Goal: Task Accomplishment & Management: Use online tool/utility

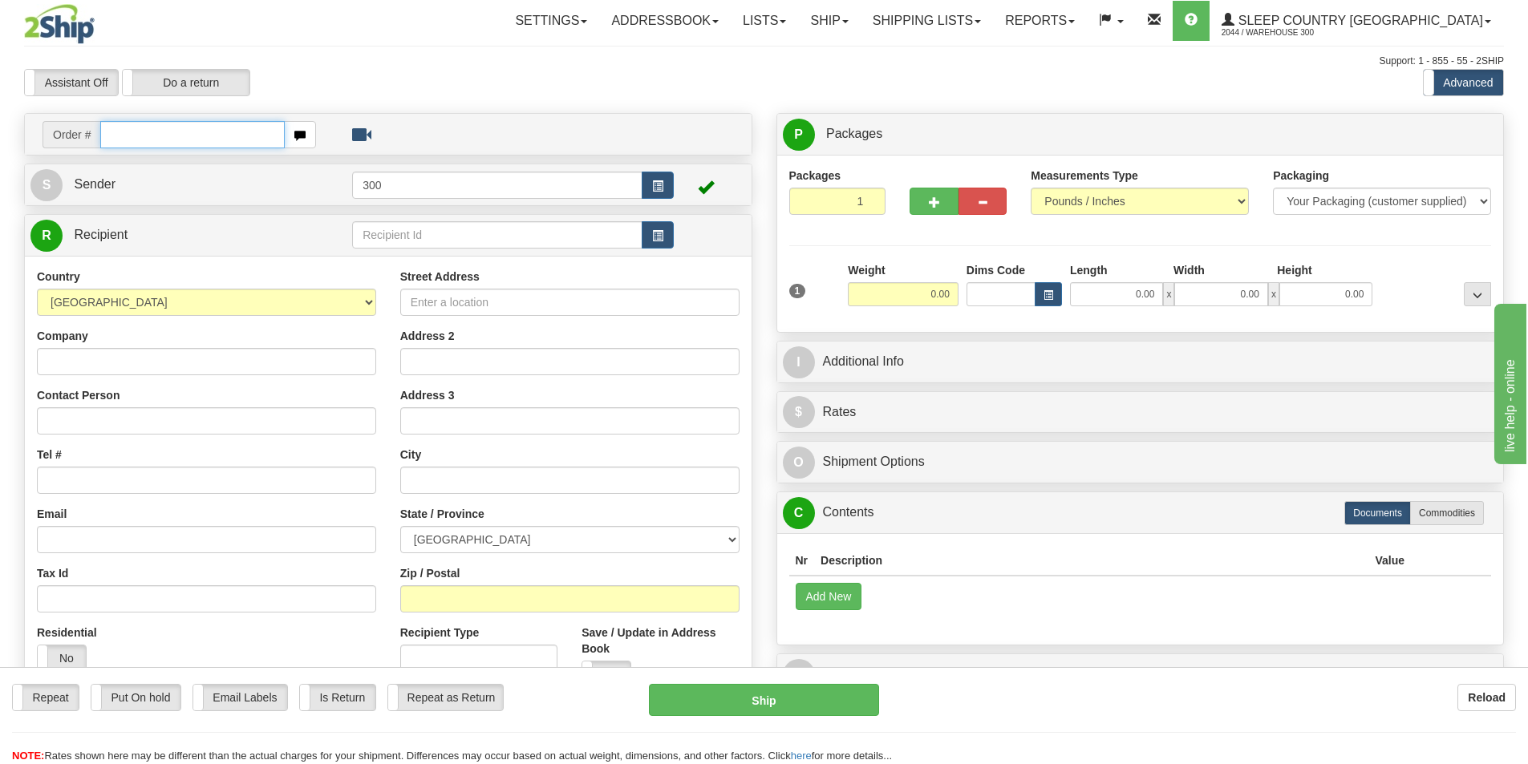
click at [179, 146] on input "text" at bounding box center [192, 134] width 184 height 27
type input "9000I040523"
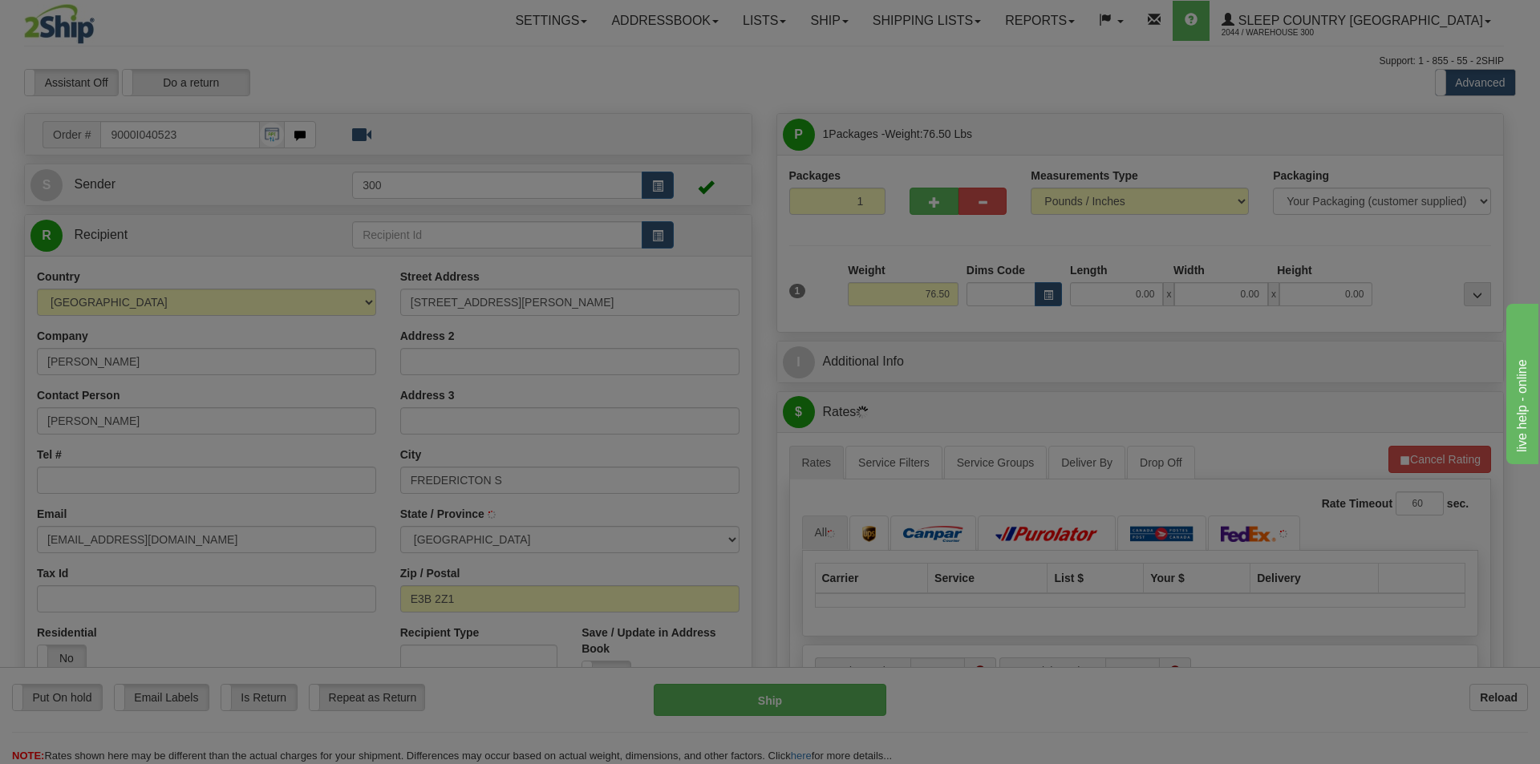
type input "FREDERICTON"
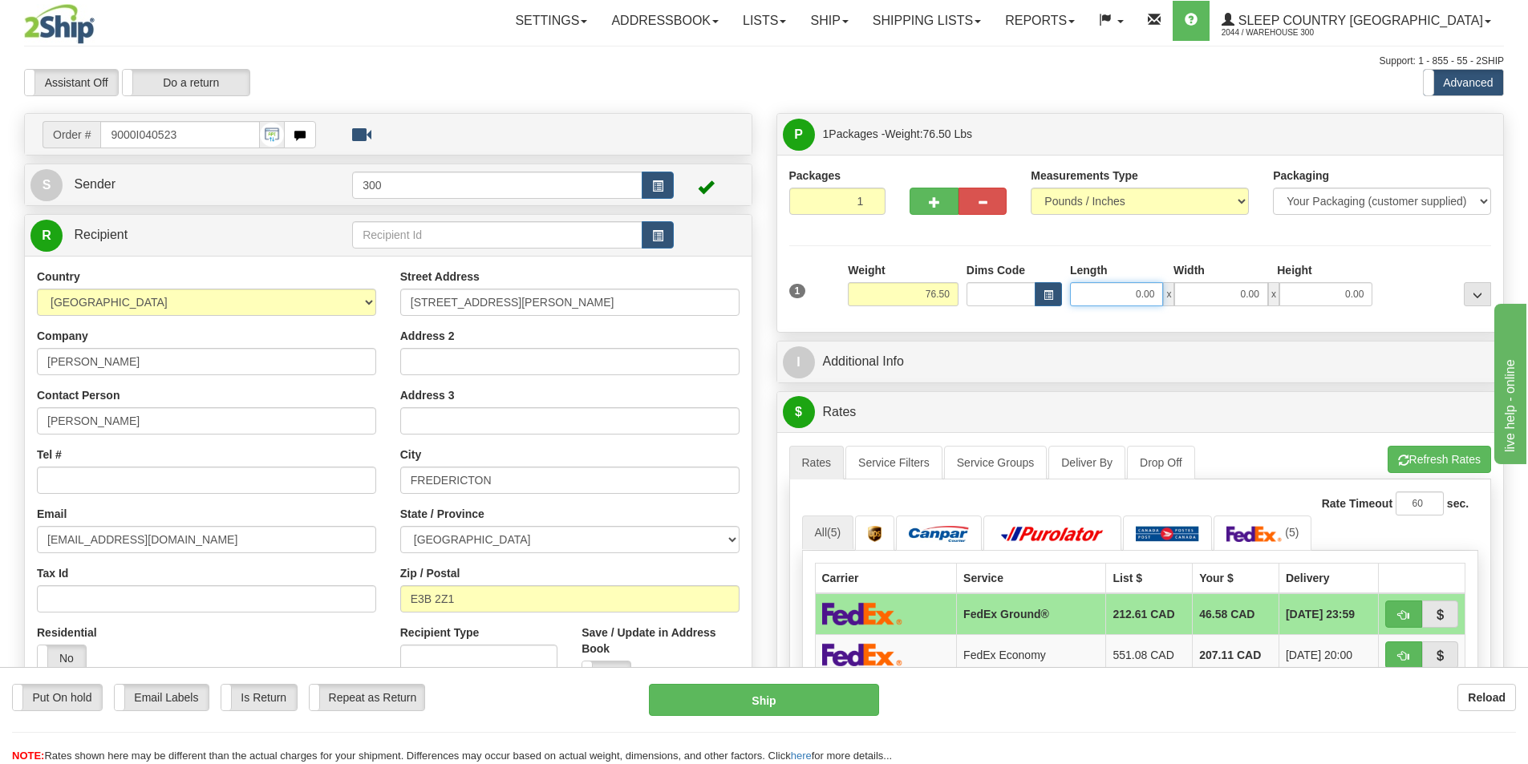
click at [1119, 296] on input "0.00" at bounding box center [1116, 294] width 93 height 24
type input "19.00"
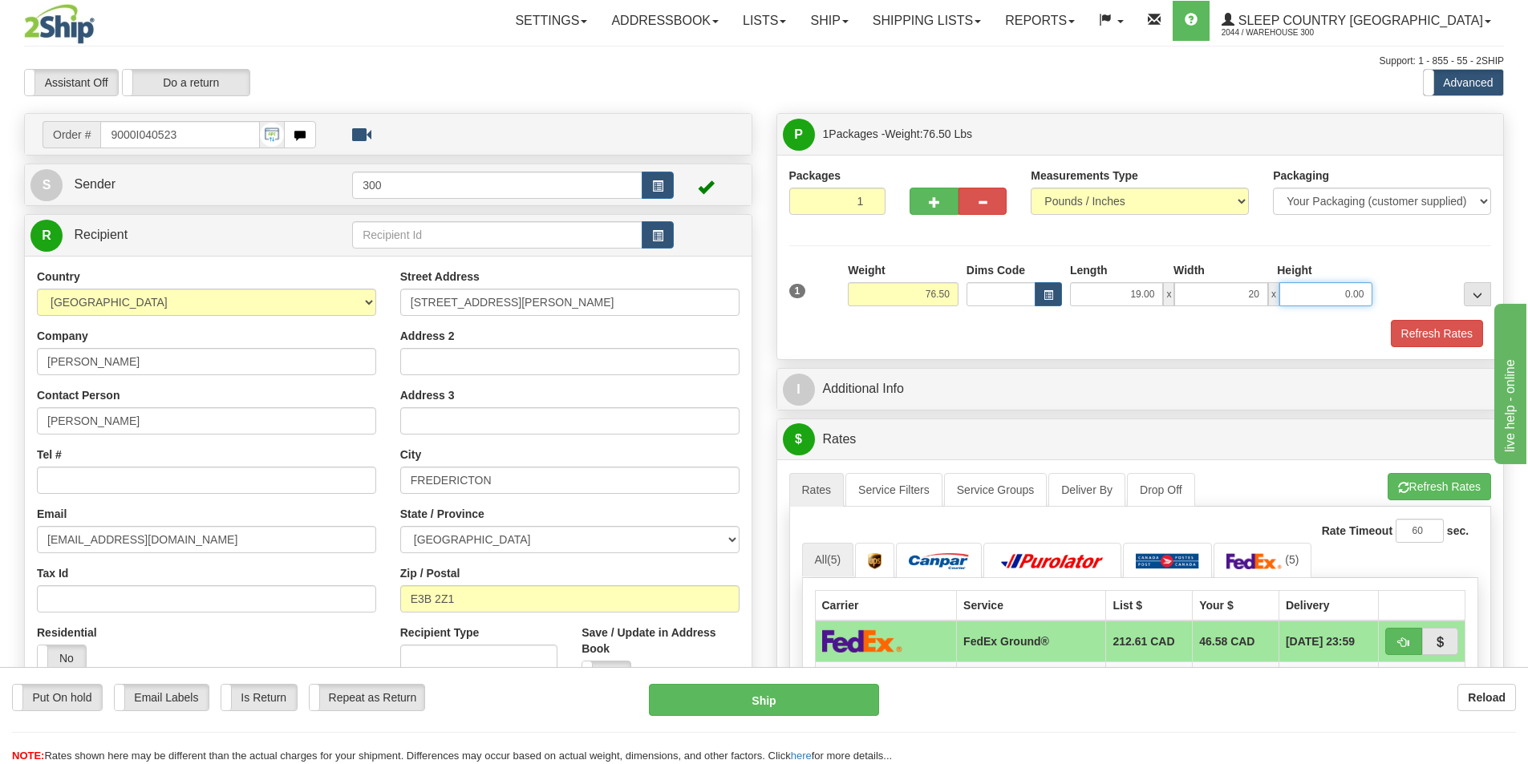
type input "20.00"
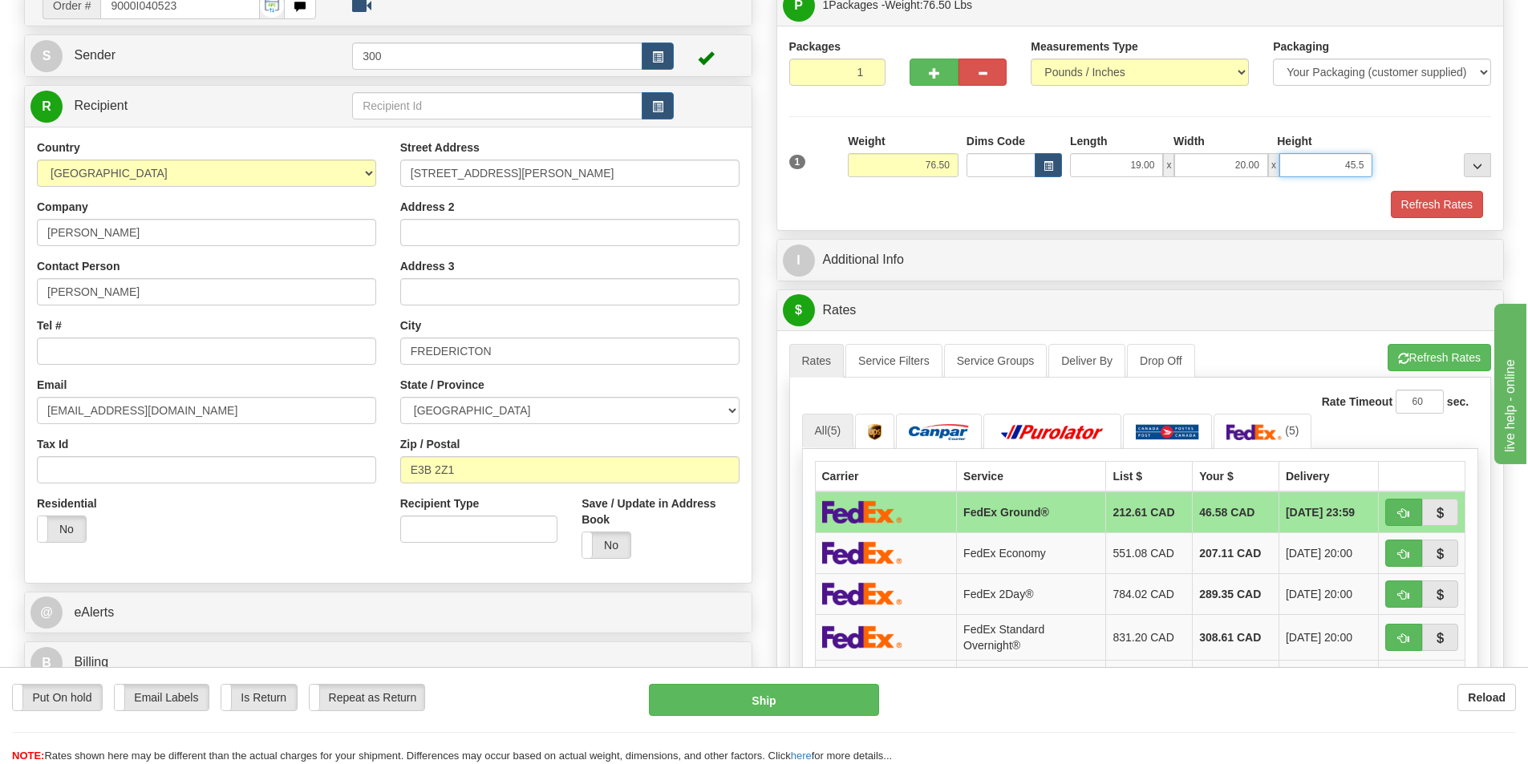
scroll to position [160, 0]
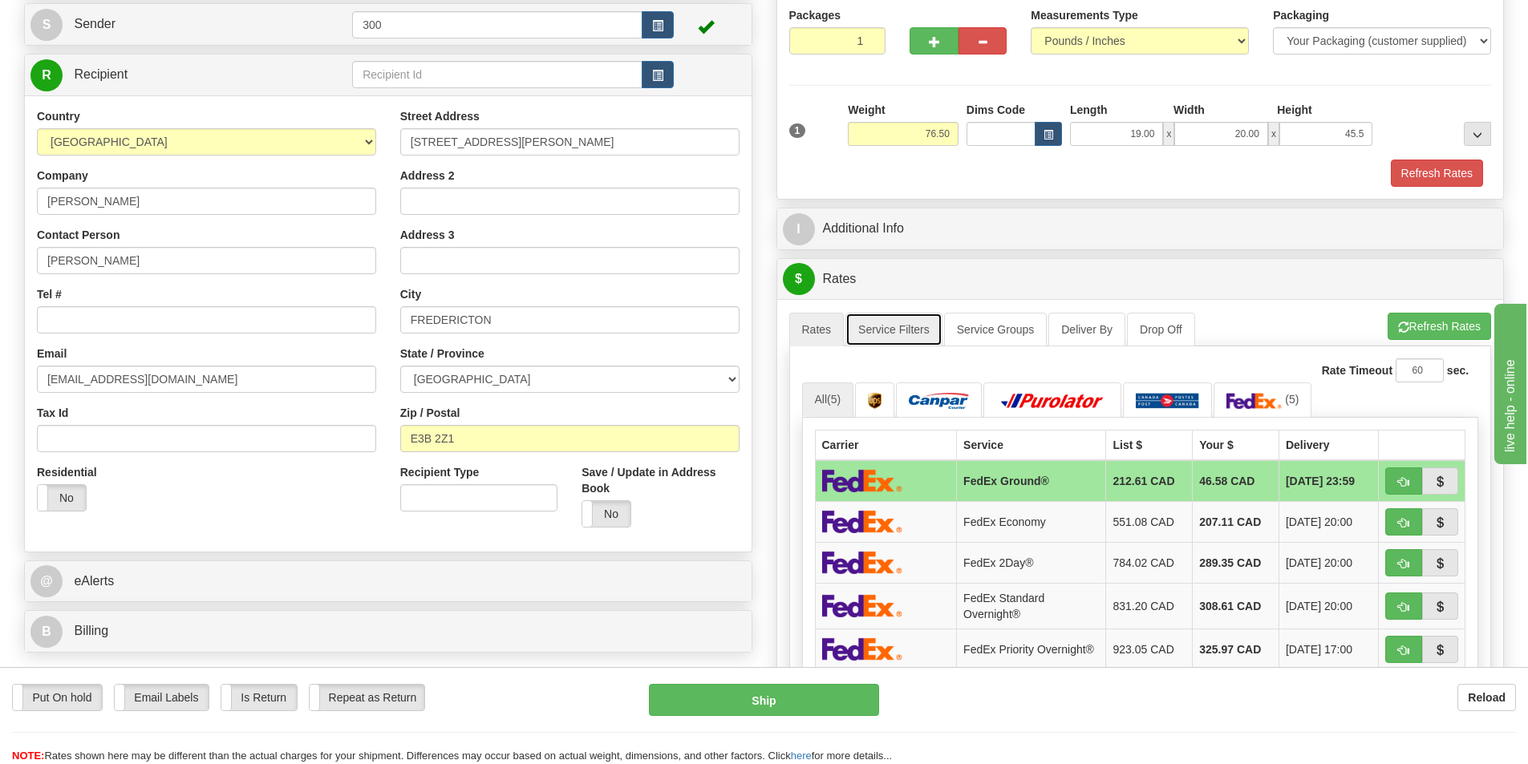
type input "45.50"
click at [889, 331] on link "Service Filters" at bounding box center [893, 330] width 97 height 34
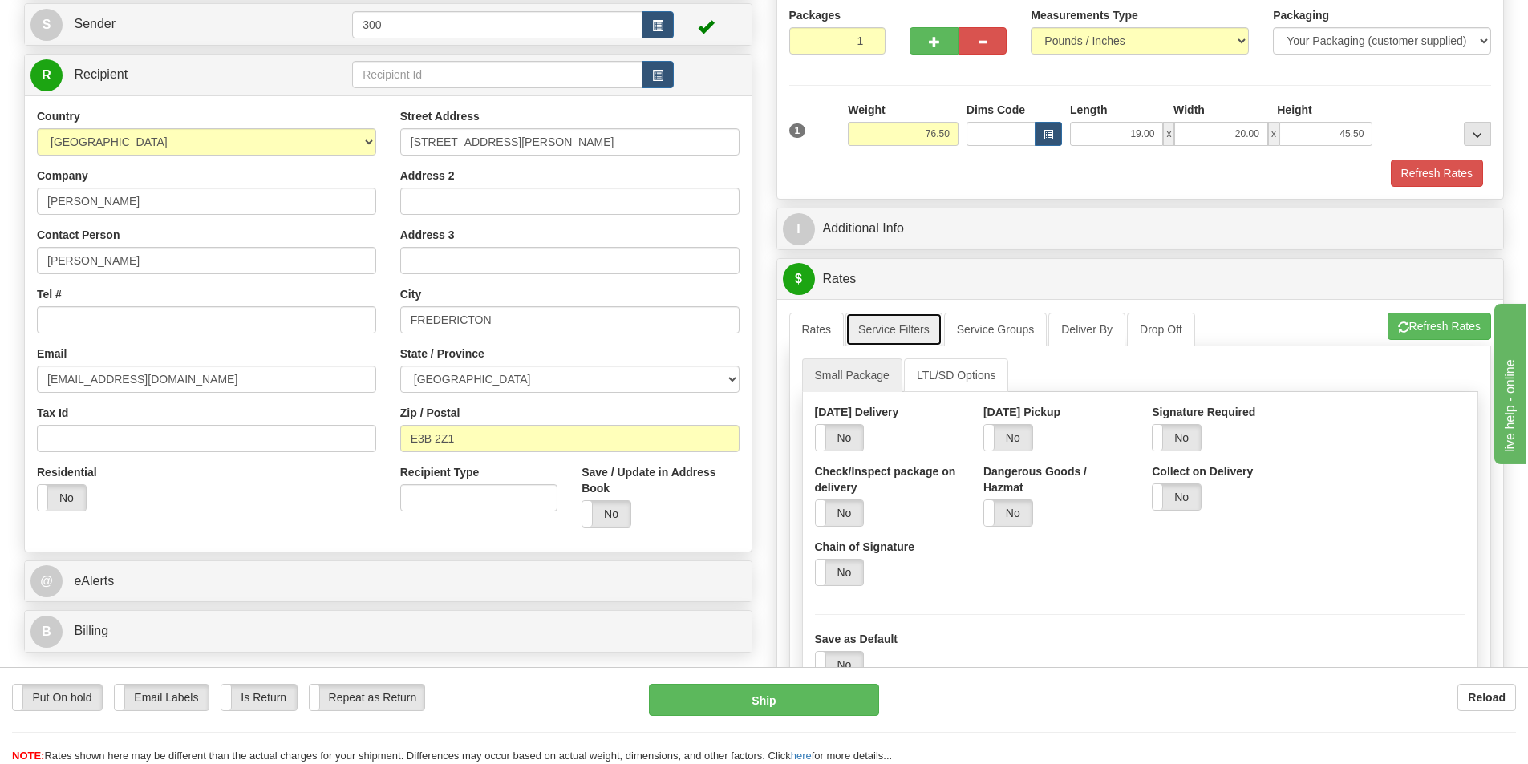
scroll to position [241, 0]
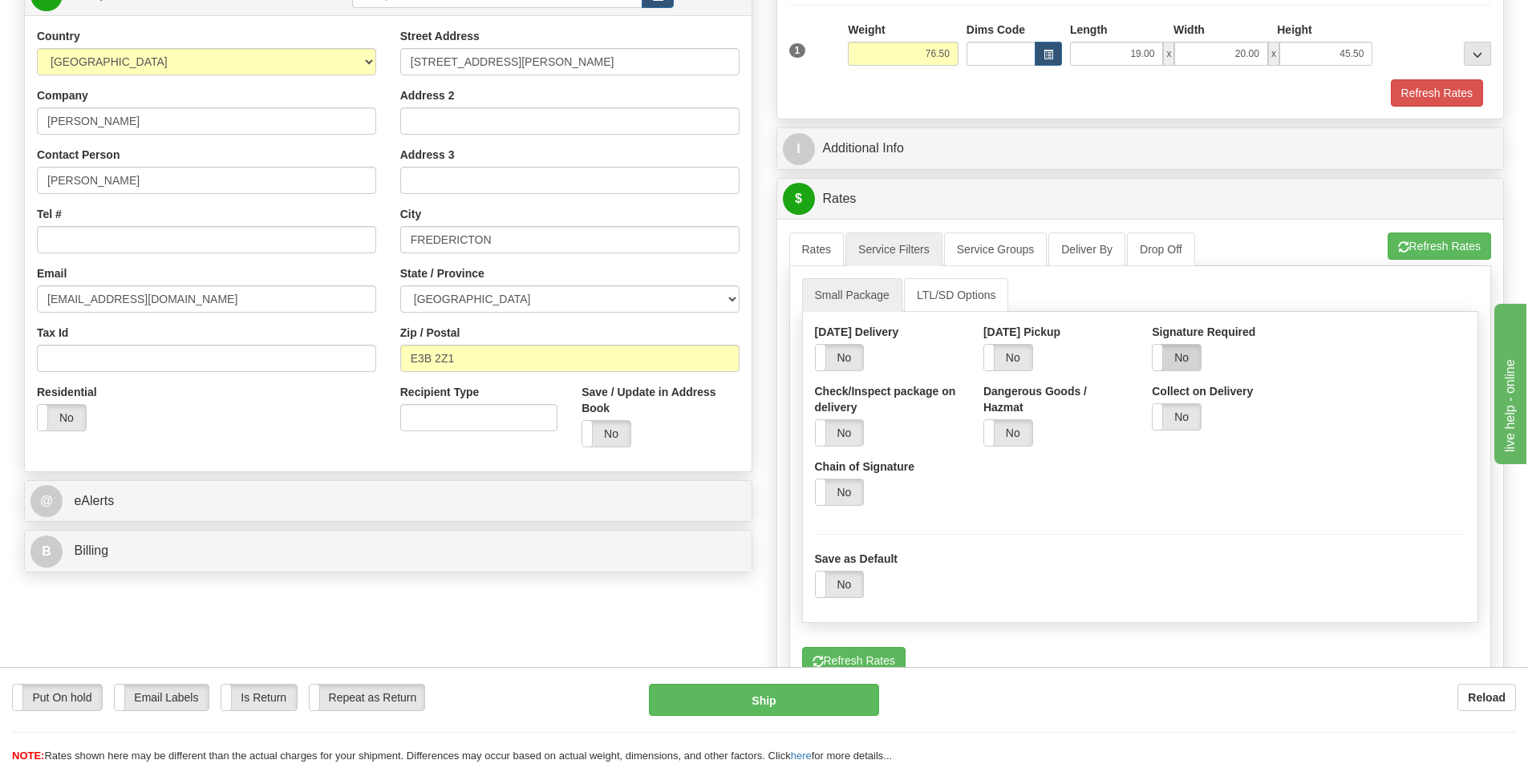
click at [1181, 361] on label "No" at bounding box center [1176, 358] width 48 height 26
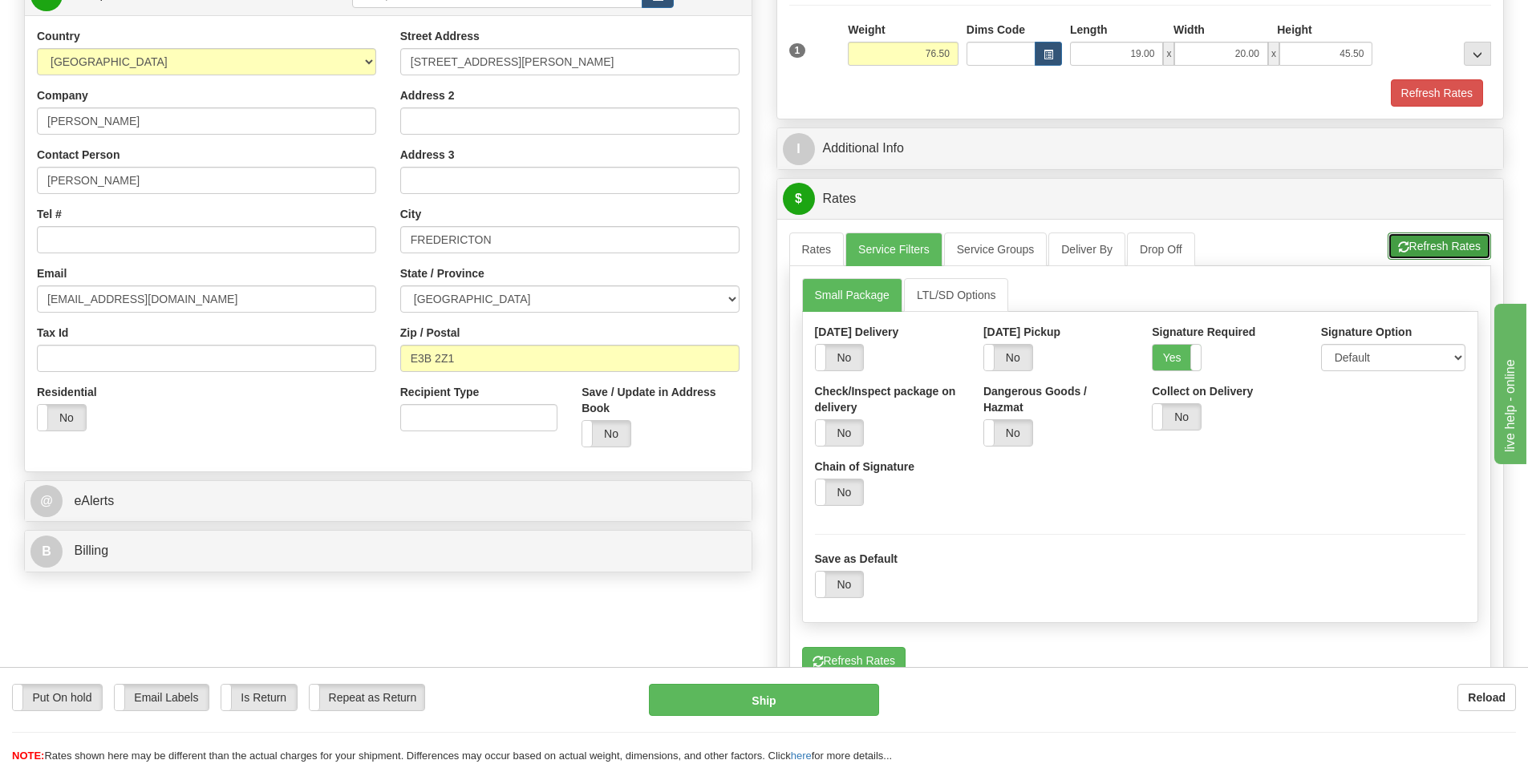
click at [1446, 253] on button "Refresh Rates" at bounding box center [1438, 246] width 103 height 27
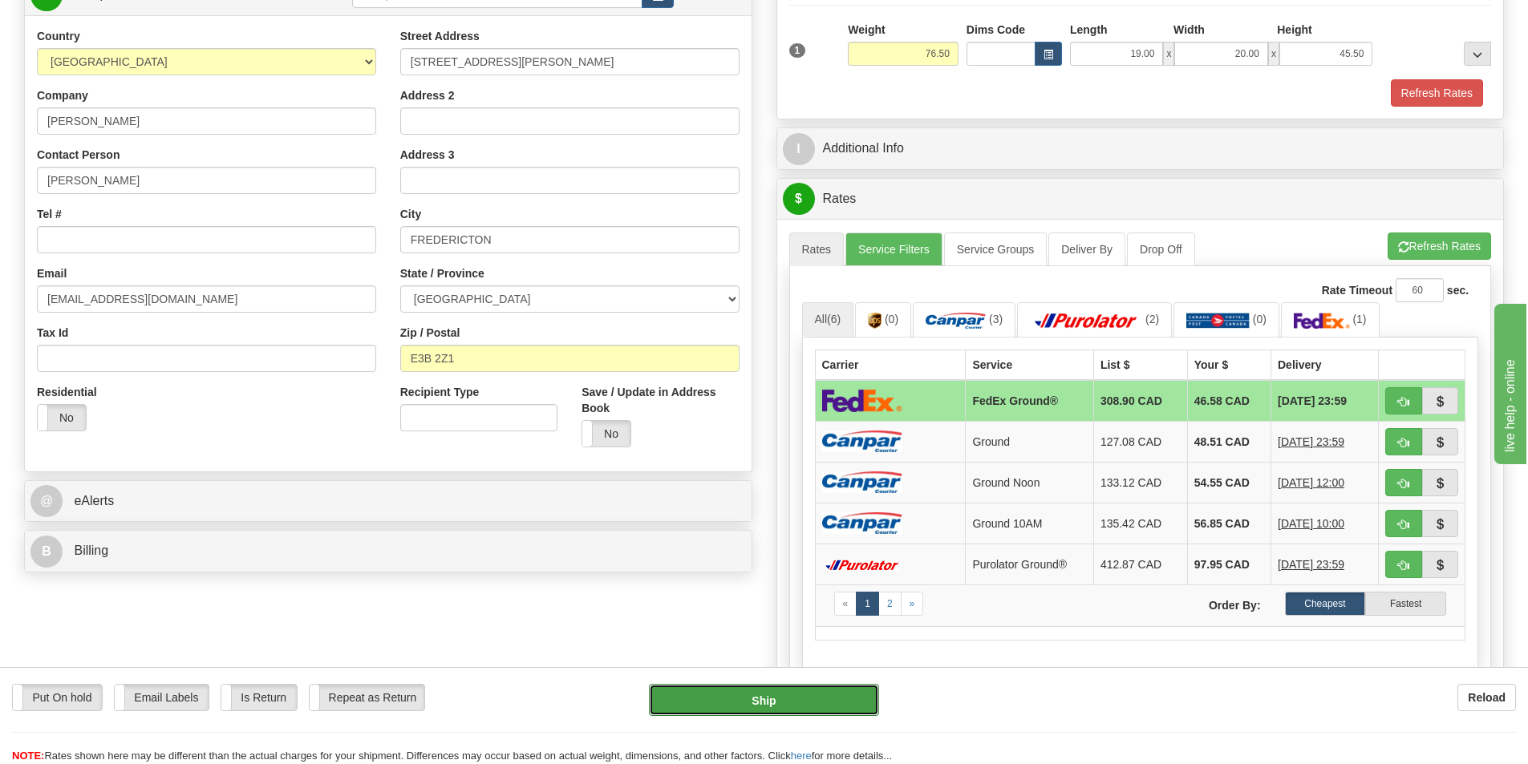
click at [779, 705] on button "Ship" at bounding box center [764, 700] width 230 height 32
type input "92"
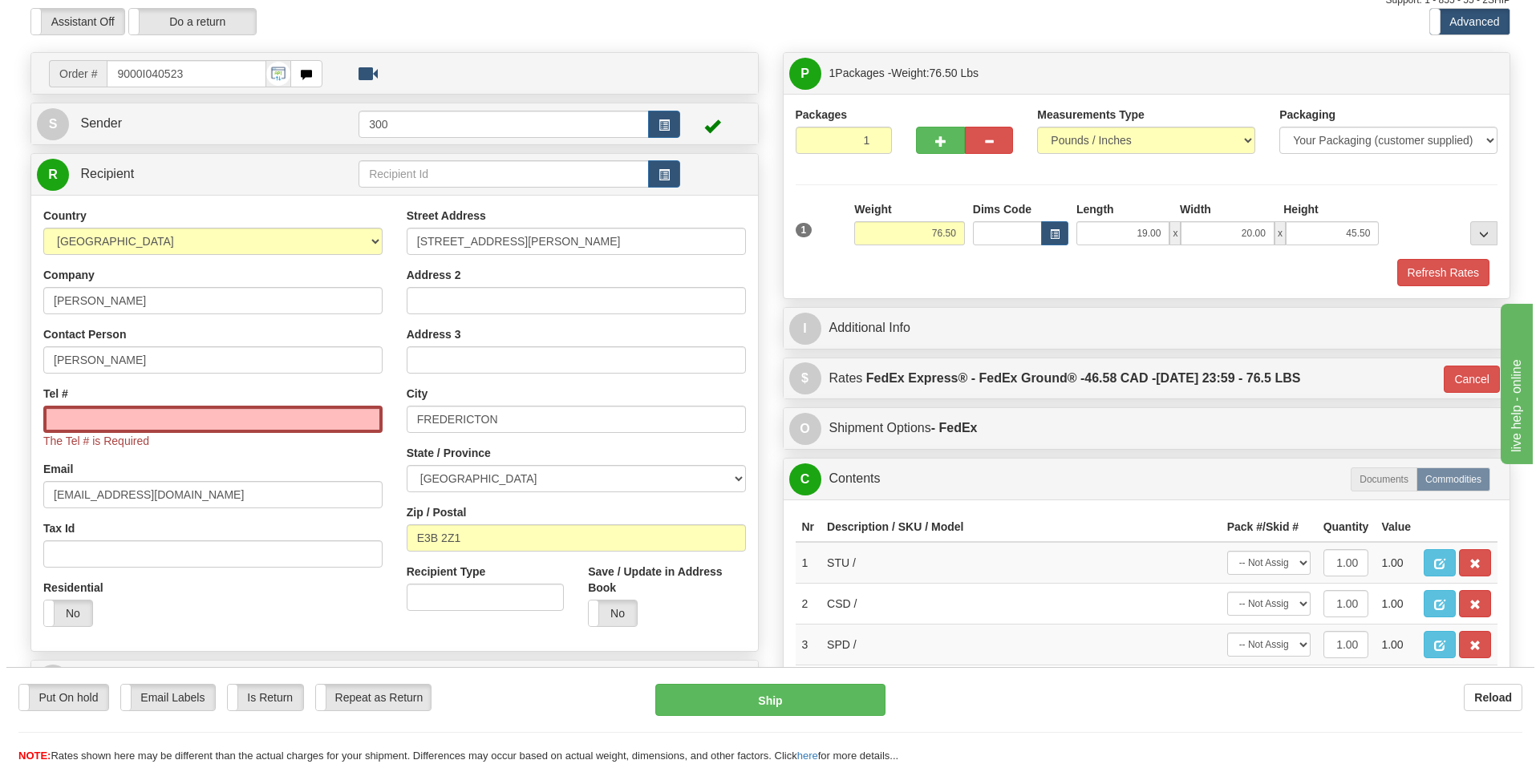
scroll to position [0, 0]
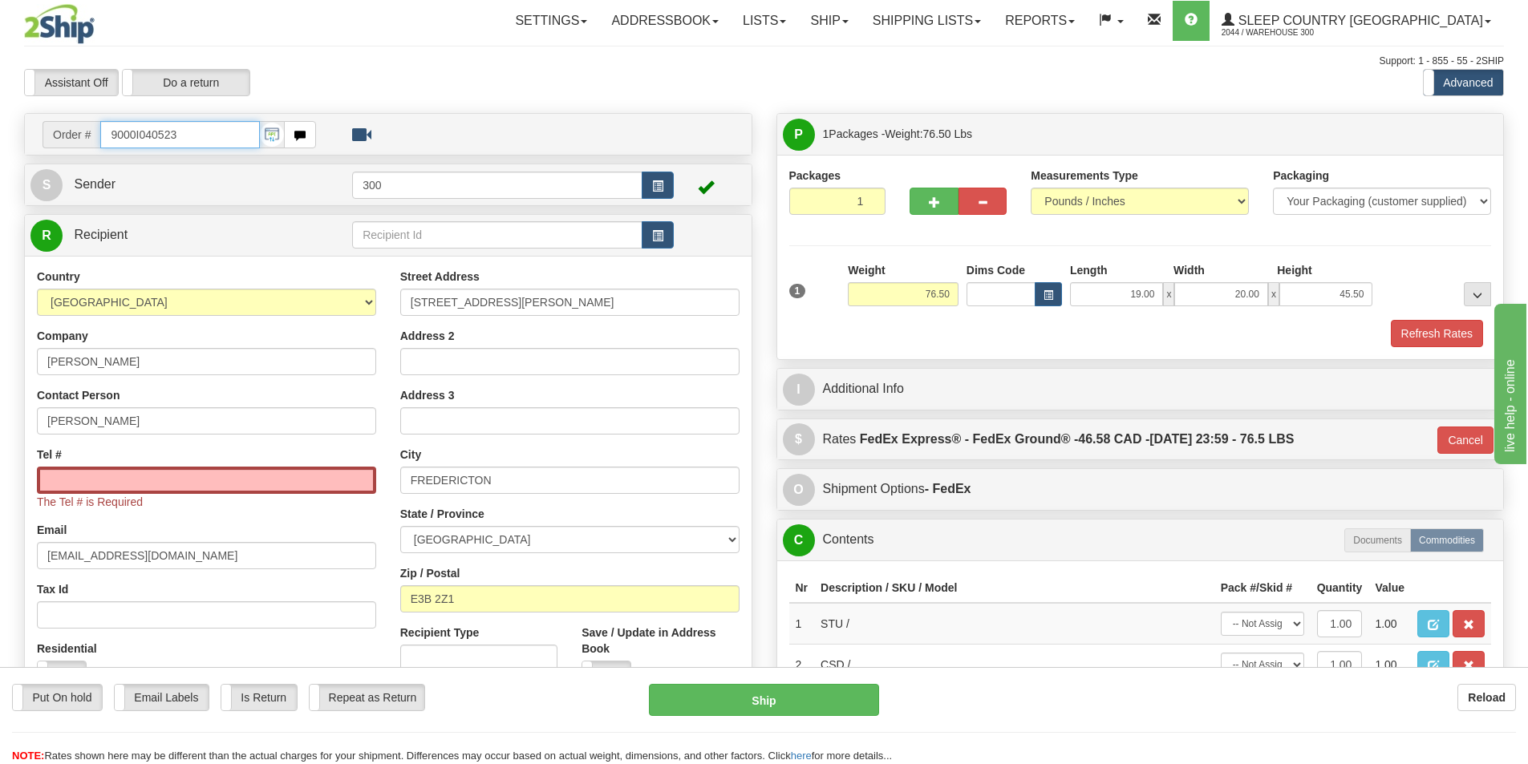
drag, startPoint x: 189, startPoint y: 140, endPoint x: 44, endPoint y: 128, distance: 145.6
click at [44, 128] on div "Order # 9000I040523" at bounding box center [178, 134] width 273 height 27
click at [169, 483] on input "Tel #" at bounding box center [206, 480] width 339 height 27
paste input "506 434-8281"
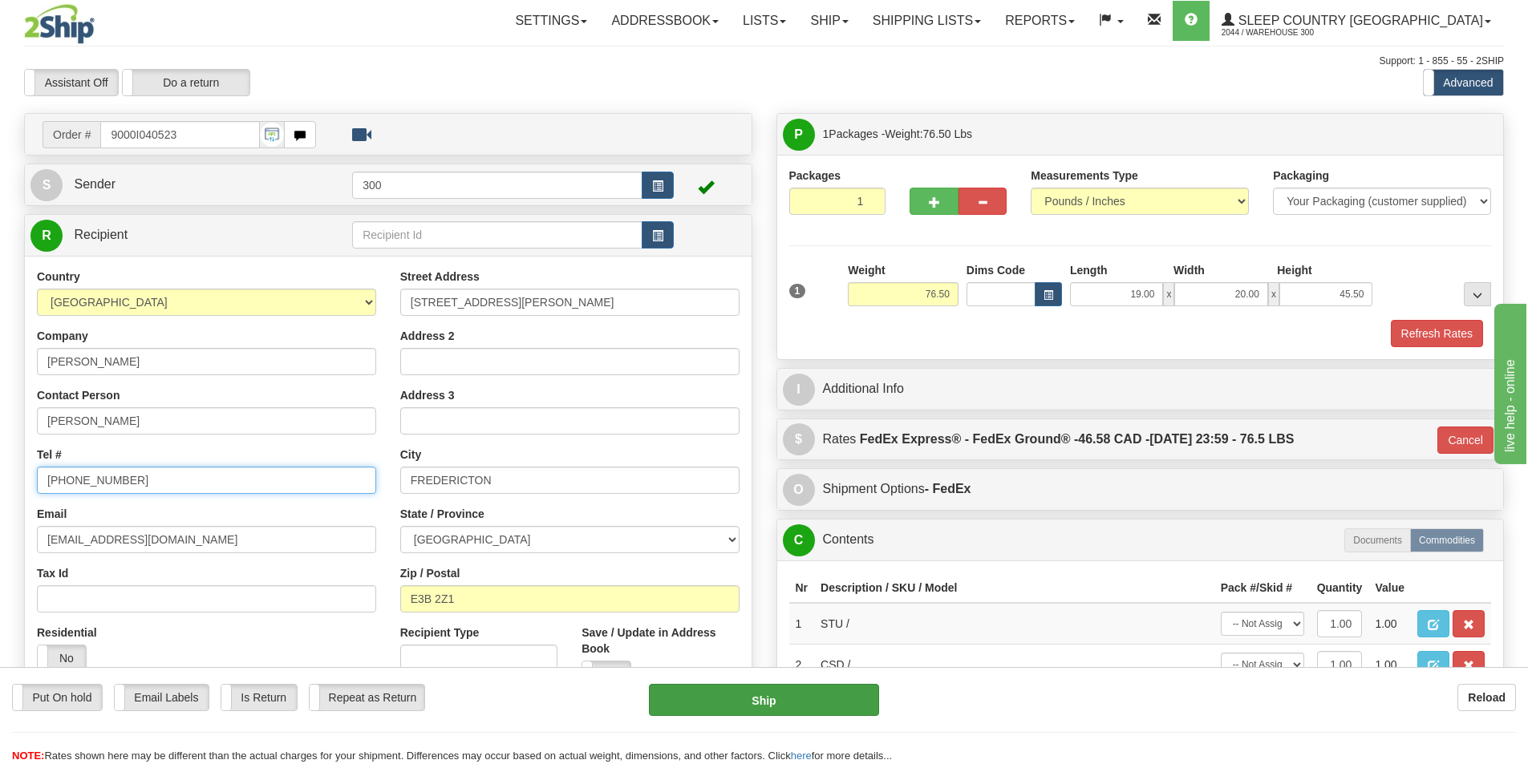
type input "506 434-8281"
click at [695, 705] on button "Ship" at bounding box center [764, 700] width 230 height 32
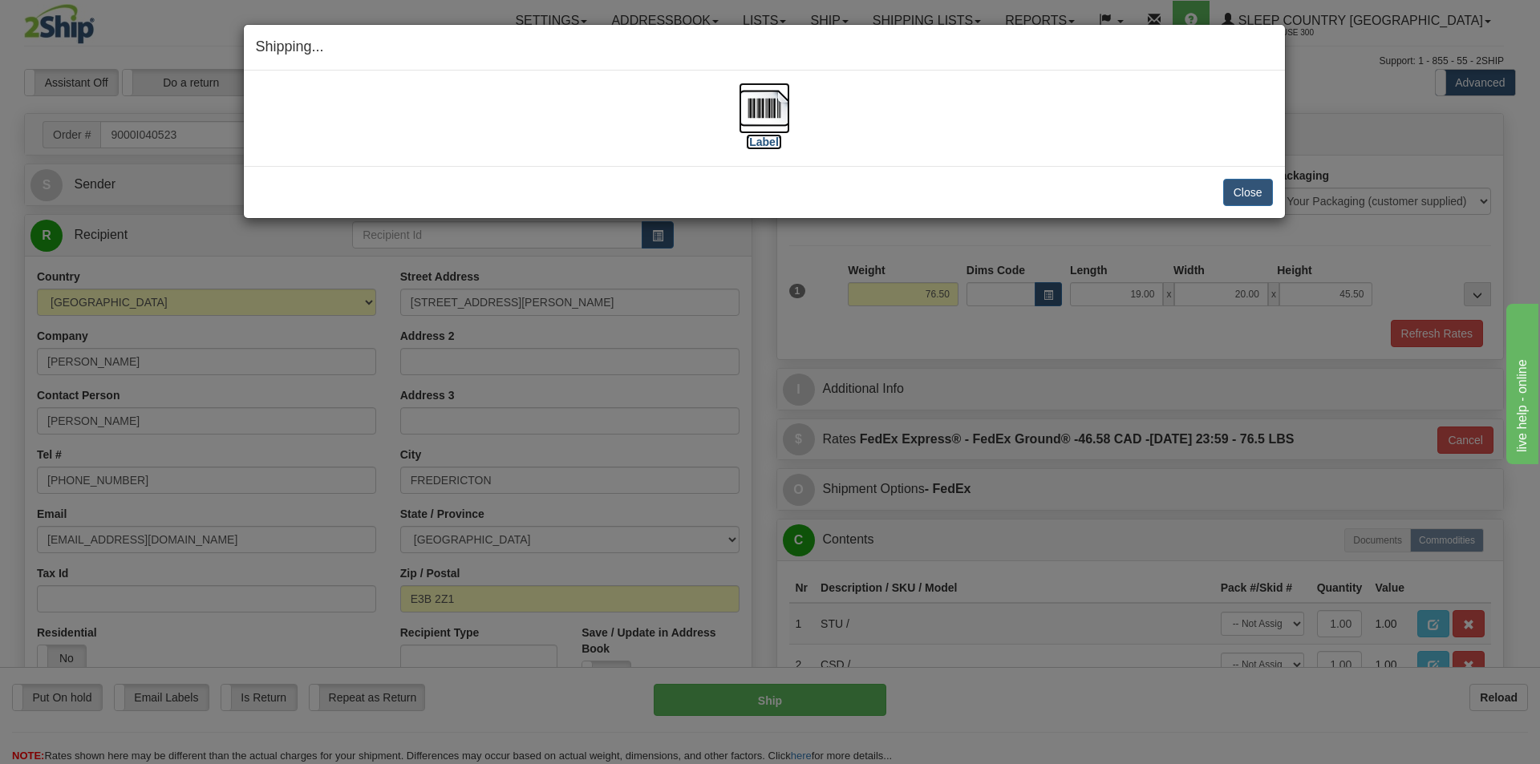
click at [765, 126] on img at bounding box center [764, 108] width 51 height 51
click at [1243, 184] on button "Close" at bounding box center [1248, 192] width 50 height 27
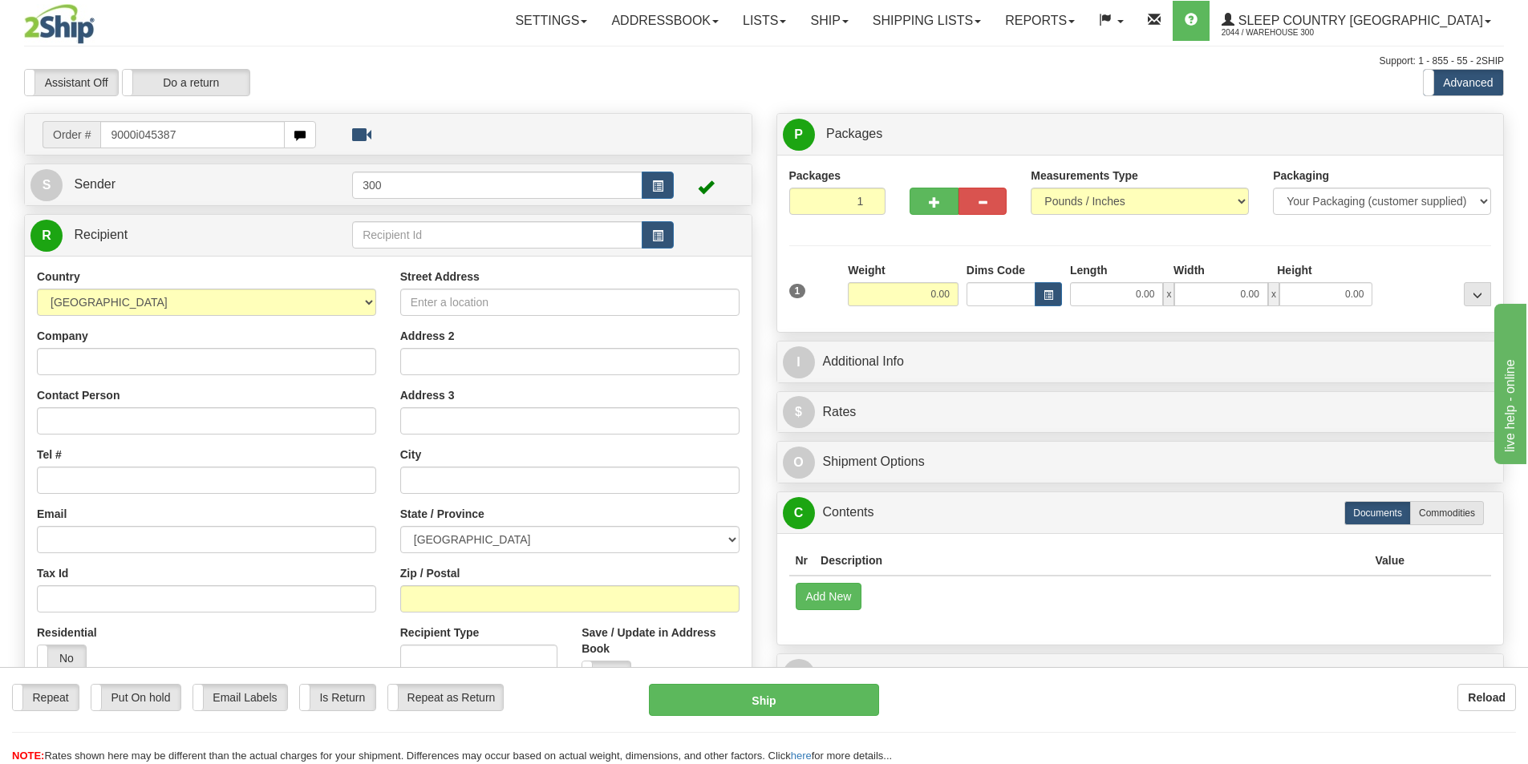
type input "9000i045387"
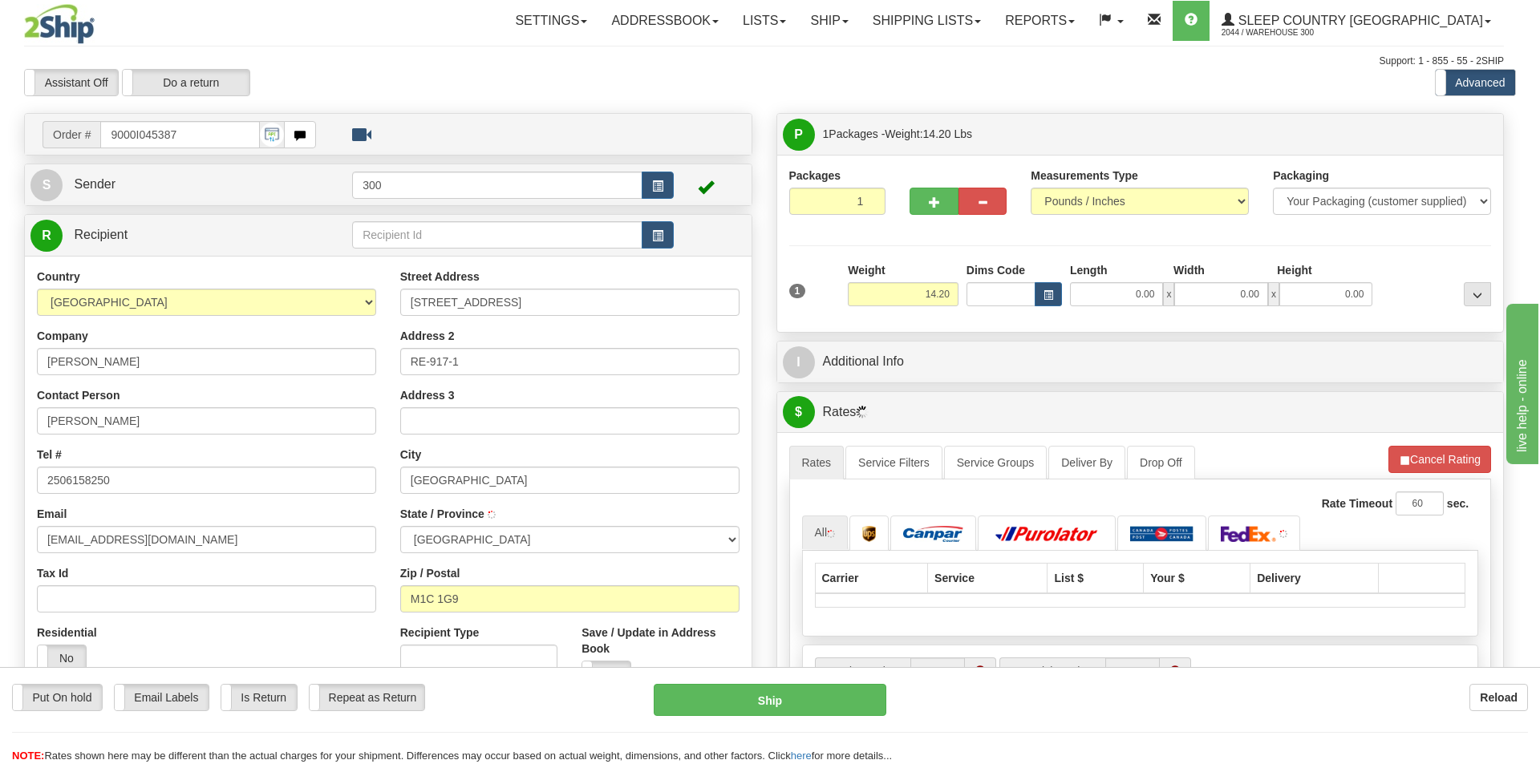
type input "SCARBOROUGH"
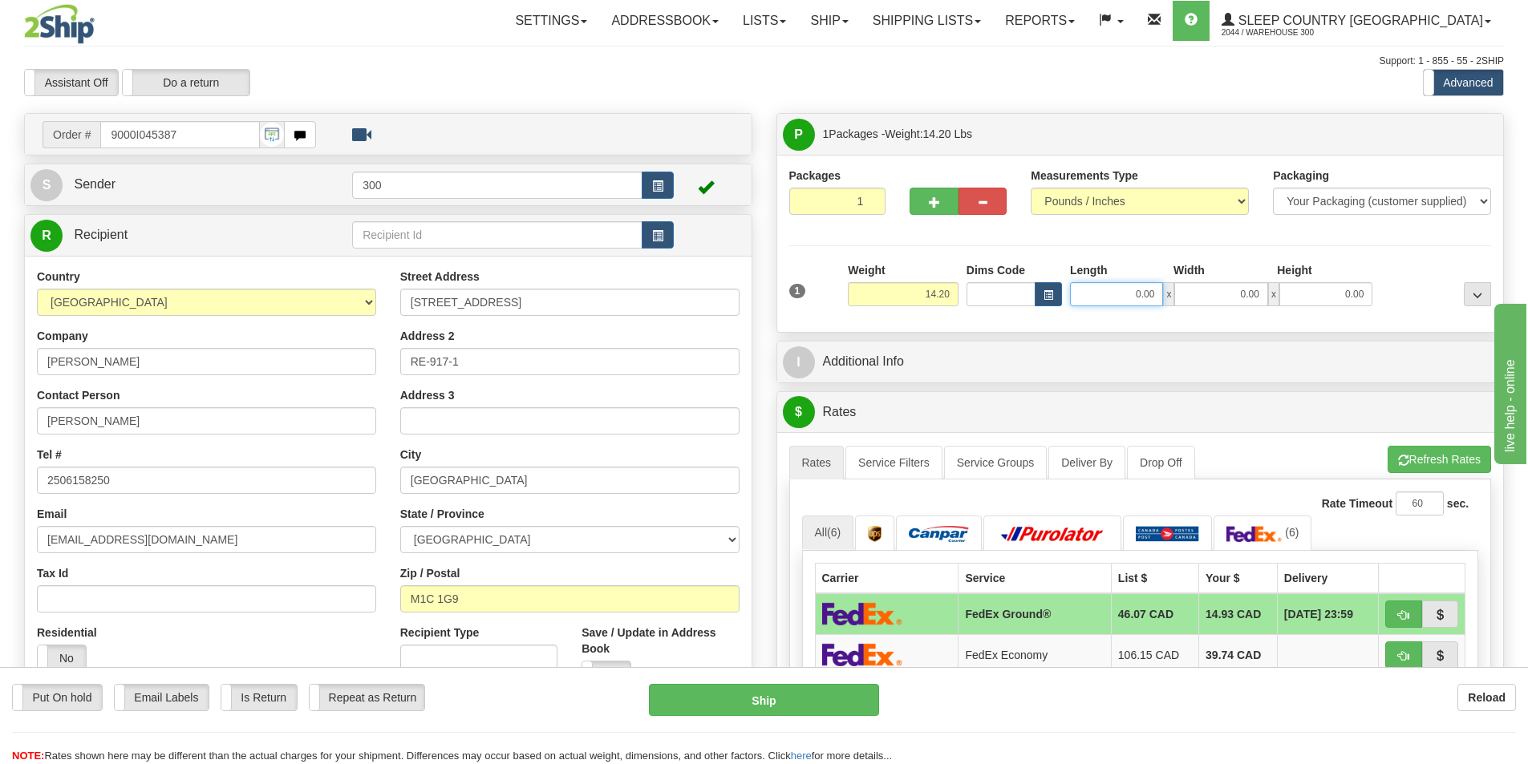
click at [1121, 290] on input "0.00" at bounding box center [1116, 294] width 93 height 24
type input "20.00"
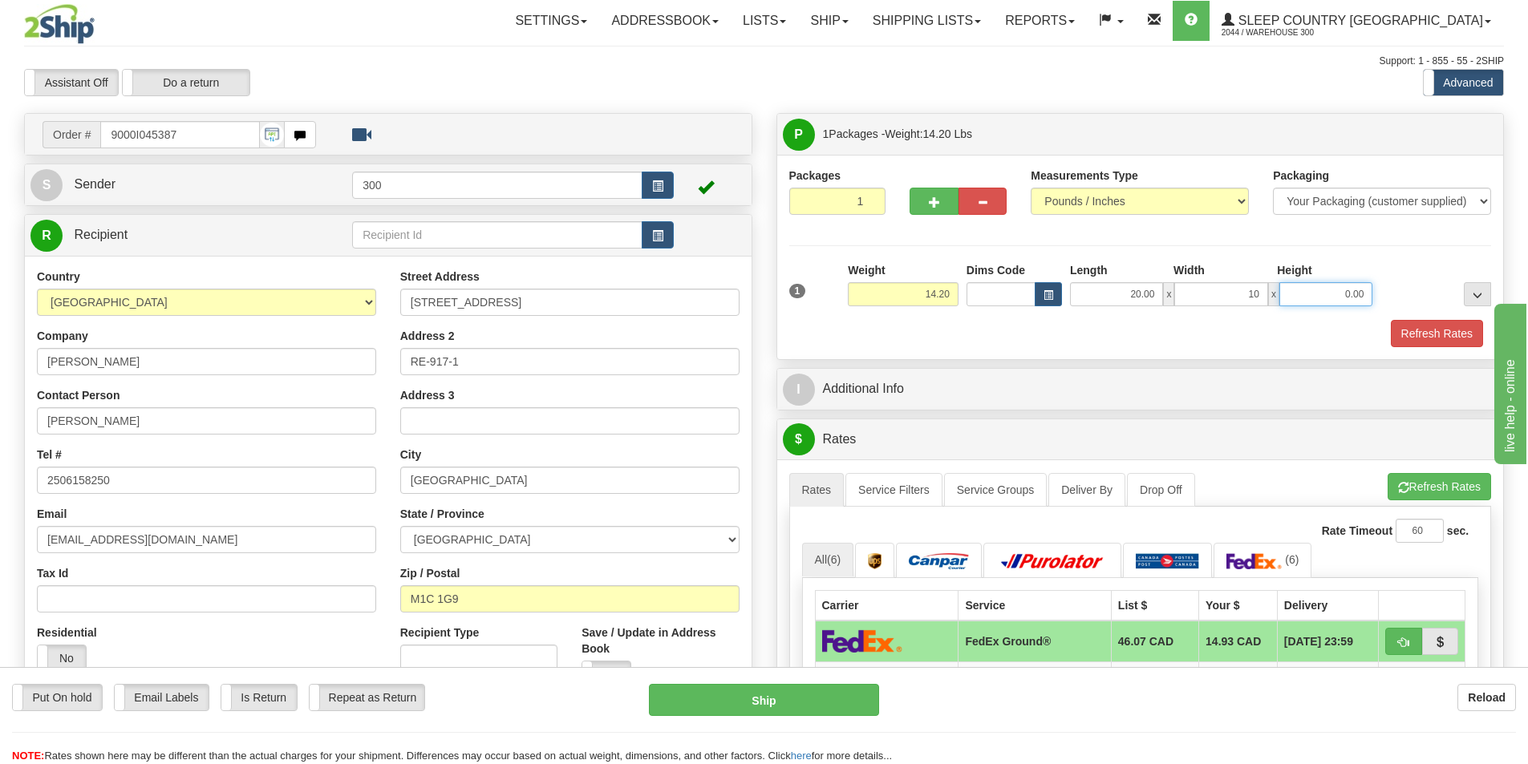
type input "10.00"
type input "10"
type input "10.00"
click at [1437, 326] on button "Refresh Rates" at bounding box center [1436, 333] width 92 height 27
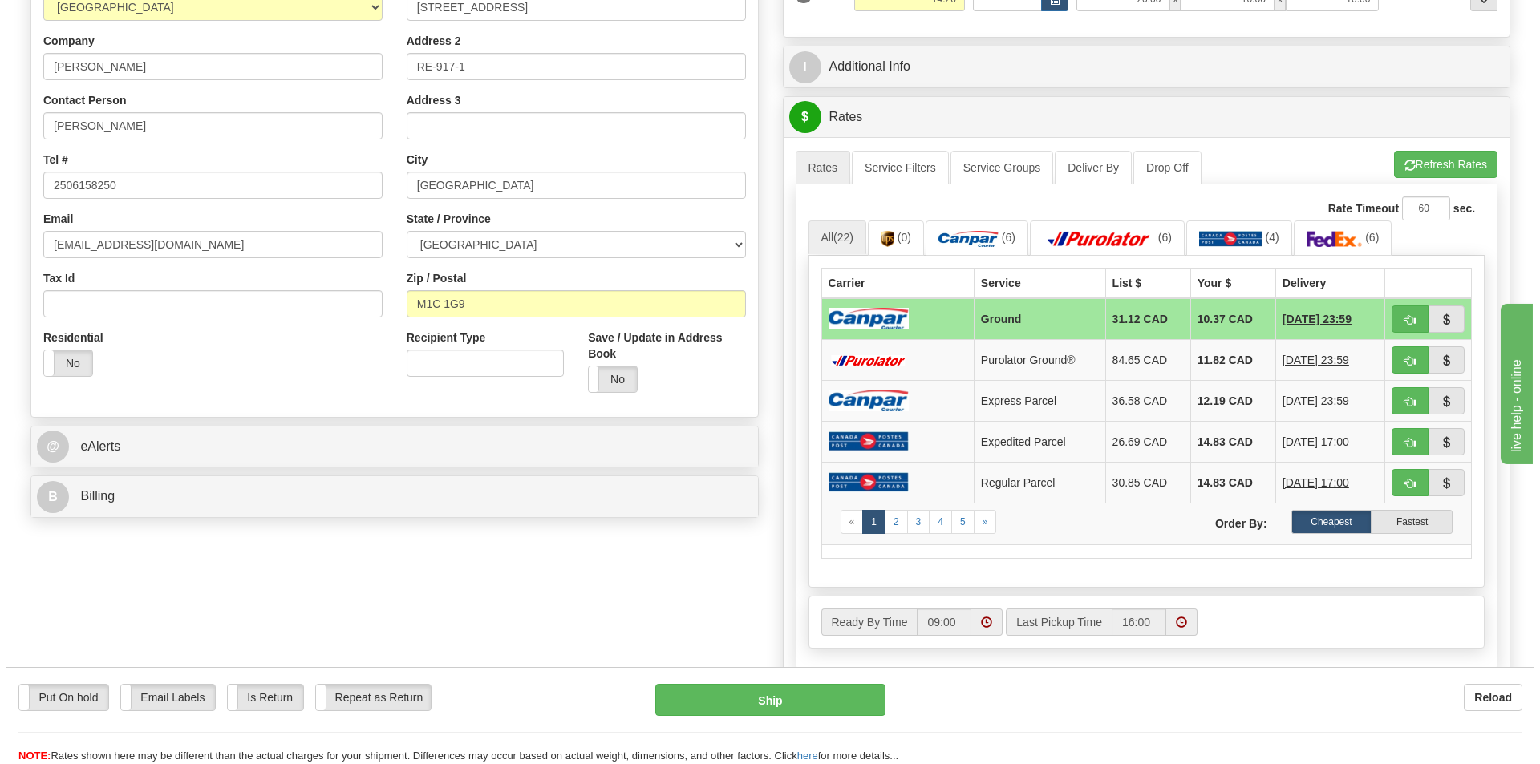
scroll to position [321, 0]
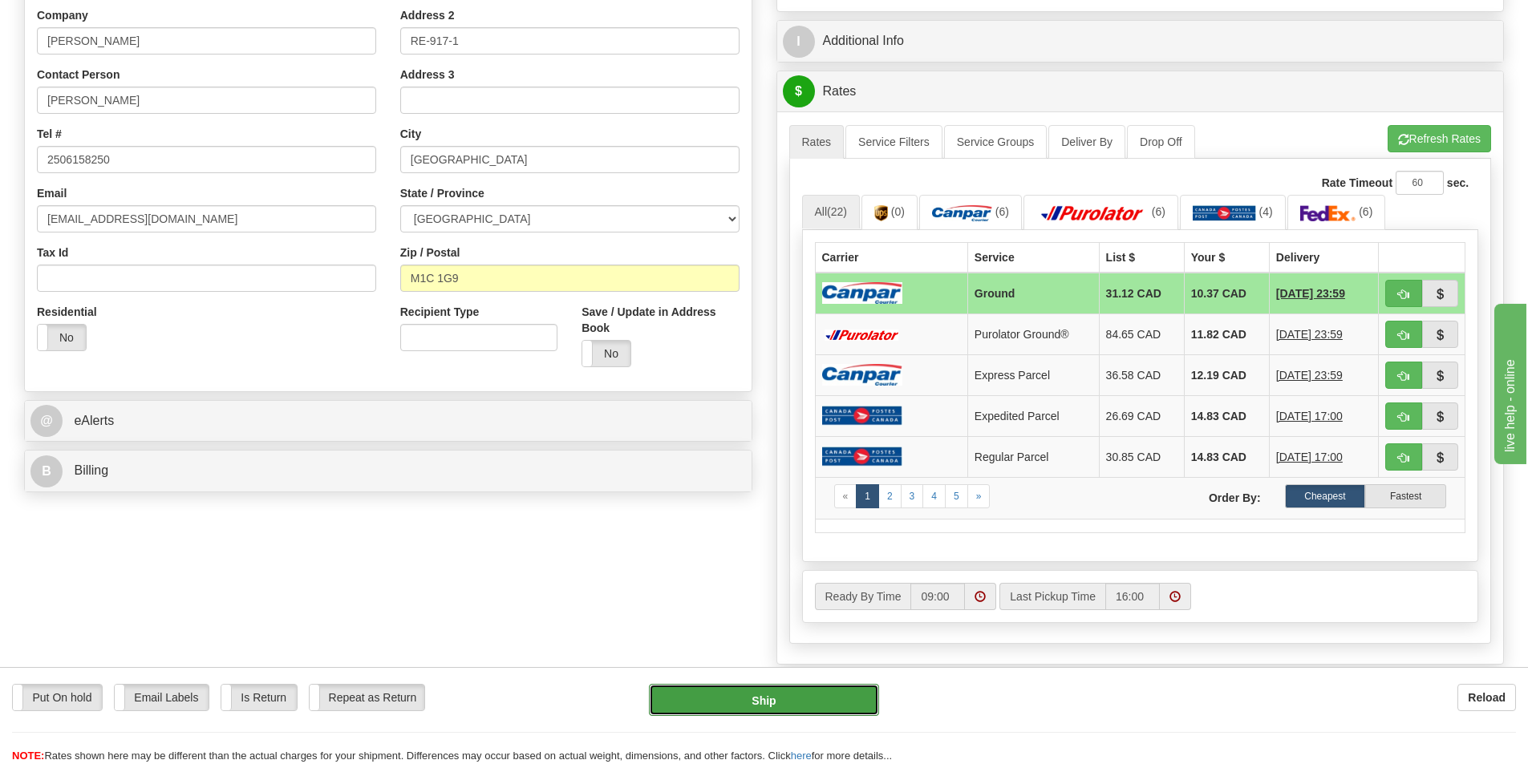
click at [802, 699] on button "Ship" at bounding box center [764, 700] width 230 height 32
type input "1"
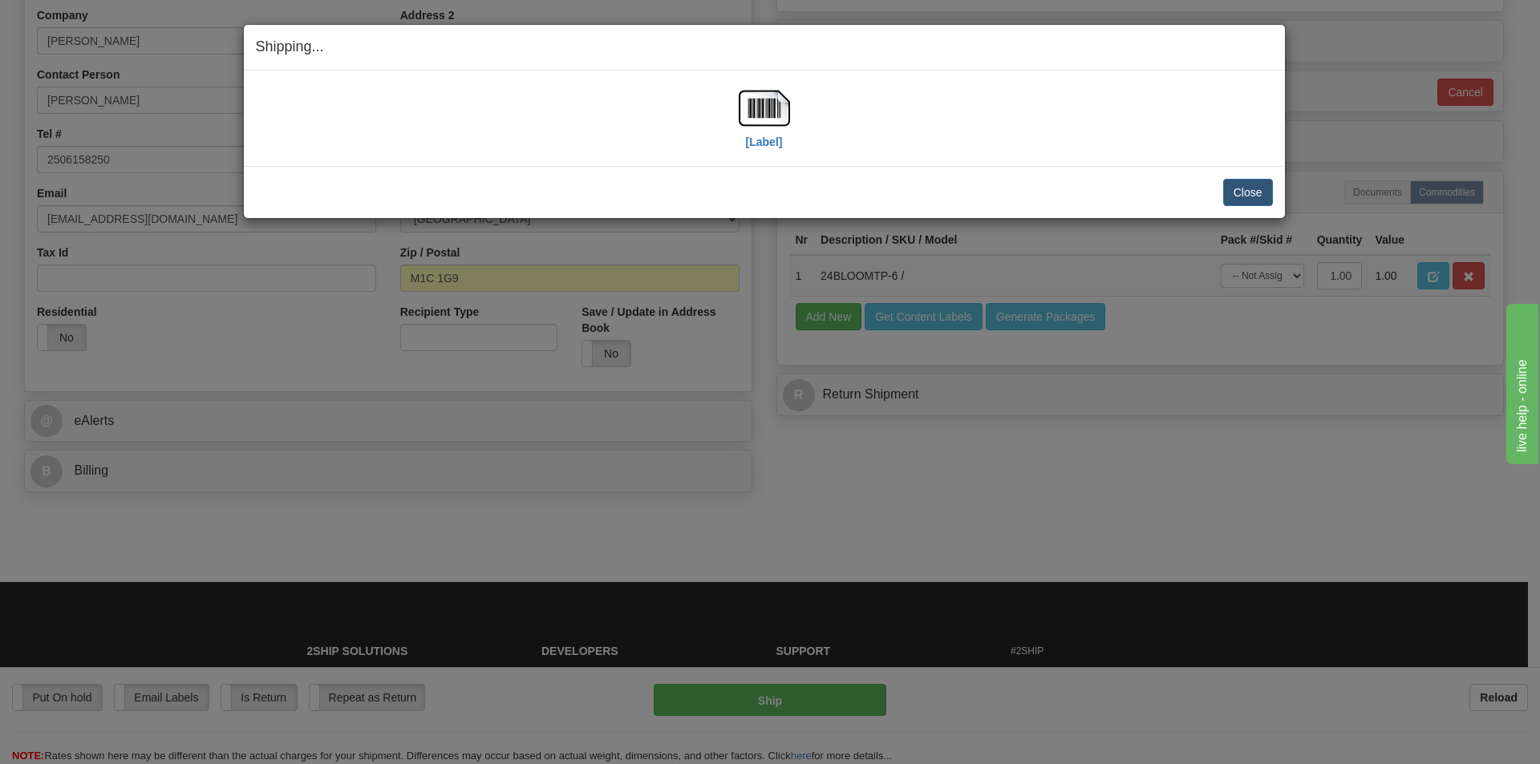
click at [745, 169] on div "Close Cancel Cancel Shipment and Quit Pickup Quit Pickup ONLY" at bounding box center [764, 192] width 1041 height 52
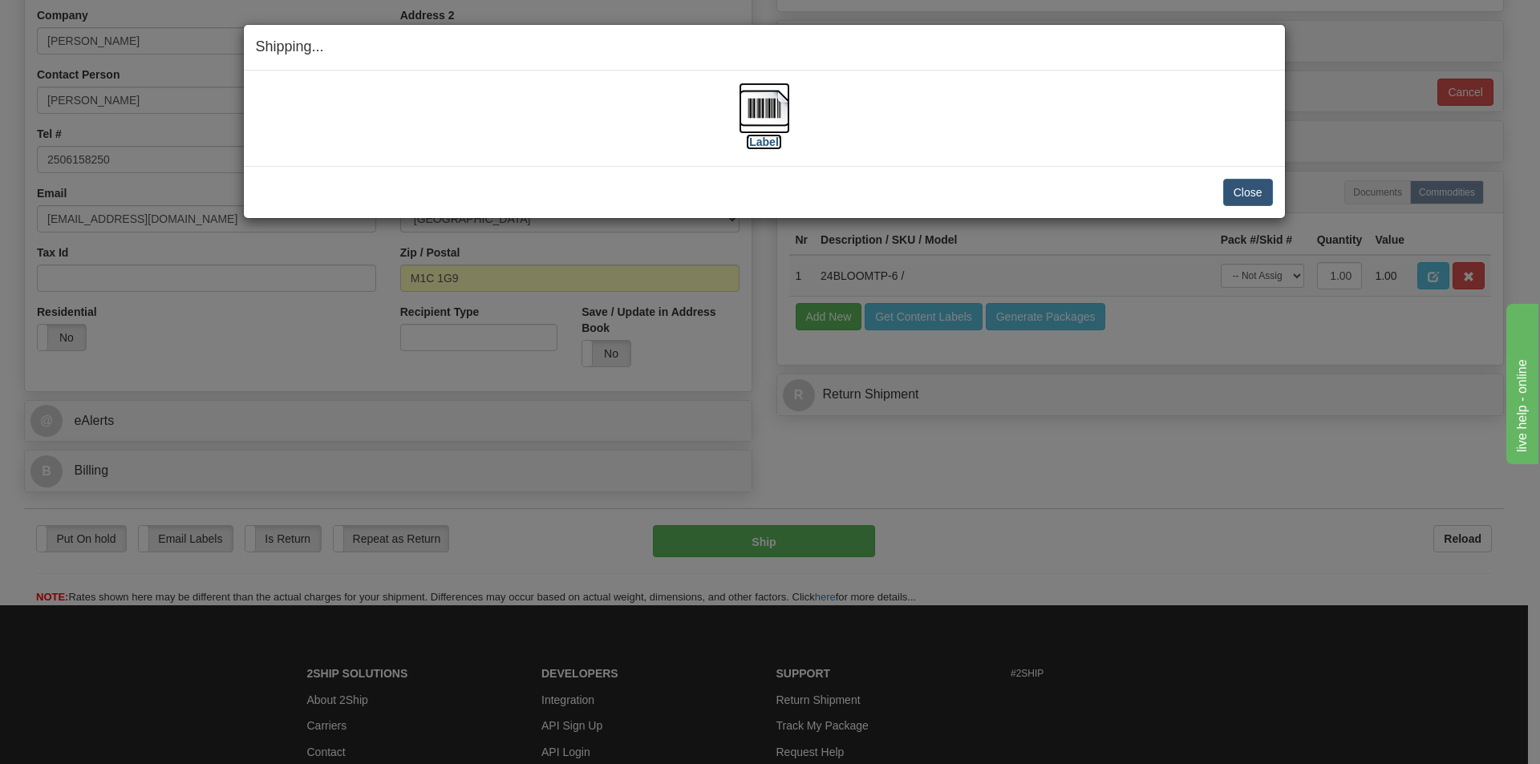
click at [774, 126] on img at bounding box center [764, 108] width 51 height 51
click at [1252, 192] on button "Close" at bounding box center [1248, 192] width 50 height 27
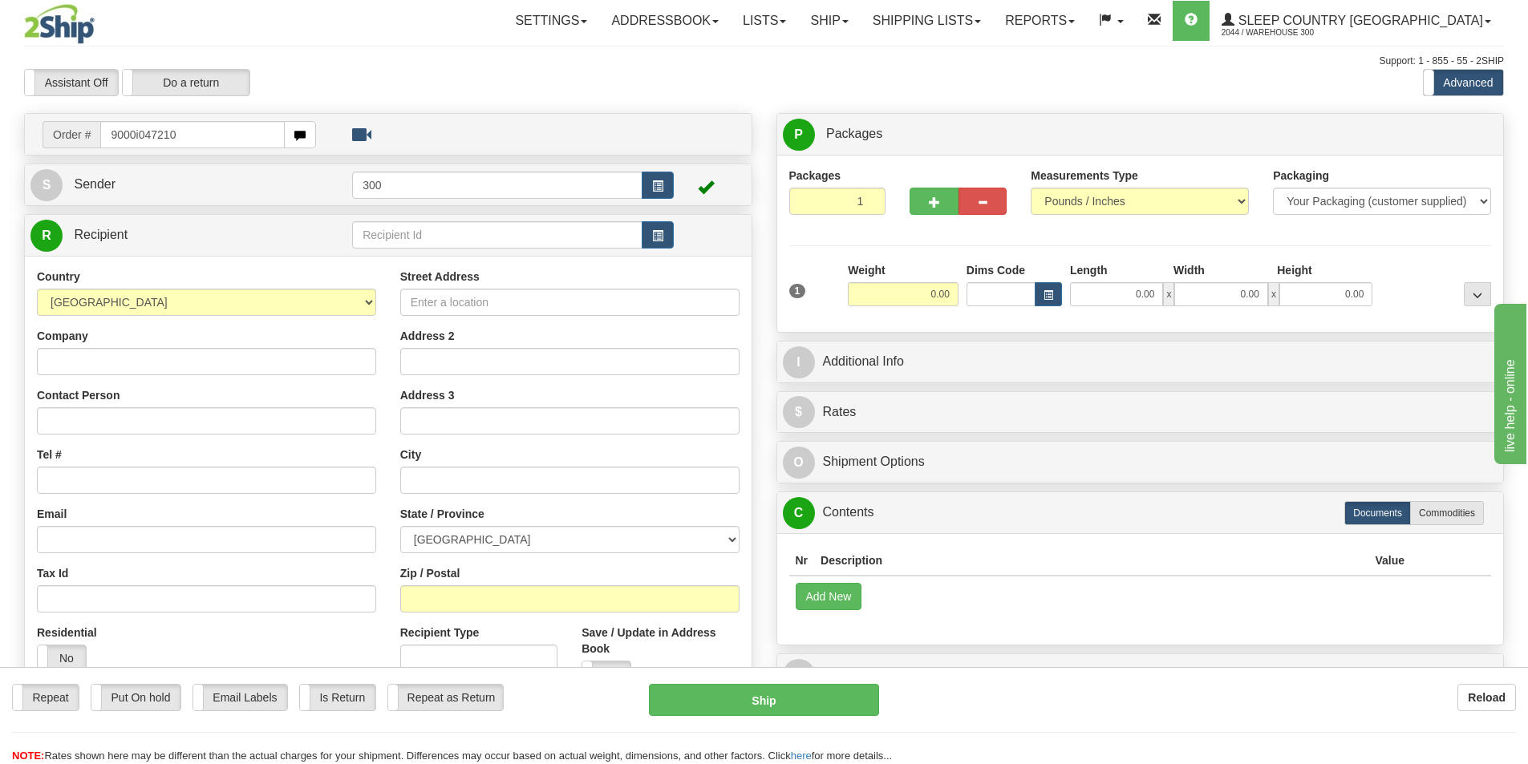
type input "9000i047210"
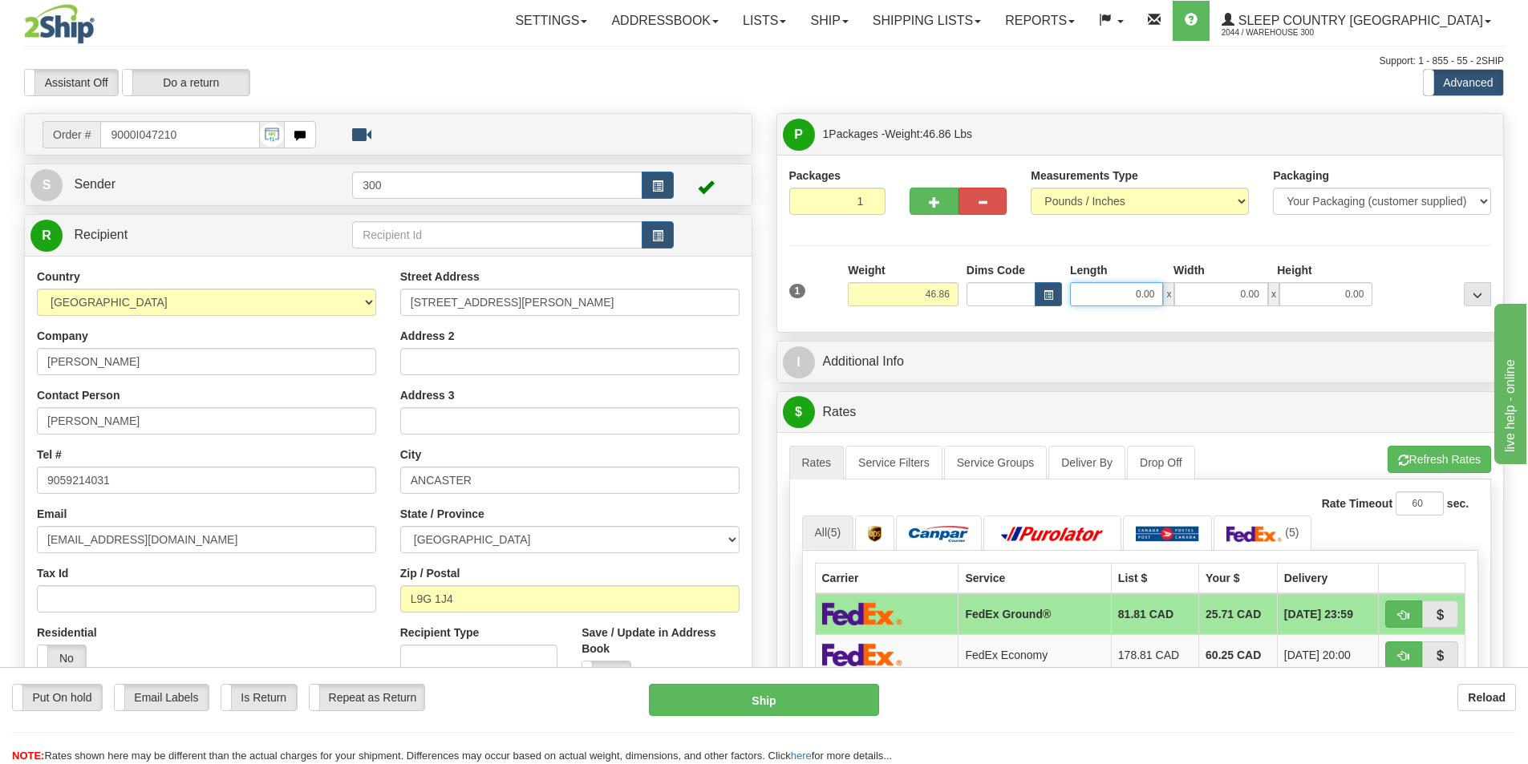
click at [1123, 297] on input "0.00" at bounding box center [1116, 294] width 93 height 24
type input "16.00"
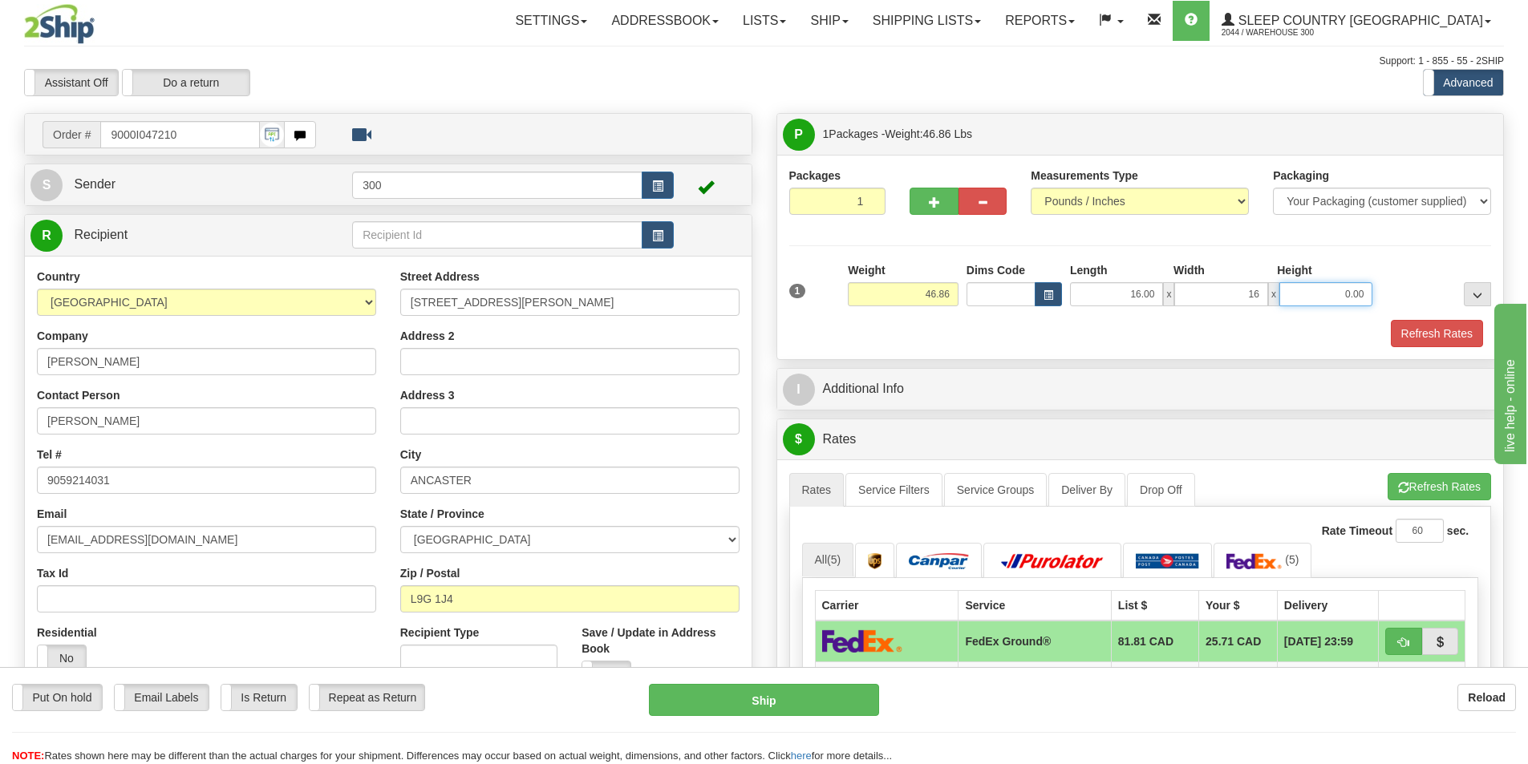
type input "16.00"
type input "40.00"
drag, startPoint x: 876, startPoint y: 486, endPoint x: 1101, endPoint y: 506, distance: 226.2
click at [876, 486] on link "Service Filters" at bounding box center [893, 490] width 97 height 34
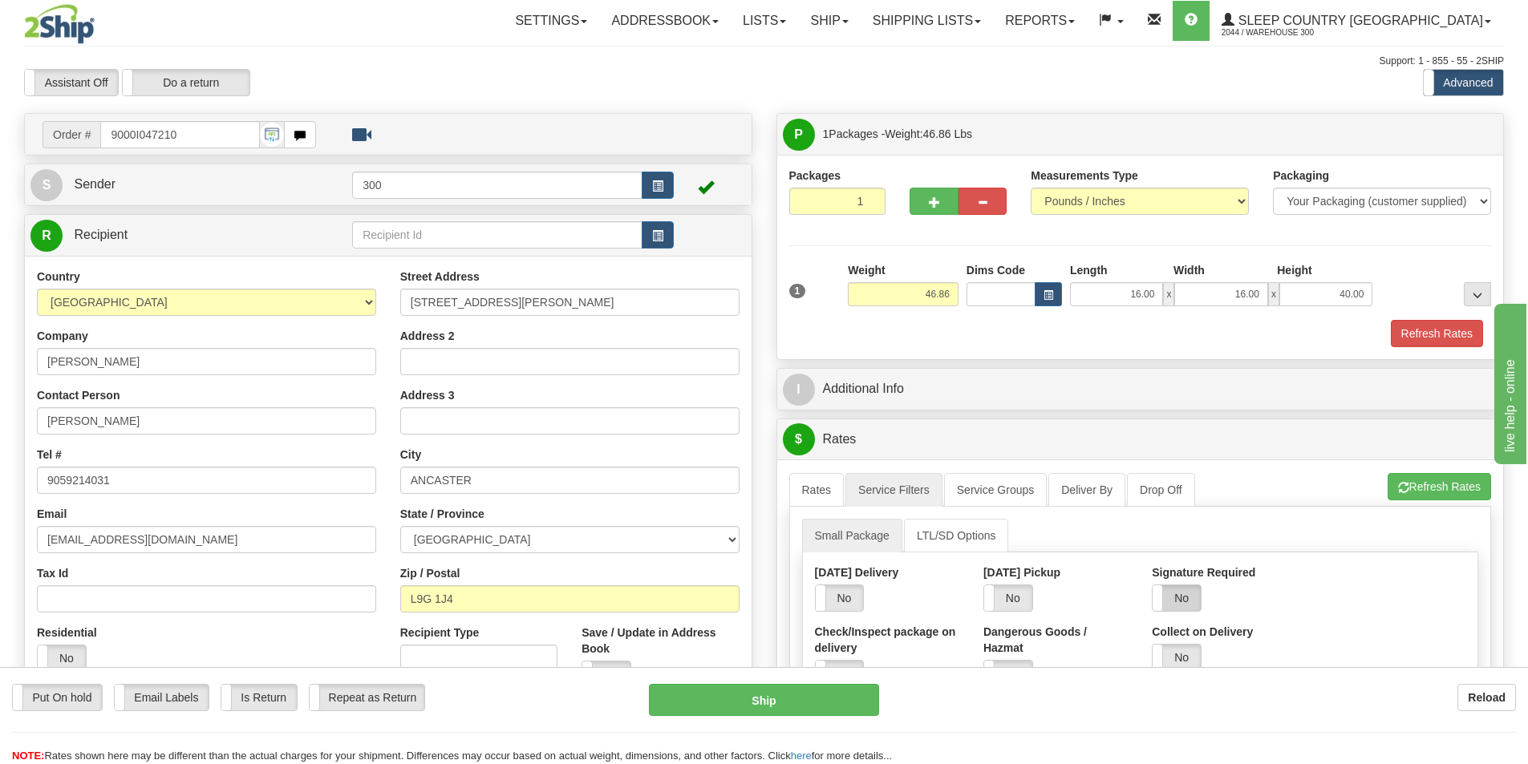
click at [1180, 605] on label "No" at bounding box center [1176, 598] width 48 height 26
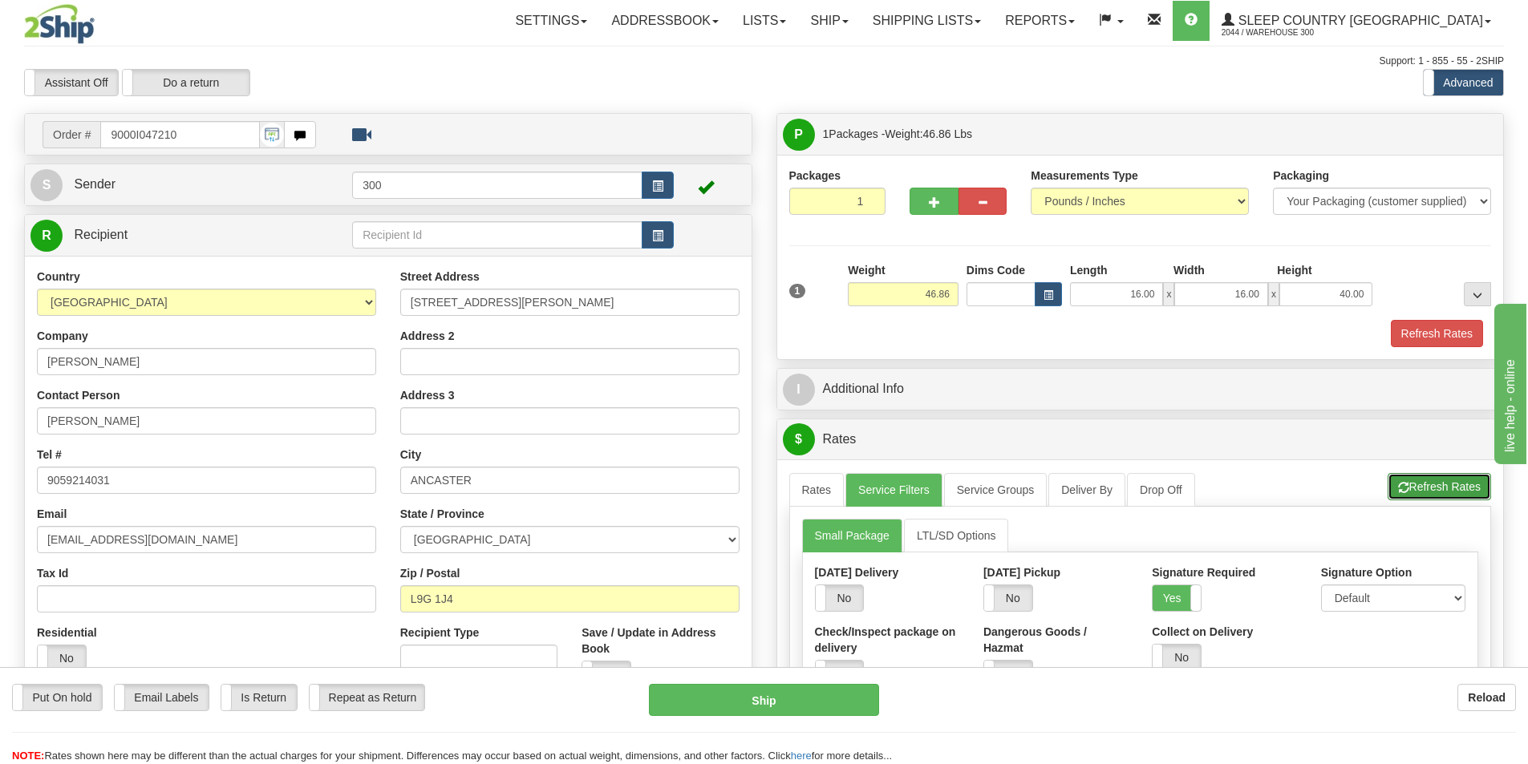
click at [1444, 486] on button "Refresh Rates" at bounding box center [1438, 486] width 103 height 27
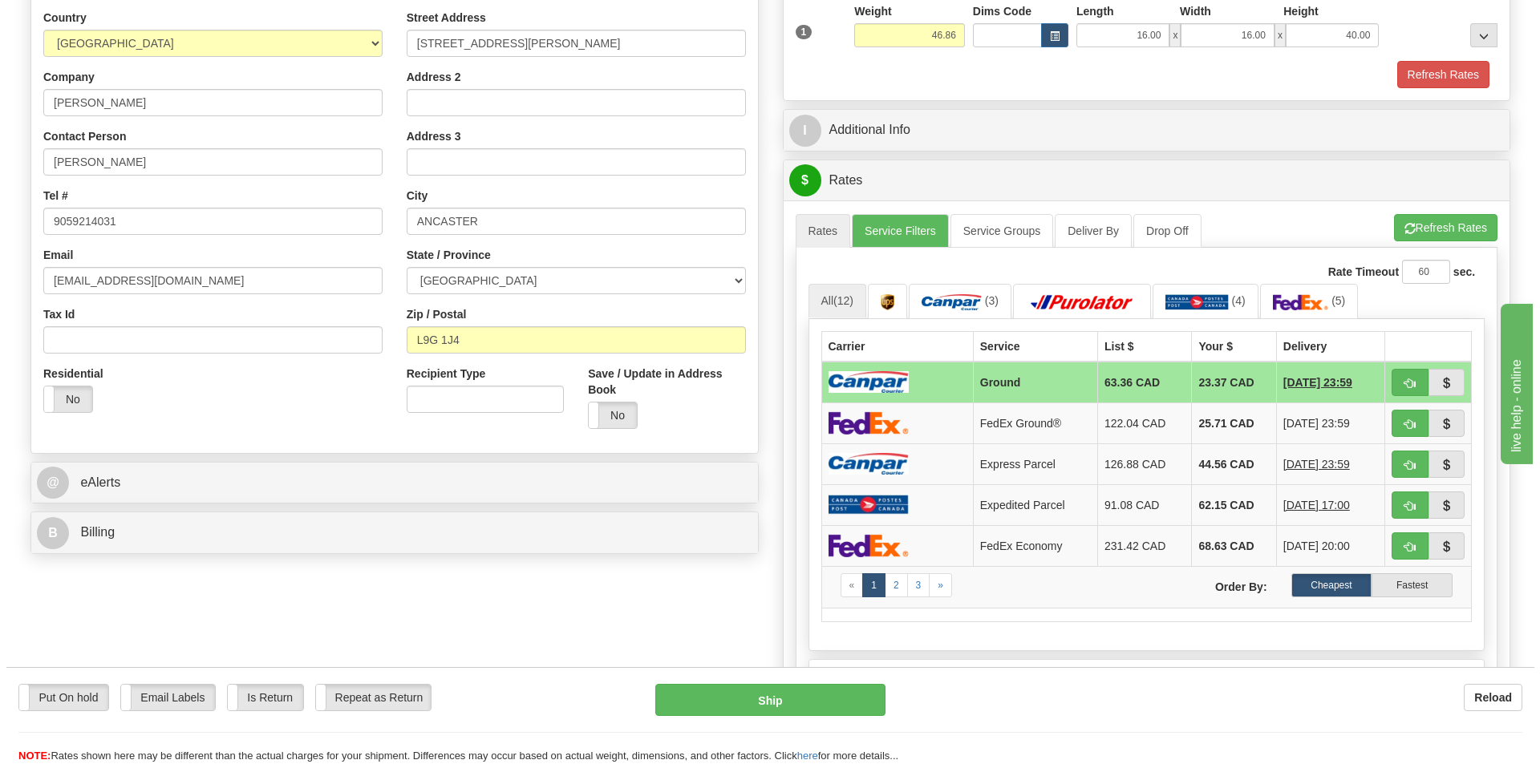
scroll to position [321, 0]
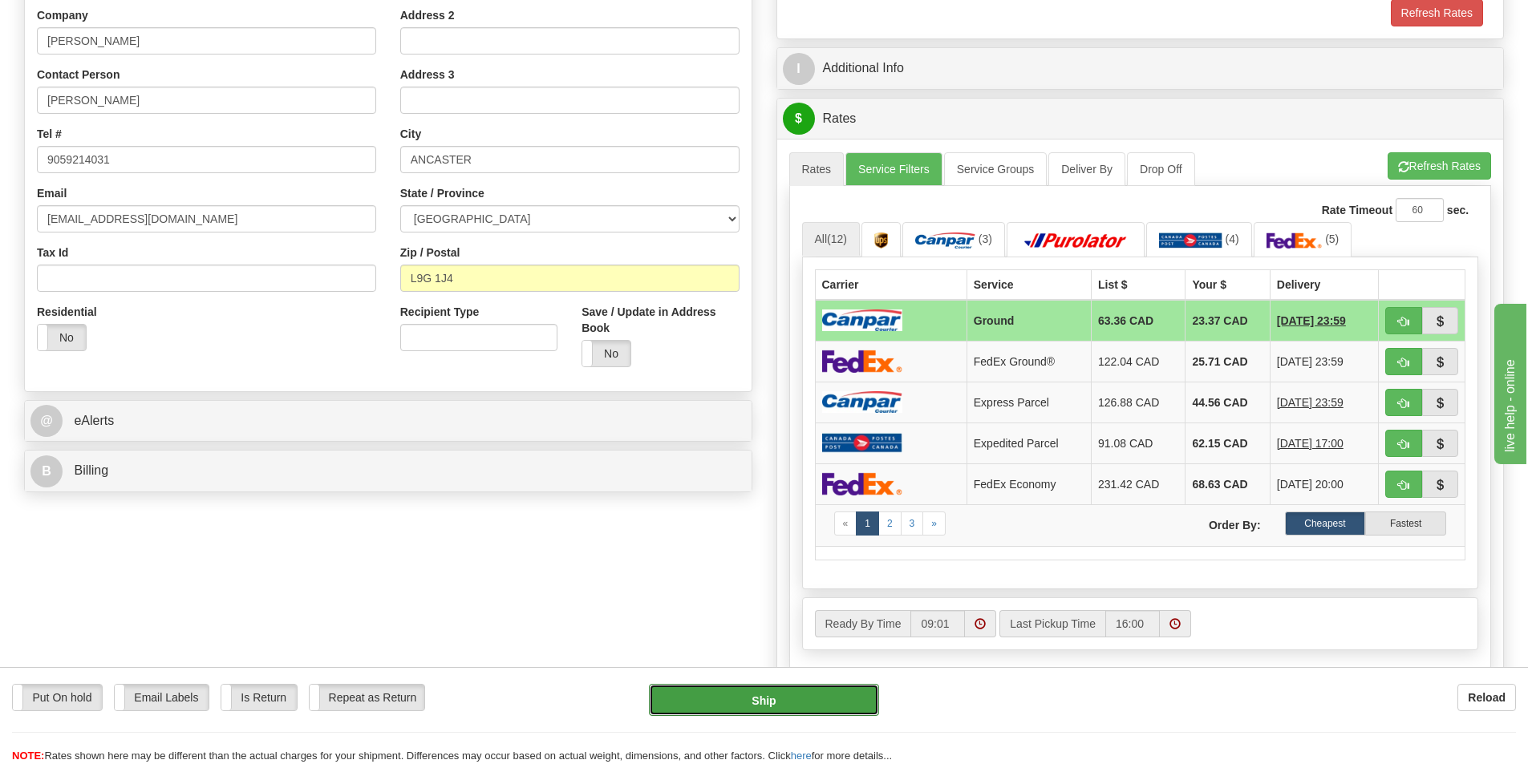
click at [777, 700] on button "Ship" at bounding box center [764, 700] width 230 height 32
type input "1"
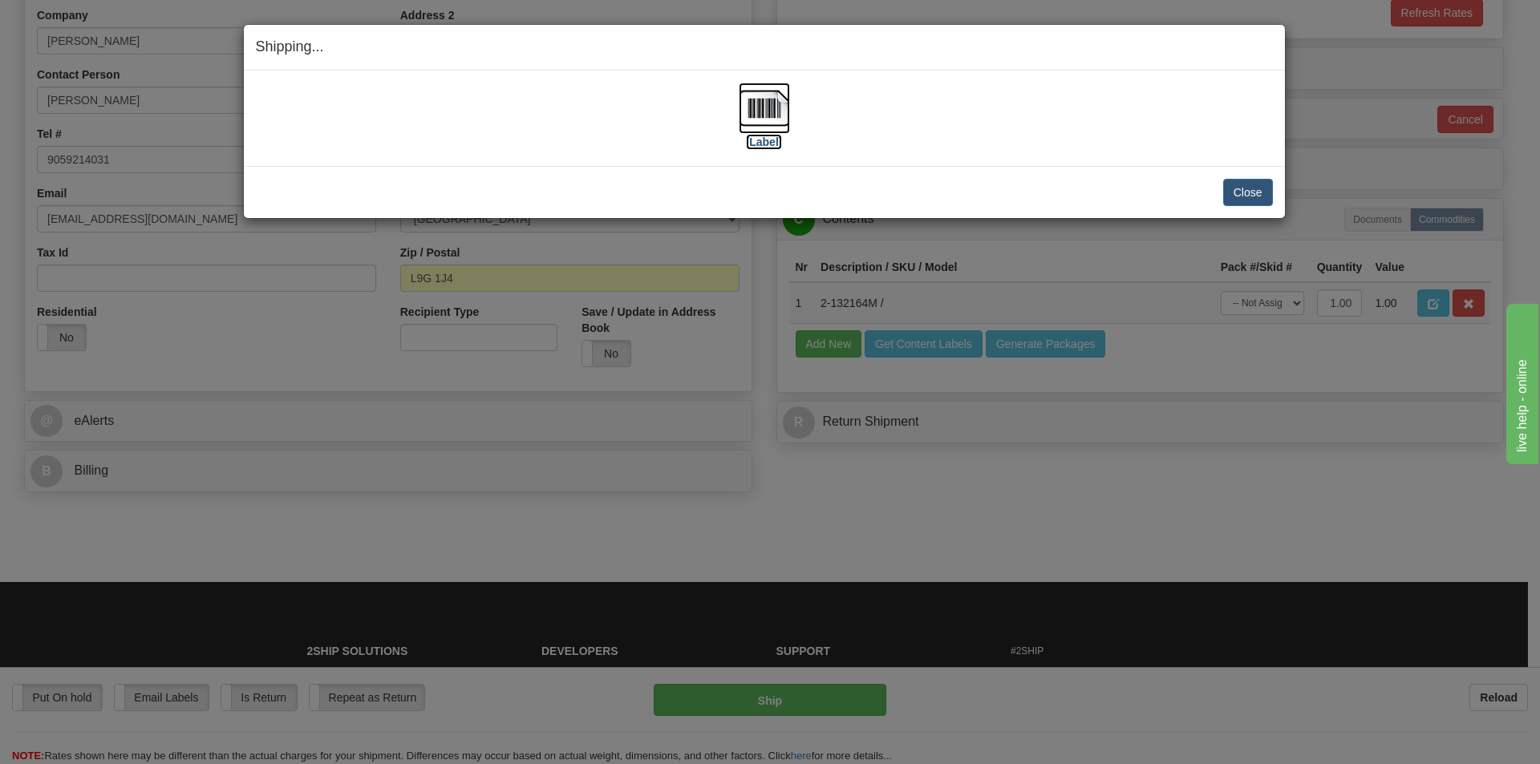
click at [758, 127] on img at bounding box center [764, 108] width 51 height 51
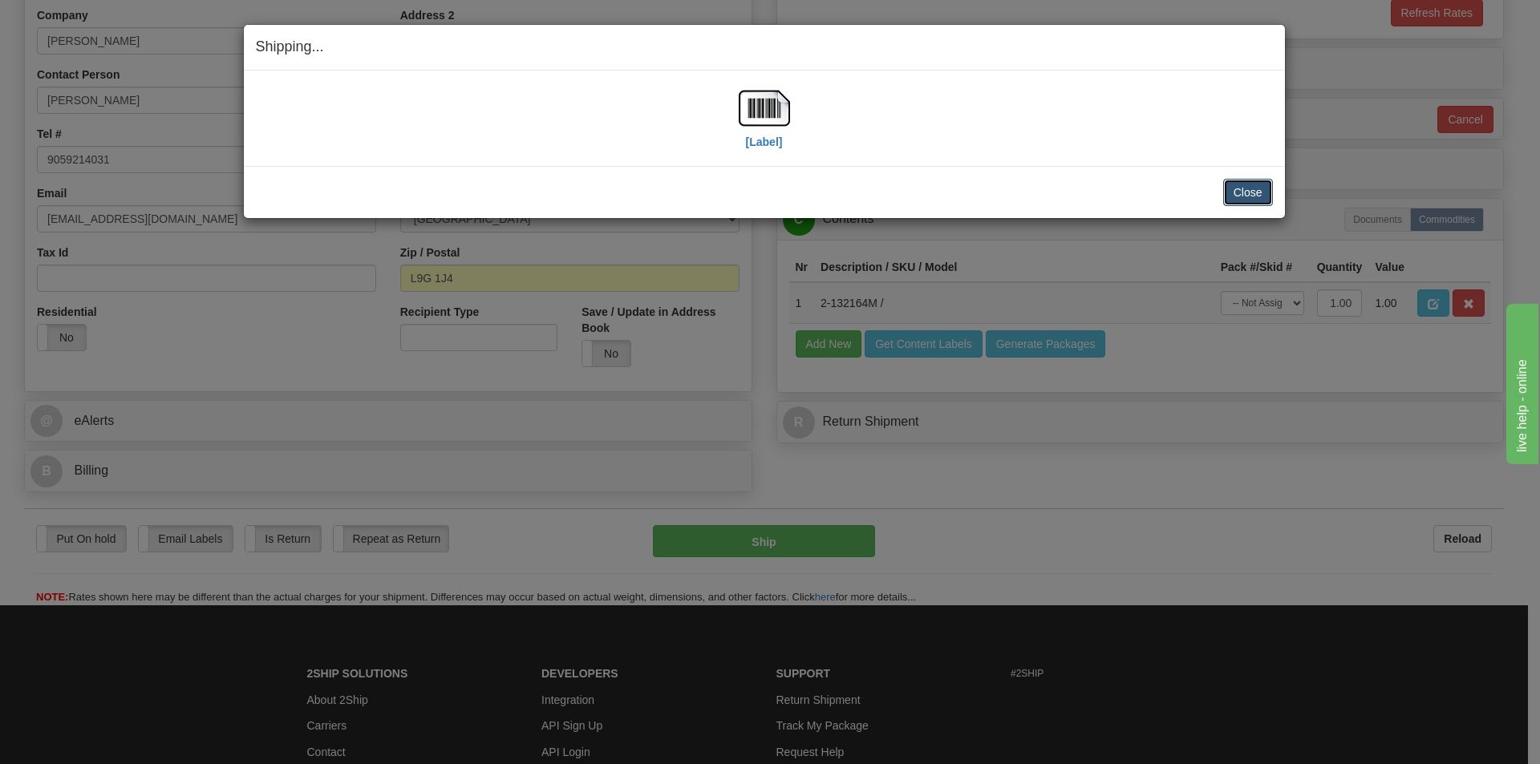
click at [1251, 187] on button "Close" at bounding box center [1248, 192] width 50 height 27
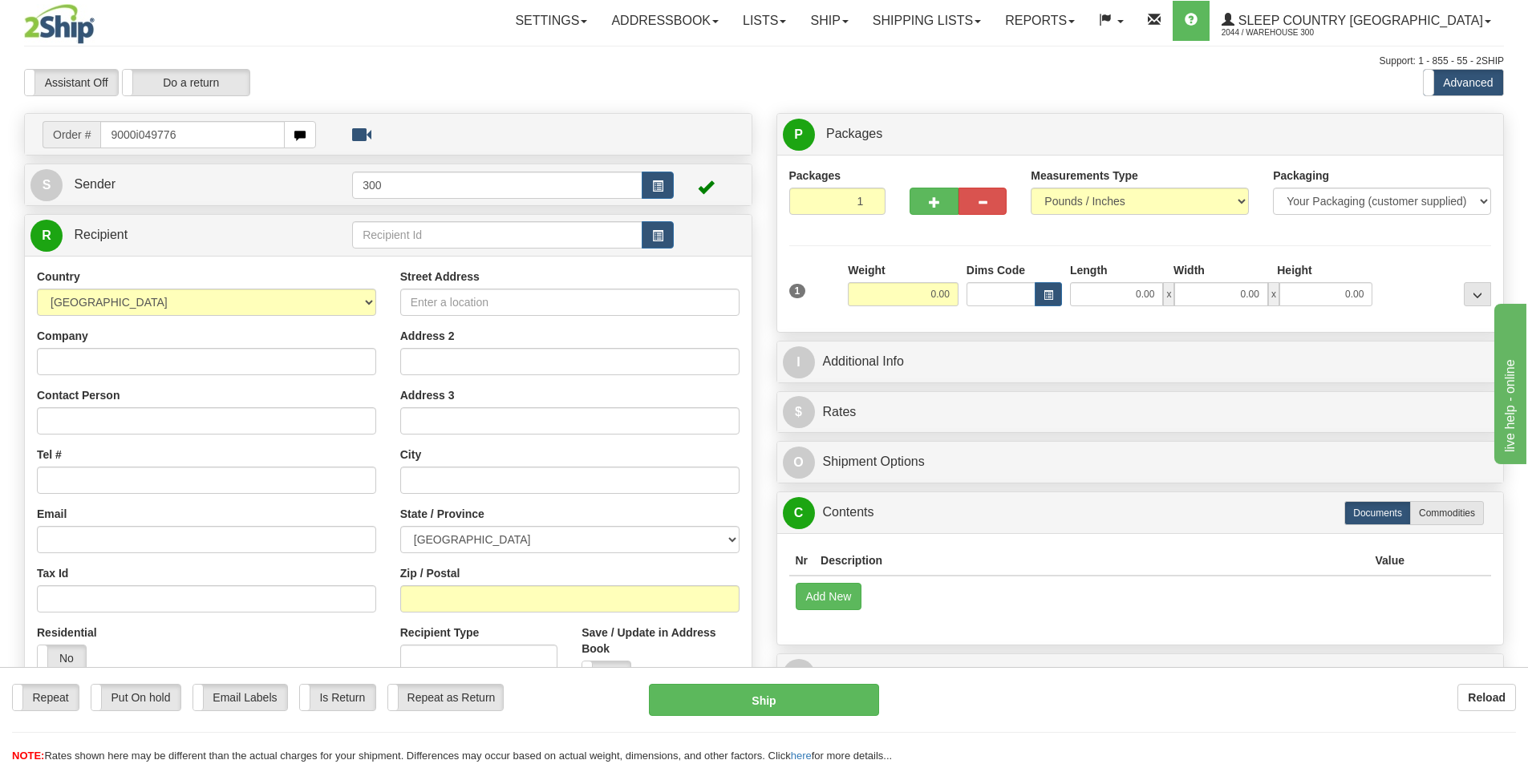
type input "9000i049776"
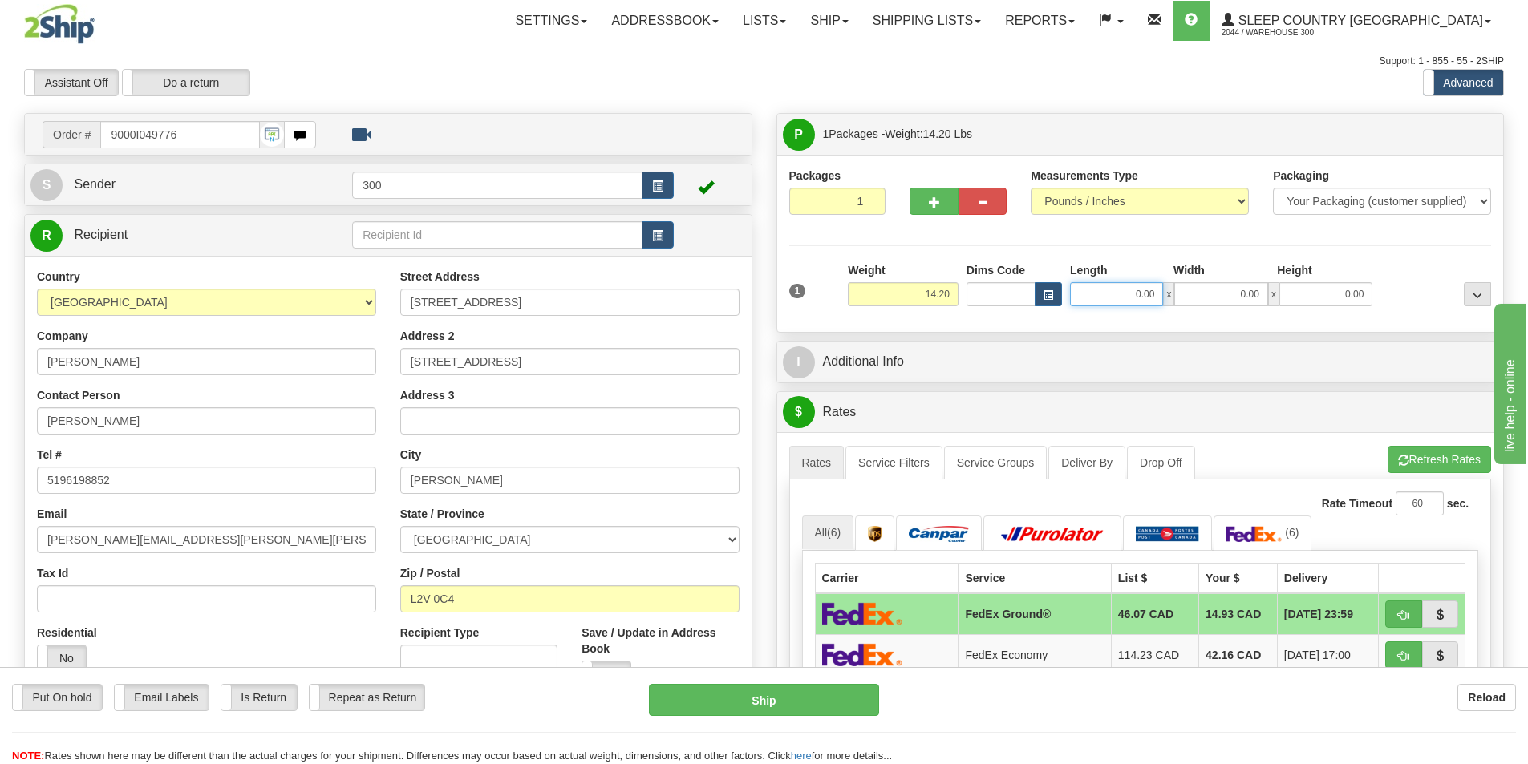
click at [1123, 302] on input "0.00" at bounding box center [1116, 294] width 93 height 24
type input "20.00"
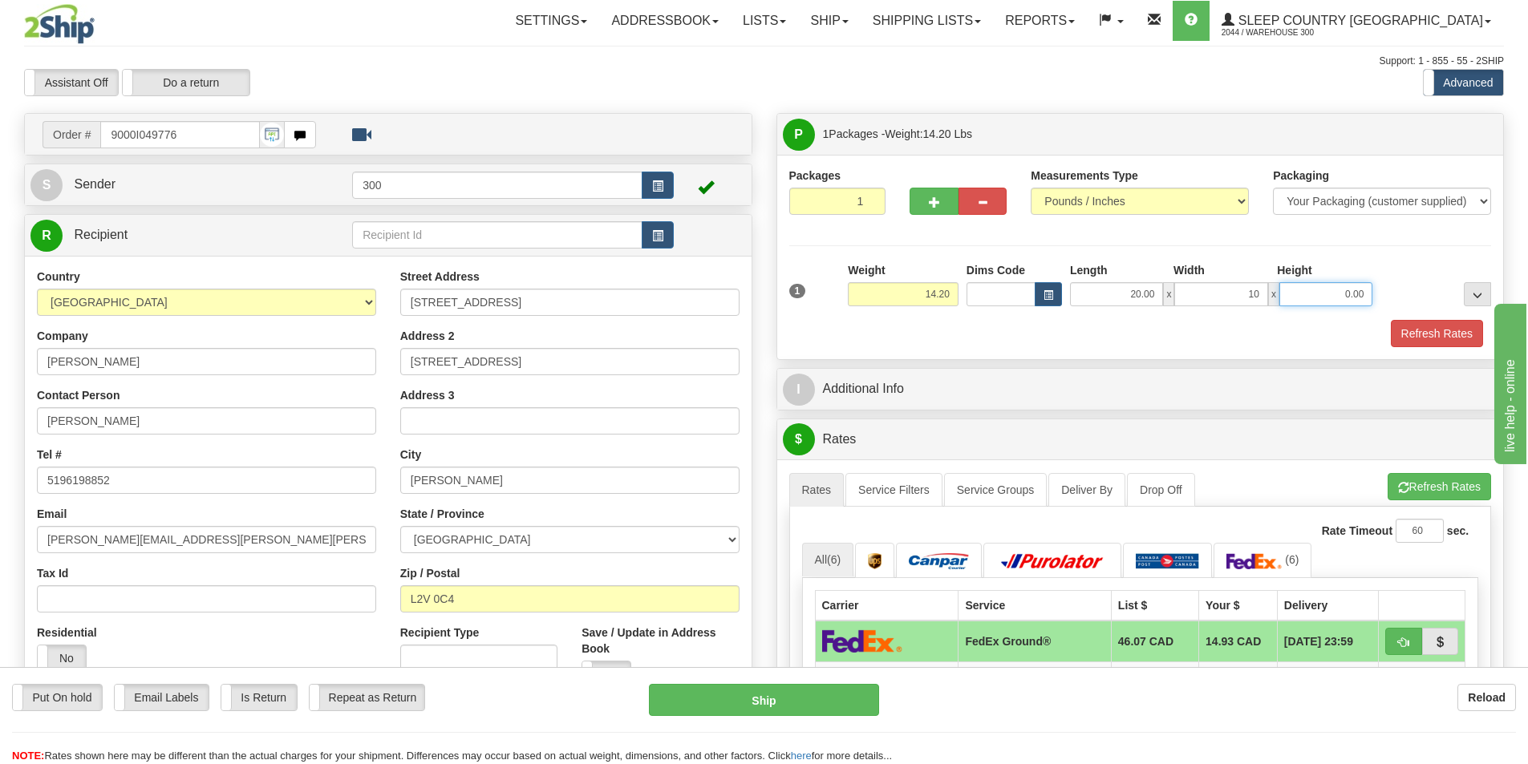
type input "10.00"
drag, startPoint x: 1441, startPoint y: 333, endPoint x: 1459, endPoint y: 380, distance: 50.5
click at [1441, 333] on button "Refresh Rates" at bounding box center [1436, 333] width 92 height 27
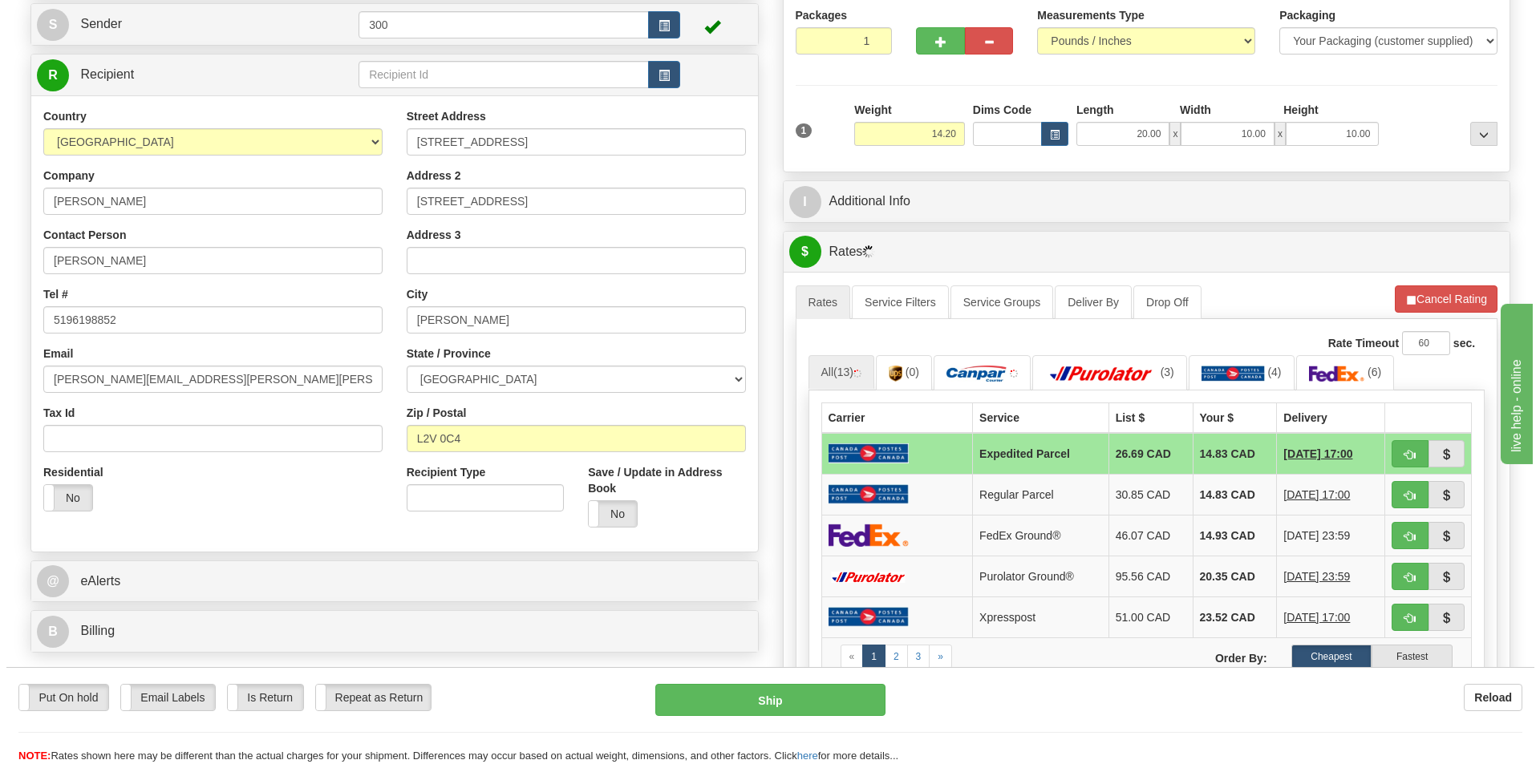
scroll to position [241, 0]
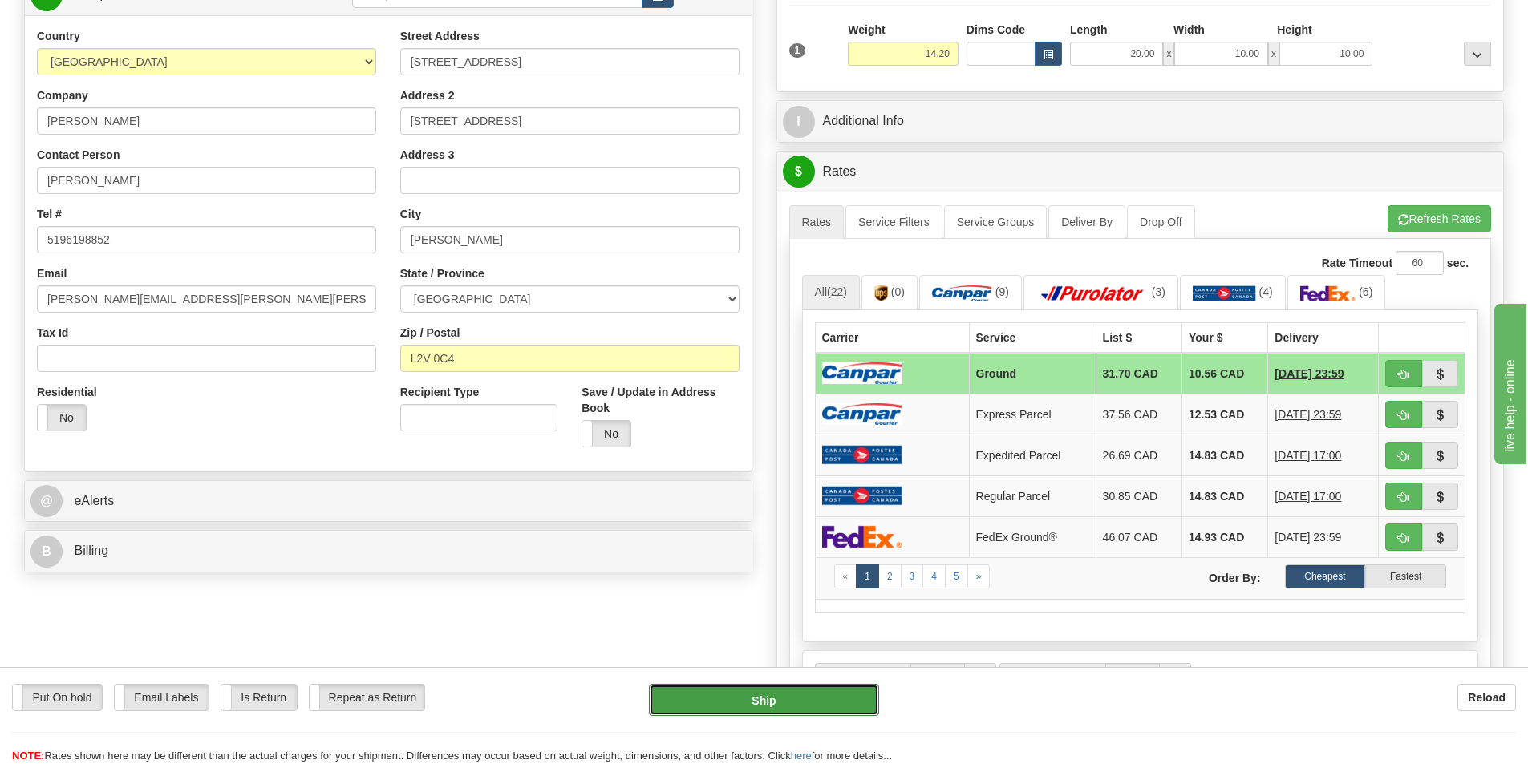
click at [751, 711] on button "Ship" at bounding box center [764, 700] width 230 height 32
type input "1"
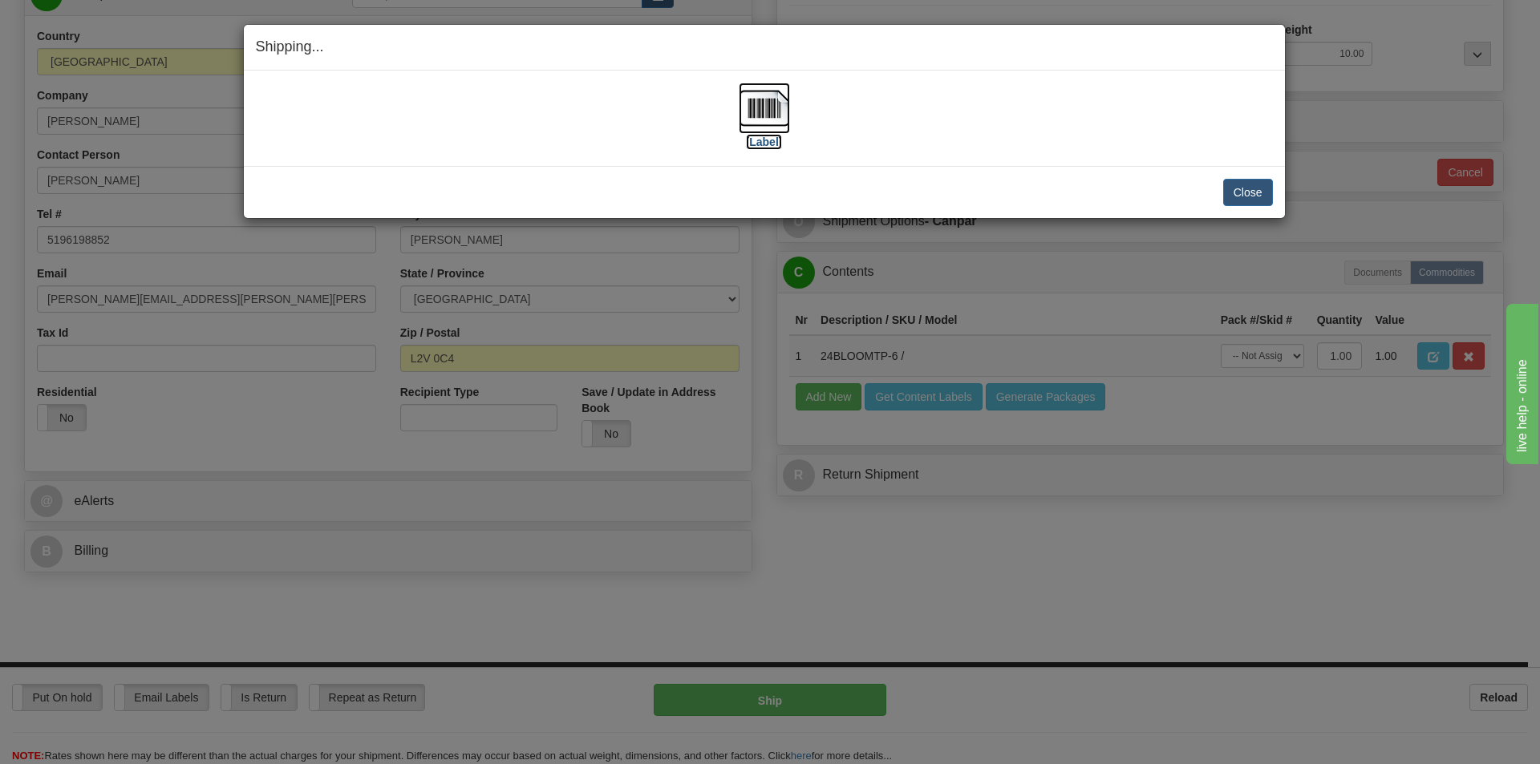
click at [775, 144] on label "[Label]" at bounding box center [764, 142] width 37 height 16
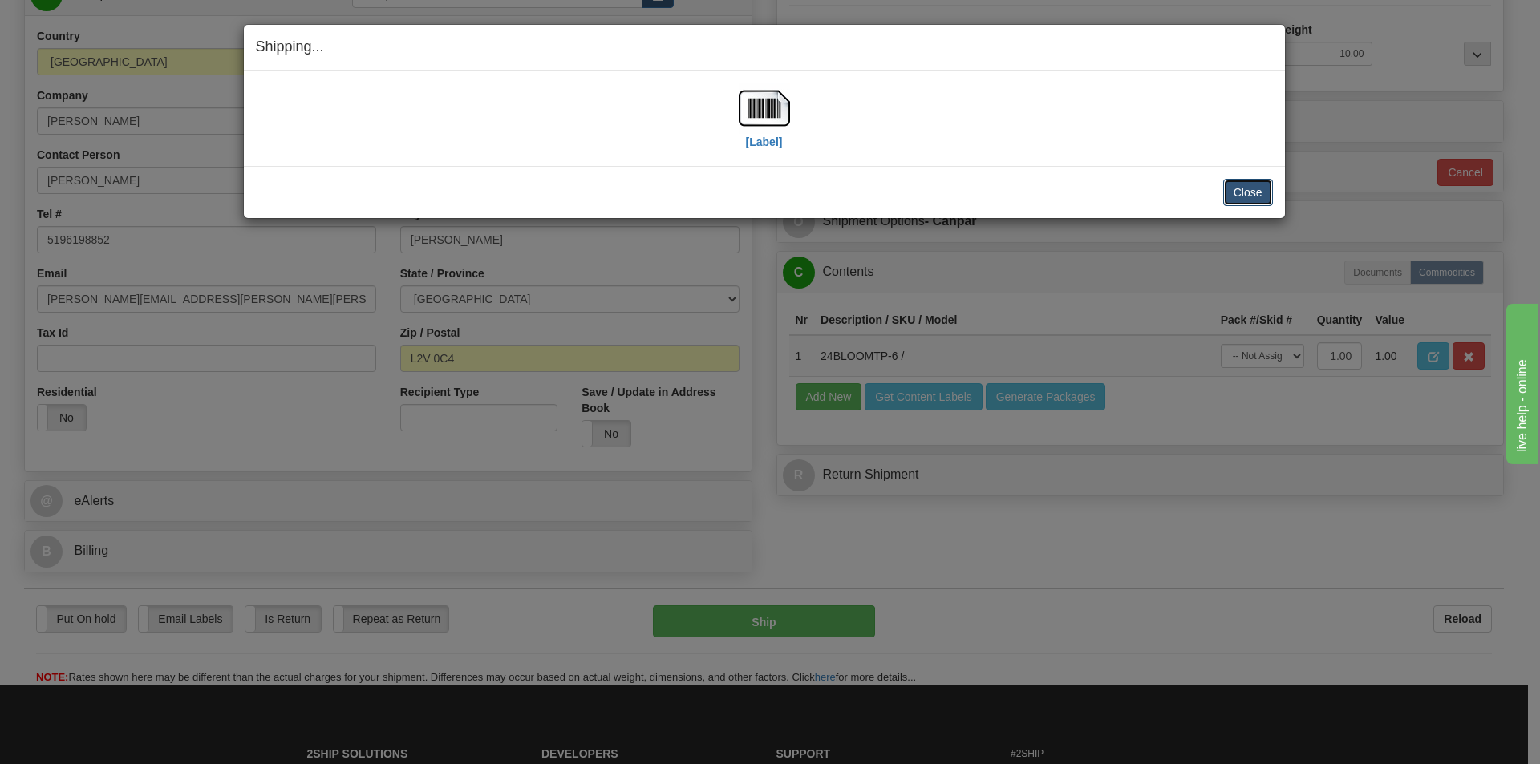
click at [1256, 196] on button "Close" at bounding box center [1248, 192] width 50 height 27
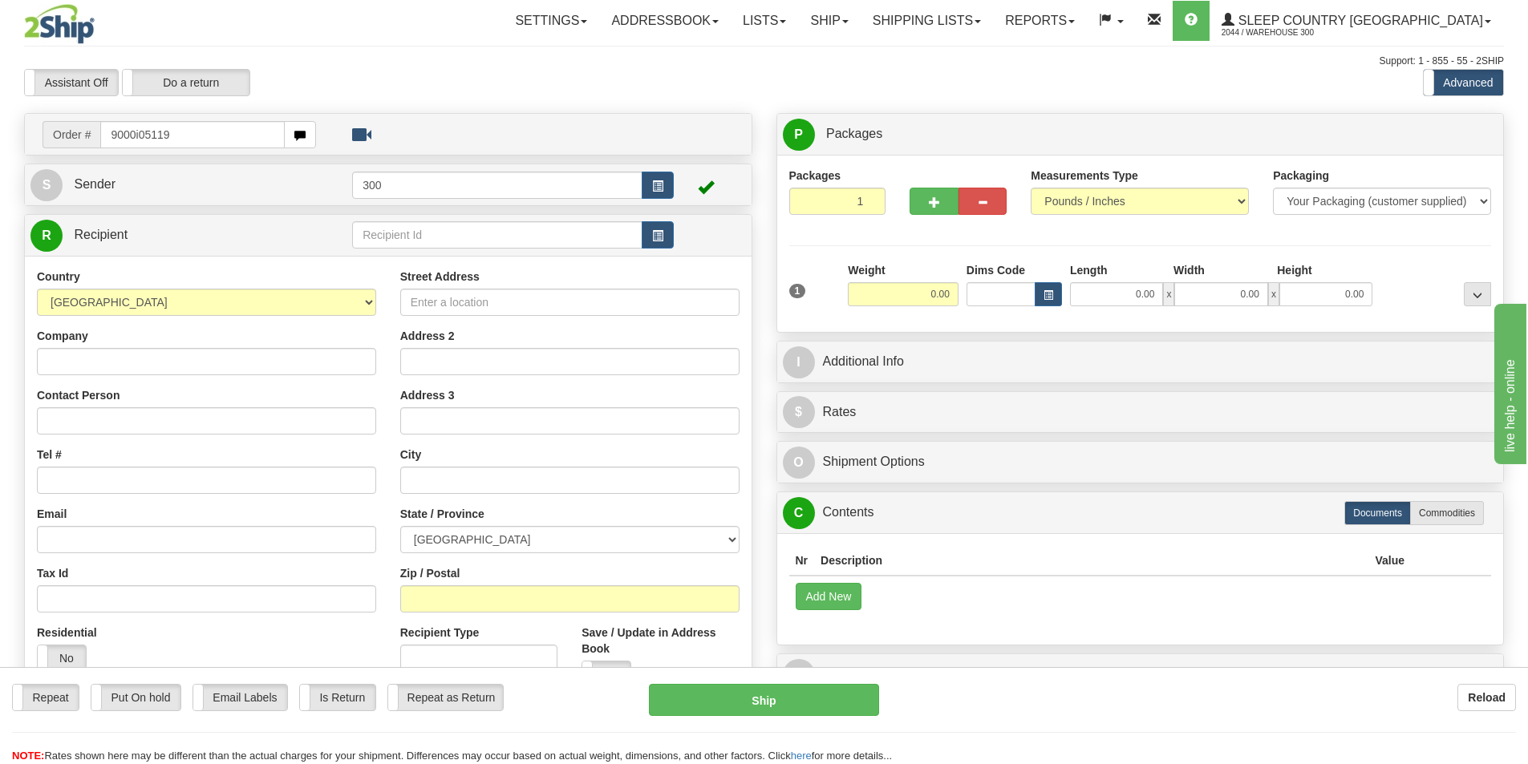
type input "9000i051196"
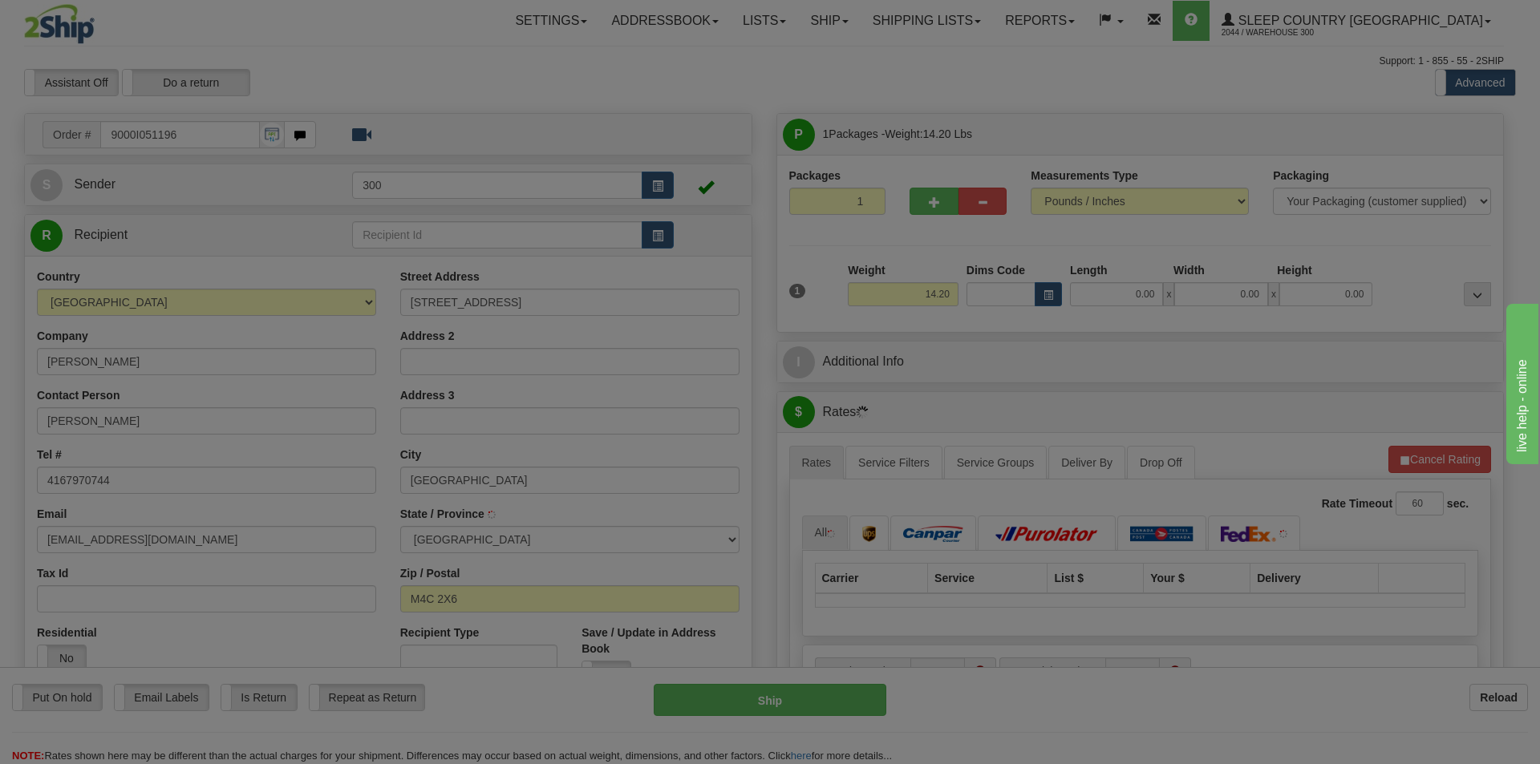
type input "EAST YORK"
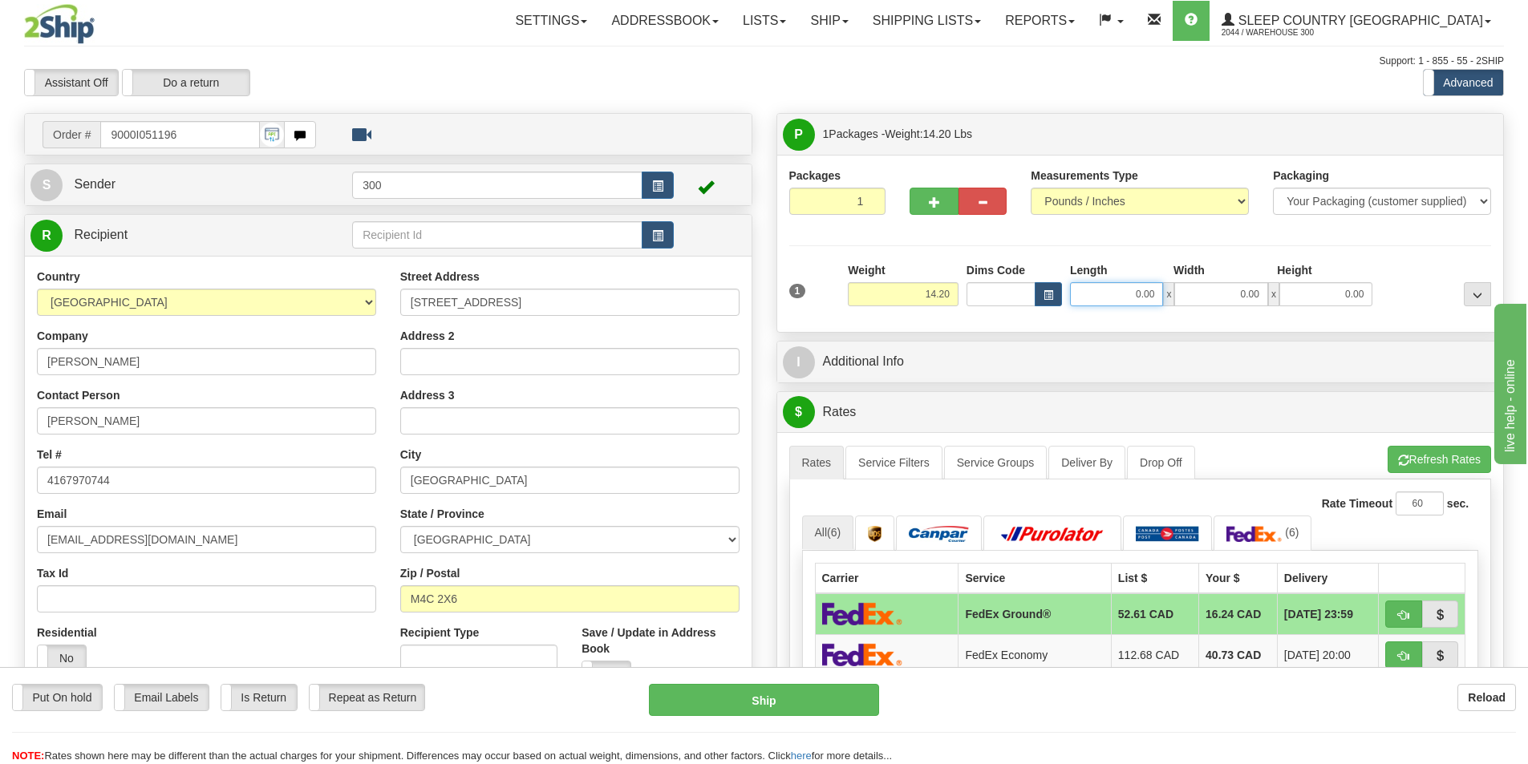
click at [1126, 296] on input "0.00" at bounding box center [1116, 294] width 93 height 24
type input "20.00"
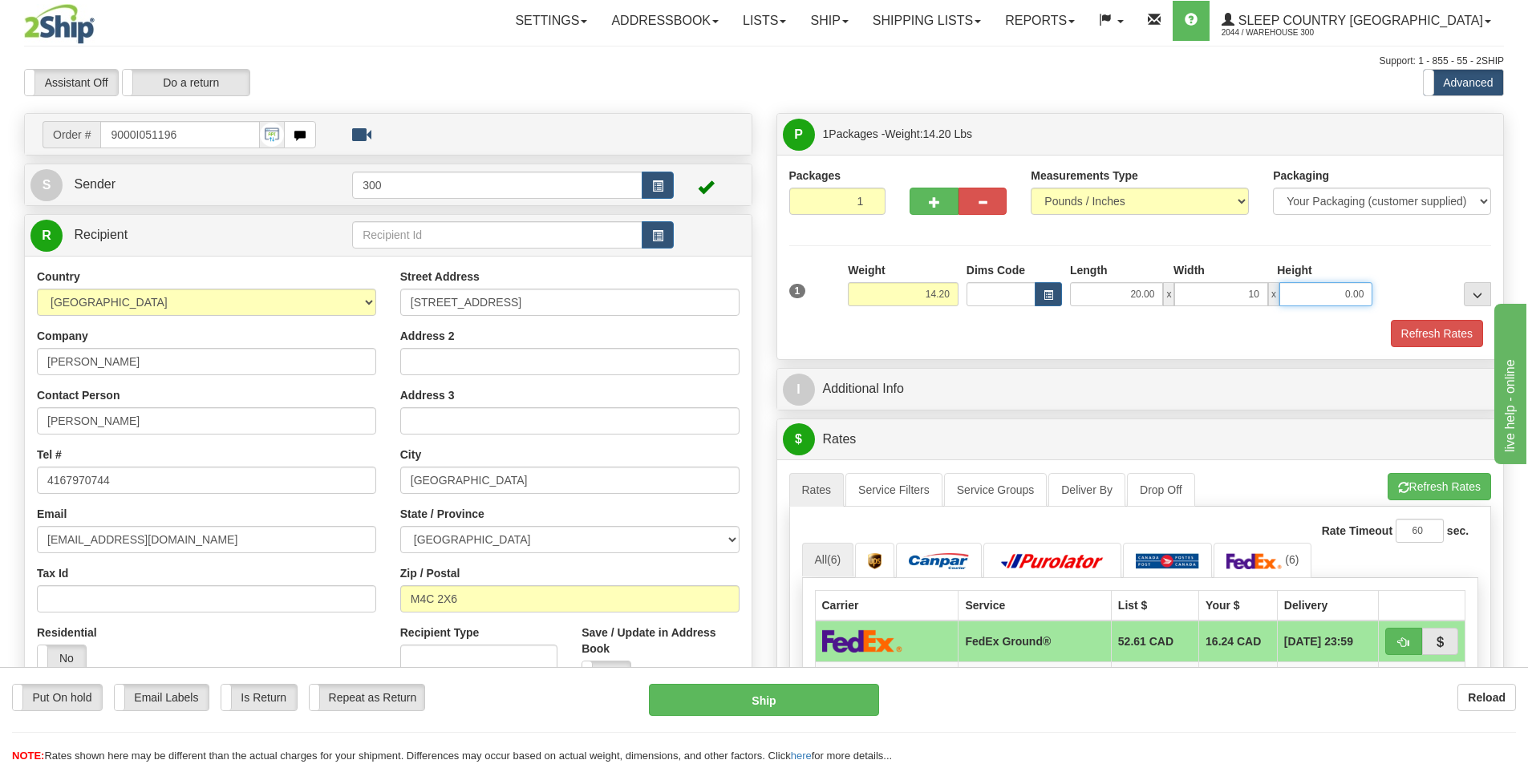
type input "10.00"
click at [1442, 330] on button "Refresh Rates" at bounding box center [1436, 333] width 92 height 27
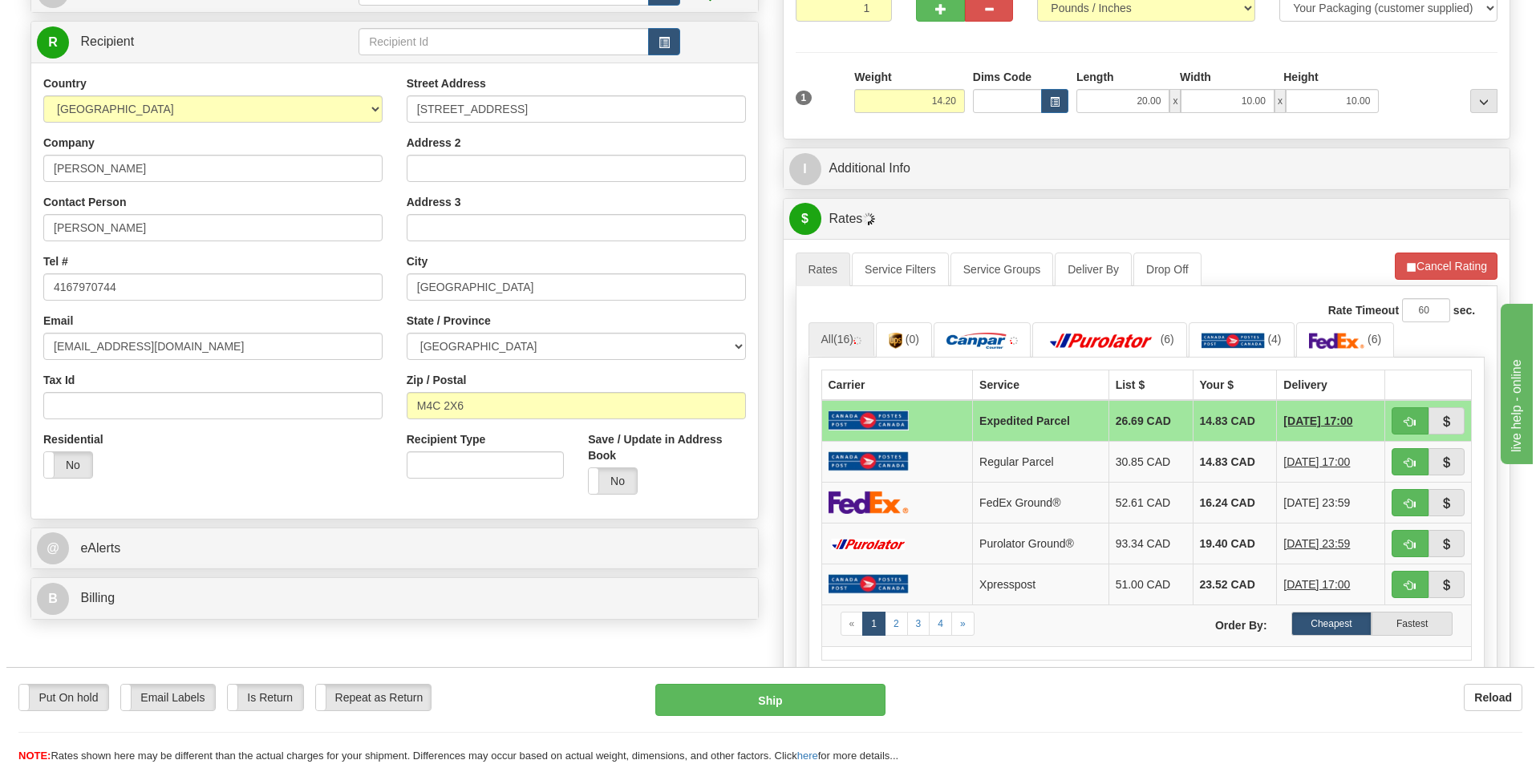
scroll to position [241, 0]
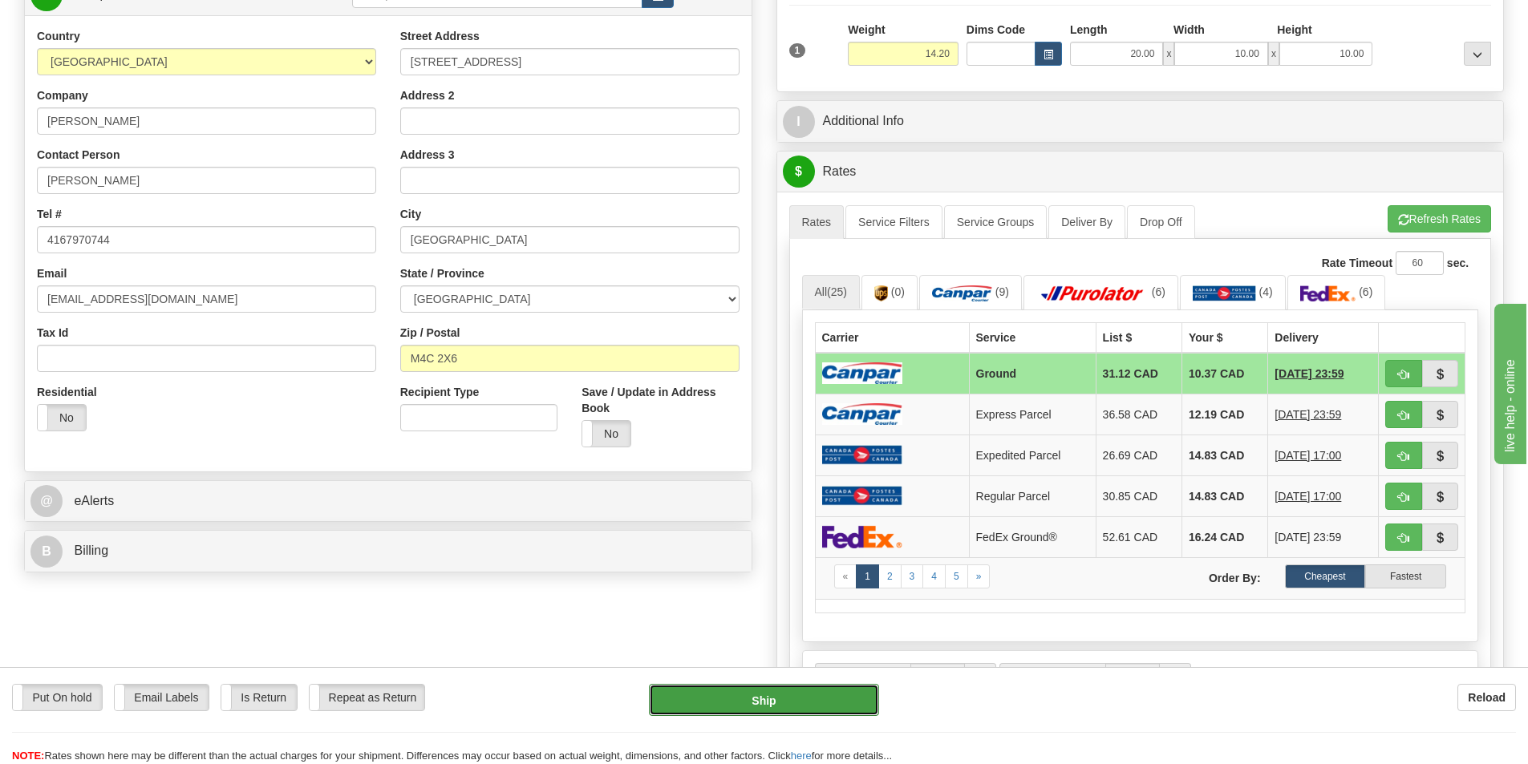
click at [843, 694] on button "Ship" at bounding box center [764, 700] width 230 height 32
type input "1"
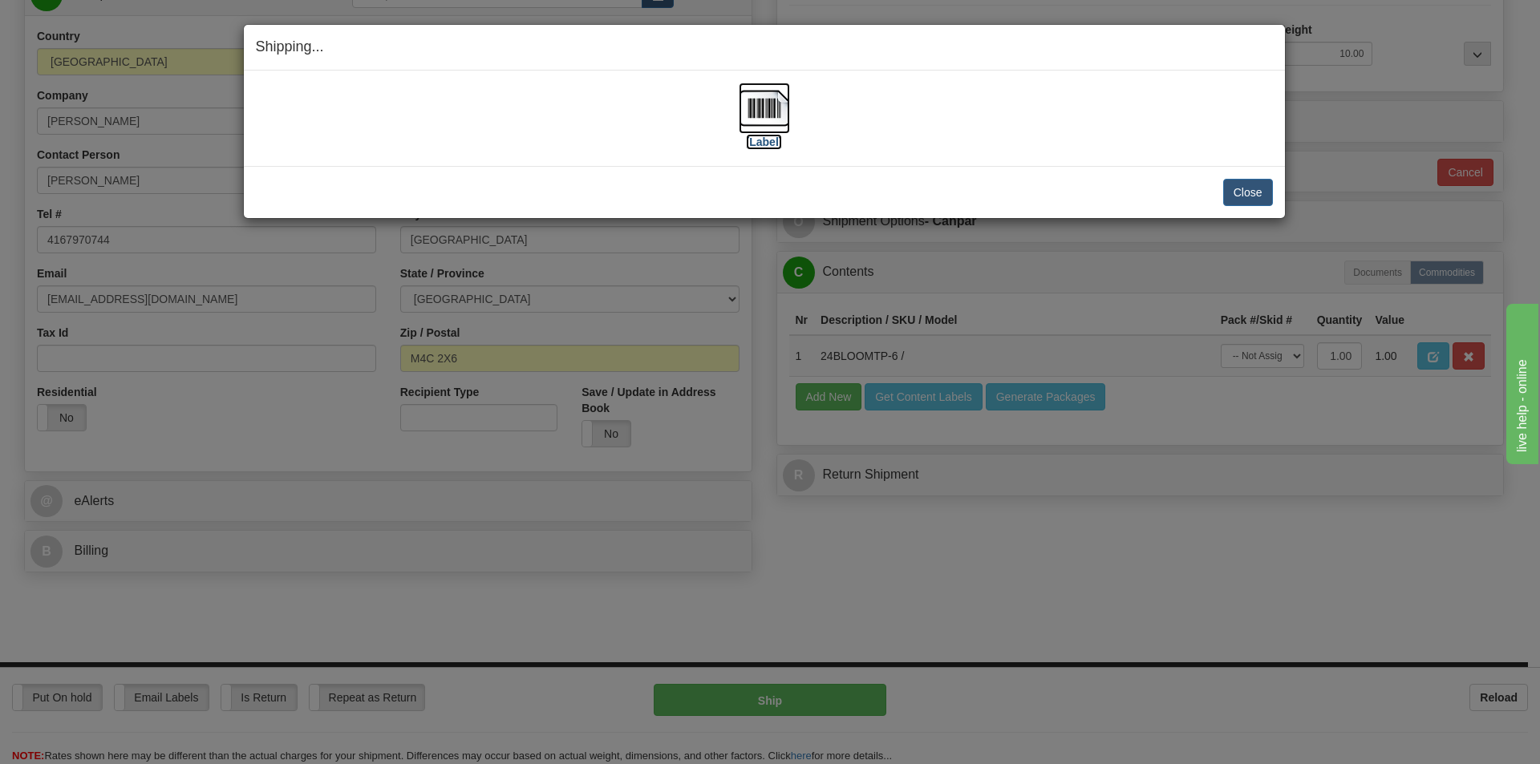
click at [770, 100] on img at bounding box center [764, 108] width 51 height 51
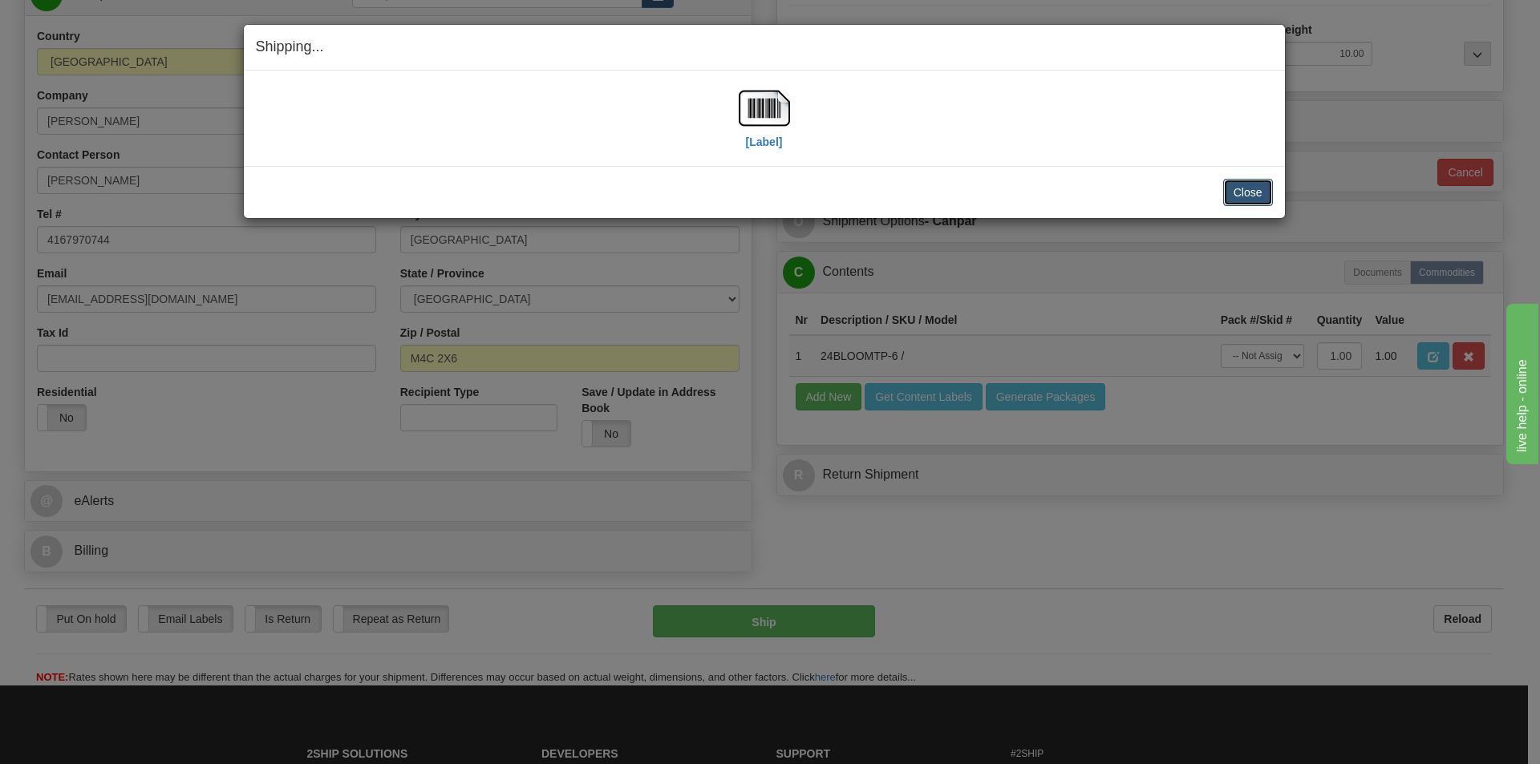
click at [1236, 193] on button "Close" at bounding box center [1248, 192] width 50 height 27
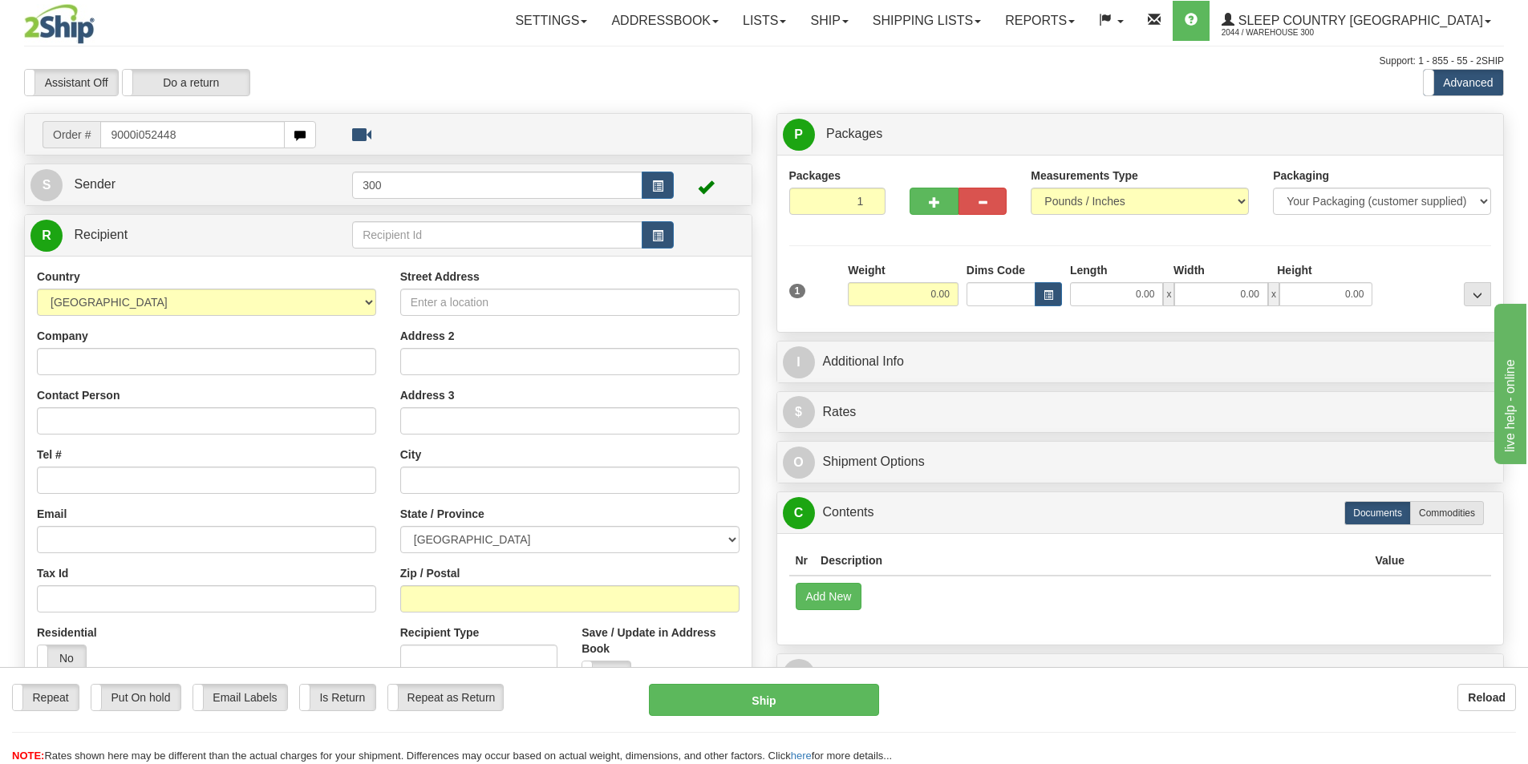
type input "9000i052448"
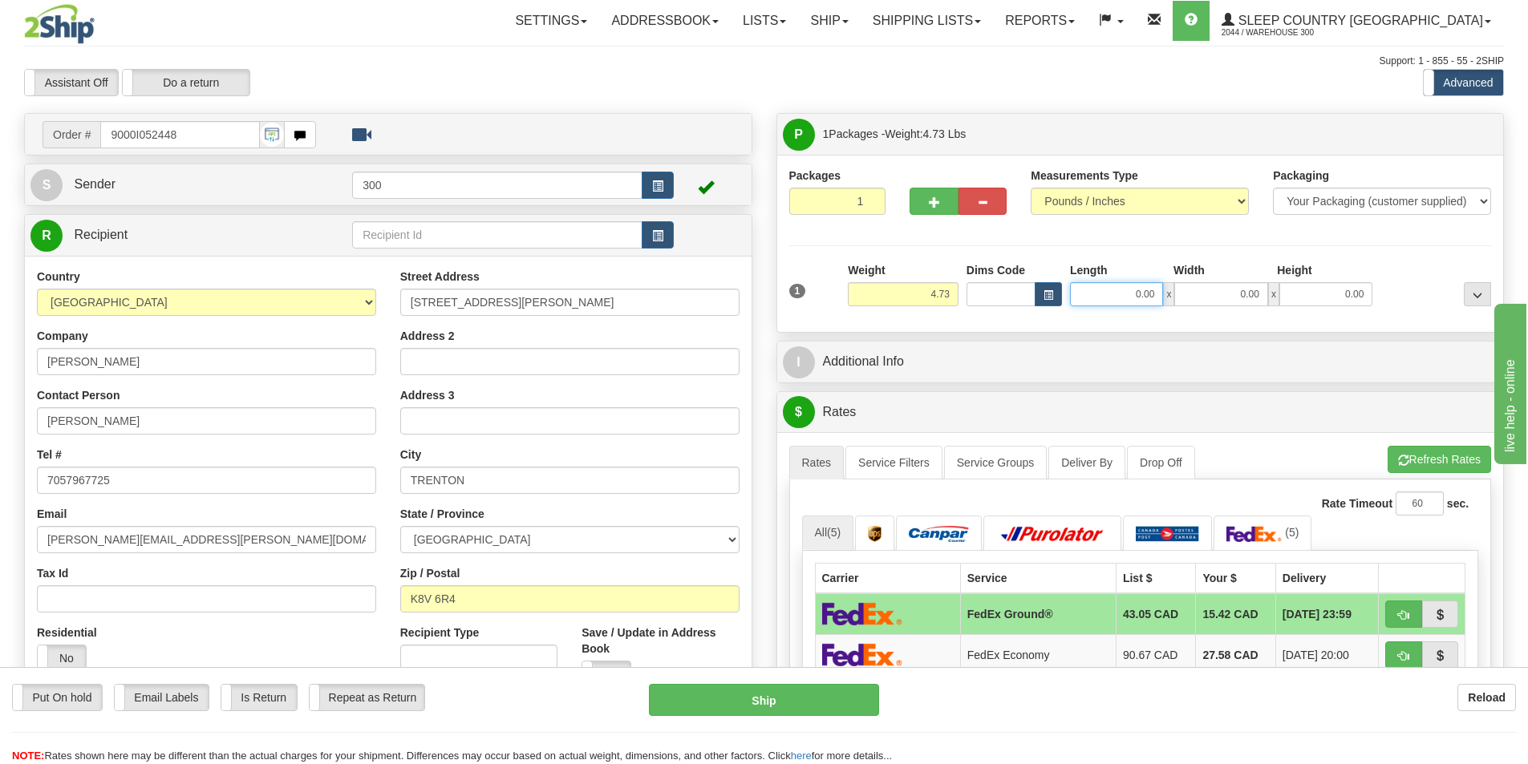
click at [1128, 296] on input "0.00" at bounding box center [1116, 294] width 93 height 24
type input "14.00"
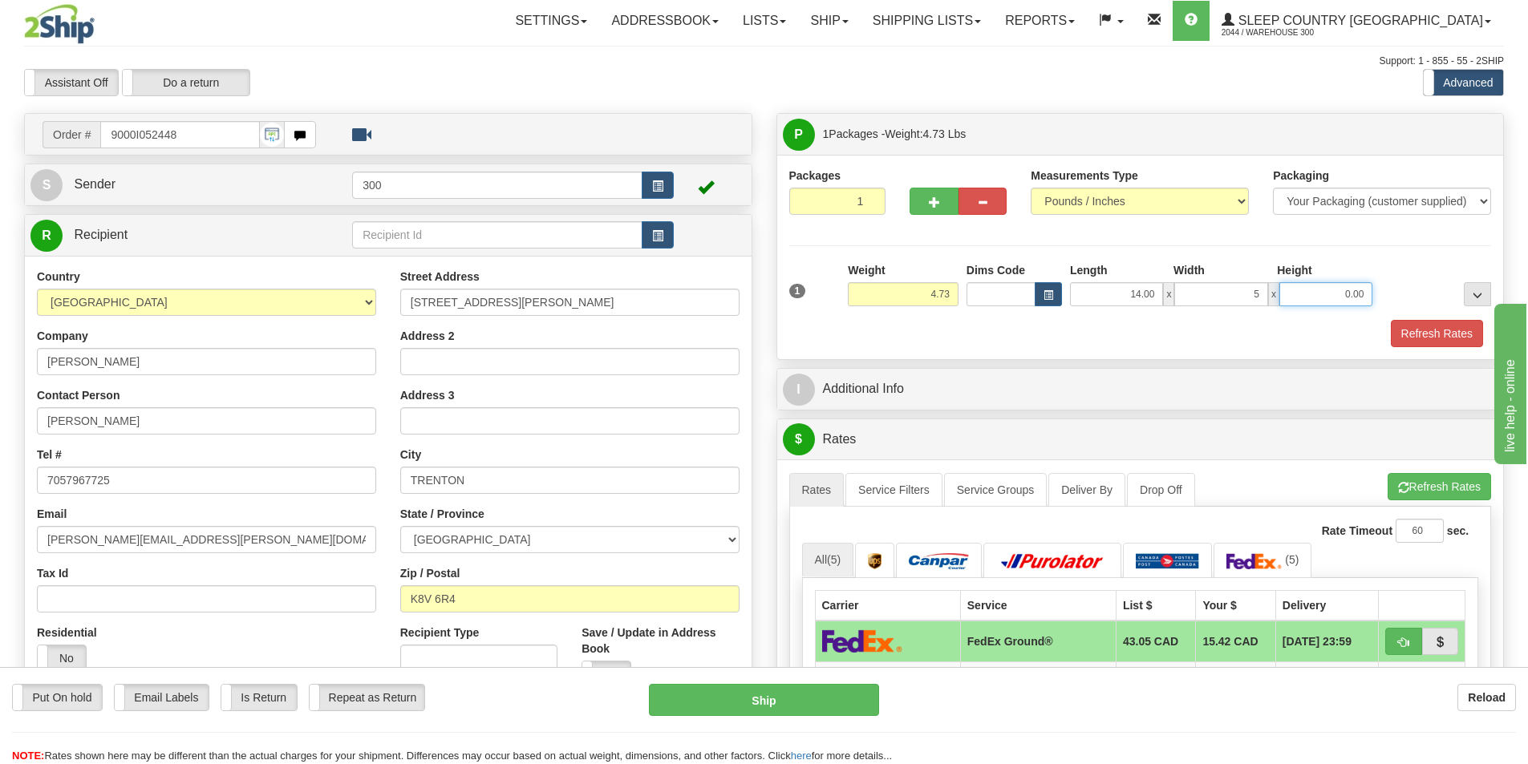
type input "5.00"
type input "14.00"
click at [1416, 332] on button "Refresh Rates" at bounding box center [1436, 333] width 92 height 27
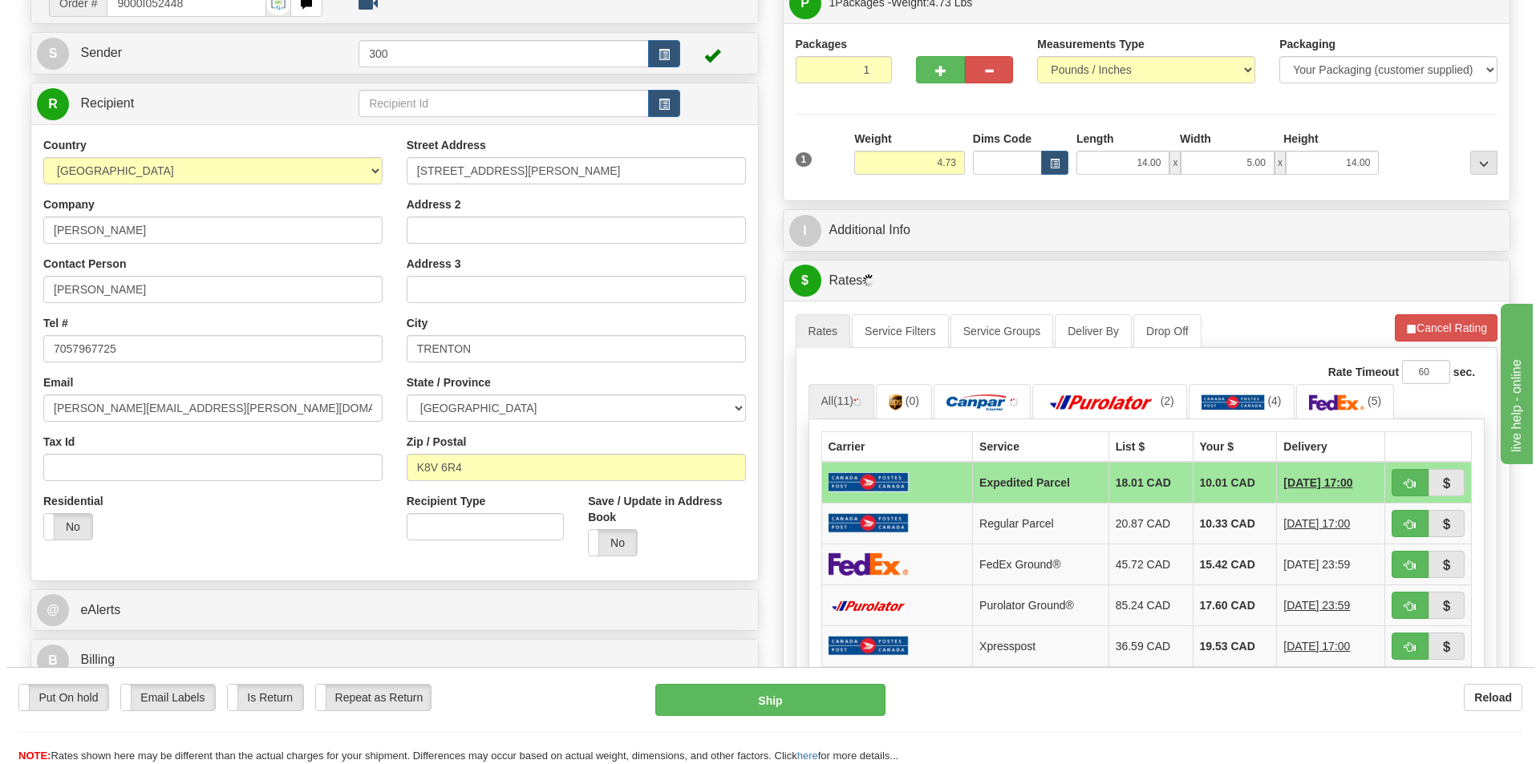
scroll to position [160, 0]
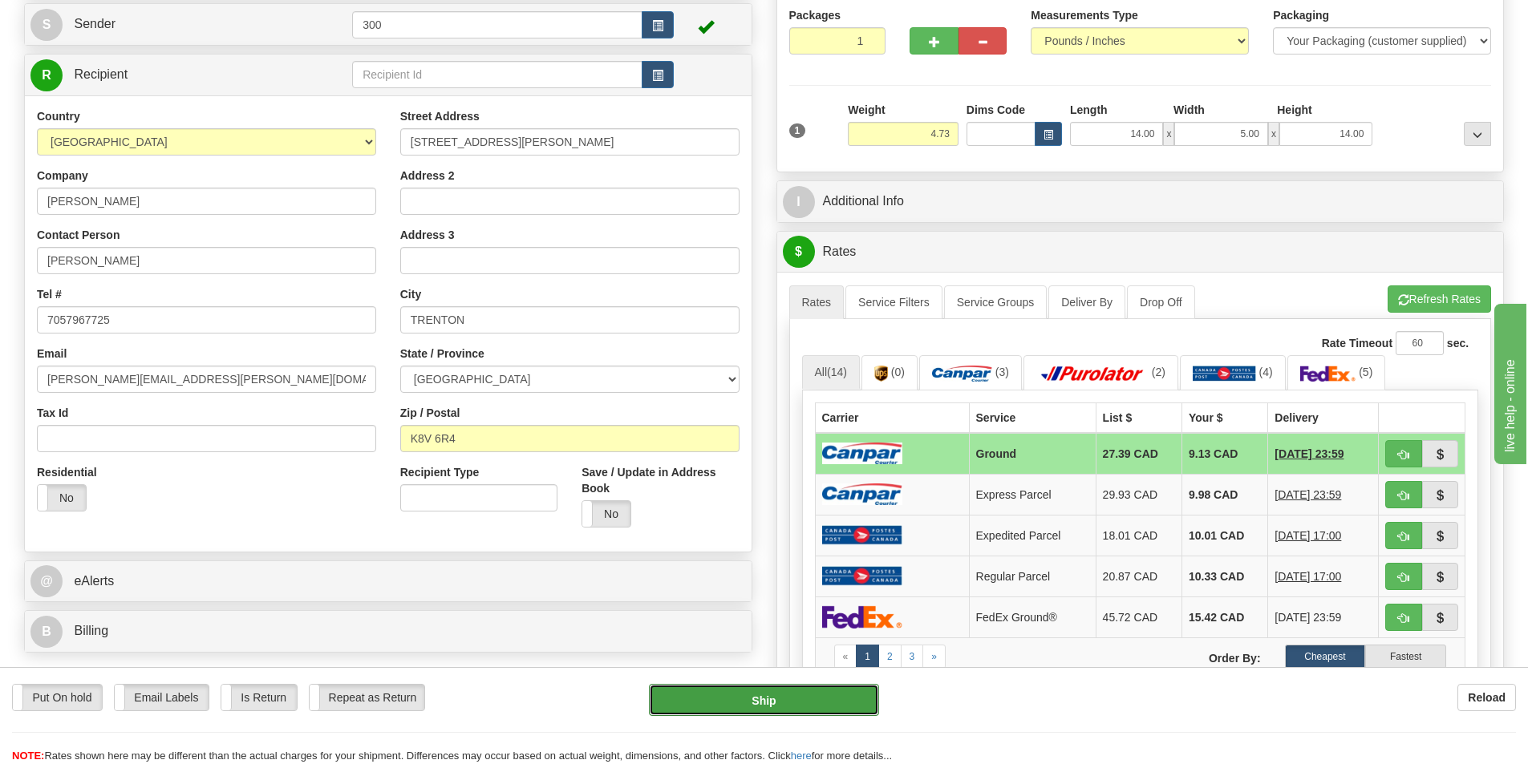
click at [754, 702] on button "Ship" at bounding box center [764, 700] width 230 height 32
type input "1"
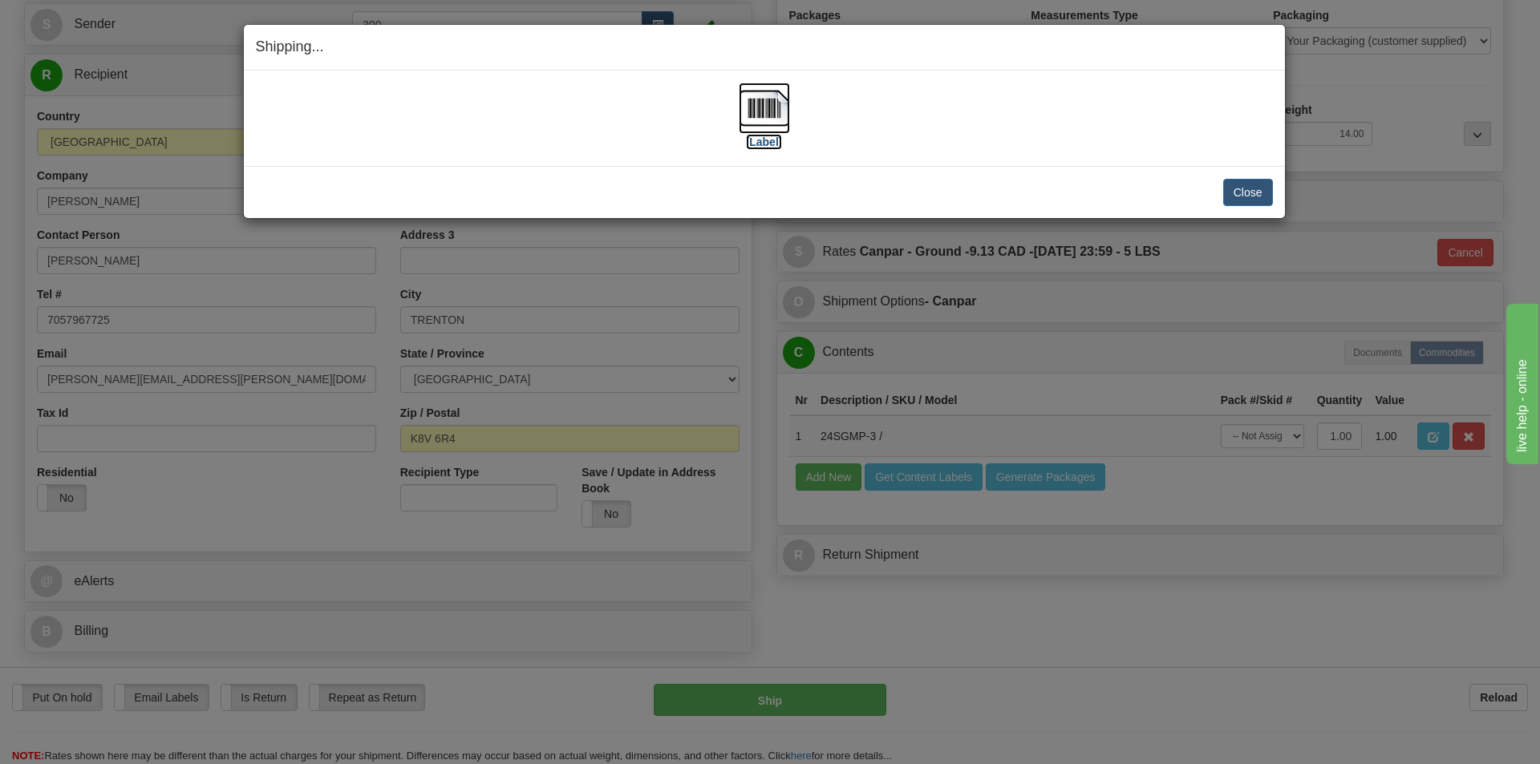
click at [757, 105] on img at bounding box center [764, 108] width 51 height 51
click at [1241, 187] on button "Close" at bounding box center [1248, 192] width 50 height 27
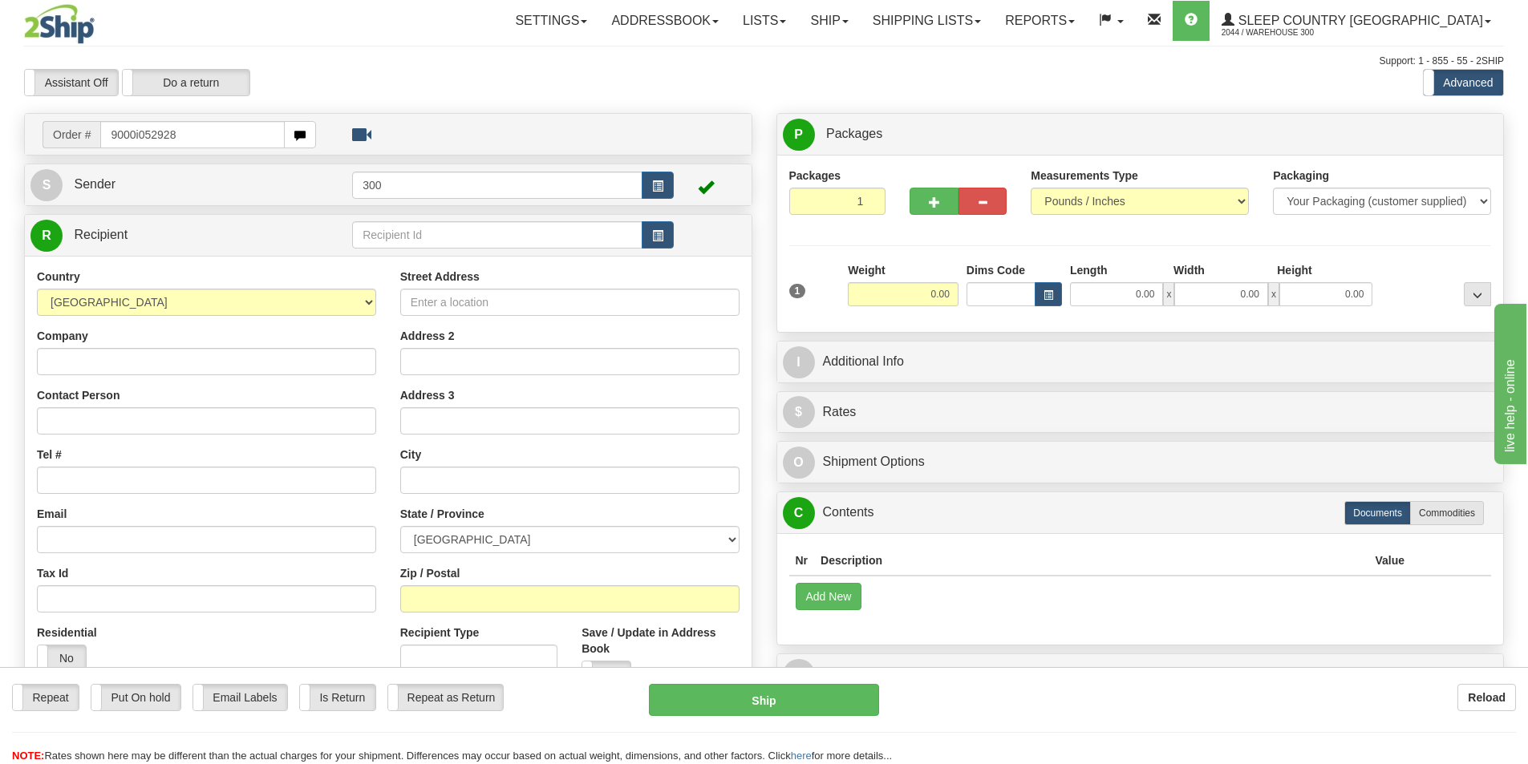
type input "9000i052928"
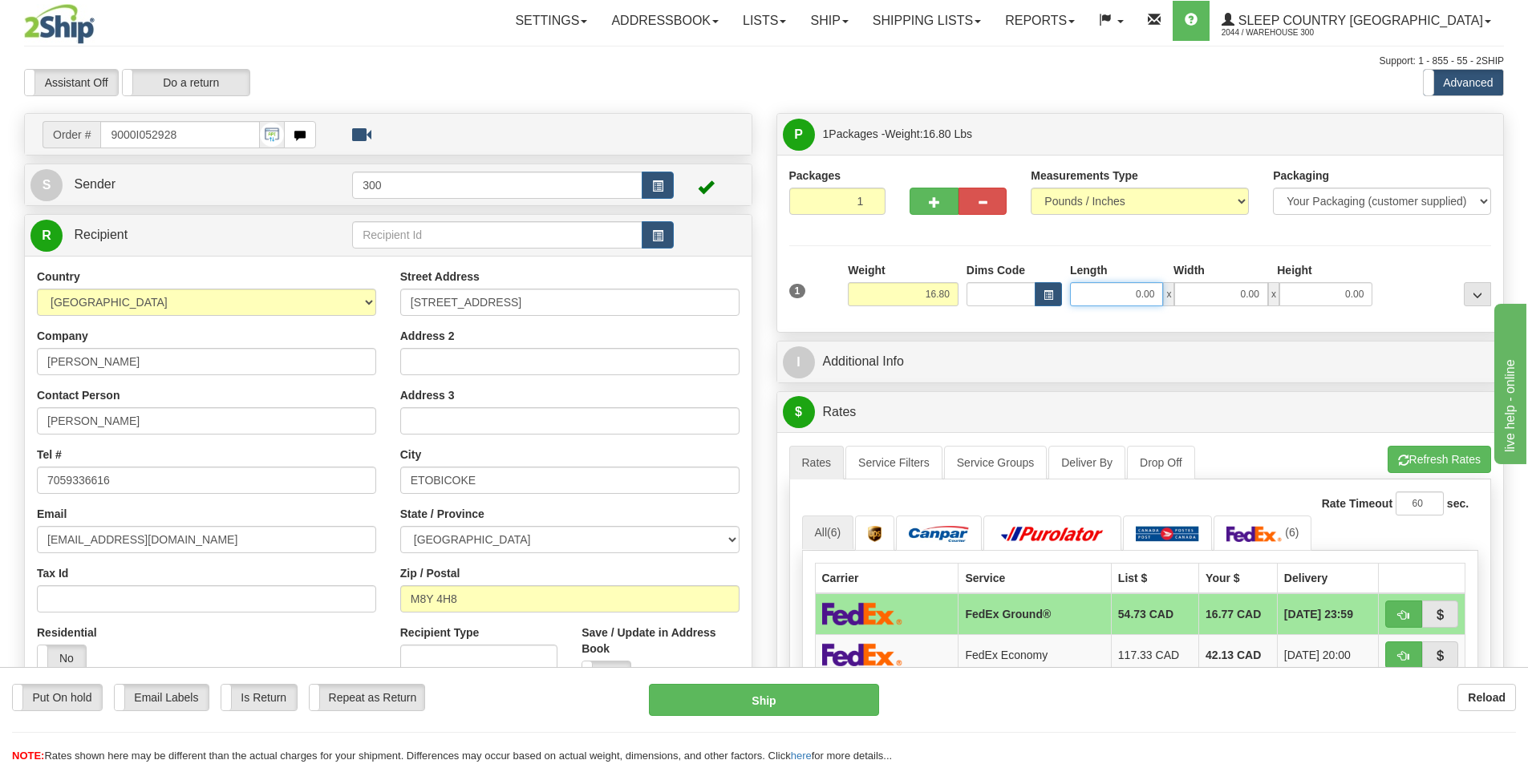
click at [1097, 289] on input "0.00" at bounding box center [1116, 294] width 93 height 24
type input "20.00"
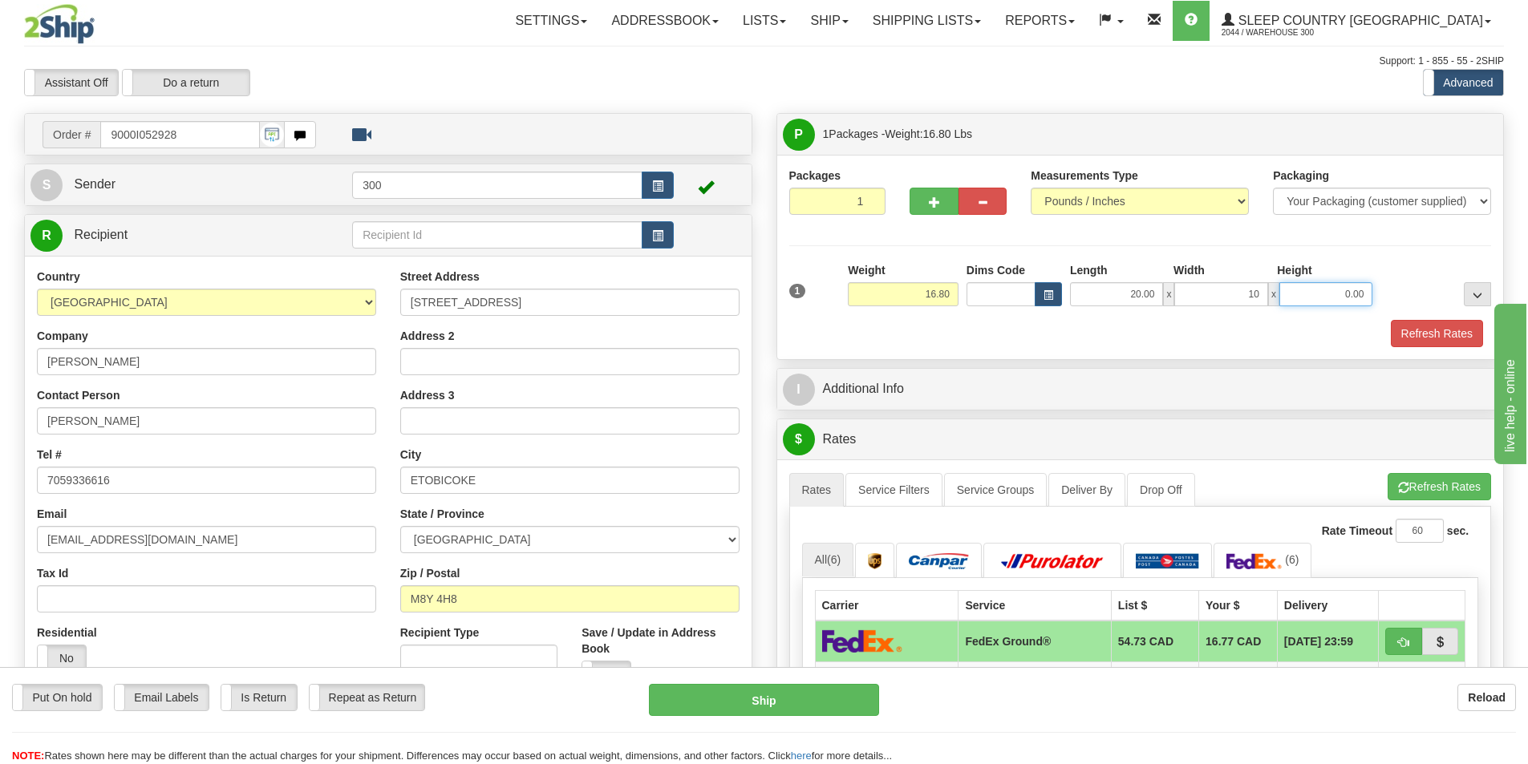
type input "10.00"
drag, startPoint x: 1431, startPoint y: 330, endPoint x: 1382, endPoint y: 359, distance: 57.2
click at [1431, 330] on button "Refresh Rates" at bounding box center [1436, 333] width 92 height 27
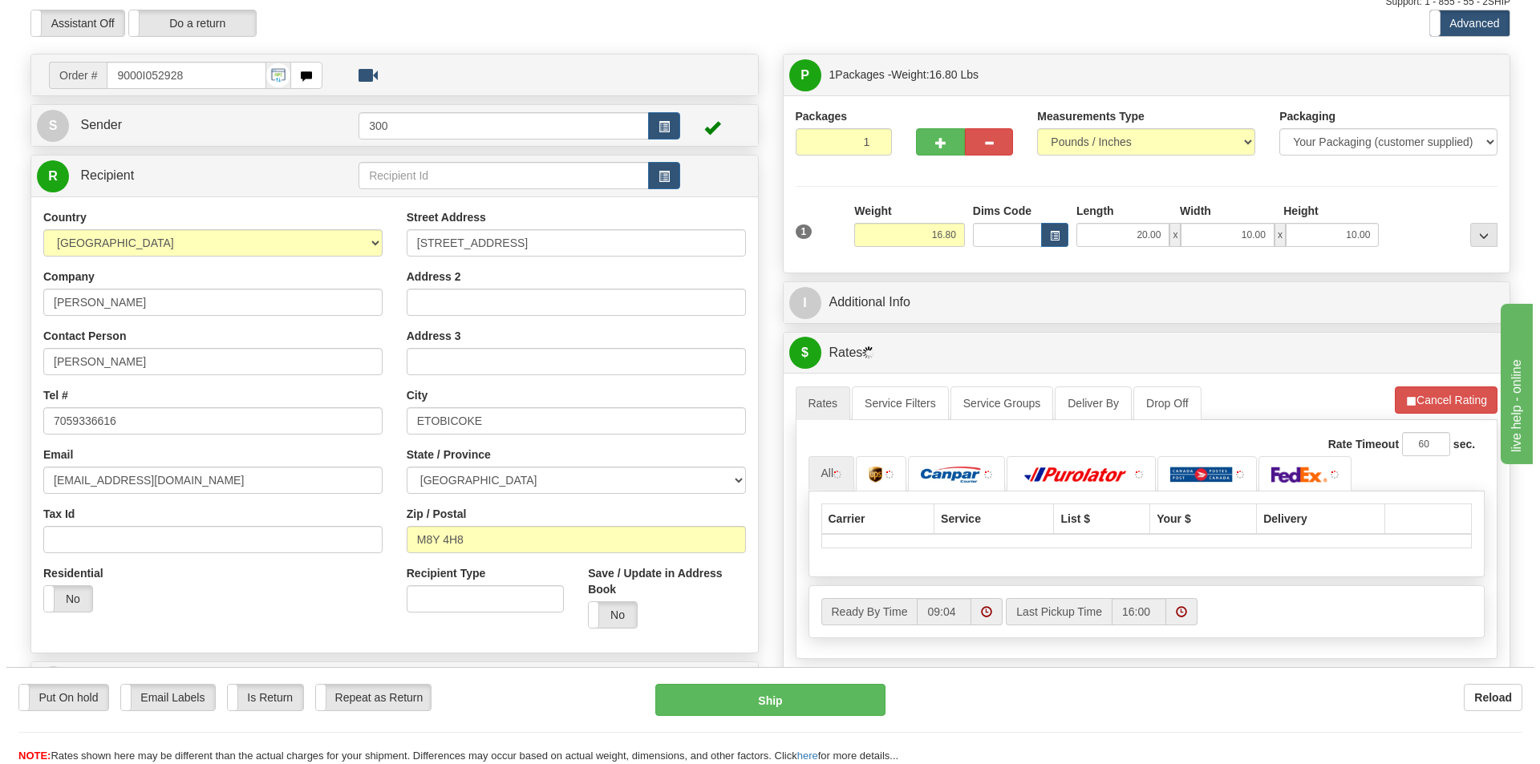
scroll to position [160, 0]
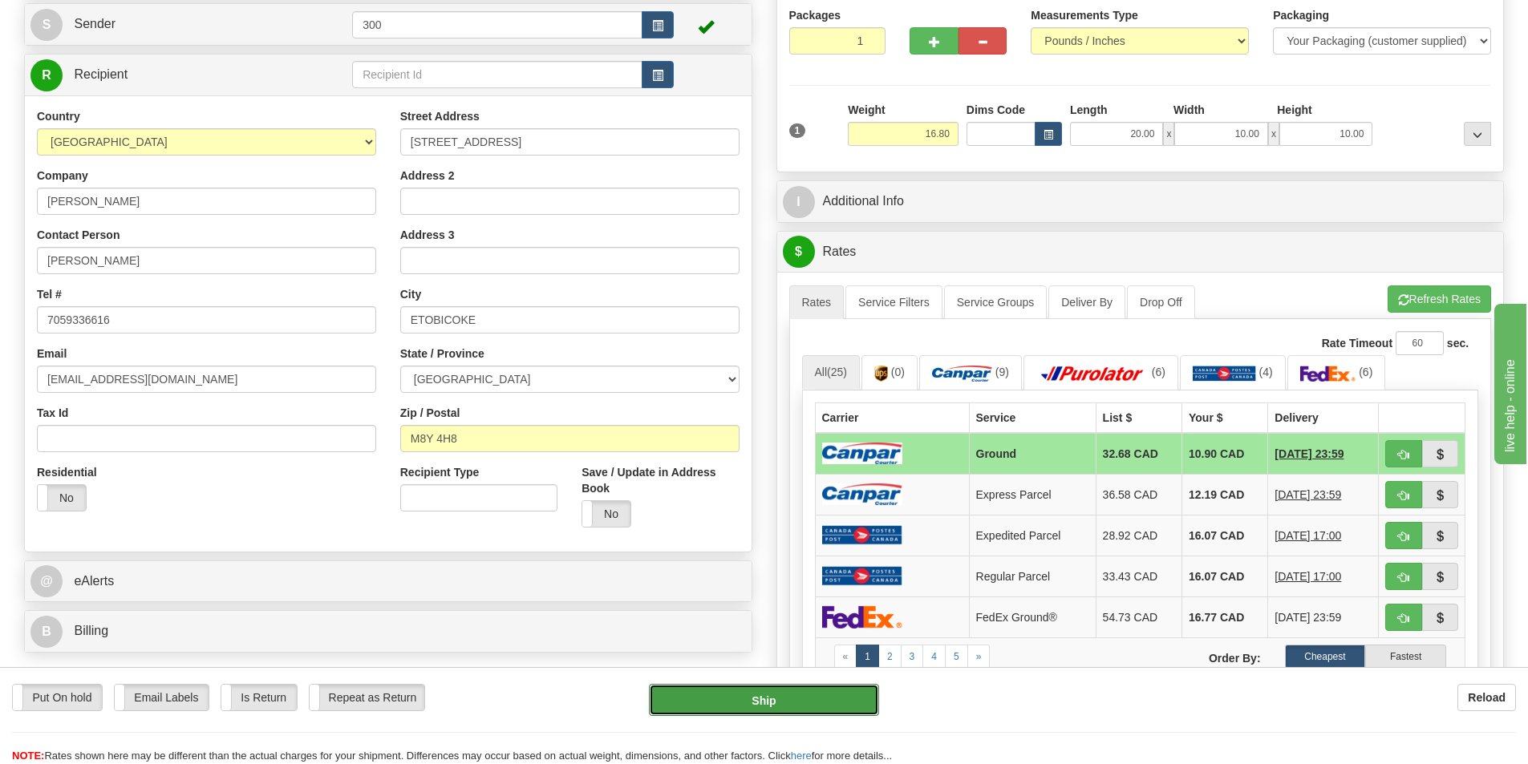
click at [780, 699] on button "Ship" at bounding box center [764, 700] width 230 height 32
type input "1"
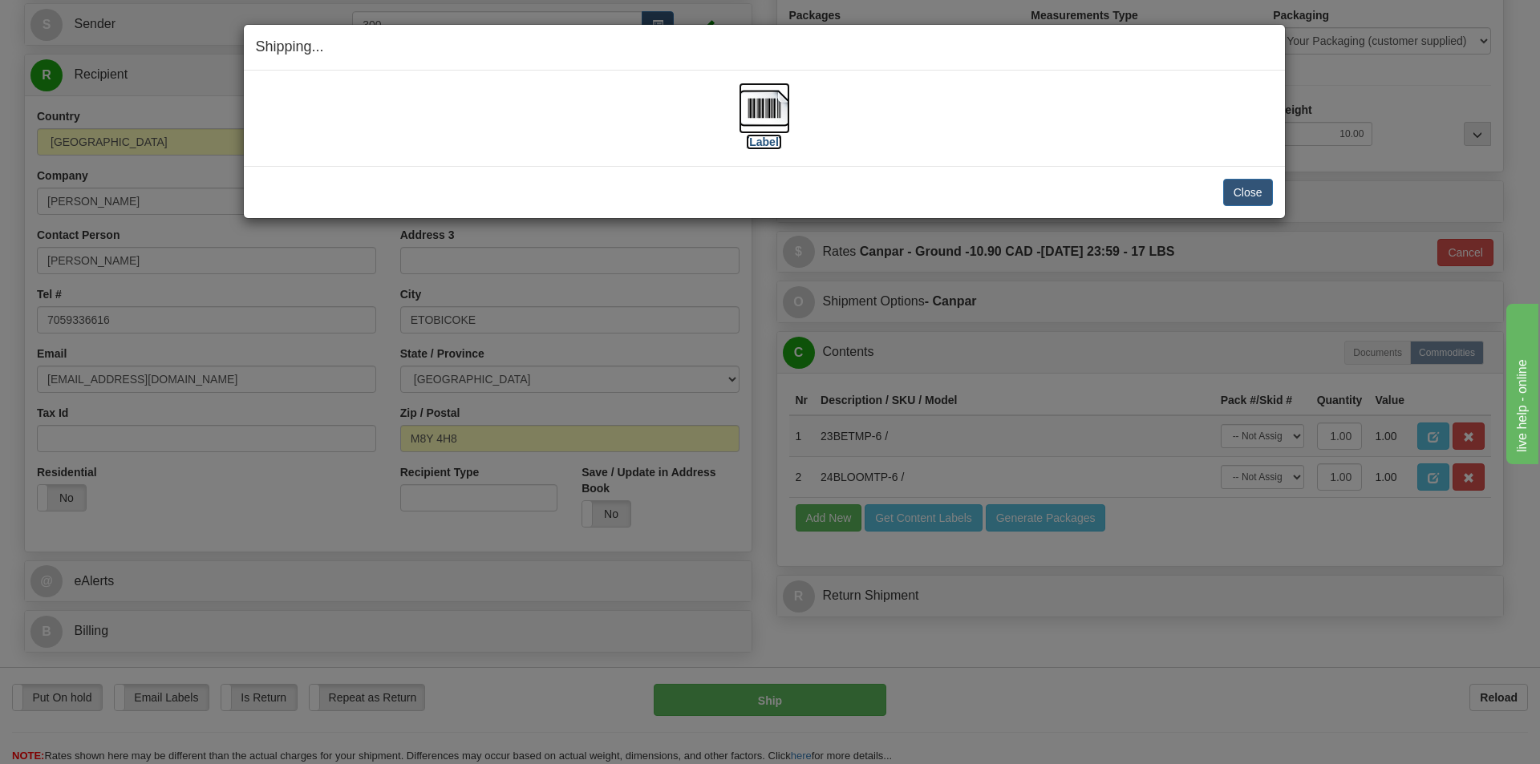
click at [762, 115] on img at bounding box center [764, 108] width 51 height 51
click at [1255, 196] on button "Close" at bounding box center [1248, 192] width 50 height 27
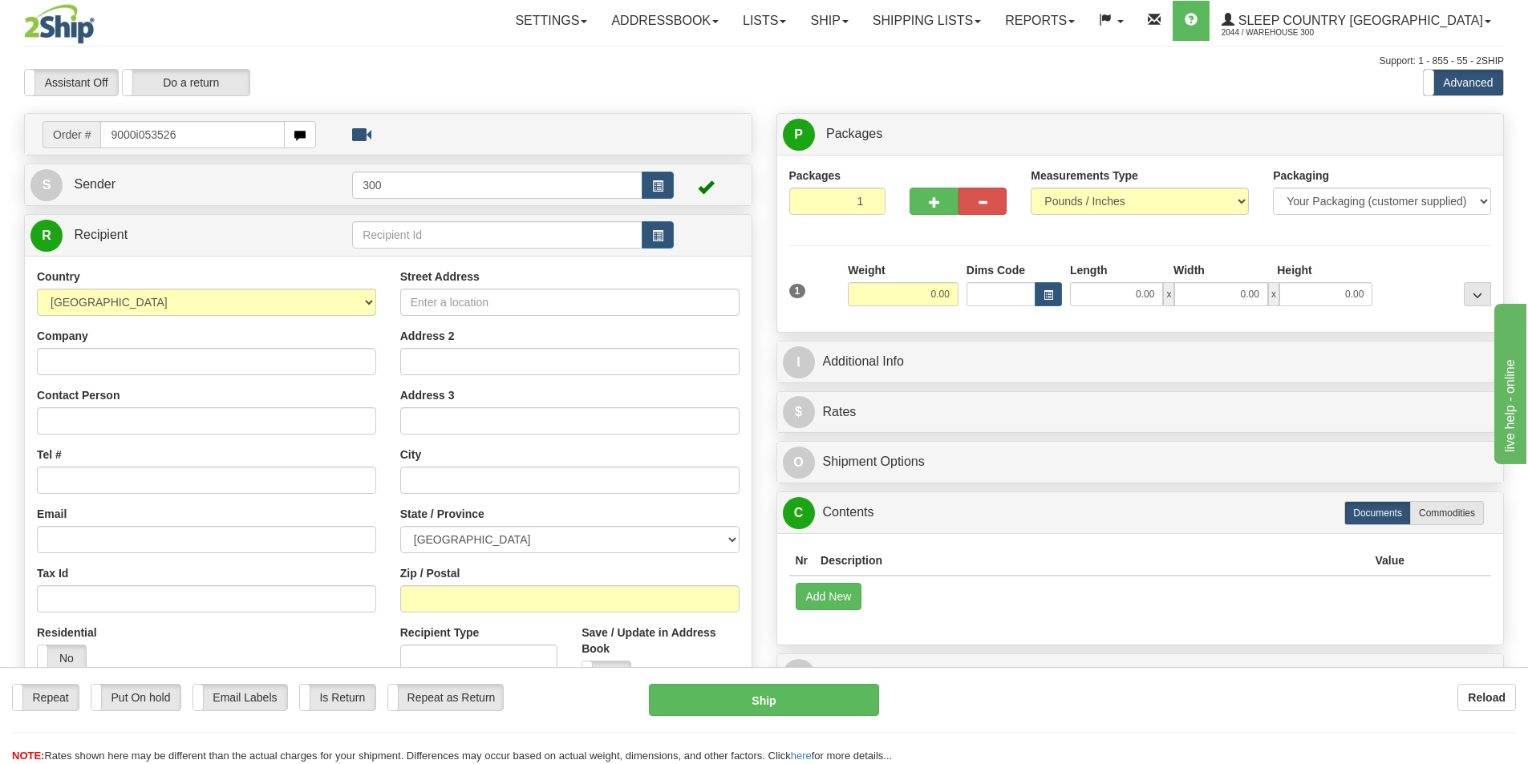
type input "9000i053526"
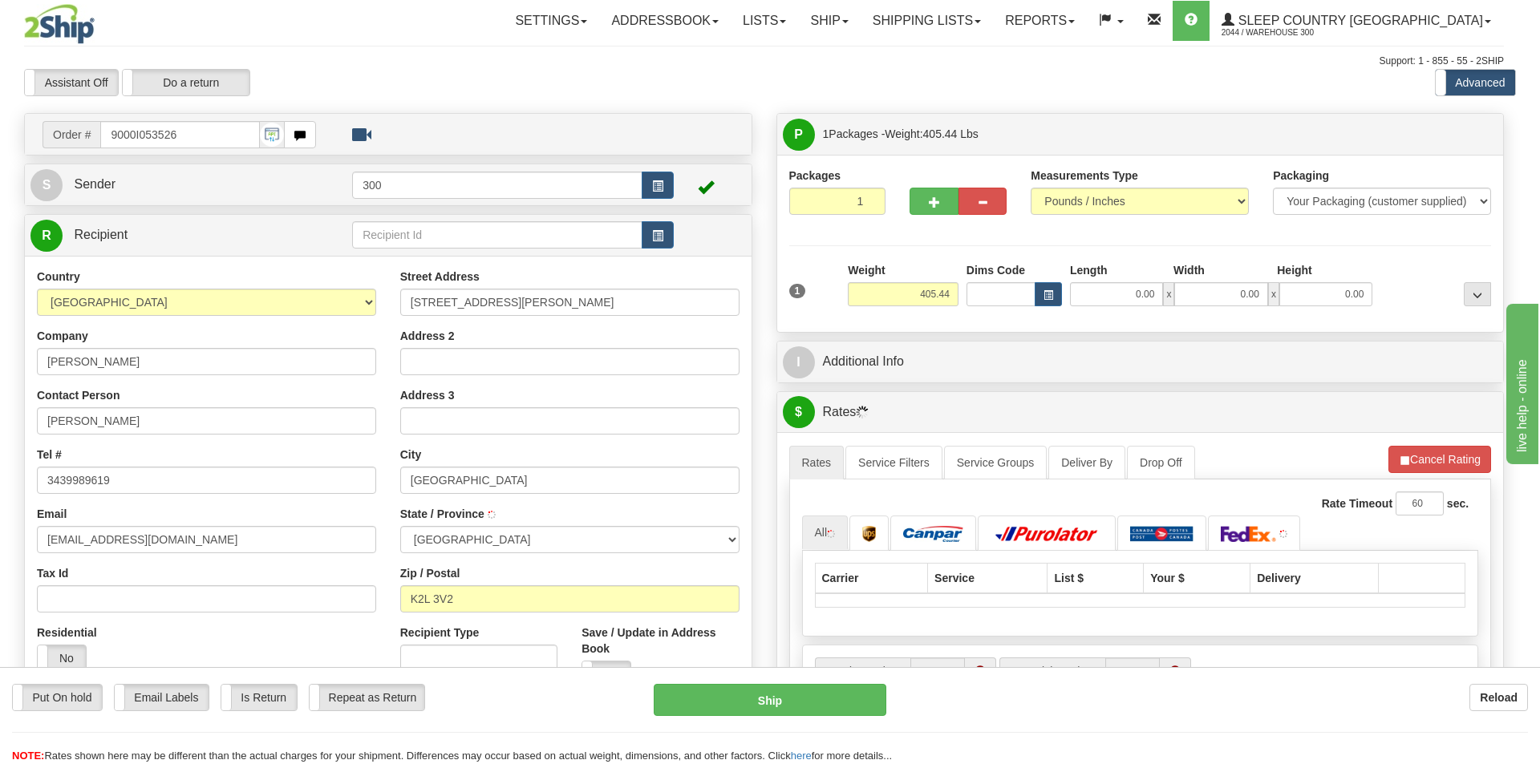
type input "KANATA"
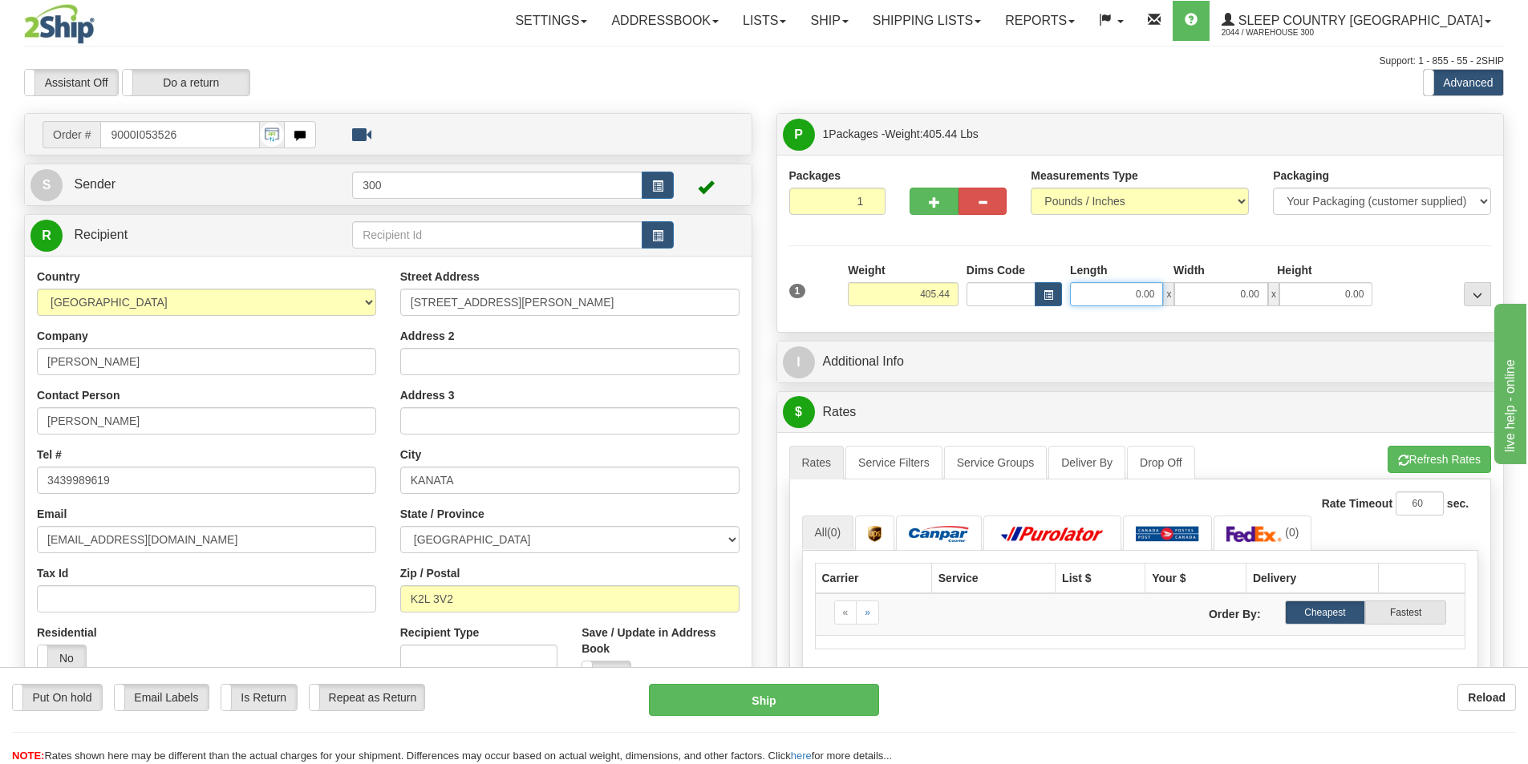
click at [1124, 294] on input "0.00" at bounding box center [1116, 294] width 93 height 24
type input "13.00"
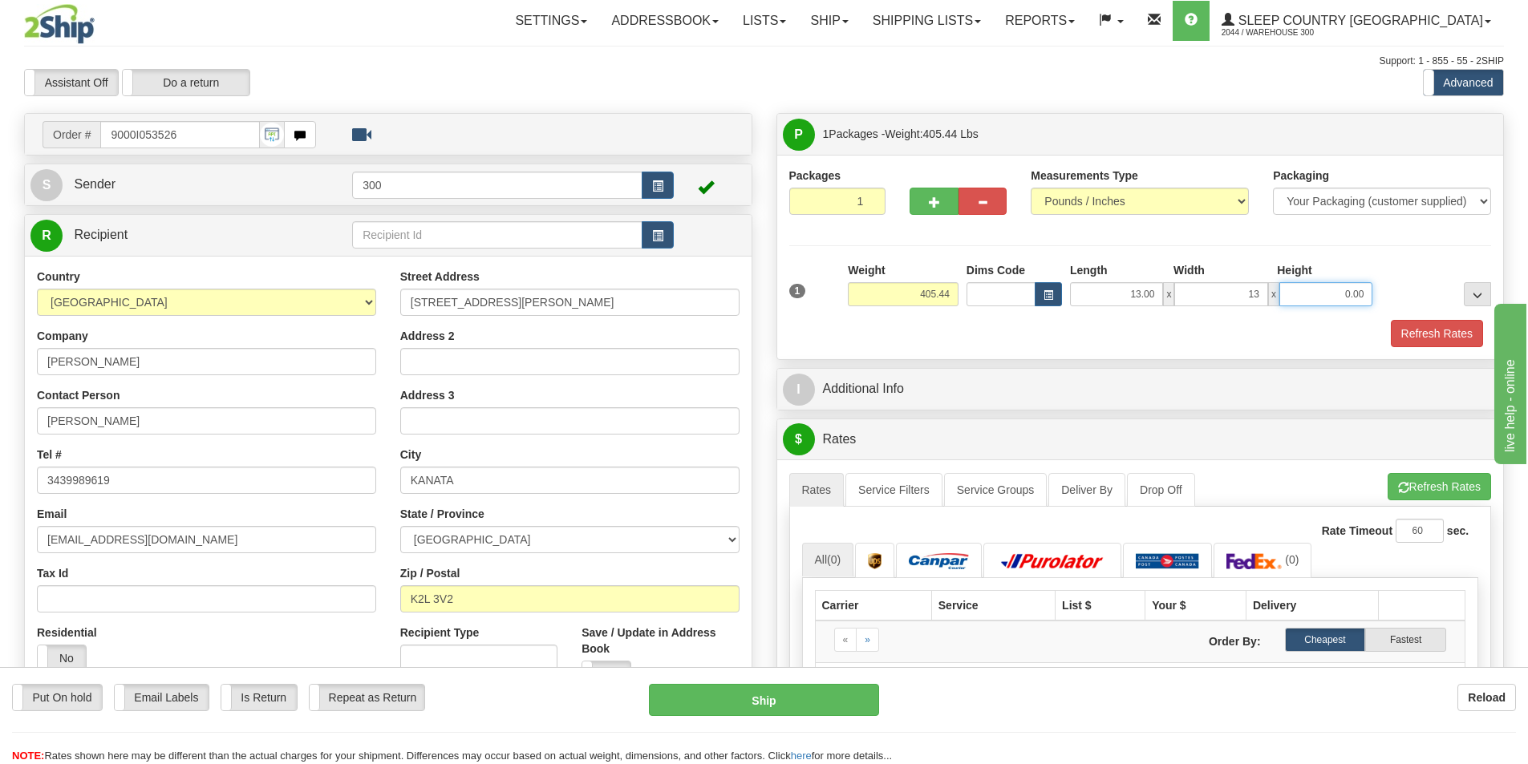
type input "13.00"
type input "41.00"
click at [944, 200] on button "button" at bounding box center [933, 201] width 48 height 27
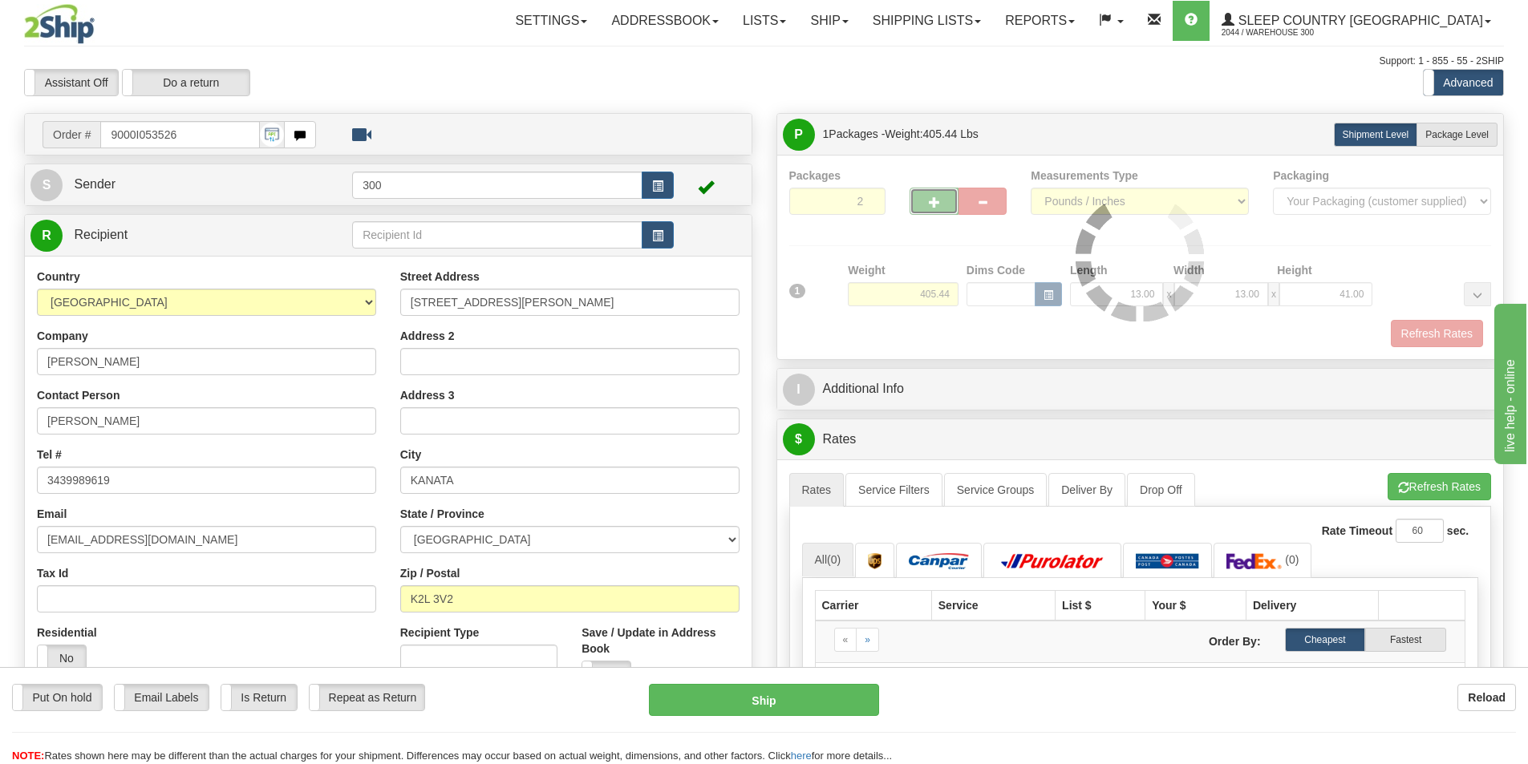
click at [944, 200] on button "button" at bounding box center [933, 201] width 48 height 27
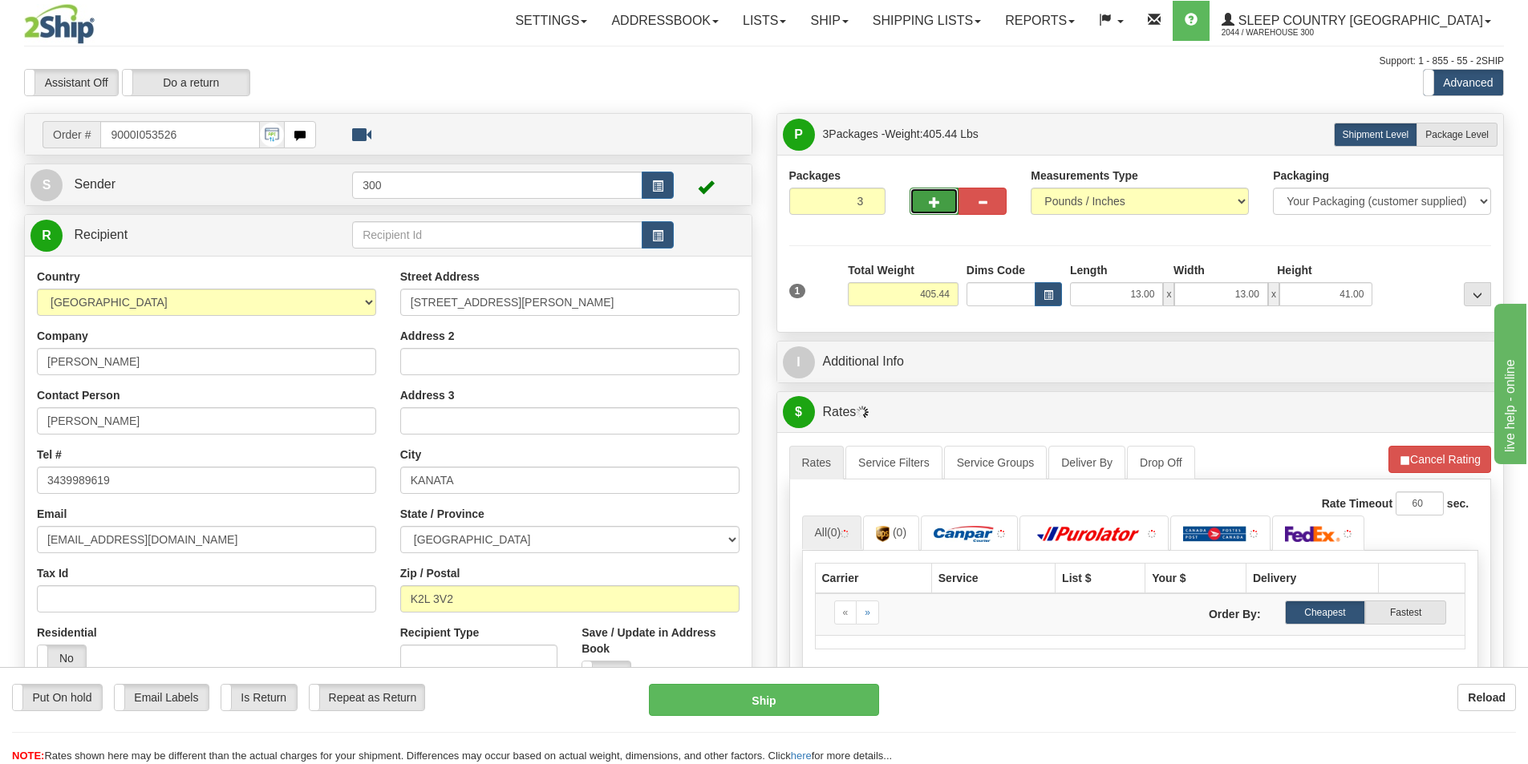
click at [944, 200] on button "button" at bounding box center [933, 201] width 48 height 27
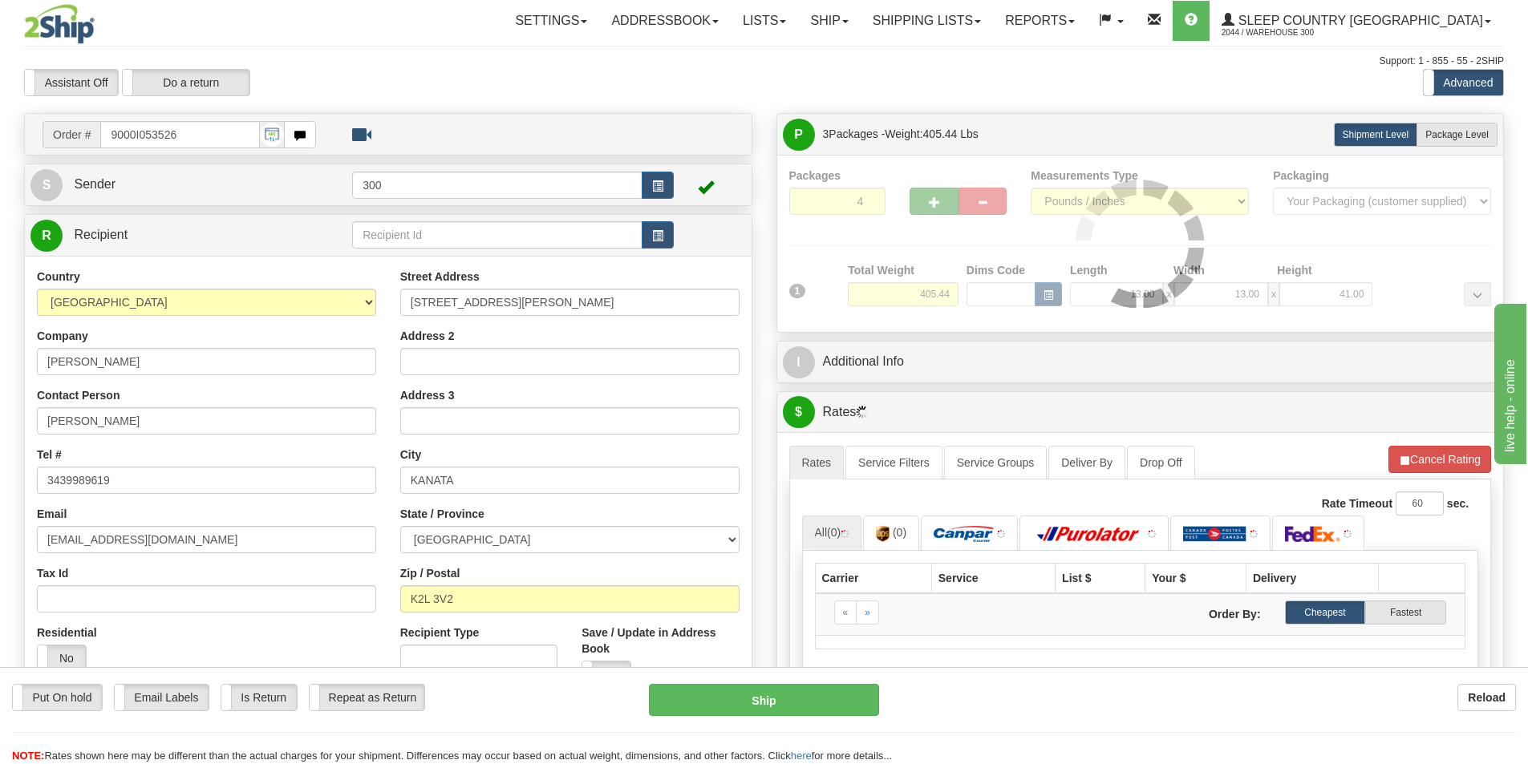
click at [944, 200] on div at bounding box center [1140, 244] width 702 height 152
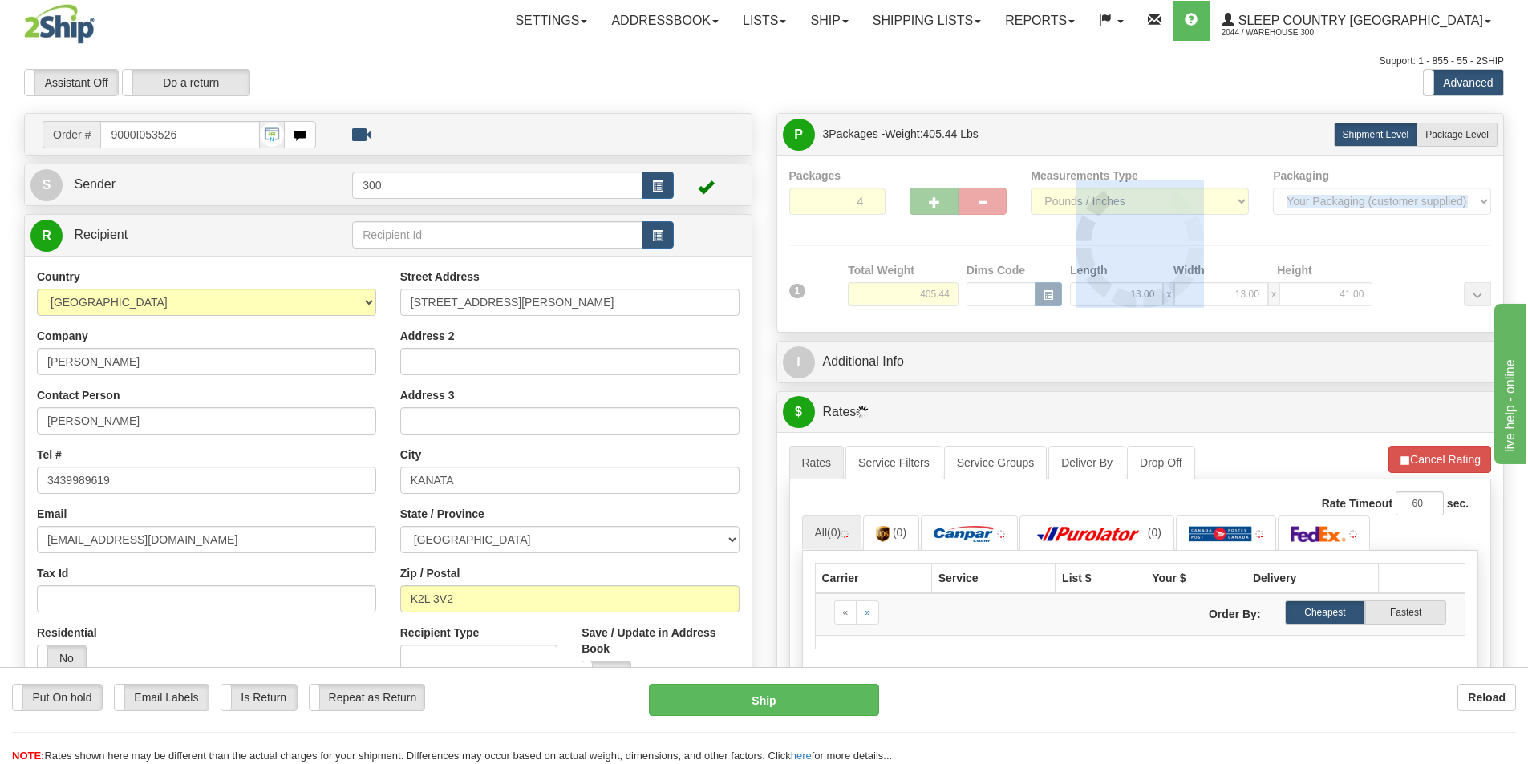
click at [944, 200] on div at bounding box center [1140, 244] width 702 height 152
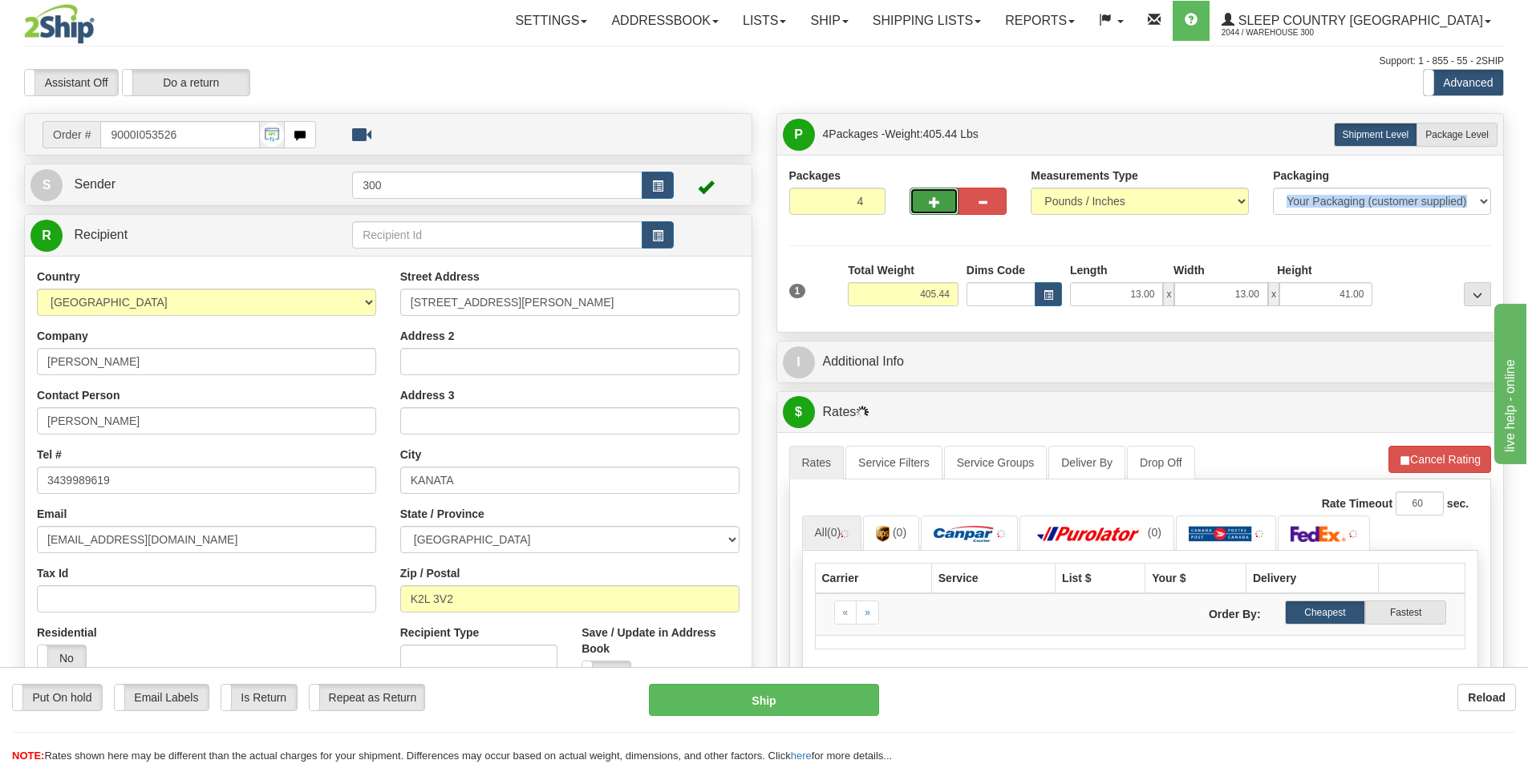
click at [944, 200] on button "button" at bounding box center [933, 201] width 48 height 27
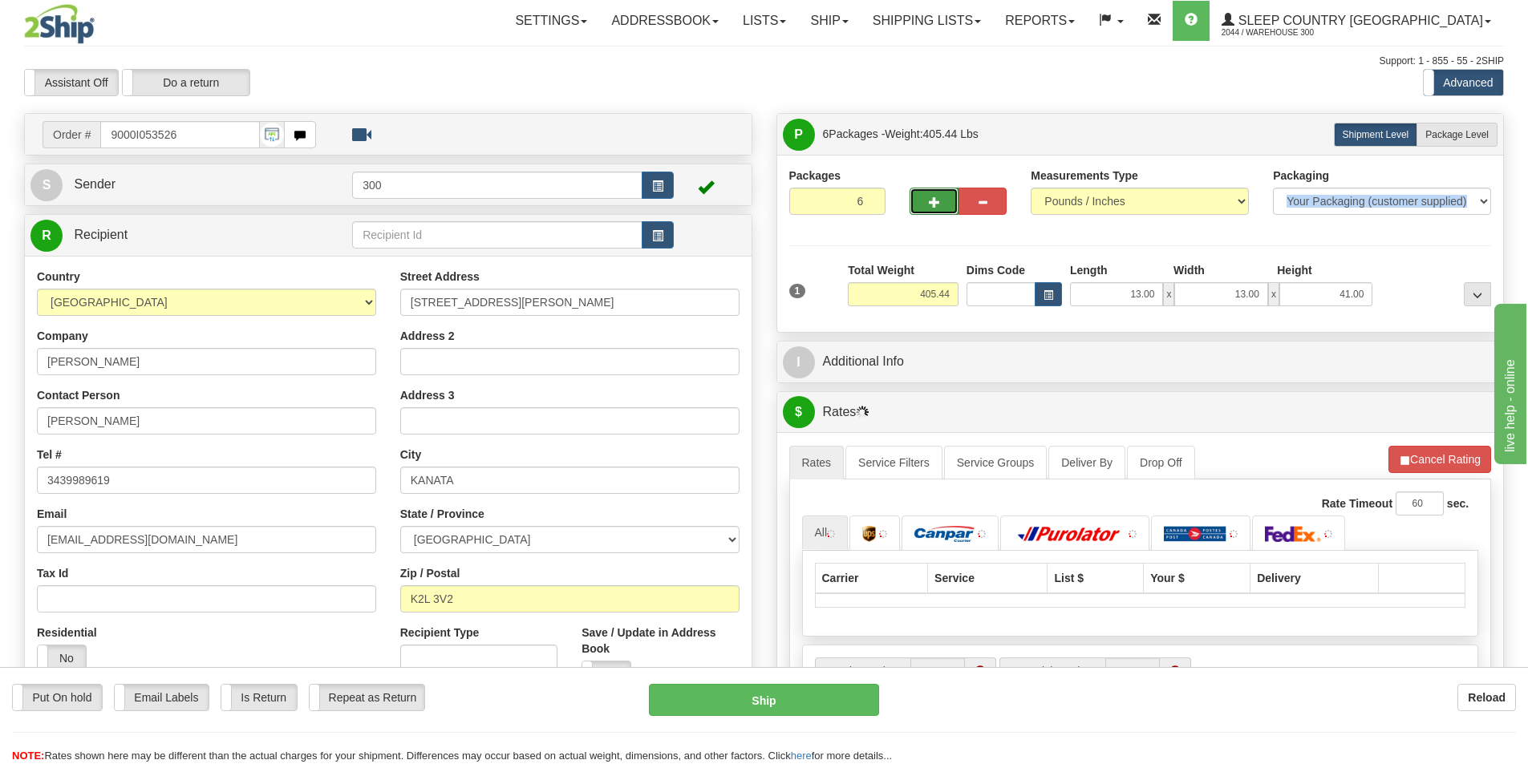
click at [944, 200] on button "button" at bounding box center [933, 201] width 48 height 27
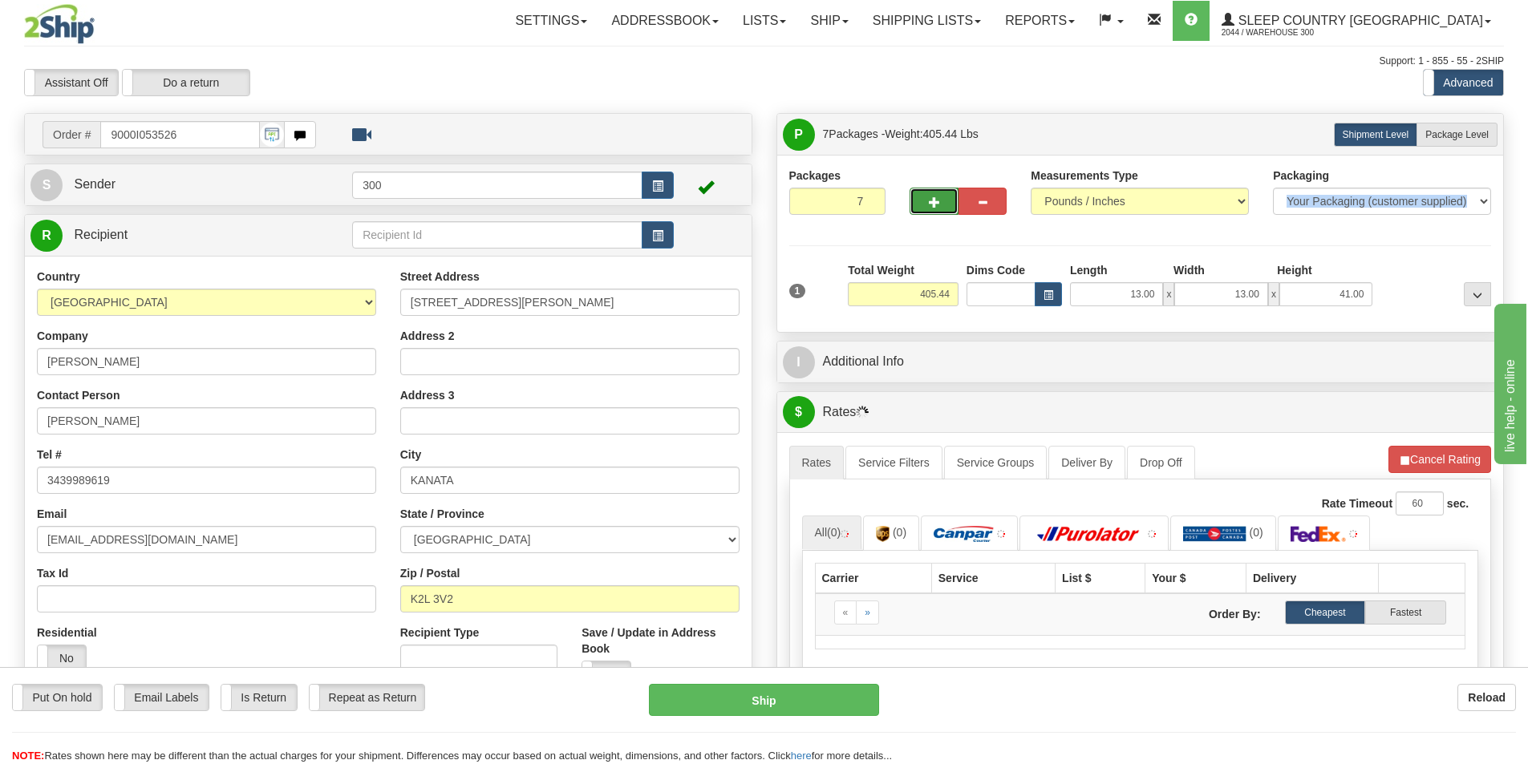
click at [944, 200] on button "button" at bounding box center [933, 201] width 48 height 27
type input "8"
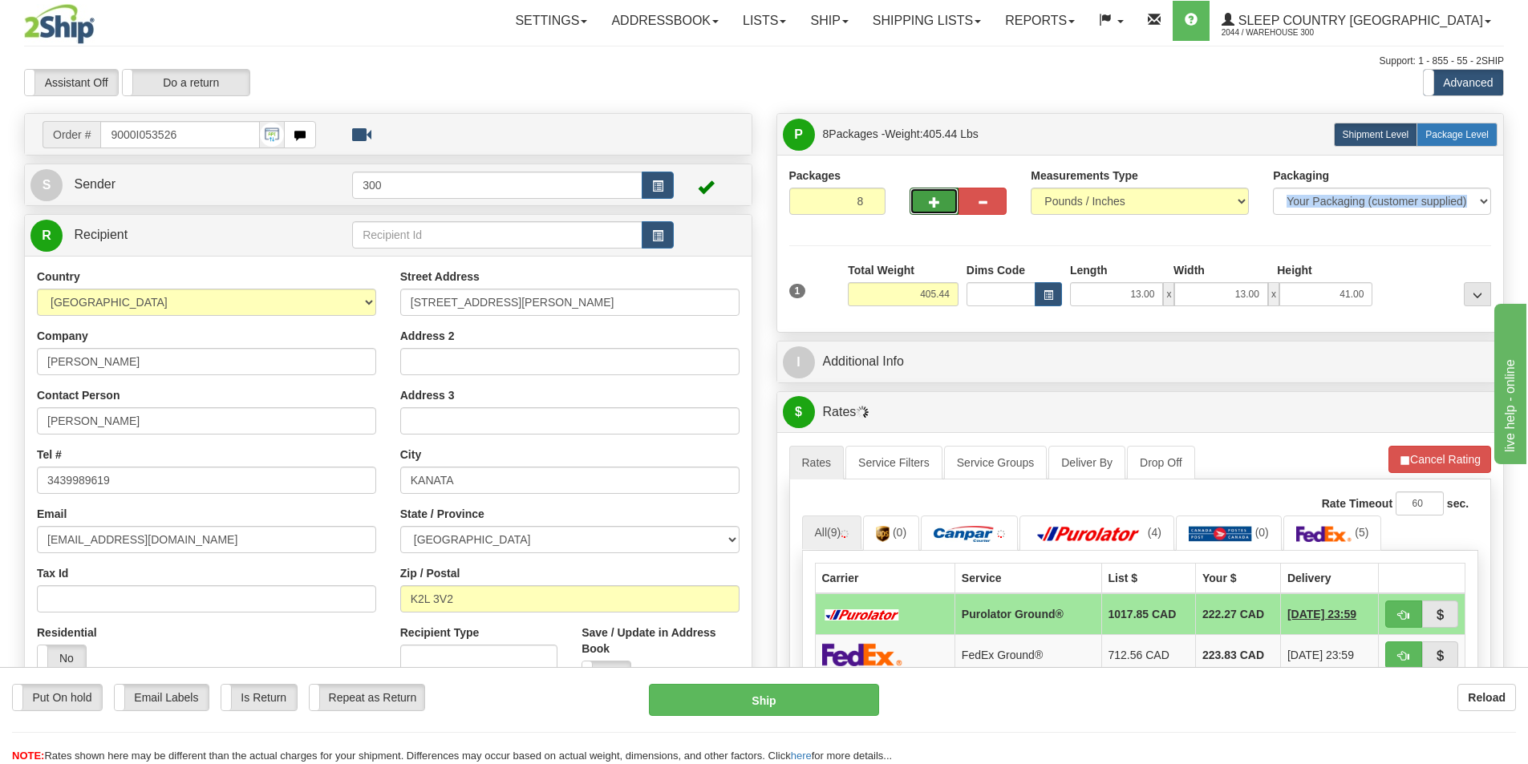
click at [1470, 132] on span "Package Level" at bounding box center [1456, 134] width 63 height 11
radio input "true"
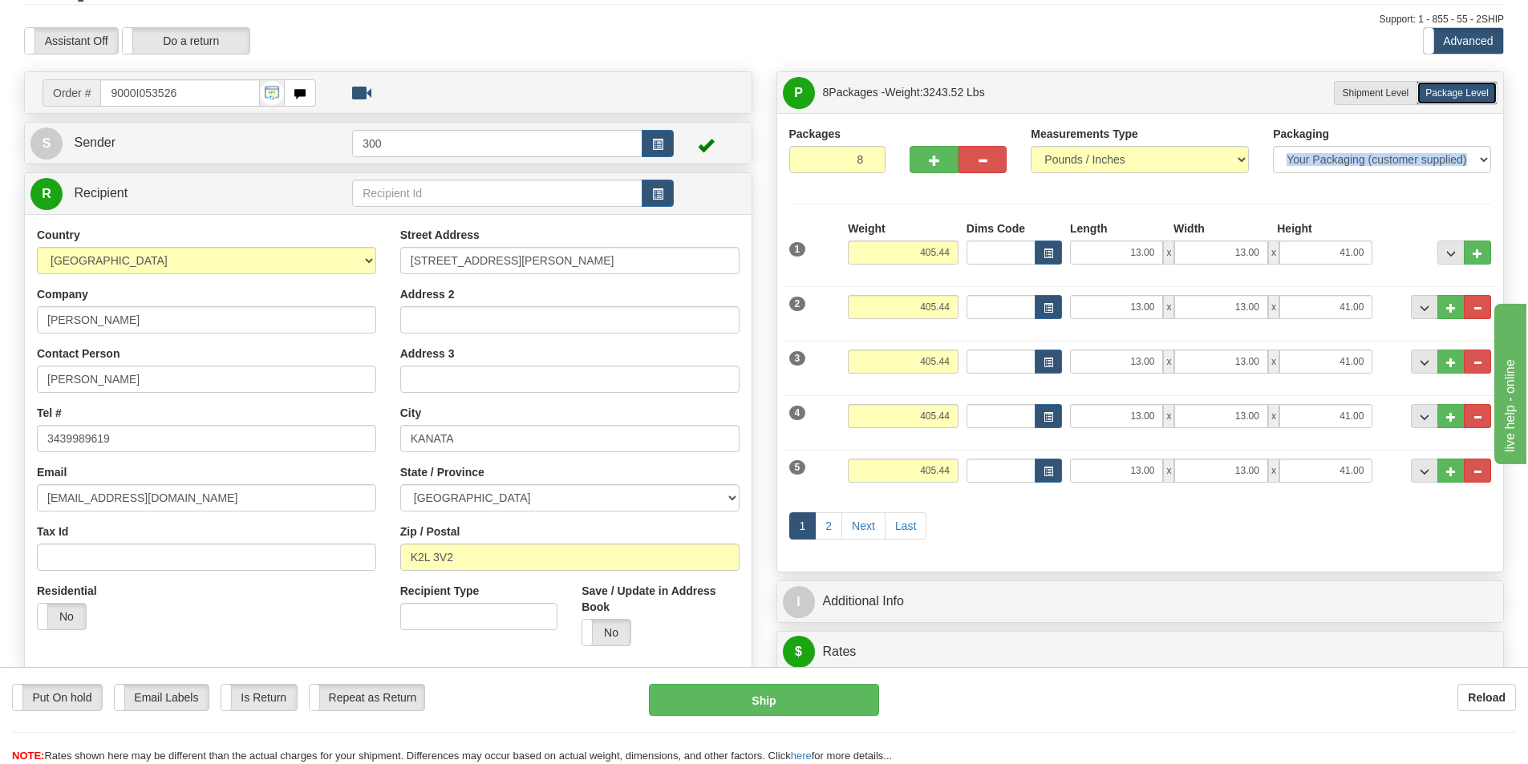
scroll to position [80, 0]
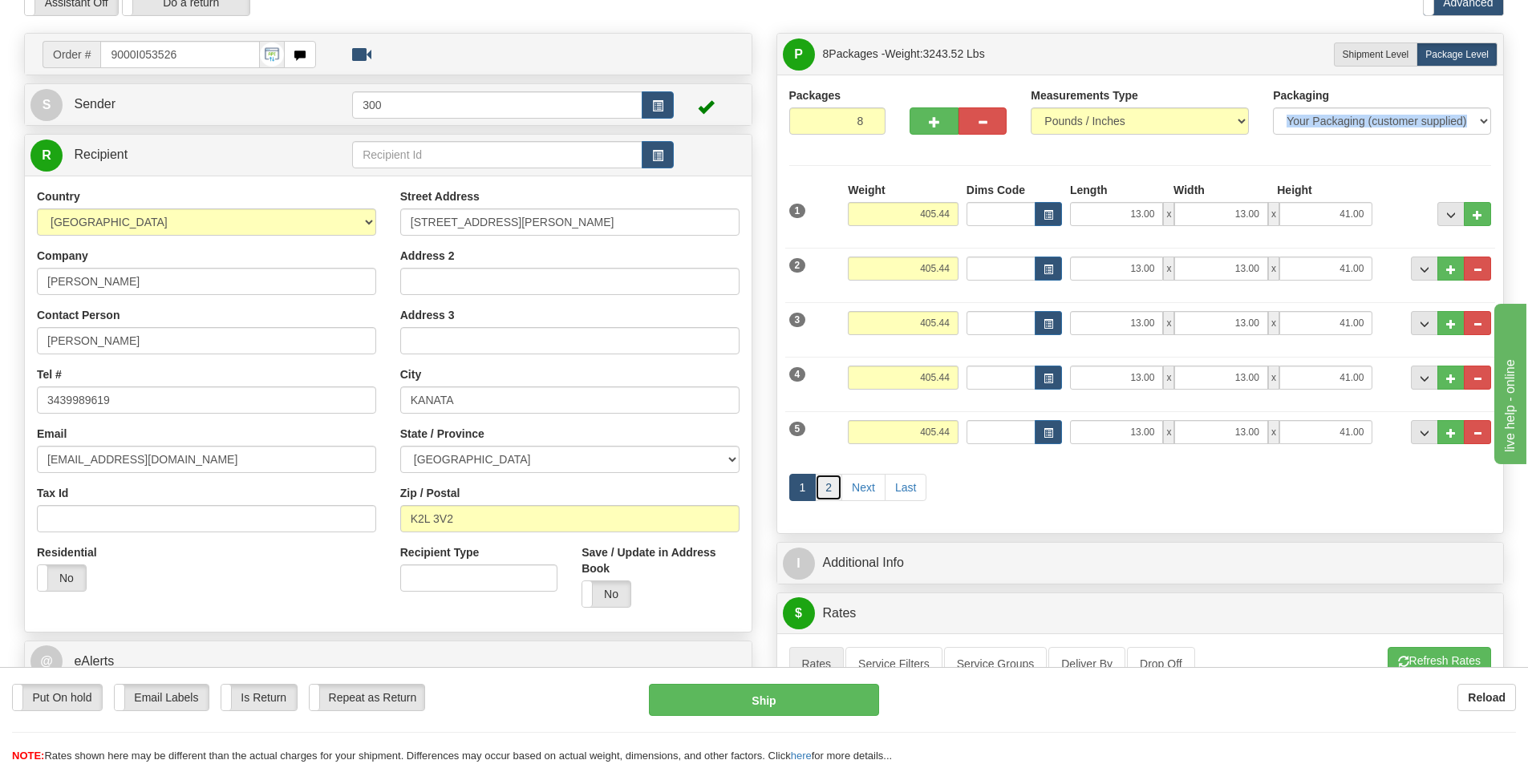
click at [829, 489] on link "2" at bounding box center [828, 487] width 27 height 27
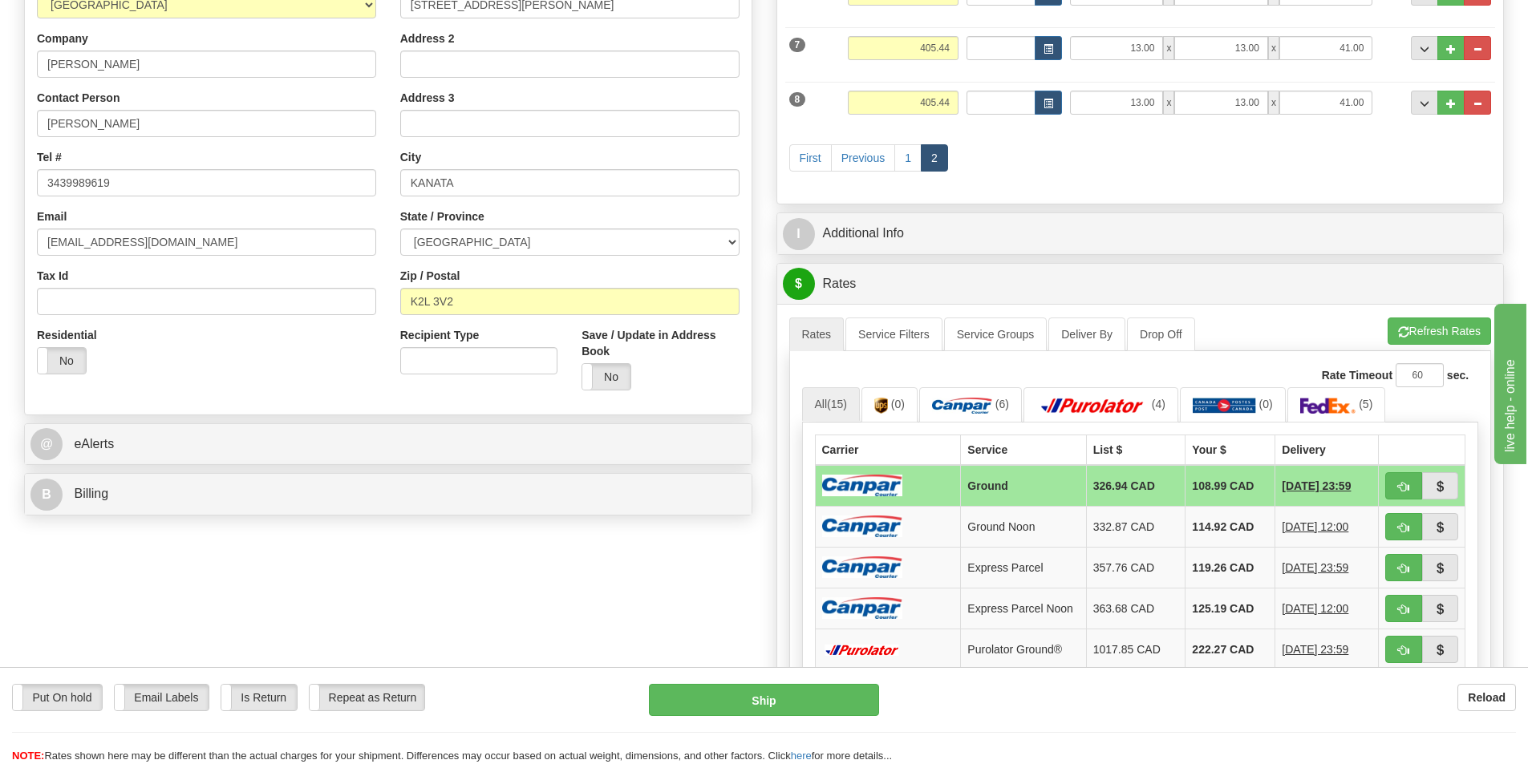
scroll to position [321, 0]
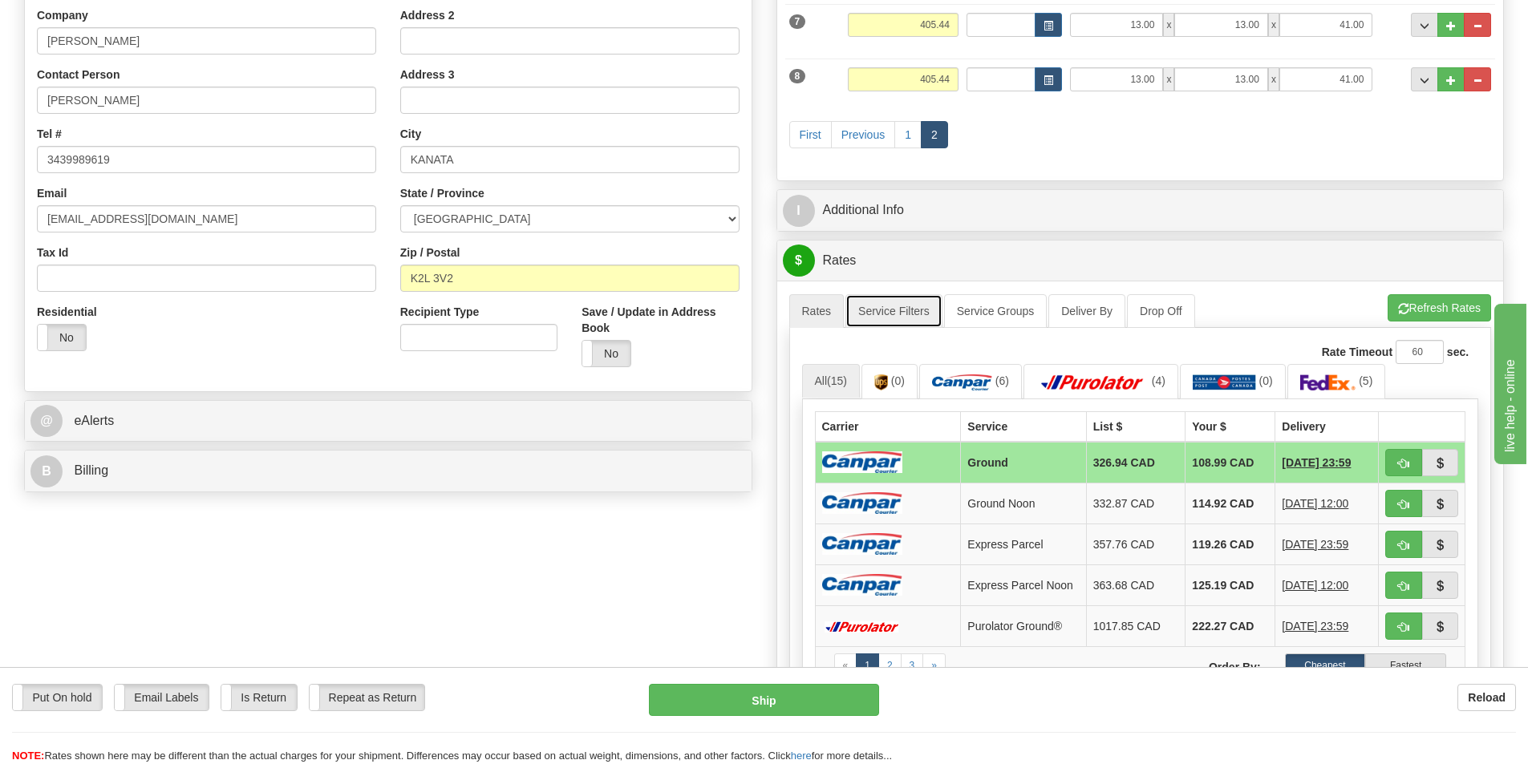
click at [880, 312] on link "Service Filters" at bounding box center [893, 311] width 97 height 34
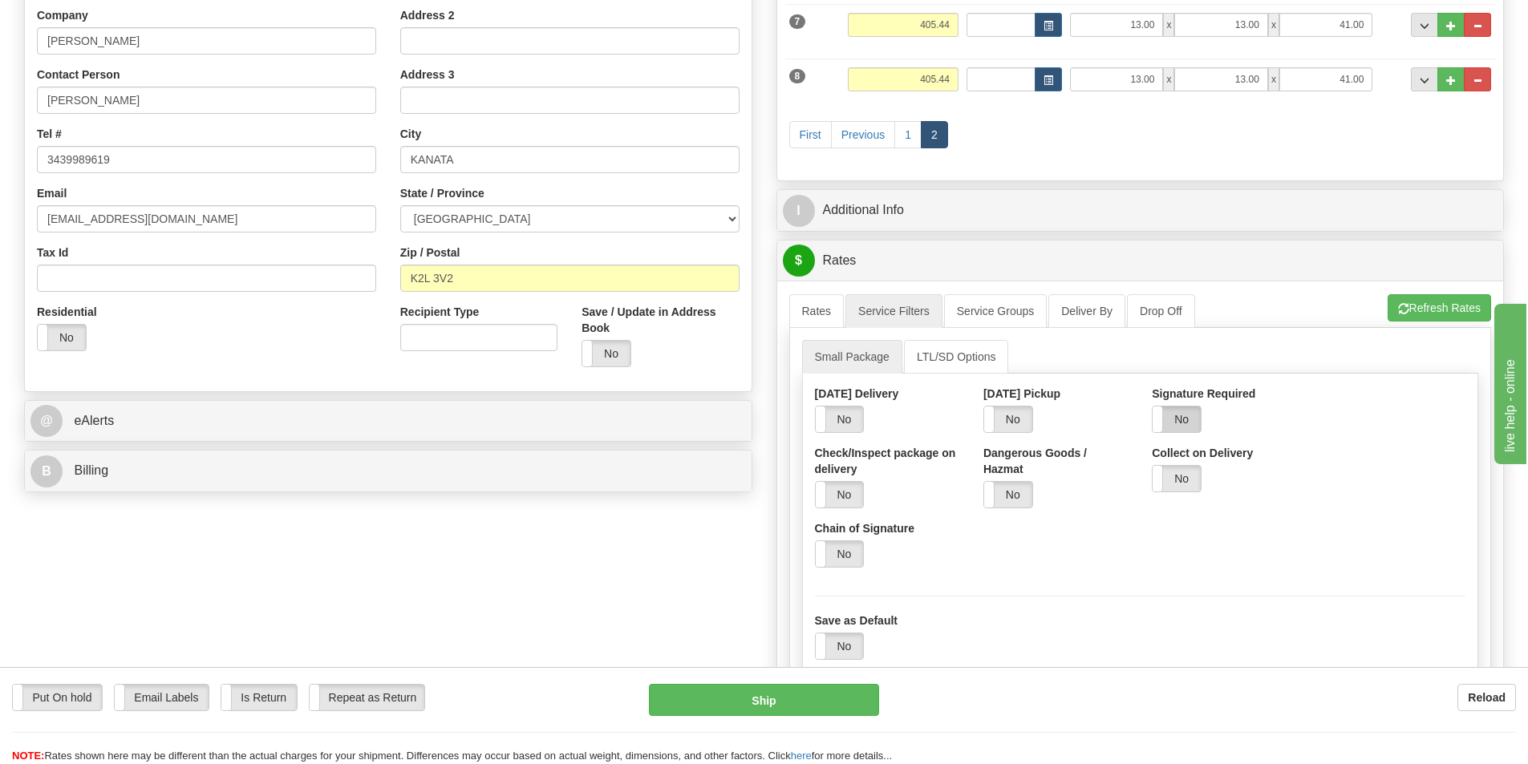
click at [1176, 423] on label "No" at bounding box center [1176, 420] width 48 height 26
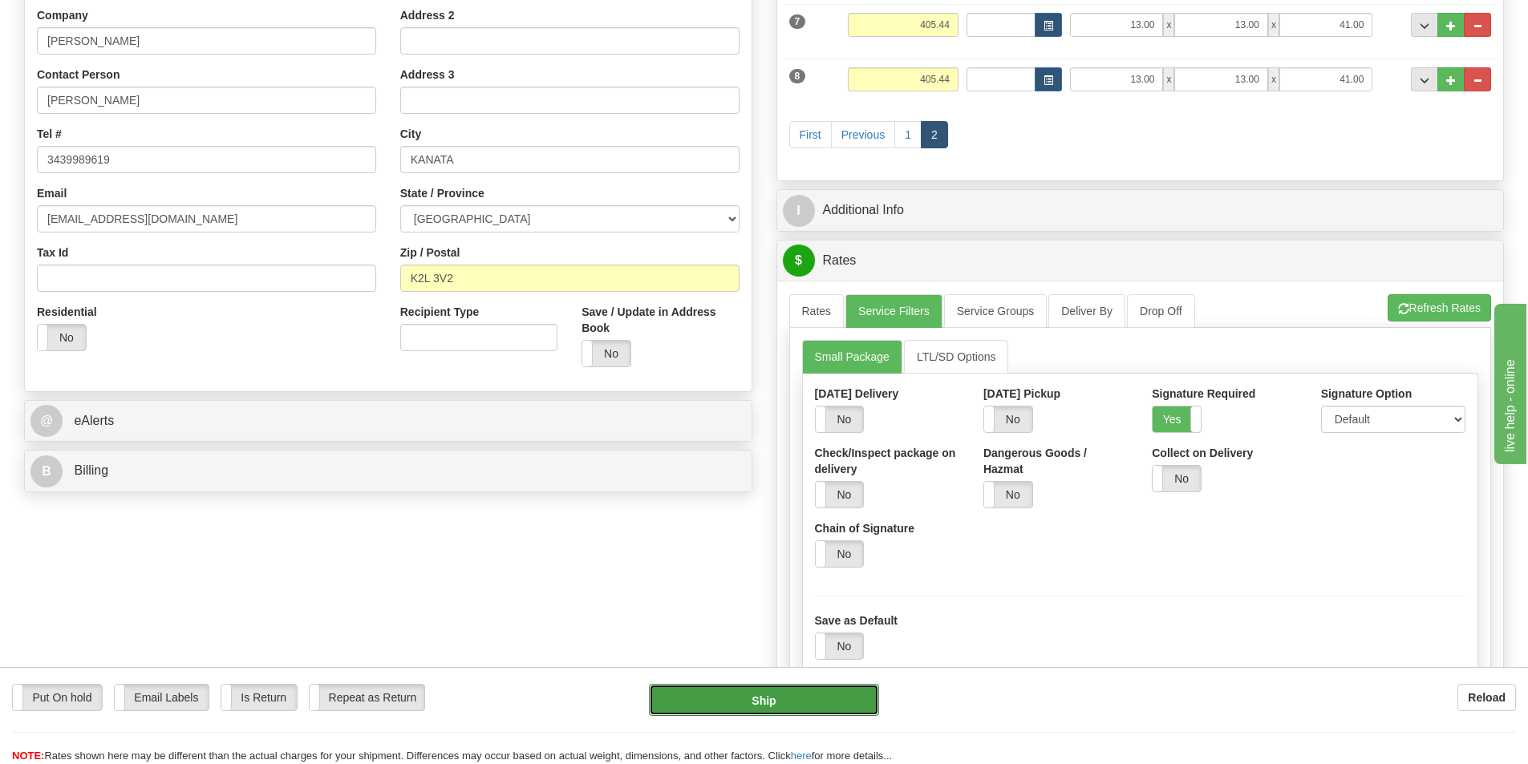
click at [780, 706] on button "Ship" at bounding box center [764, 700] width 230 height 32
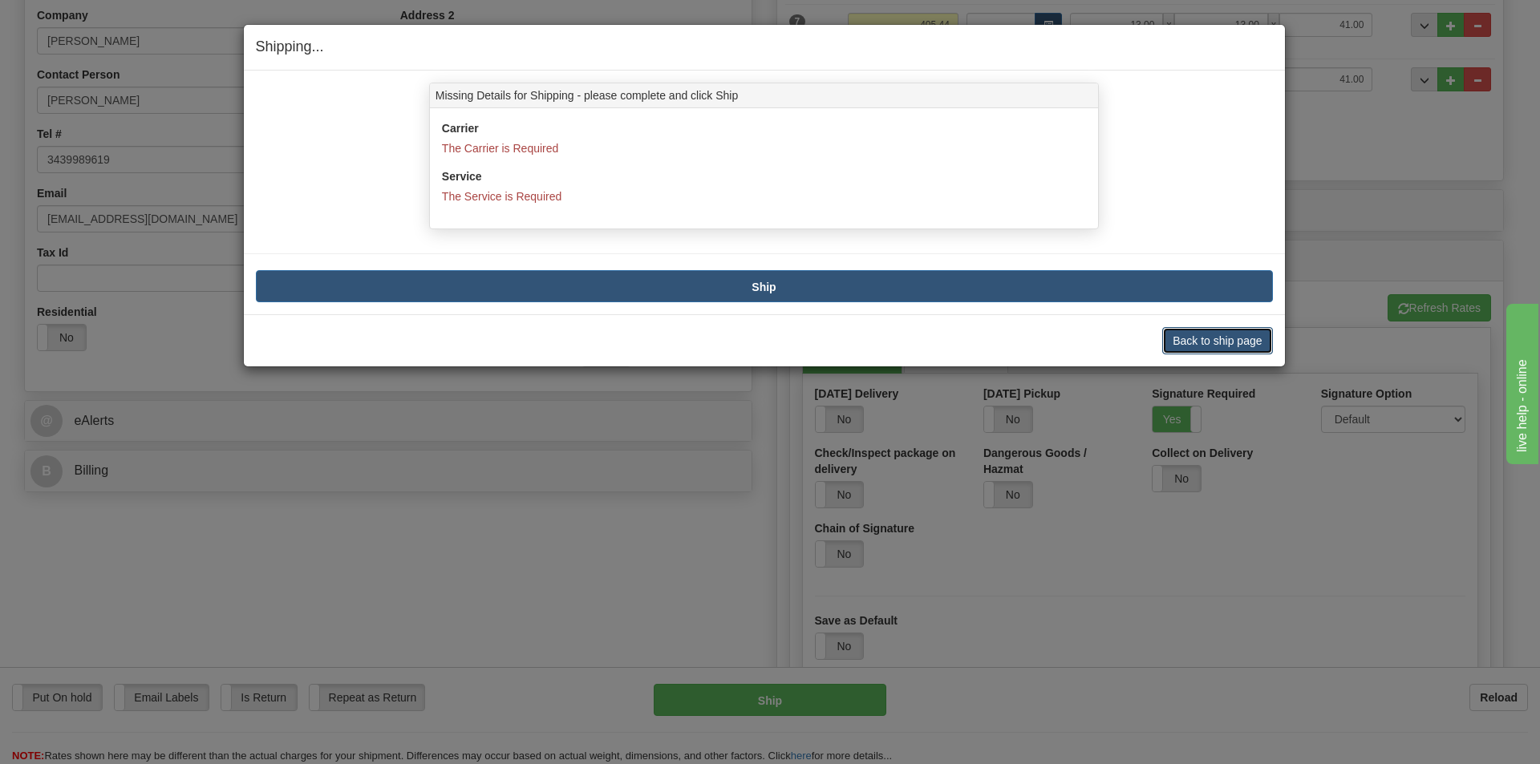
click at [1201, 342] on button "Back to ship page" at bounding box center [1217, 340] width 110 height 27
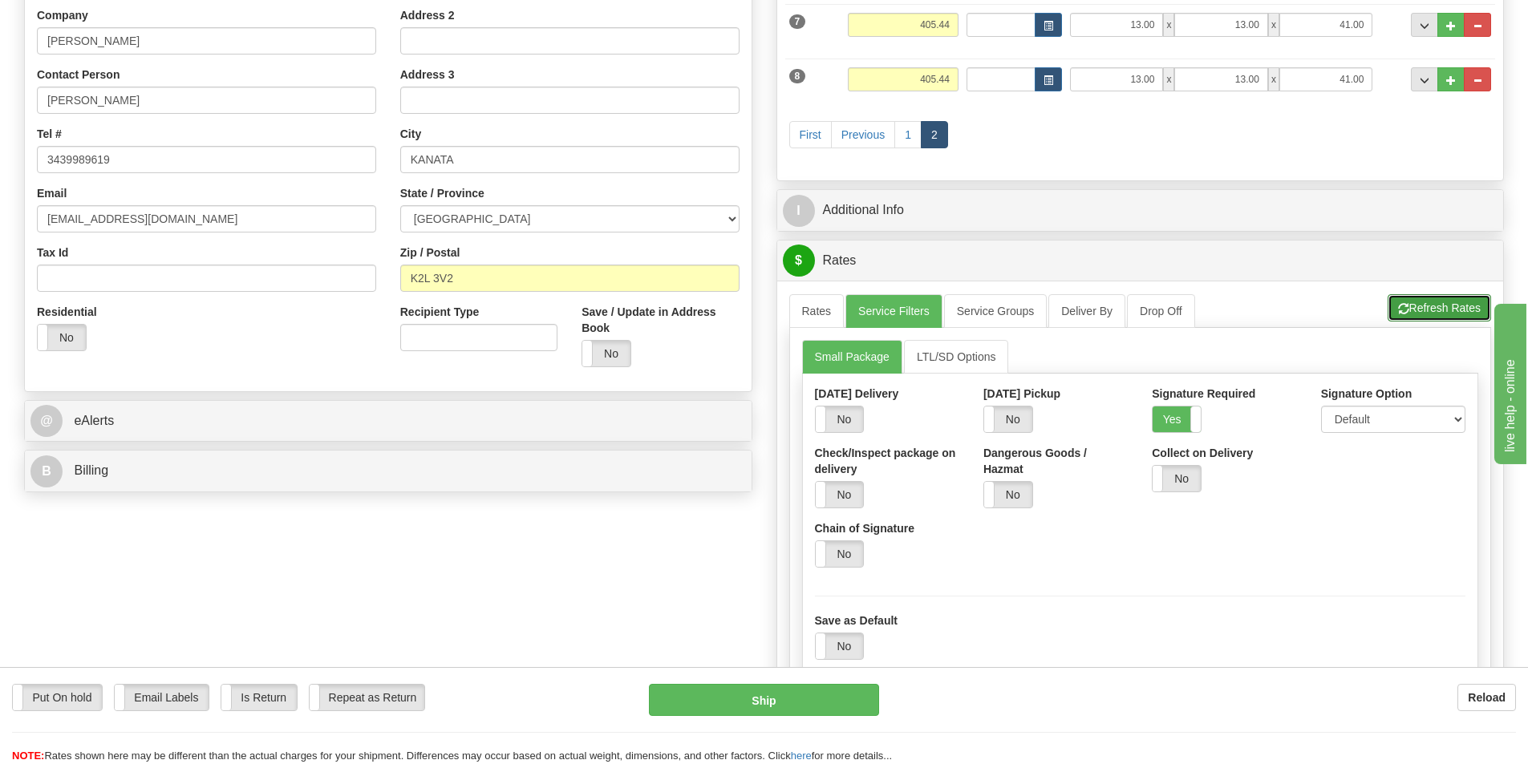
click at [1436, 310] on button "Refresh Rates" at bounding box center [1438, 307] width 103 height 27
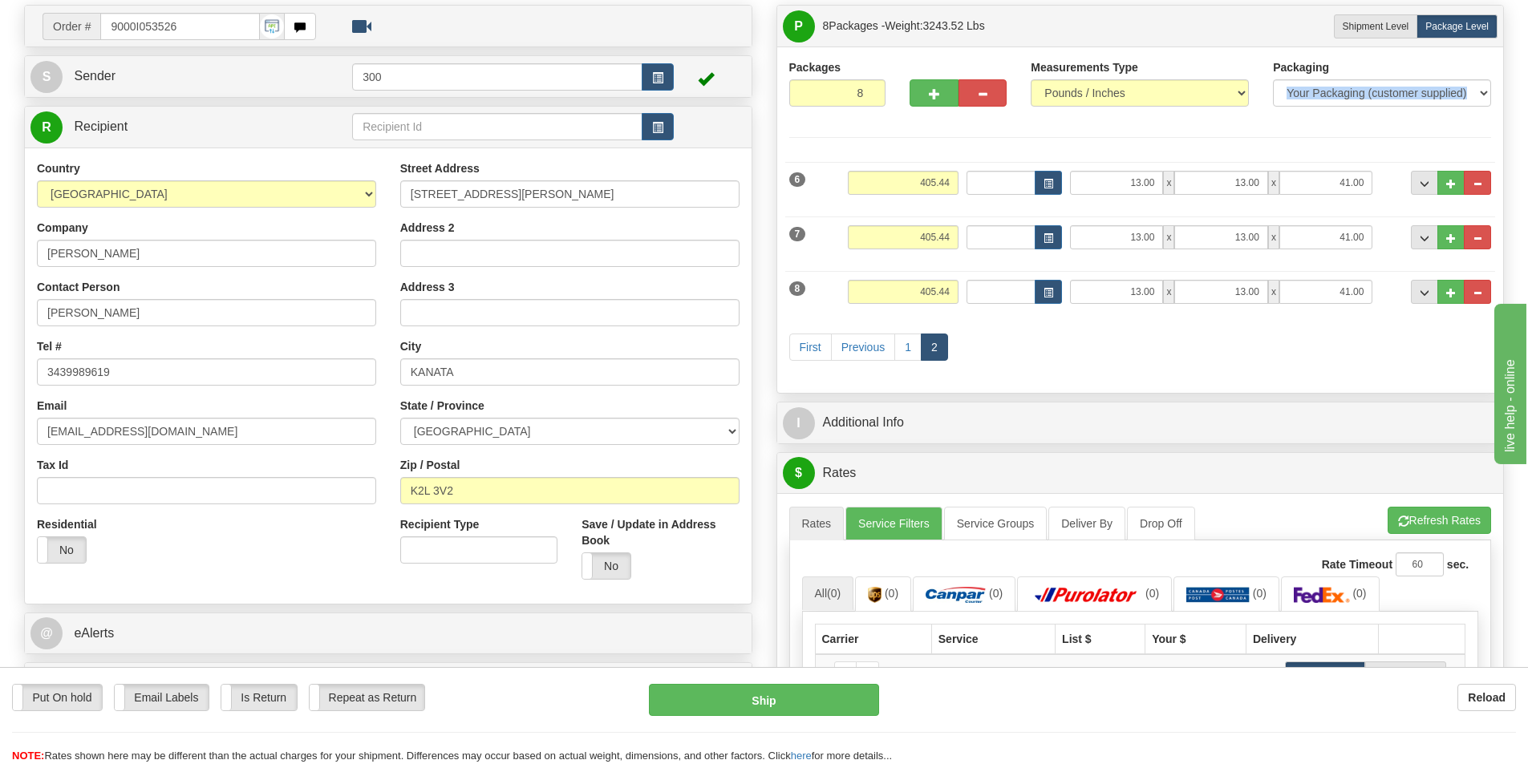
scroll to position [80, 0]
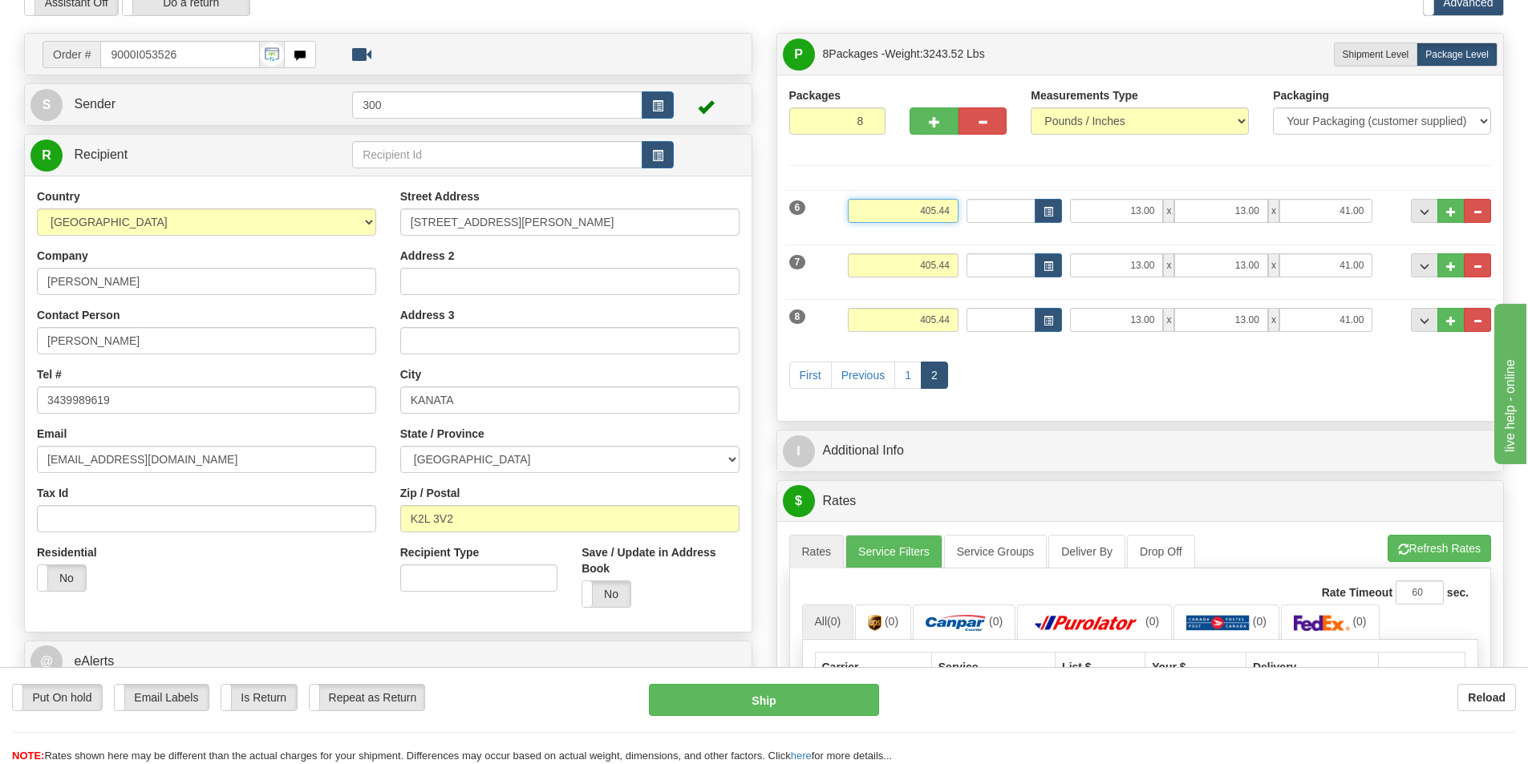
click at [934, 217] on input "405.44" at bounding box center [903, 211] width 111 height 24
click at [935, 264] on input "405.44" at bounding box center [903, 265] width 111 height 24
type input "0.44"
type input "4.44"
click at [933, 207] on input "0.44" at bounding box center [903, 211] width 111 height 24
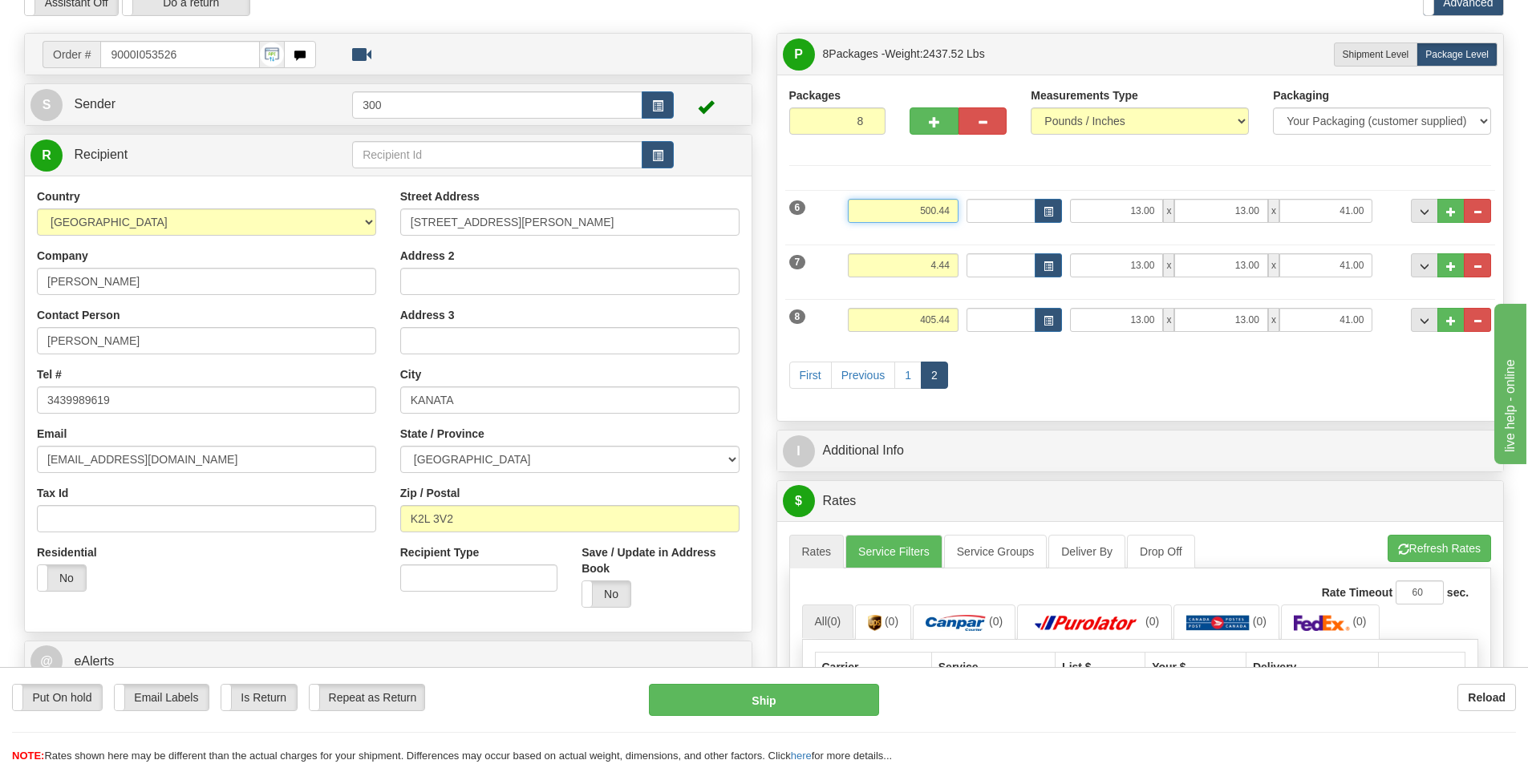
click button "Delete" at bounding box center [0, 0] width 0 height 0
type input "50.44"
click button "Delete" at bounding box center [0, 0] width 0 height 0
click at [936, 270] on input "4.44" at bounding box center [903, 265] width 111 height 24
type input "50.44"
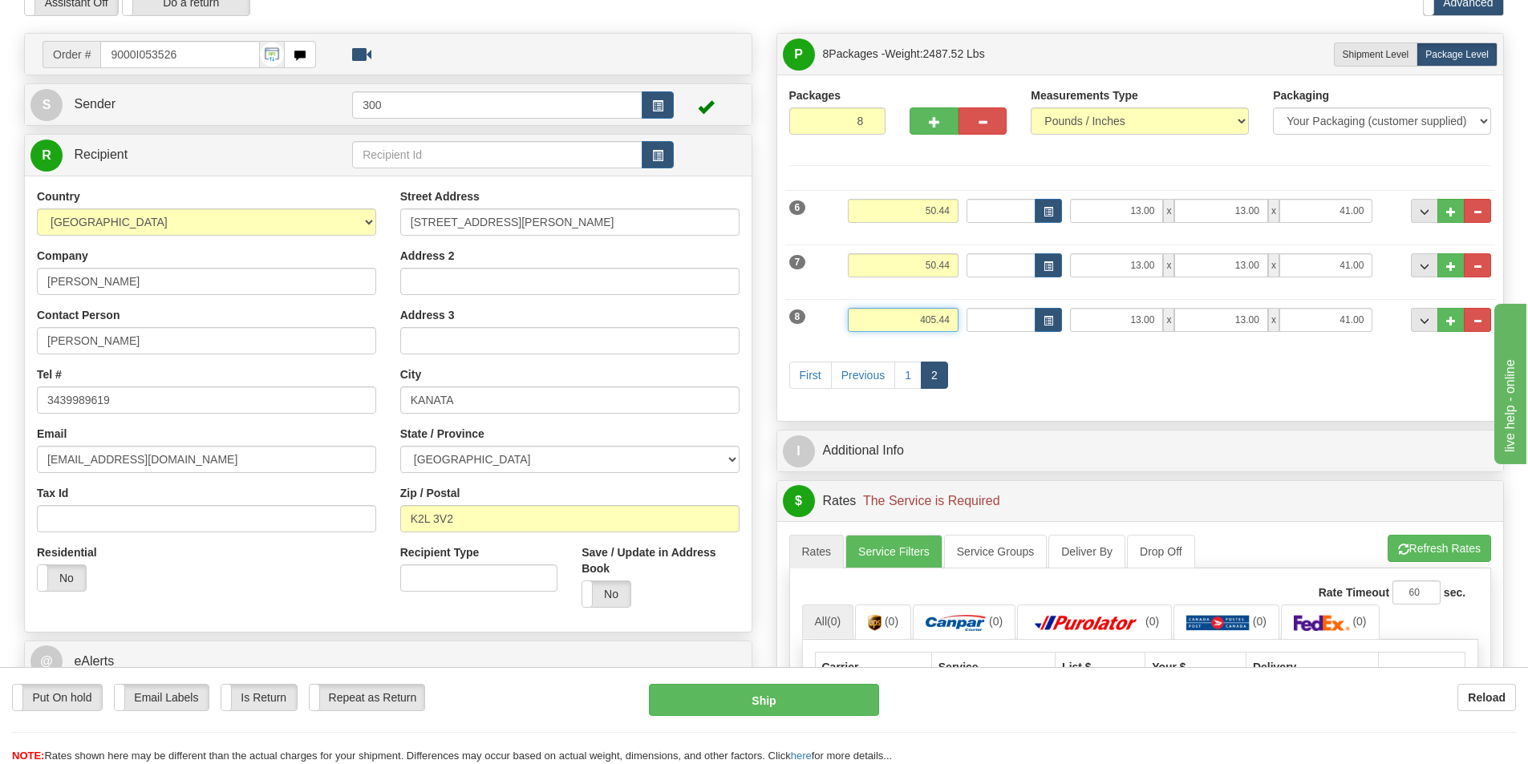
click at [933, 317] on input "405.44" at bounding box center [903, 320] width 111 height 24
type input "50.44"
click at [853, 382] on link "Previous" at bounding box center [863, 375] width 64 height 27
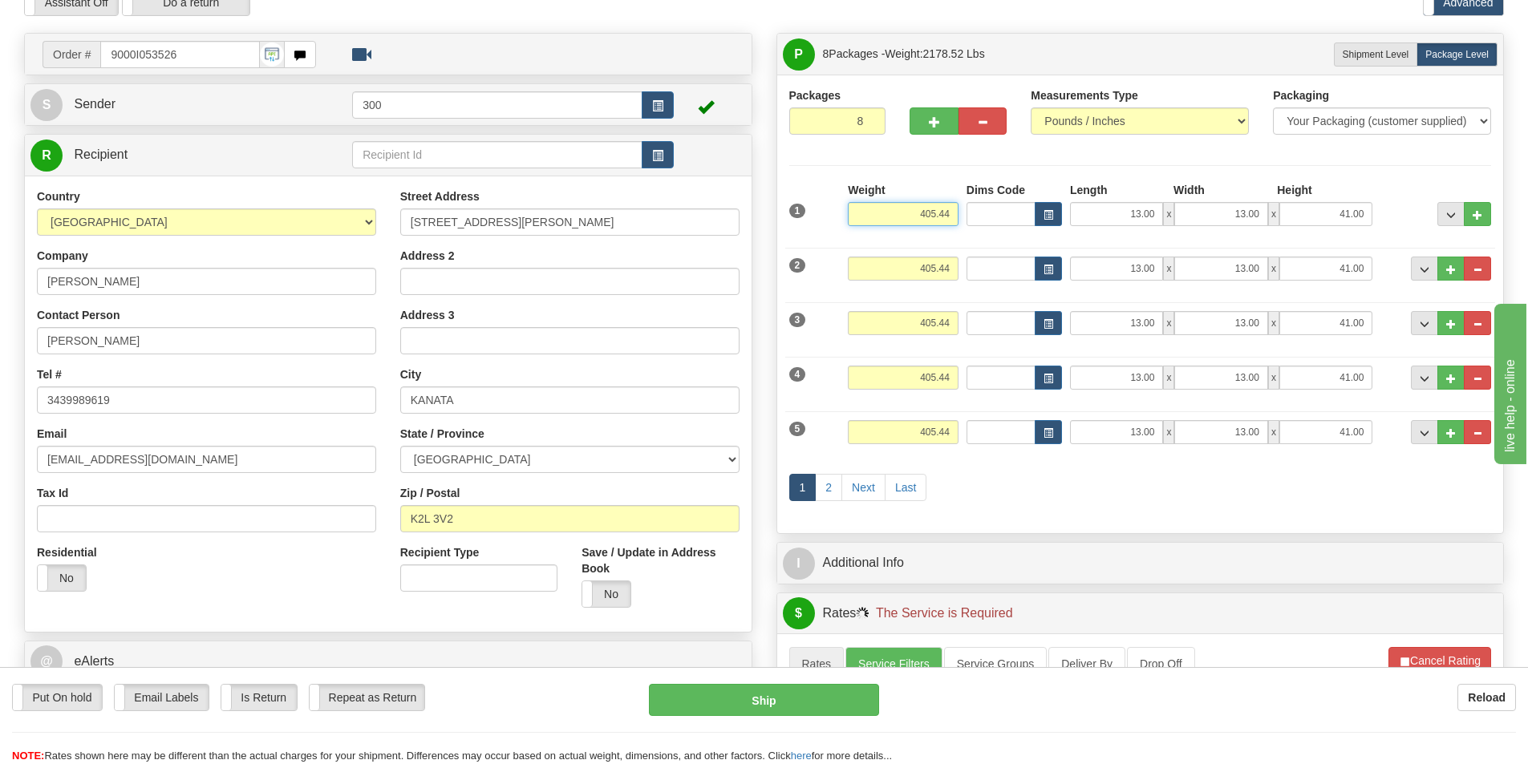
click at [930, 212] on input "405.44" at bounding box center [903, 214] width 111 height 24
type input "50.44"
click at [935, 270] on input "405.44" at bounding box center [903, 269] width 111 height 24
type input "50.44"
click at [933, 318] on input "405.44" at bounding box center [903, 323] width 111 height 24
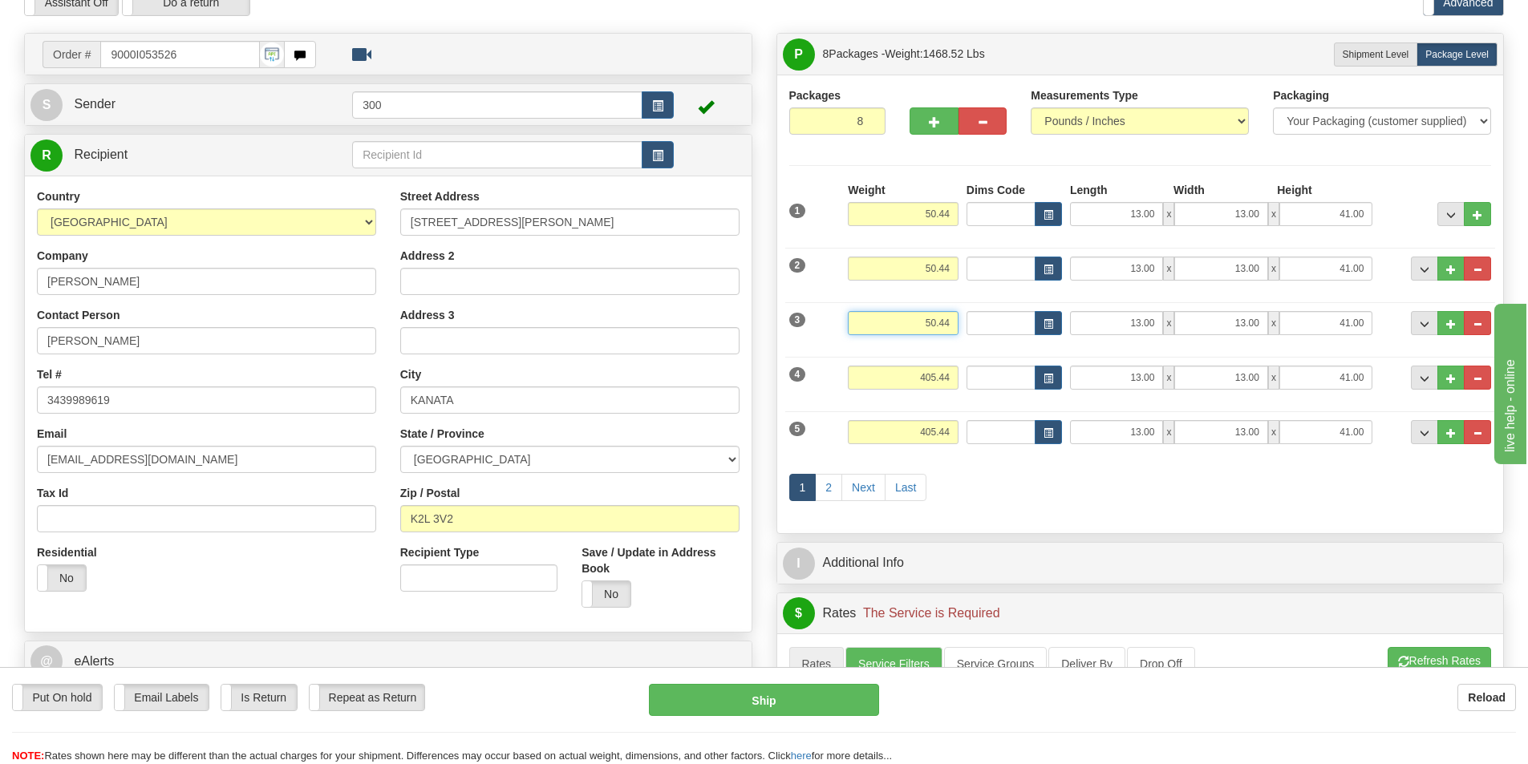
type input "50.44"
click at [933, 377] on input "405.44" at bounding box center [903, 378] width 111 height 24
type input "50.44"
click at [937, 438] on input "405.44" at bounding box center [903, 432] width 111 height 24
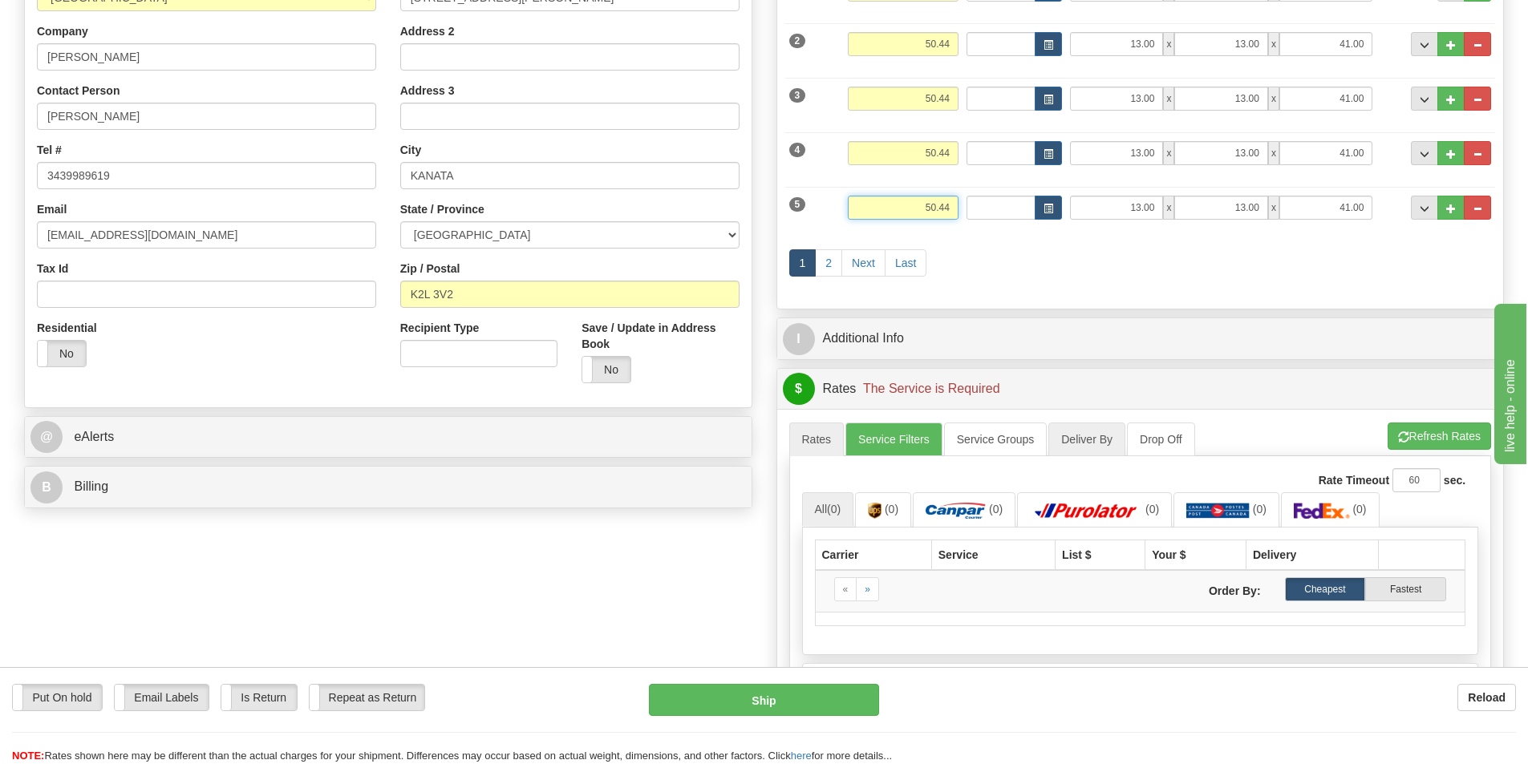
scroll to position [321, 0]
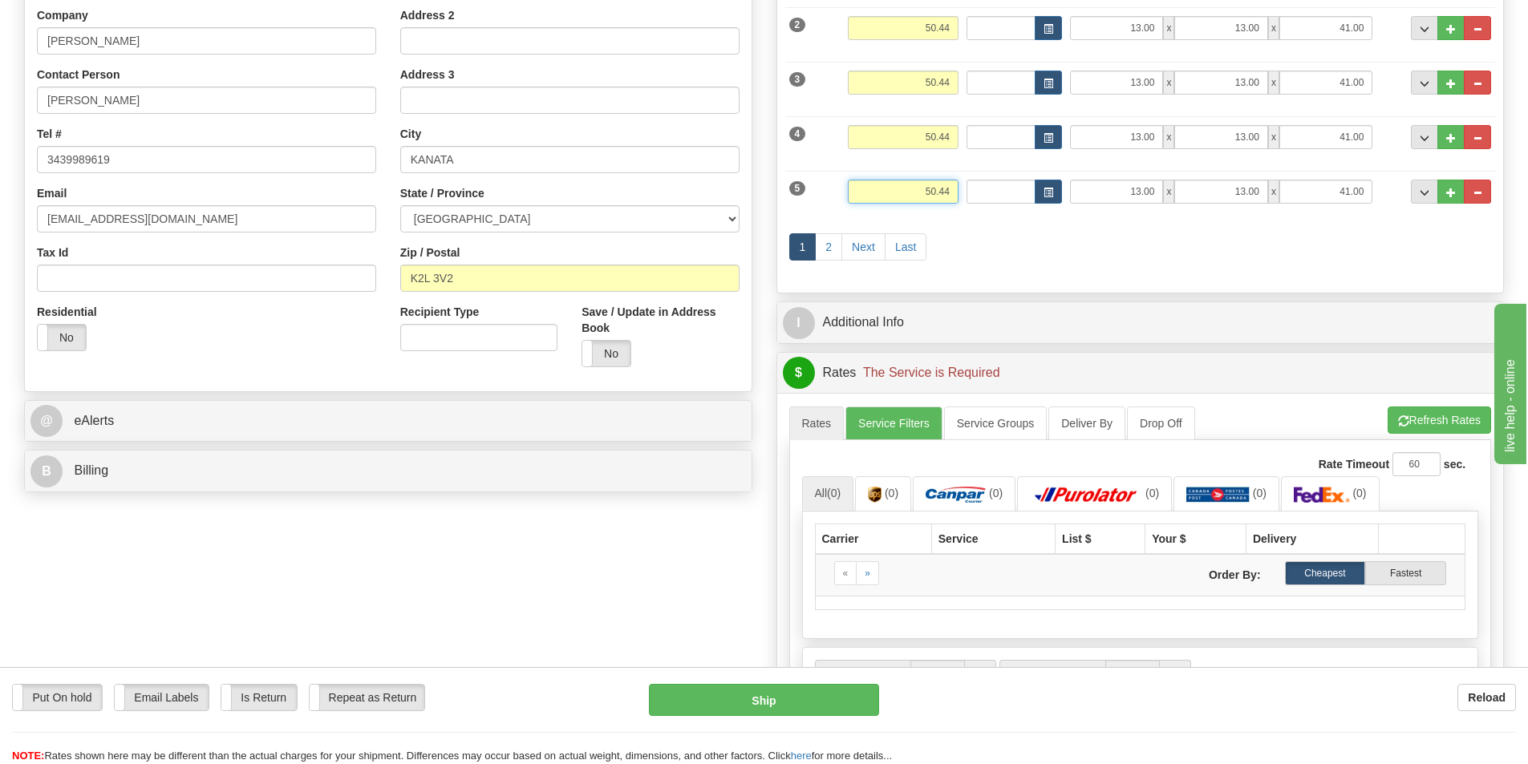
type input "50.44"
click at [900, 419] on link "Service Filters" at bounding box center [893, 424] width 97 height 34
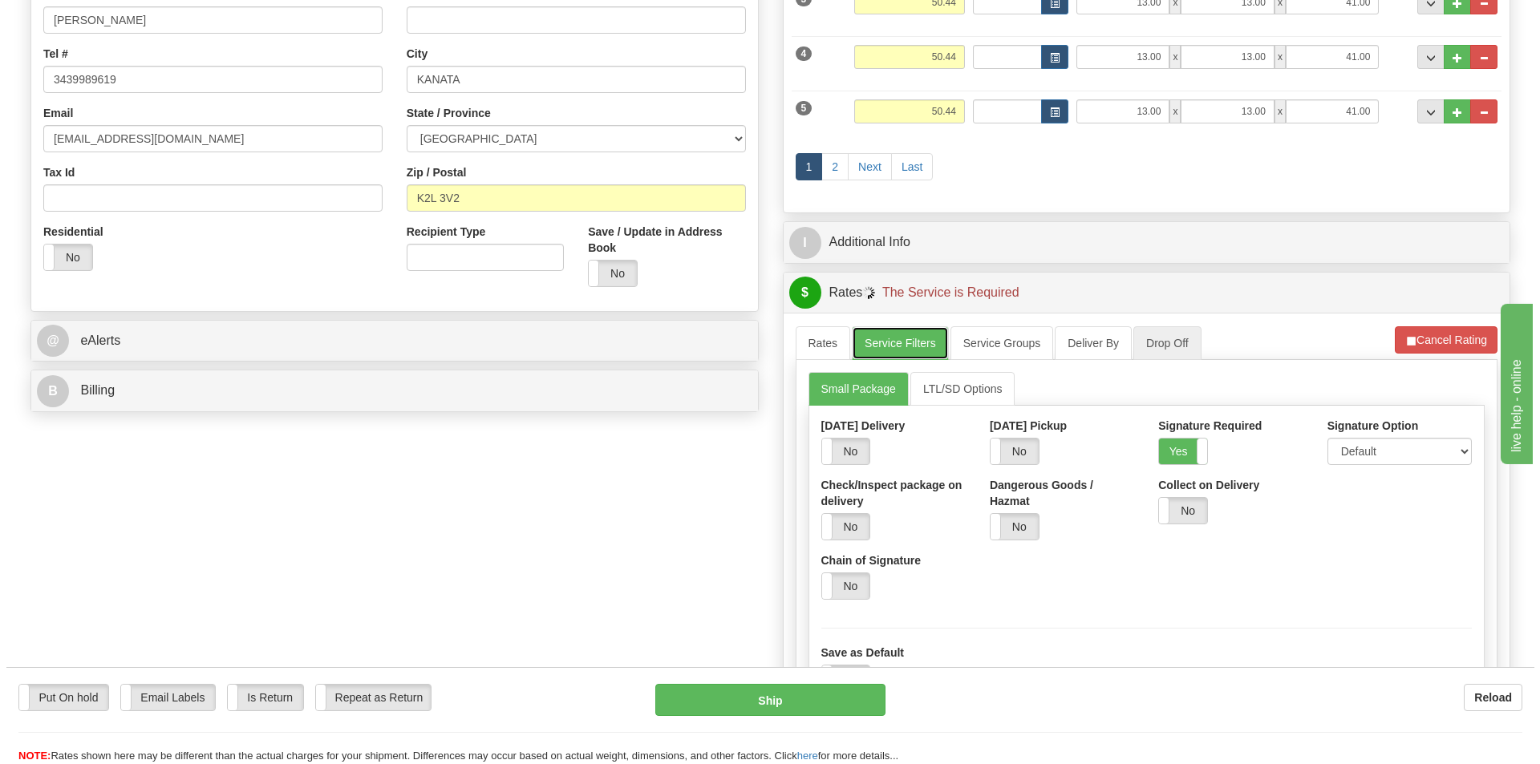
scroll to position [481, 0]
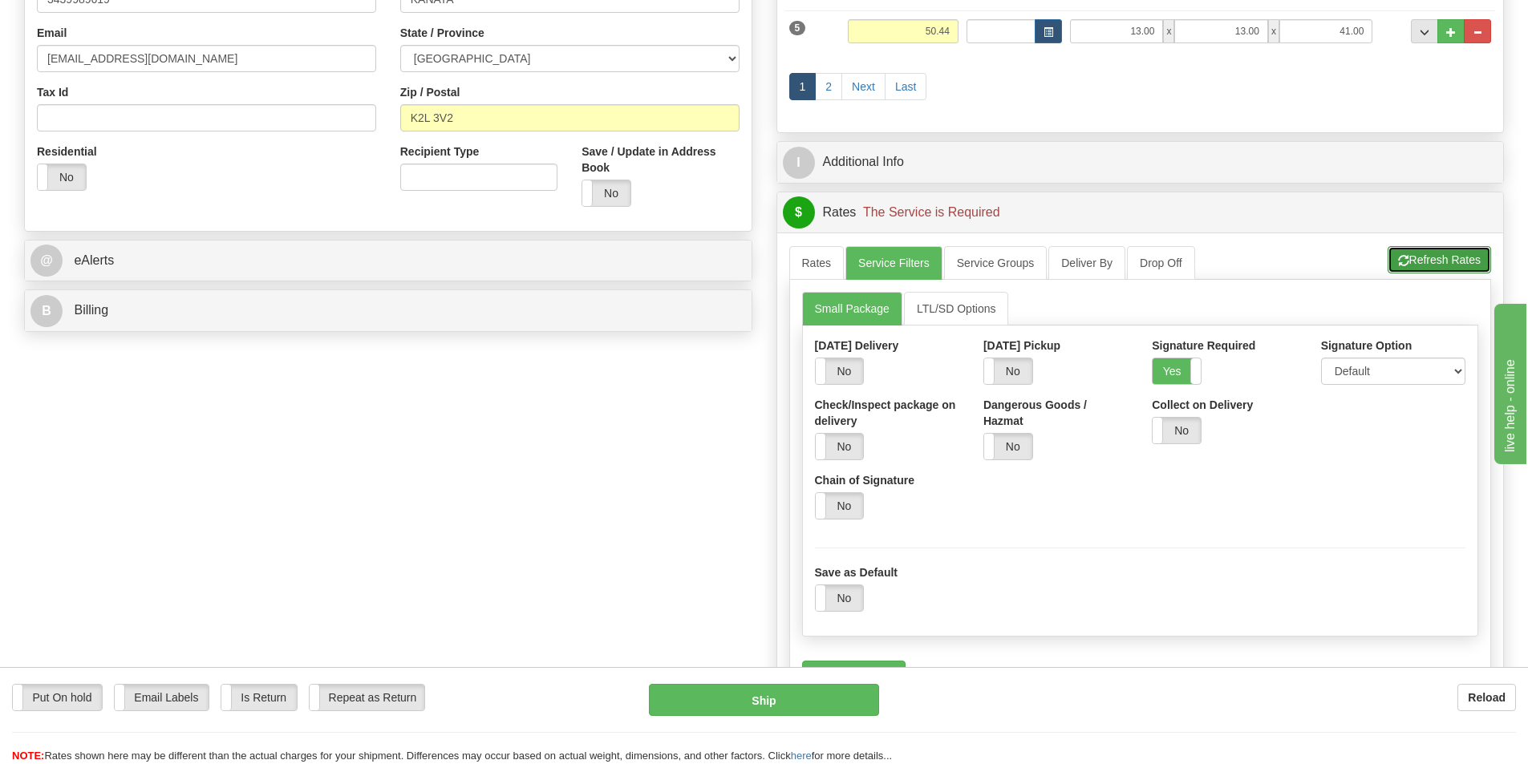
click at [1445, 267] on button "Refresh Rates" at bounding box center [1438, 259] width 103 height 27
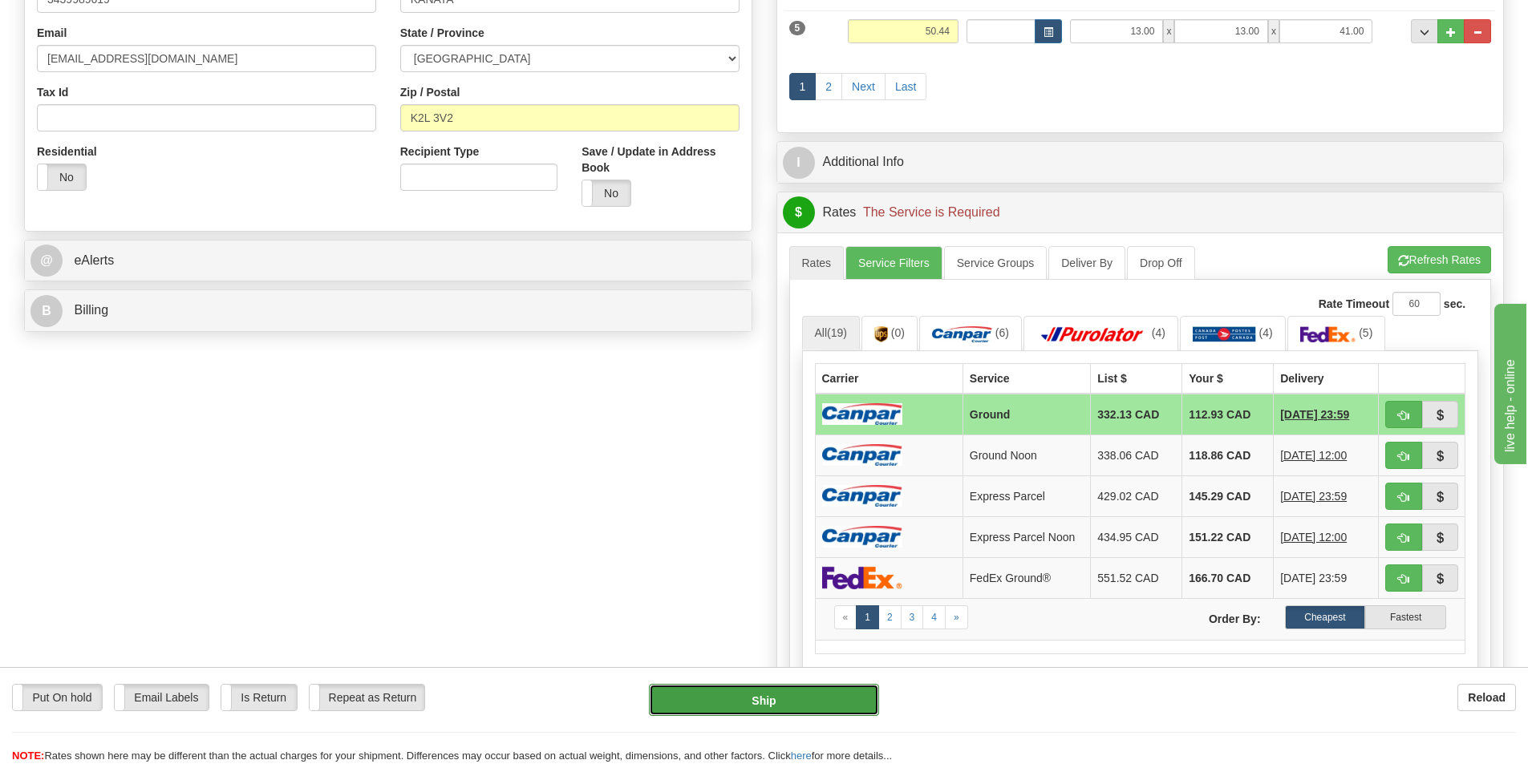
click at [808, 709] on button "Ship" at bounding box center [764, 700] width 230 height 32
type input "1"
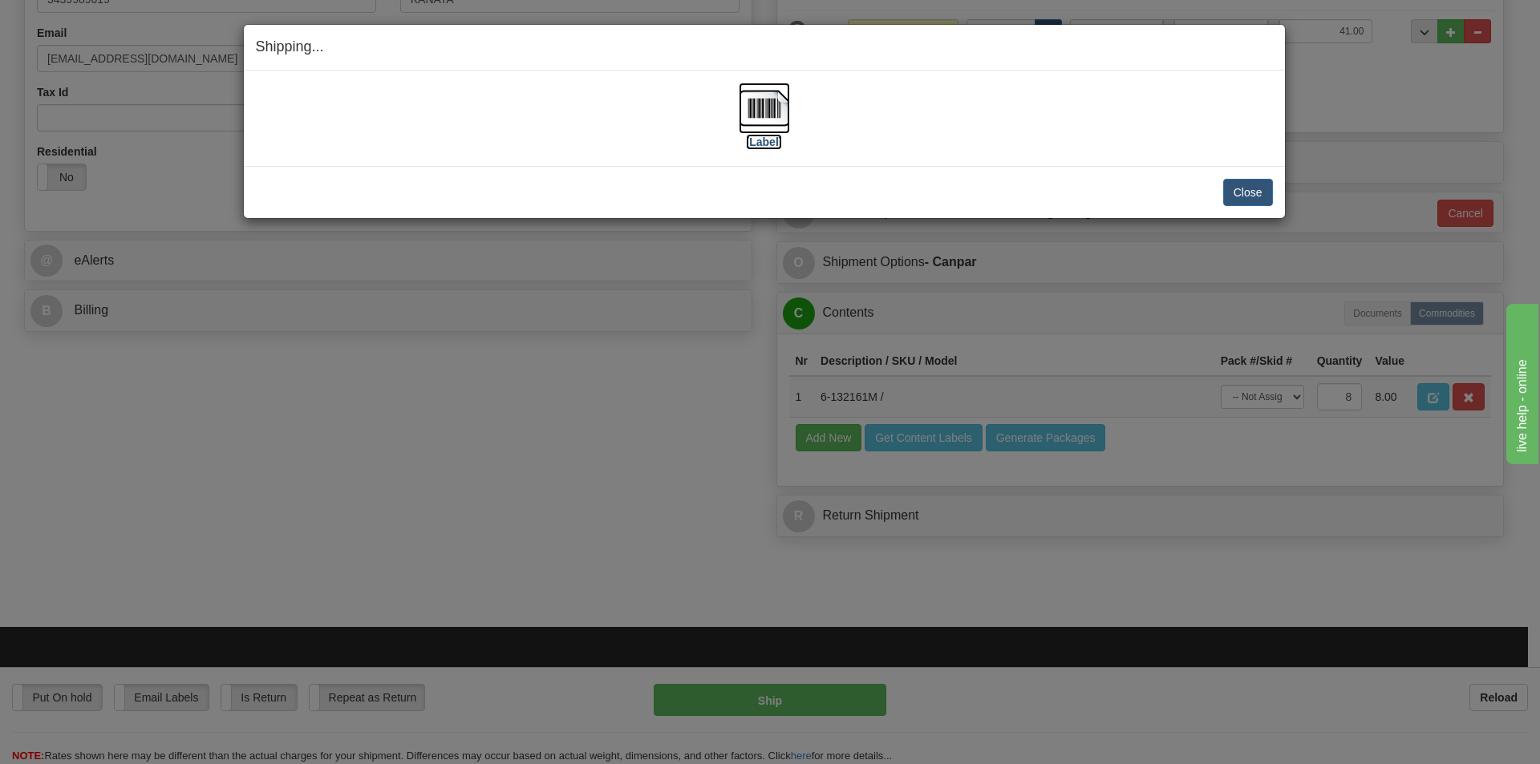
click at [774, 122] on img at bounding box center [764, 108] width 51 height 51
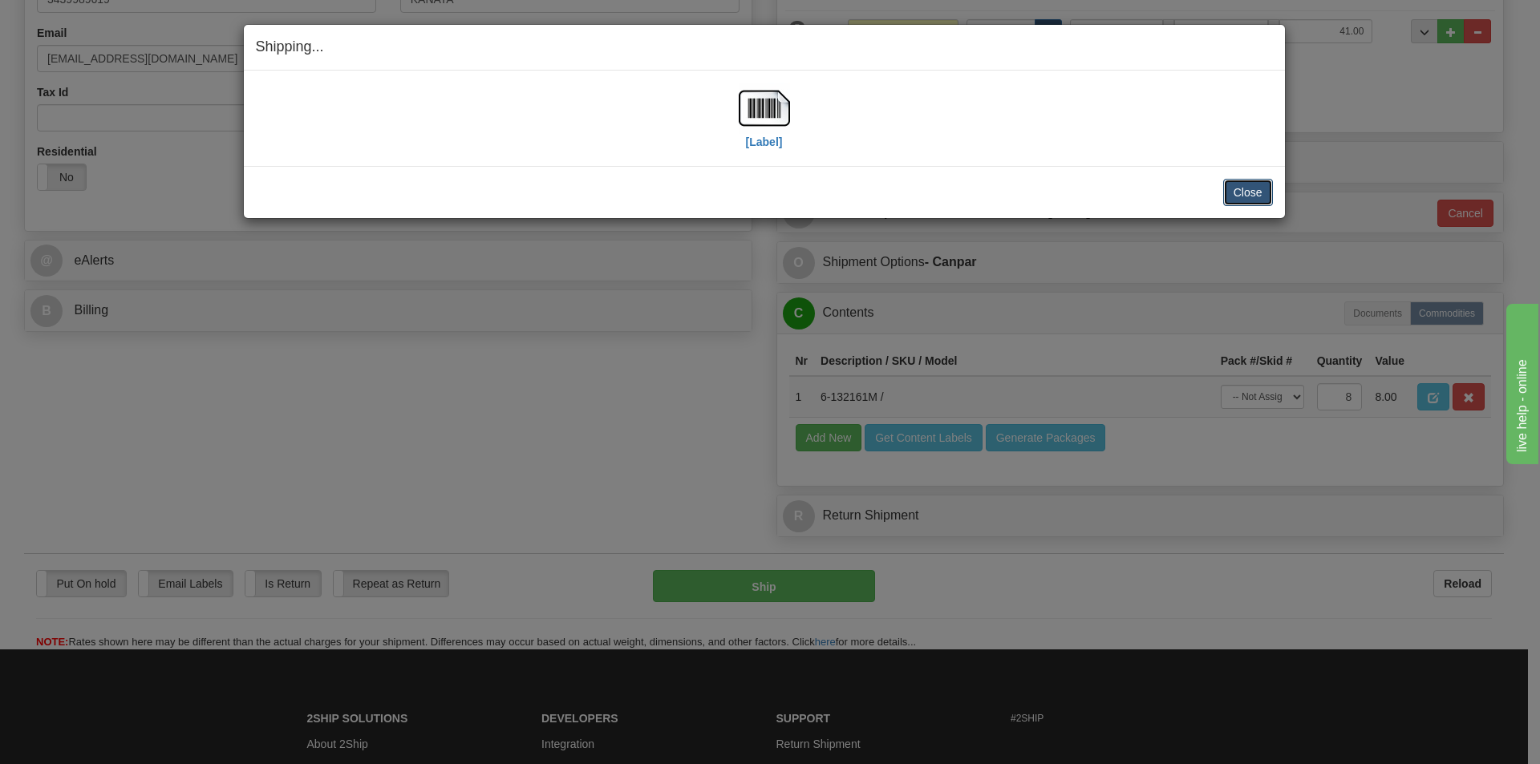
click at [1248, 191] on button "Close" at bounding box center [1248, 192] width 50 height 27
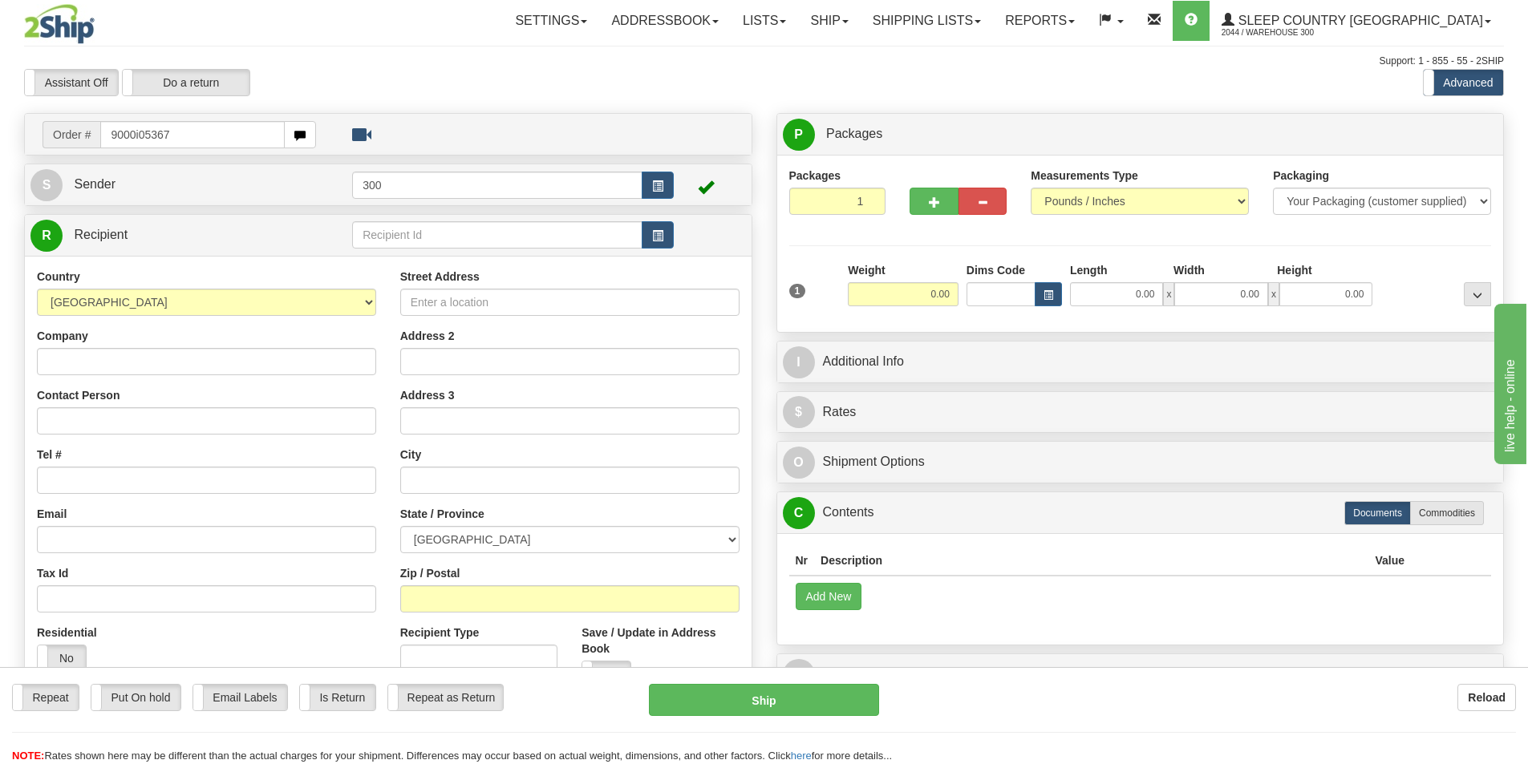
type input "9000i053671"
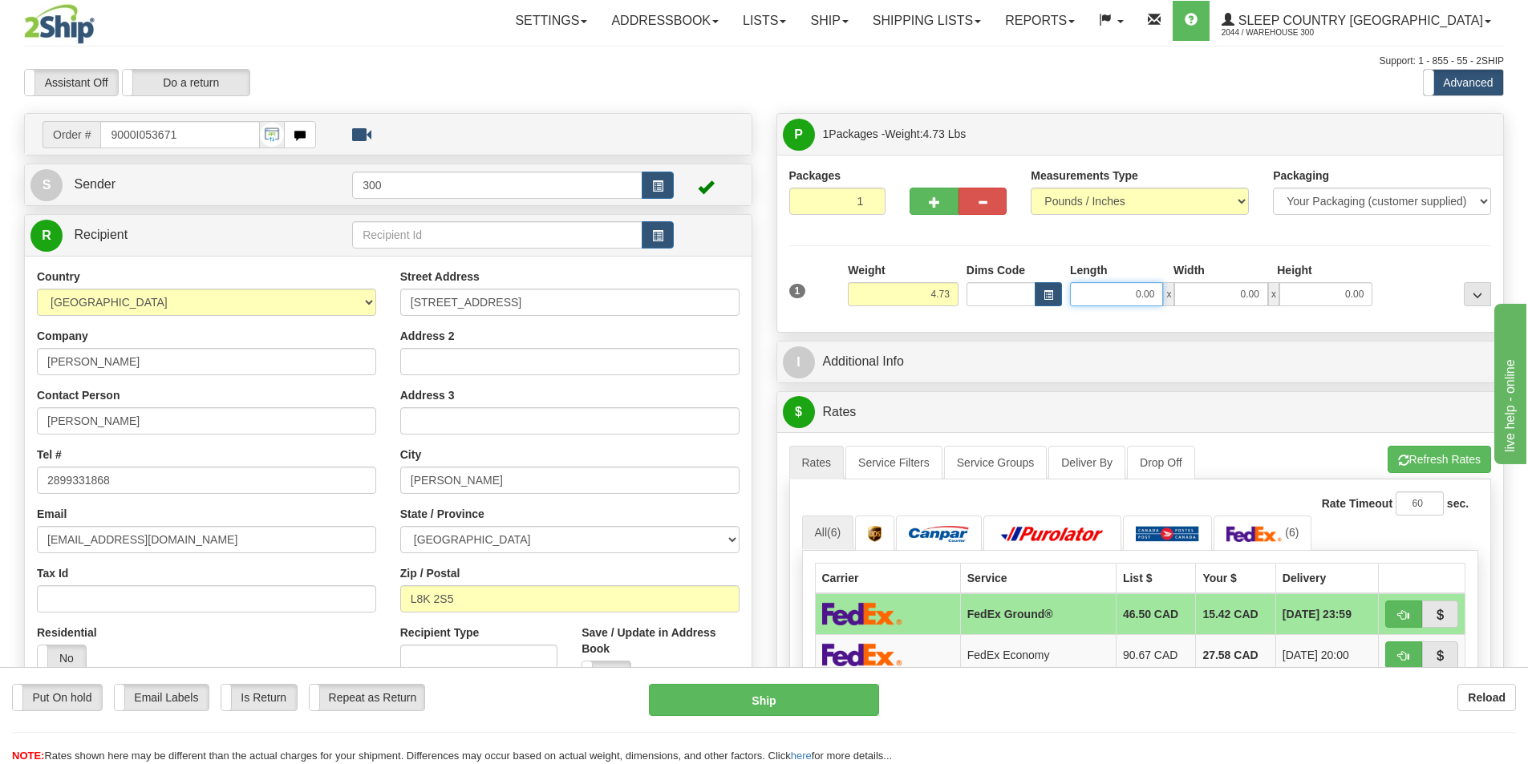
click at [1130, 298] on input "0.00" at bounding box center [1116, 294] width 93 height 24
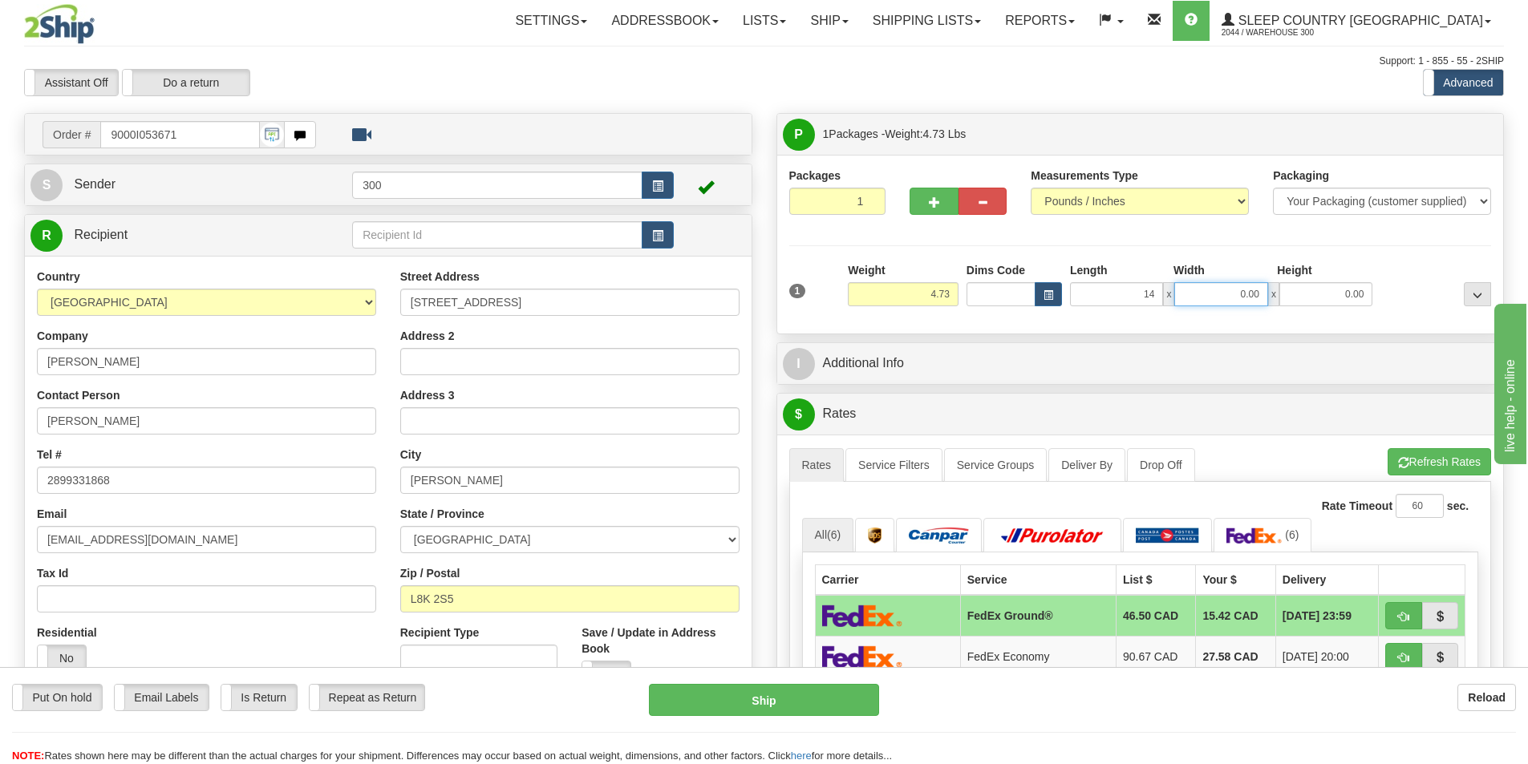
type input "14.00"
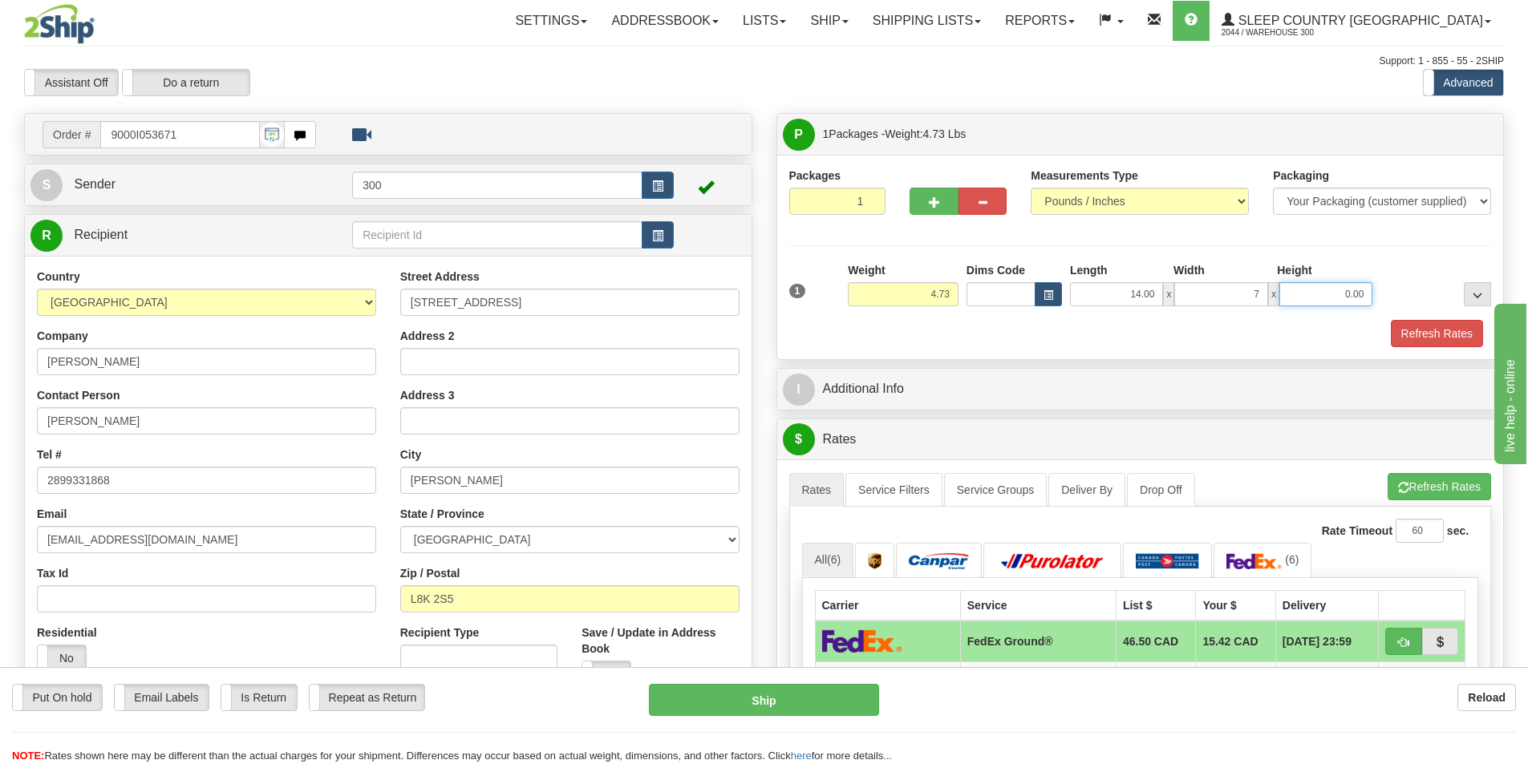
type input "7.00"
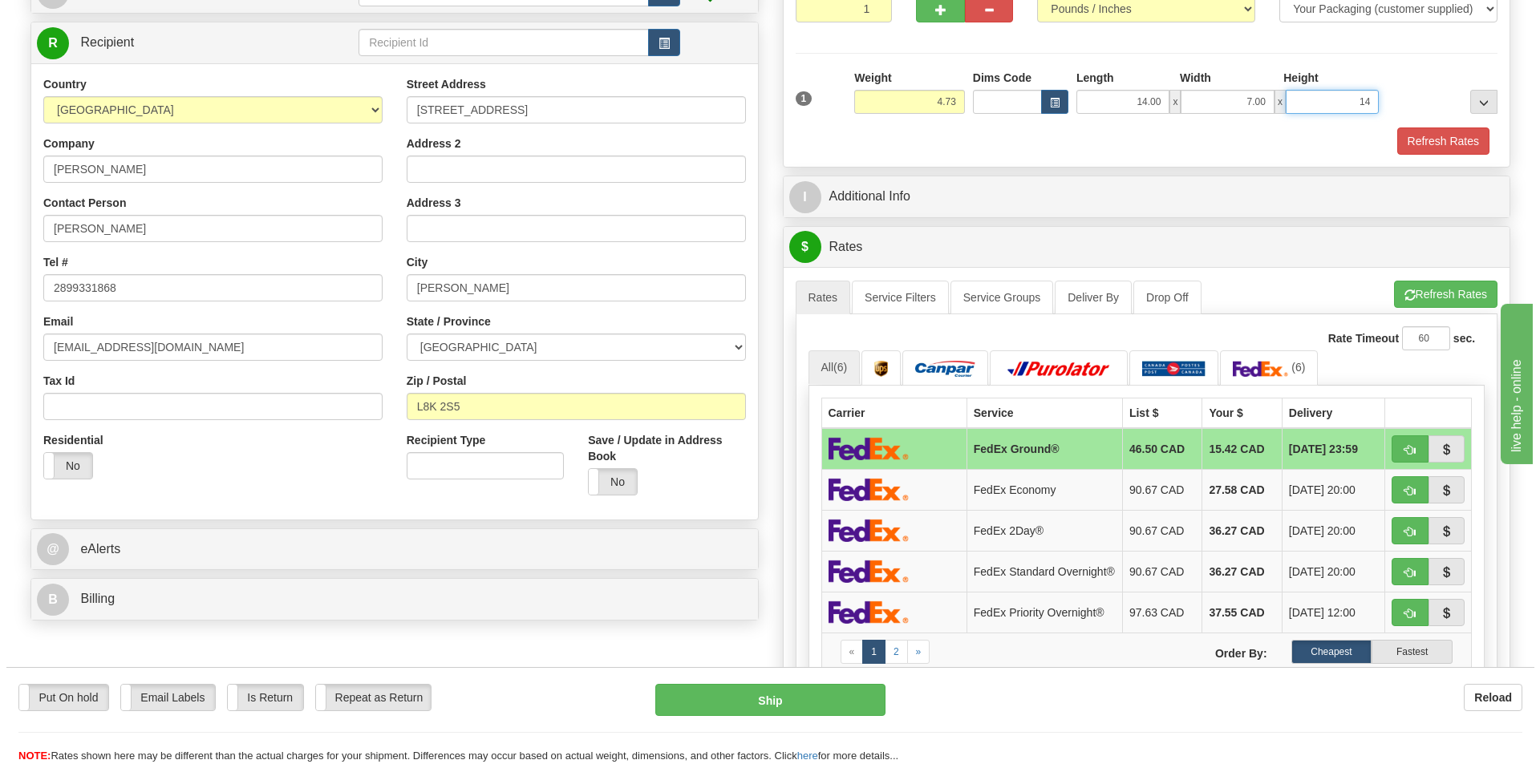
scroll to position [241, 0]
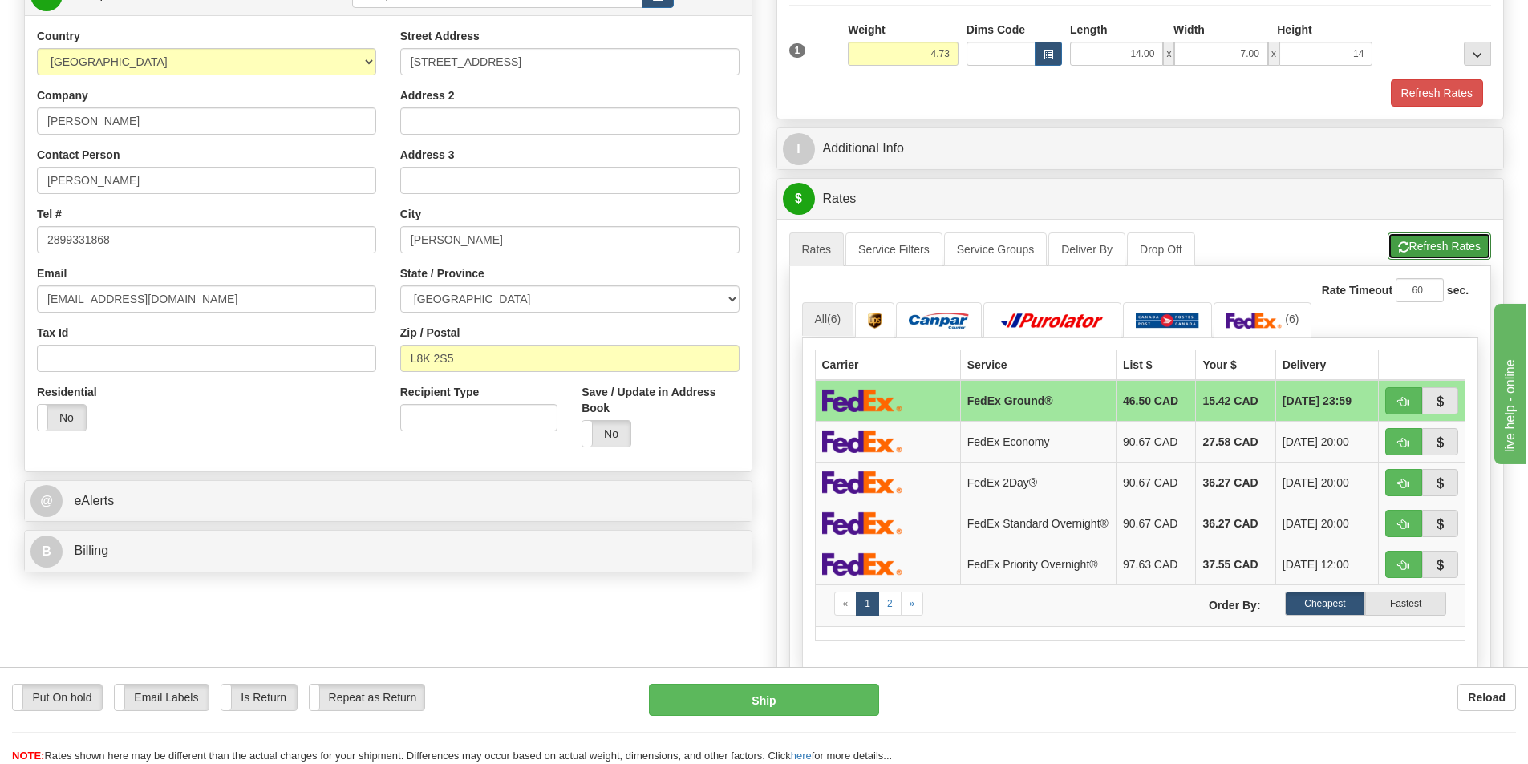
type input "14.00"
click at [1464, 245] on button "Refresh Rates" at bounding box center [1438, 246] width 103 height 27
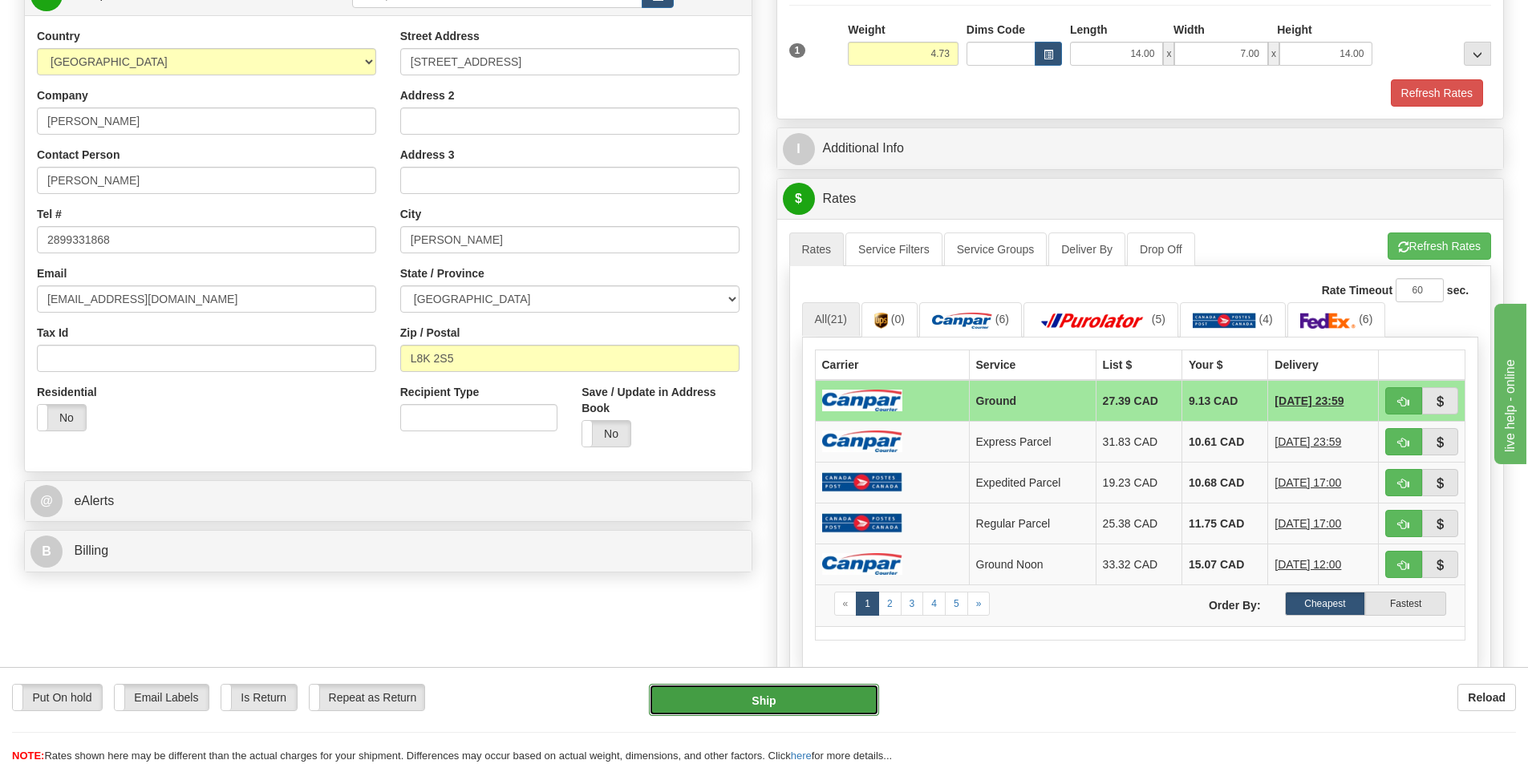
click at [739, 696] on button "Ship" at bounding box center [764, 700] width 230 height 32
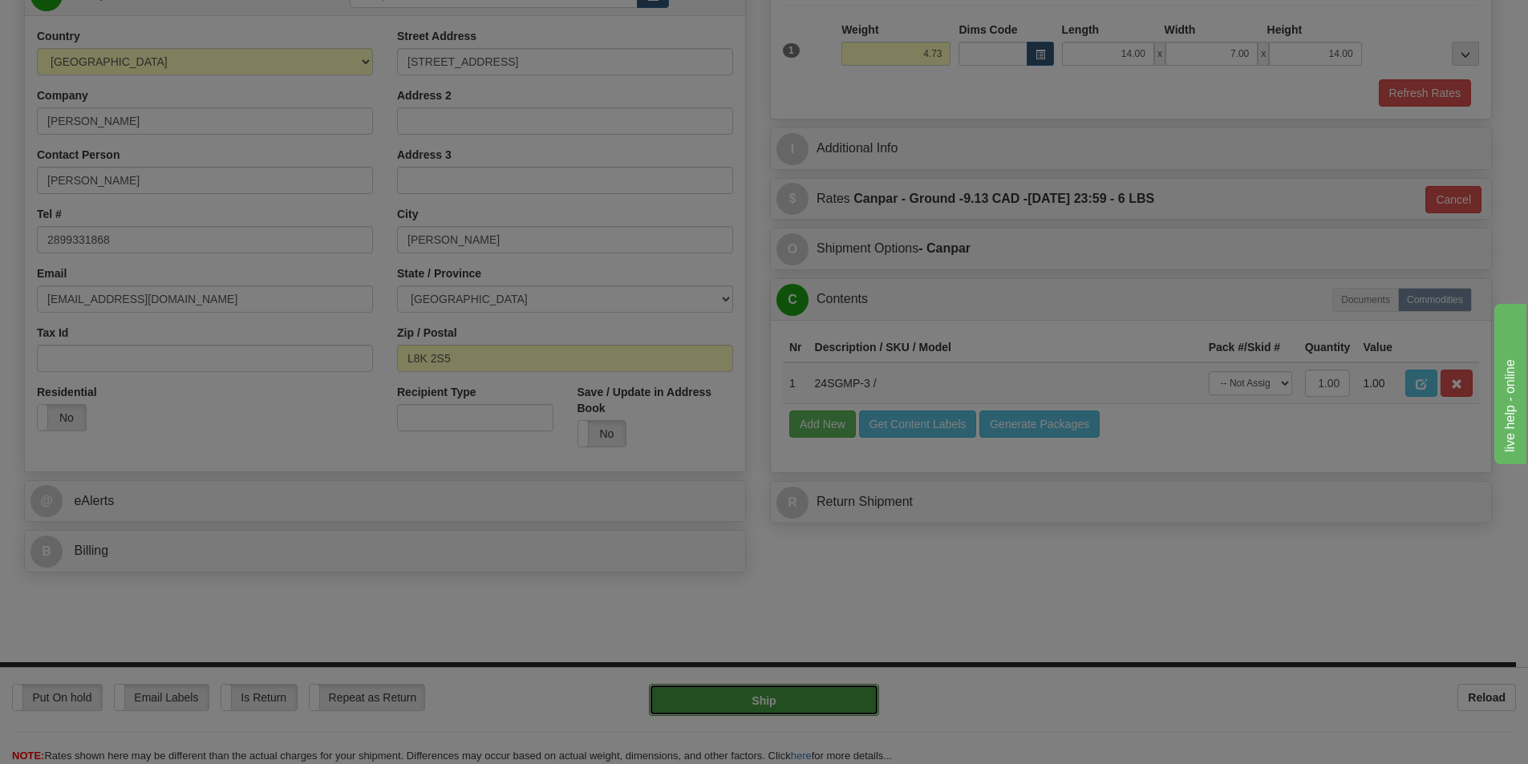
type input "1"
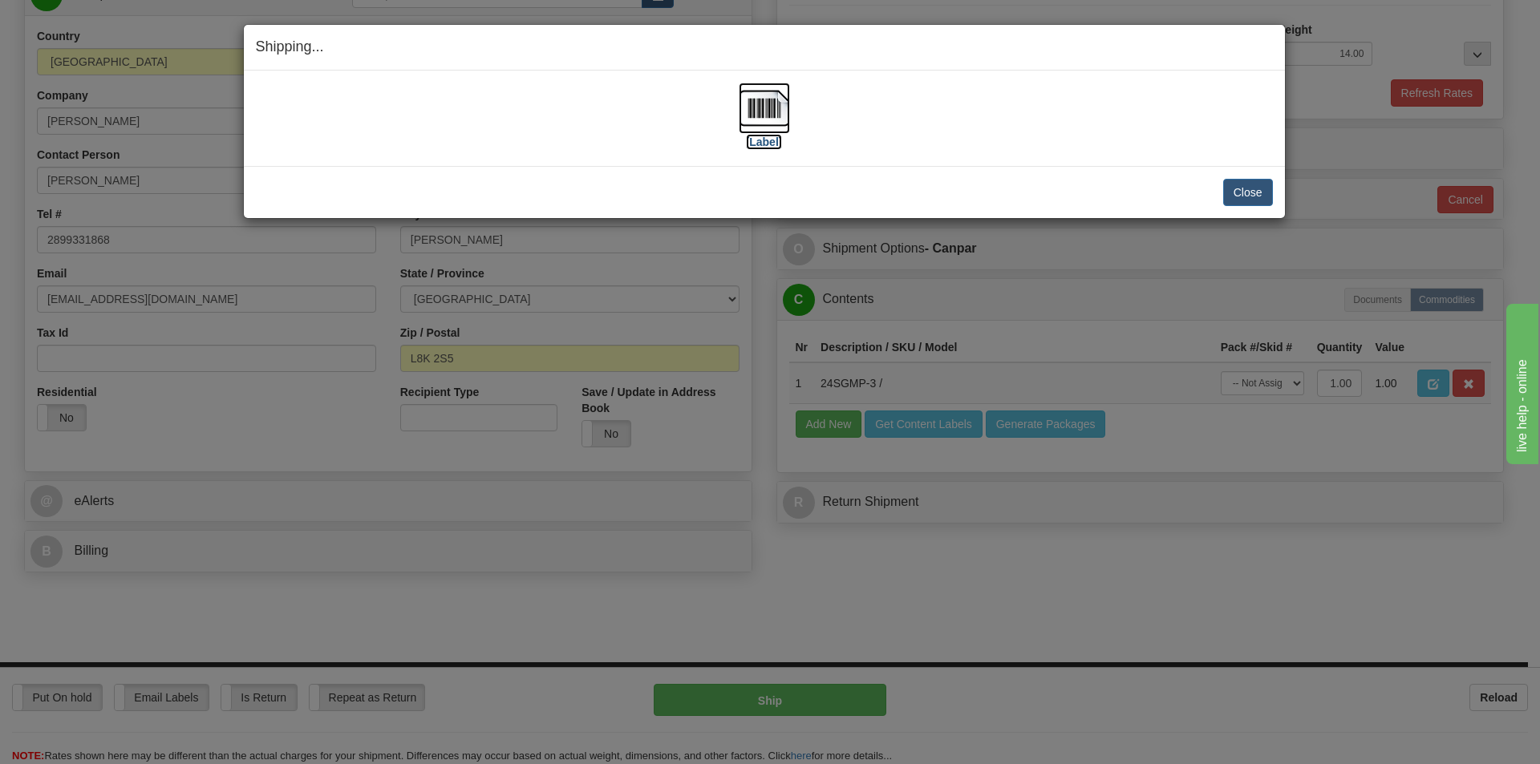
click at [760, 122] on img at bounding box center [764, 108] width 51 height 51
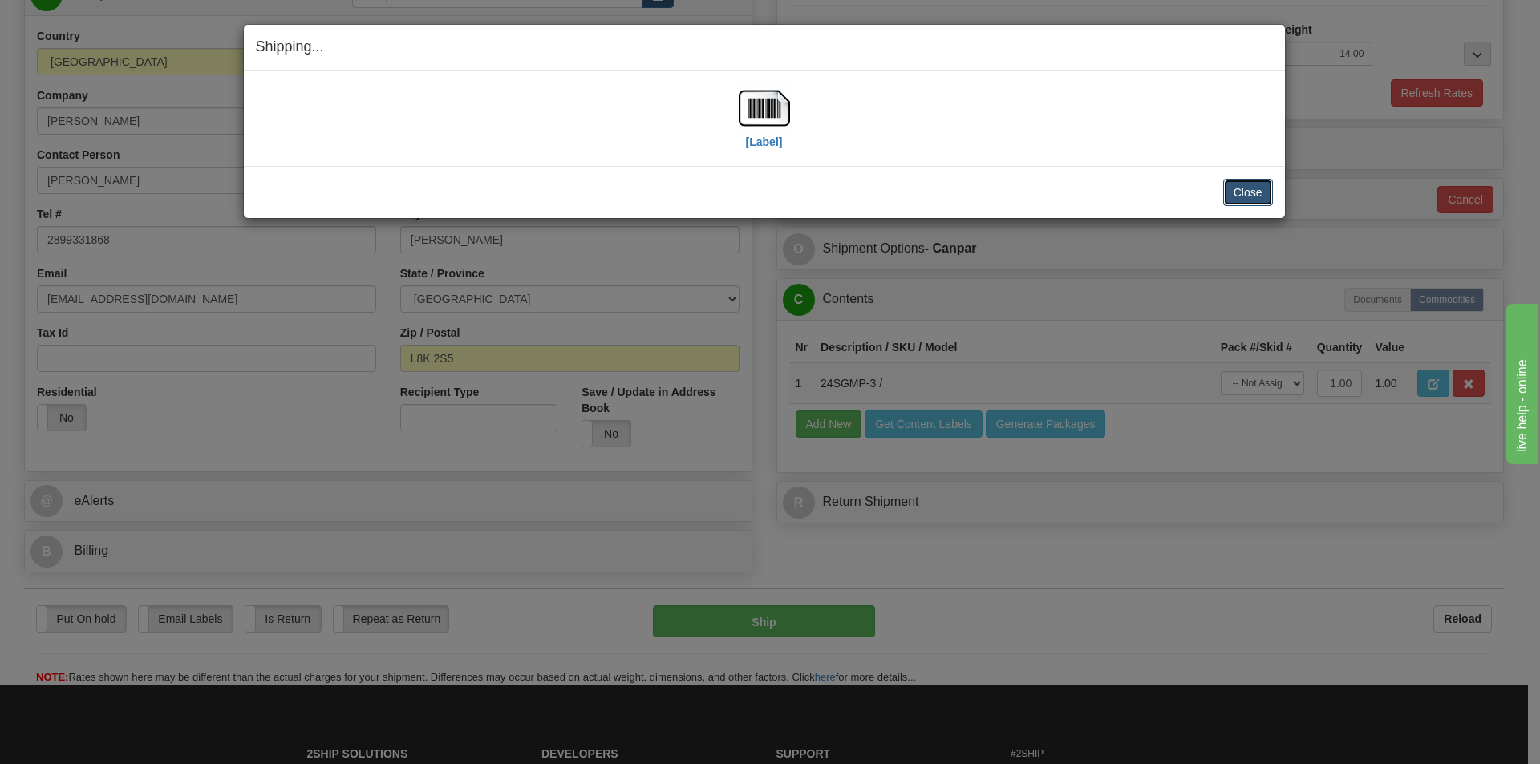
click at [1240, 194] on button "Close" at bounding box center [1248, 192] width 50 height 27
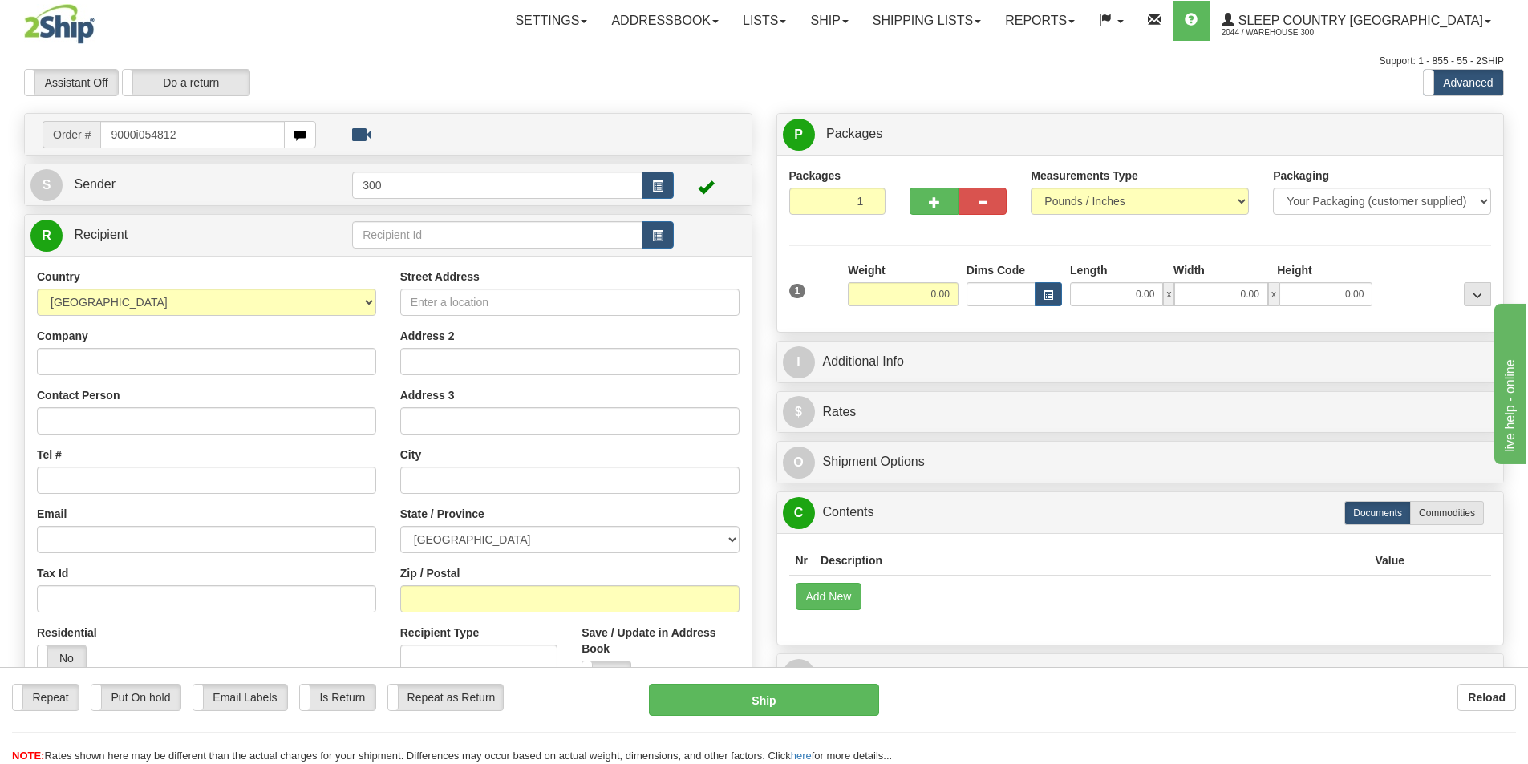
type input "9000i054812"
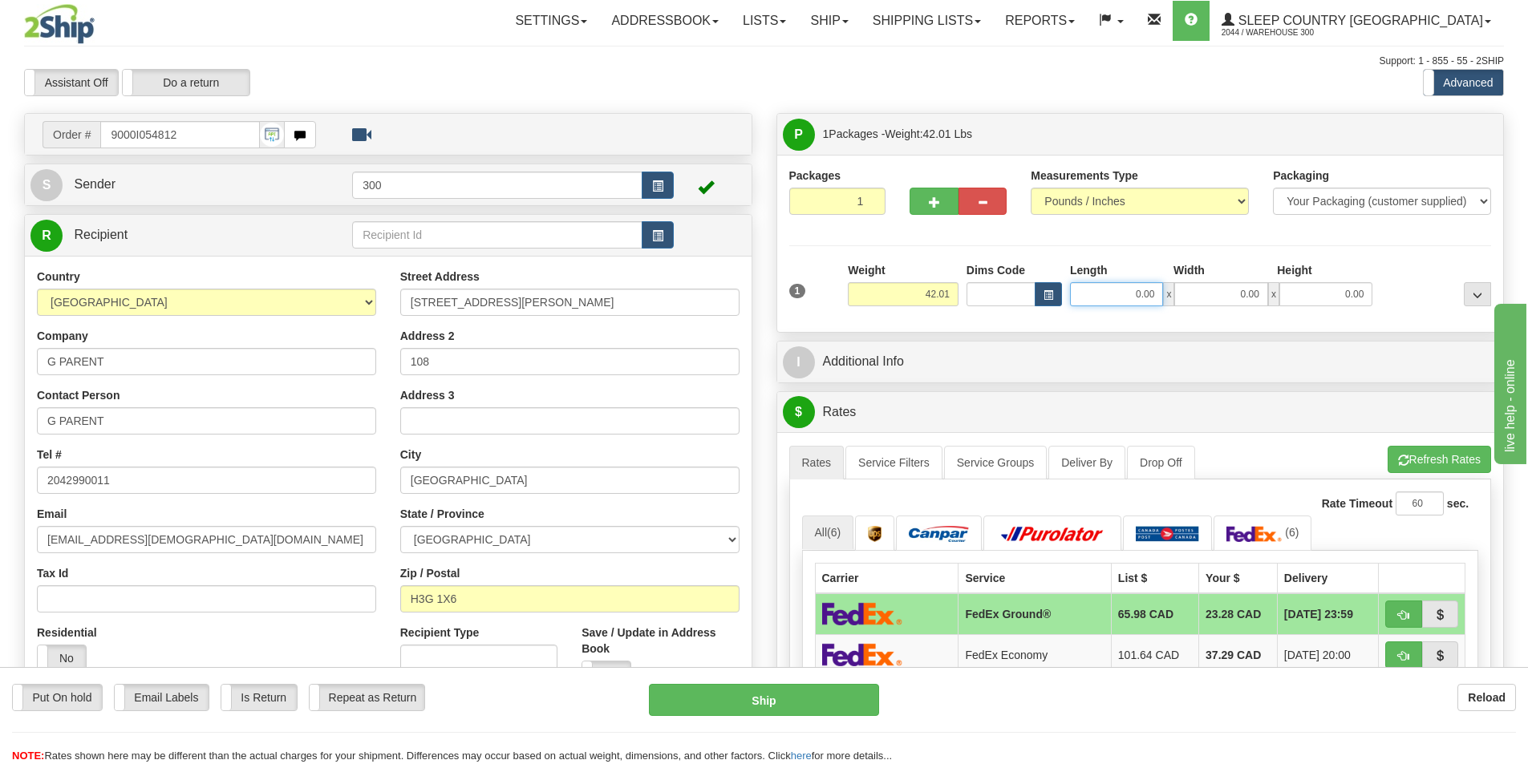
click at [1123, 299] on input "0.00" at bounding box center [1116, 294] width 93 height 24
type input "15.00"
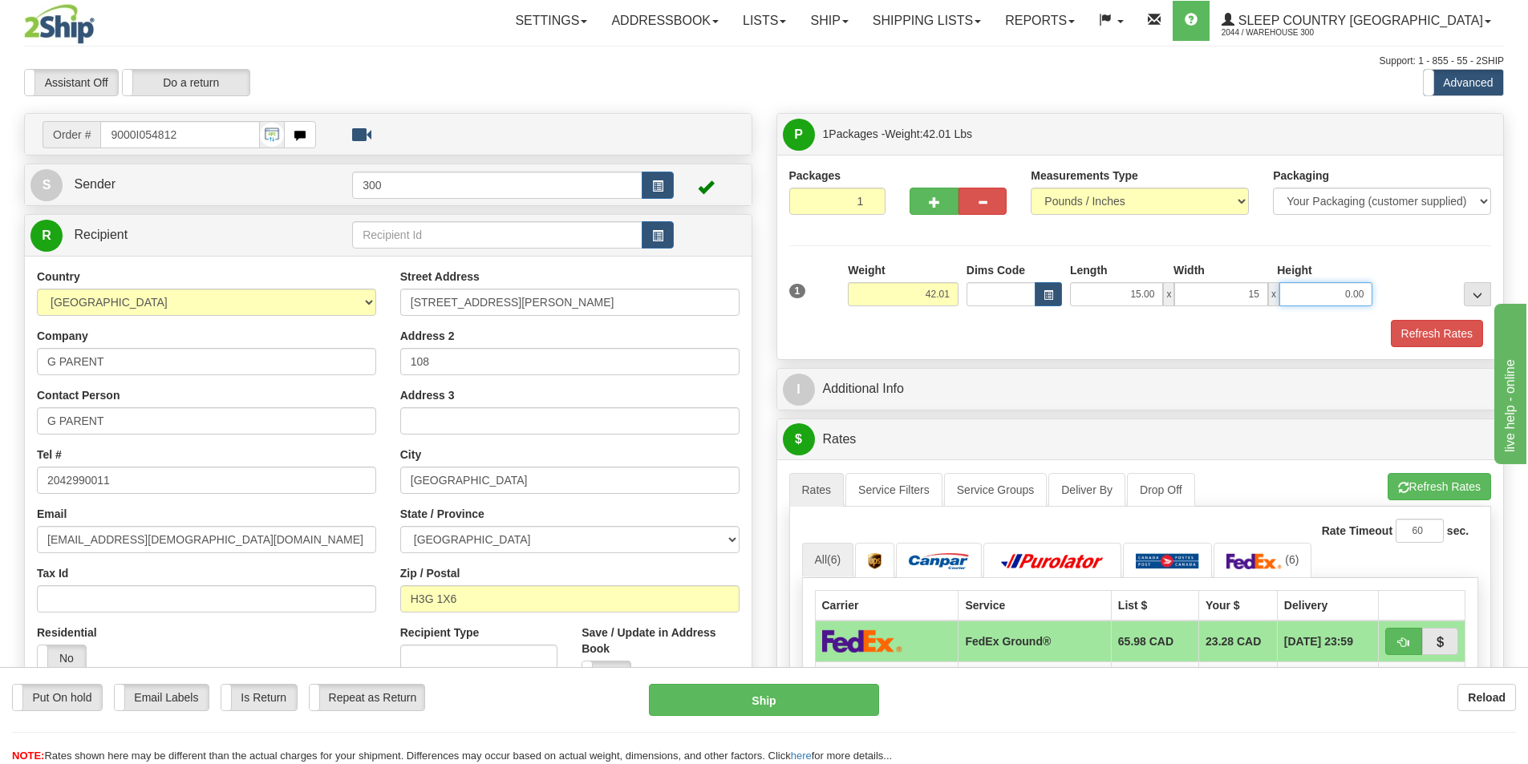
type input "15.00"
type input "40.00"
click at [892, 495] on link "Service Filters" at bounding box center [893, 490] width 97 height 34
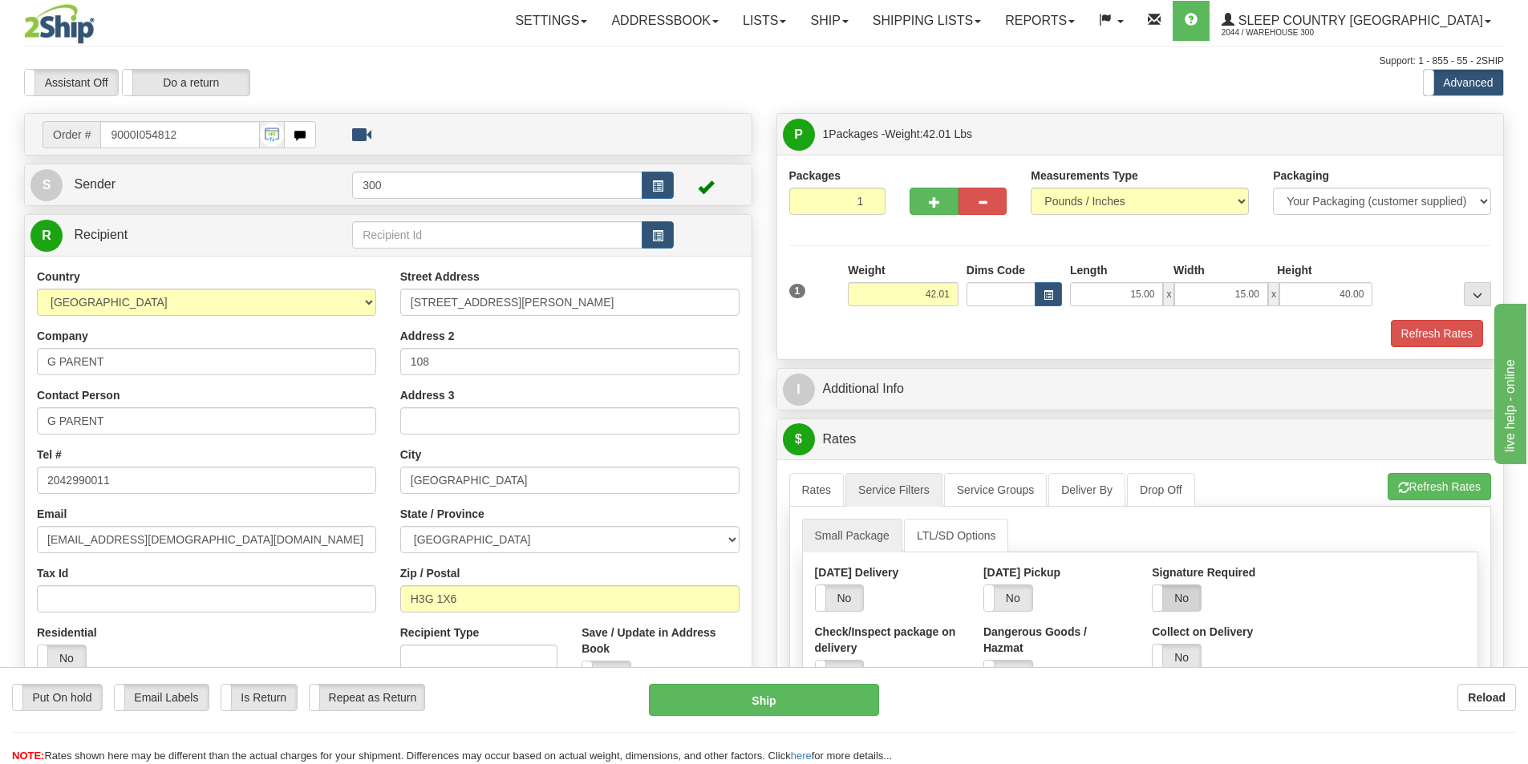
click at [1182, 593] on label "No" at bounding box center [1176, 598] width 48 height 26
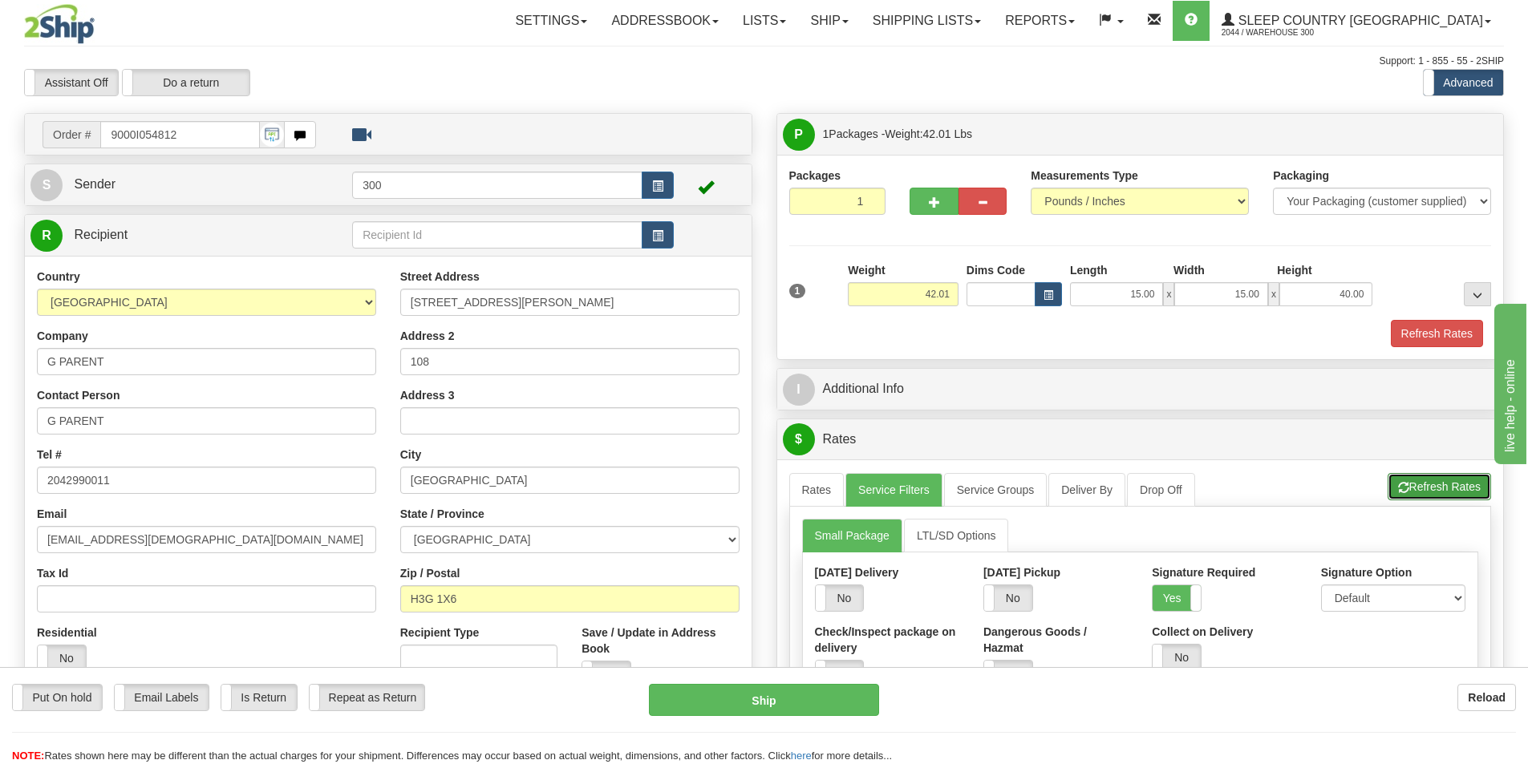
click at [1453, 484] on button "Refresh Rates" at bounding box center [1438, 486] width 103 height 27
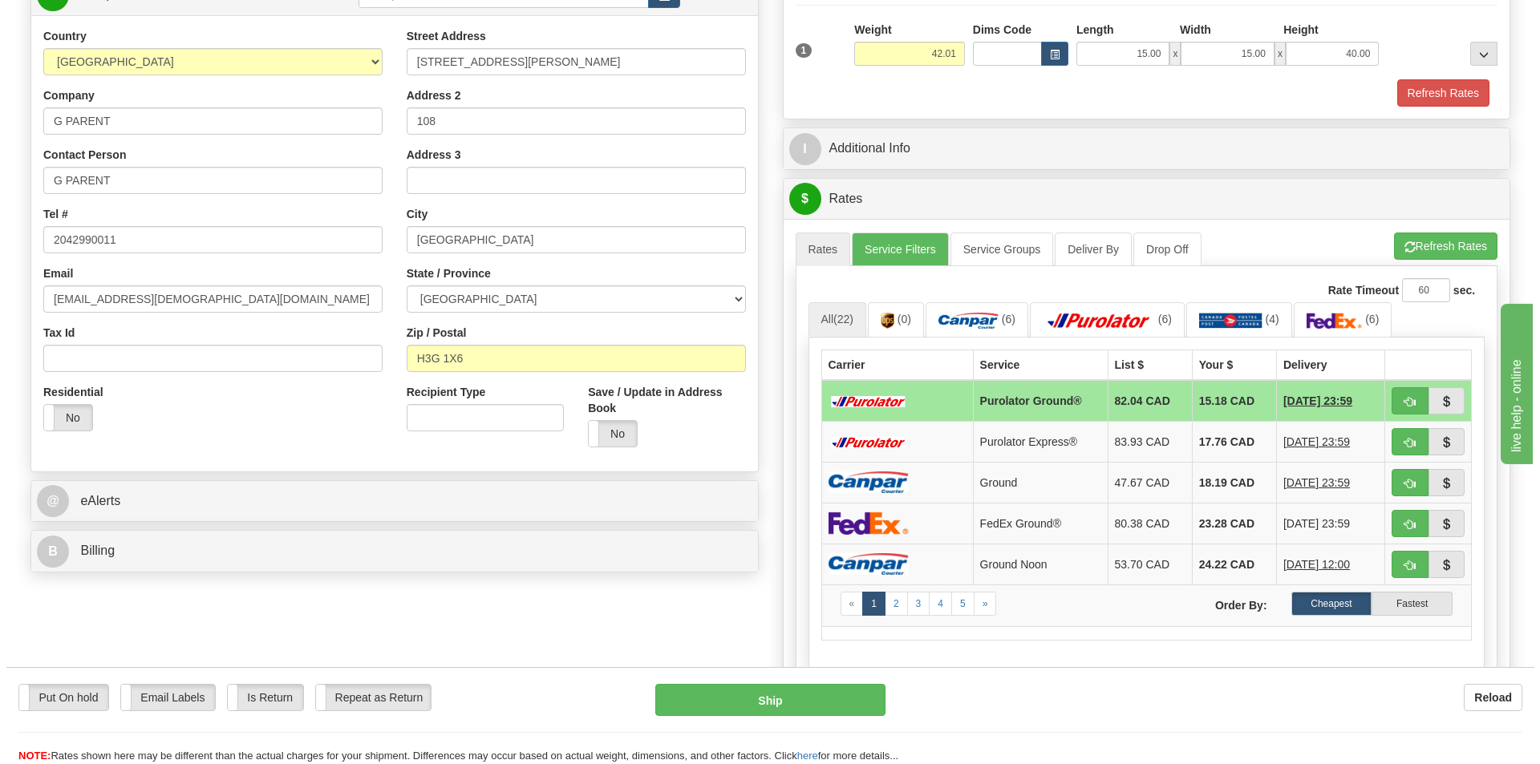
scroll to position [321, 0]
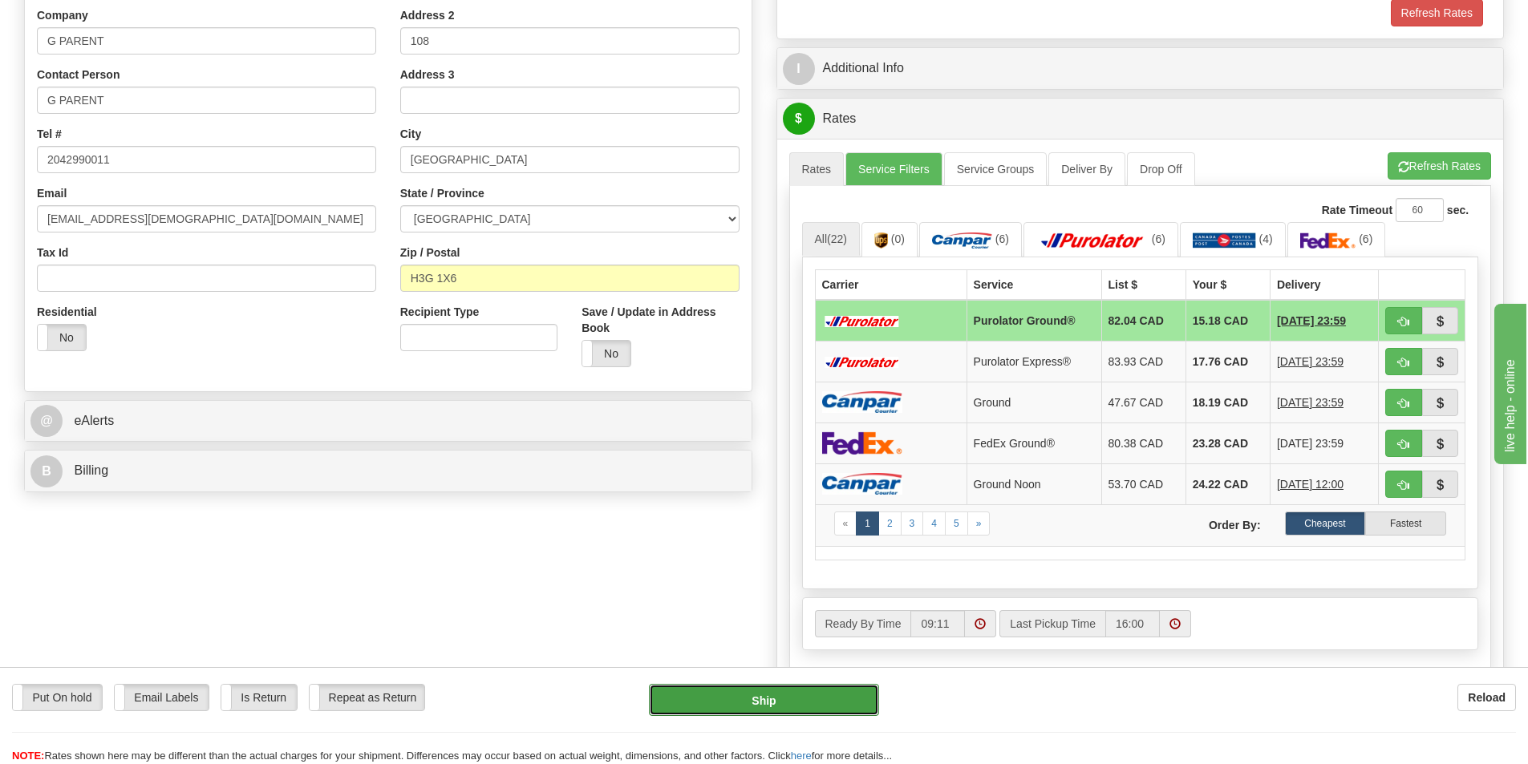
click at [730, 701] on button "Ship" at bounding box center [764, 700] width 230 height 32
type input "260"
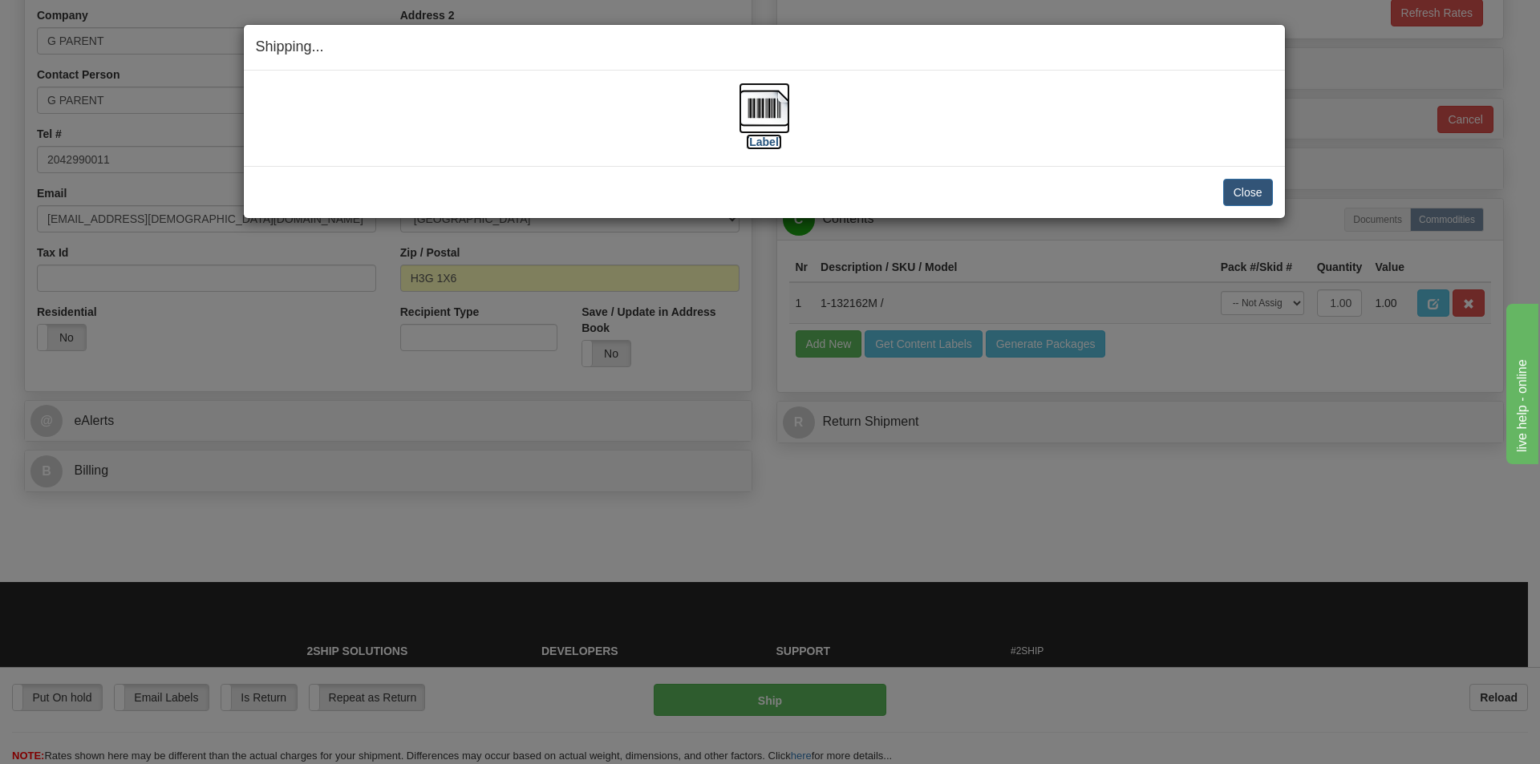
click at [749, 124] on img at bounding box center [764, 108] width 51 height 51
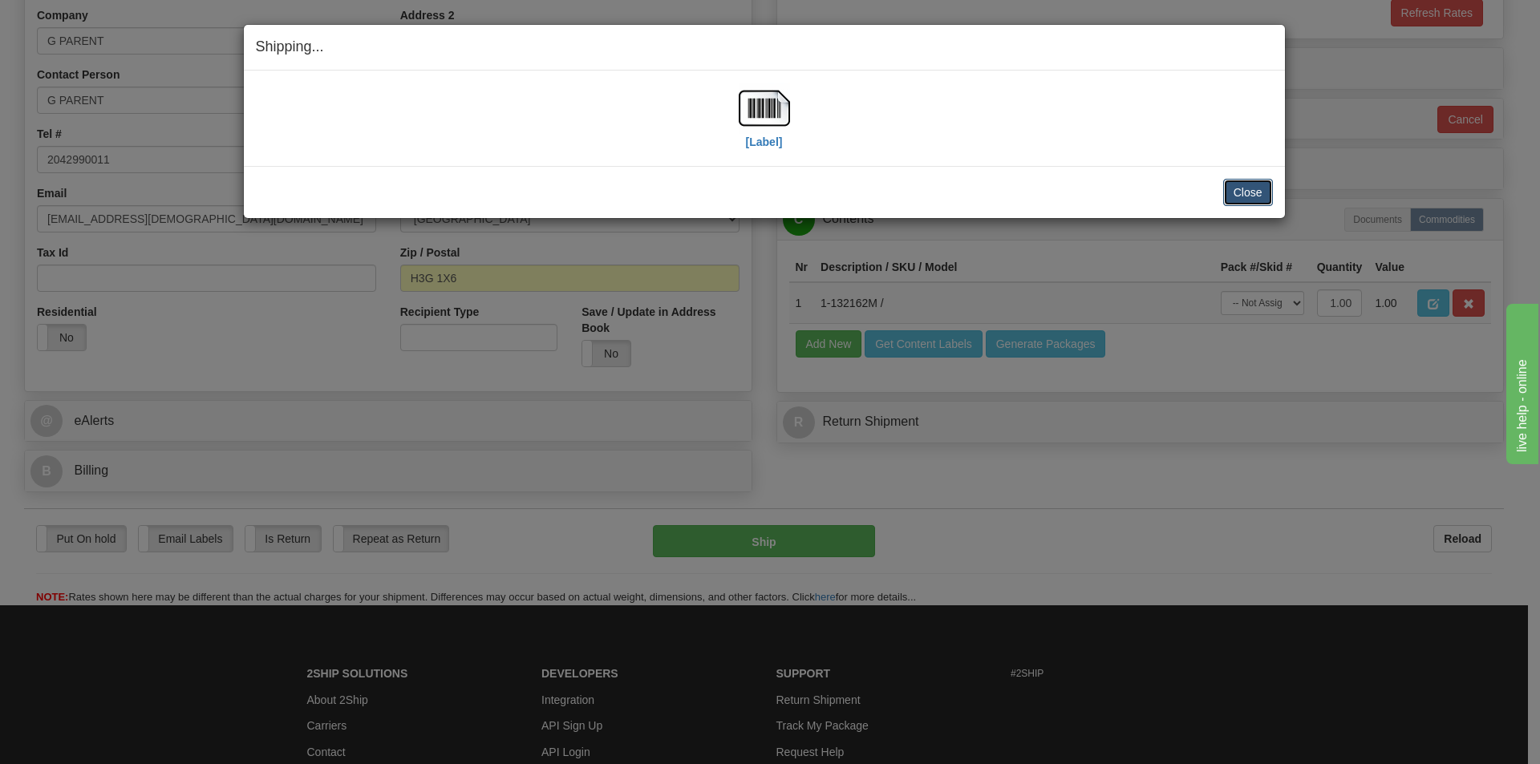
click at [1228, 188] on button "Close" at bounding box center [1248, 192] width 50 height 27
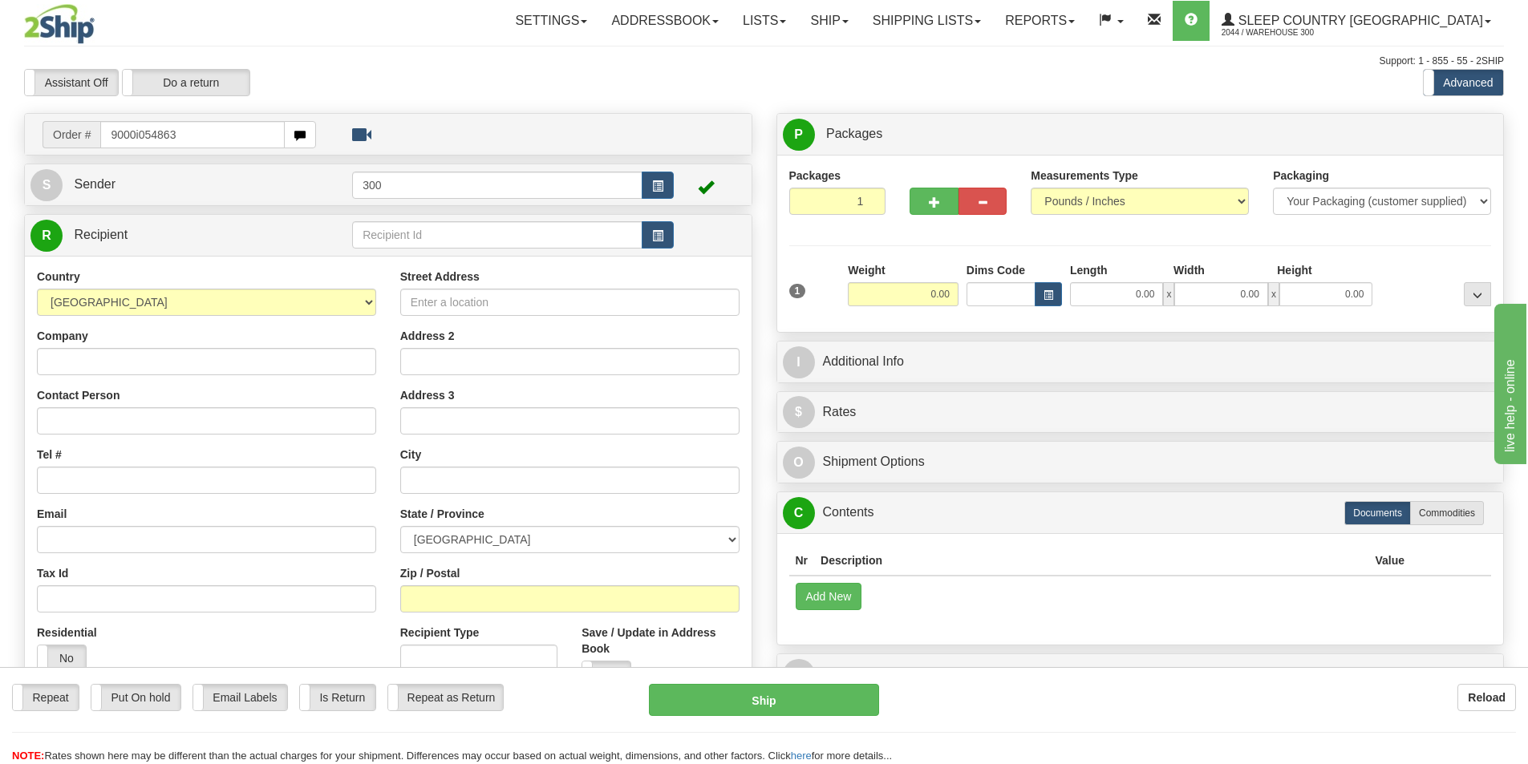
type input "9000i054863"
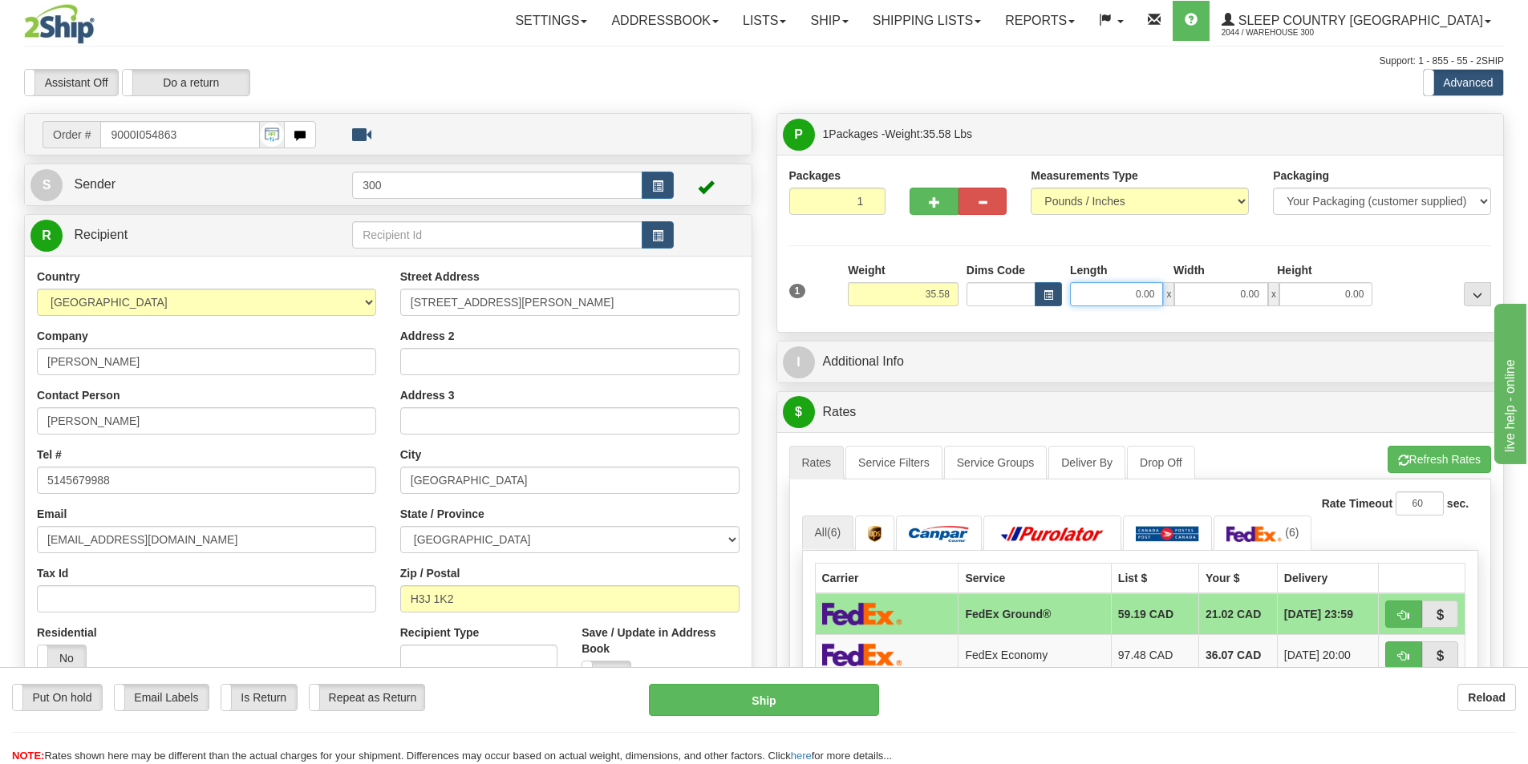
click at [1132, 295] on input "0.00" at bounding box center [1116, 294] width 93 height 24
type input "14.00"
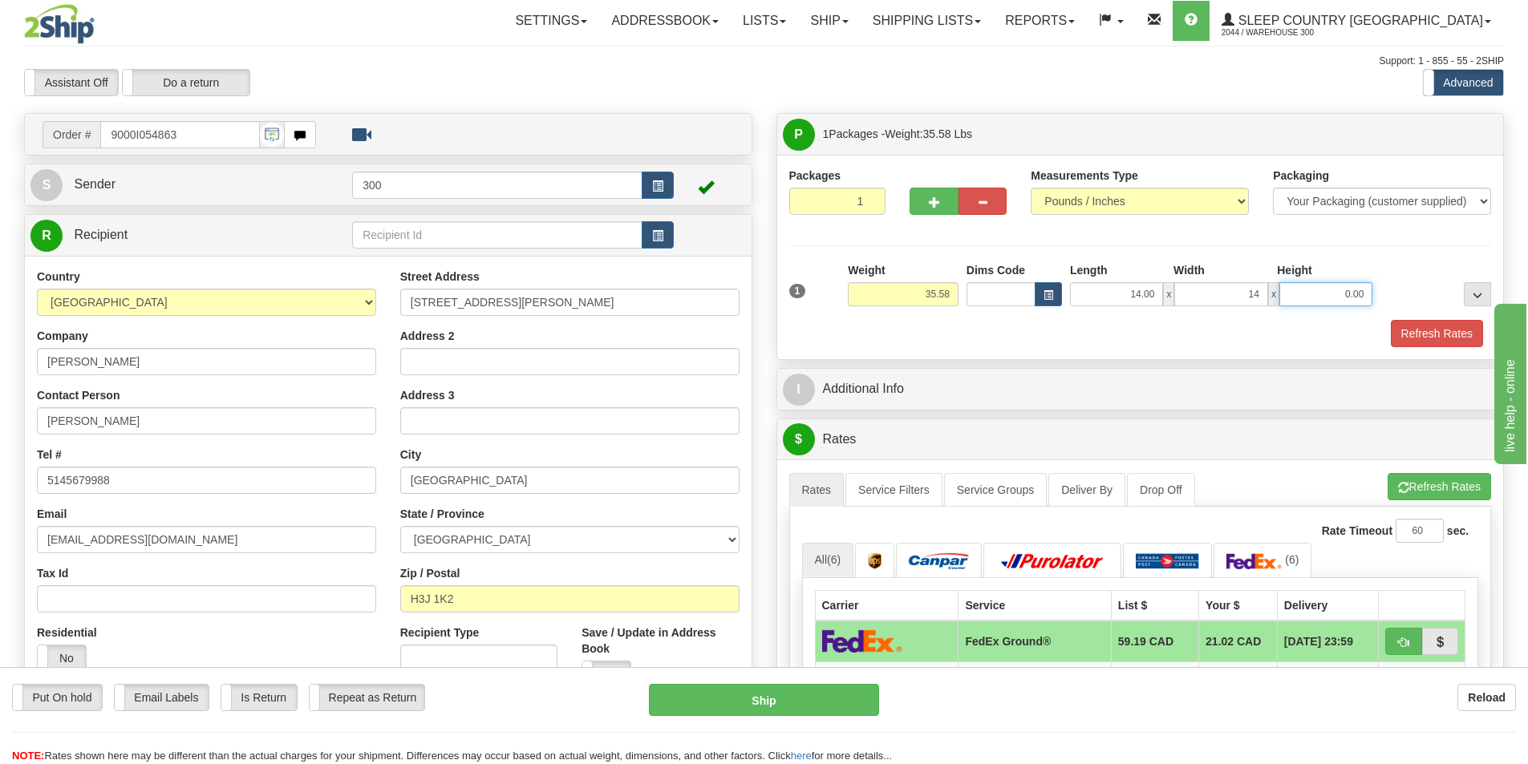
type input "14.00"
type input "40.00"
click at [881, 496] on link "Service Filters" at bounding box center [893, 490] width 97 height 34
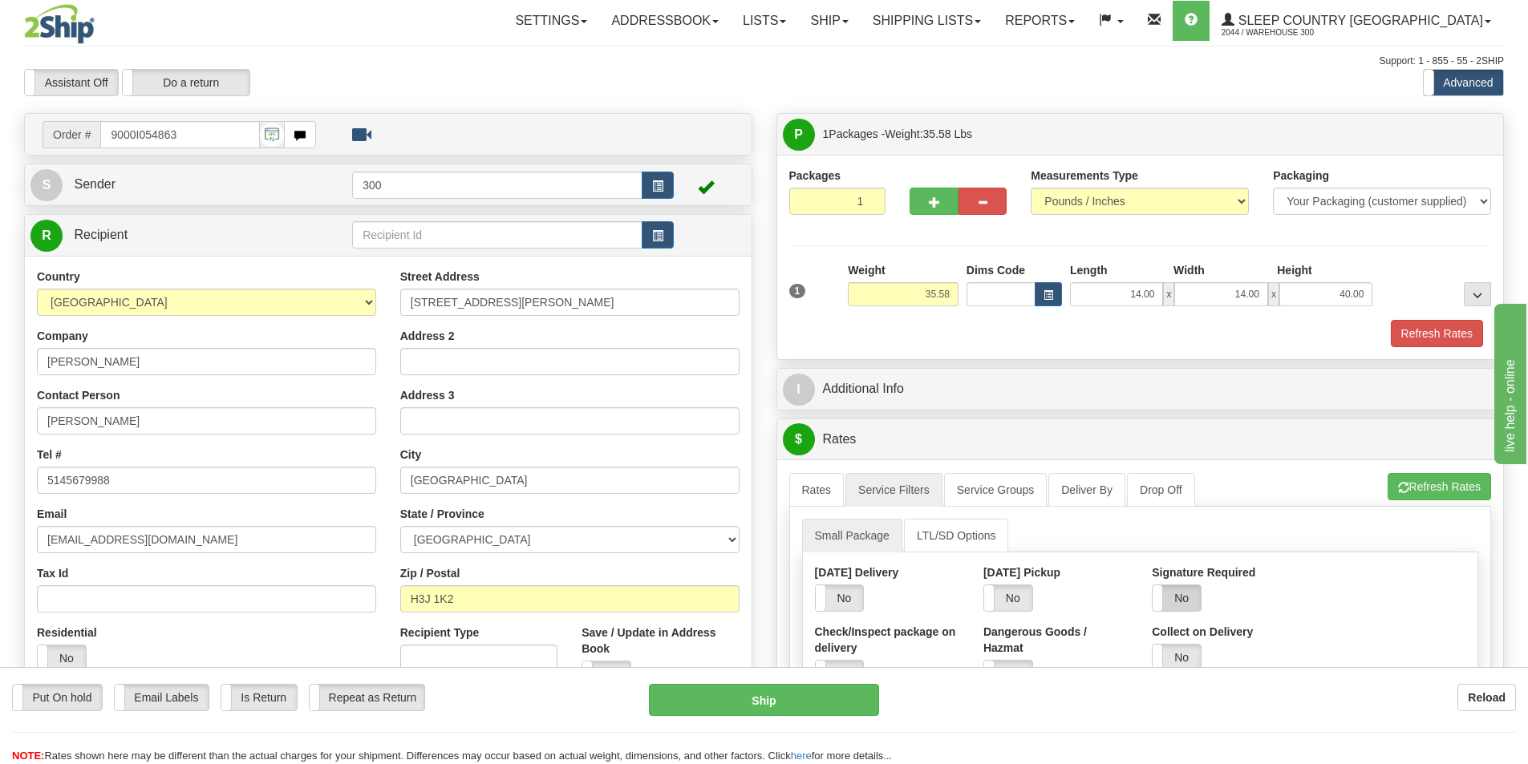
click at [1183, 601] on label "No" at bounding box center [1176, 598] width 48 height 26
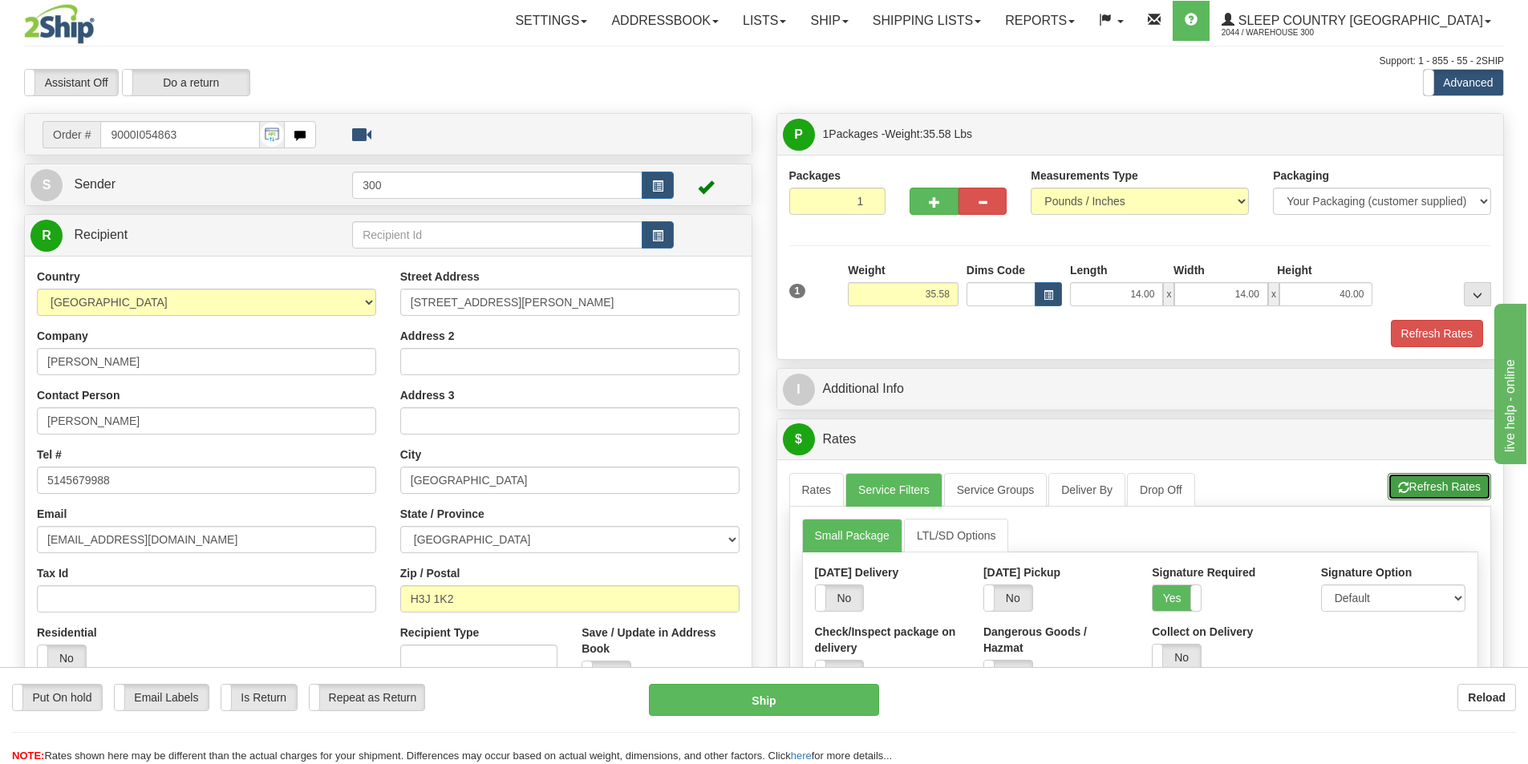
click at [1453, 485] on button "Refresh Rates" at bounding box center [1438, 486] width 103 height 27
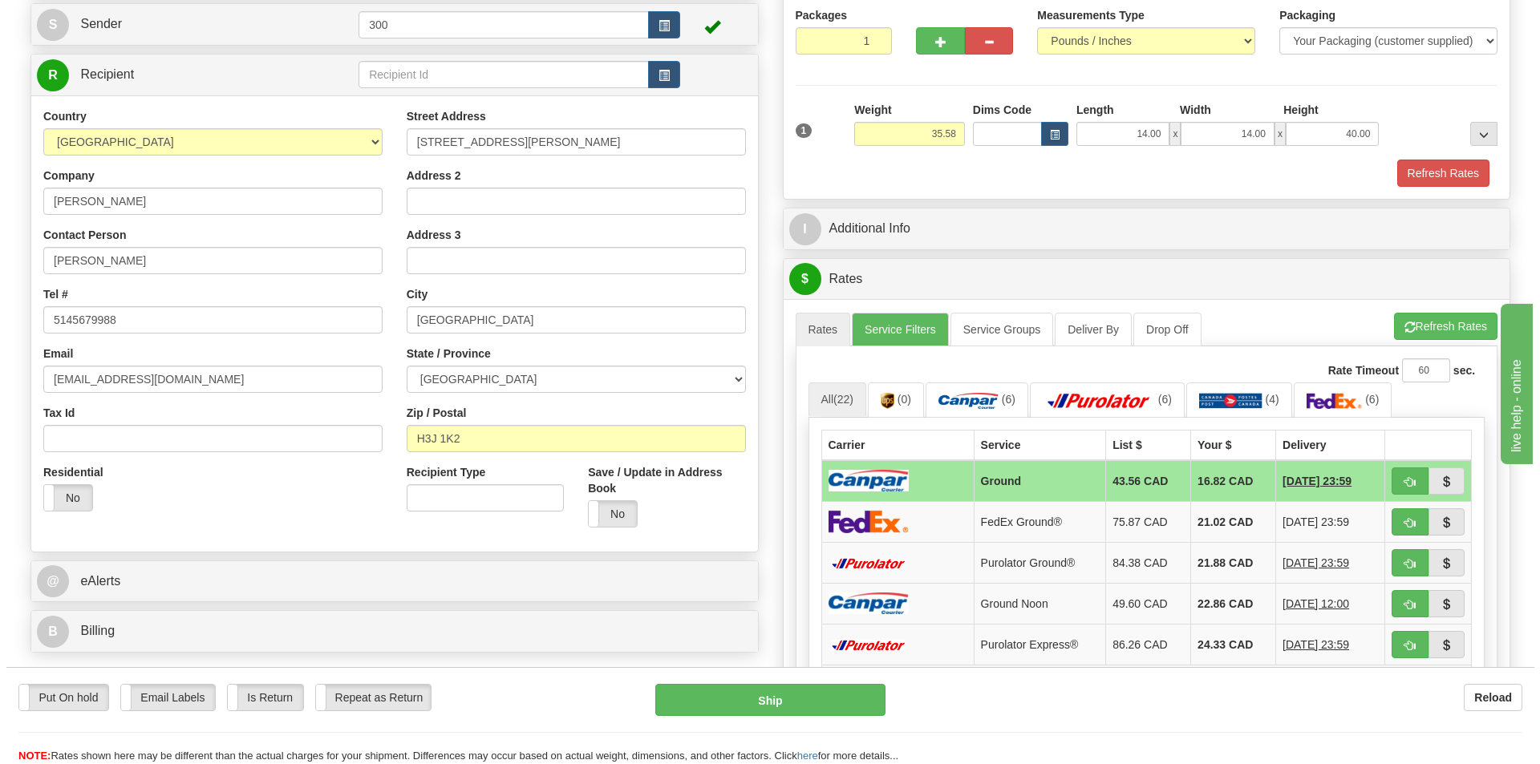
scroll to position [241, 0]
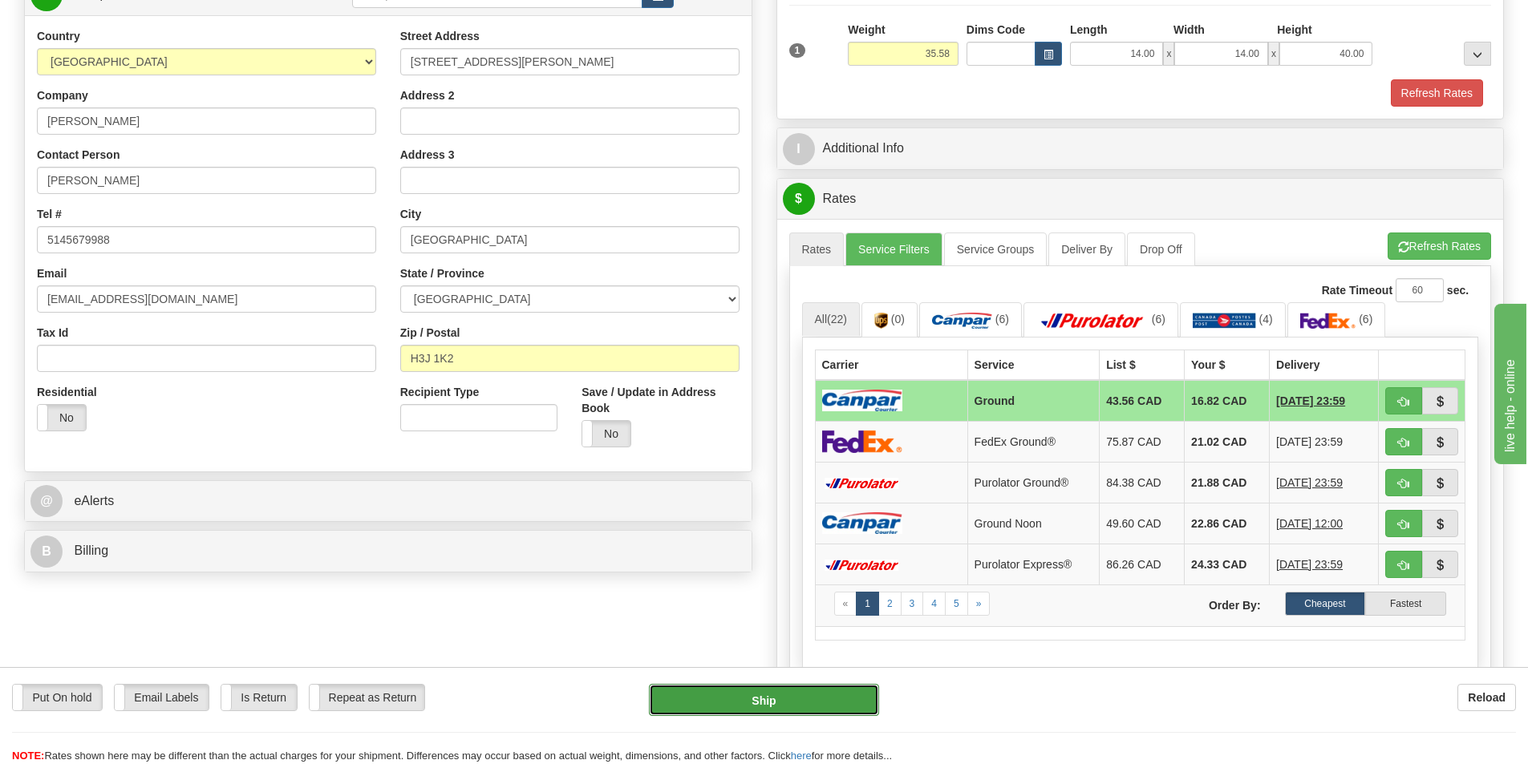
click at [759, 695] on button "Ship" at bounding box center [764, 700] width 230 height 32
type input "1"
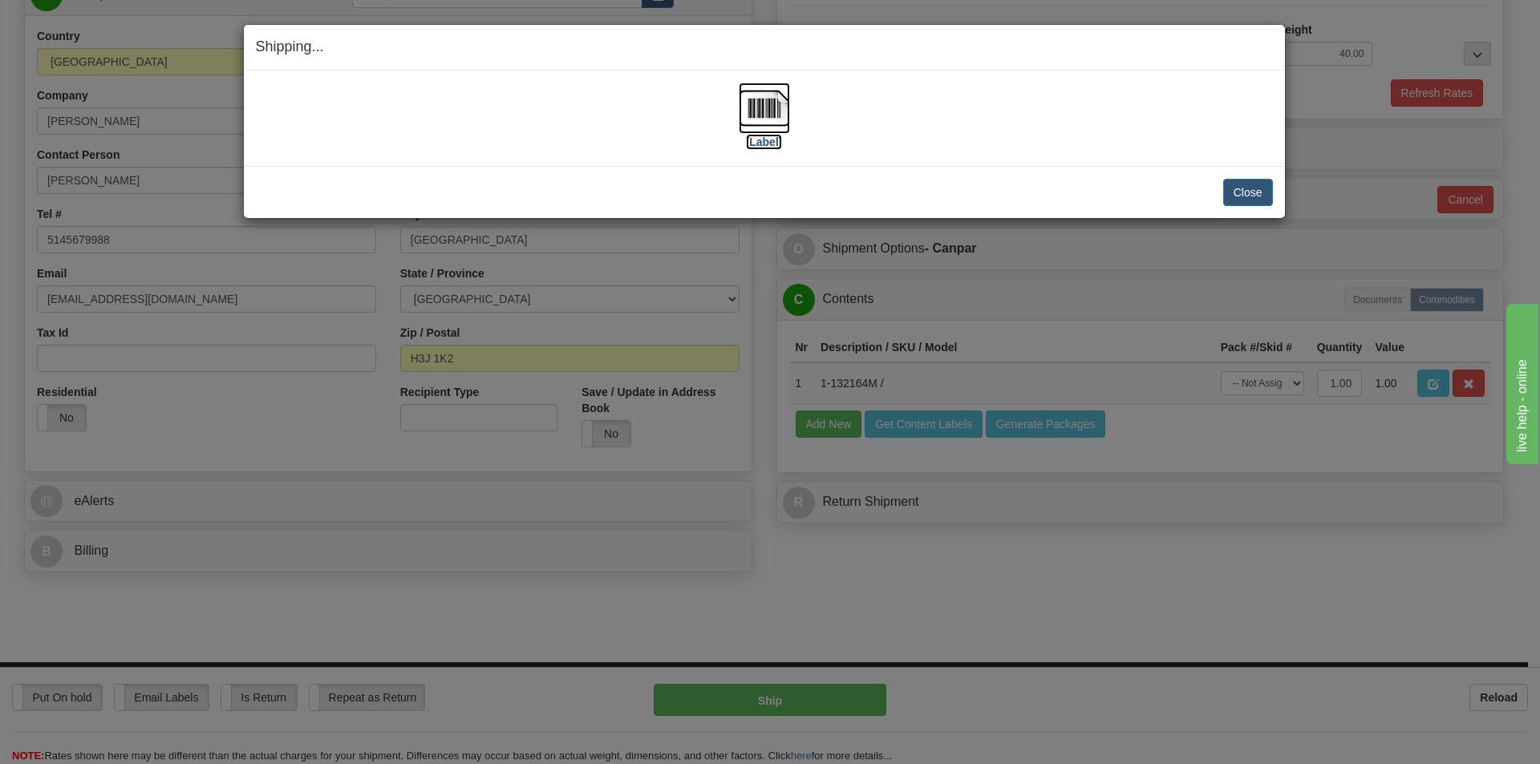
click at [765, 107] on img at bounding box center [764, 108] width 51 height 51
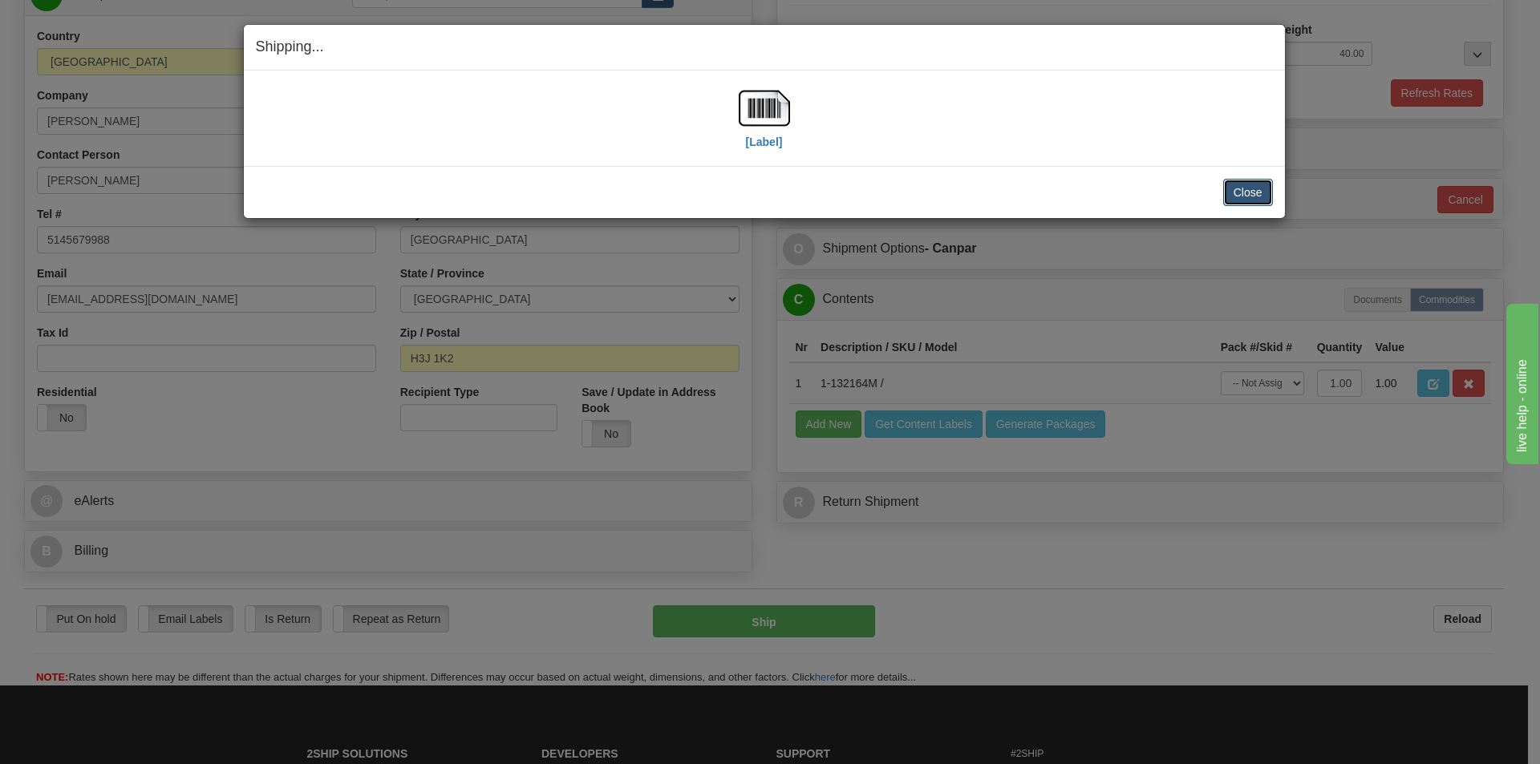
click at [1245, 190] on button "Close" at bounding box center [1248, 192] width 50 height 27
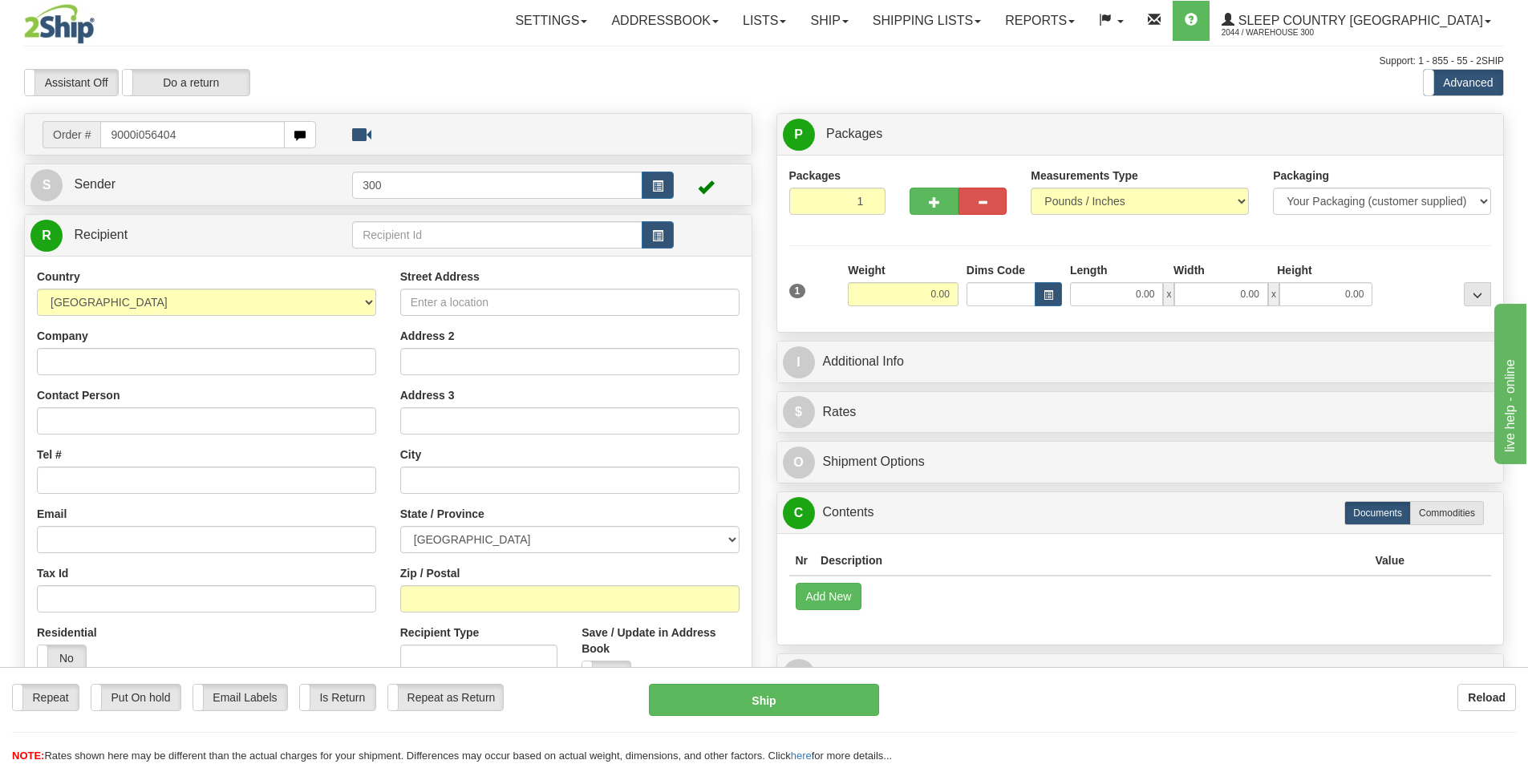
type input "9000i056404"
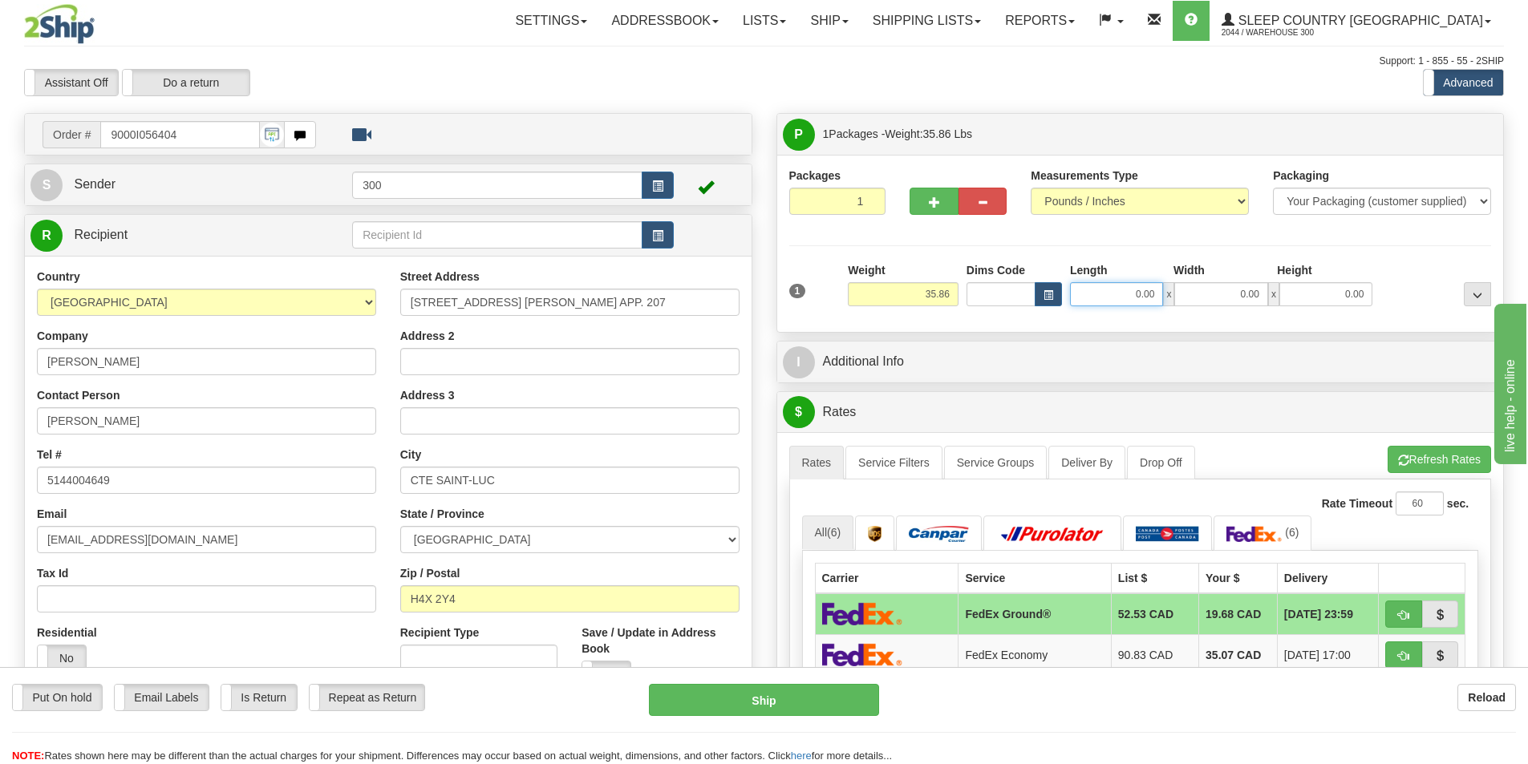
click at [1123, 289] on input "0.00" at bounding box center [1116, 294] width 93 height 24
type input "17.00"
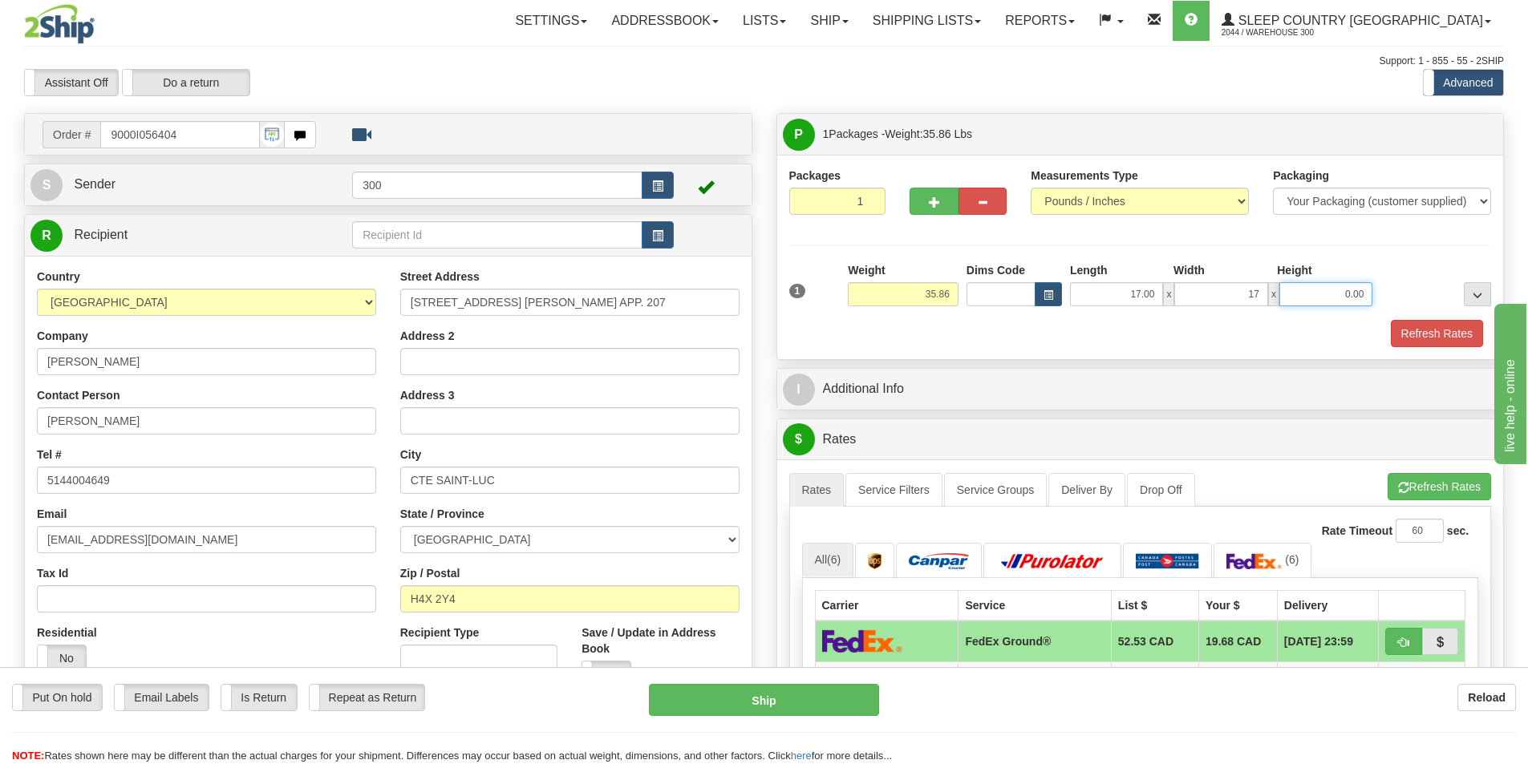
type input "17.00"
type input "42.00"
click at [993, 486] on link "Service Groups" at bounding box center [995, 490] width 103 height 34
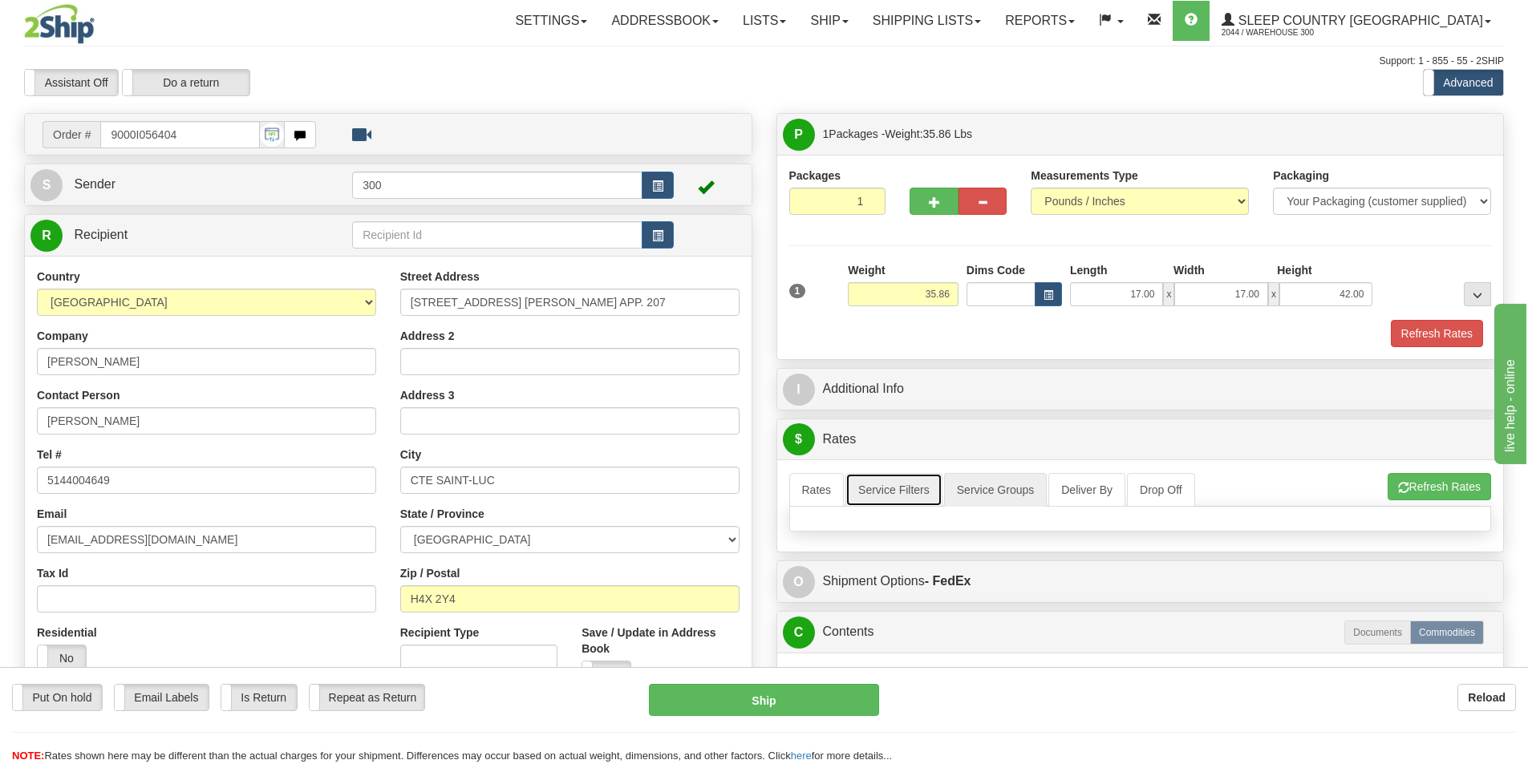
click at [896, 484] on link "Service Filters" at bounding box center [893, 490] width 97 height 34
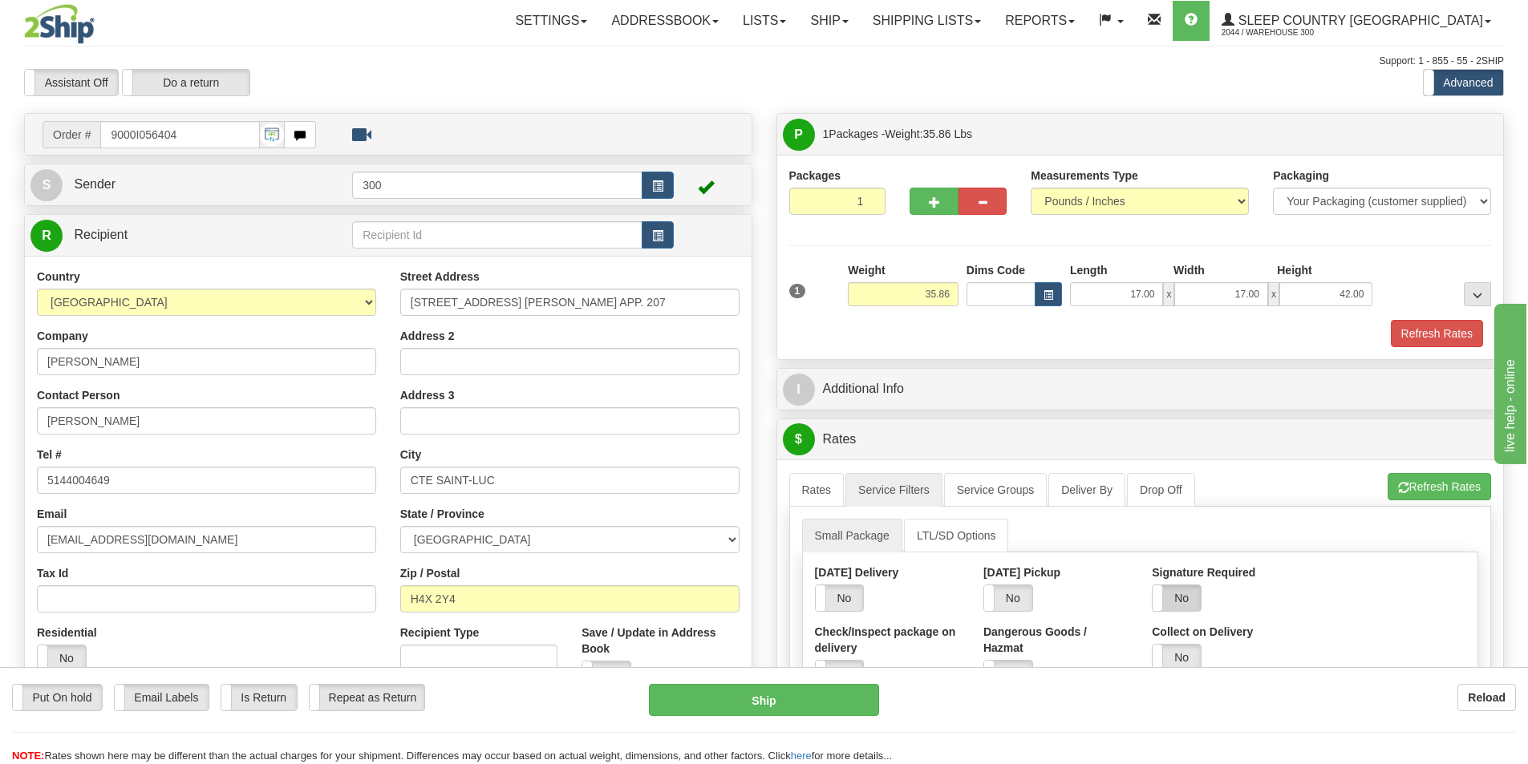
click at [1186, 606] on label "No" at bounding box center [1176, 598] width 48 height 26
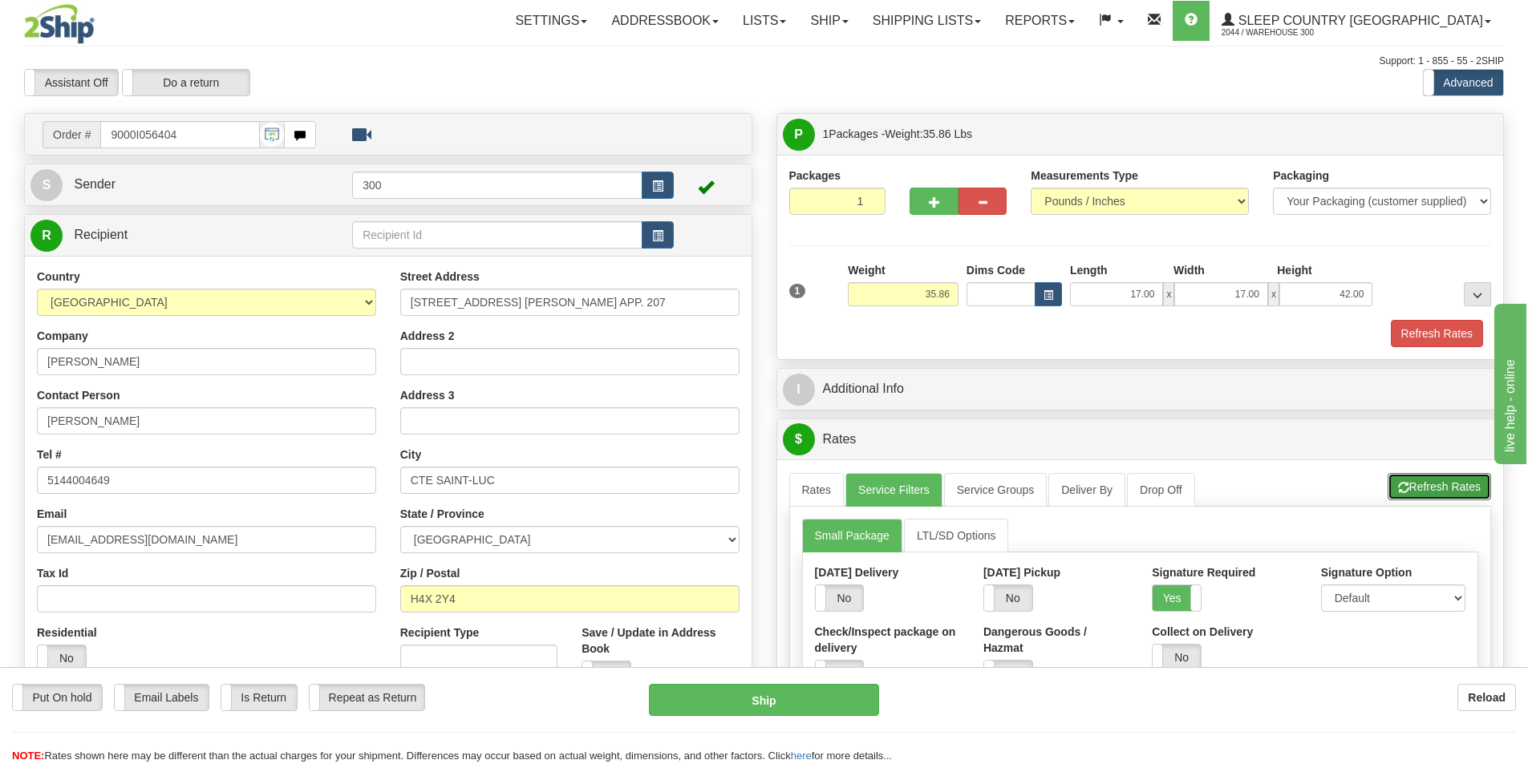
click at [1461, 492] on button "Refresh Rates" at bounding box center [1438, 486] width 103 height 27
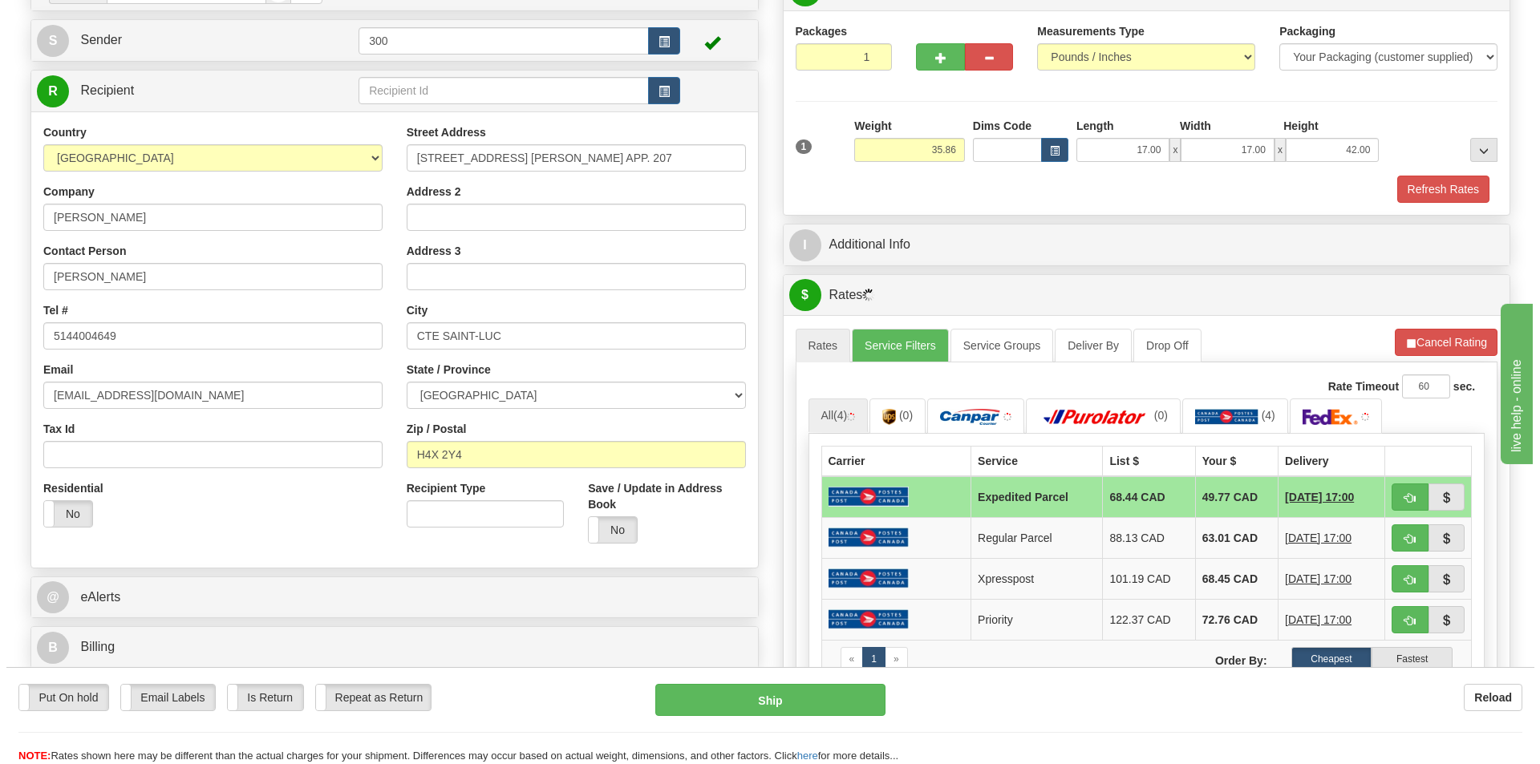
scroll to position [160, 0]
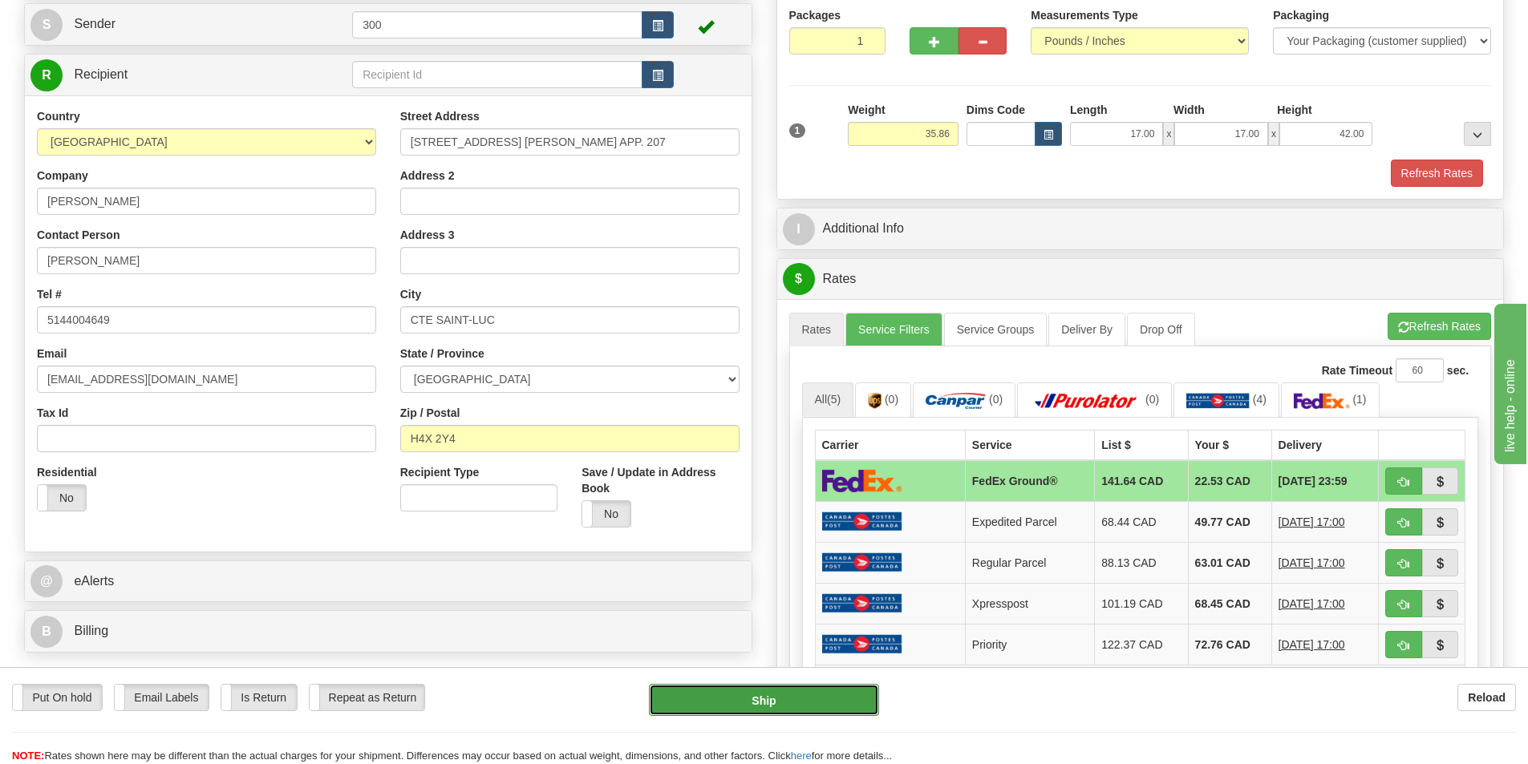
click at [779, 699] on button "Ship" at bounding box center [764, 700] width 230 height 32
type input "92"
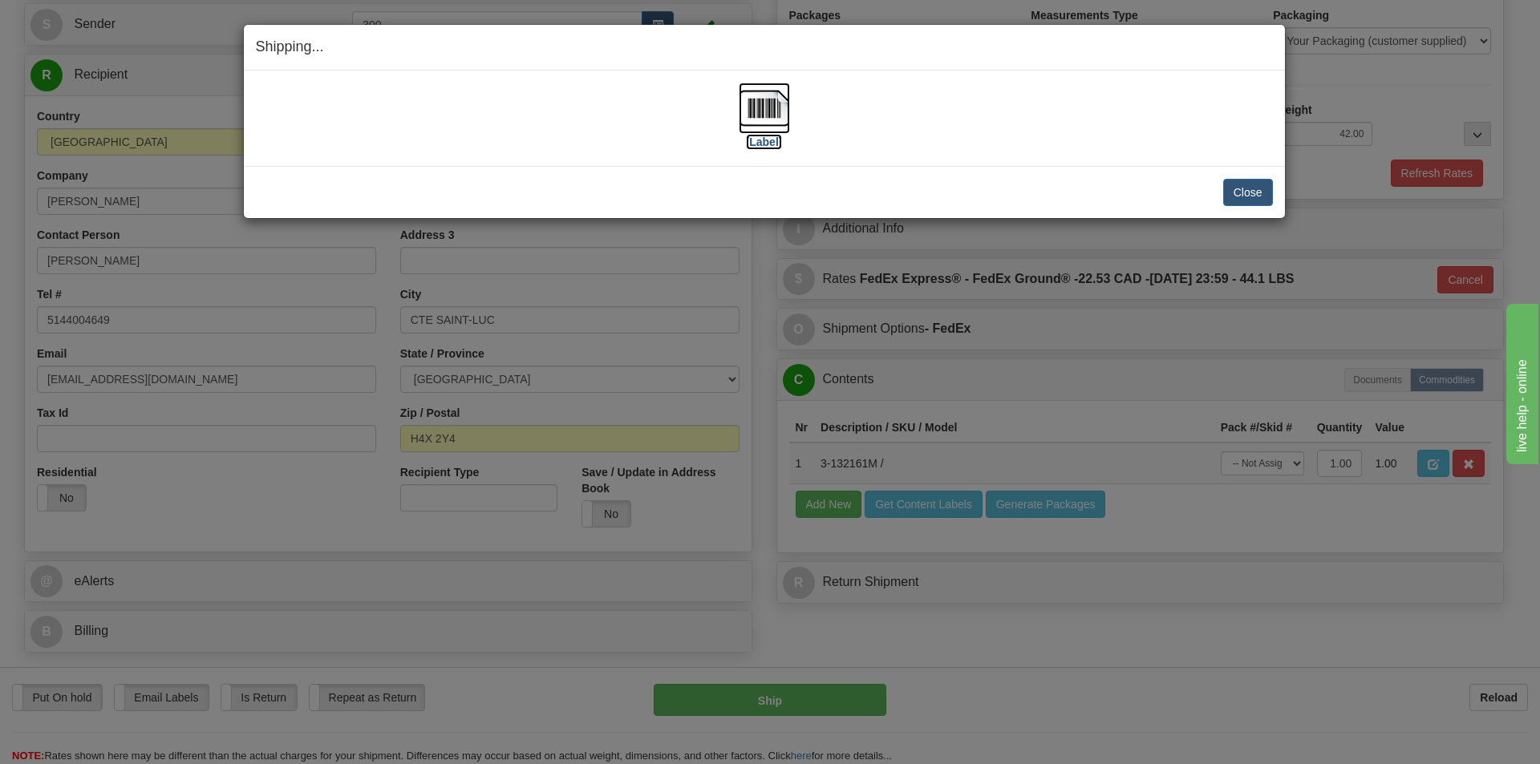
click at [766, 112] on img at bounding box center [764, 108] width 51 height 51
click at [1253, 194] on button "Close" at bounding box center [1248, 192] width 50 height 27
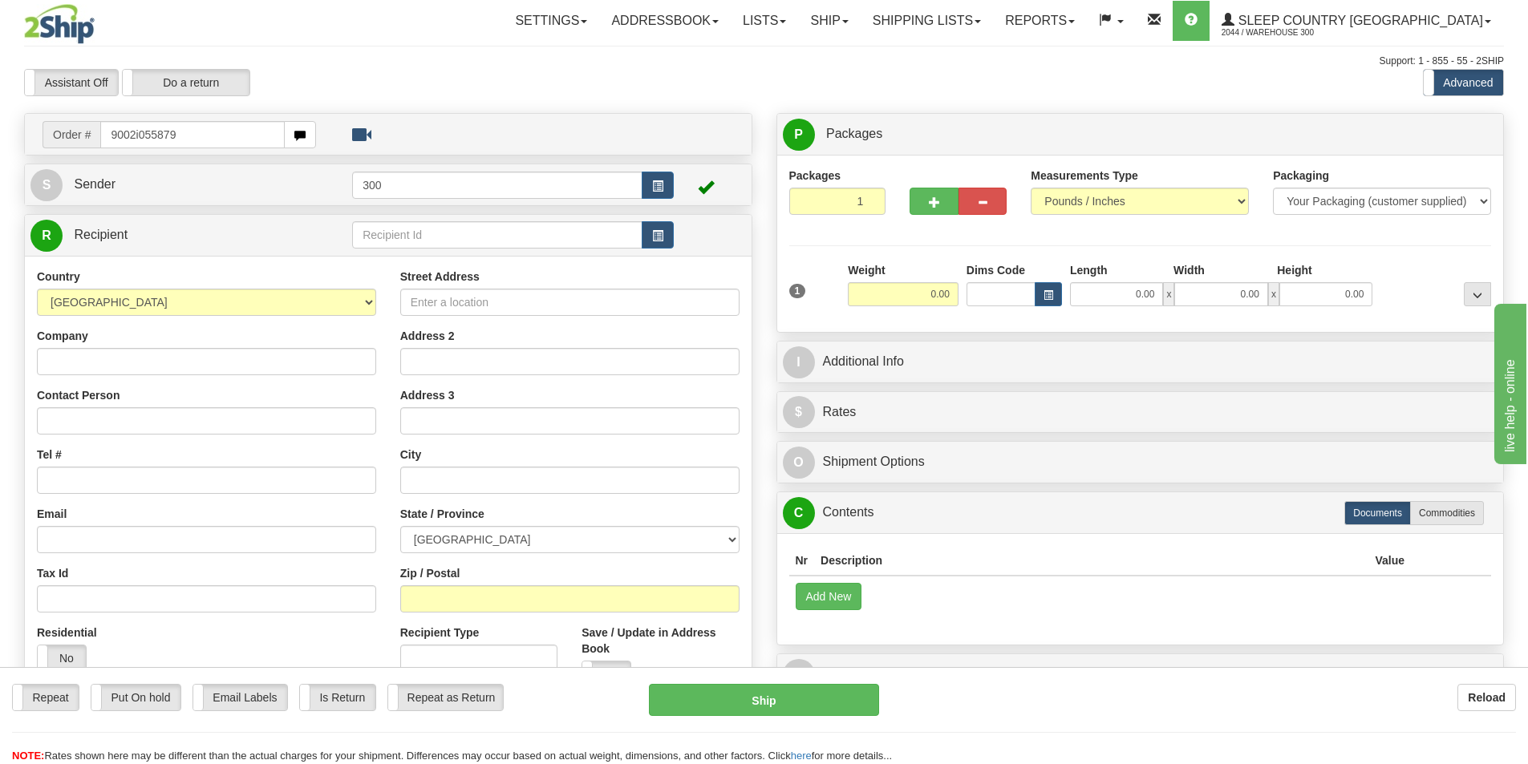
type input "9002i055879"
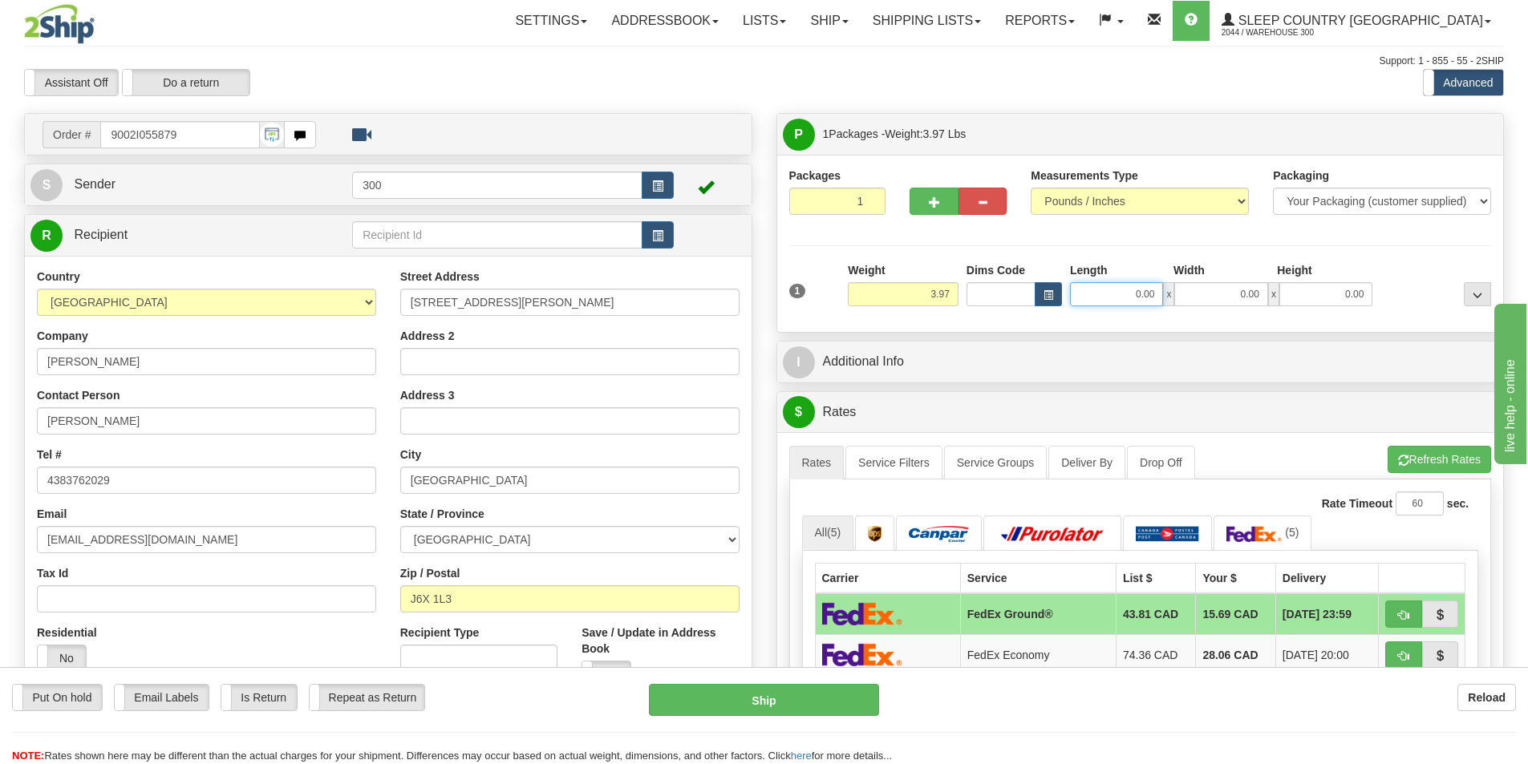
click at [1118, 287] on input "0.00" at bounding box center [1116, 294] width 93 height 24
type input "8.00"
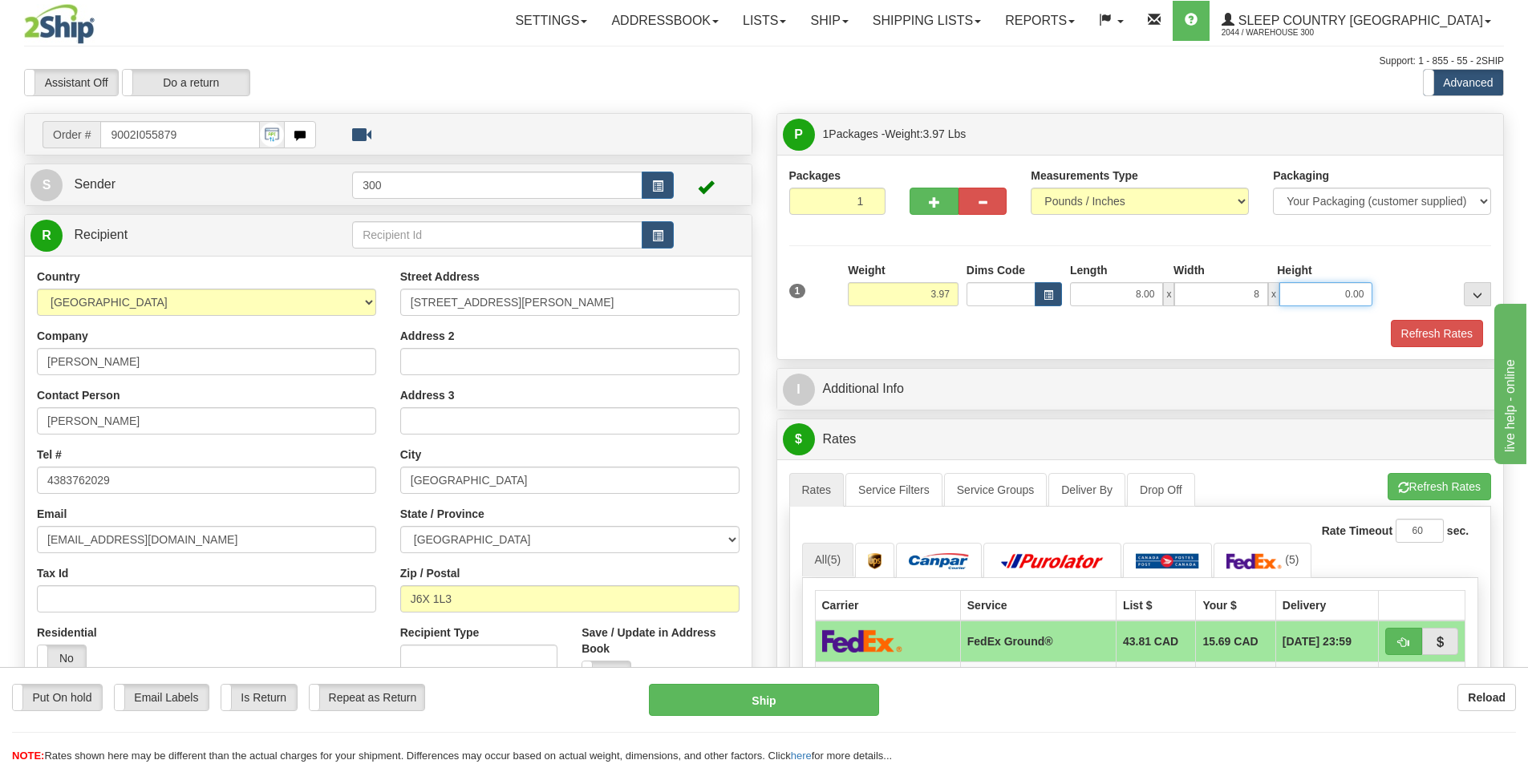
type input "8.00"
type input "16.00"
click at [1425, 339] on button "Refresh Rates" at bounding box center [1436, 333] width 92 height 27
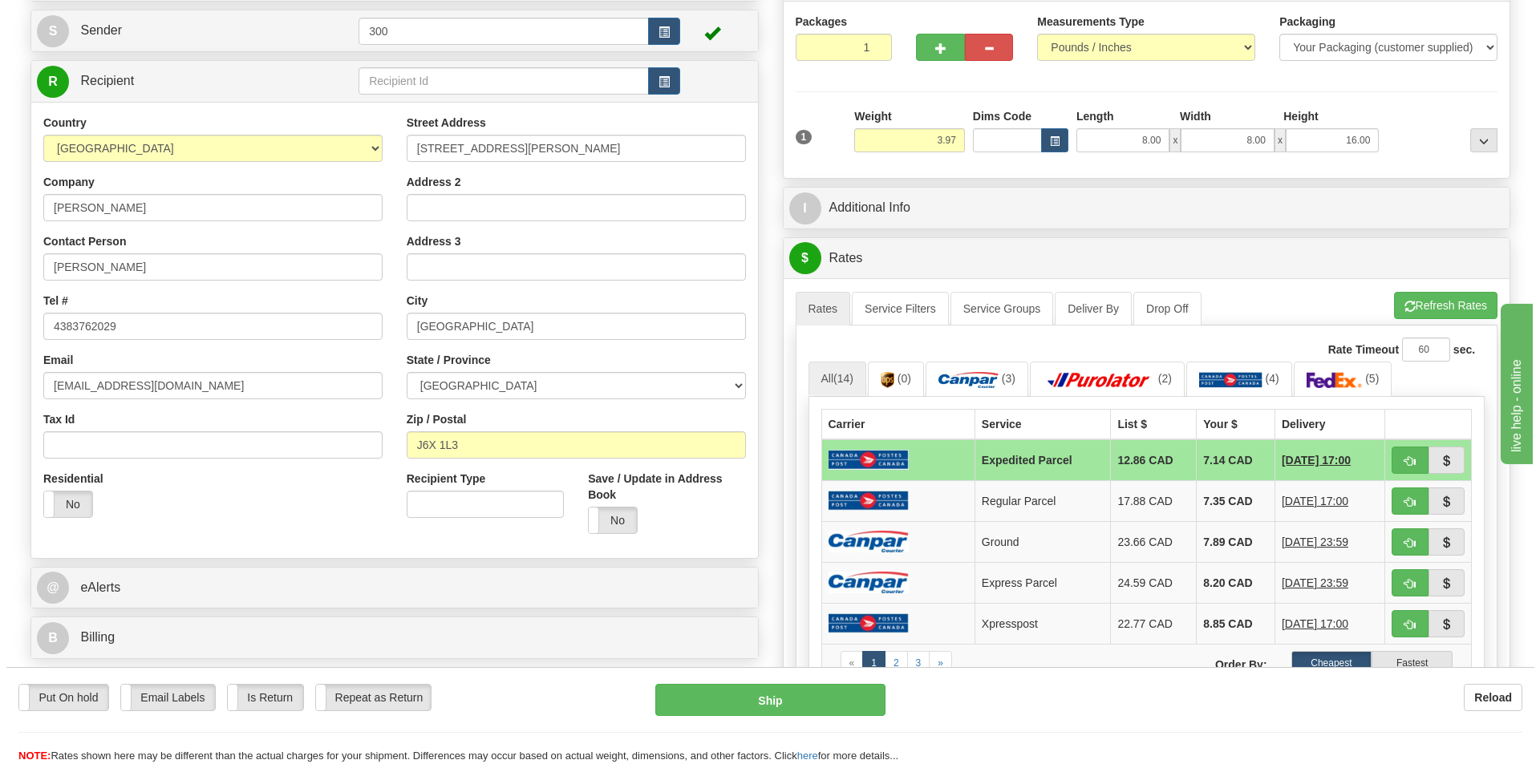
scroll to position [160, 0]
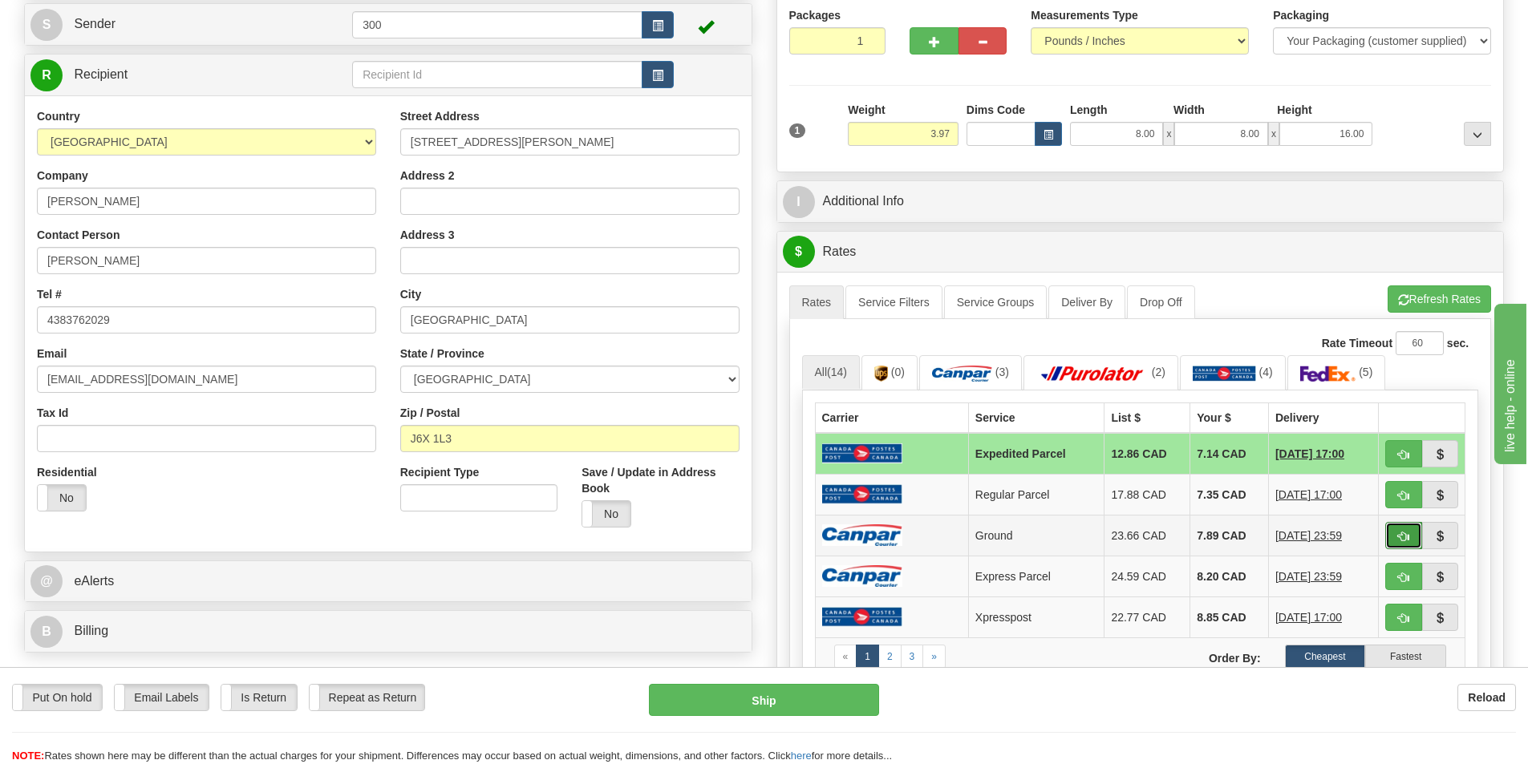
click at [1393, 534] on button "button" at bounding box center [1403, 535] width 37 height 27
type input "1"
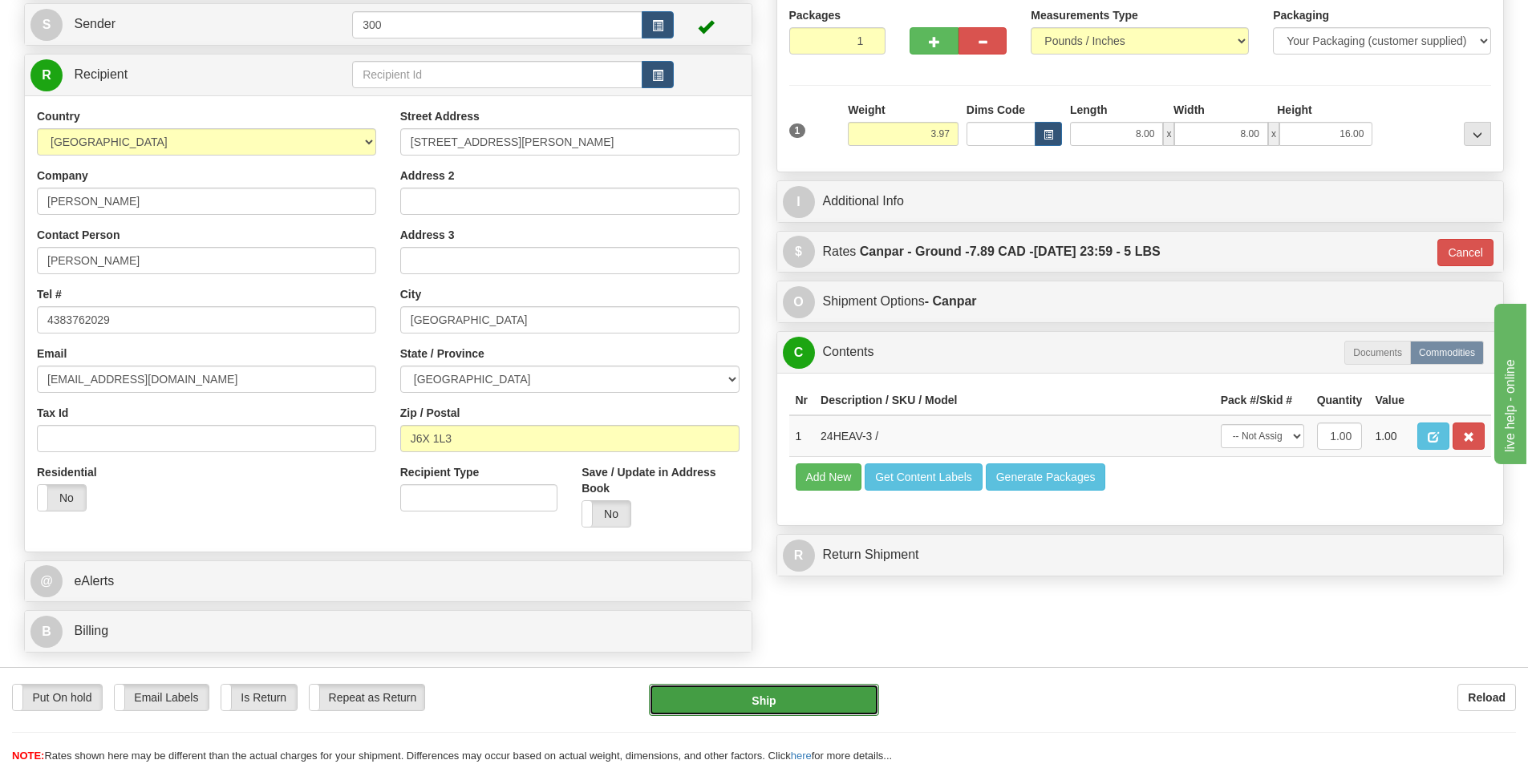
click at [779, 704] on button "Ship" at bounding box center [764, 700] width 230 height 32
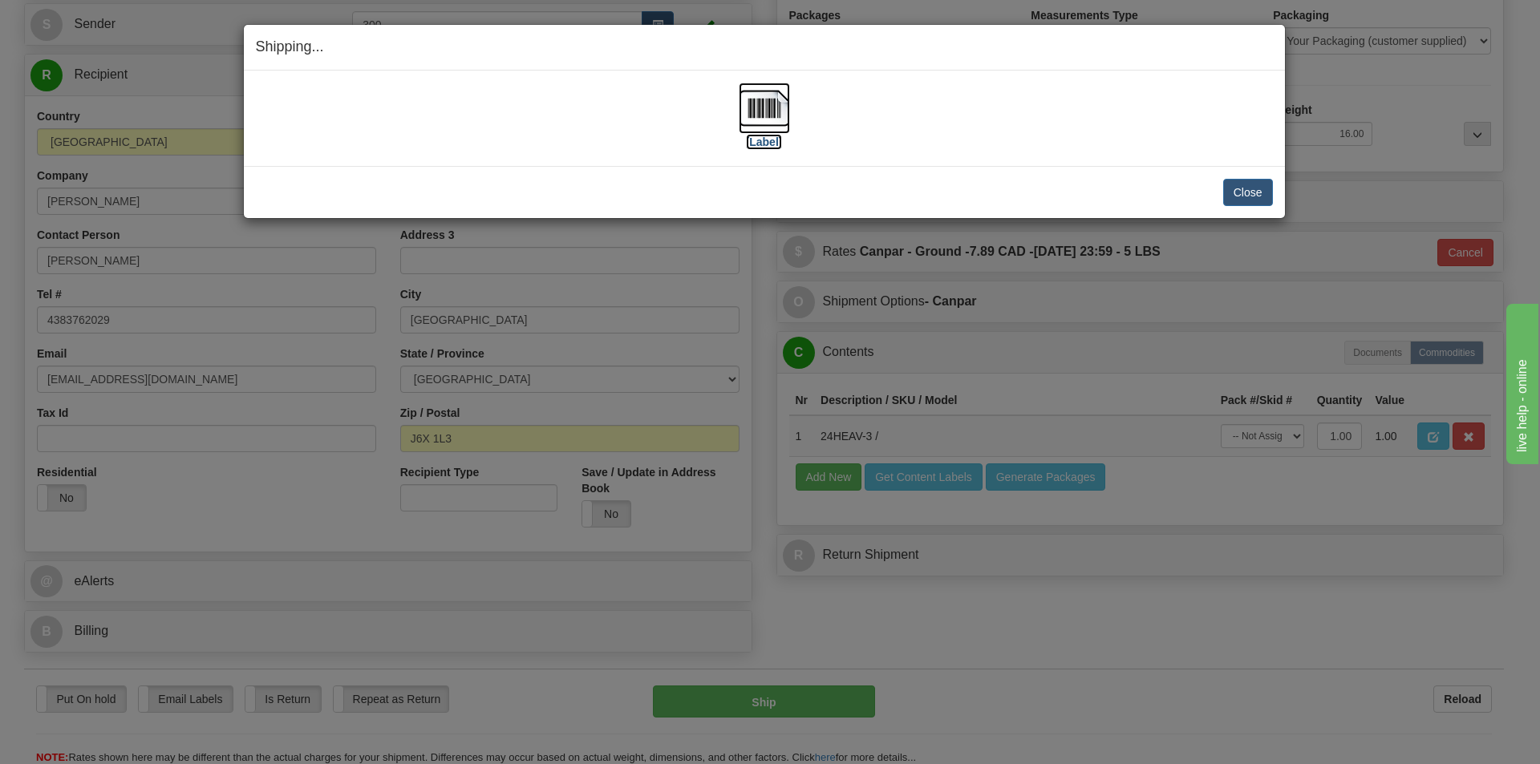
click at [776, 118] on img at bounding box center [764, 108] width 51 height 51
click at [1257, 195] on button "Close" at bounding box center [1248, 192] width 50 height 27
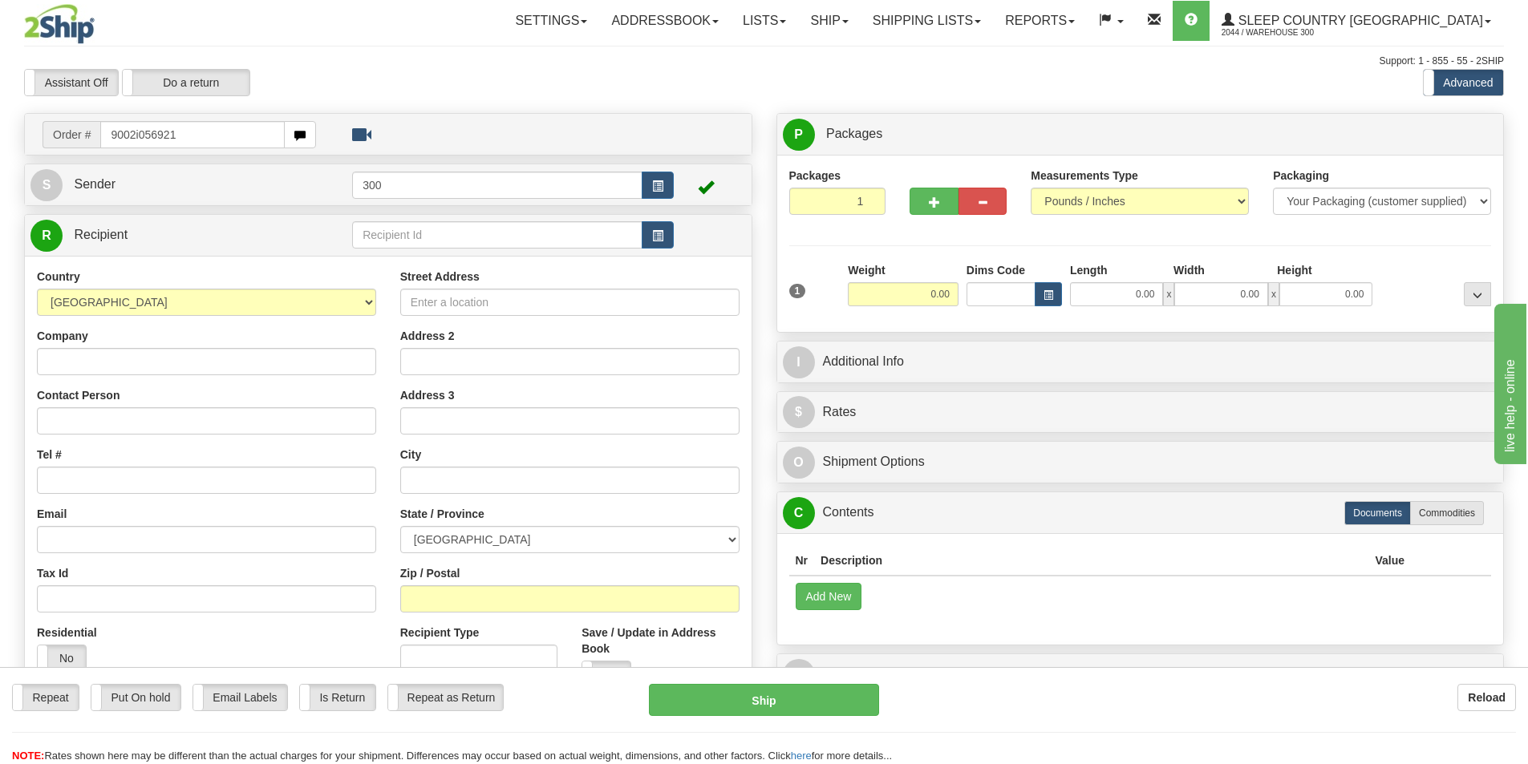
type input "9002i056921"
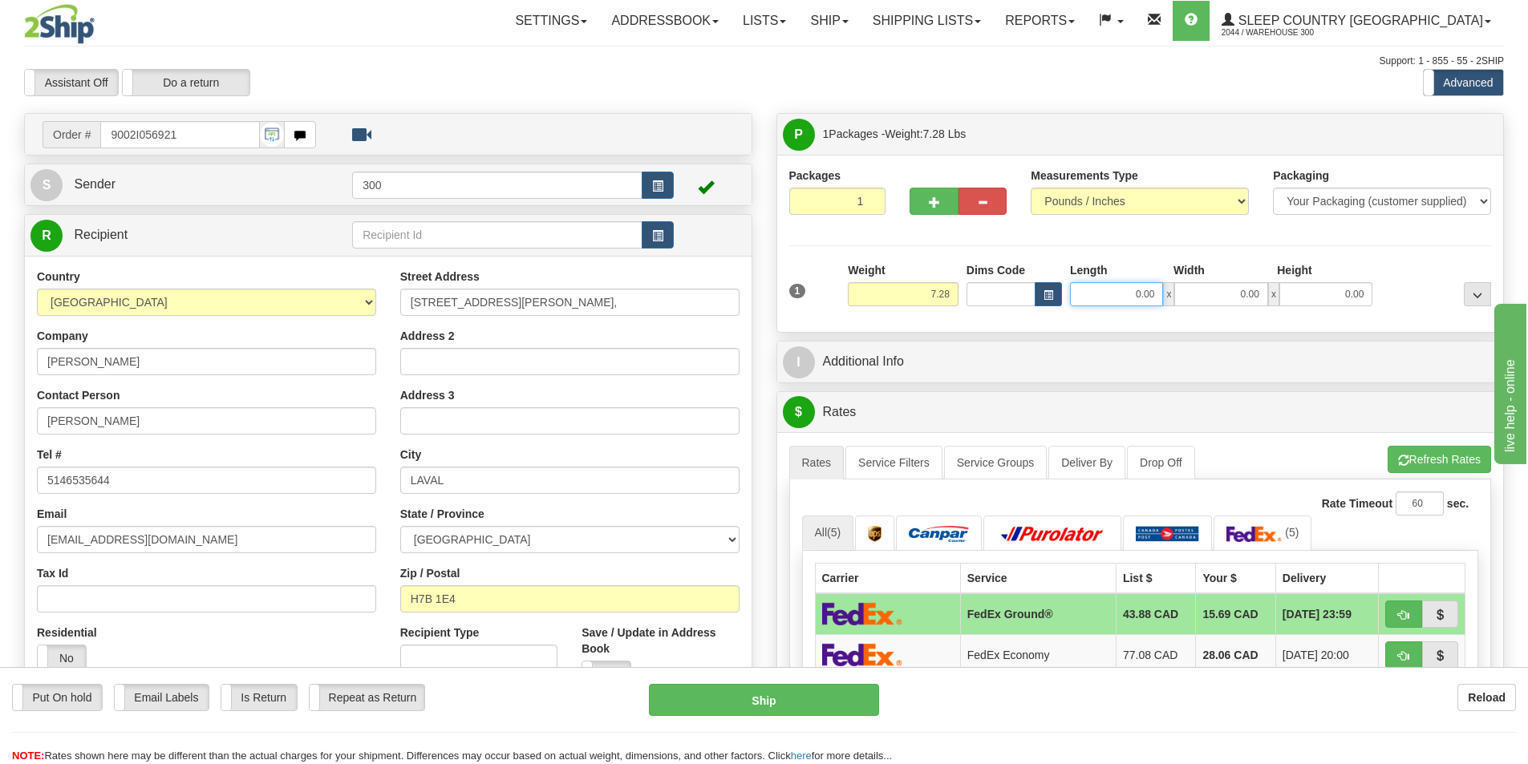
click at [1121, 298] on input "0.00" at bounding box center [1116, 294] width 93 height 24
type input "9.00"
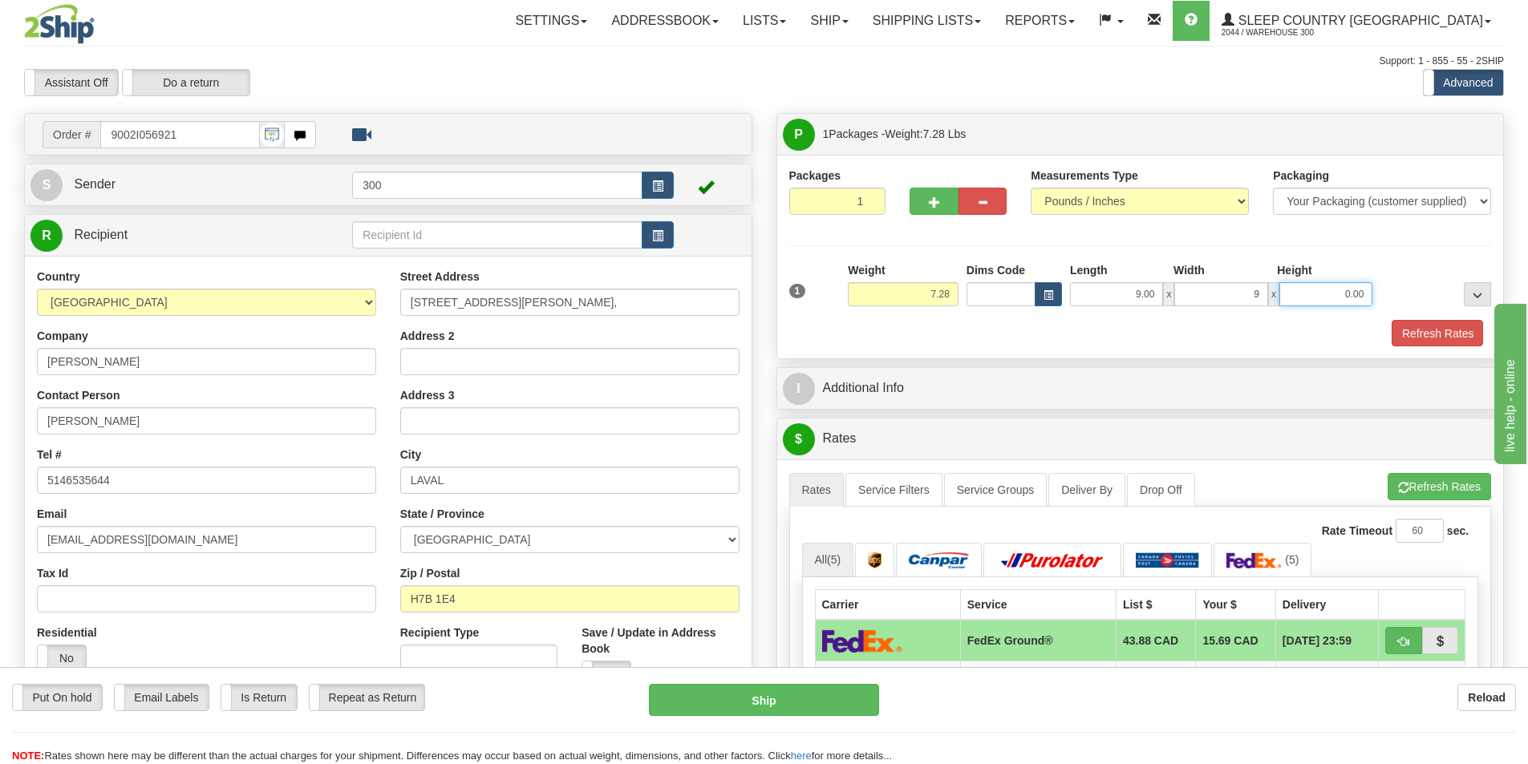
type input "9.00"
type input "16.00"
click at [1435, 334] on button "Refresh Rates" at bounding box center [1436, 333] width 92 height 27
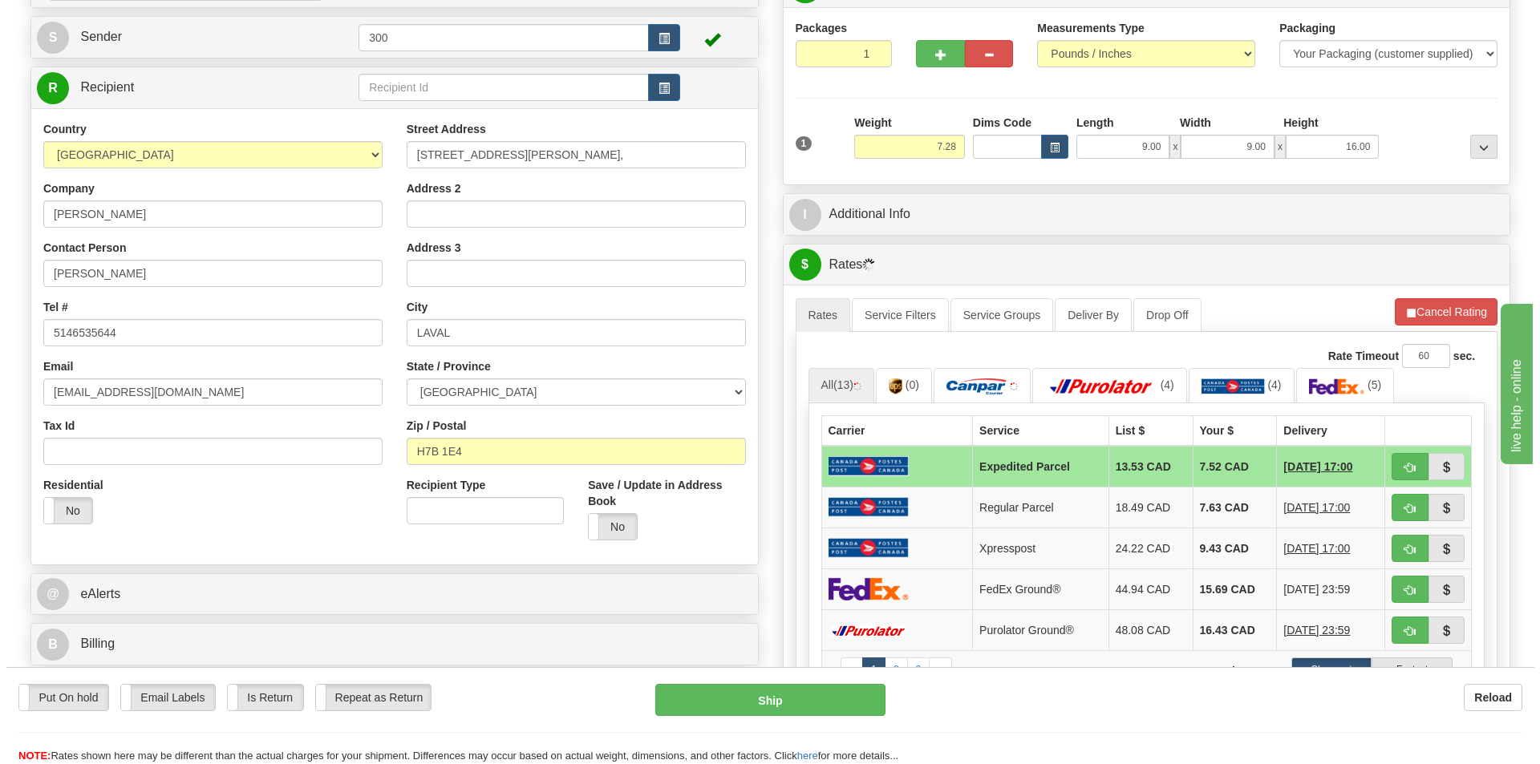
scroll to position [160, 0]
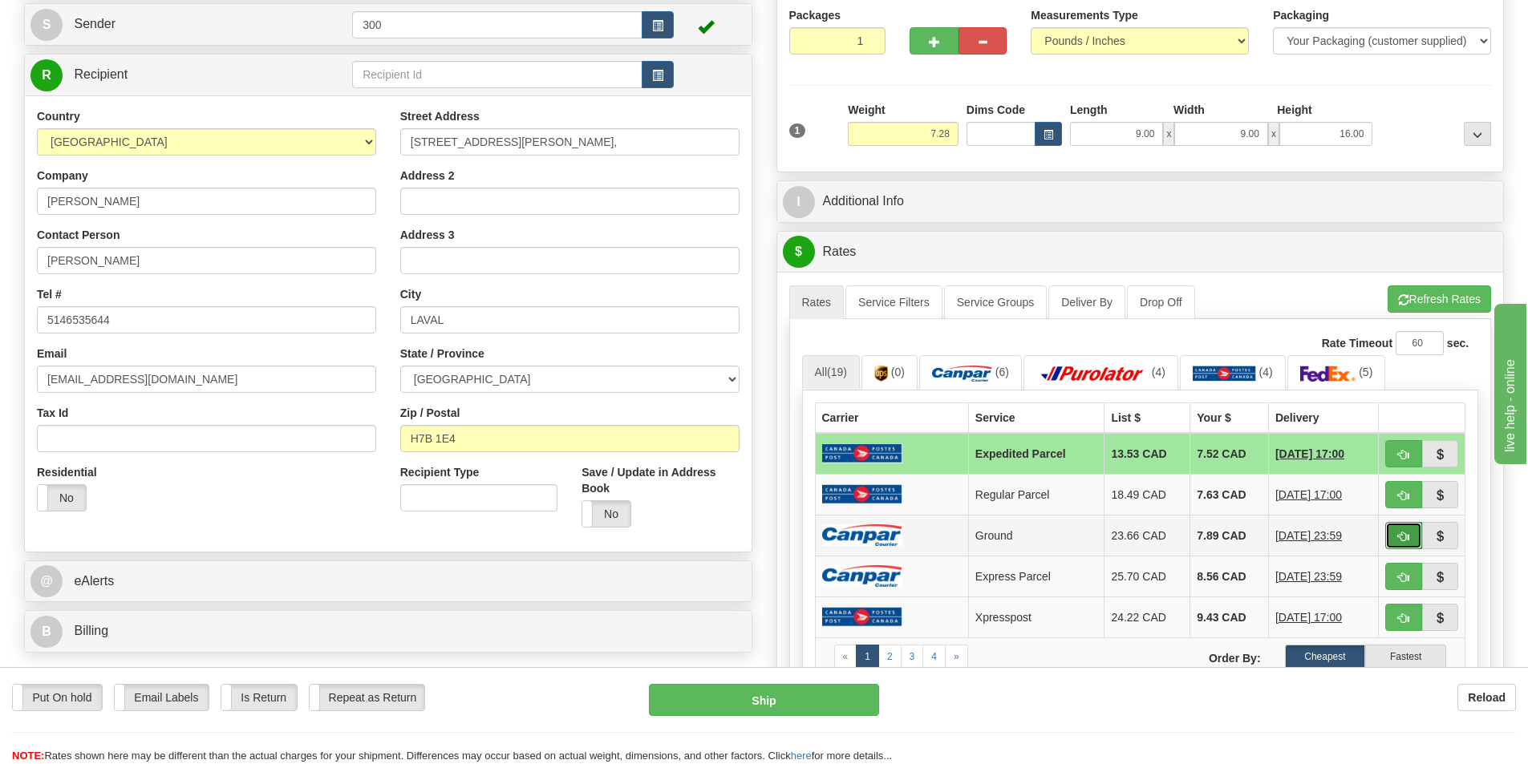
click at [1402, 527] on button "button" at bounding box center [1403, 535] width 37 height 27
type input "1"
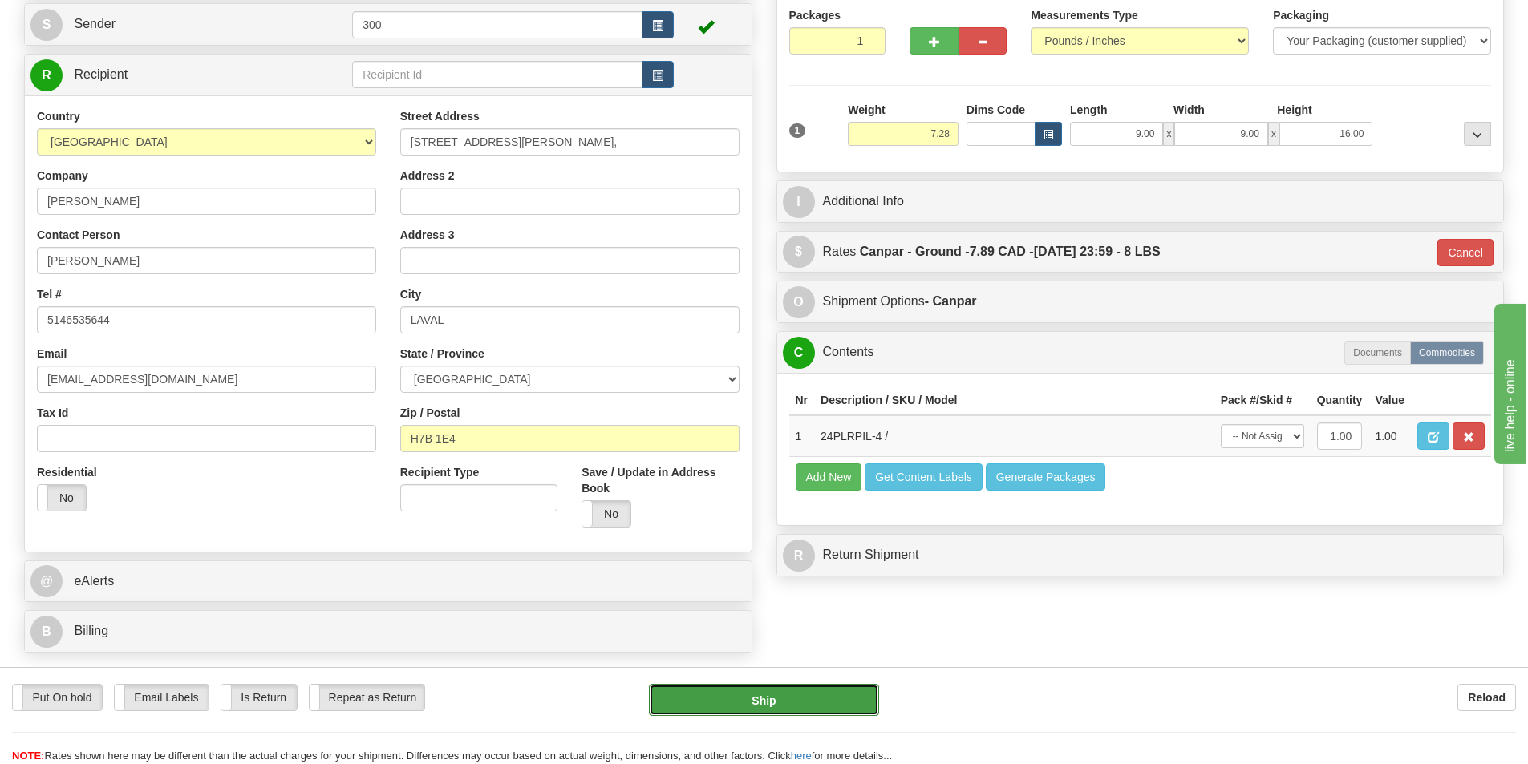
click at [771, 708] on button "Ship" at bounding box center [764, 700] width 230 height 32
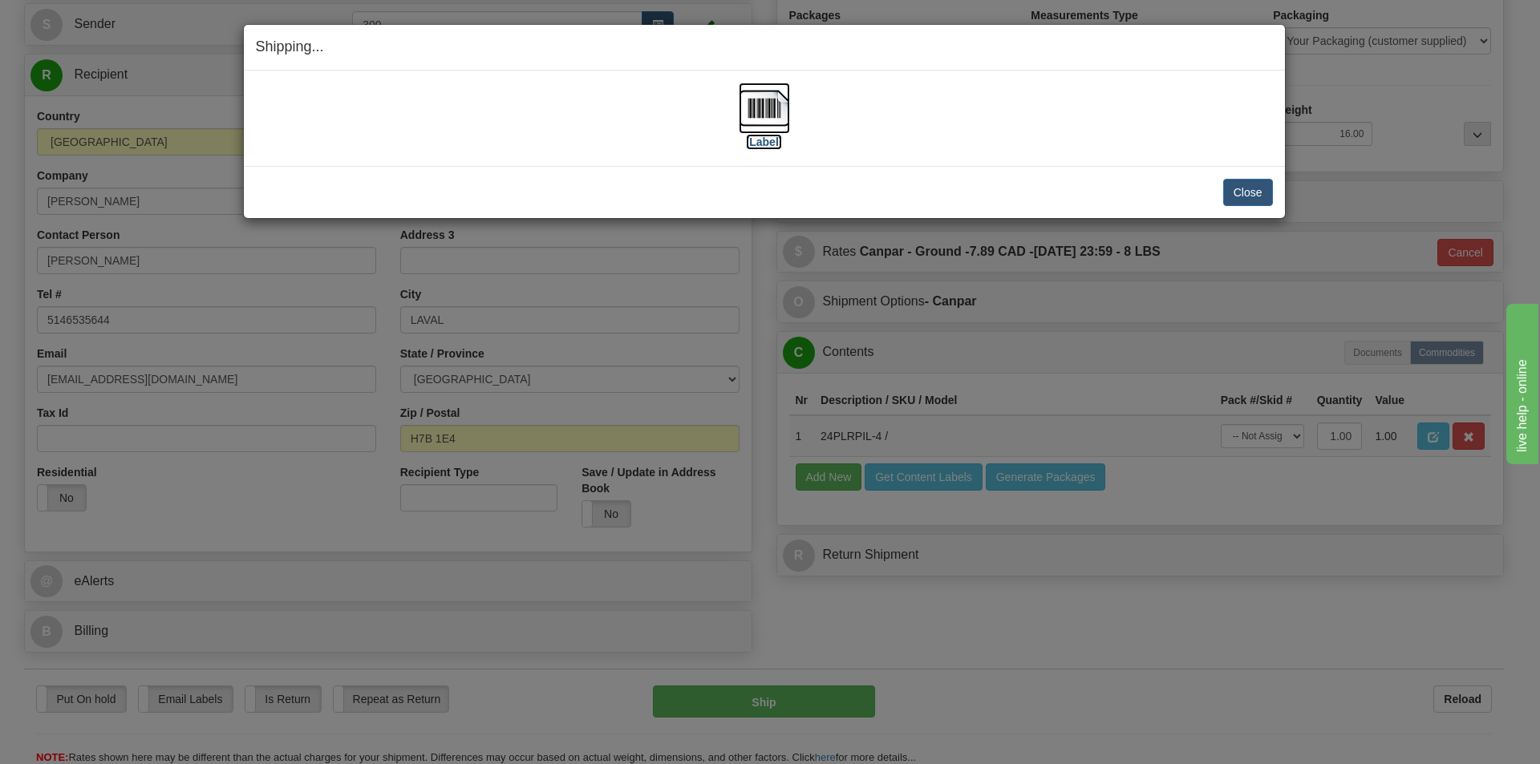
click at [767, 113] on img at bounding box center [764, 108] width 51 height 51
drag, startPoint x: 1240, startPoint y: 183, endPoint x: 1218, endPoint y: 199, distance: 26.9
click at [1239, 183] on button "Close" at bounding box center [1248, 192] width 50 height 27
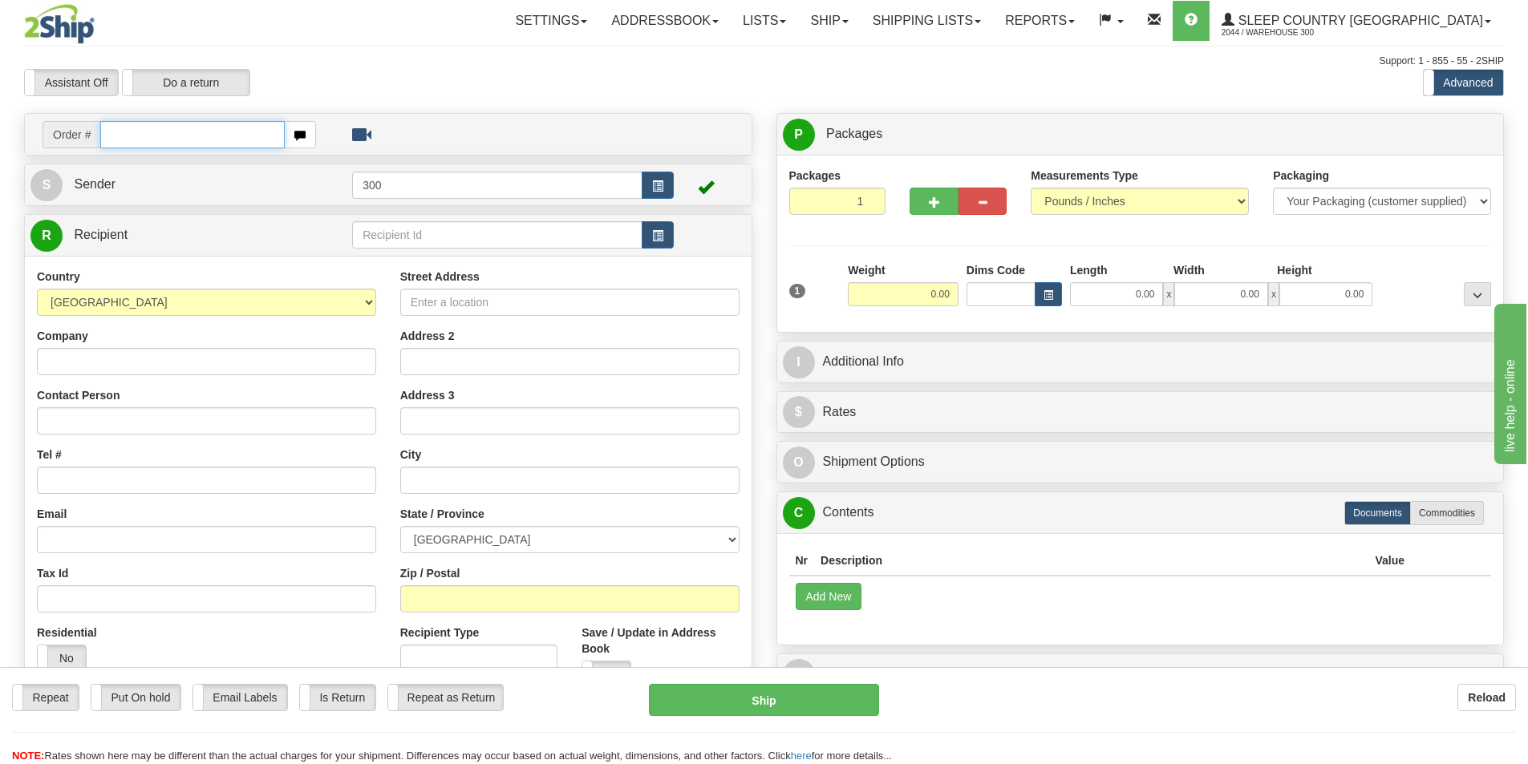
click at [223, 137] on input "text" at bounding box center [192, 134] width 184 height 27
type input "9002i054789"
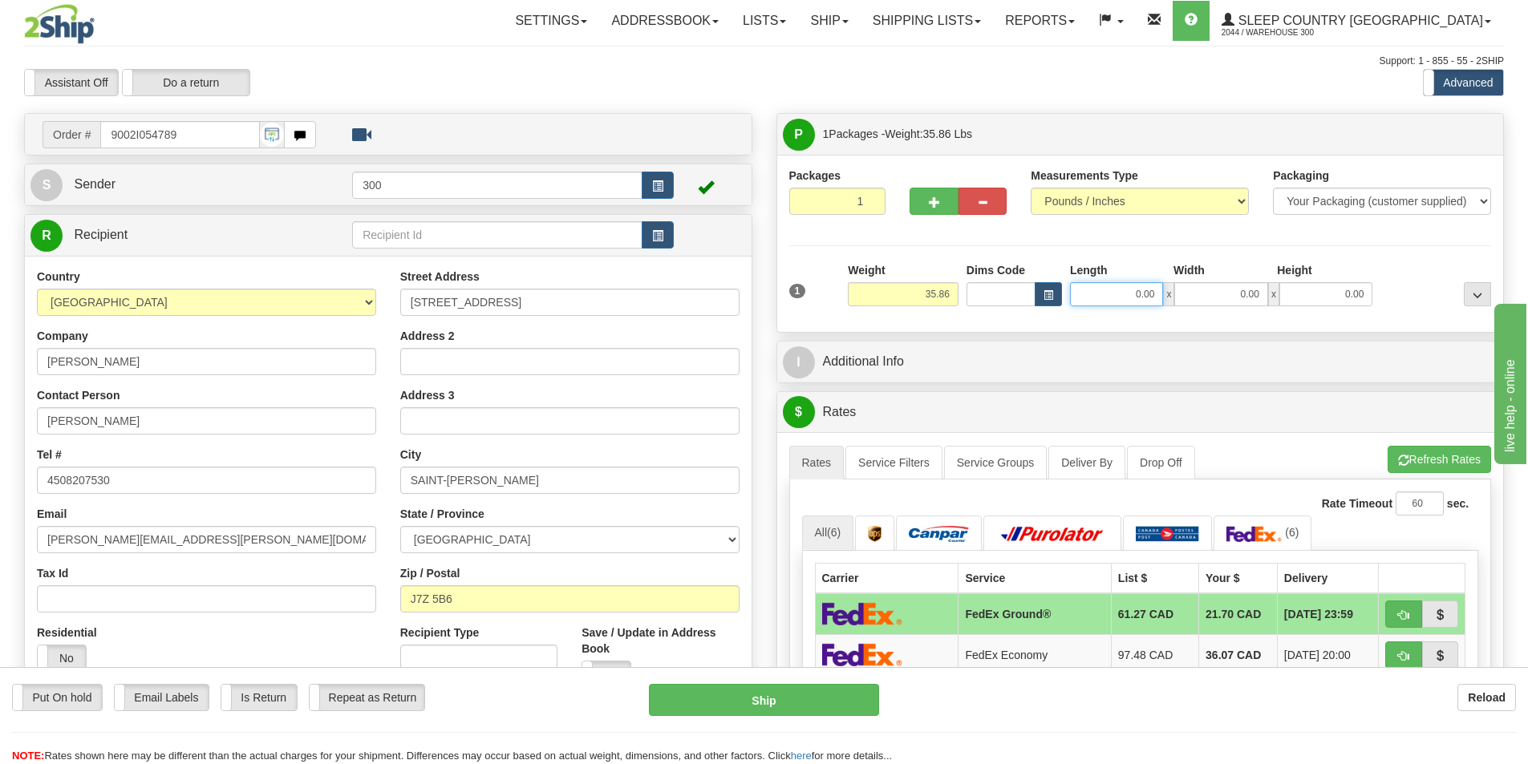
click at [1123, 298] on input "0.00" at bounding box center [1116, 294] width 93 height 24
type input "15.00"
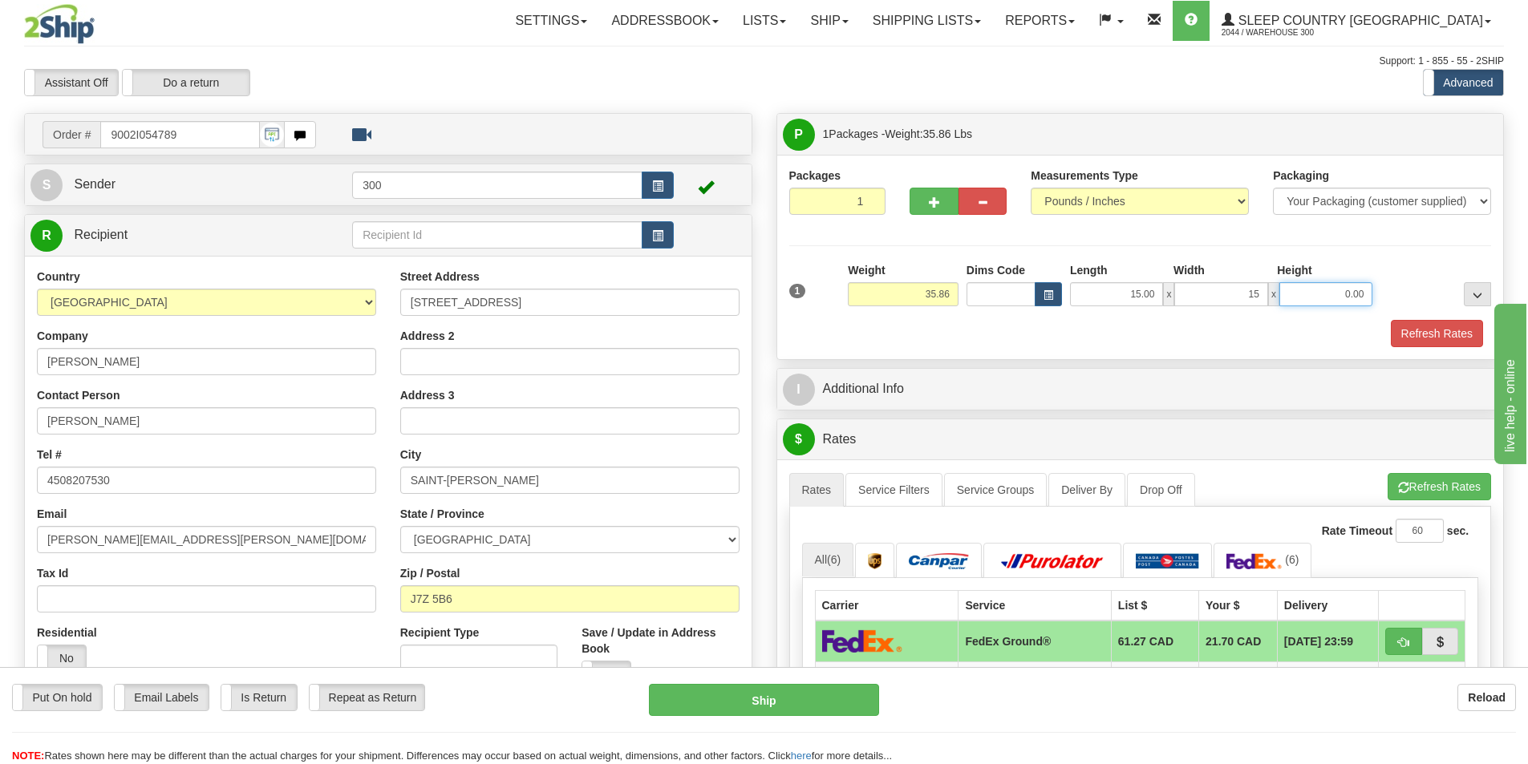
type input "15.00"
type input "42.00"
click at [903, 503] on link "Service Filters" at bounding box center [893, 490] width 97 height 34
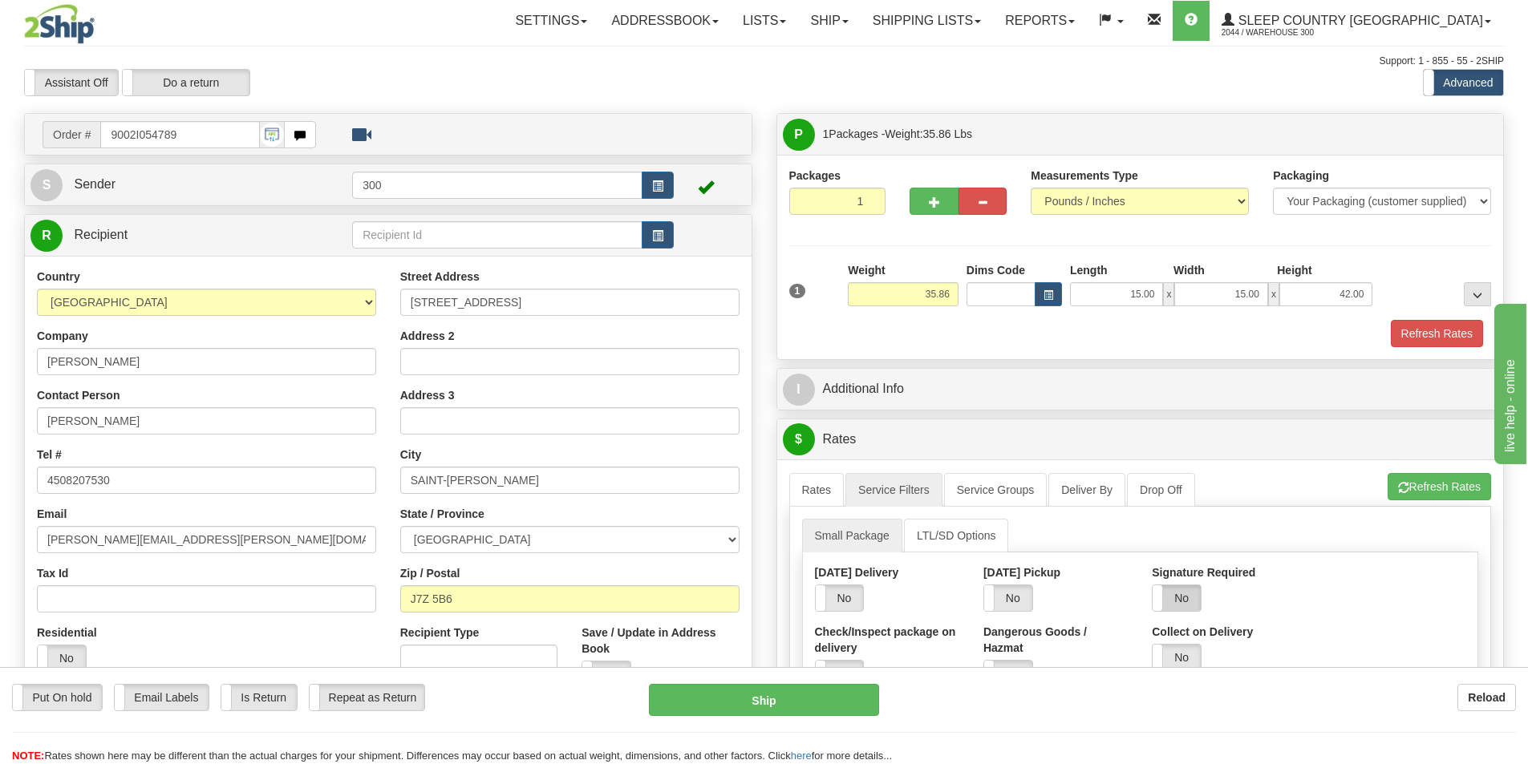
click at [1180, 608] on label "No" at bounding box center [1176, 598] width 48 height 26
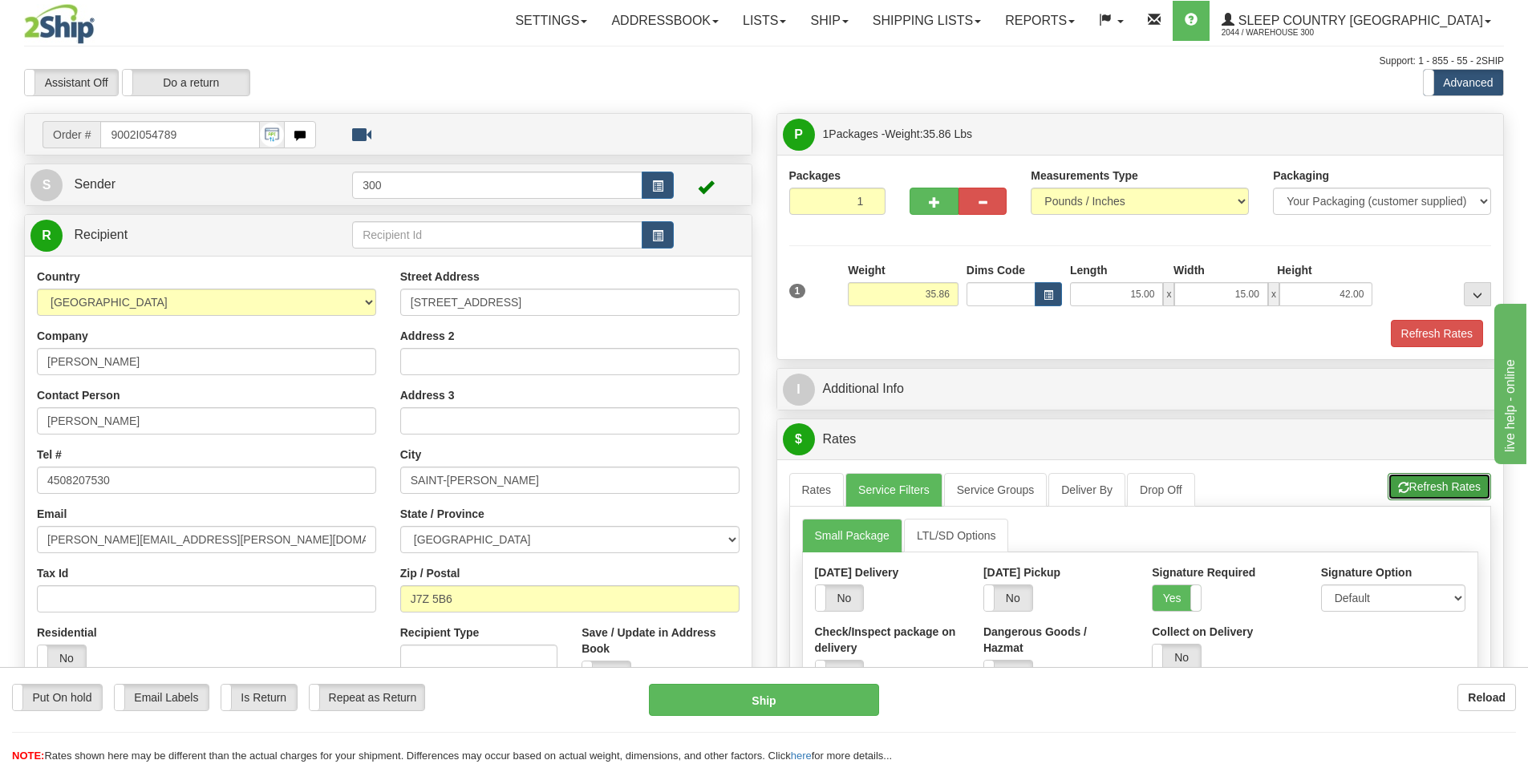
click at [1451, 493] on button "Refresh Rates" at bounding box center [1438, 486] width 103 height 27
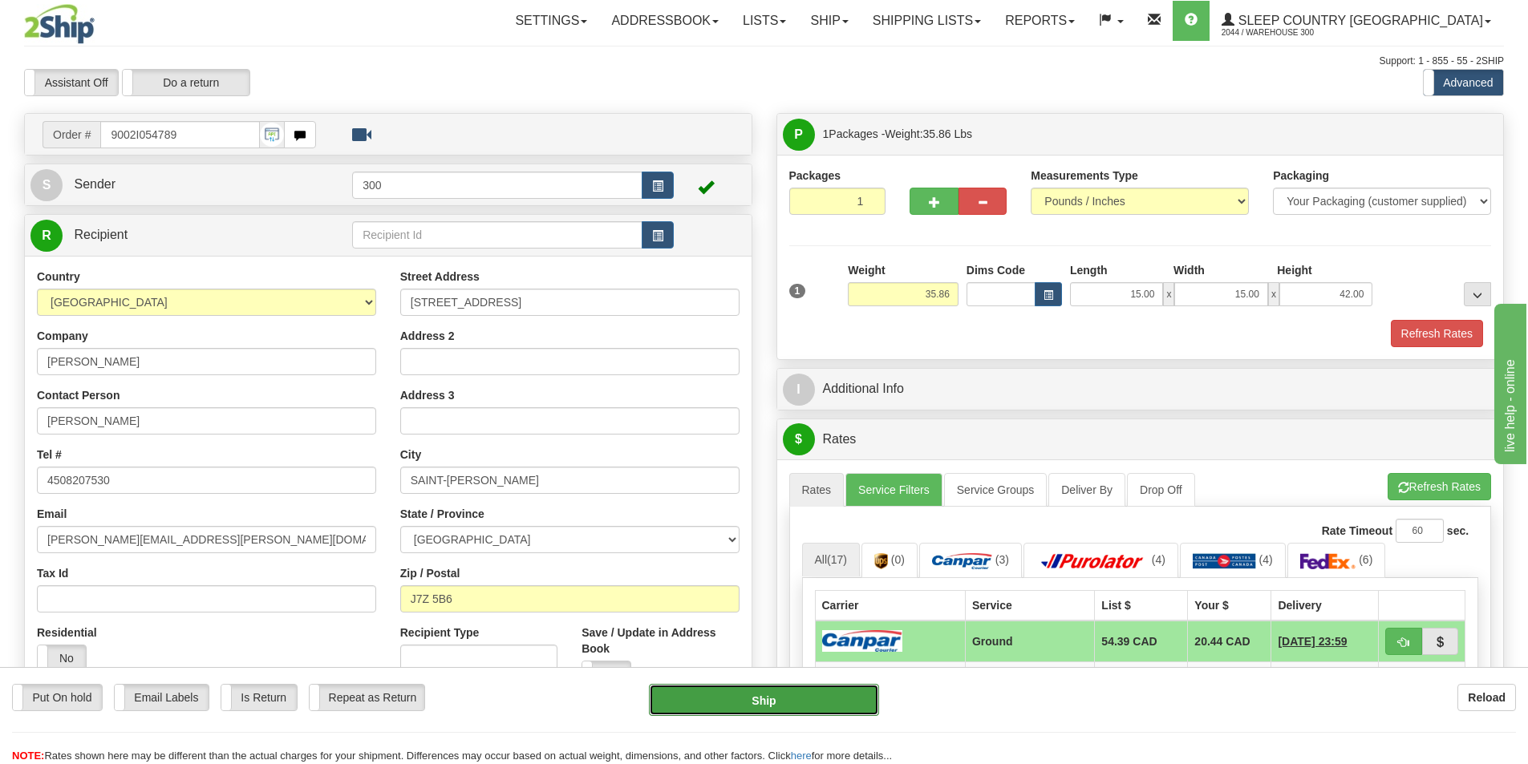
click at [728, 701] on button "Ship" at bounding box center [764, 700] width 230 height 32
type input "1"
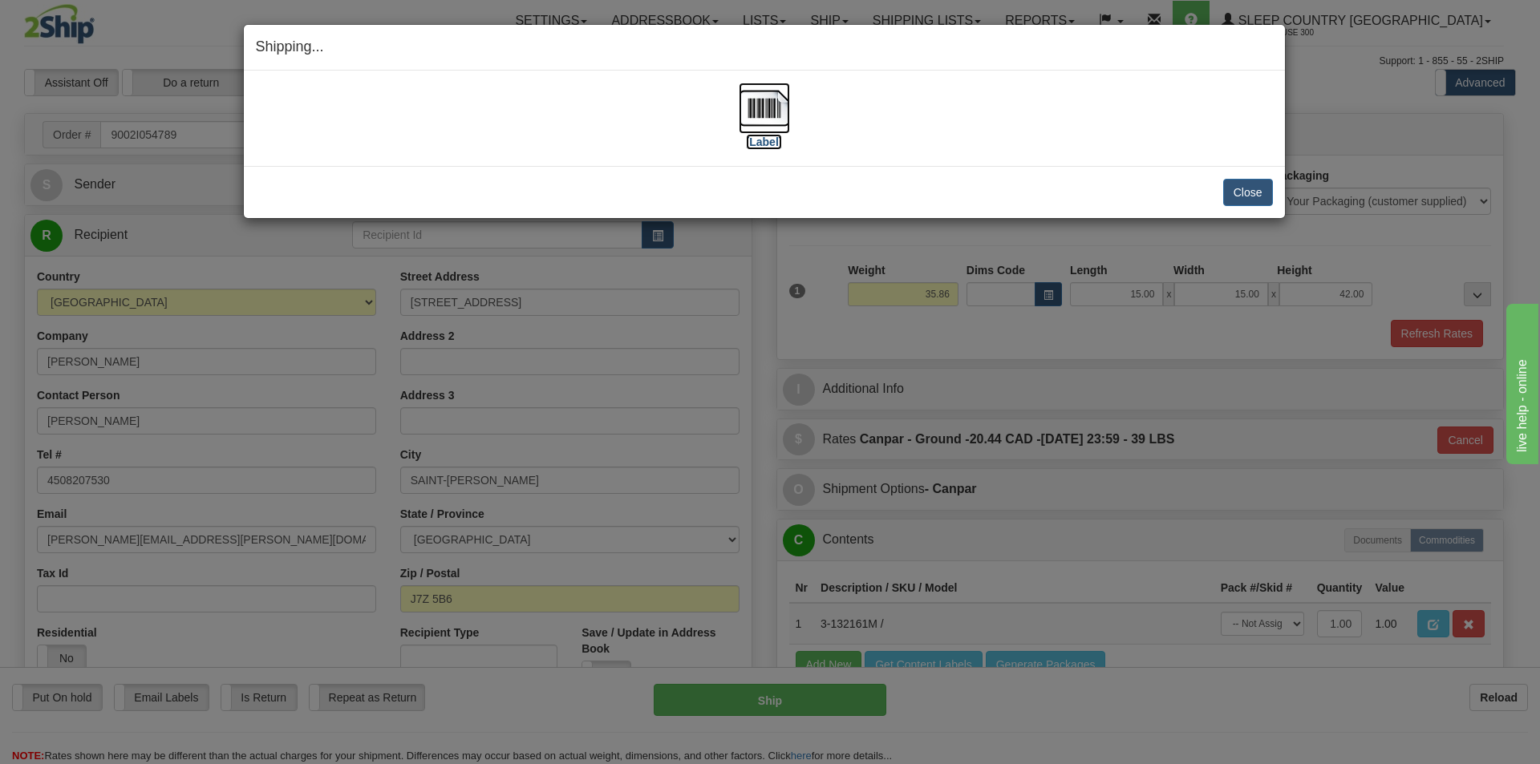
click at [765, 109] on img at bounding box center [764, 108] width 51 height 51
click at [1252, 191] on button "Close" at bounding box center [1248, 192] width 50 height 27
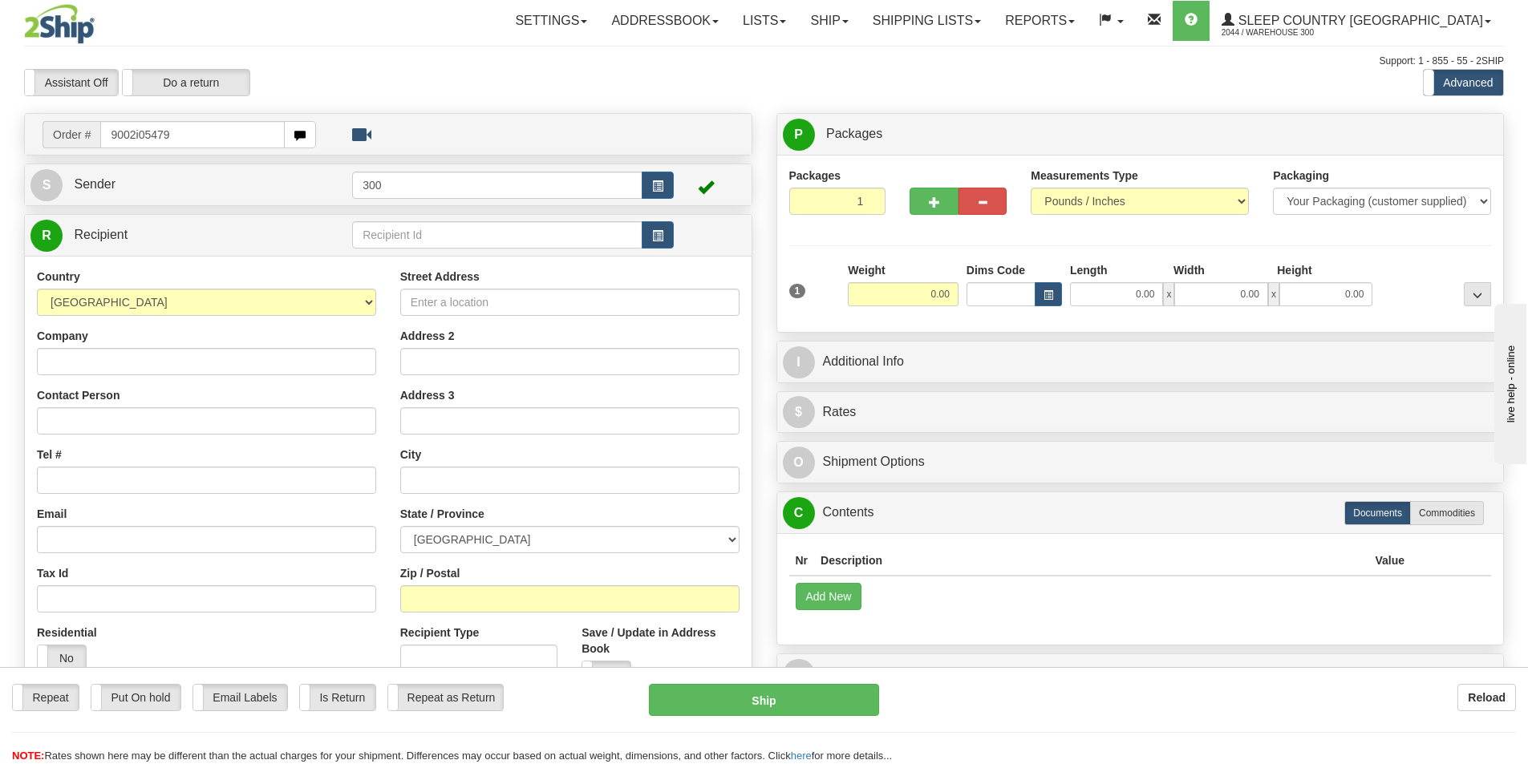
type input "9002i054790"
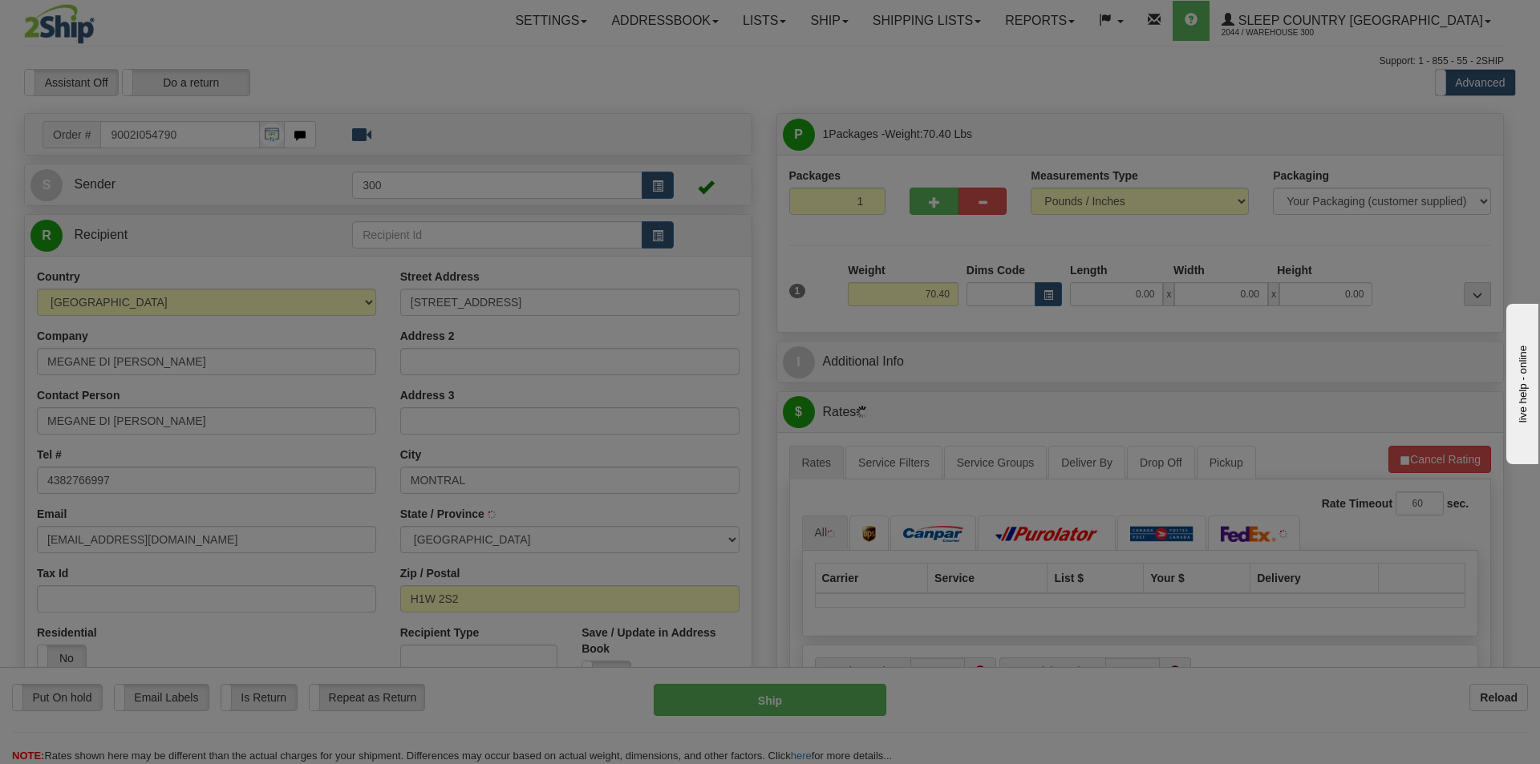
type input "[GEOGRAPHIC_DATA]"
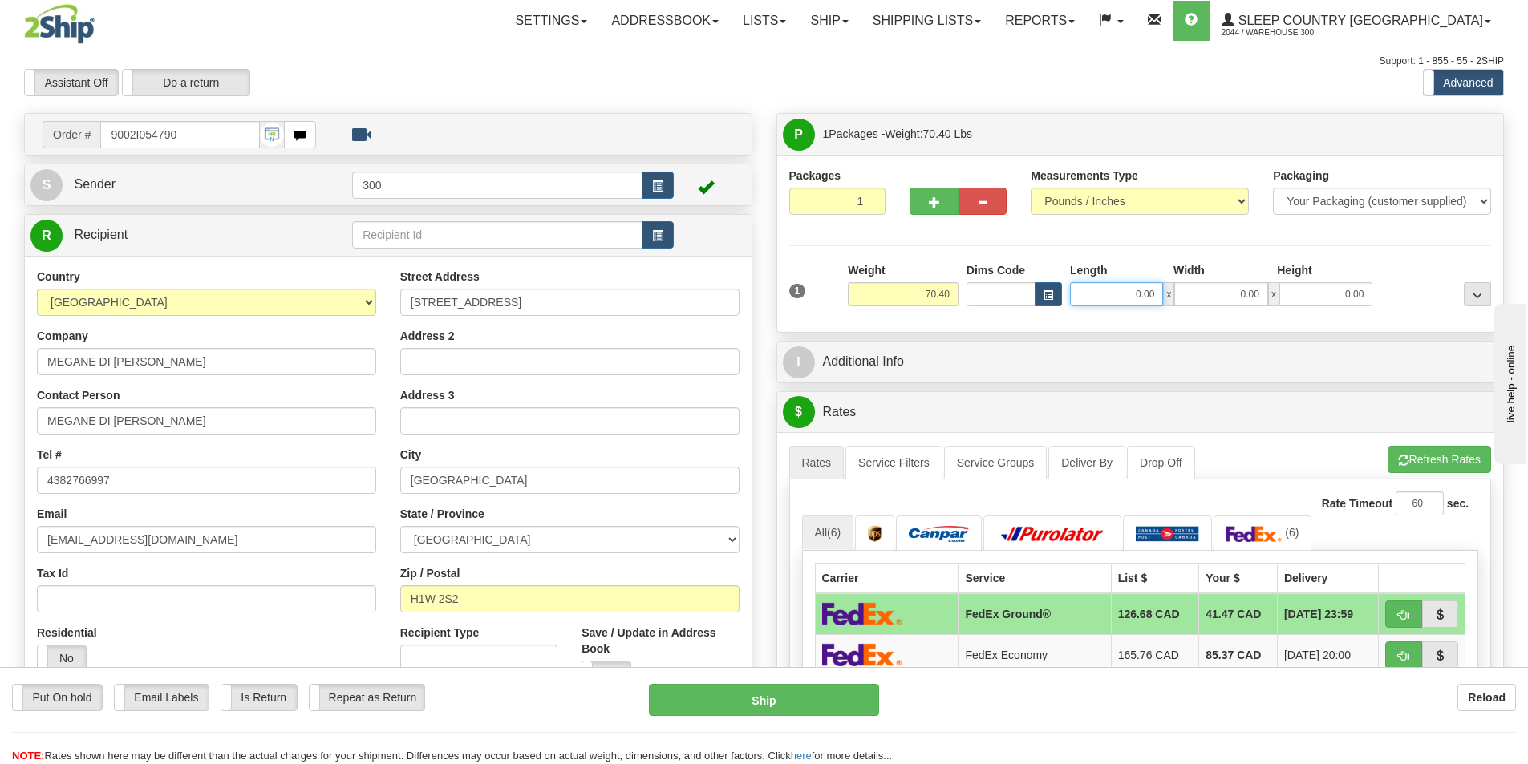
click at [1127, 302] on input "0.00" at bounding box center [1116, 294] width 93 height 24
type input "78.00"
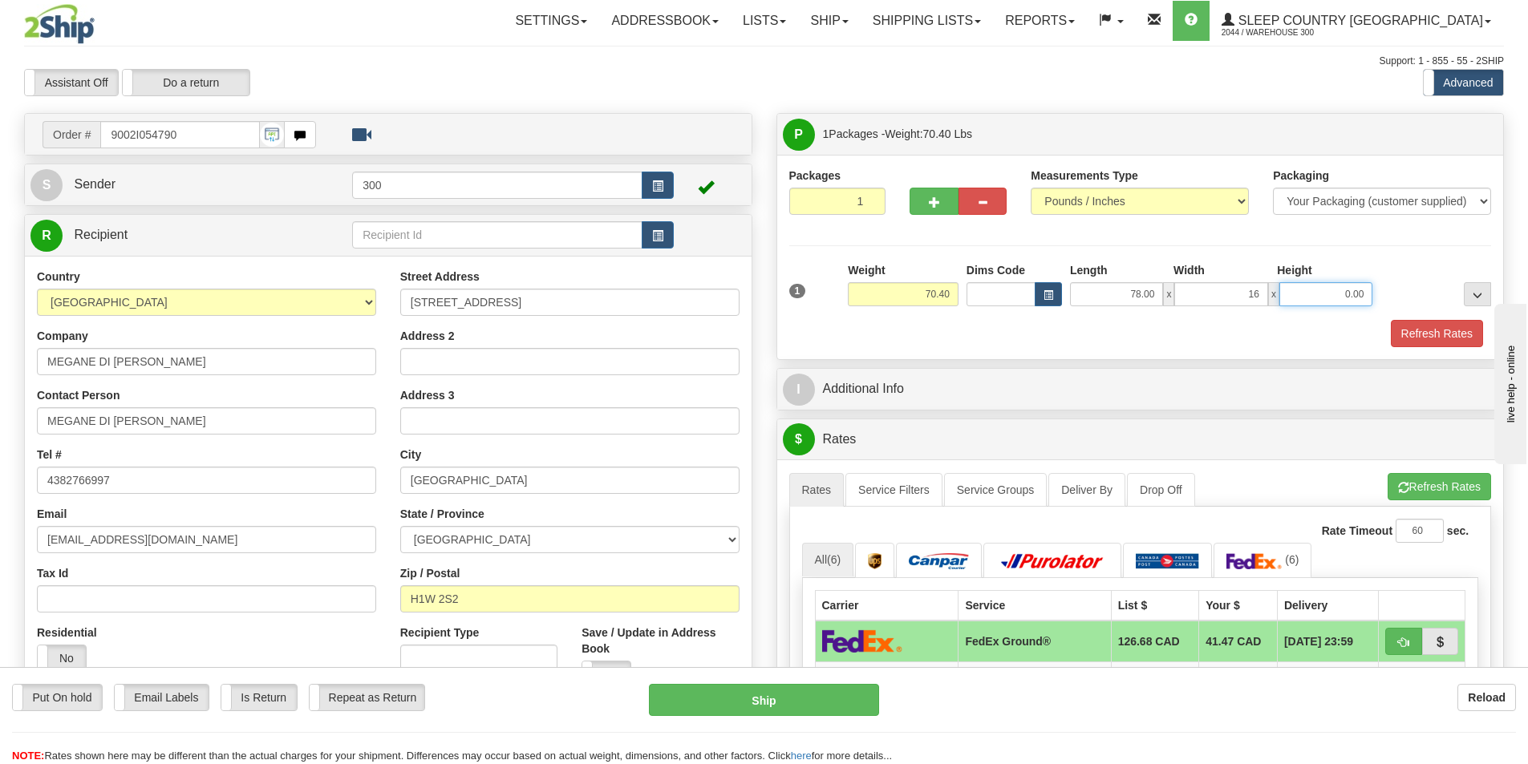
type input "16.00"
type input "10.00"
click at [868, 493] on link "Service Filters" at bounding box center [893, 490] width 97 height 34
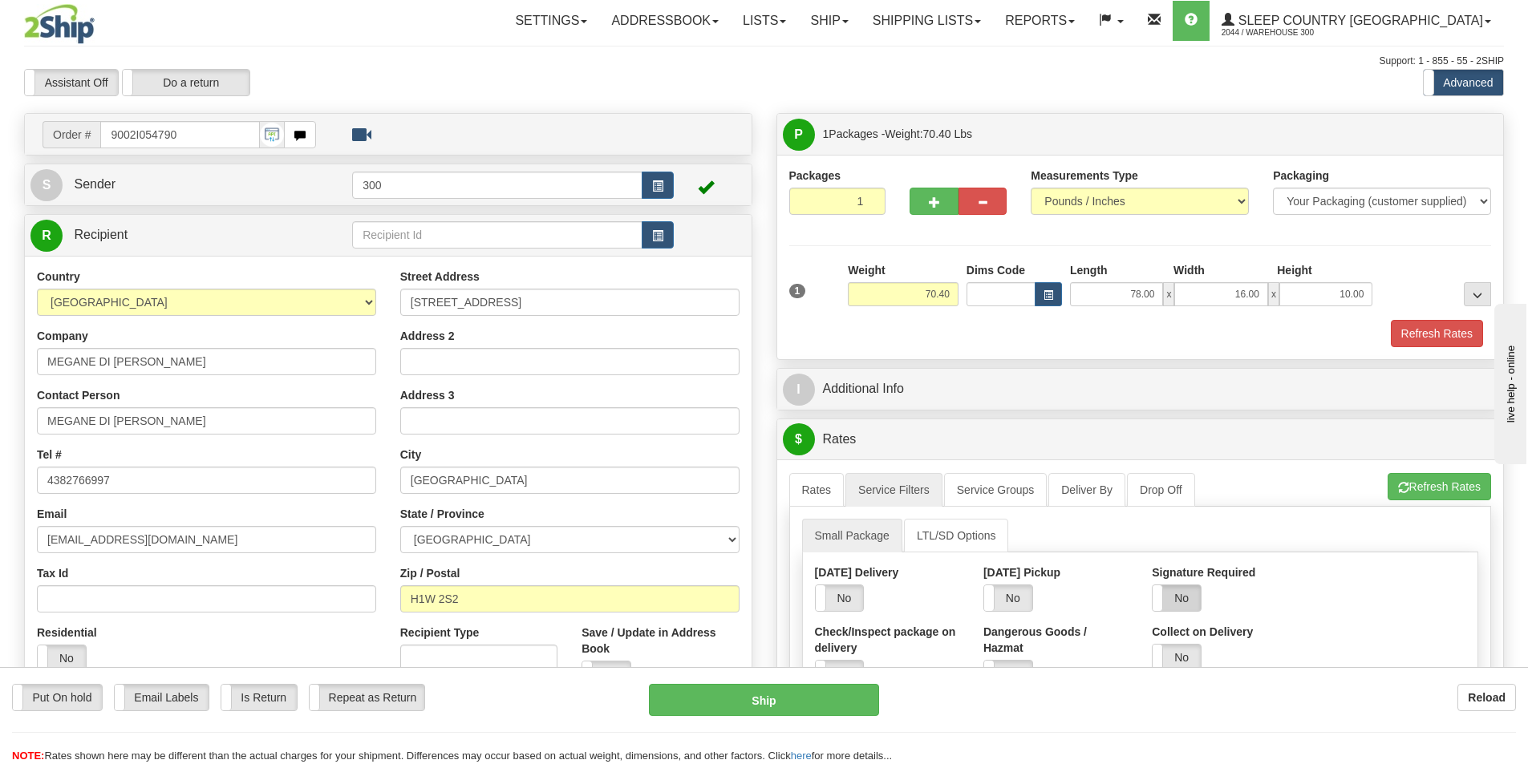
click at [1185, 603] on label "No" at bounding box center [1176, 598] width 48 height 26
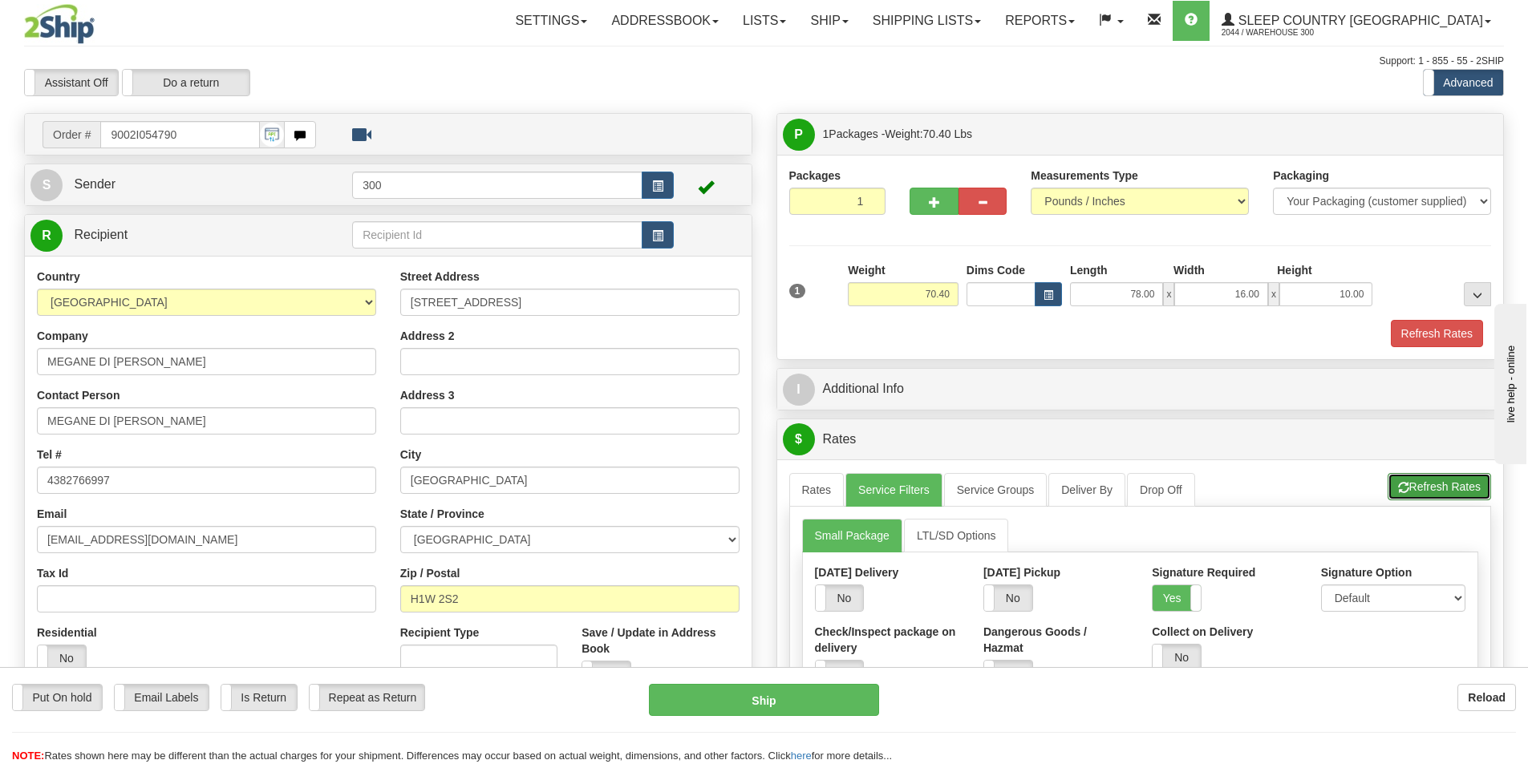
click at [1447, 496] on button "Refresh Rates" at bounding box center [1438, 486] width 103 height 27
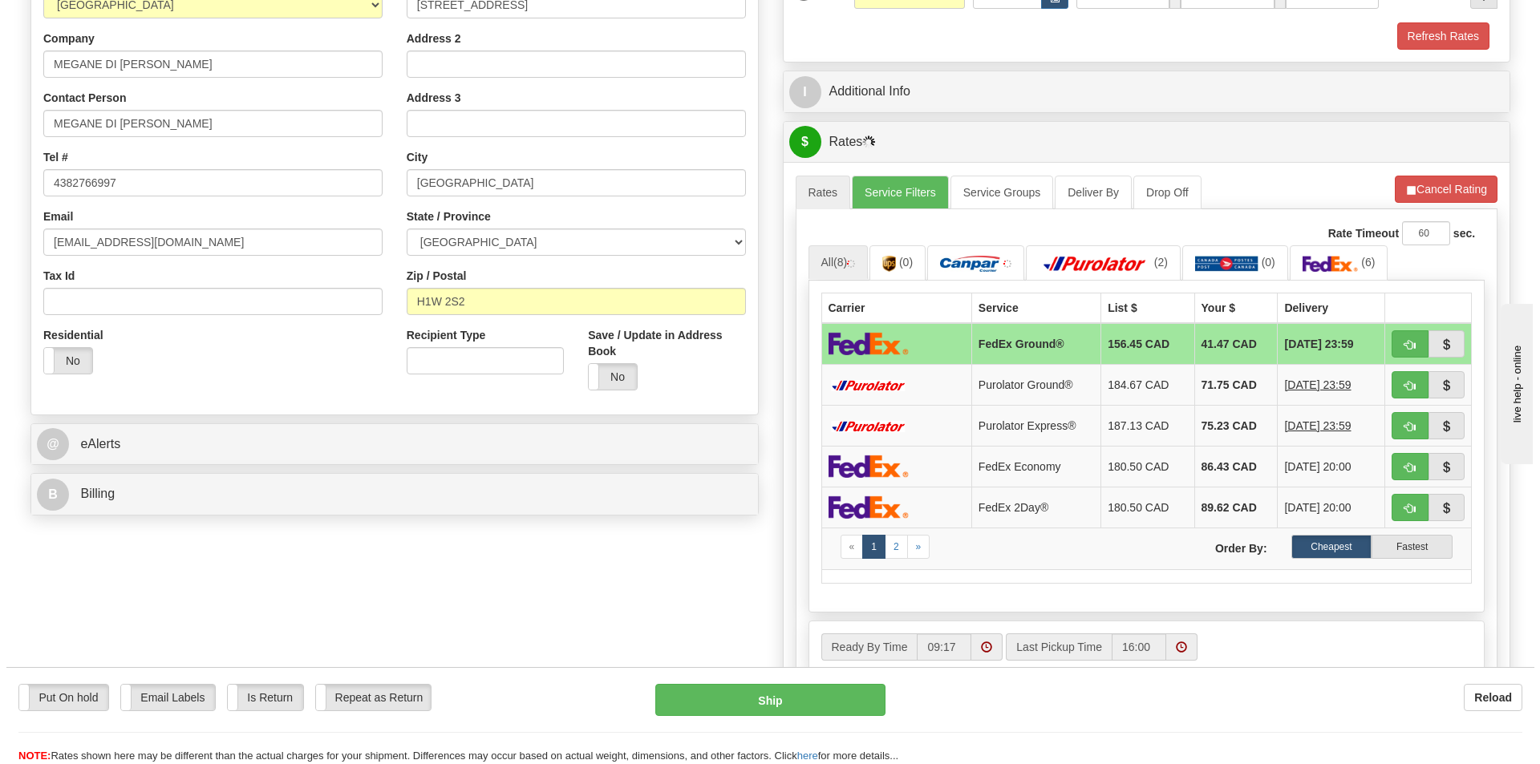
scroll to position [321, 0]
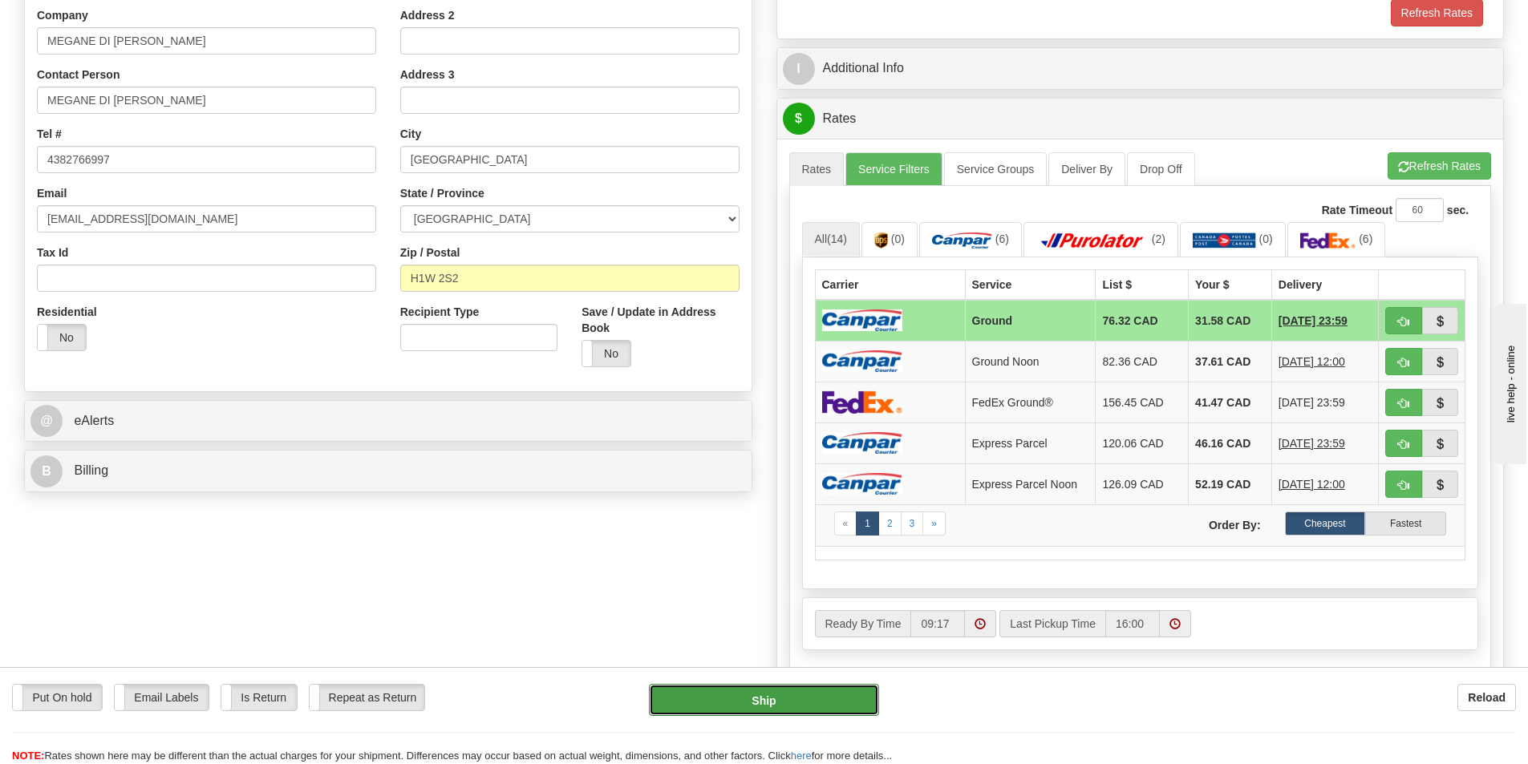
click at [752, 700] on button "Ship" at bounding box center [764, 700] width 230 height 32
type input "1"
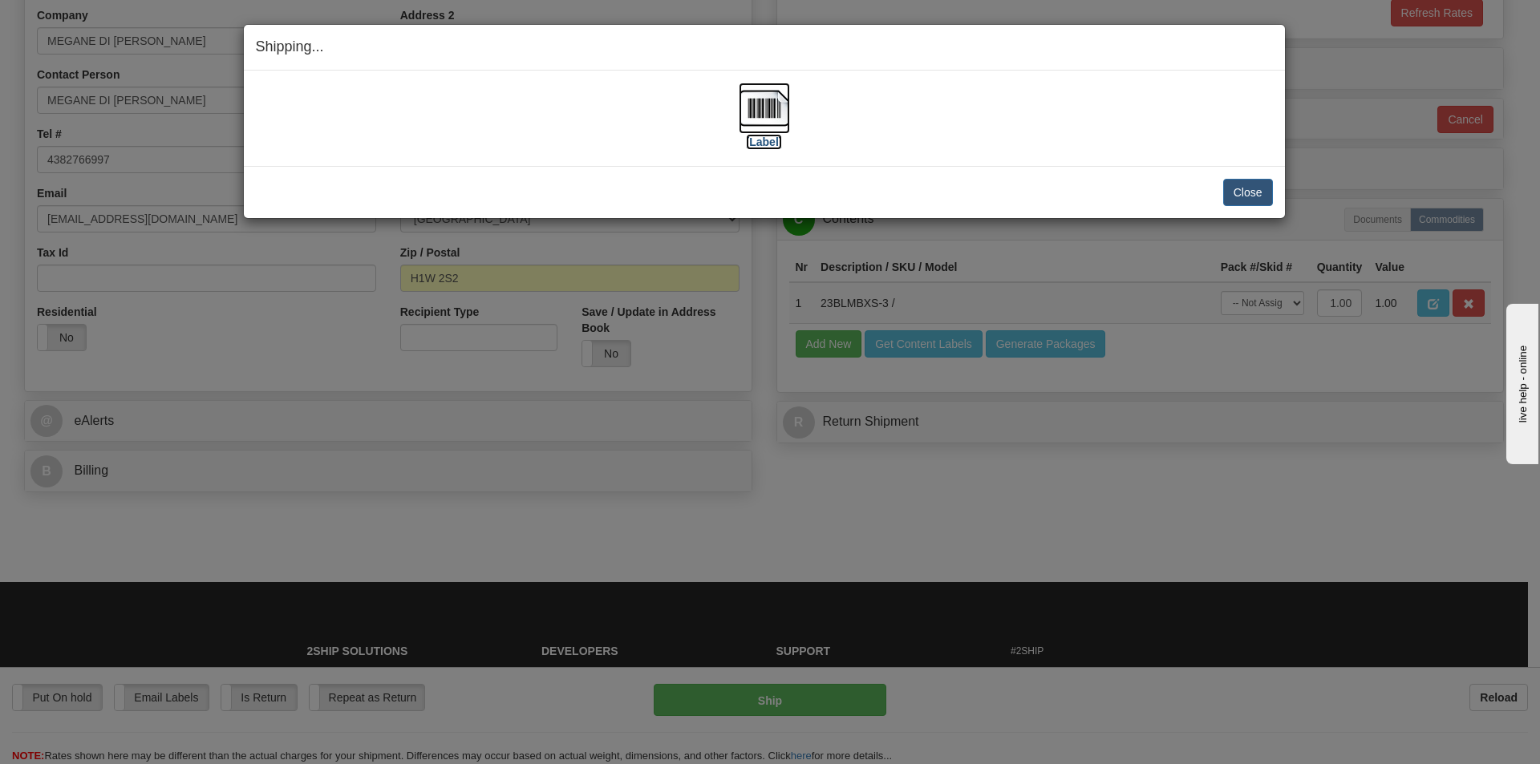
click at [759, 104] on img at bounding box center [764, 108] width 51 height 51
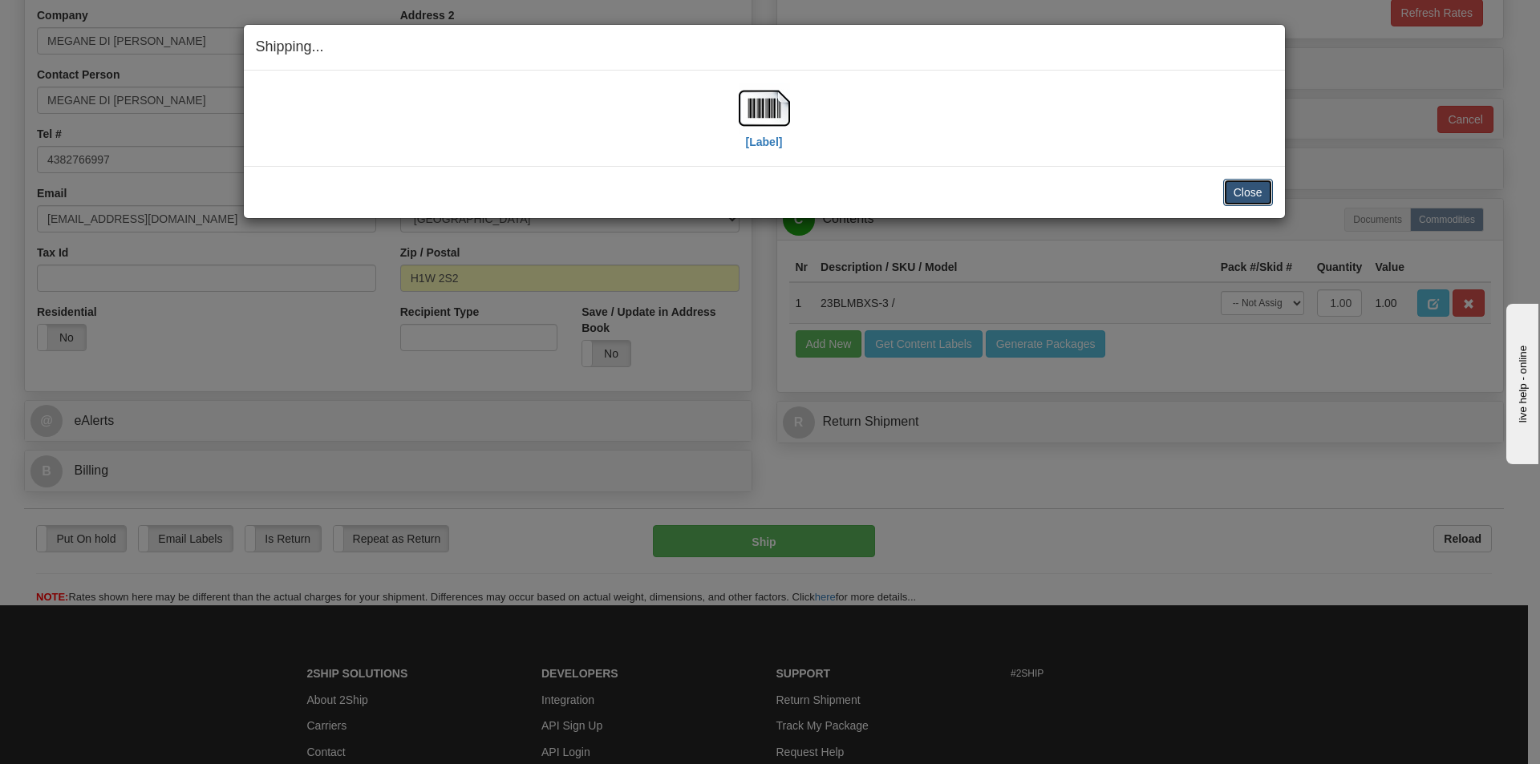
click at [1241, 185] on button "Close" at bounding box center [1248, 192] width 50 height 27
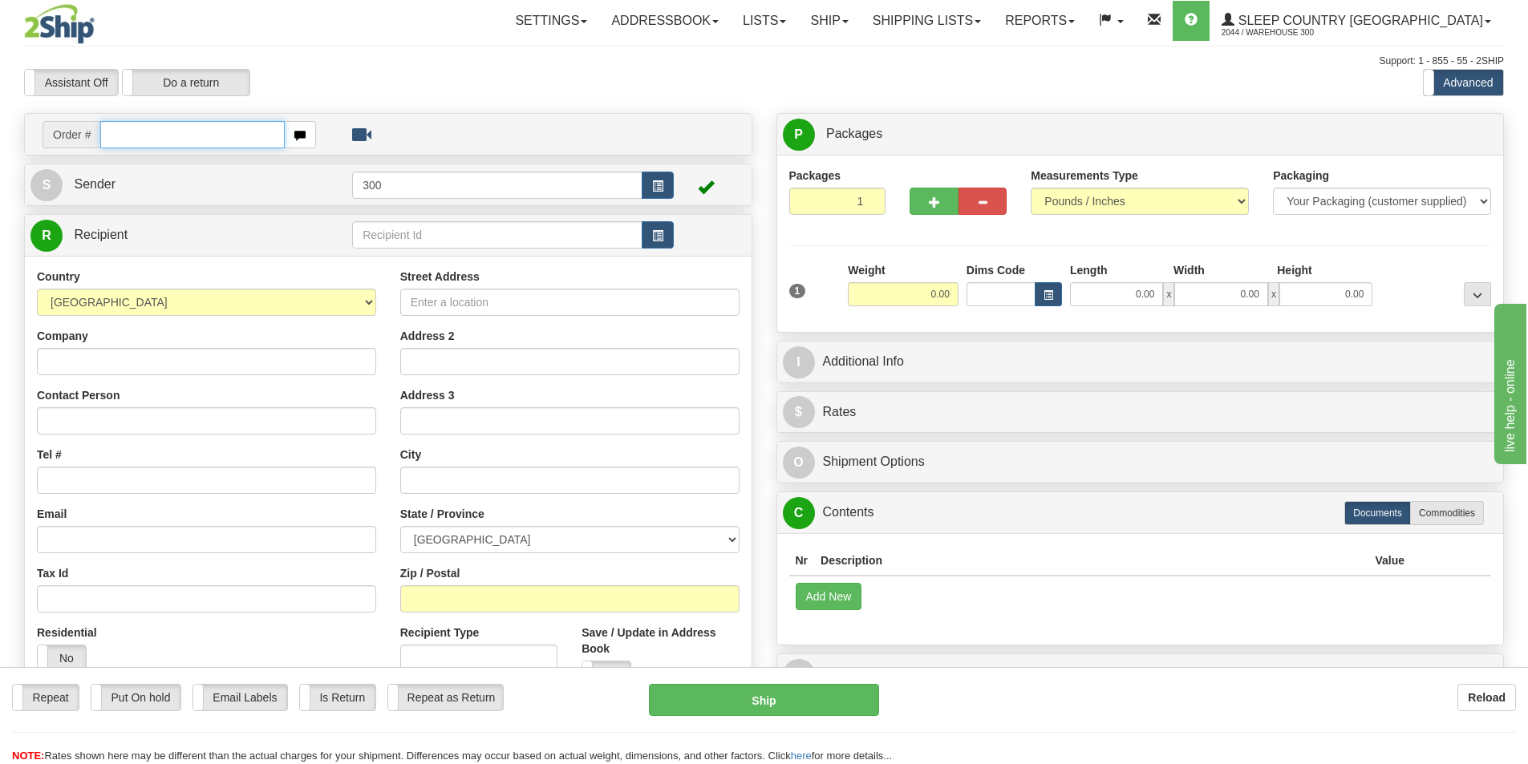
click at [213, 127] on input "text" at bounding box center [192, 134] width 184 height 27
type input "9002i054811"
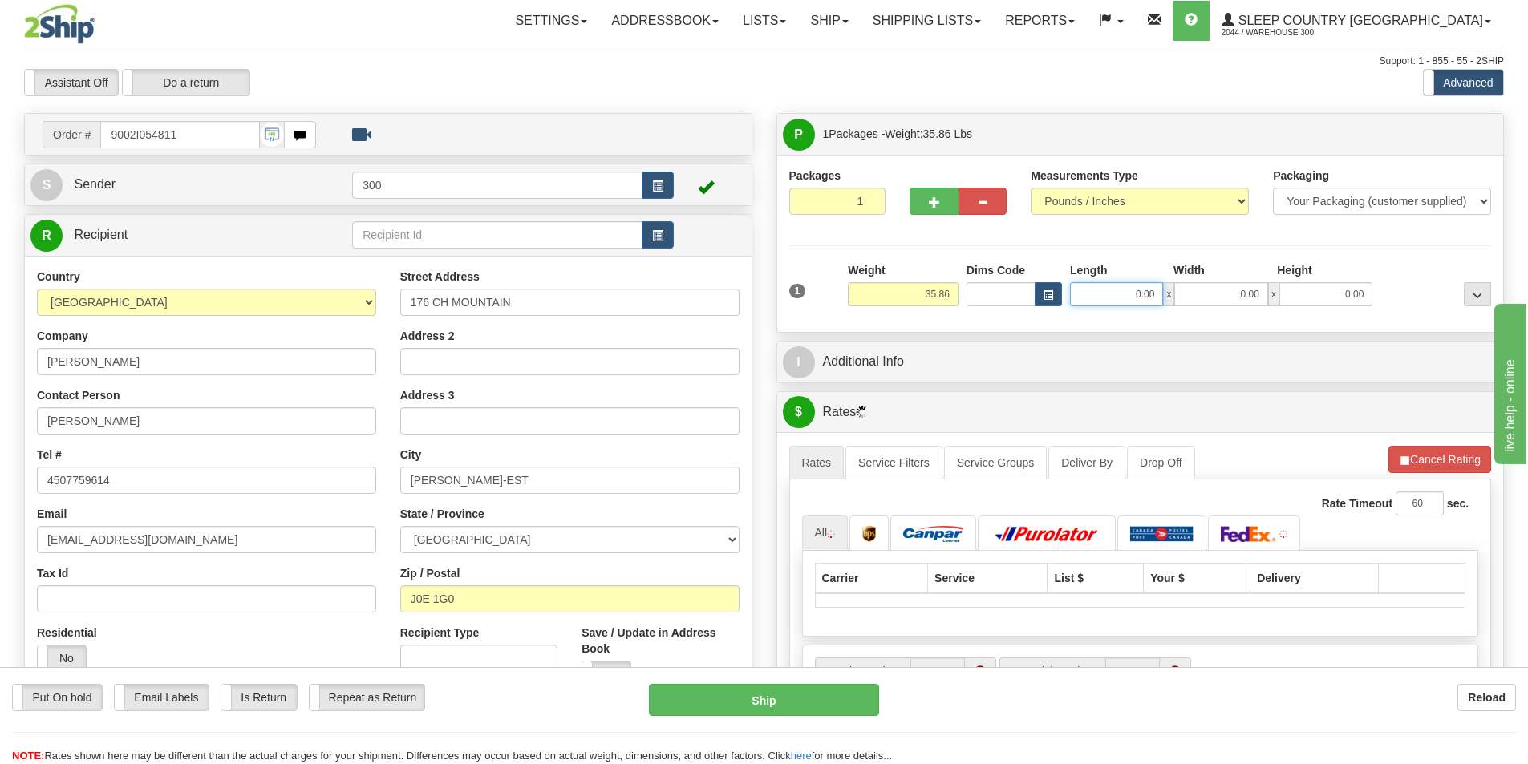
click at [1119, 299] on input "0.00" at bounding box center [1116, 294] width 93 height 24
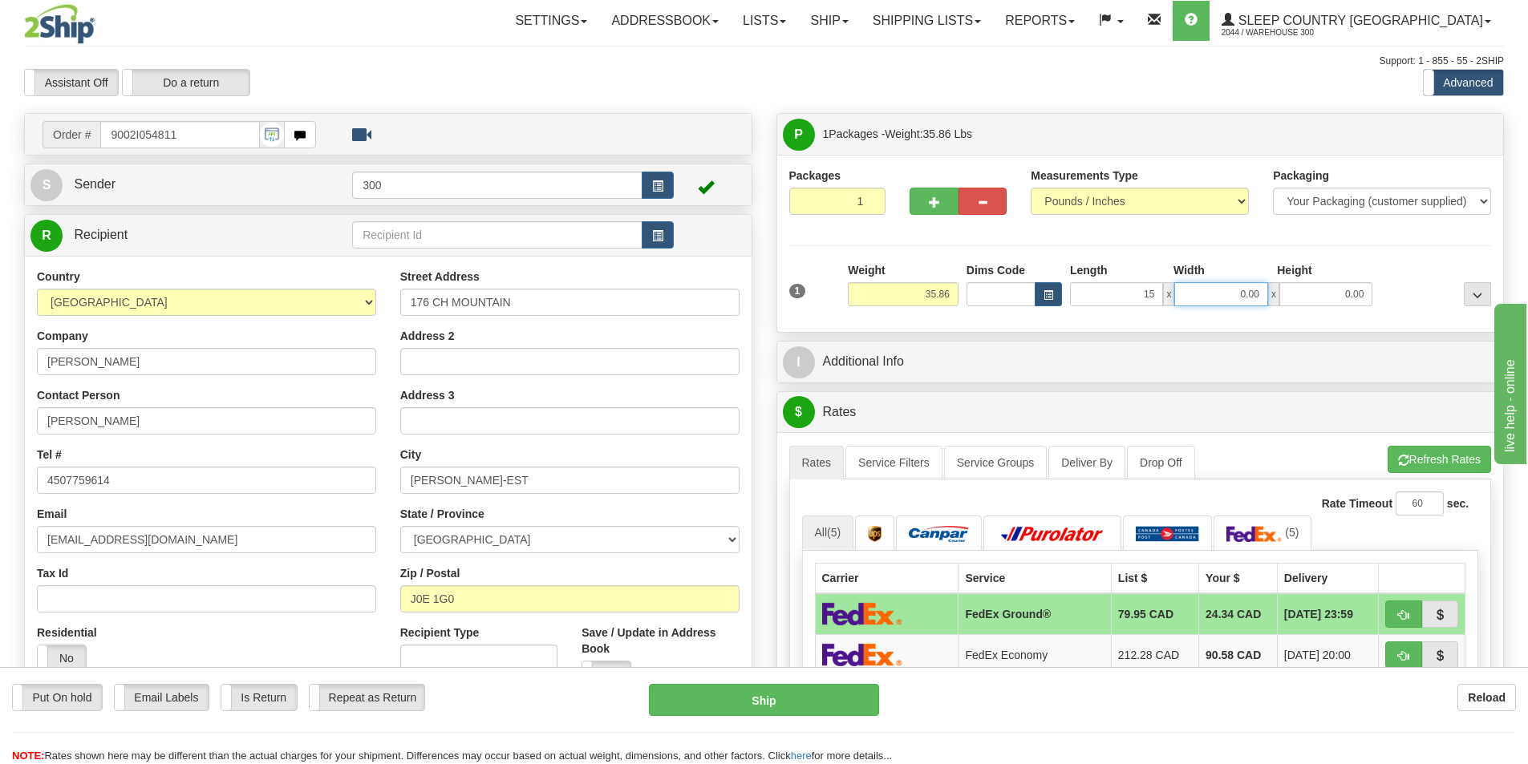
type input "15.00"
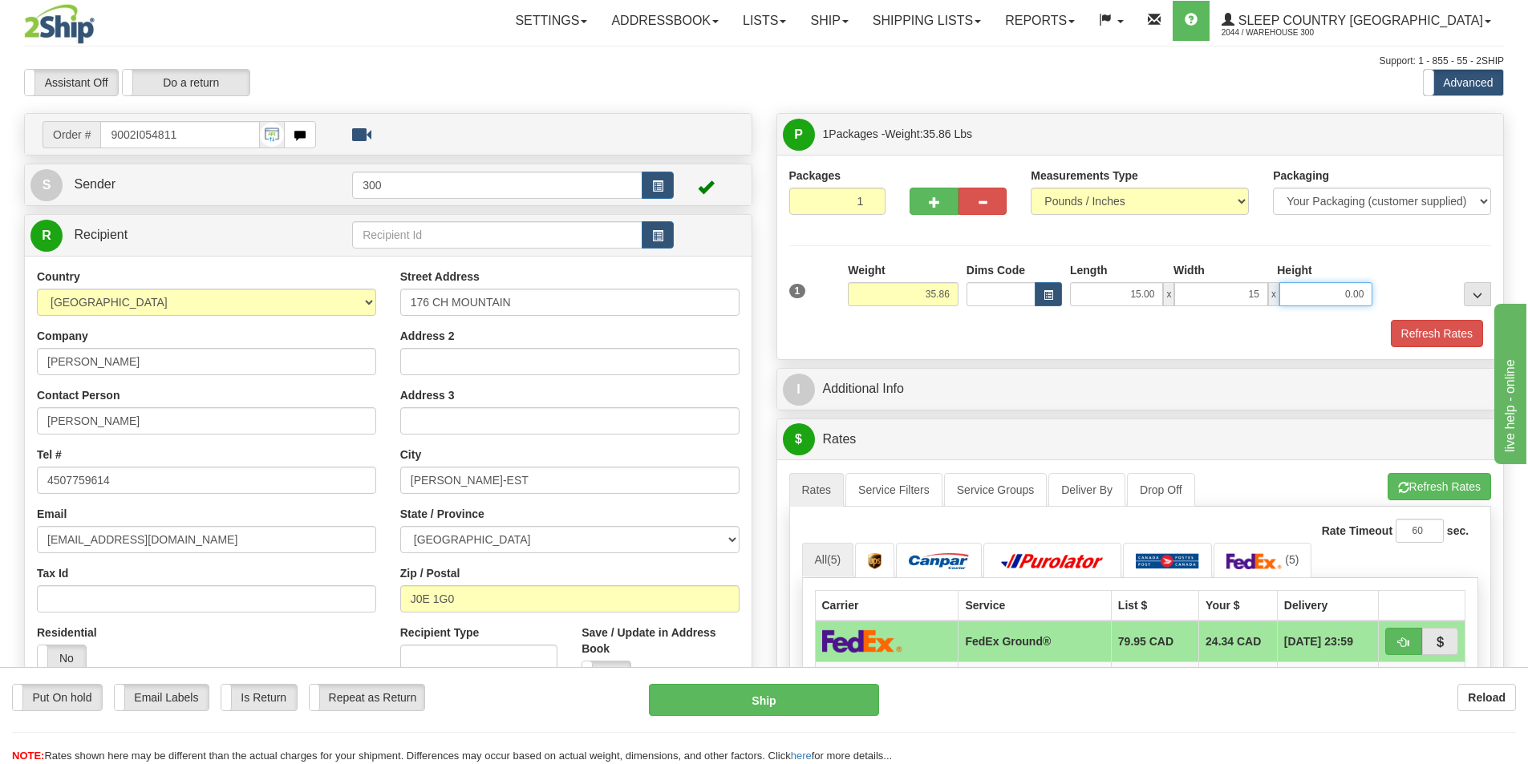
type input "15.00"
type input "42.00"
click at [903, 504] on link "Service Filters" at bounding box center [893, 490] width 97 height 34
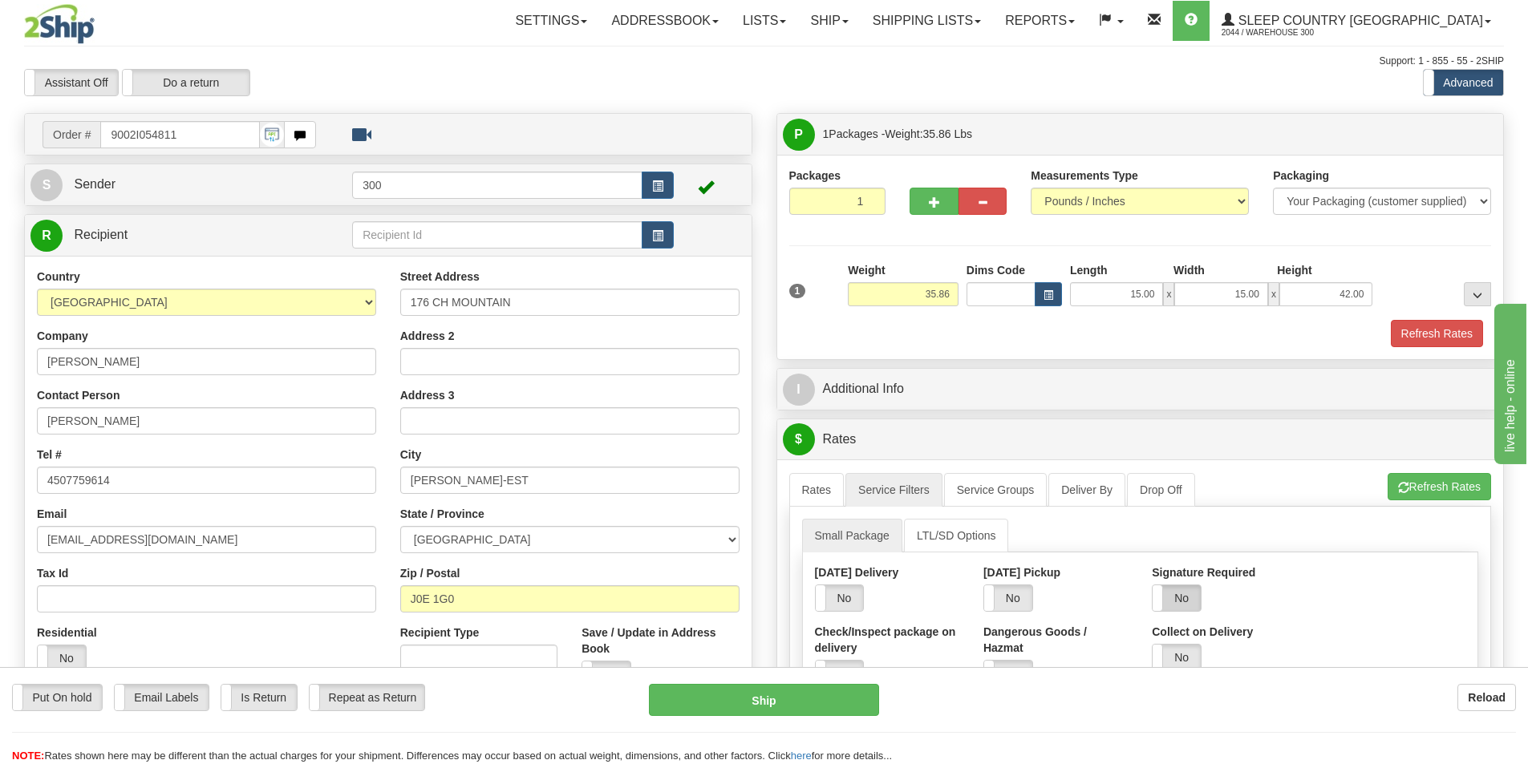
click at [1188, 603] on label "No" at bounding box center [1176, 598] width 48 height 26
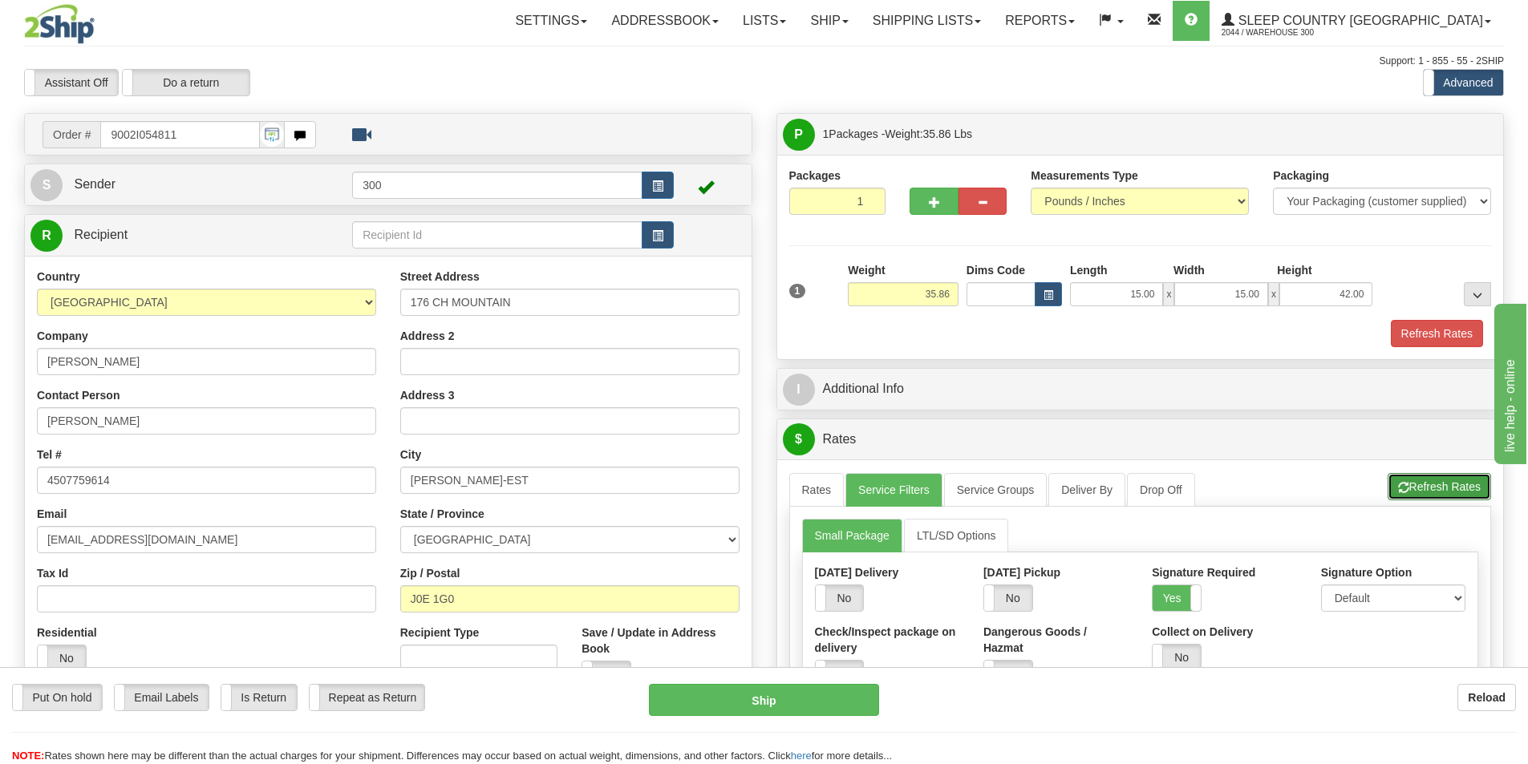
click at [1449, 485] on button "Refresh Rates" at bounding box center [1438, 486] width 103 height 27
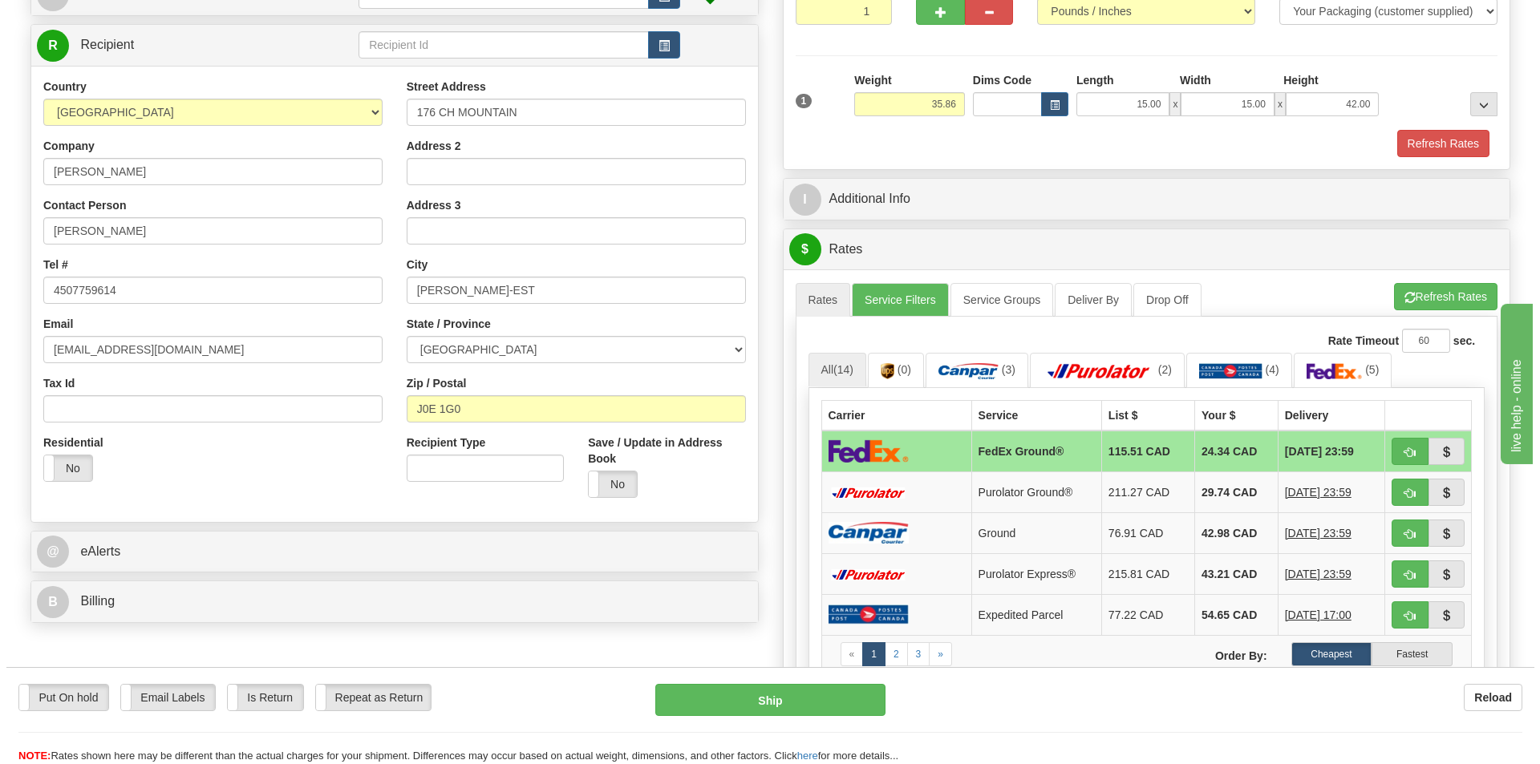
scroll to position [241, 0]
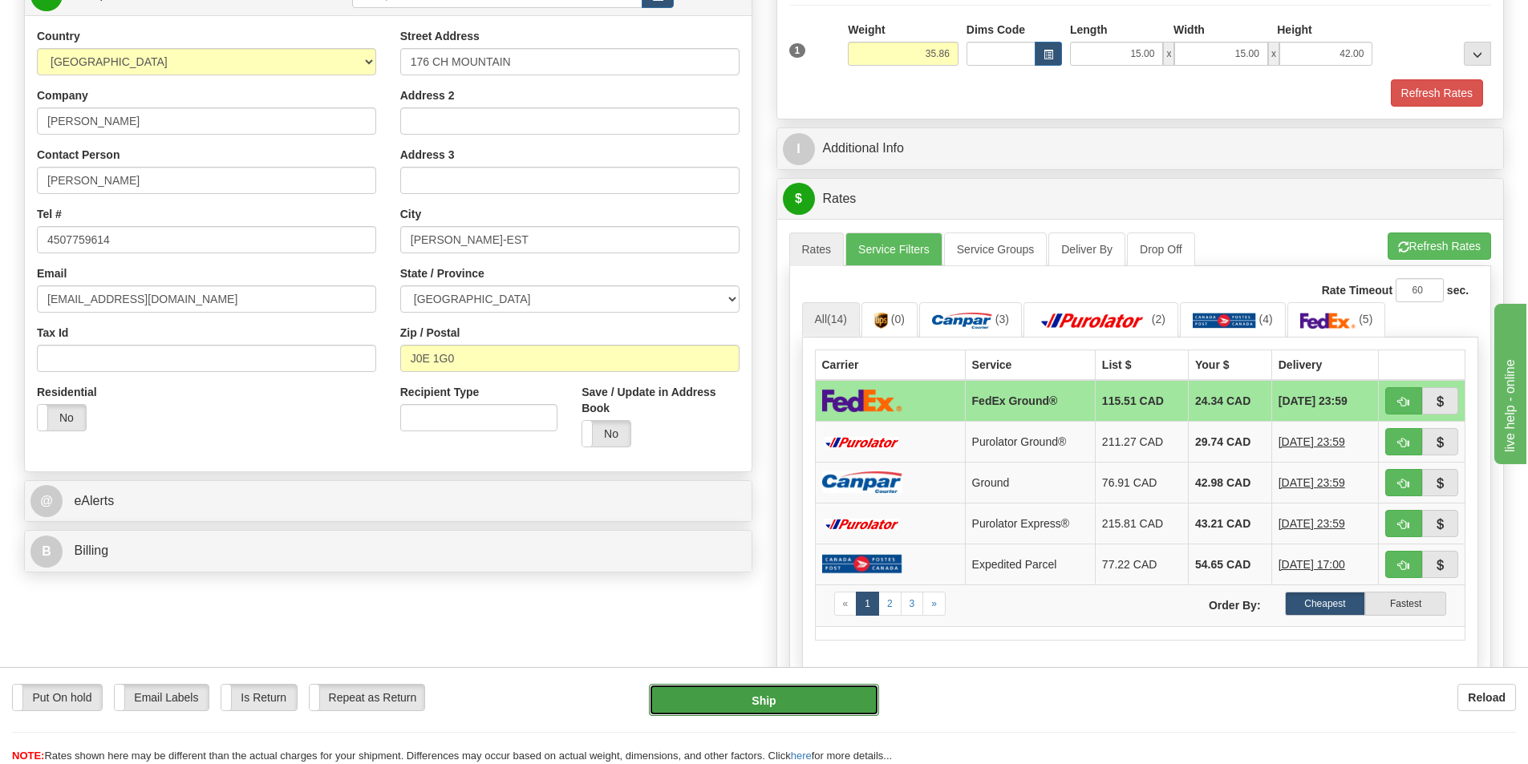
click at [741, 697] on button "Ship" at bounding box center [764, 700] width 230 height 32
type input "92"
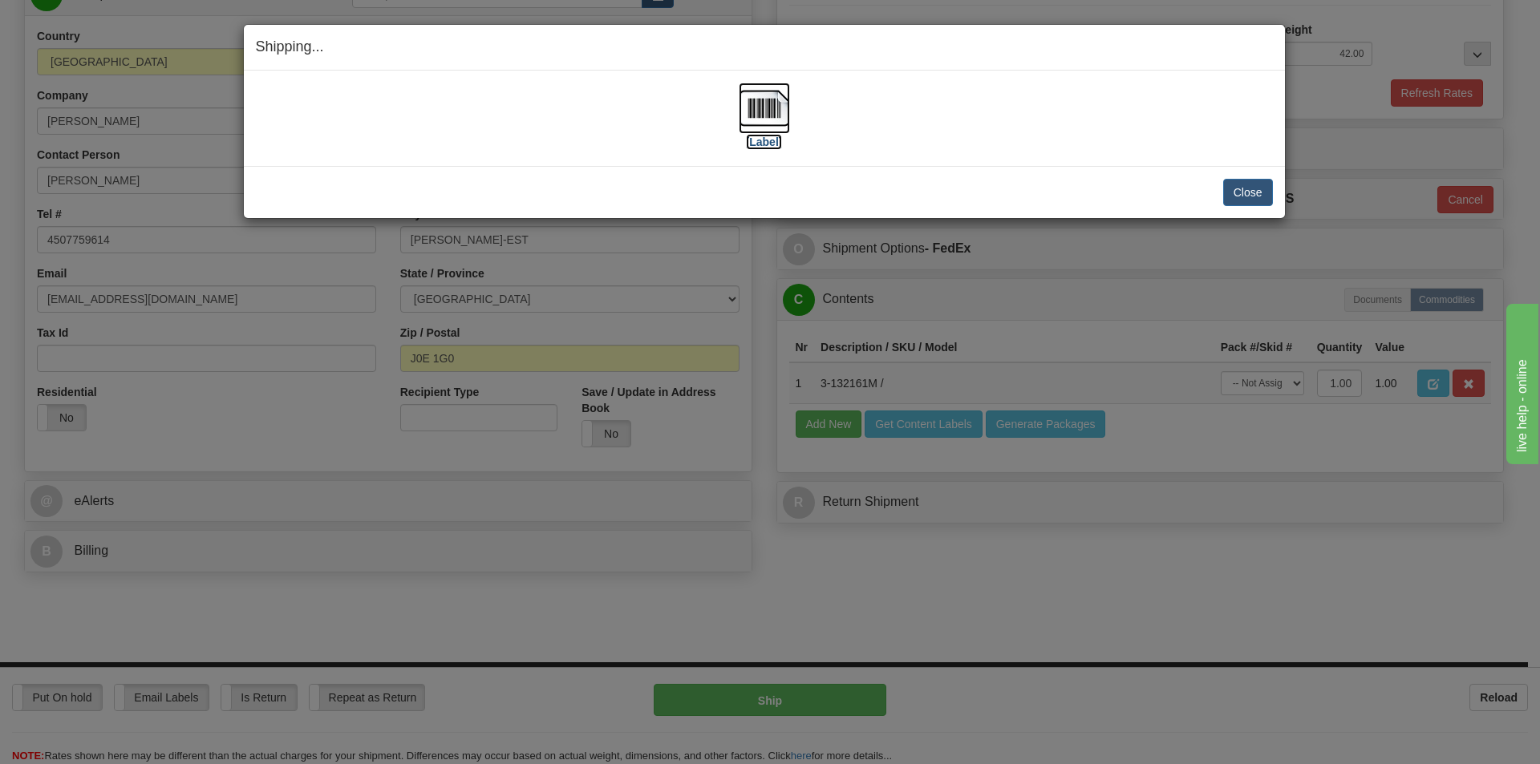
click at [767, 110] on img at bounding box center [764, 108] width 51 height 51
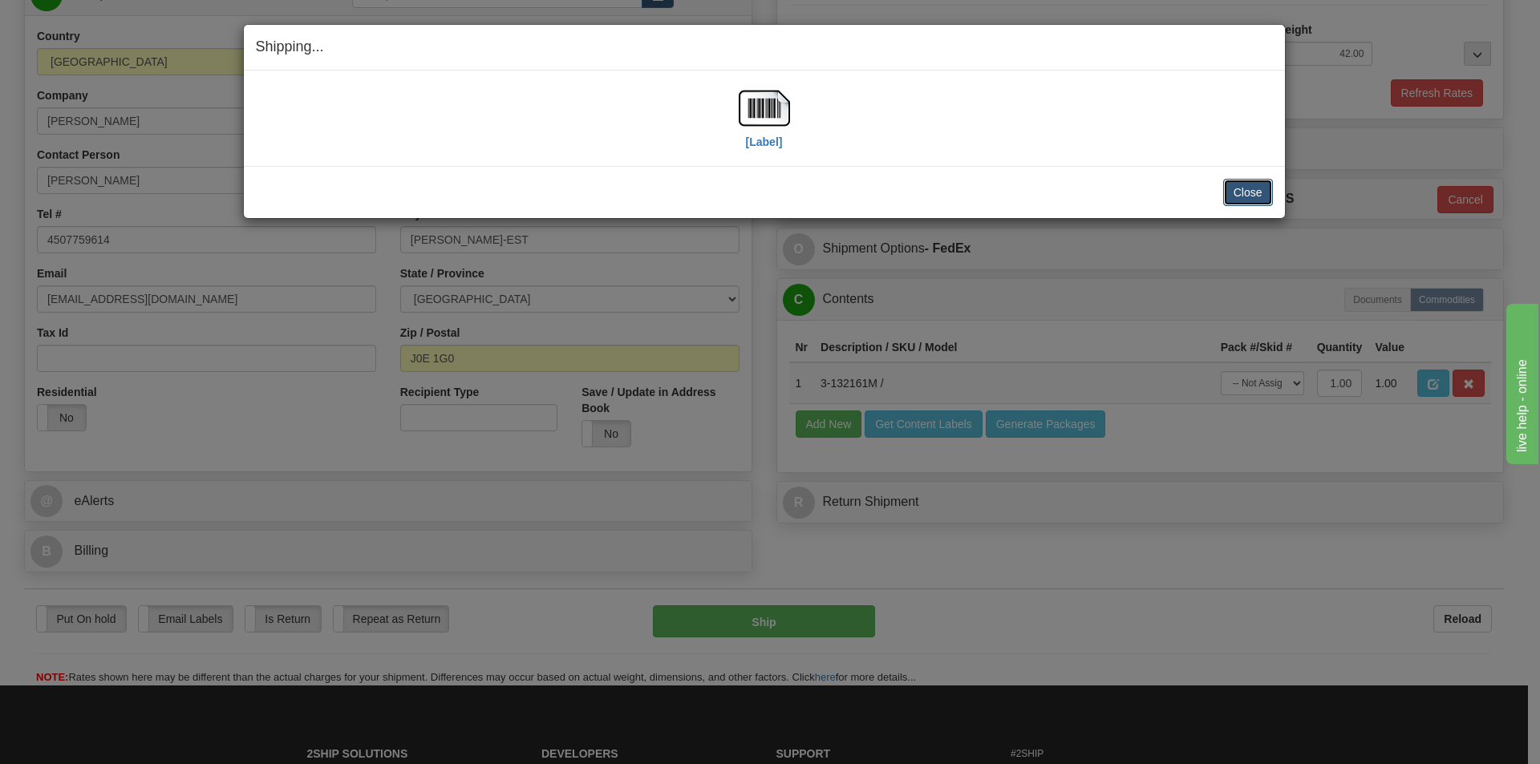
click at [1256, 196] on button "Close" at bounding box center [1248, 192] width 50 height 27
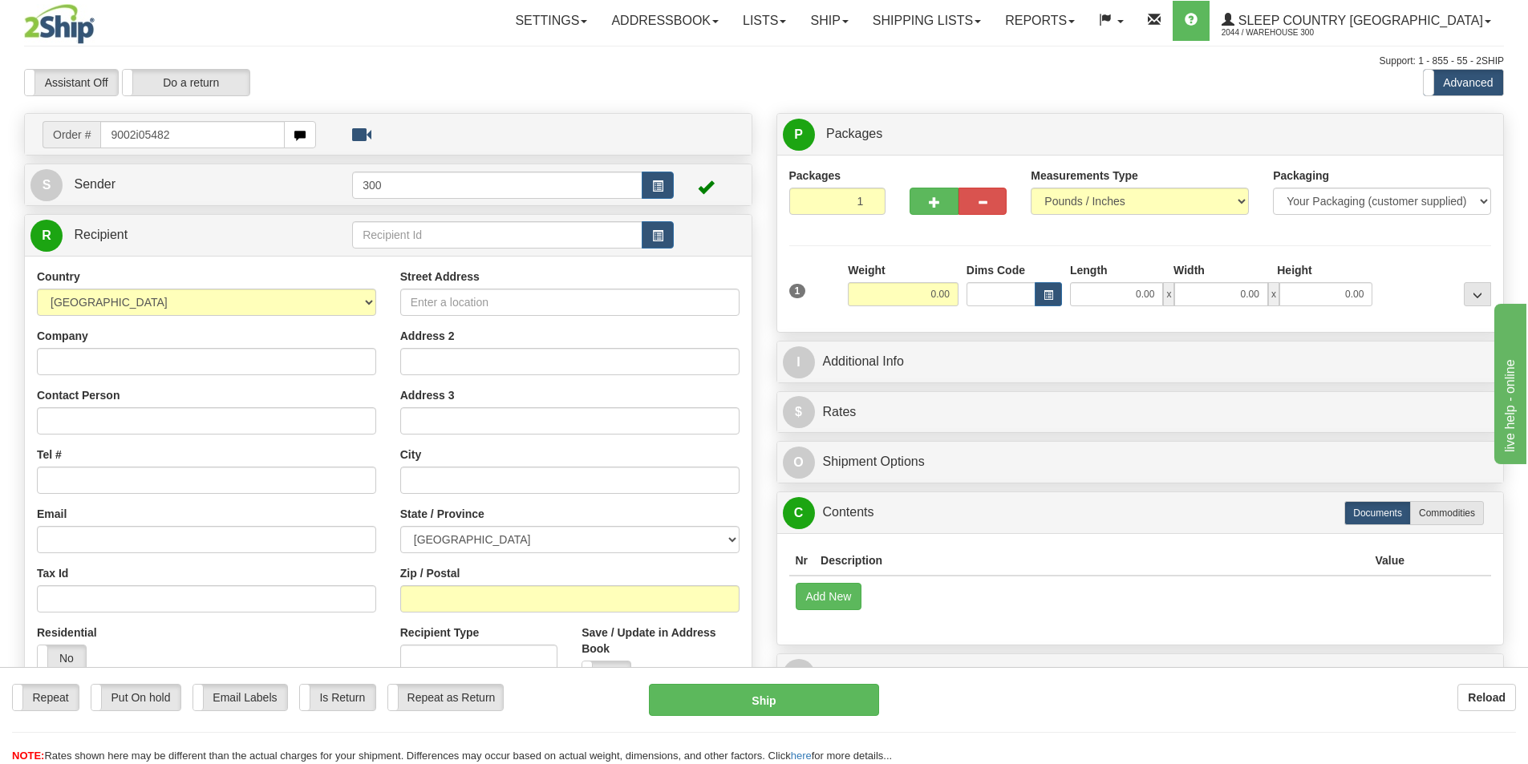
type input "9002i054824"
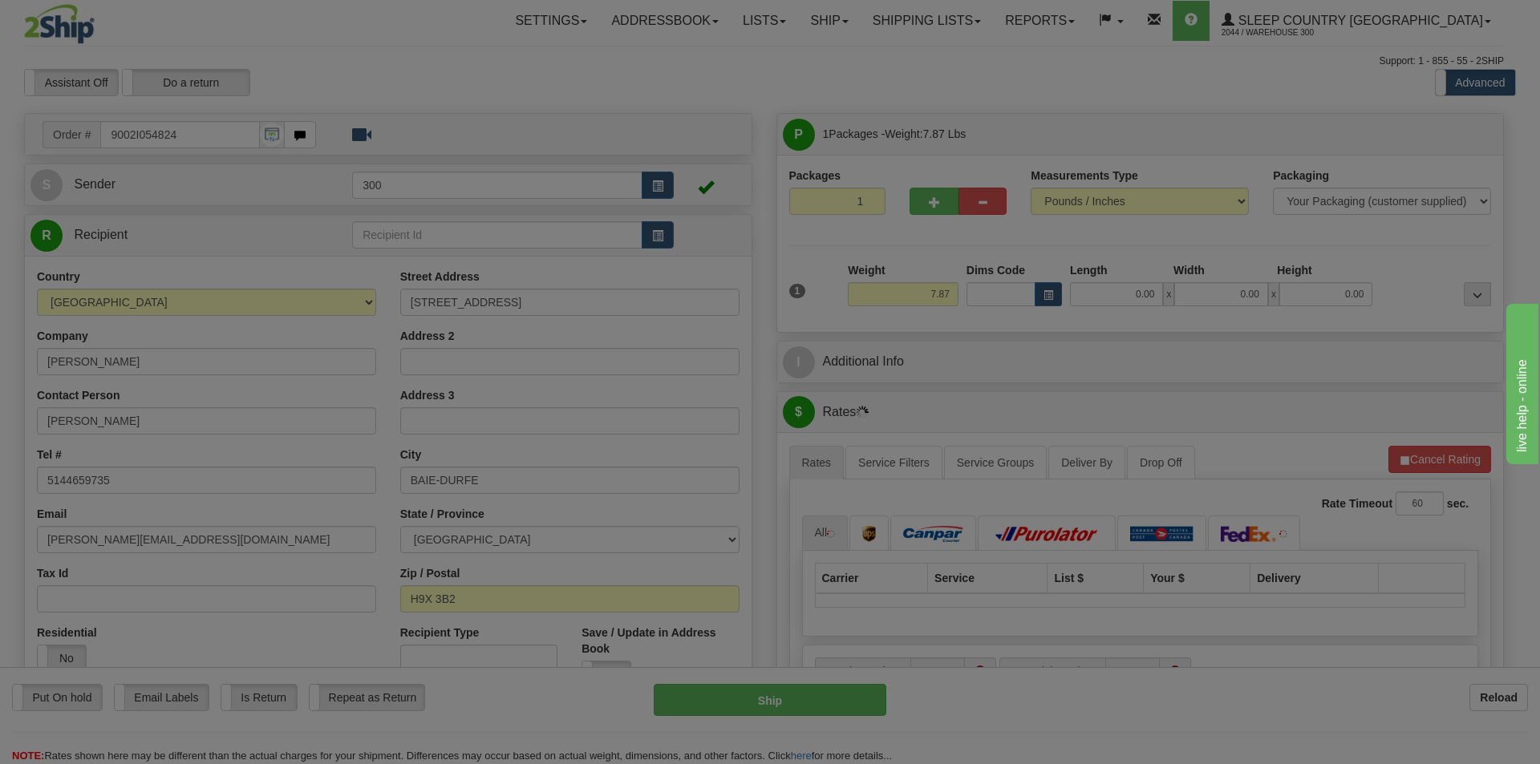
type input "BAIE-D'URFE"
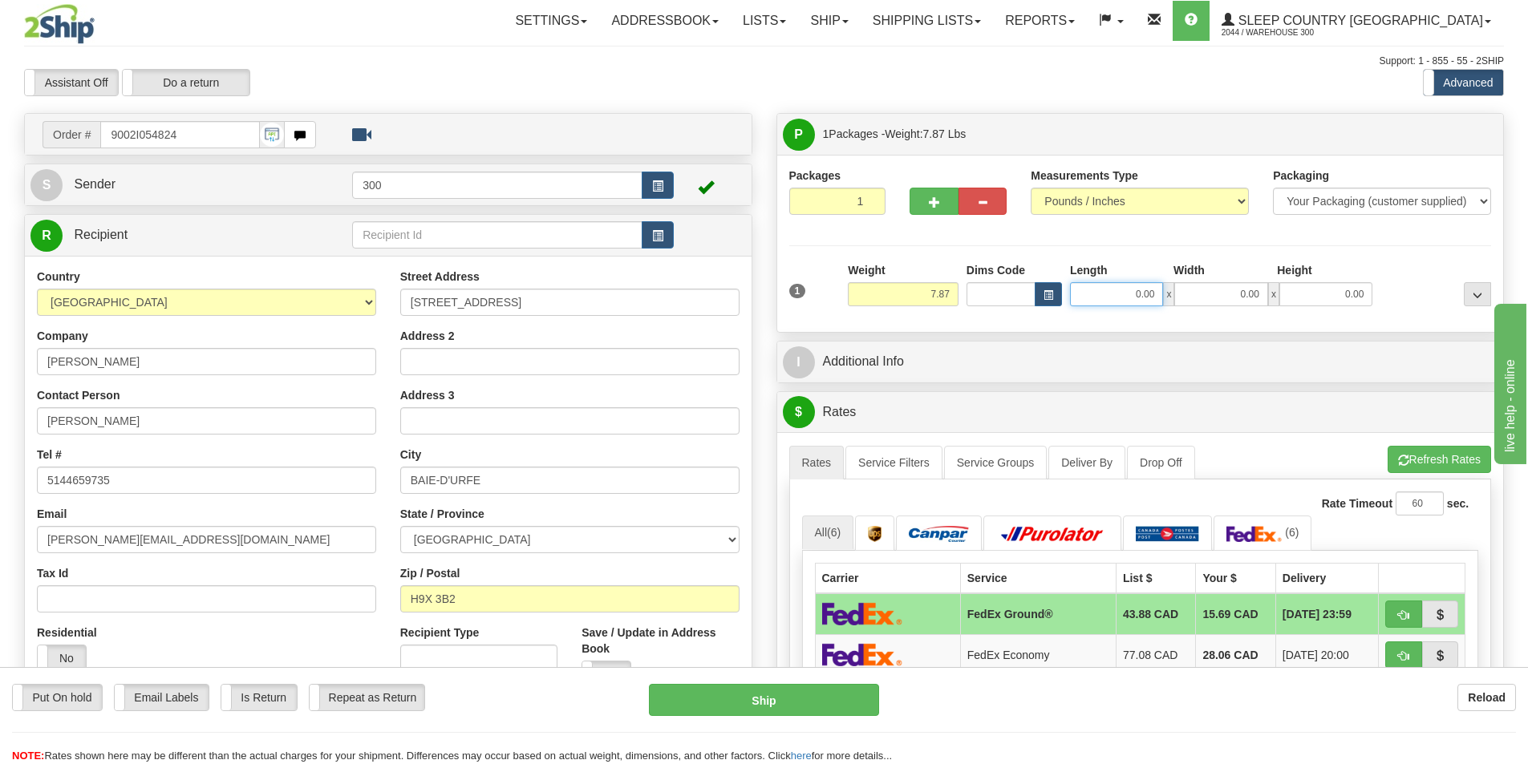
click at [1118, 293] on input "0.00" at bounding box center [1116, 294] width 93 height 24
type input "13.00"
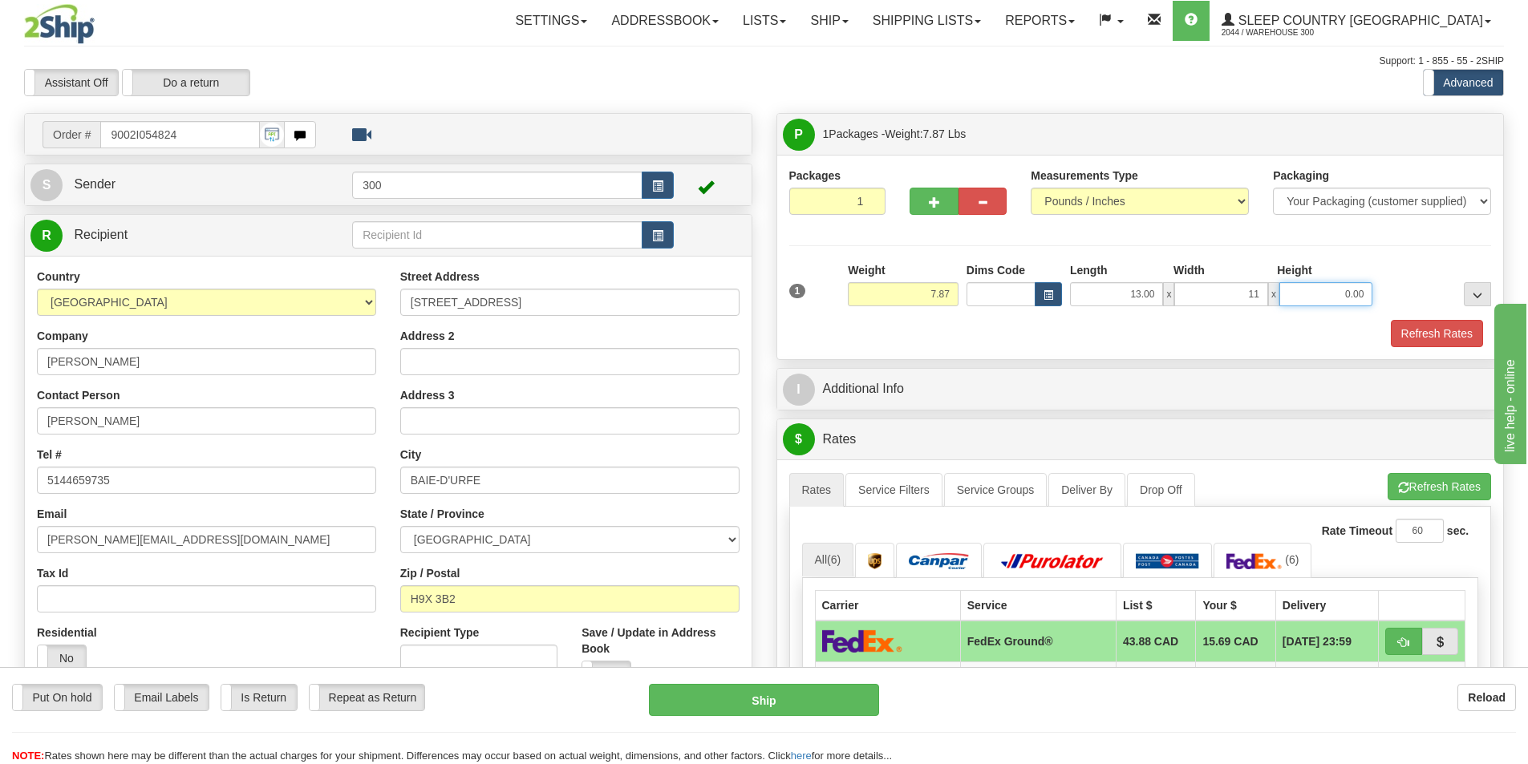
type input "11.00"
type input "4.00"
click at [1463, 344] on button "Refresh Rates" at bounding box center [1436, 333] width 92 height 27
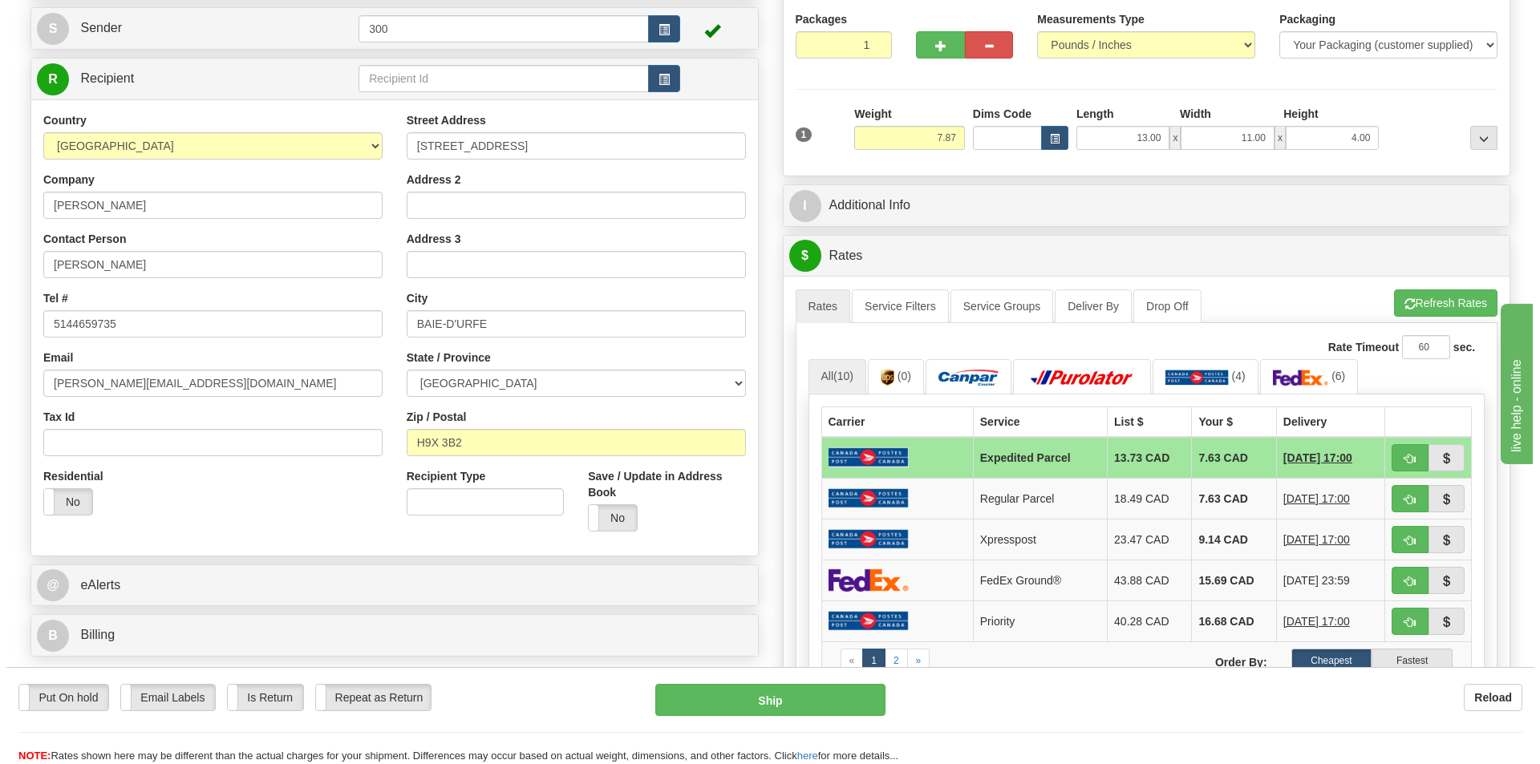
scroll to position [241, 0]
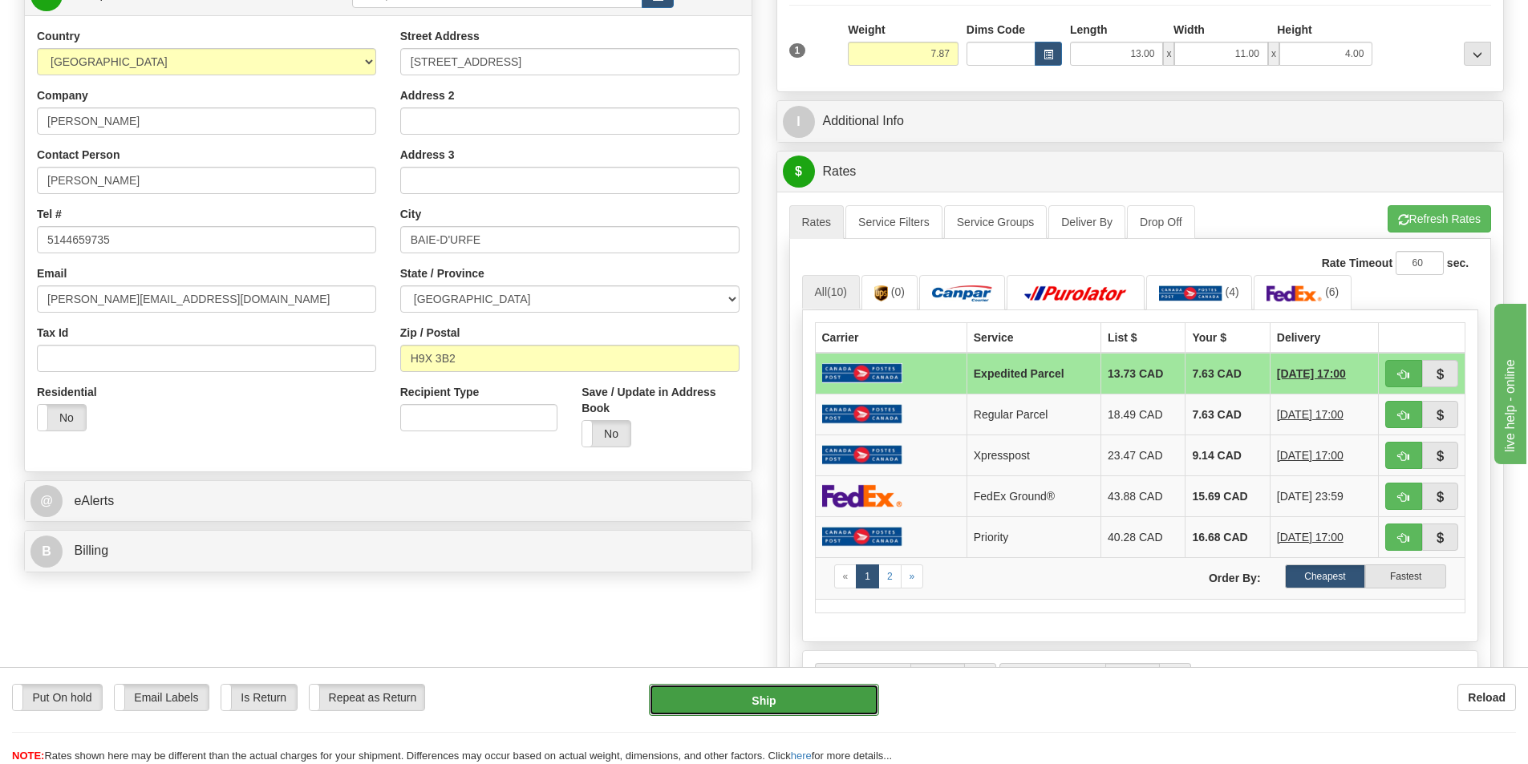
click at [725, 700] on button "Ship" at bounding box center [764, 700] width 230 height 32
type input "DOM.EP"
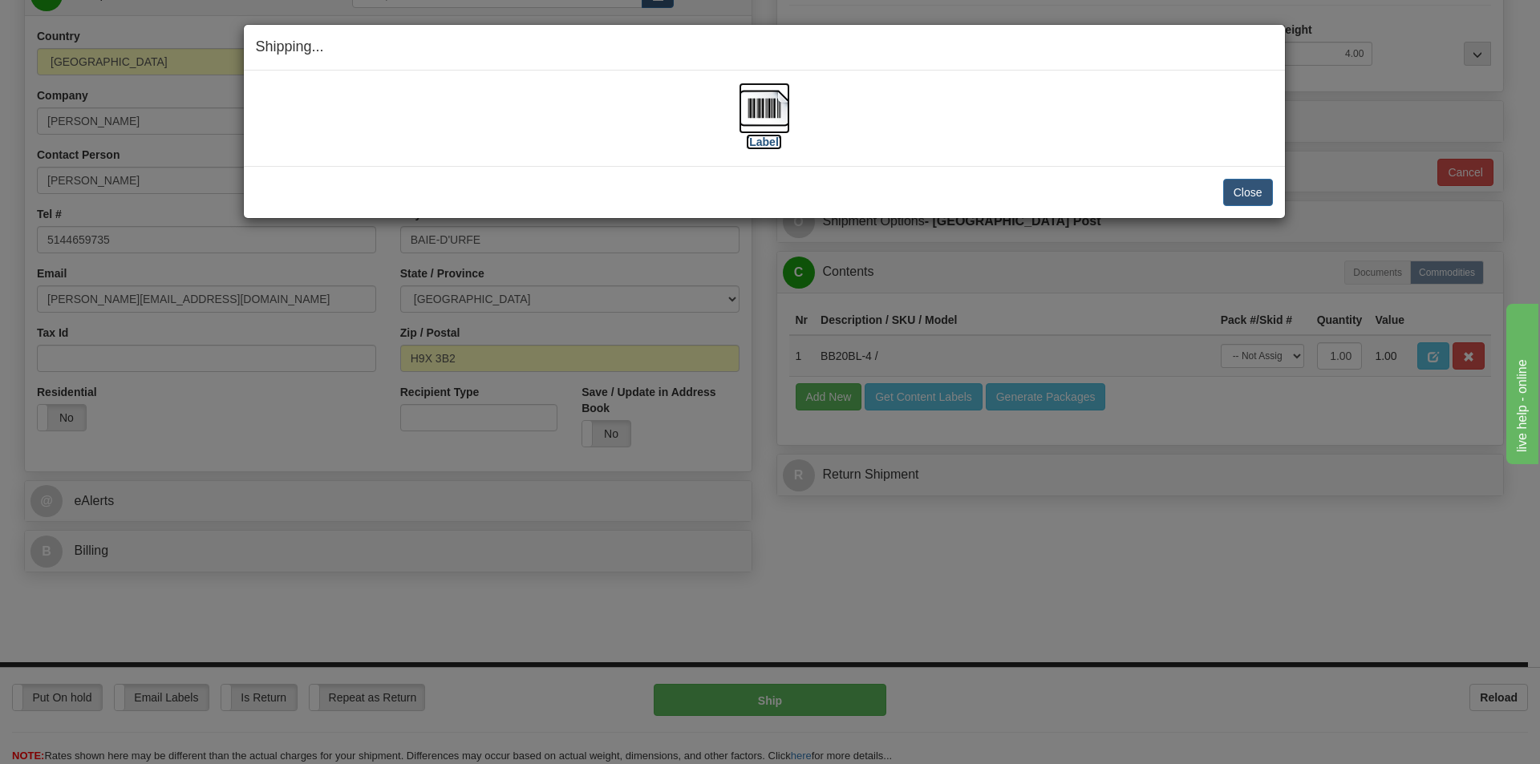
click at [765, 95] on img at bounding box center [764, 108] width 51 height 51
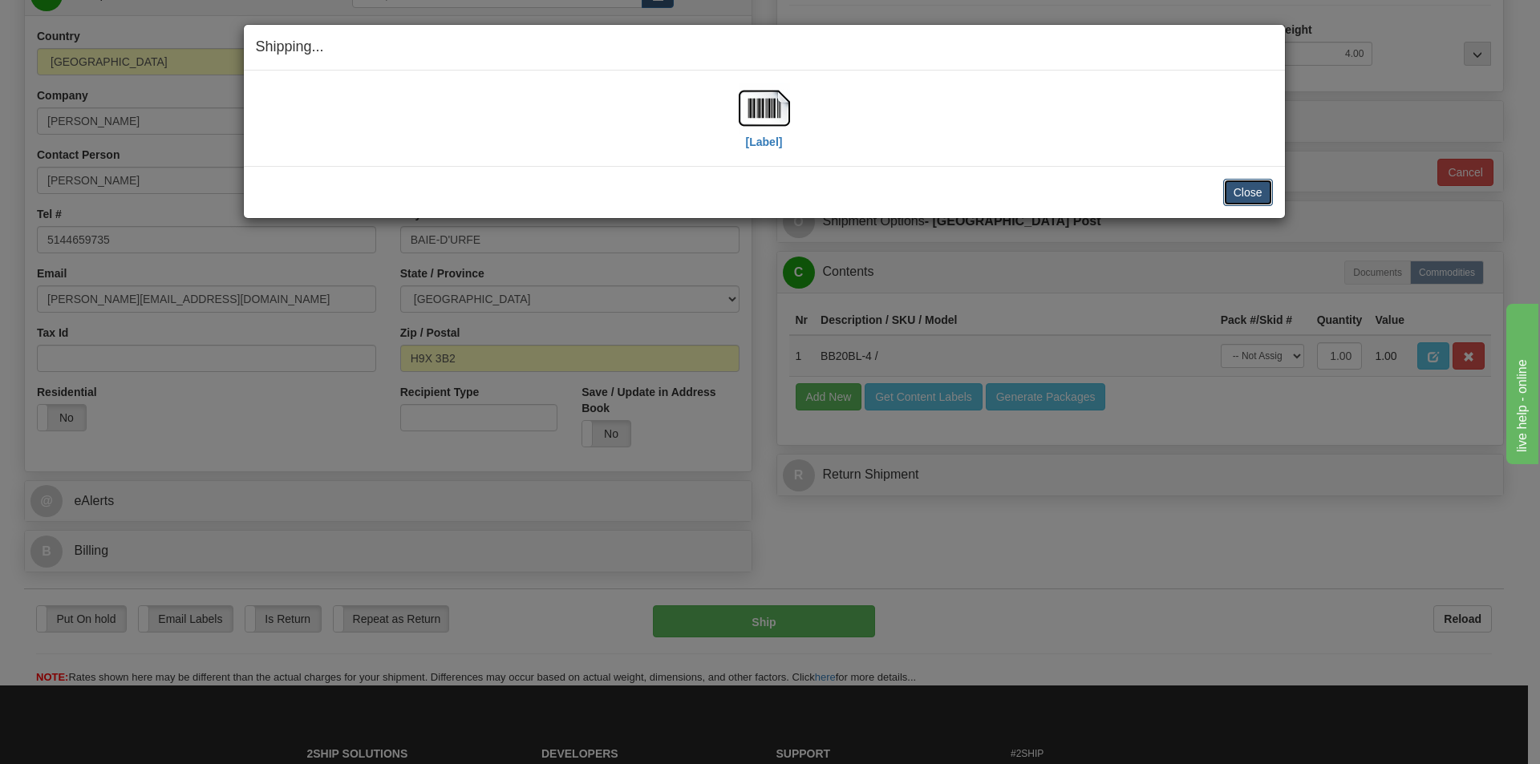
click at [1257, 194] on button "Close" at bounding box center [1248, 192] width 50 height 27
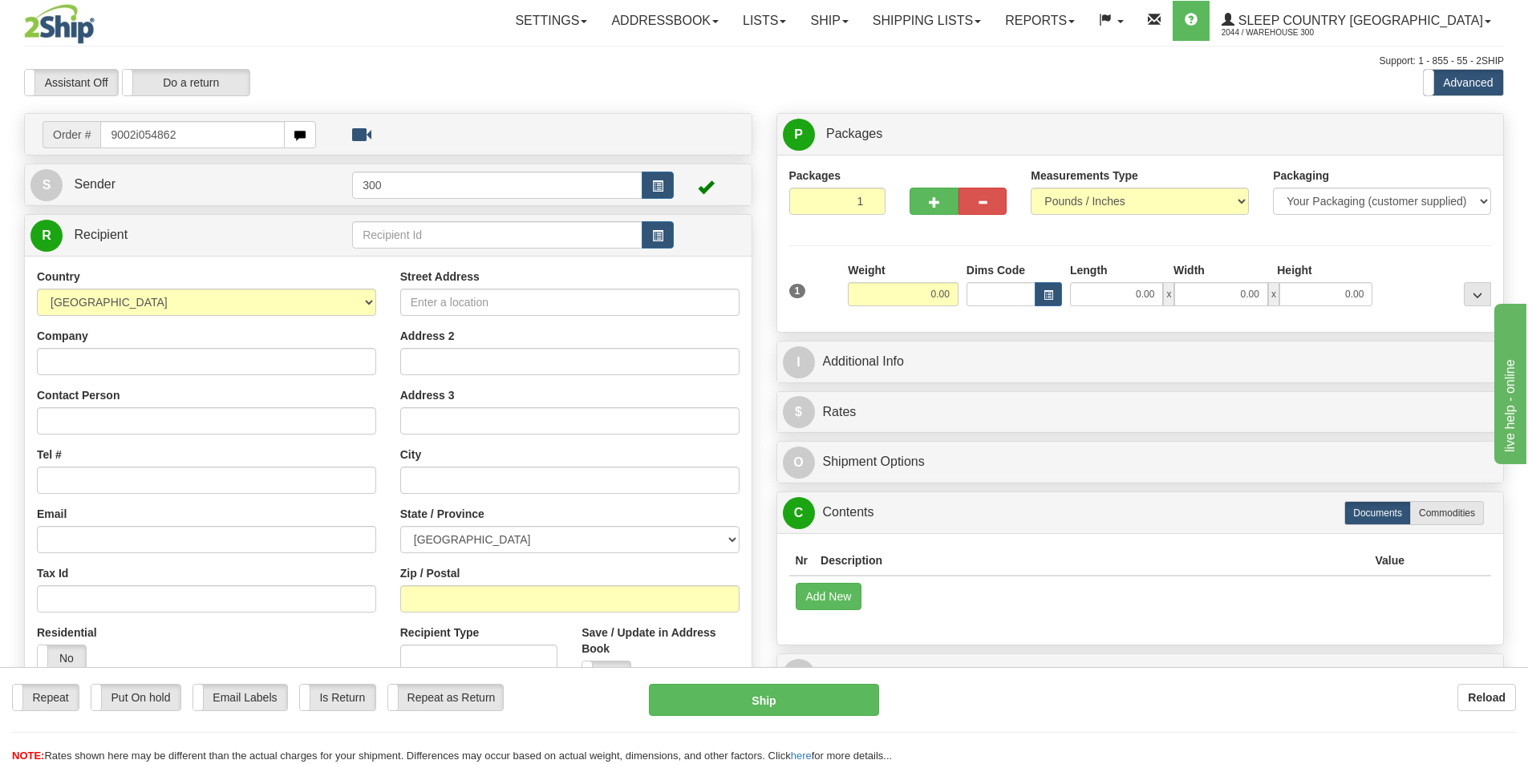
type input "9002i054862"
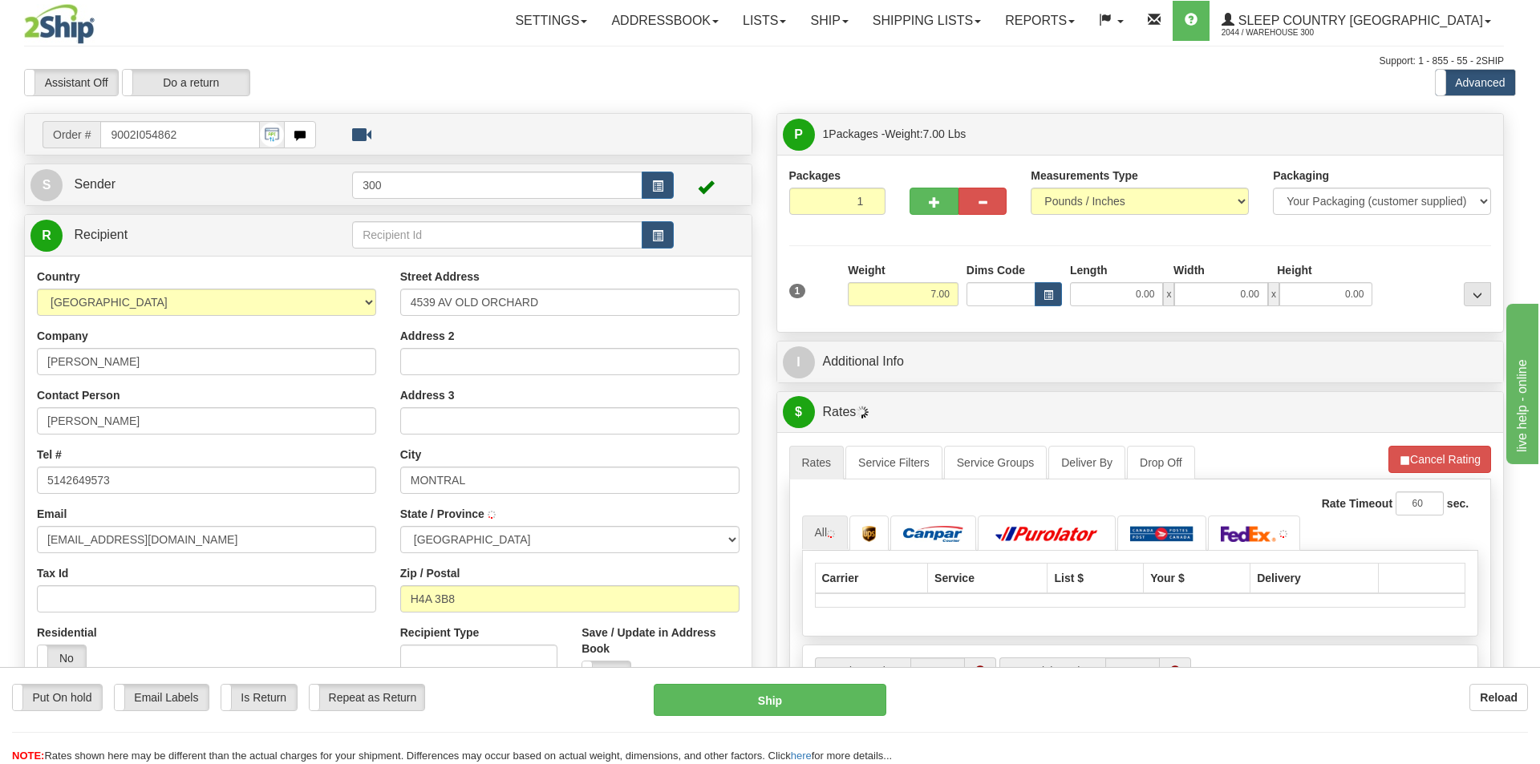
type input "[GEOGRAPHIC_DATA]"
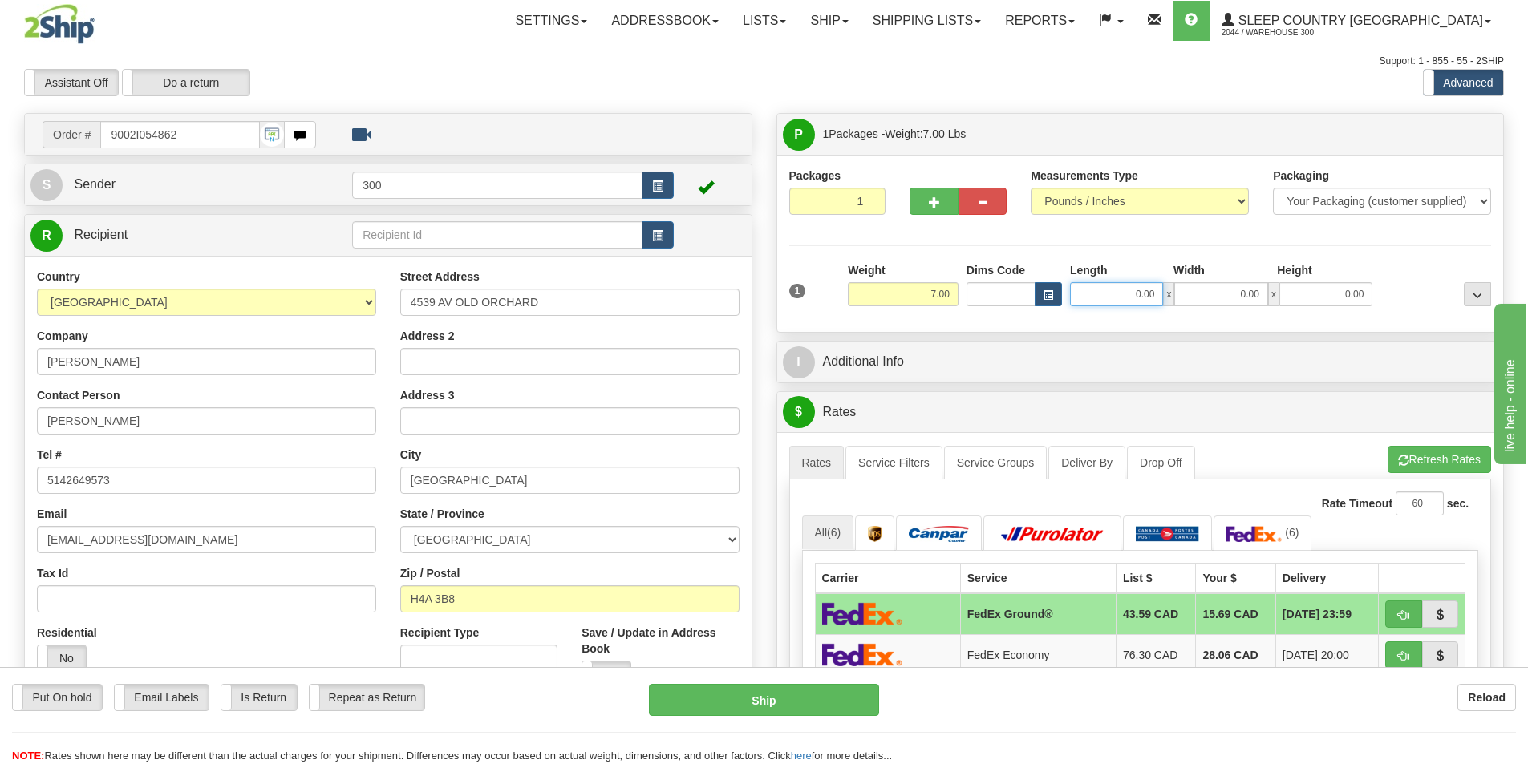
click at [1141, 296] on input "0.00" at bounding box center [1116, 294] width 93 height 24
type input "25.00"
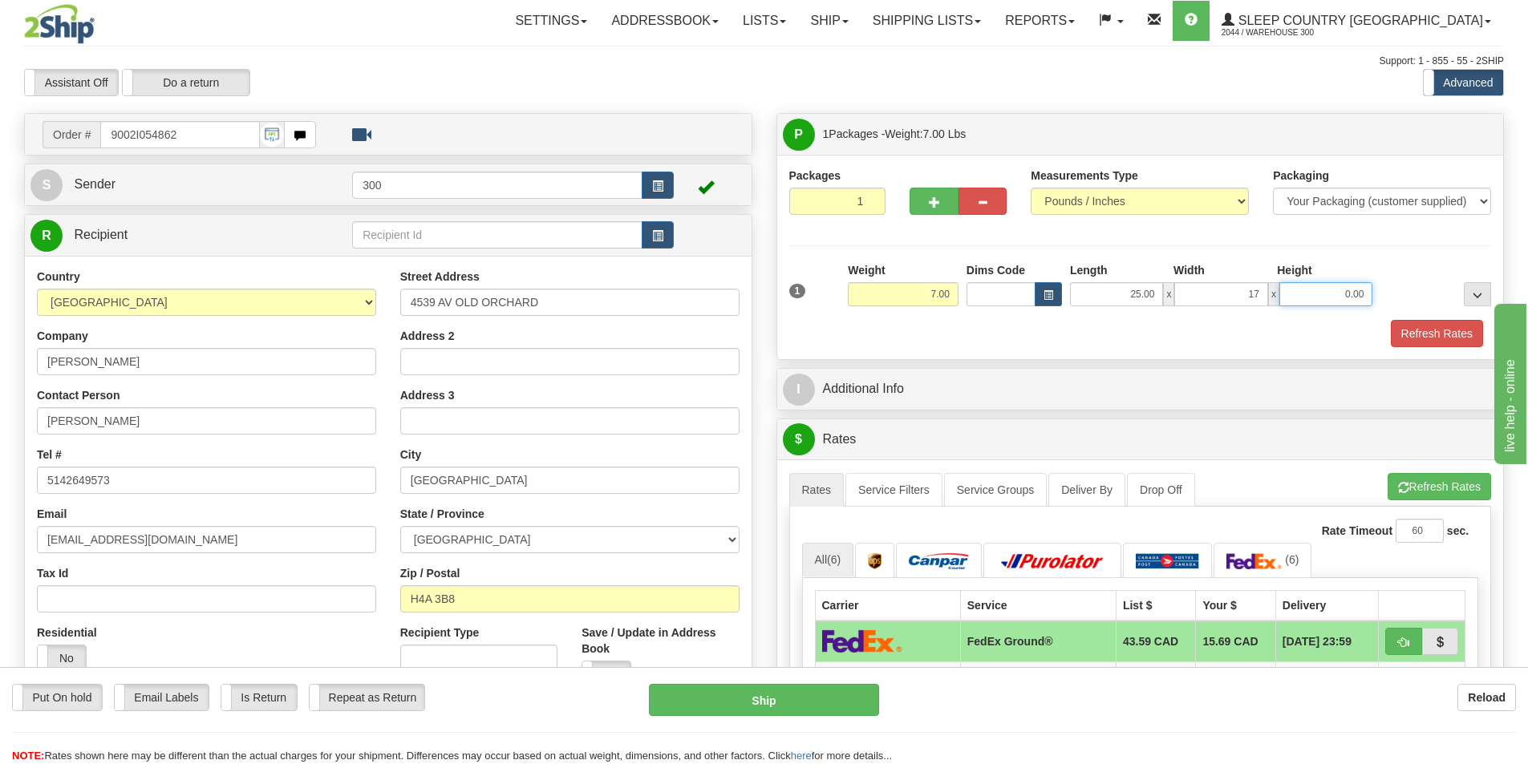
type input "17.00"
type input "3.00"
click at [1446, 334] on button "Refresh Rates" at bounding box center [1436, 333] width 92 height 27
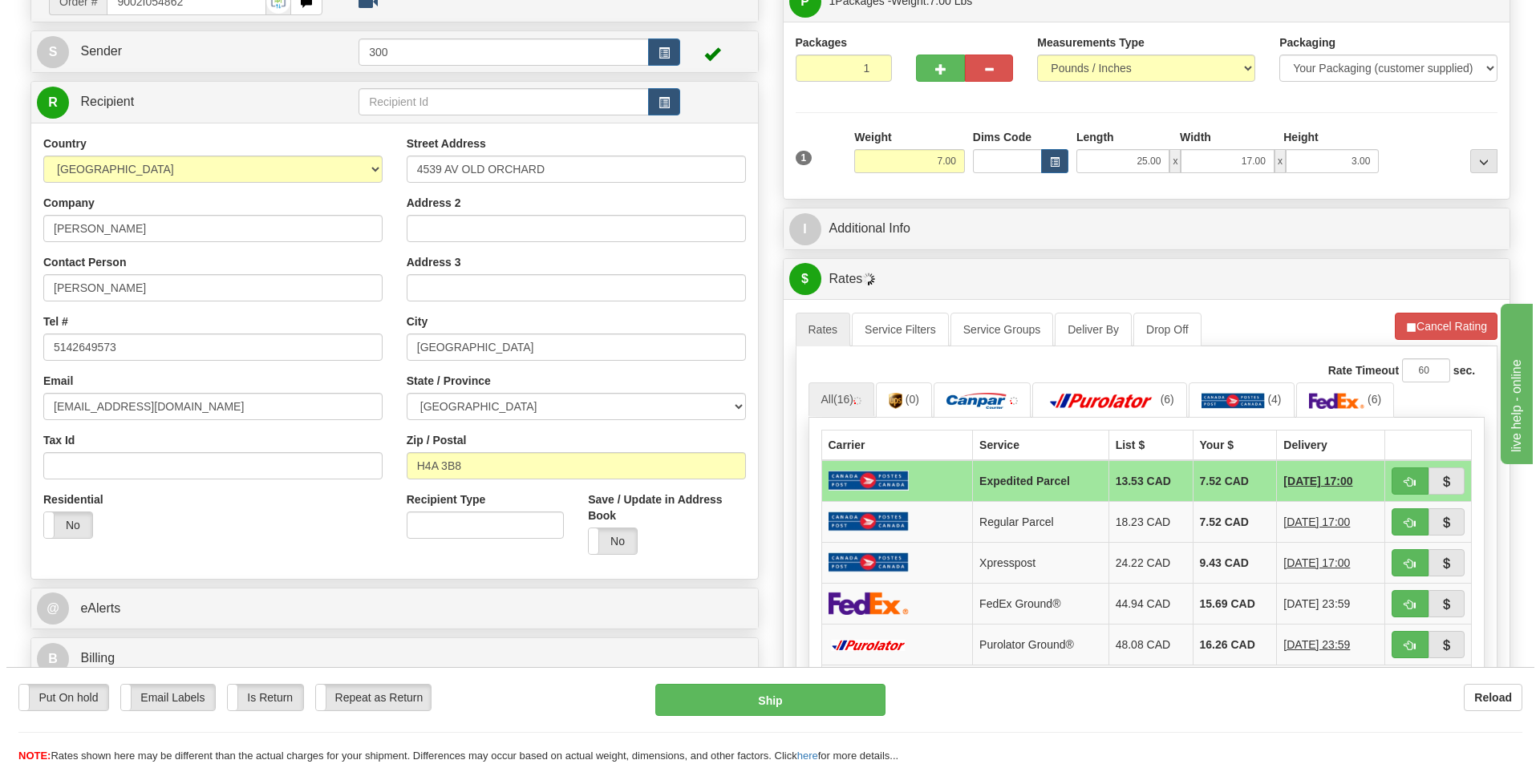
scroll to position [241, 0]
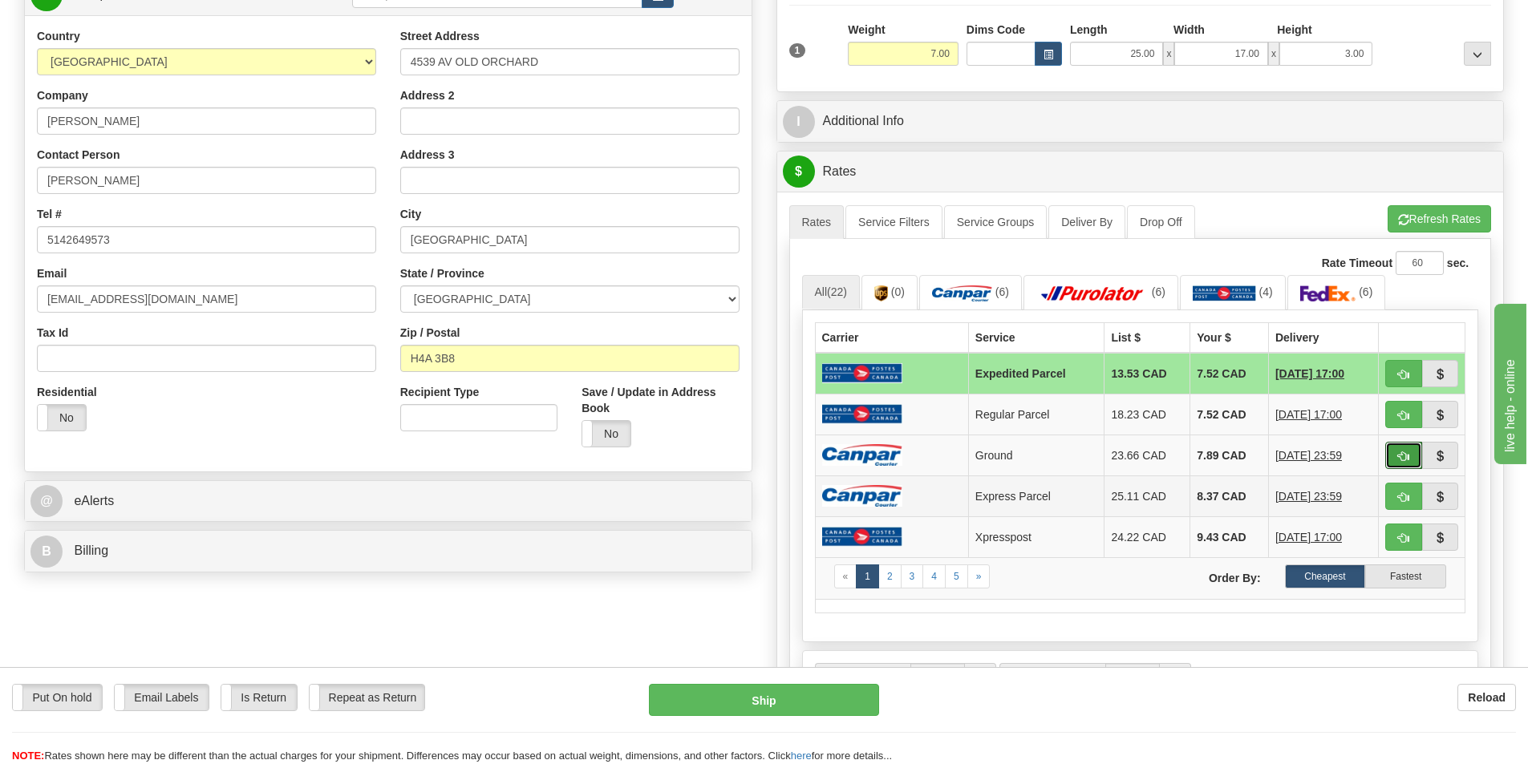
drag, startPoint x: 1407, startPoint y: 456, endPoint x: 1182, endPoint y: 512, distance: 232.0
click at [1407, 456] on span "button" at bounding box center [1403, 456] width 11 height 10
type input "1"
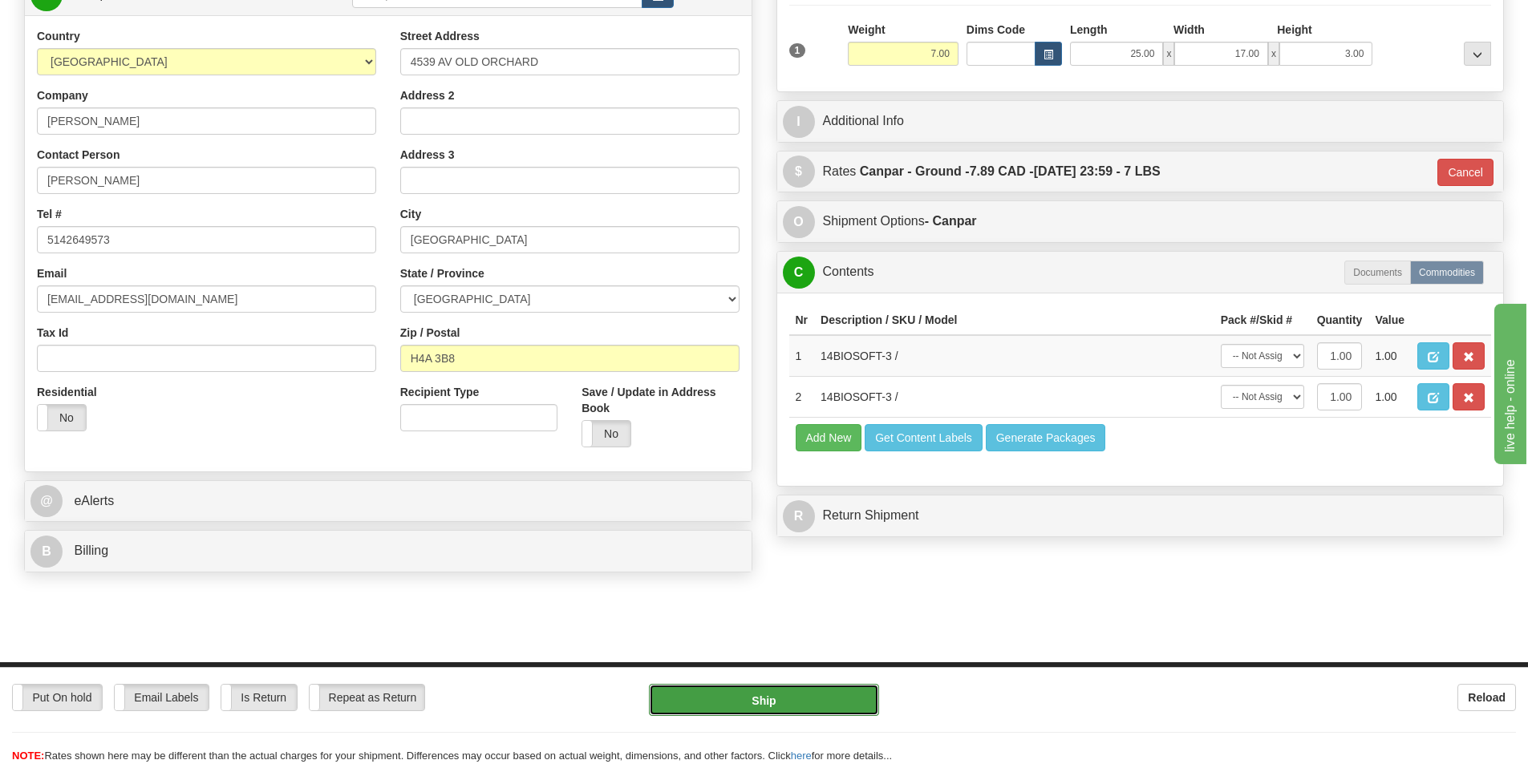
click at [758, 705] on button "Ship" at bounding box center [764, 700] width 230 height 32
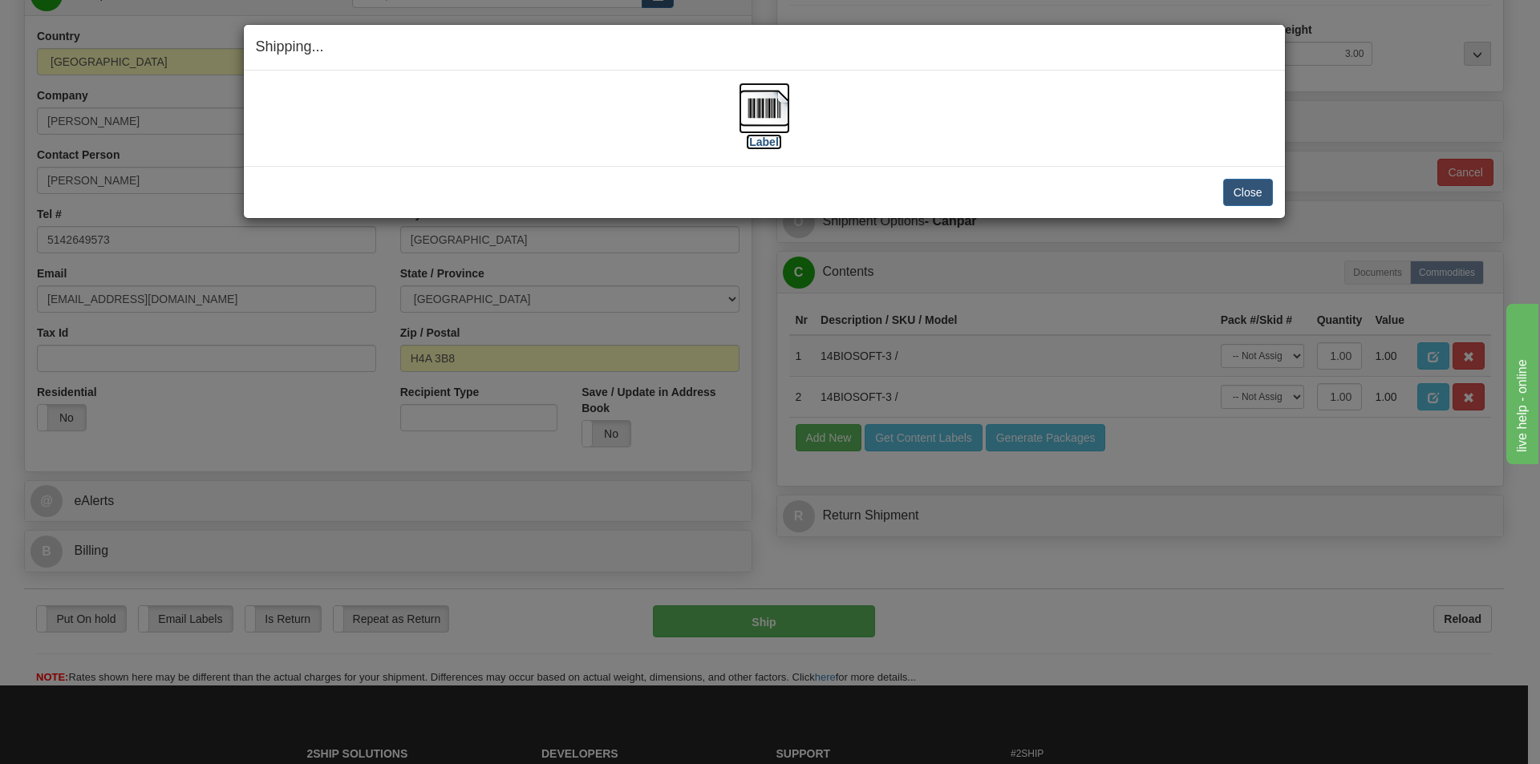
click at [764, 123] on img at bounding box center [764, 108] width 51 height 51
click at [1250, 192] on button "Close" at bounding box center [1248, 192] width 50 height 27
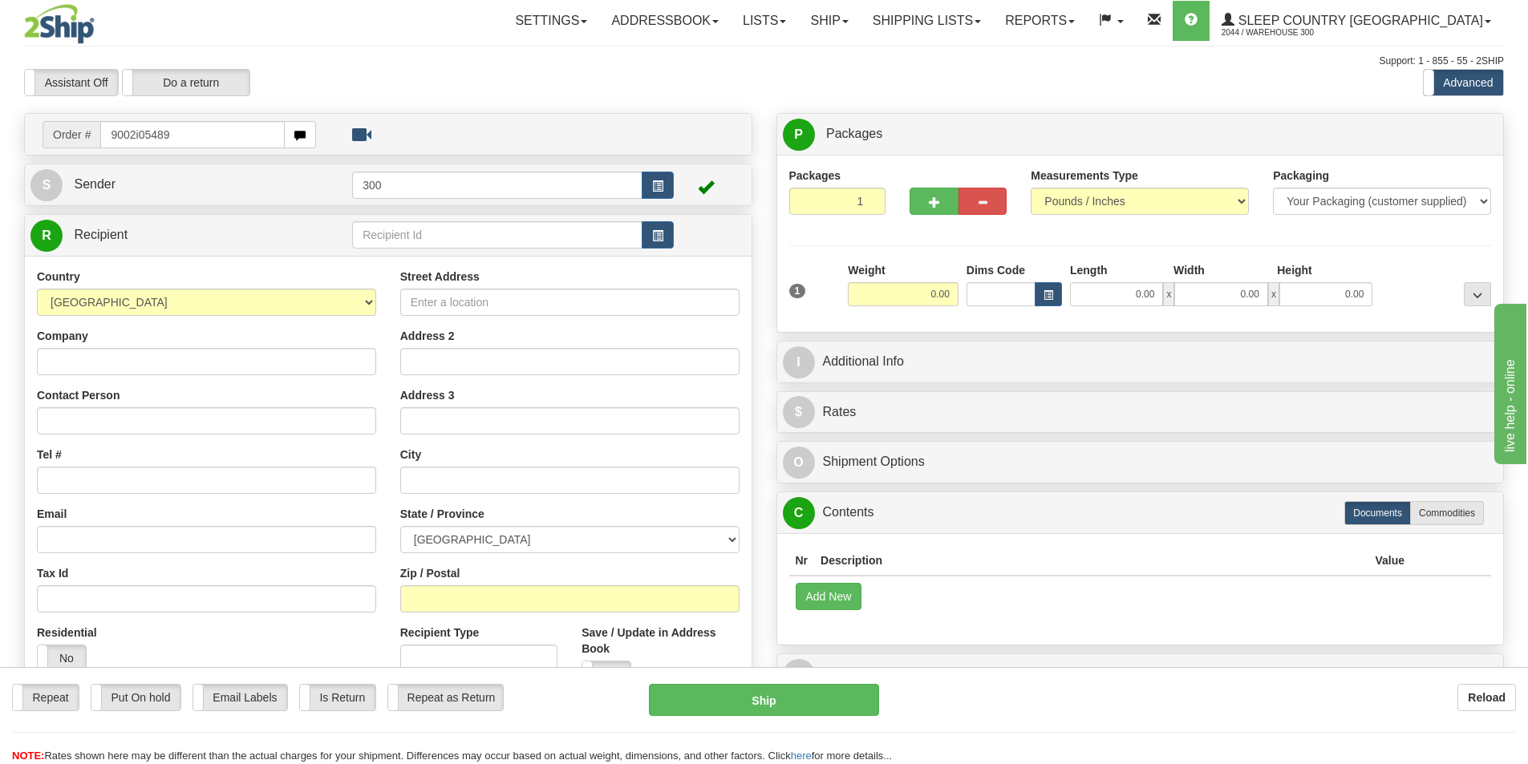
type input "9002i054895"
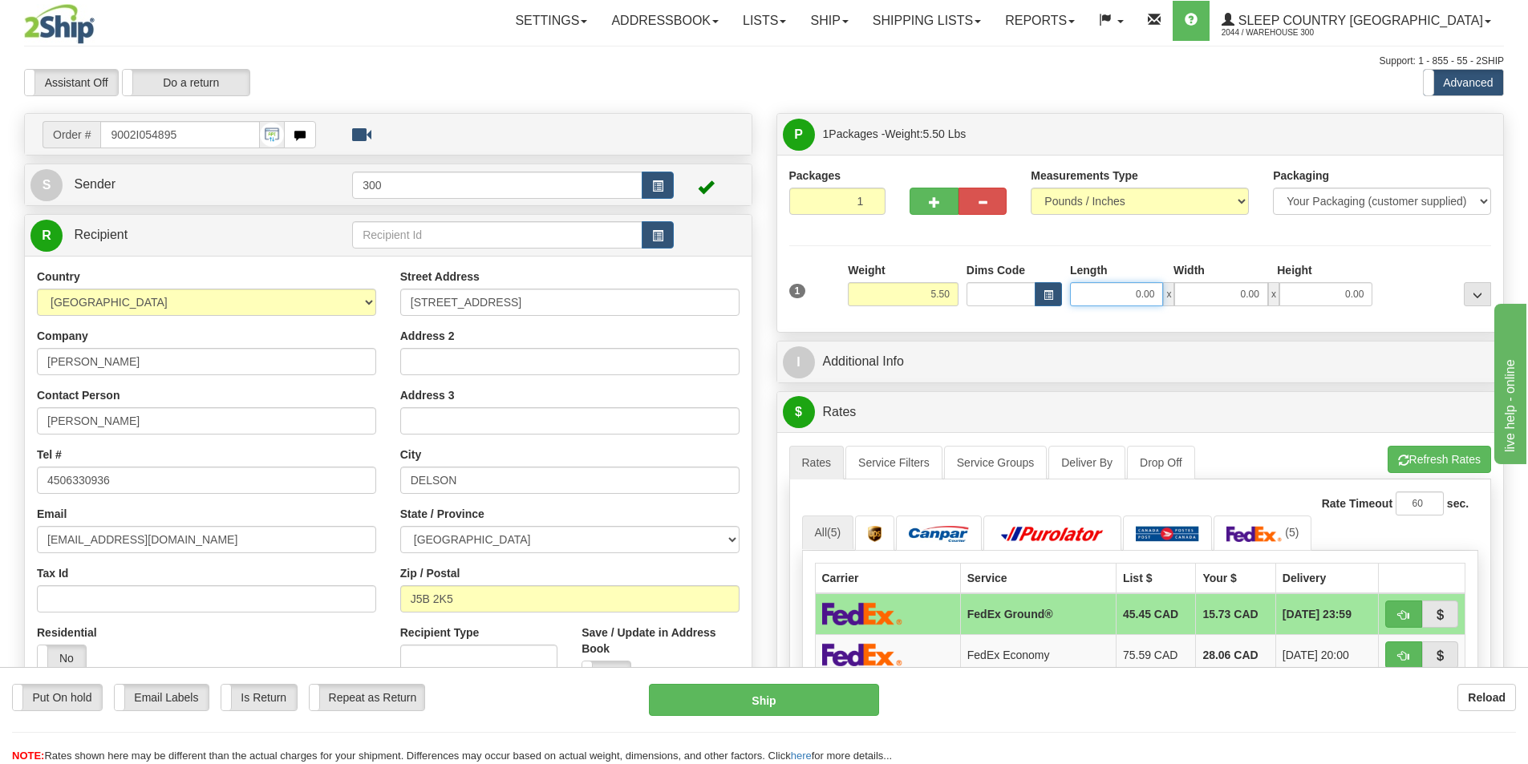
click at [1135, 294] on input "0.00" at bounding box center [1116, 294] width 93 height 24
type input "19.00"
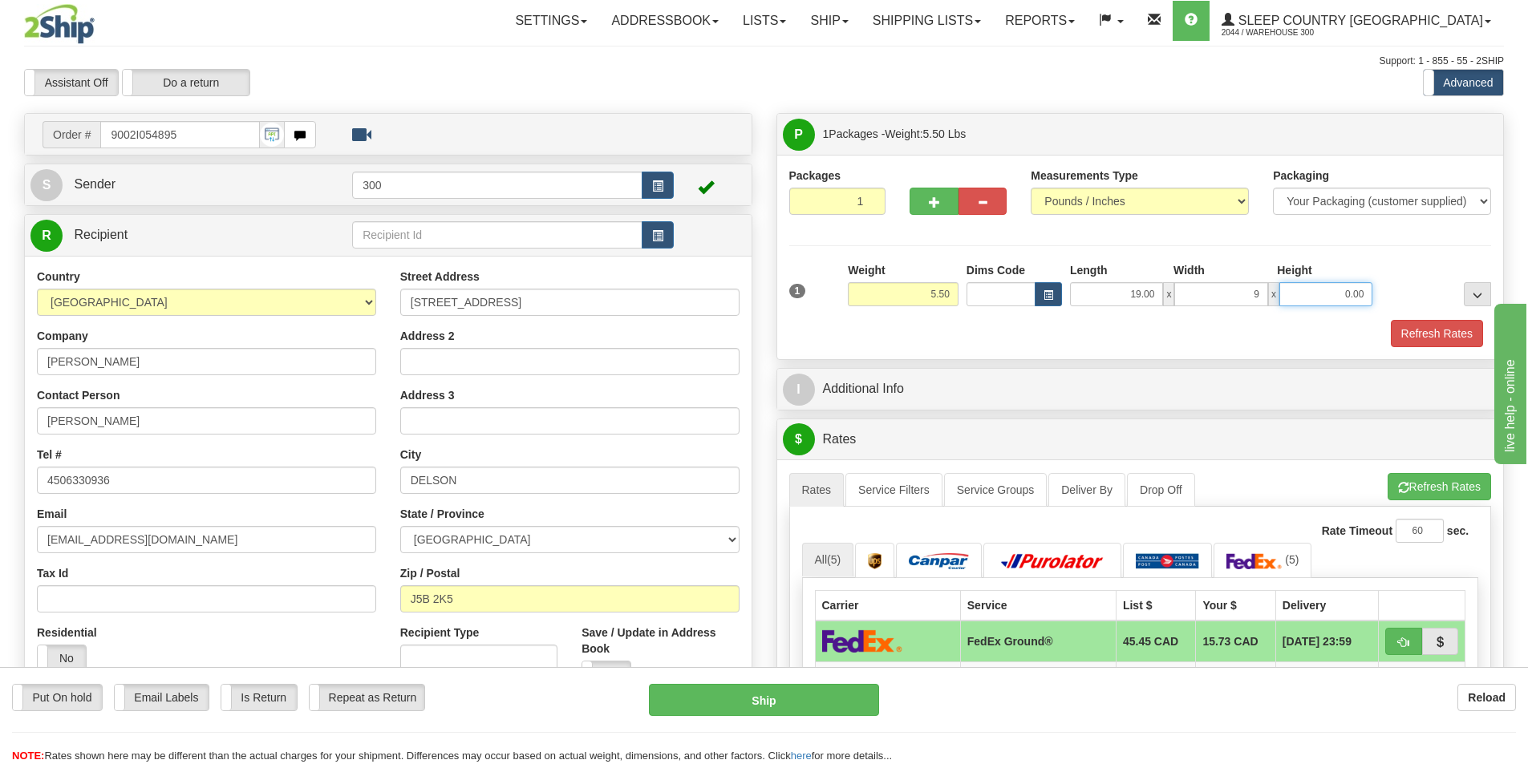
type input "9.00"
type input "18.00"
click at [1419, 342] on button "Refresh Rates" at bounding box center [1436, 333] width 92 height 27
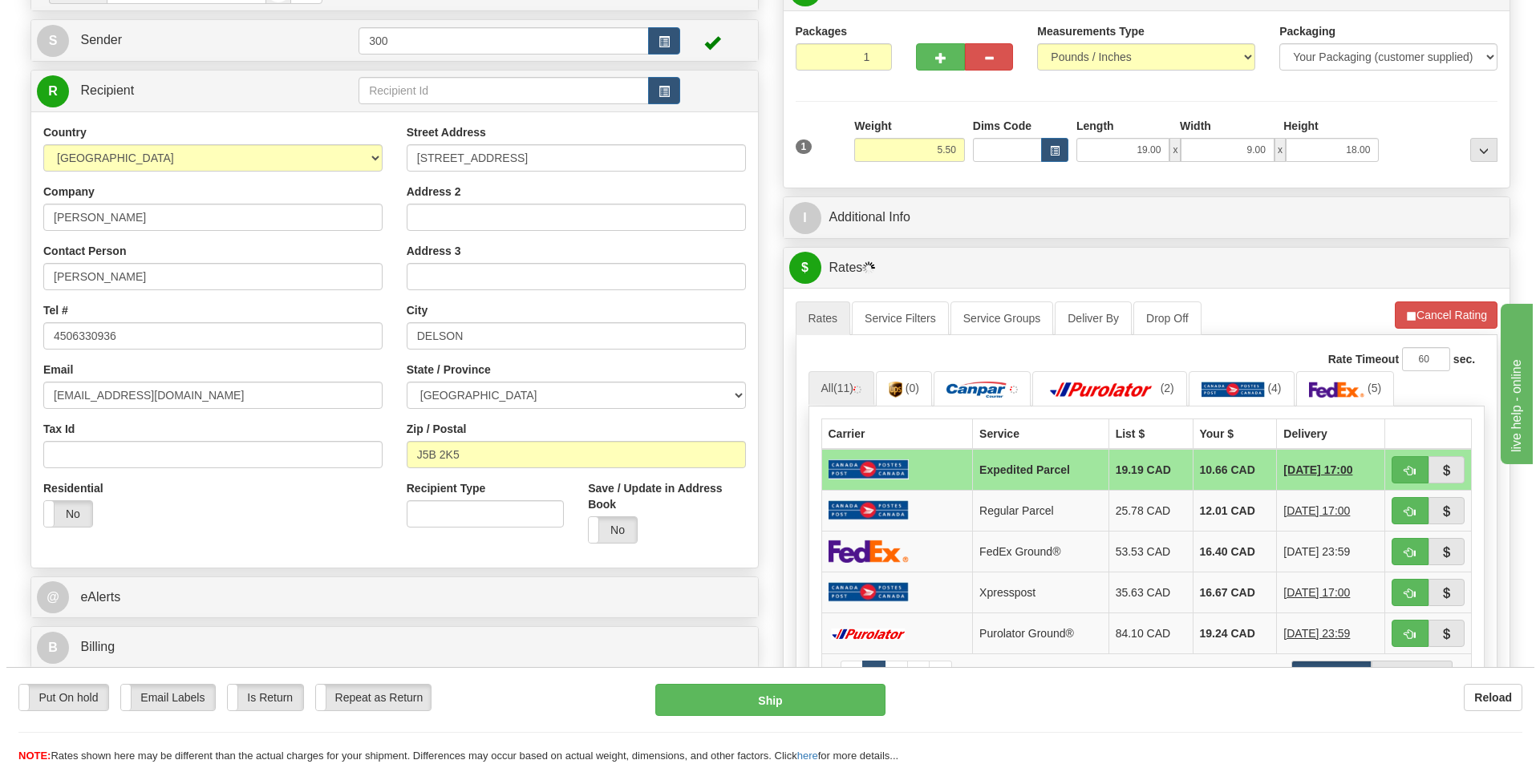
scroll to position [160, 0]
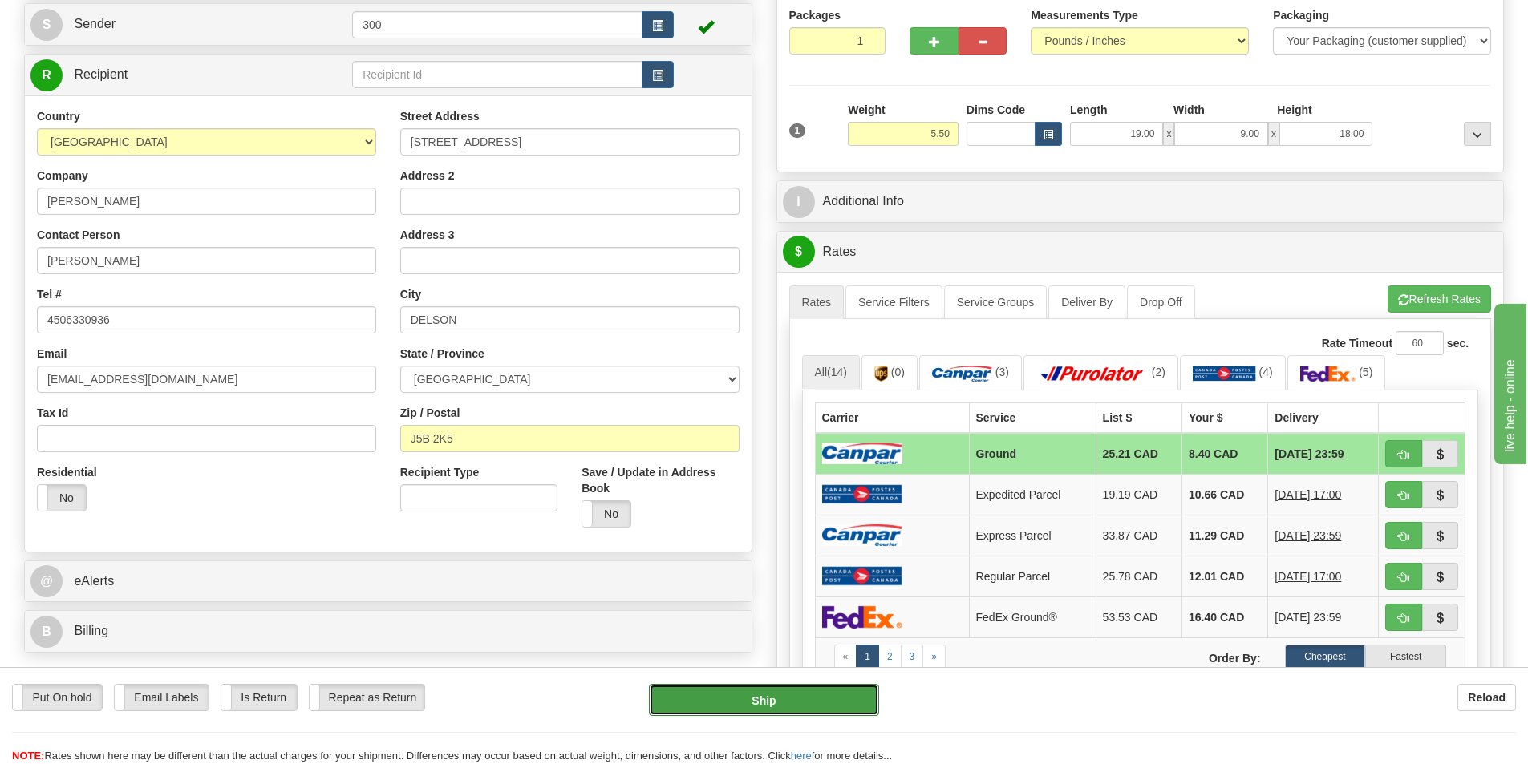
click at [790, 710] on button "Ship" at bounding box center [764, 700] width 230 height 32
type input "1"
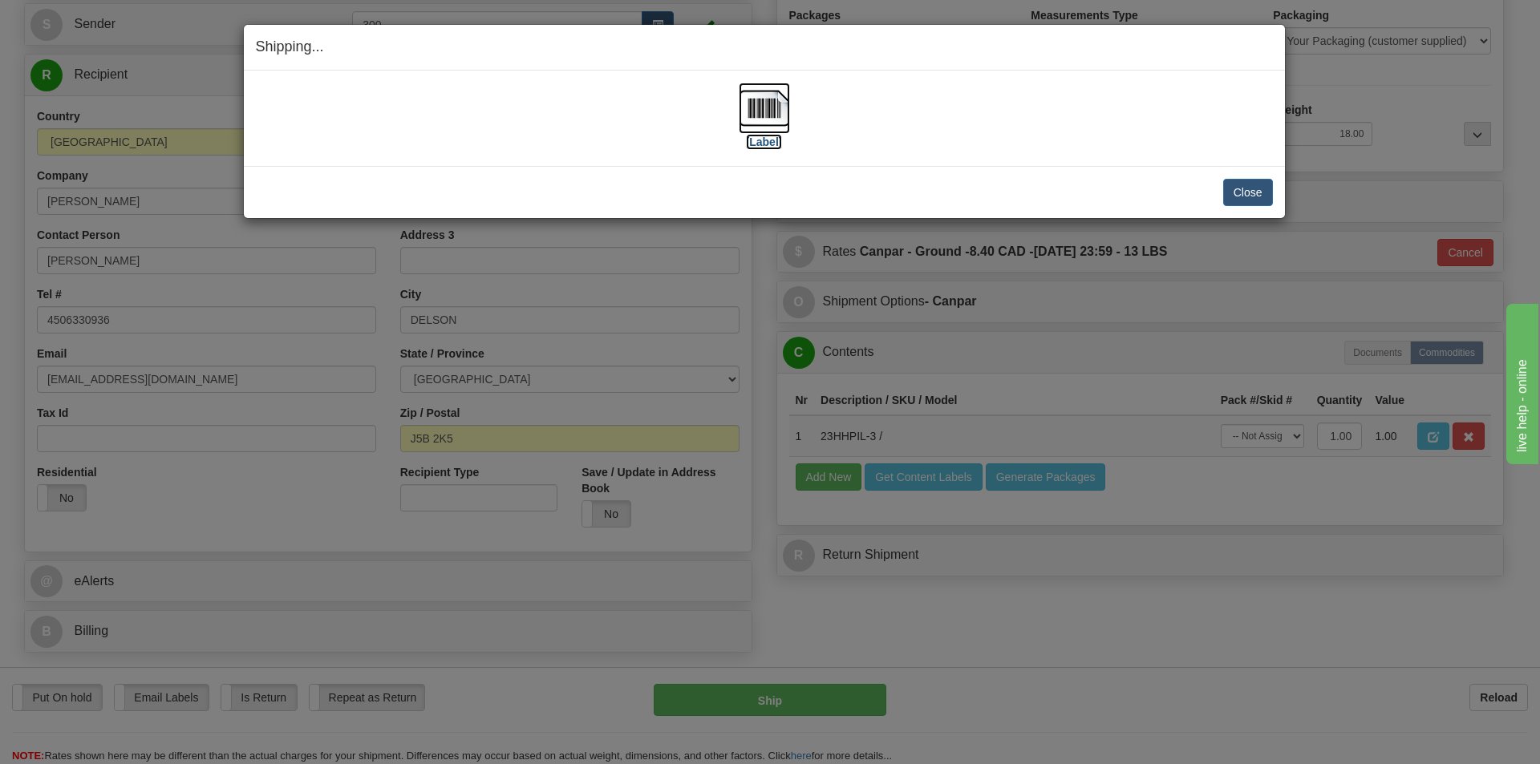
click at [761, 112] on img at bounding box center [764, 108] width 51 height 51
click at [1254, 193] on button "Close" at bounding box center [1248, 192] width 50 height 27
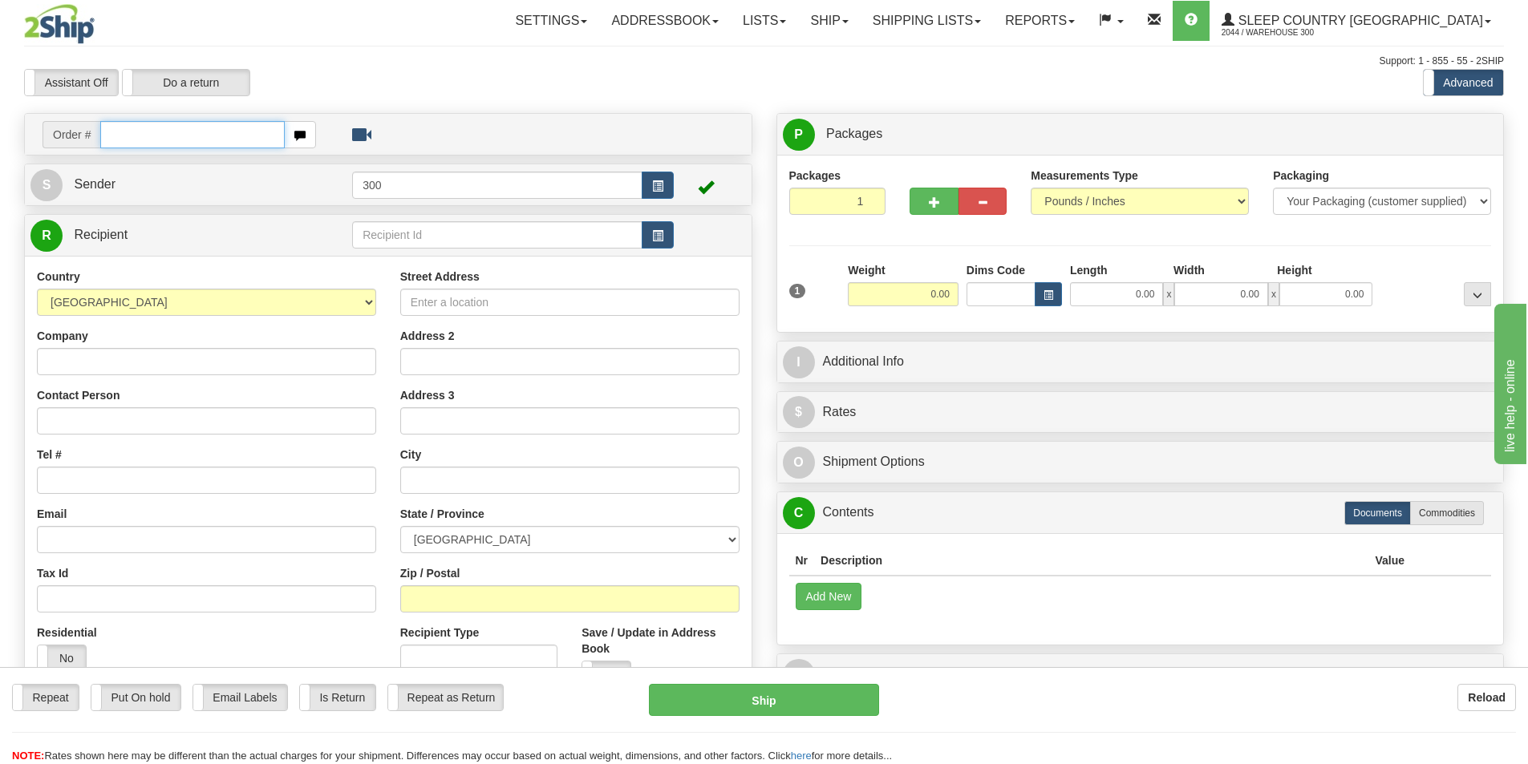
click at [188, 132] on input "text" at bounding box center [192, 134] width 184 height 27
type input "9002i055384"
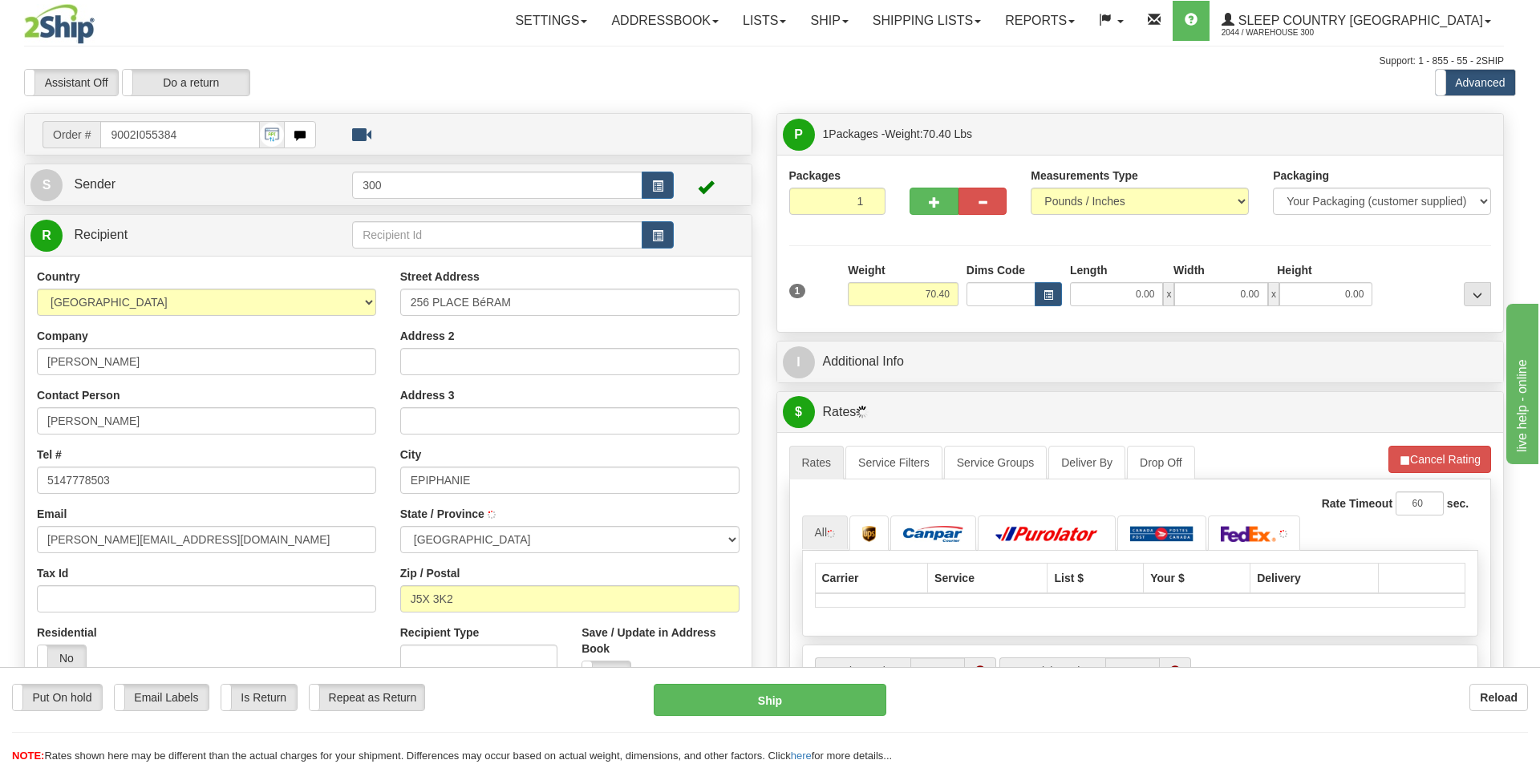
type input "L'EPIPHANIE"
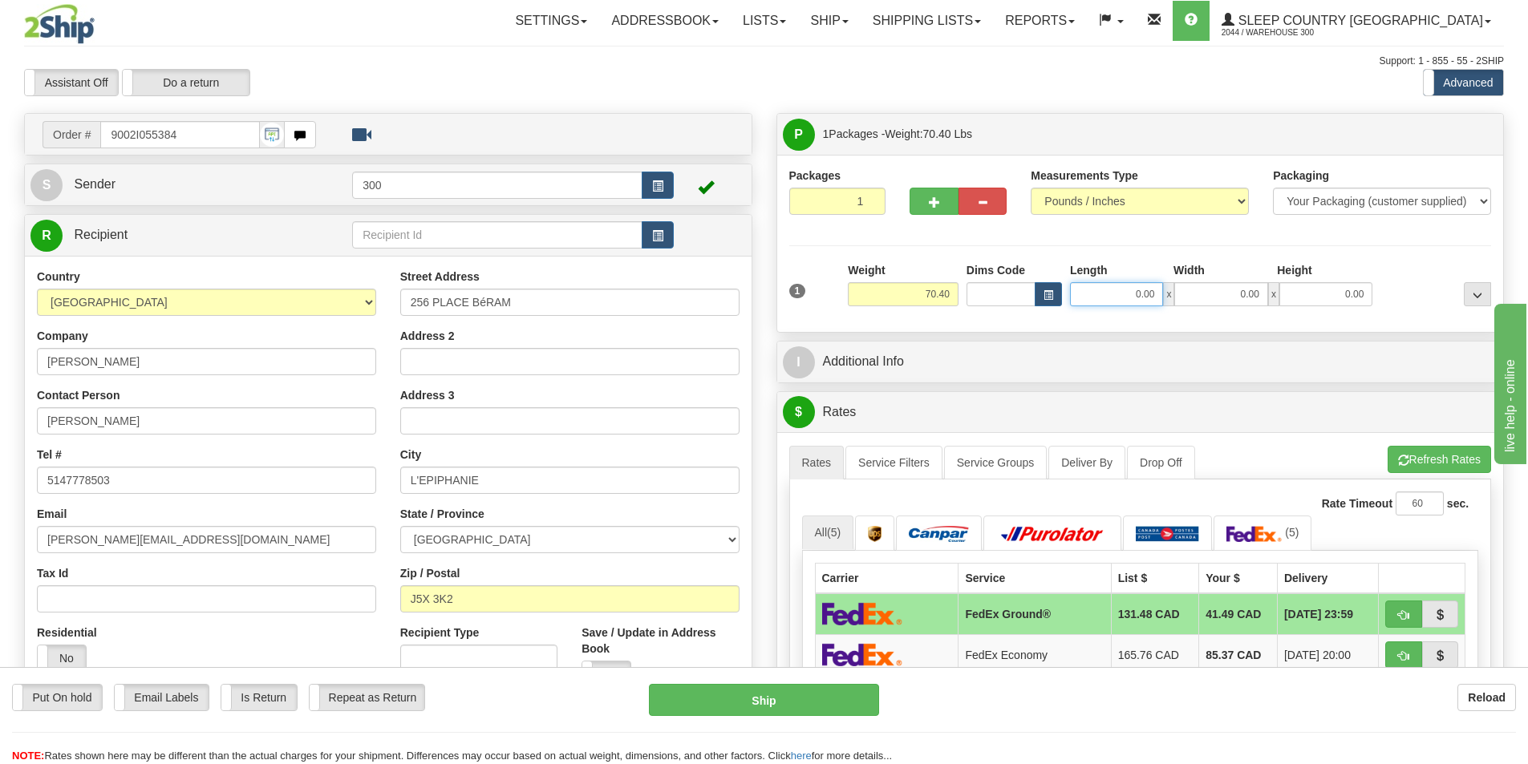
click at [1127, 295] on input "0.00" at bounding box center [1116, 294] width 93 height 24
type input "15.00"
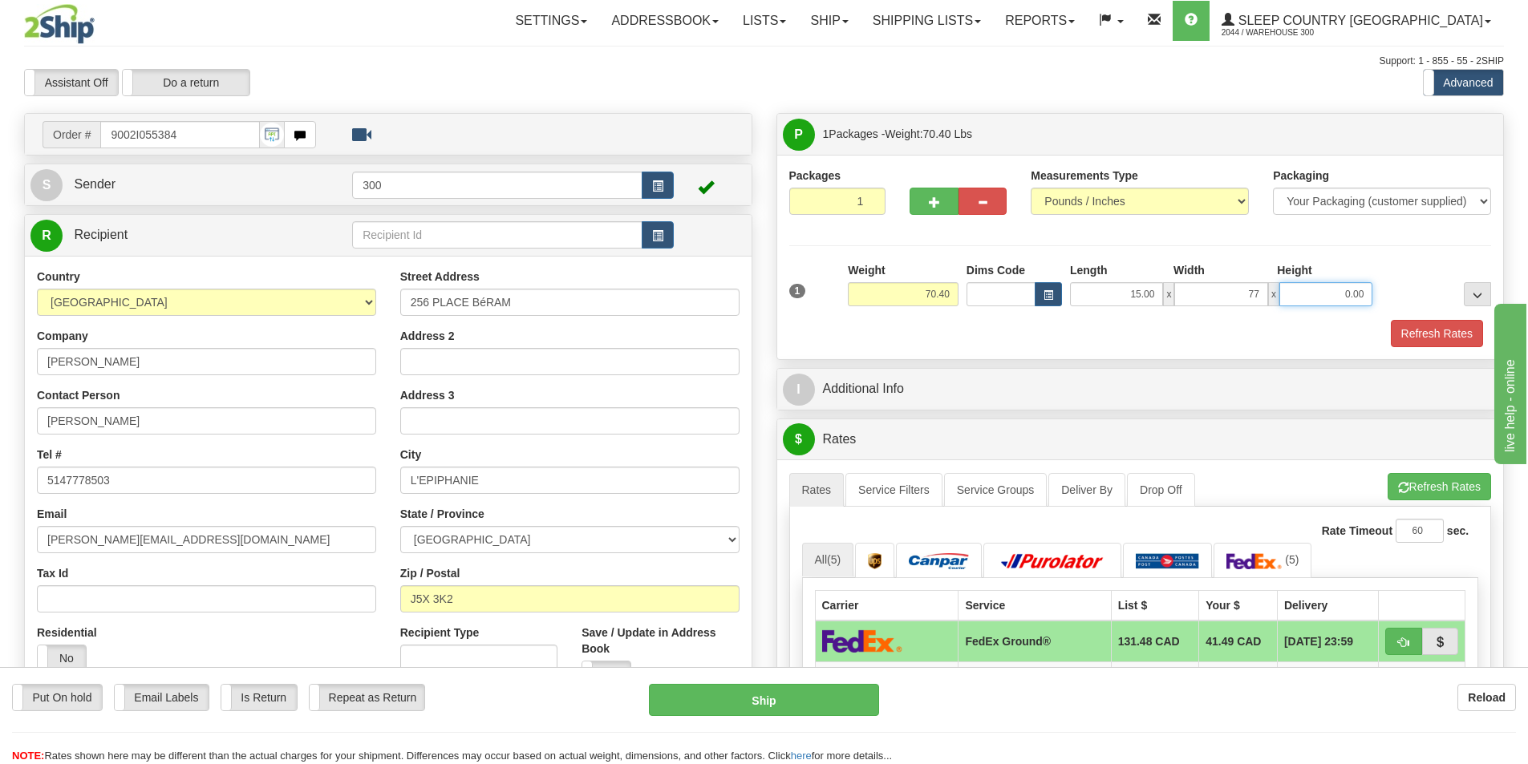
type input "77.00"
type input "9.00"
click at [1459, 330] on button "Refresh Rates" at bounding box center [1436, 333] width 92 height 27
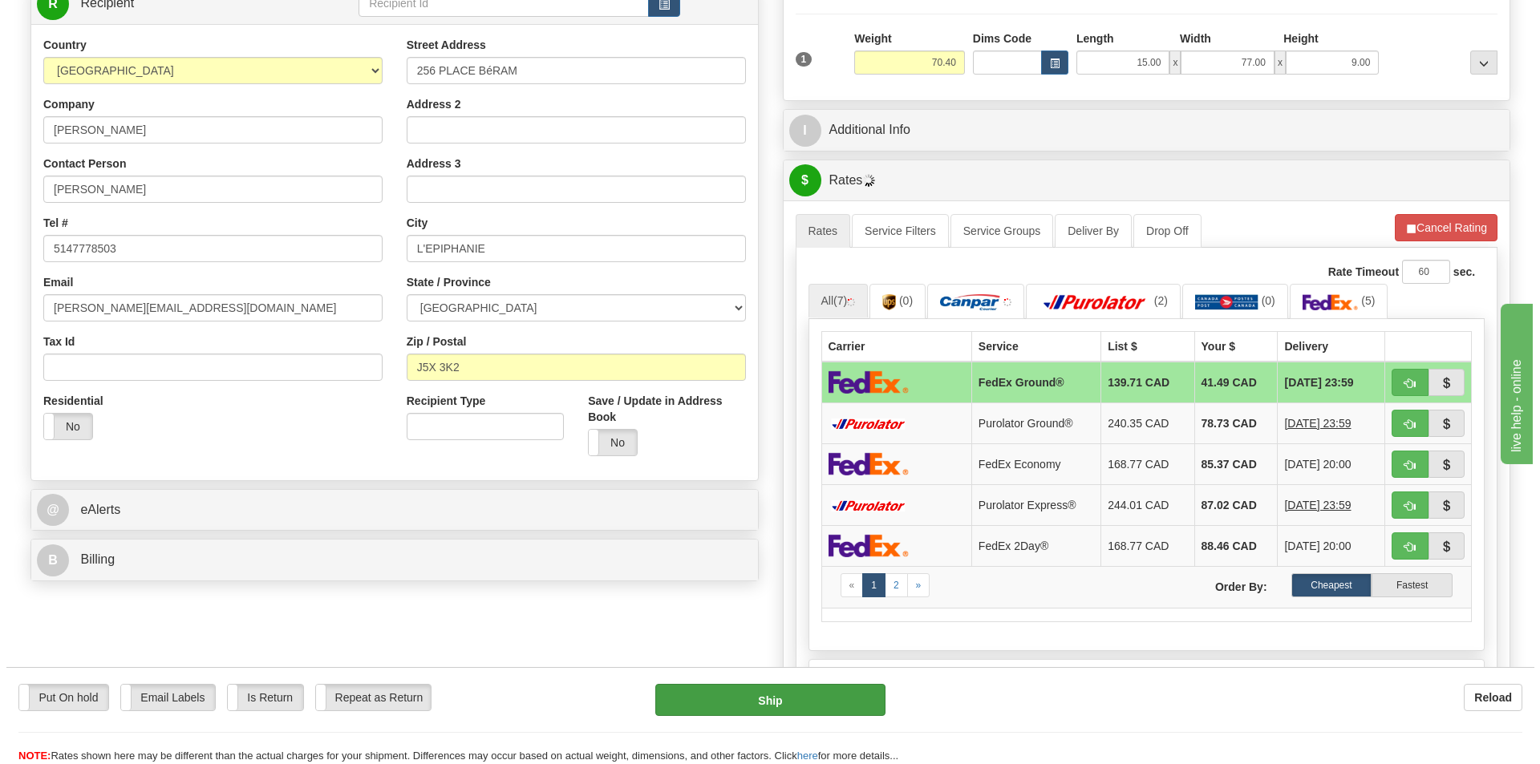
scroll to position [241, 0]
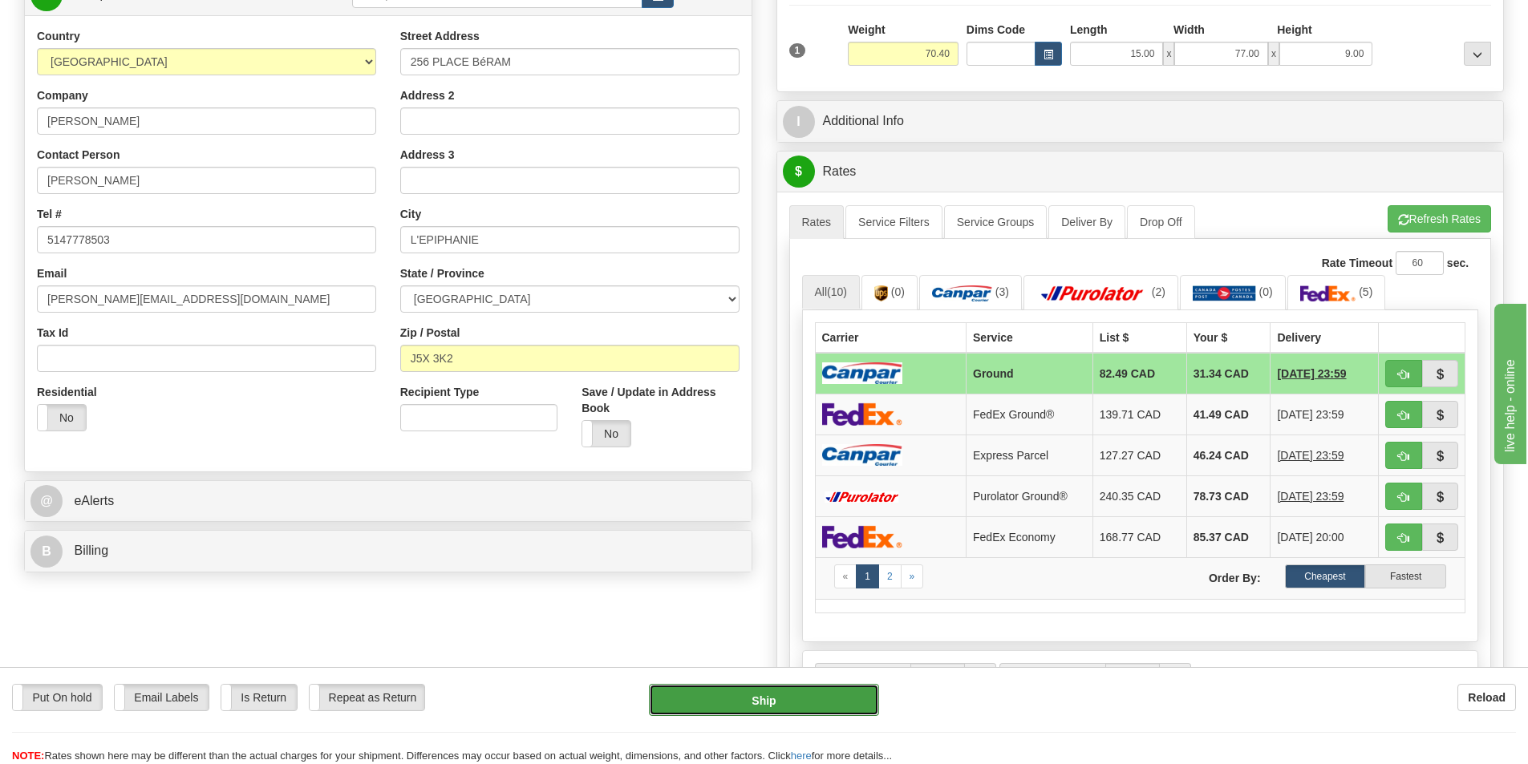
drag, startPoint x: 753, startPoint y: 701, endPoint x: 767, endPoint y: 701, distance: 13.6
click at [767, 701] on button "Ship" at bounding box center [764, 700] width 230 height 32
type input "1"
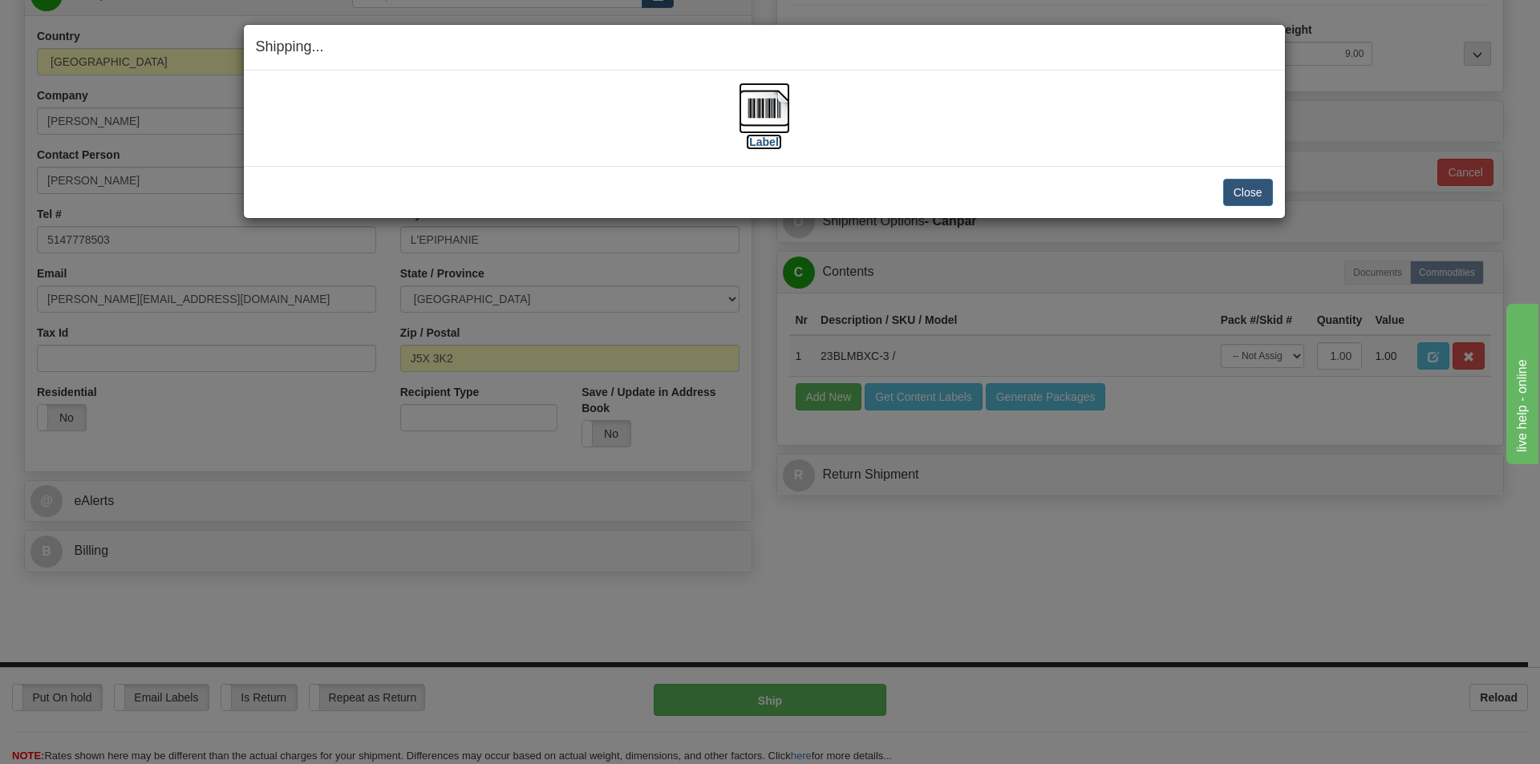
click at [758, 118] on img at bounding box center [764, 108] width 51 height 51
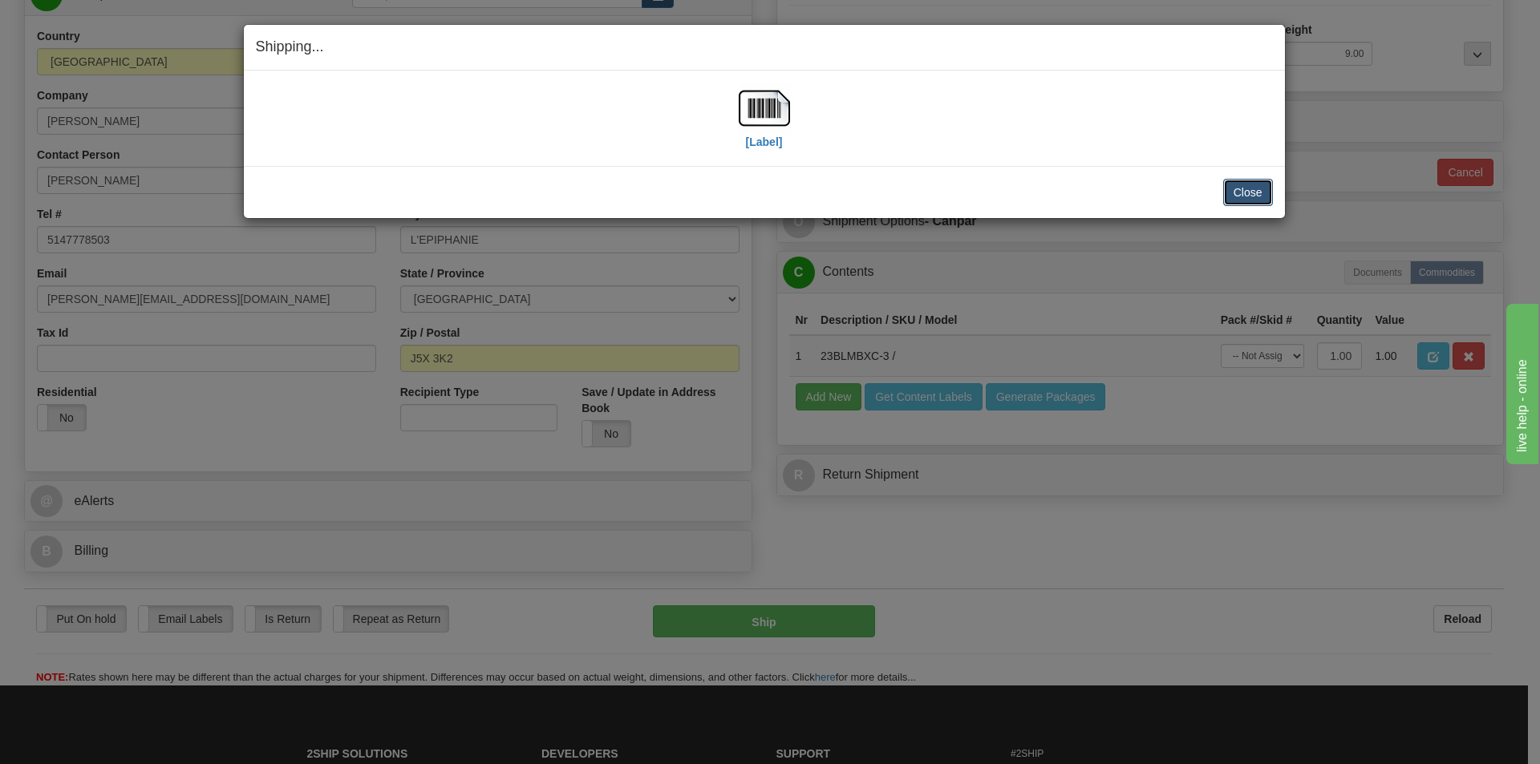
click at [1238, 188] on button "Close" at bounding box center [1248, 192] width 50 height 27
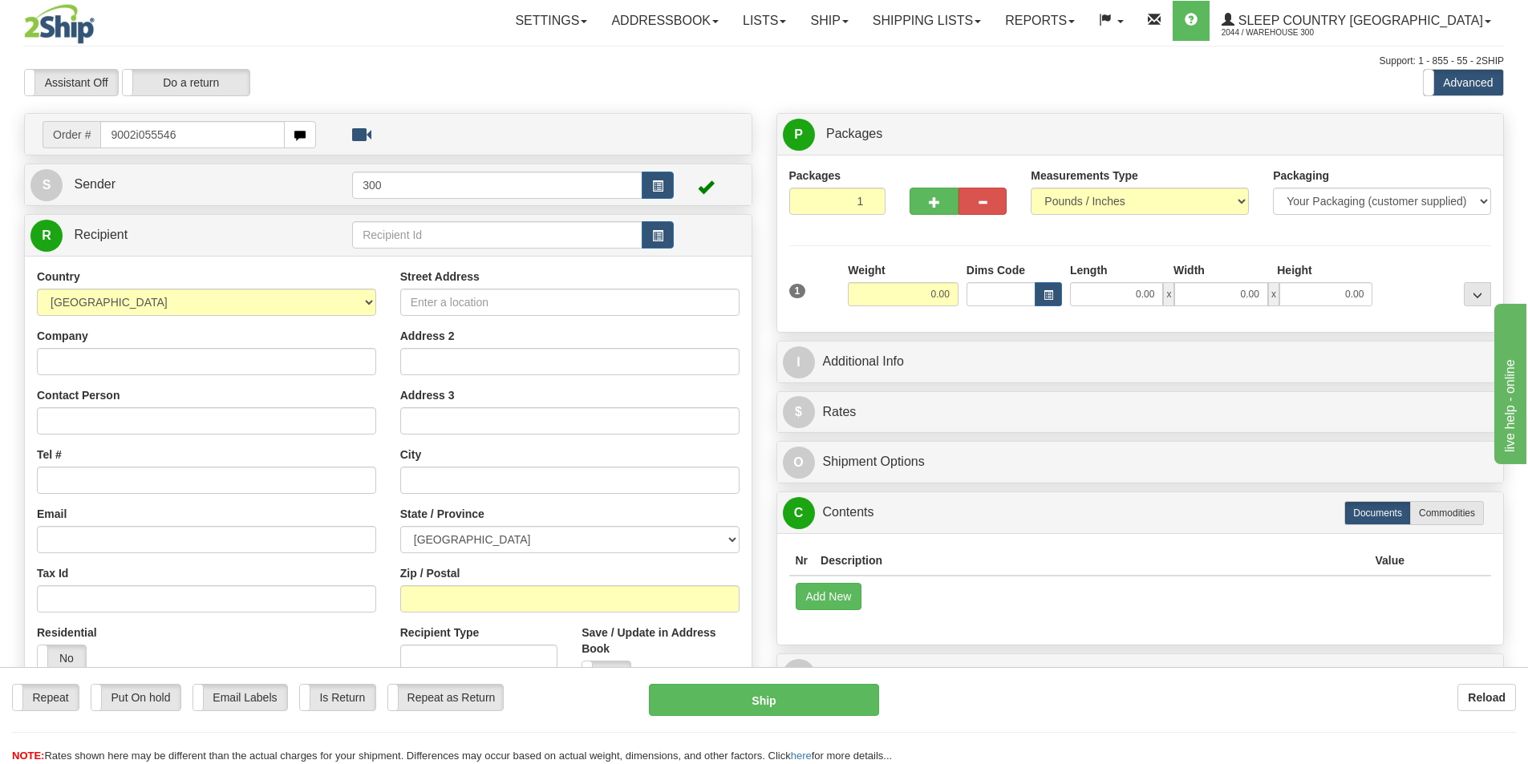
type input "9002i055546"
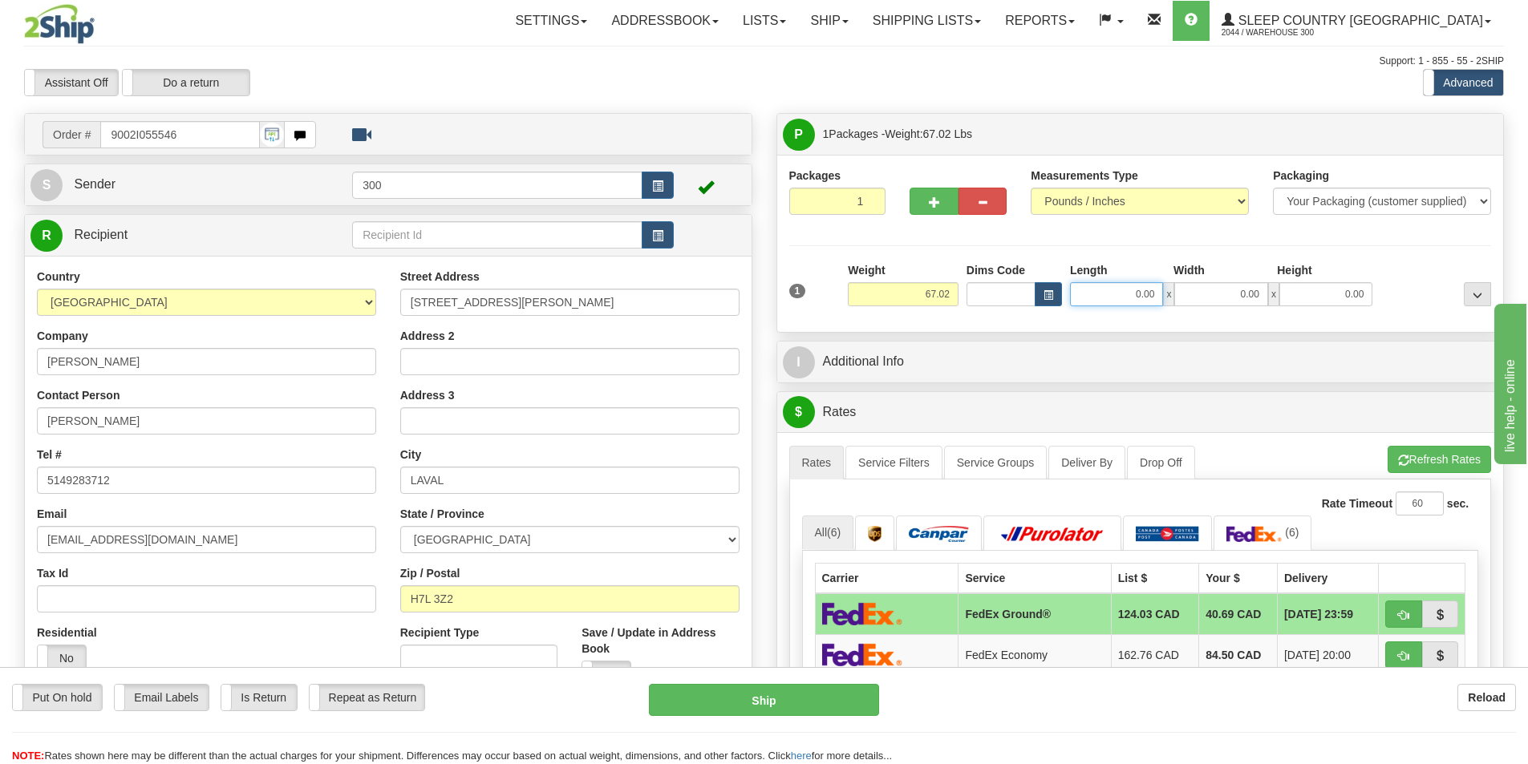
click at [1116, 297] on input "0.00" at bounding box center [1116, 294] width 93 height 24
type input "20.00"
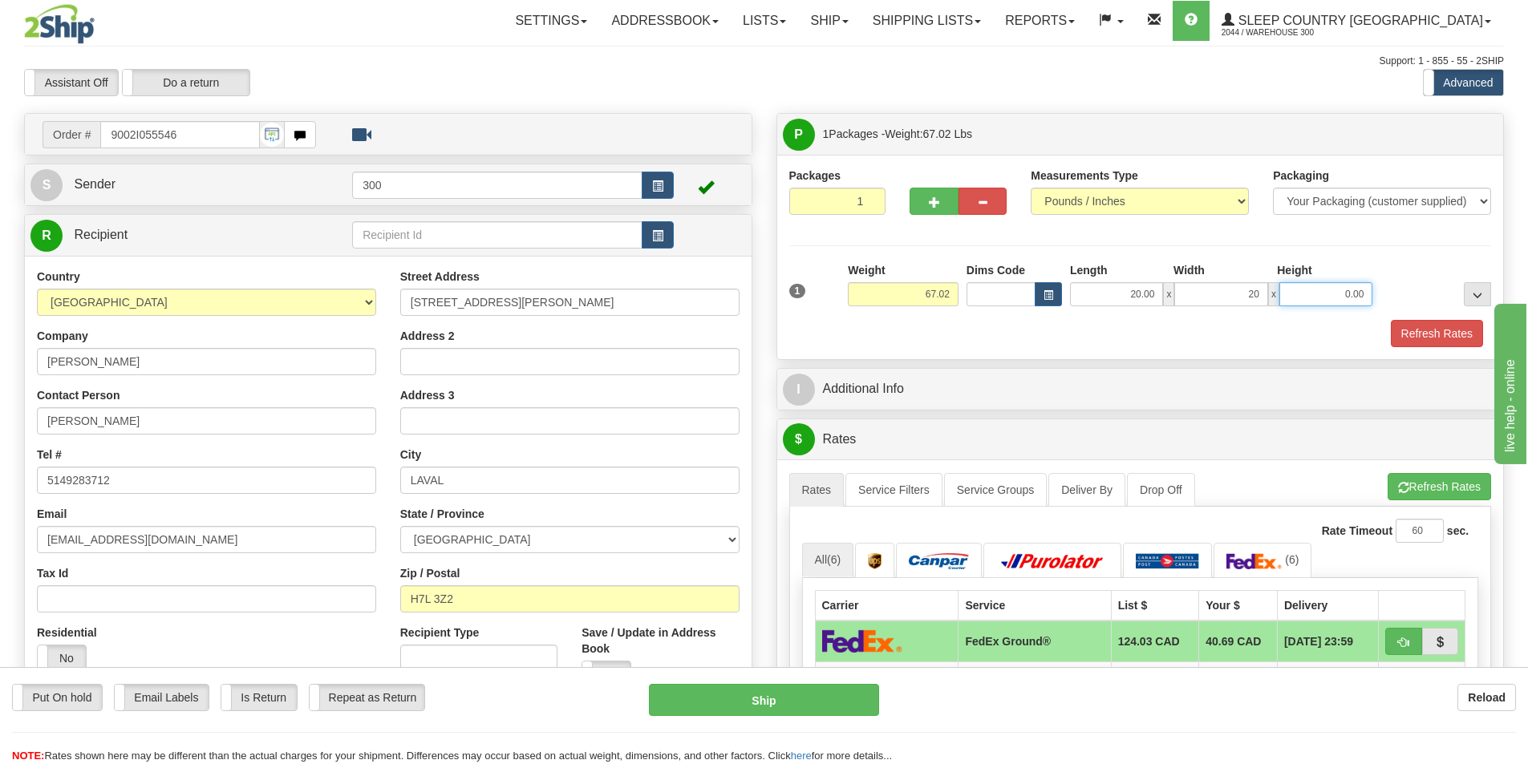
type input "20.00"
type input "42.00"
click at [929, 492] on link "Service Filters" at bounding box center [893, 490] width 97 height 34
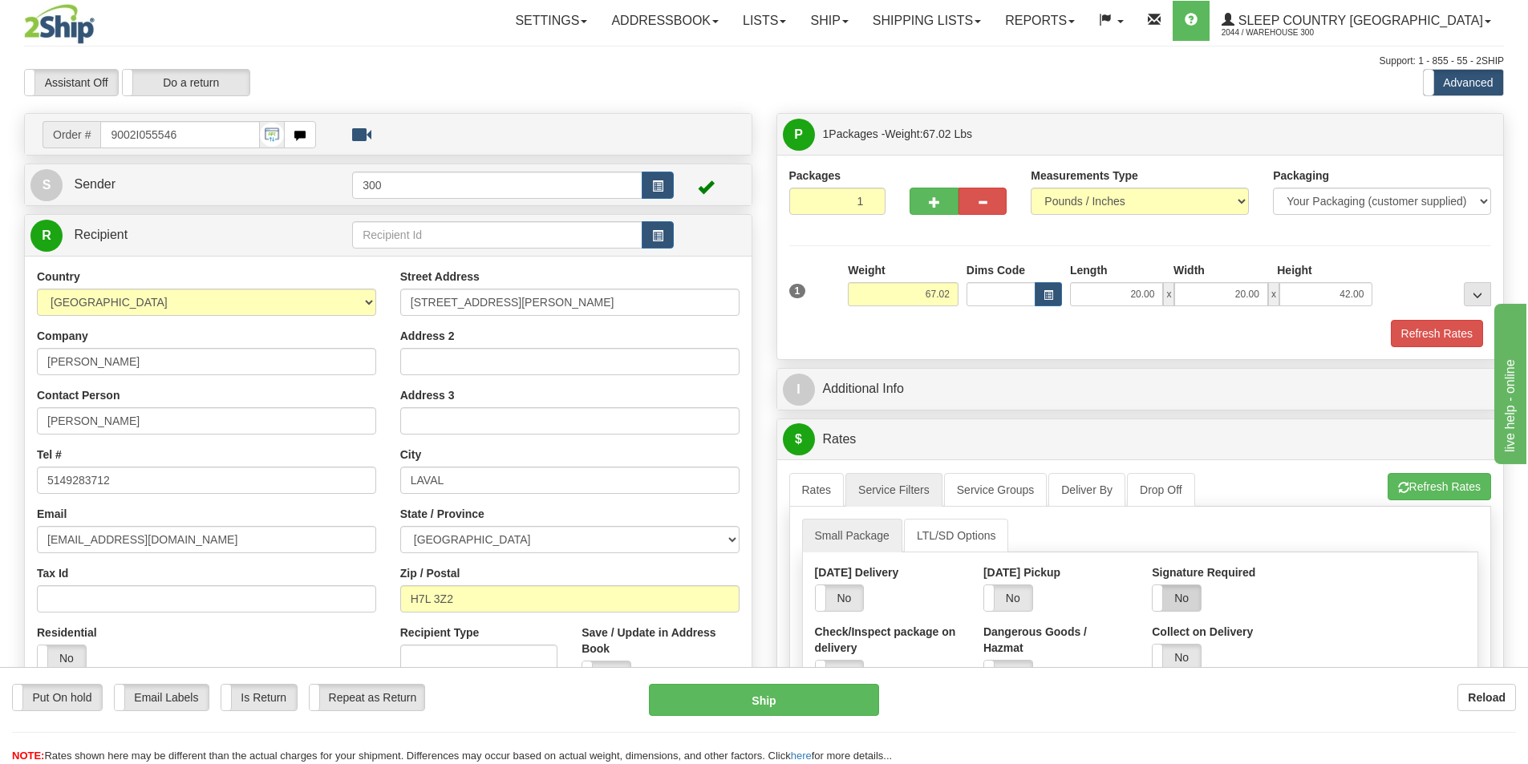
click at [1183, 592] on label "No" at bounding box center [1176, 598] width 48 height 26
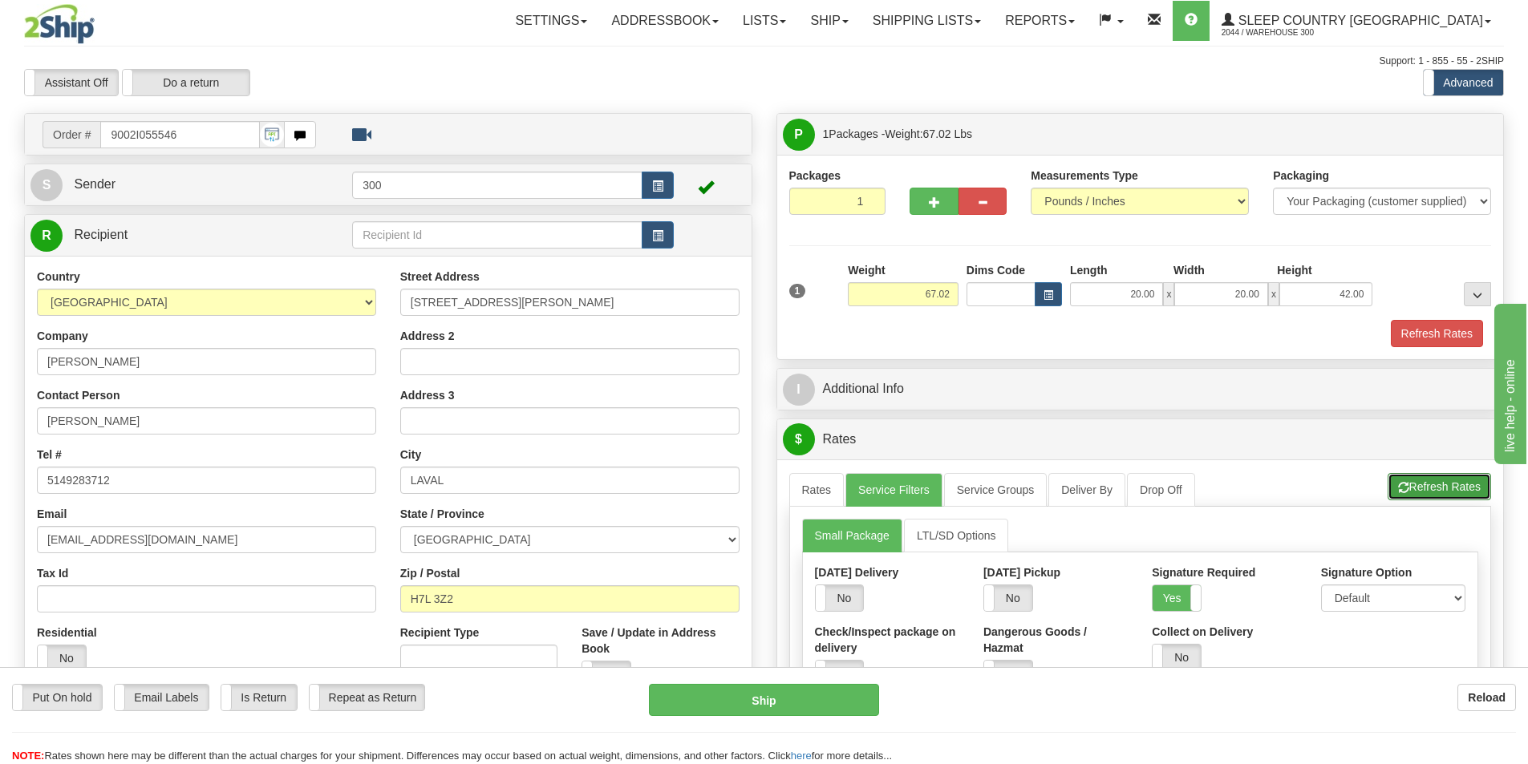
click at [1443, 489] on button "Refresh Rates" at bounding box center [1438, 486] width 103 height 27
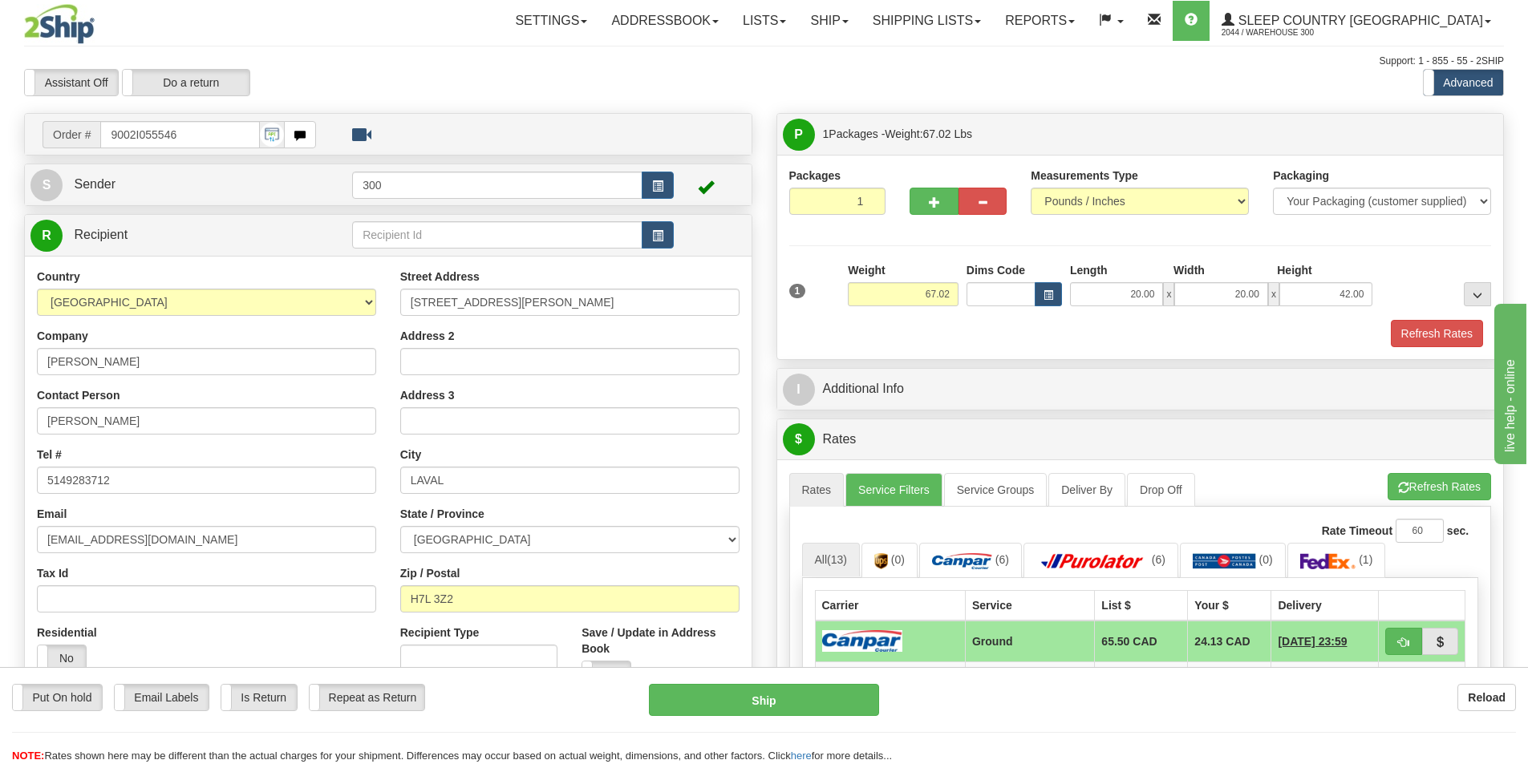
click at [822, 719] on div "Put On hold Put On hold Email Labels Email Labels Edit Is Return Is Return Repe…" at bounding box center [764, 724] width 1528 height 80
click at [755, 706] on button "Ship" at bounding box center [764, 700] width 230 height 32
type input "1"
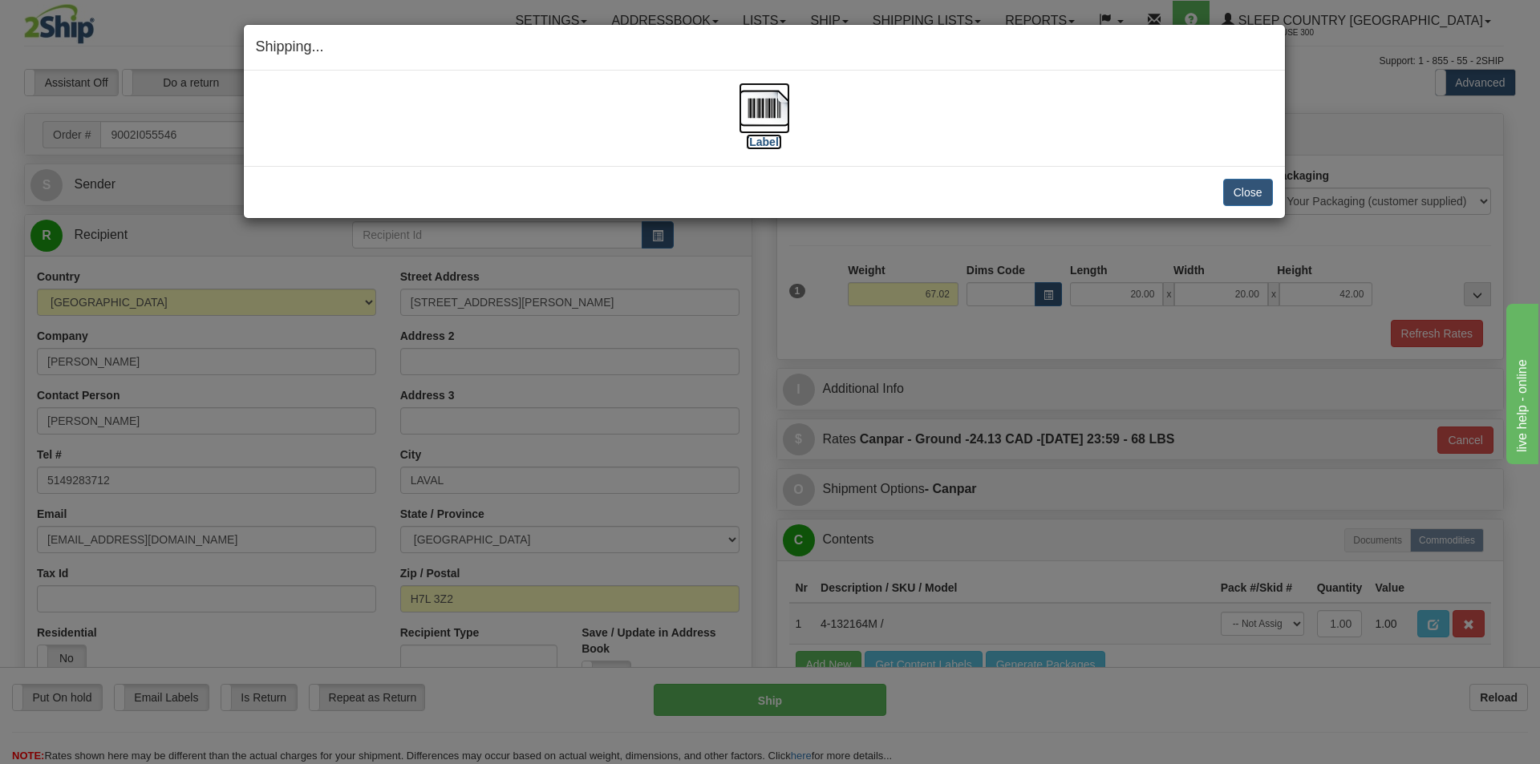
click at [749, 110] on img at bounding box center [764, 108] width 51 height 51
click at [1241, 191] on button "Close" at bounding box center [1248, 192] width 50 height 27
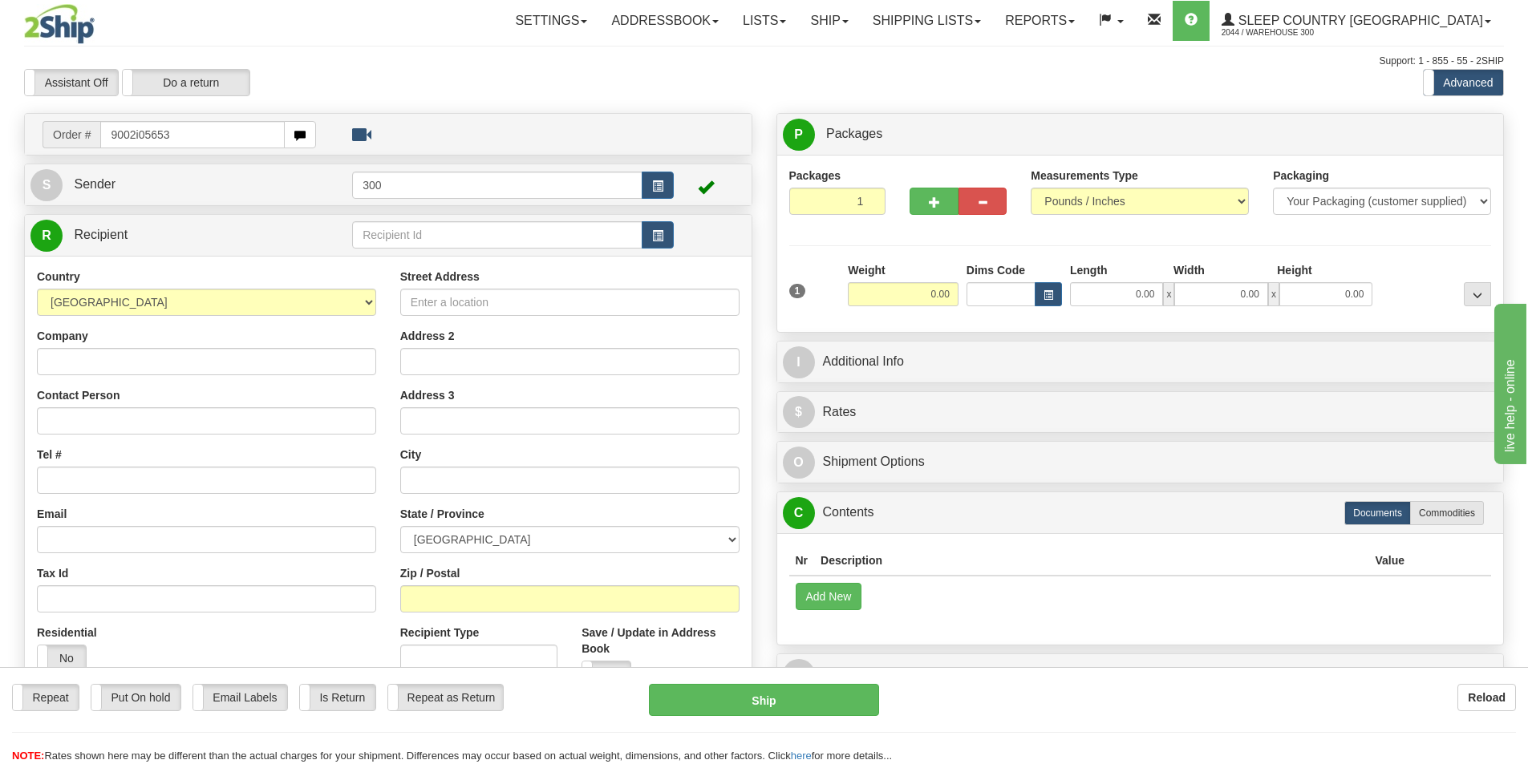
type input "9002i056538"
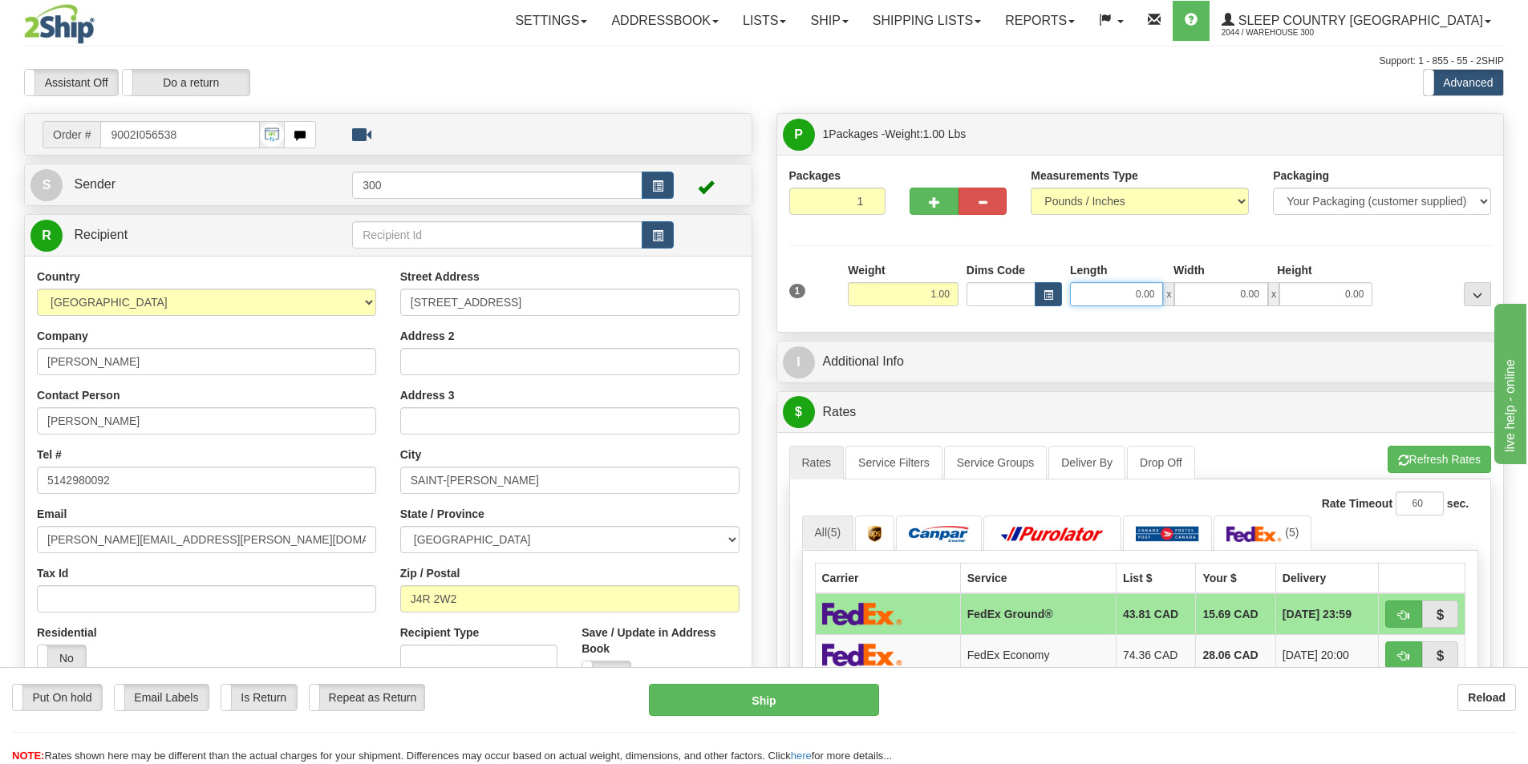
click at [1115, 303] on input "0.00" at bounding box center [1116, 294] width 93 height 24
type input "9.00"
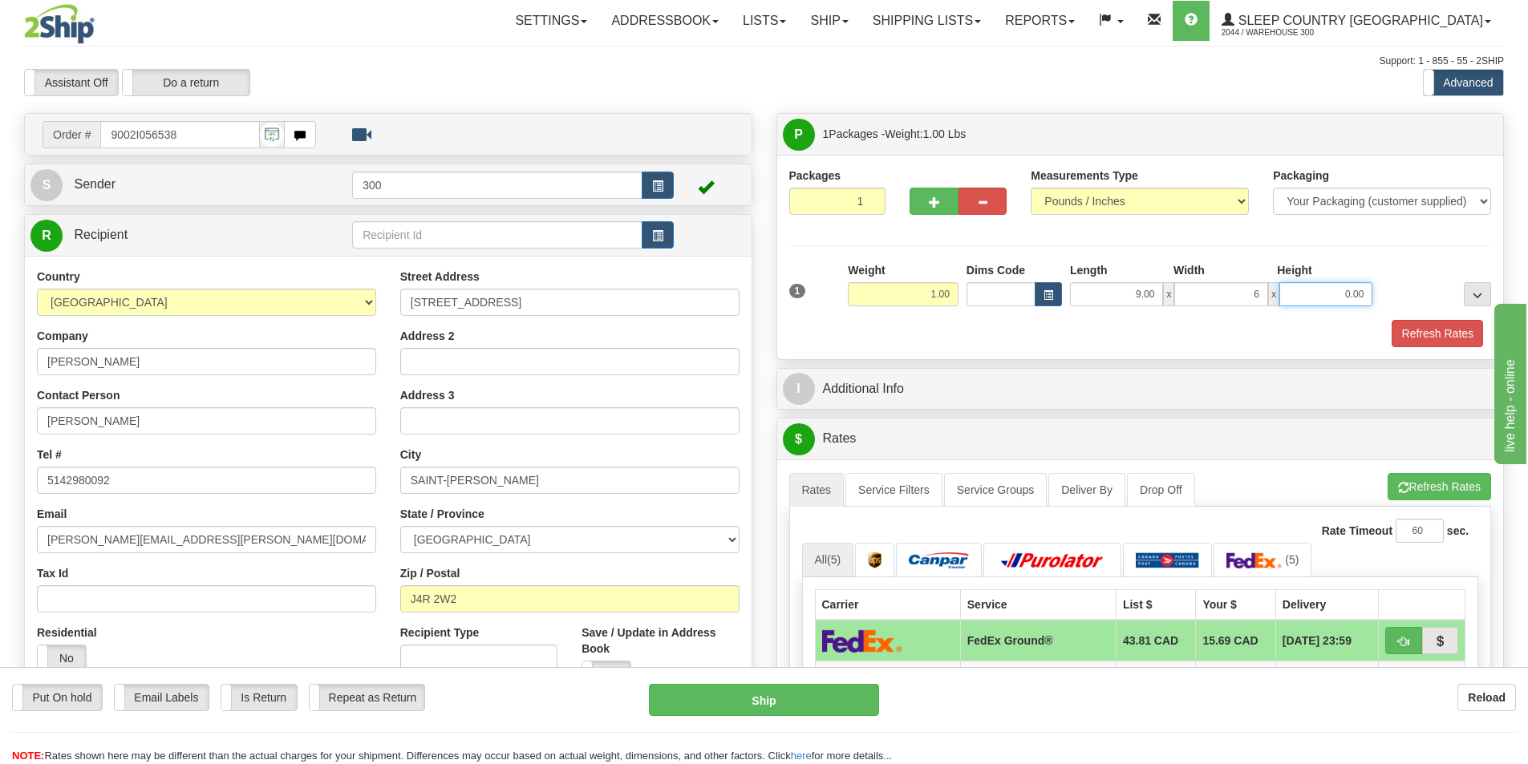
type input "6.00"
type input "1.00"
click at [1447, 336] on button "Refresh Rates" at bounding box center [1436, 333] width 92 height 27
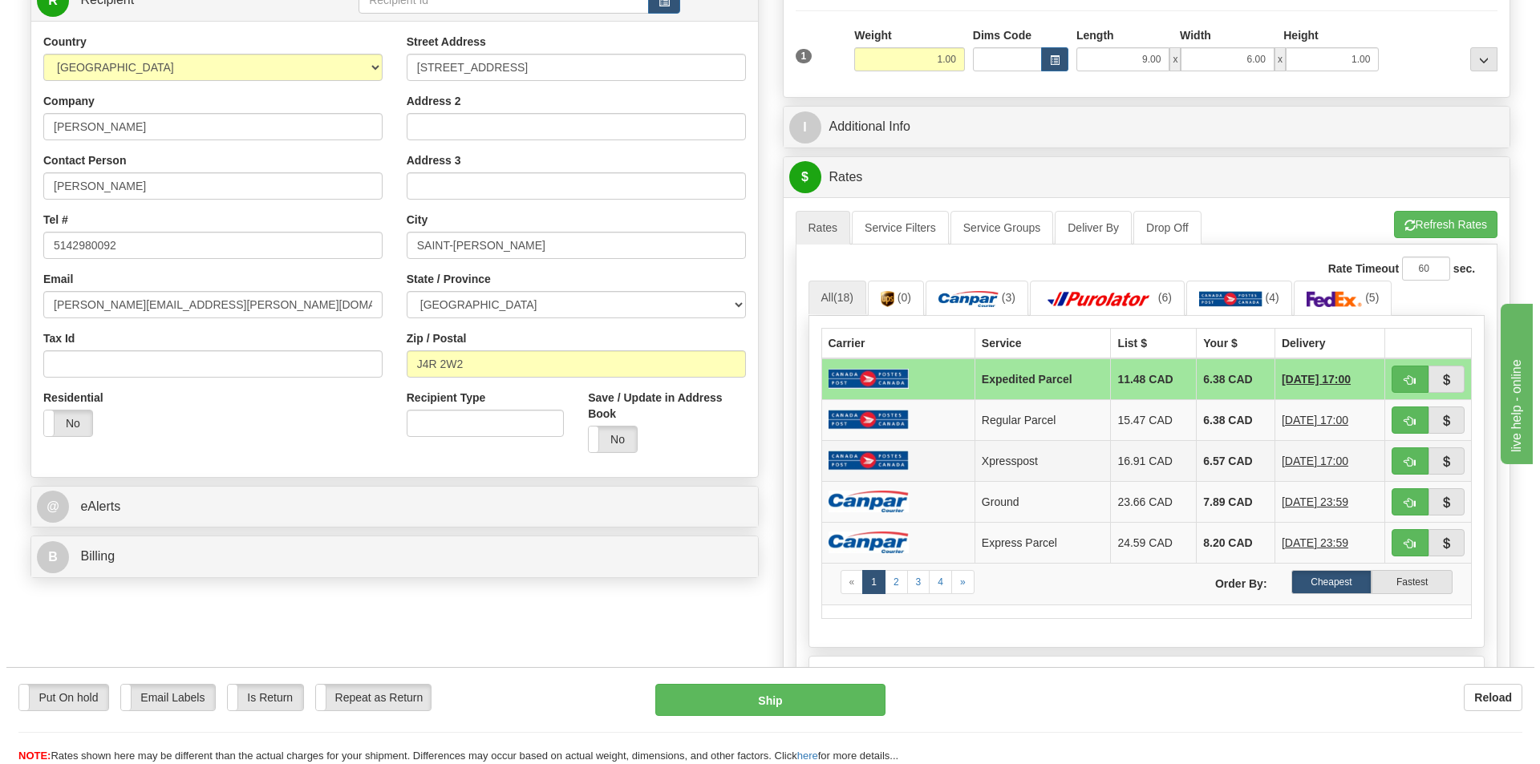
scroll to position [241, 0]
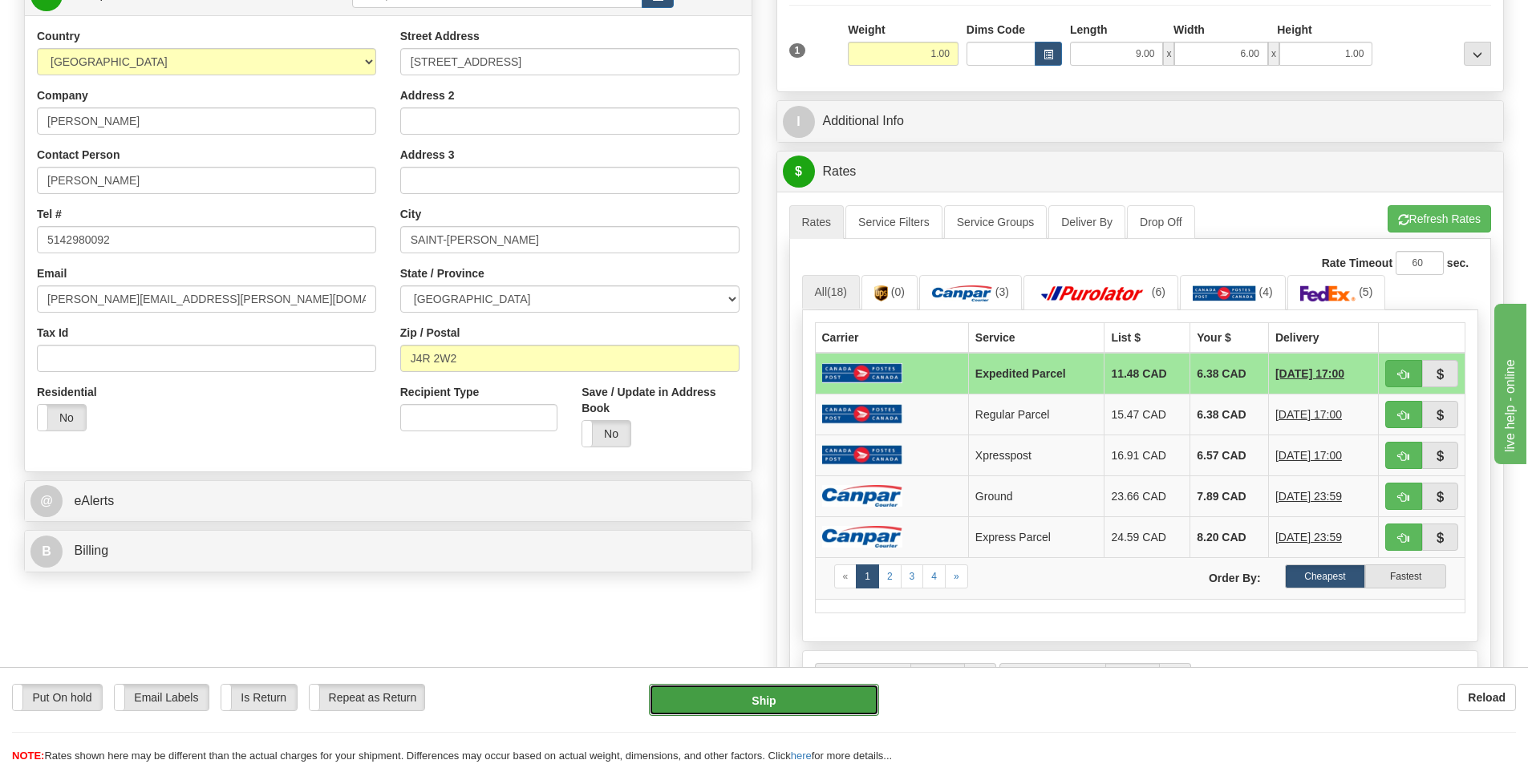
click at [770, 698] on button "Ship" at bounding box center [764, 700] width 230 height 32
type input "DOM.EP"
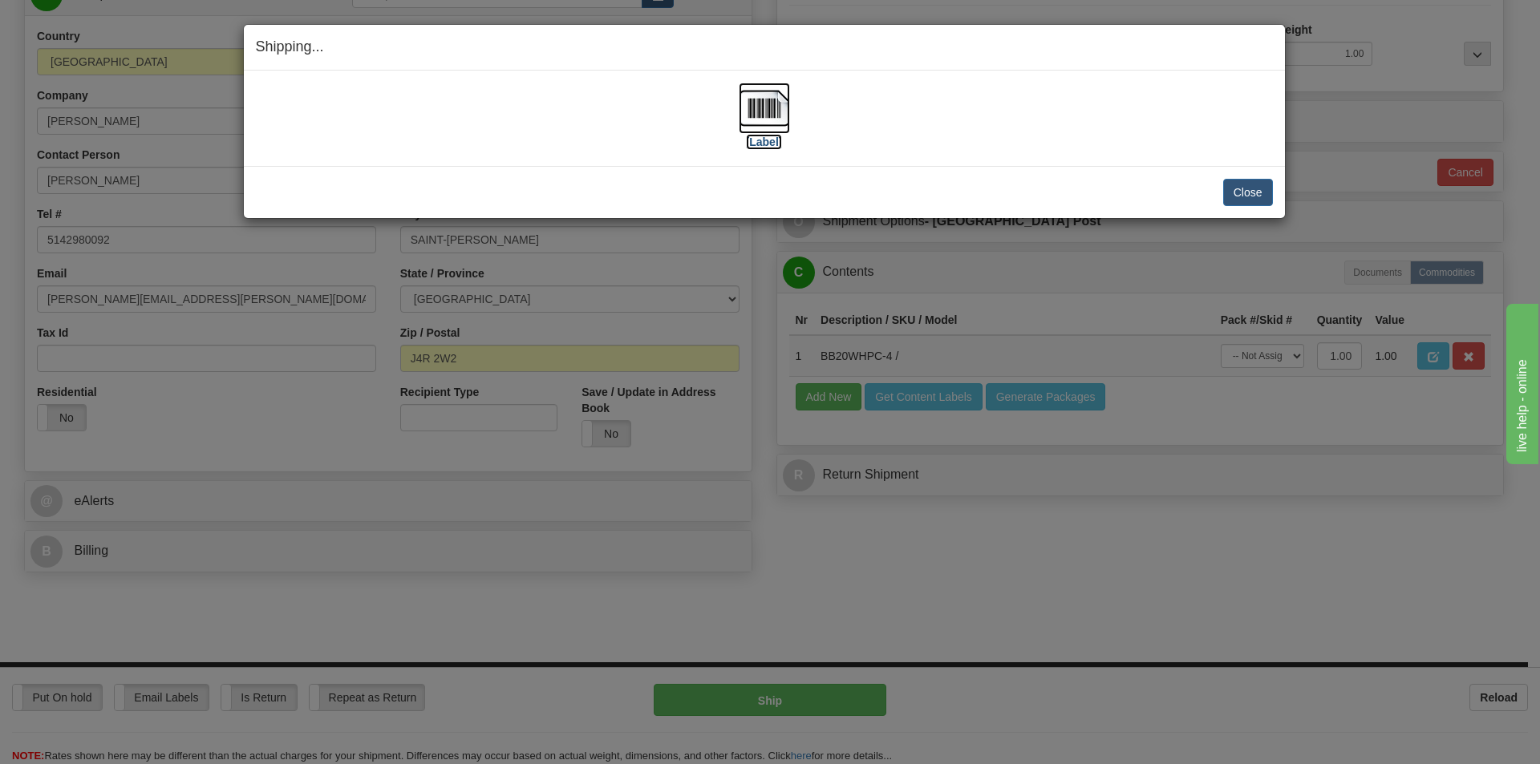
click at [747, 103] on img at bounding box center [764, 108] width 51 height 51
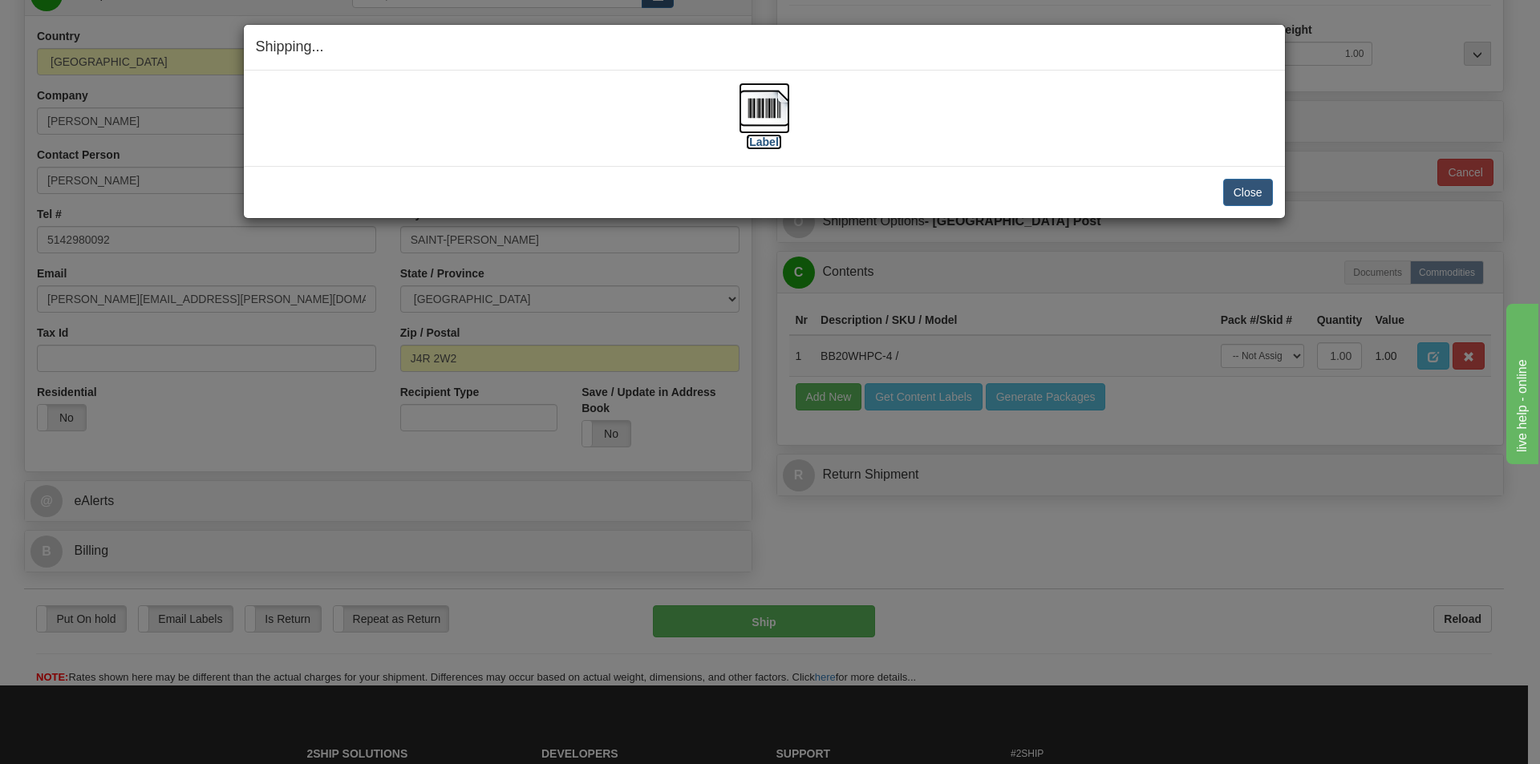
click at [739, 100] on link "[Label]" at bounding box center [764, 123] width 51 height 47
click at [1240, 192] on button "Close" at bounding box center [1248, 192] width 50 height 27
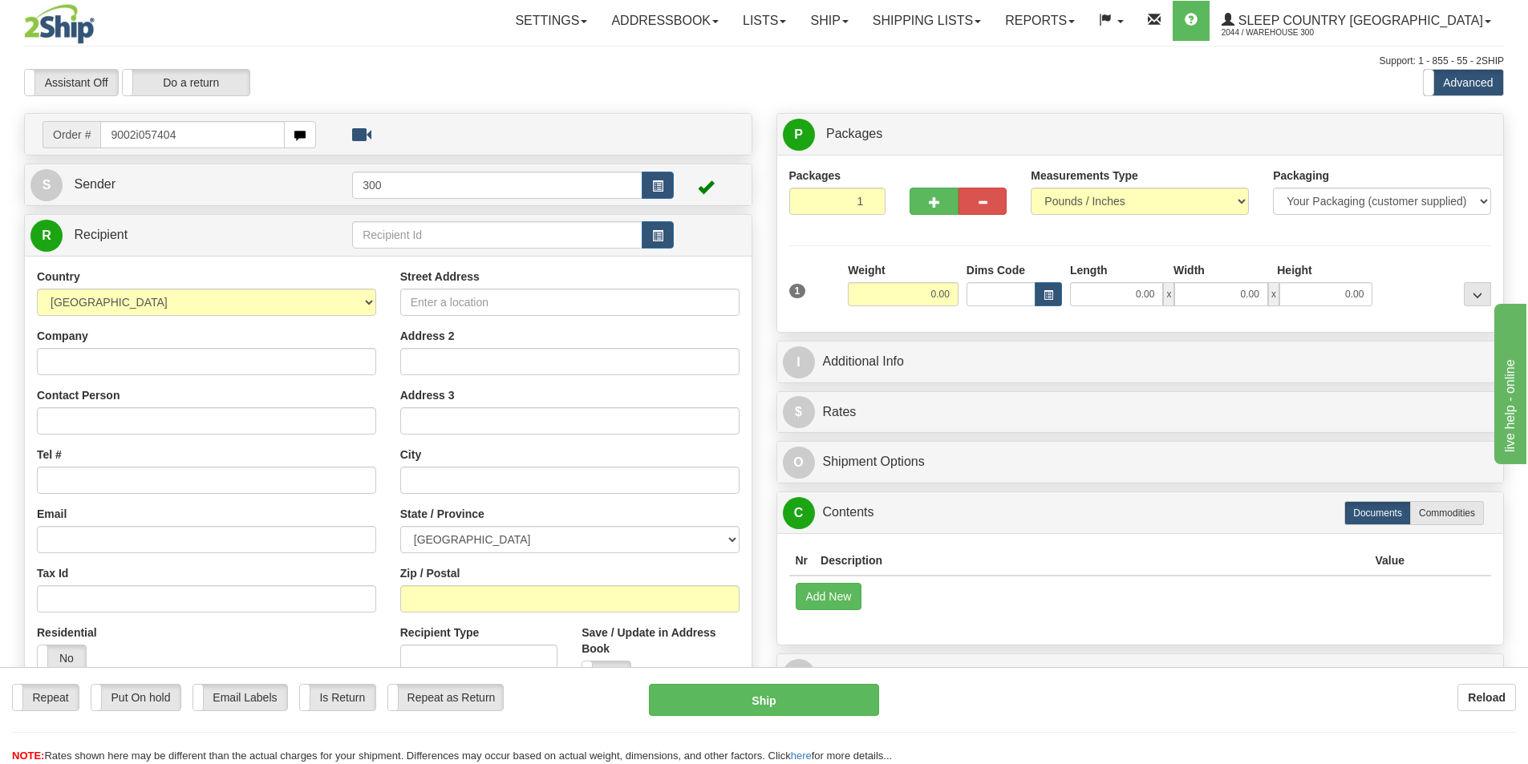
type input "9002i057404"
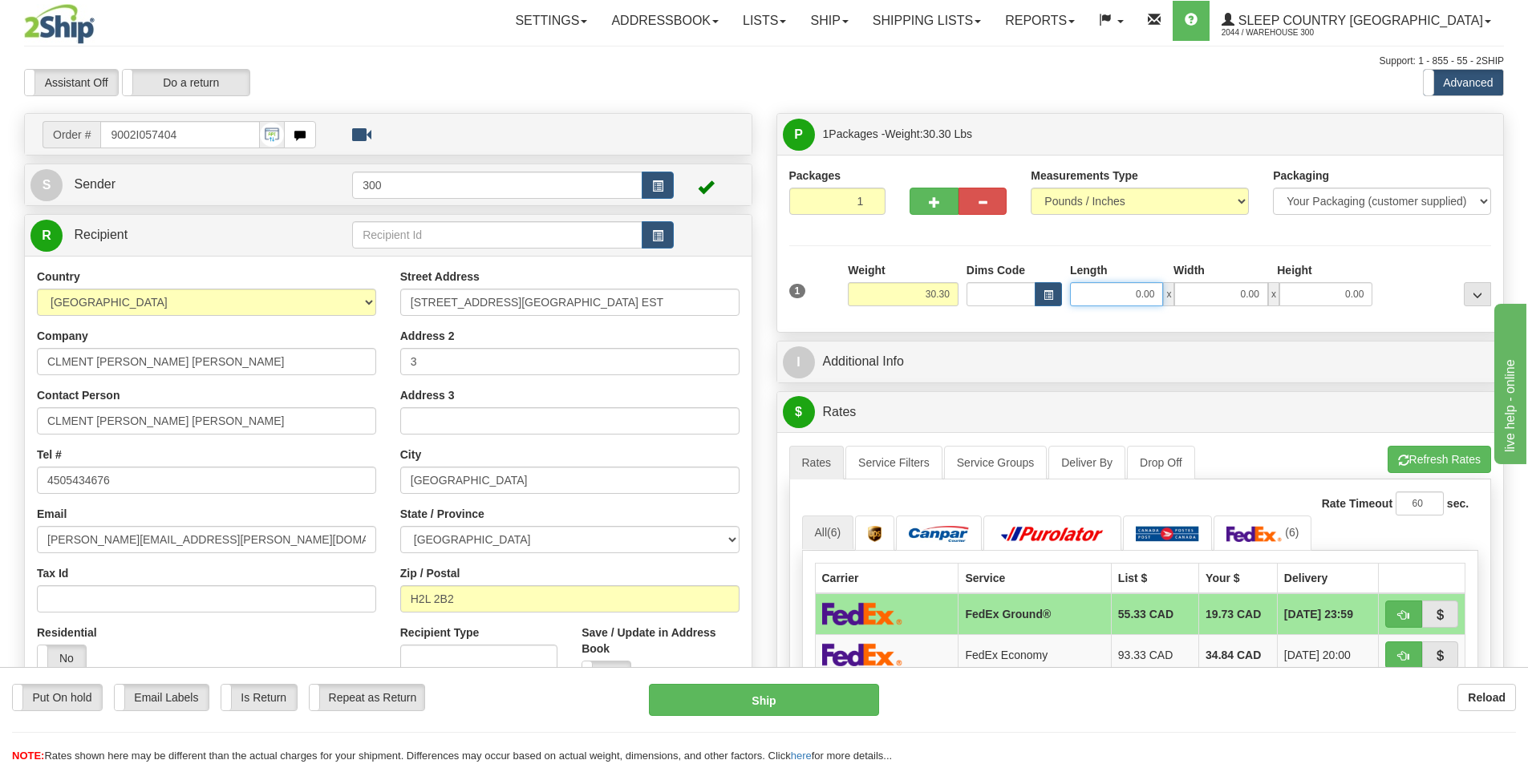
click at [1129, 302] on input "0.00" at bounding box center [1116, 294] width 93 height 24
type input "10.00"
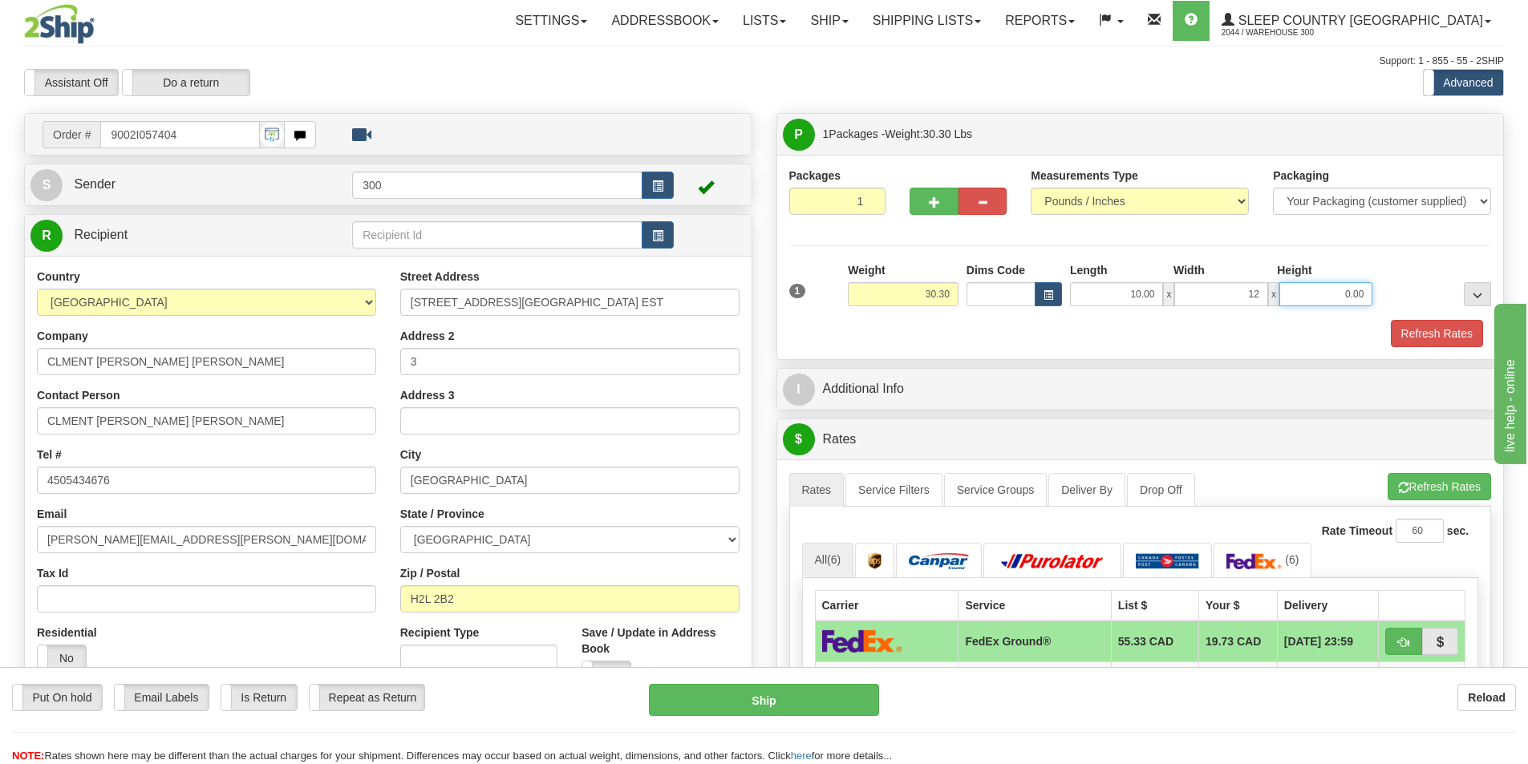
type input "12.00"
type input "3.00"
click at [1431, 337] on button "Refresh Rates" at bounding box center [1436, 333] width 92 height 27
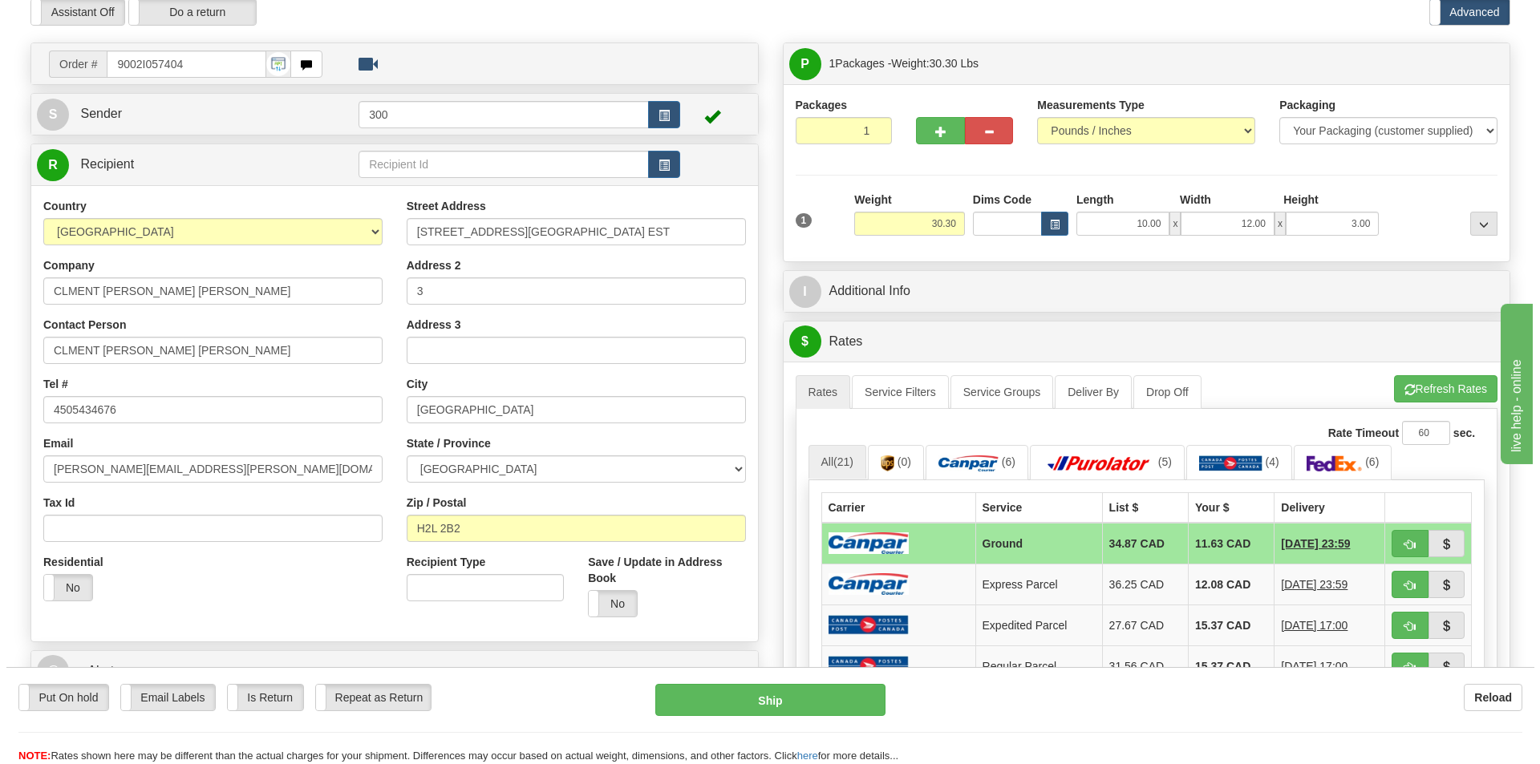
scroll to position [80, 0]
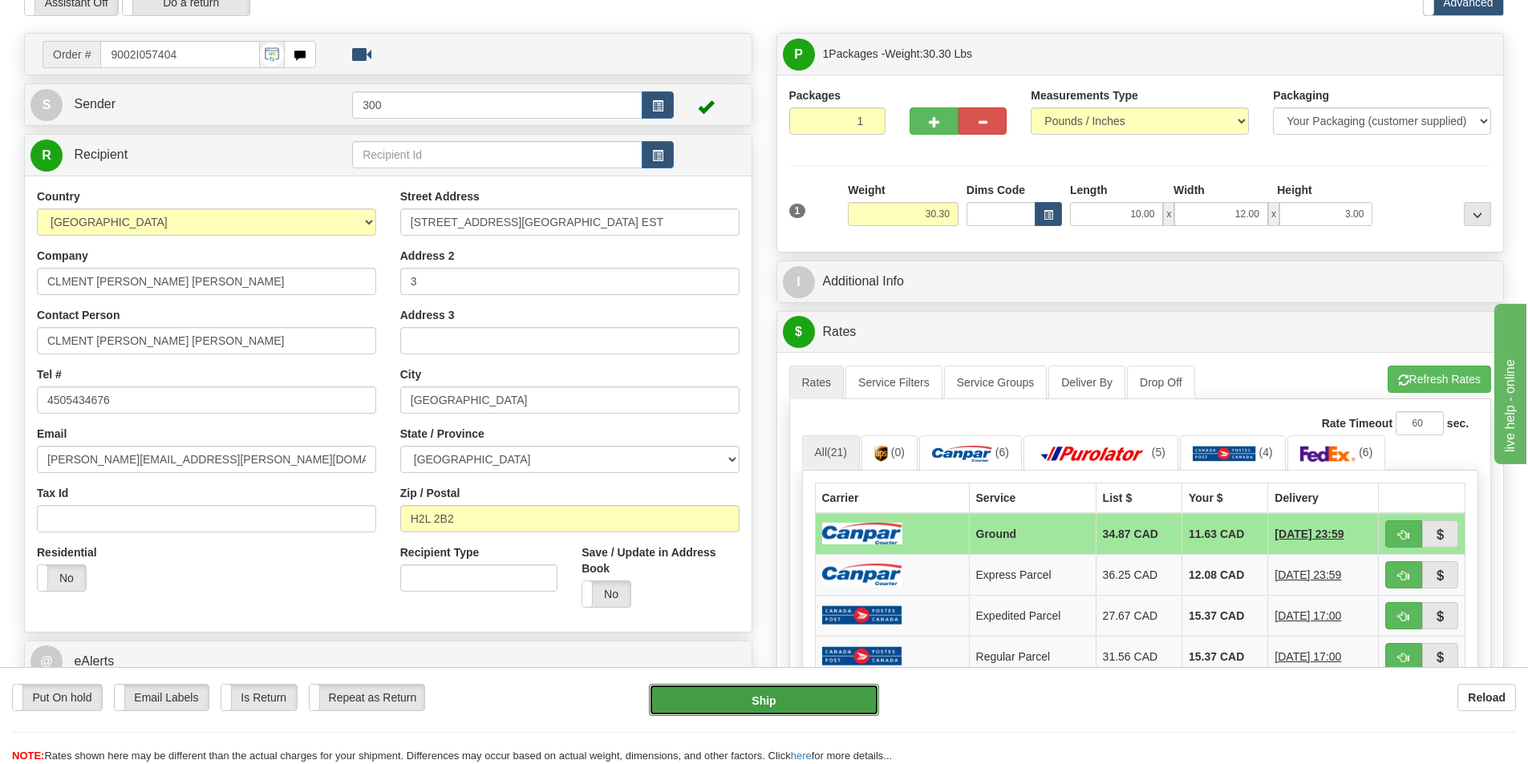
click at [775, 698] on button "Ship" at bounding box center [764, 700] width 230 height 32
type input "1"
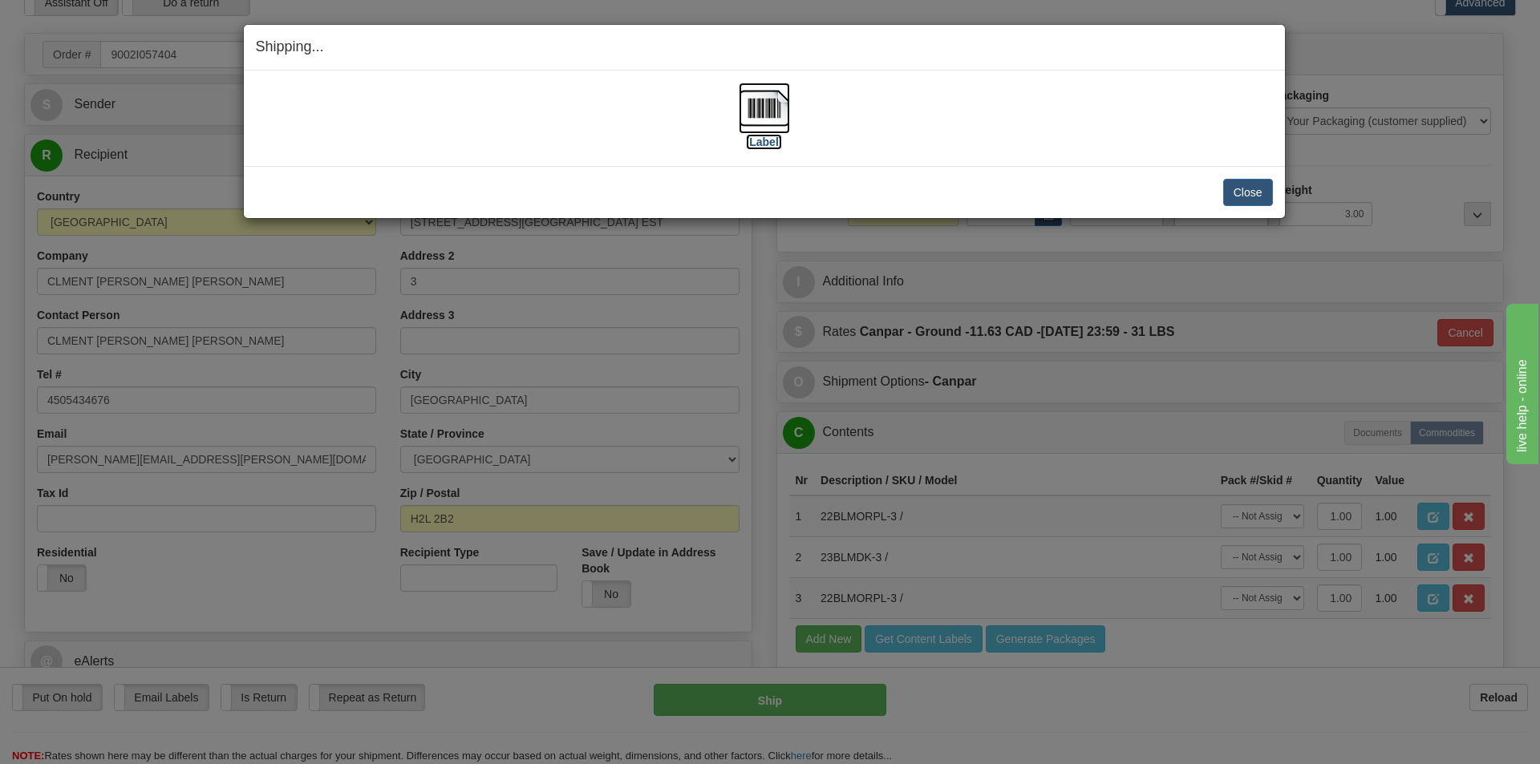
click at [771, 96] on img at bounding box center [764, 108] width 51 height 51
click at [1234, 194] on button "Close" at bounding box center [1248, 192] width 50 height 27
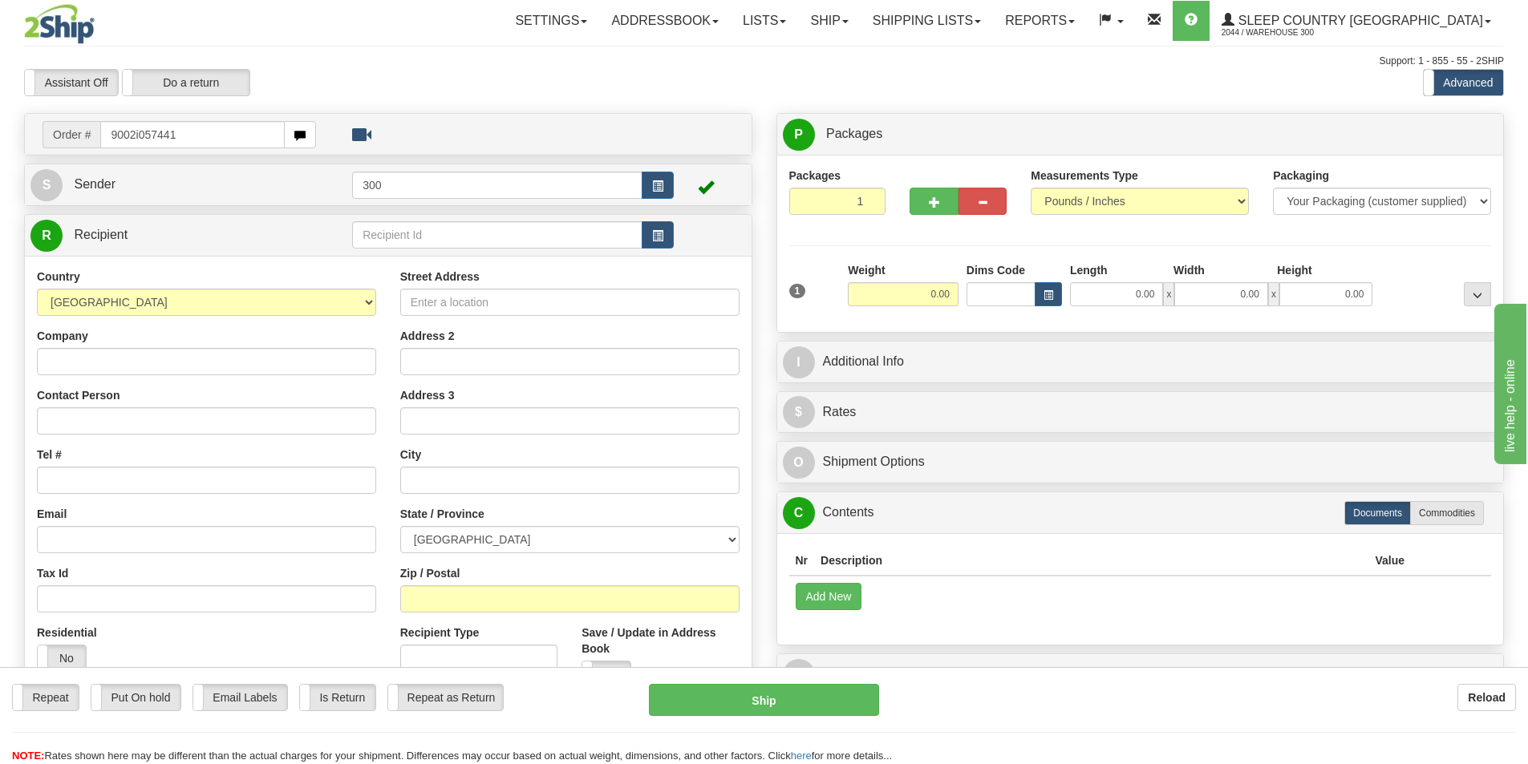
type input "9002i057441"
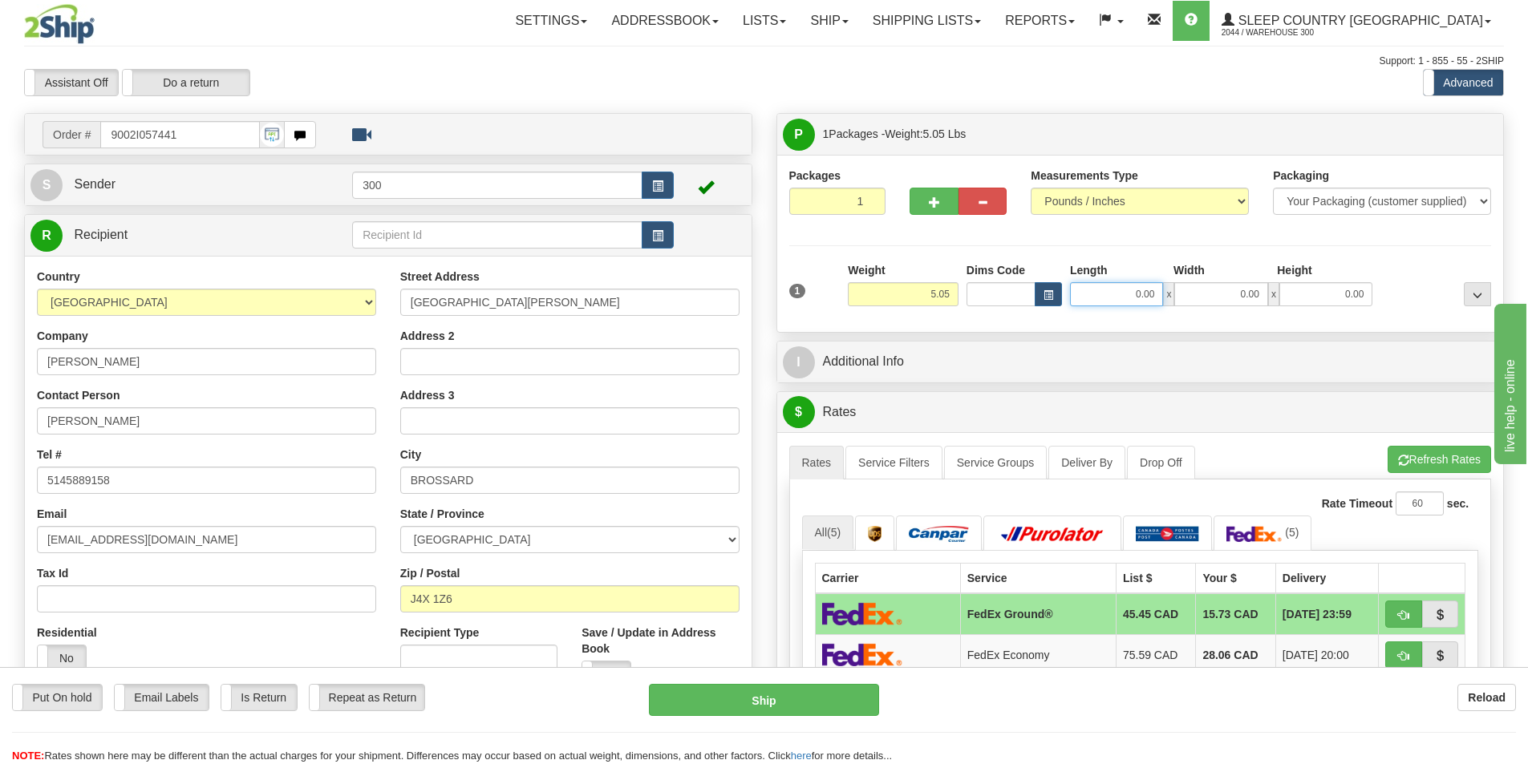
click at [1115, 300] on input "0.00" at bounding box center [1116, 294] width 93 height 24
type input "8.00"
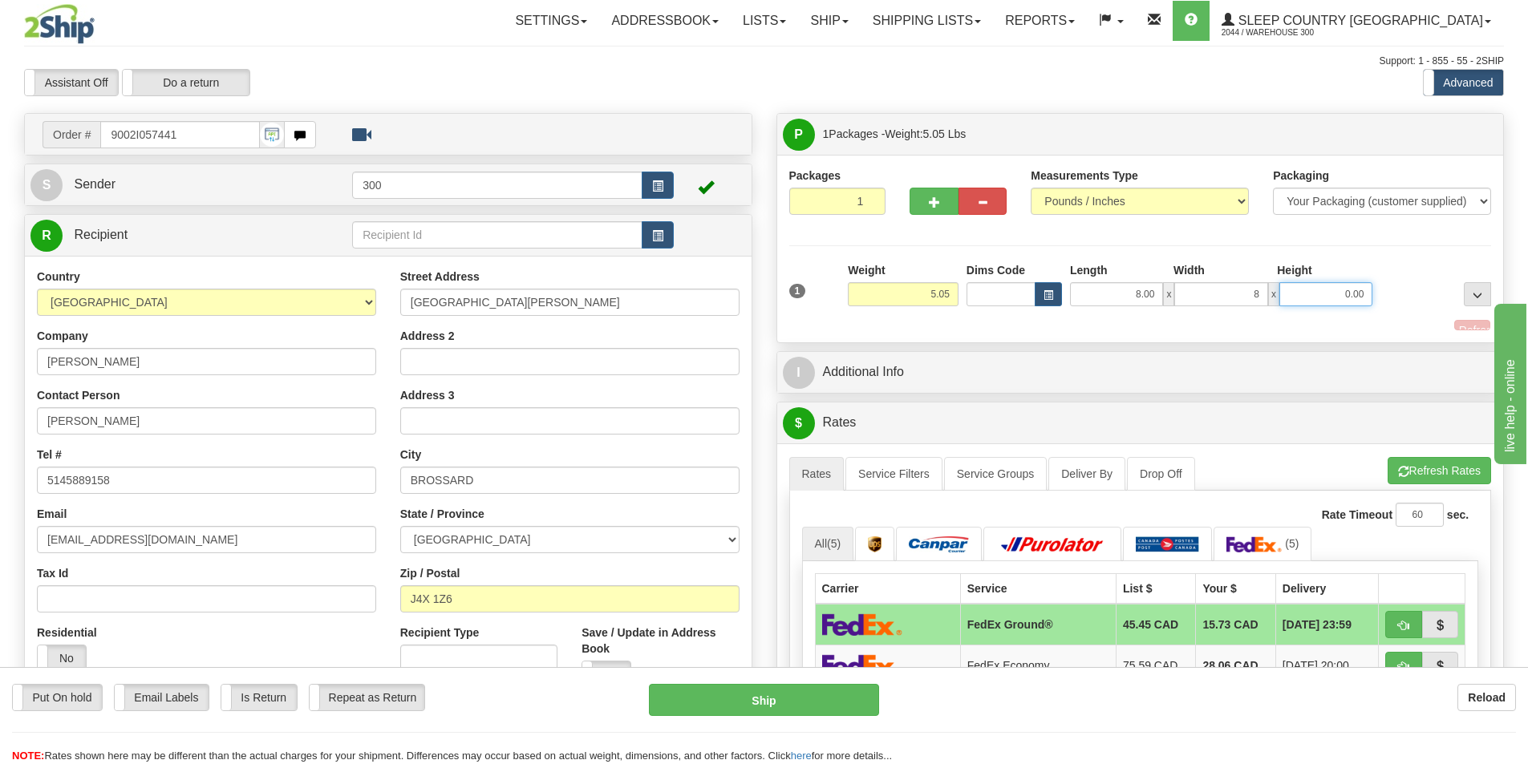
type input "8.00"
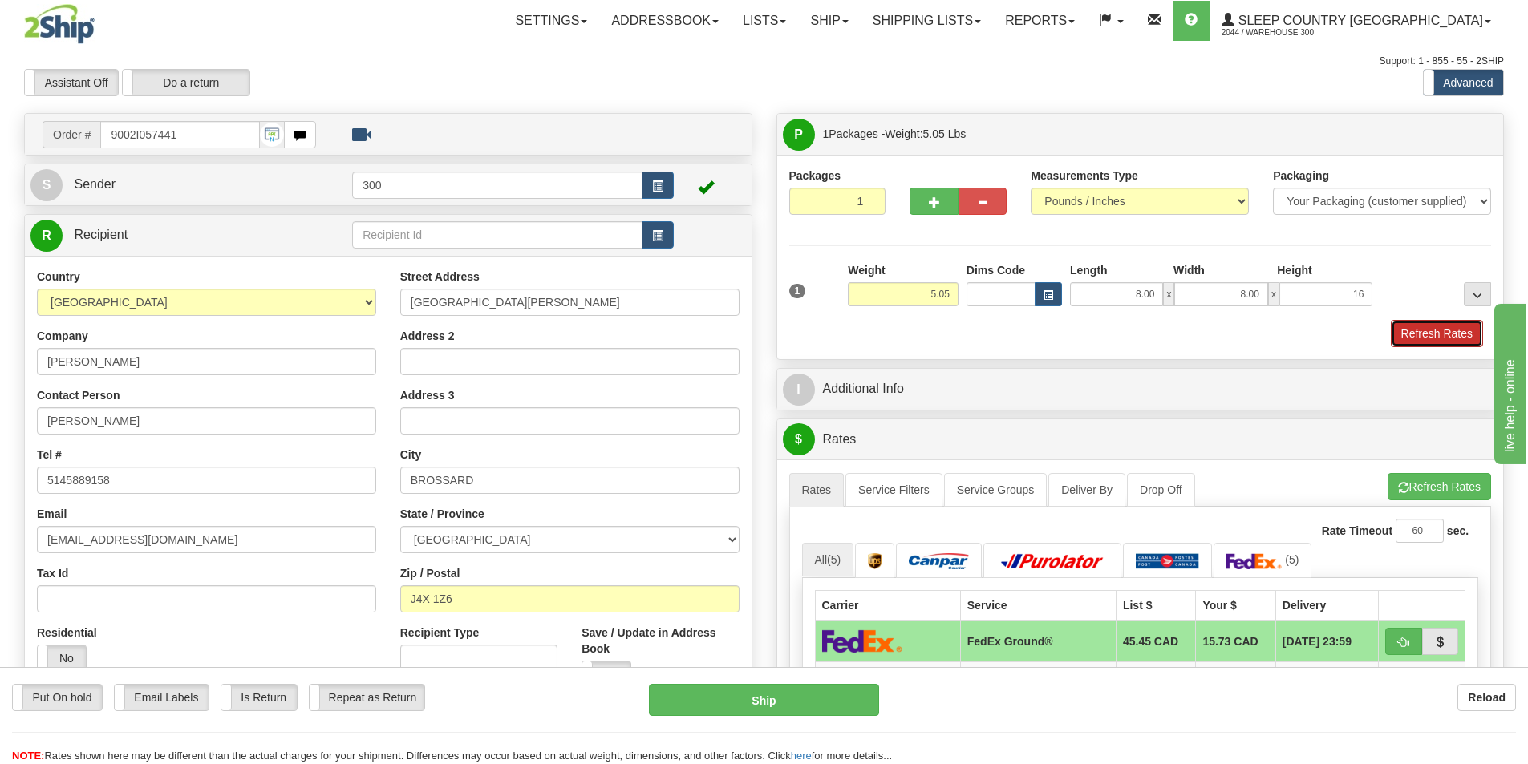
type input "16.00"
click at [1427, 337] on button "Refresh Rates" at bounding box center [1436, 333] width 92 height 27
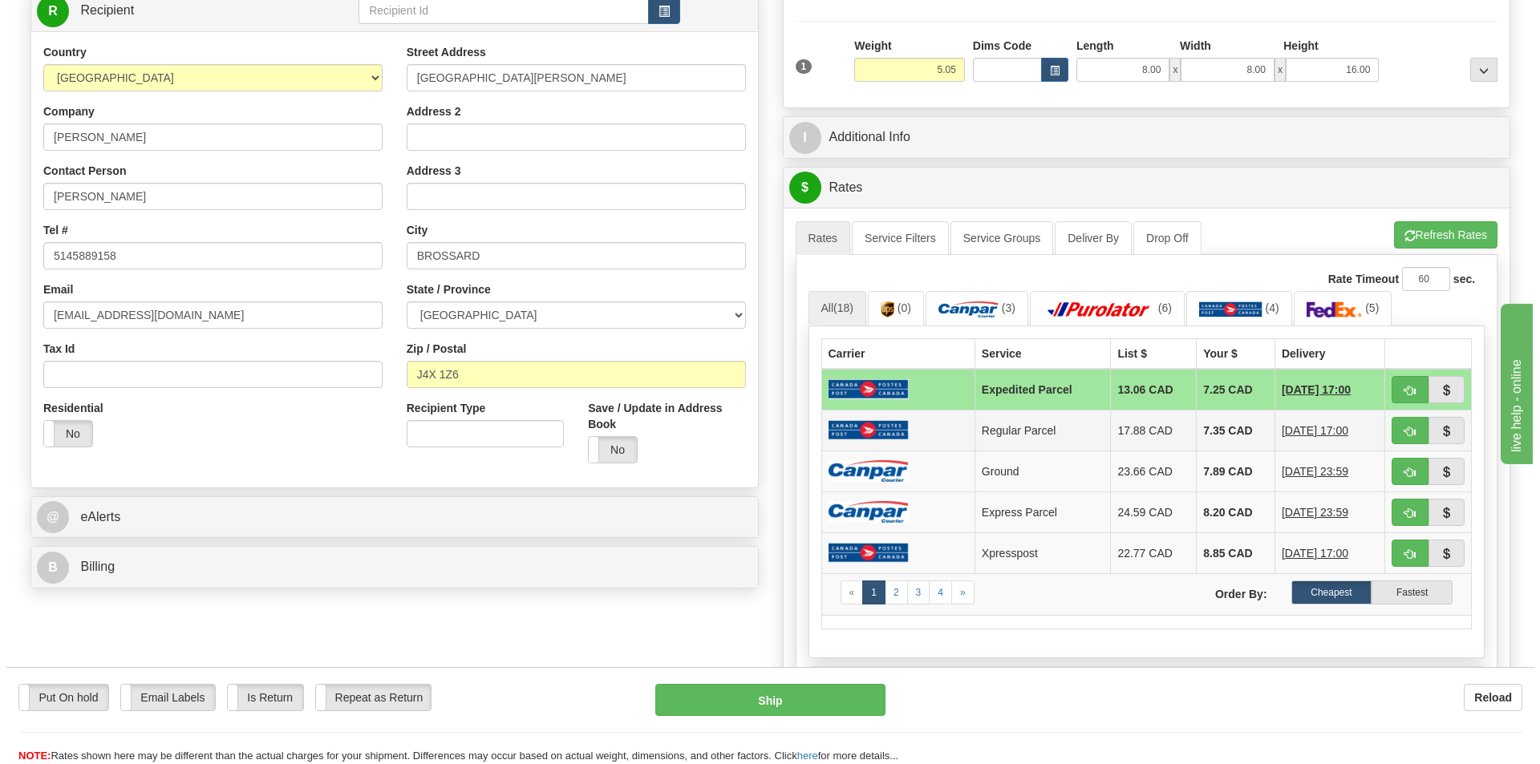
scroll to position [241, 0]
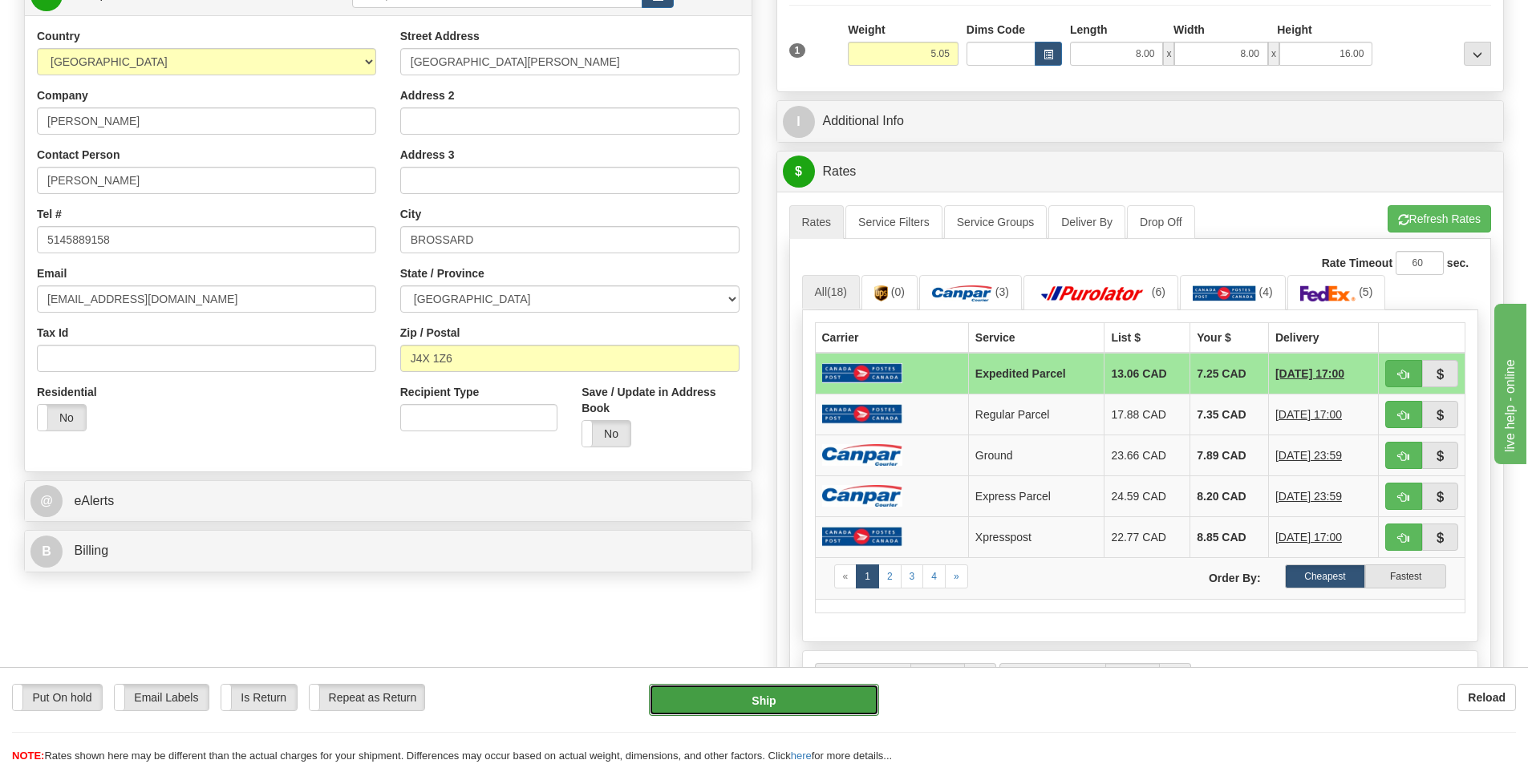
click at [833, 705] on button "Ship" at bounding box center [764, 700] width 230 height 32
type input "DOM.EP"
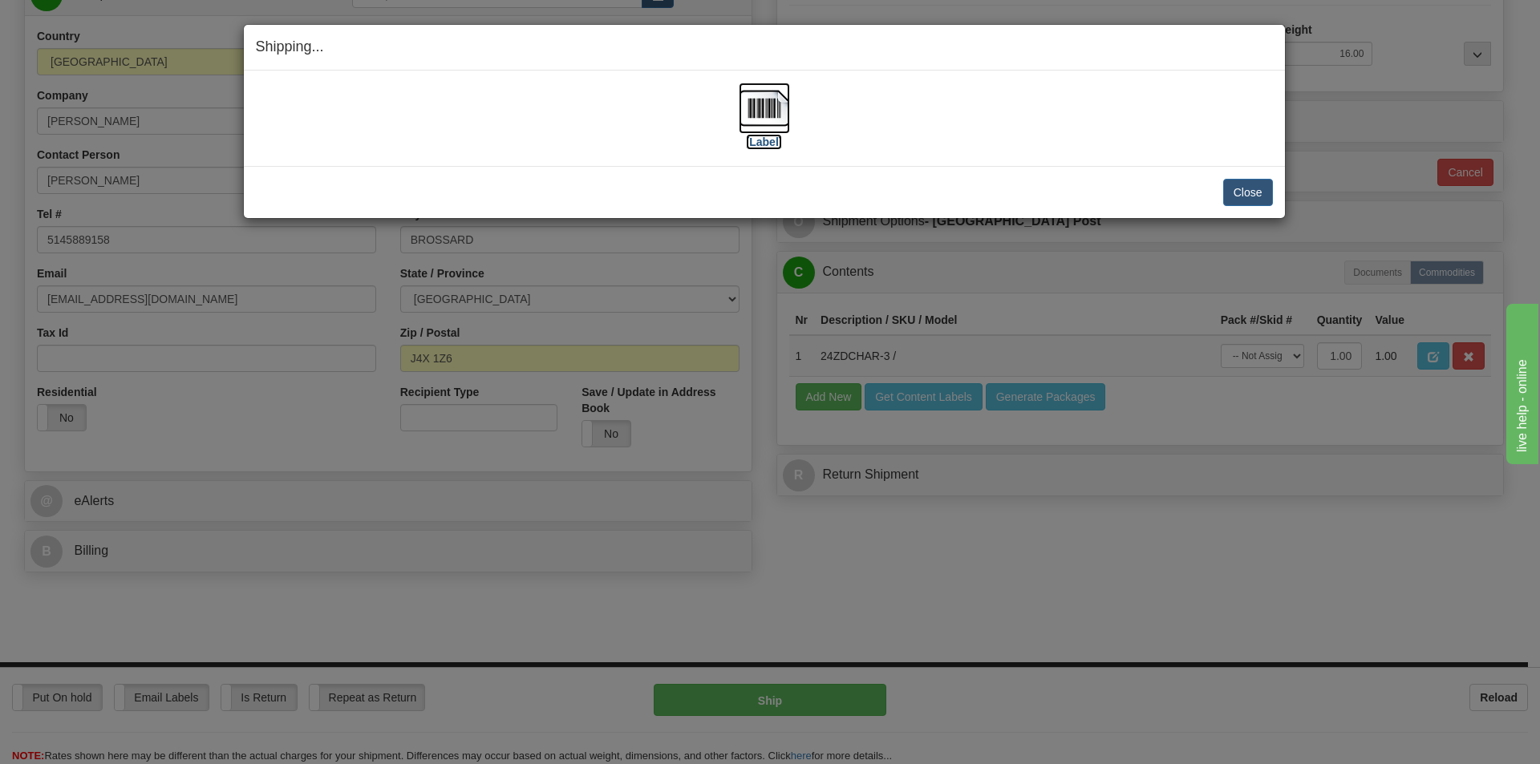
click at [750, 89] on img at bounding box center [764, 108] width 51 height 51
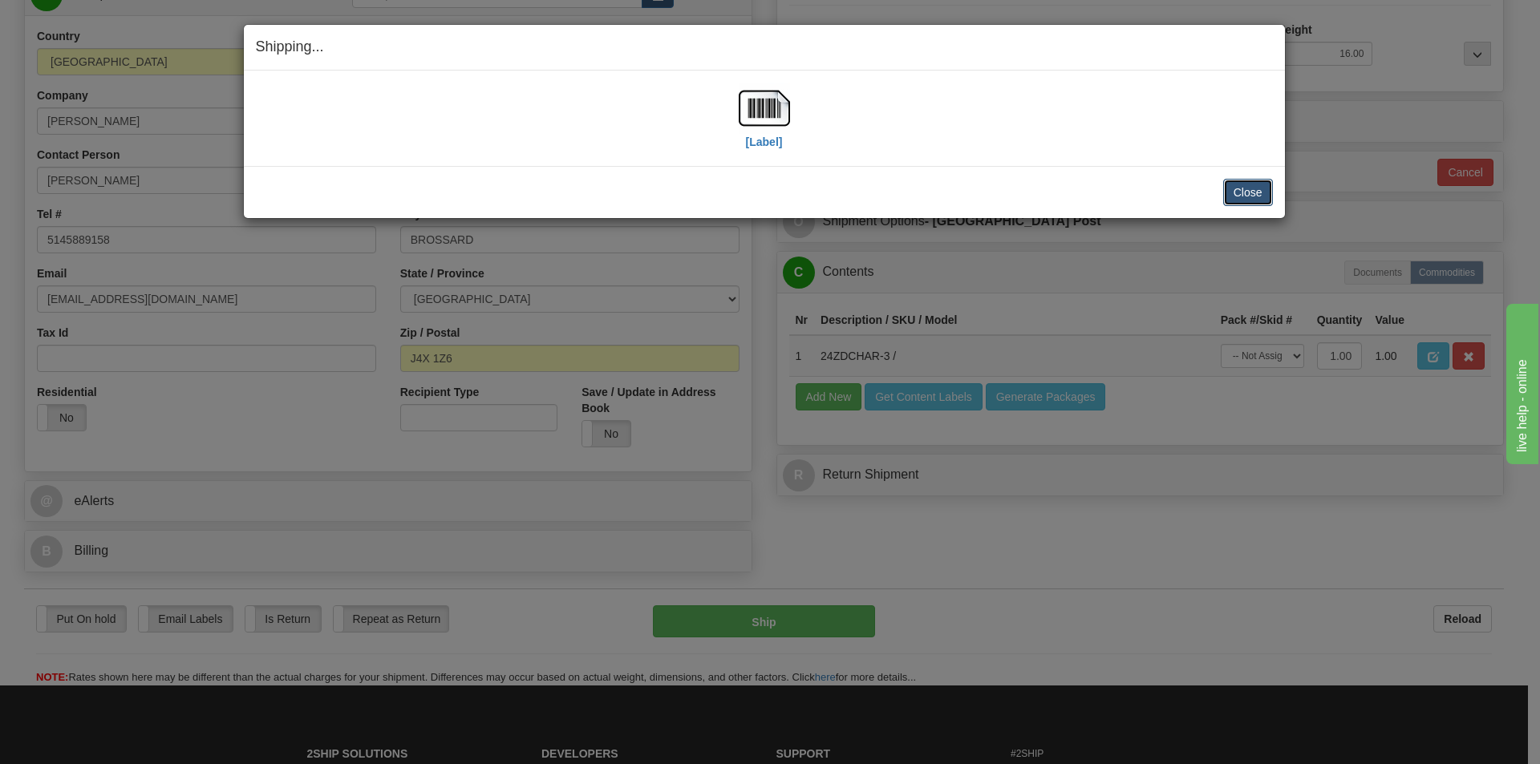
click at [1250, 196] on button "Close" at bounding box center [1248, 192] width 50 height 27
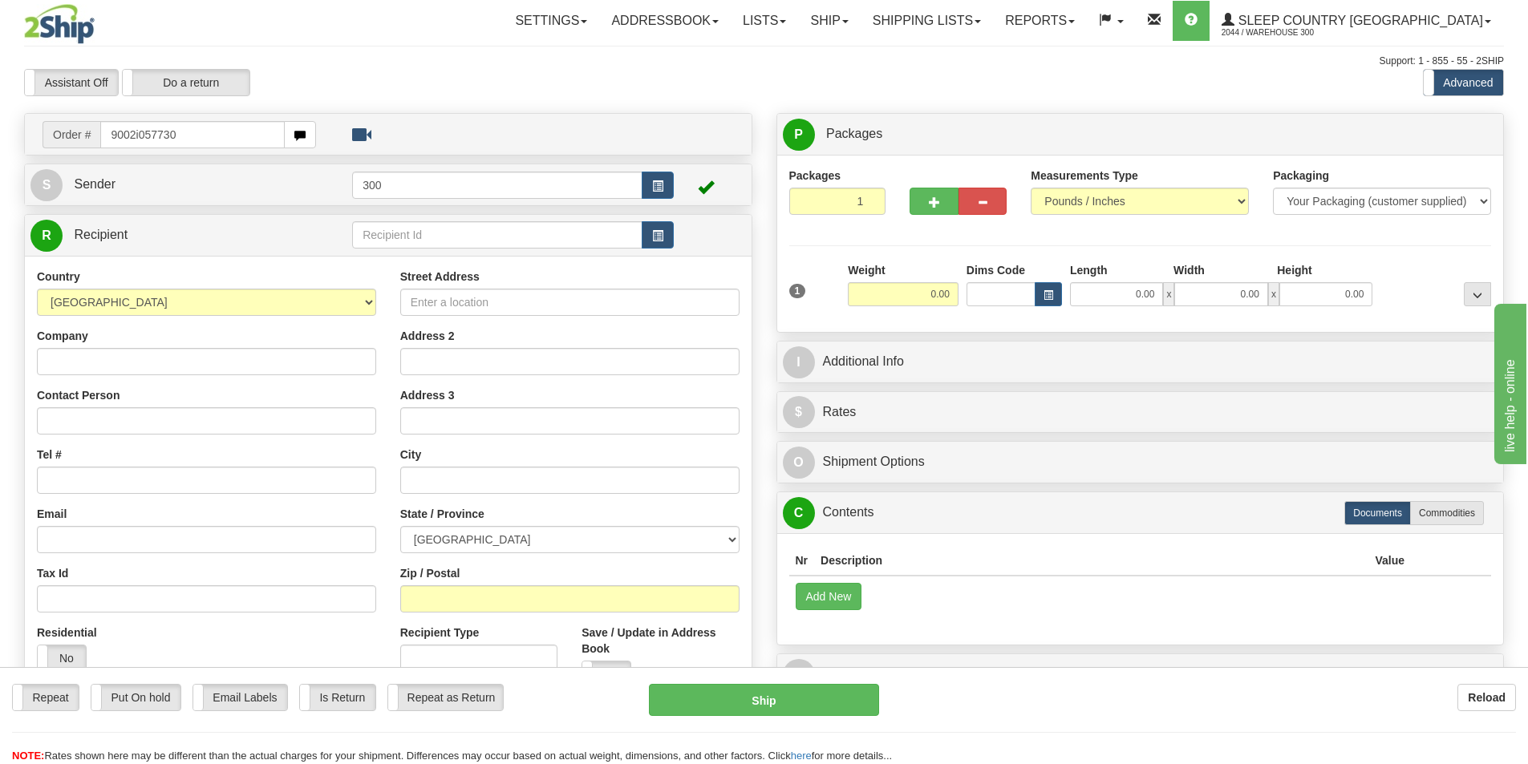
type input "9002i057730"
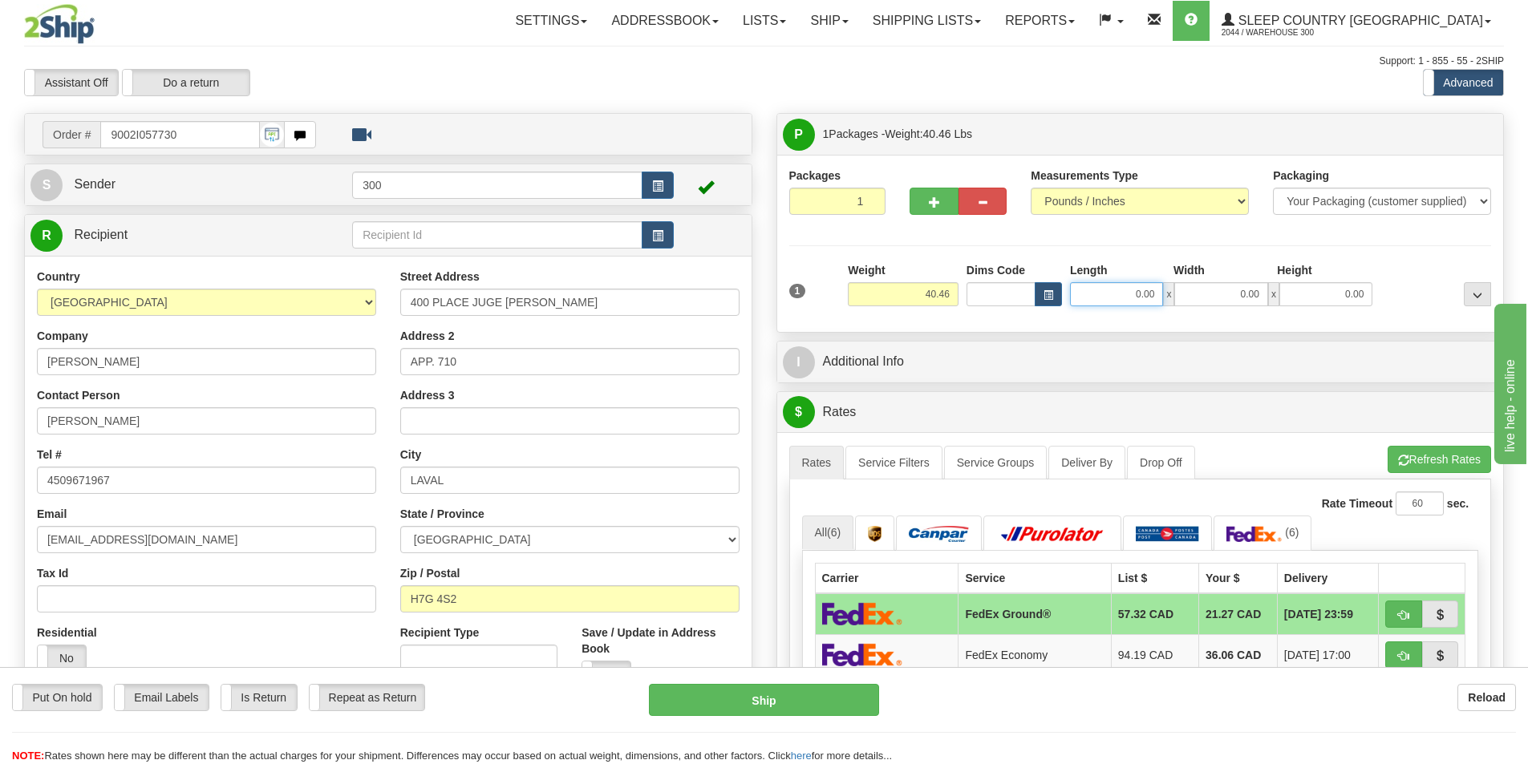
click at [1098, 292] on input "0.00" at bounding box center [1116, 294] width 93 height 24
type input "16.00"
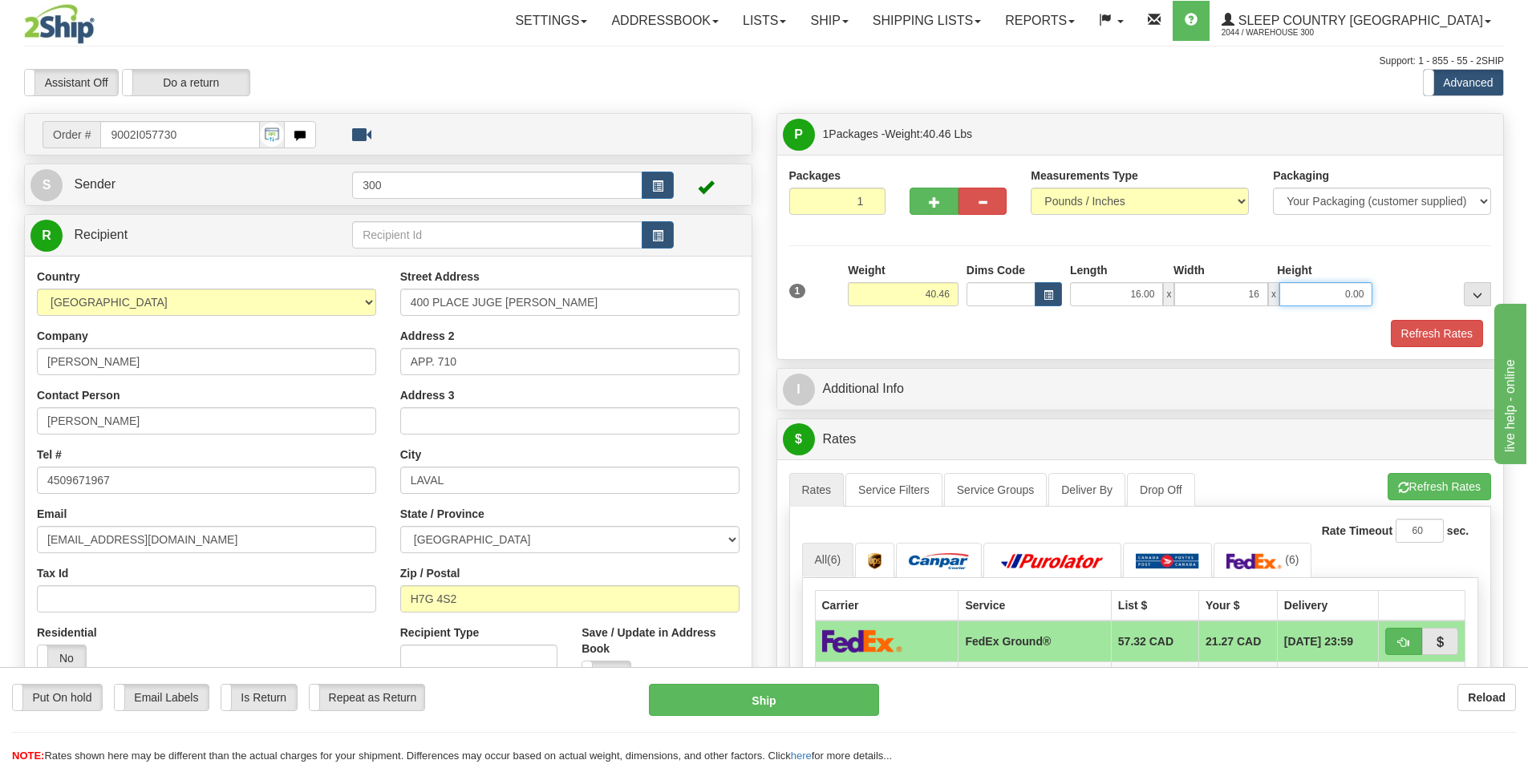
type input "16.00"
type input "40.00"
click at [917, 492] on link "Service Filters" at bounding box center [893, 490] width 97 height 34
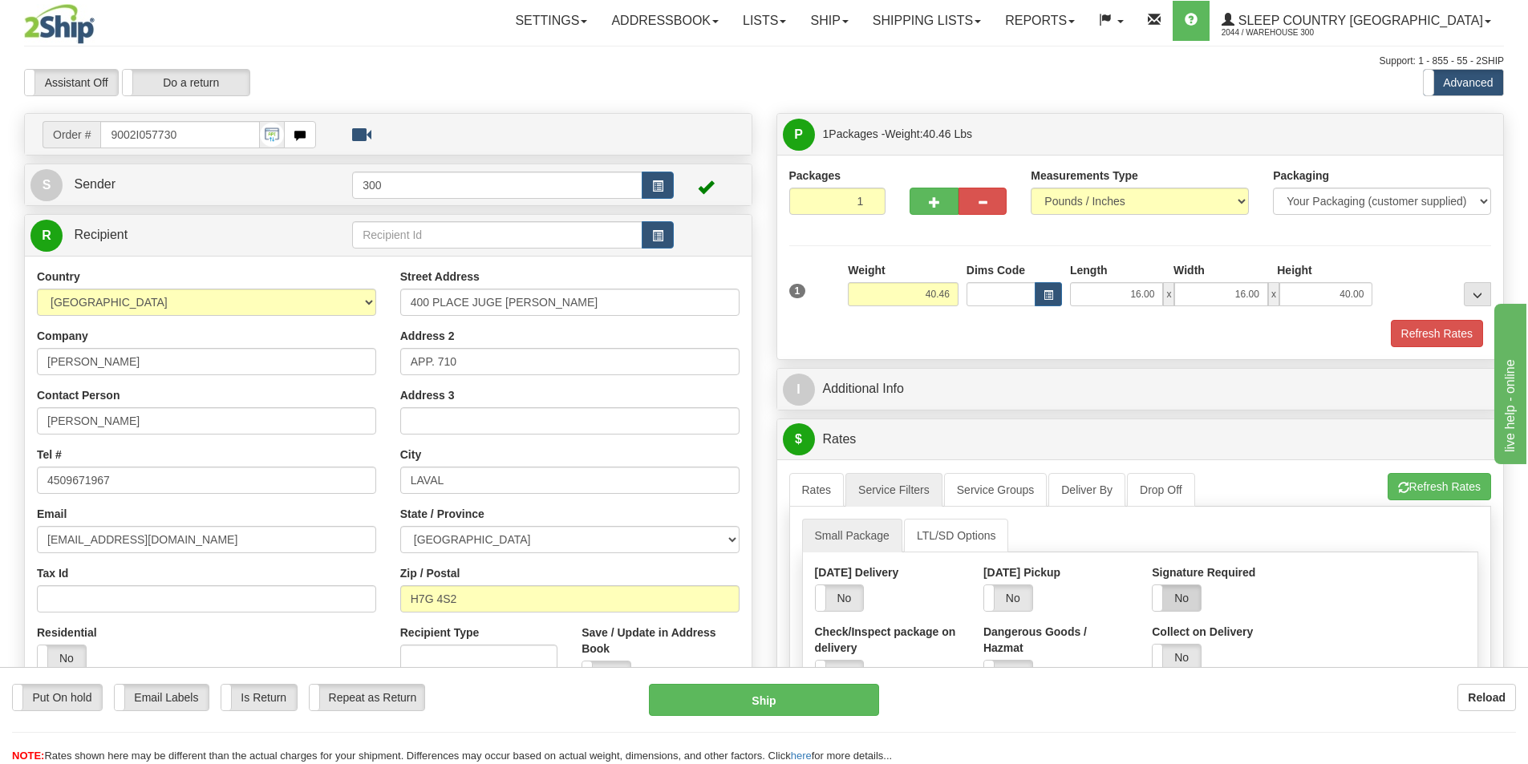
click at [1170, 599] on label "No" at bounding box center [1176, 598] width 48 height 26
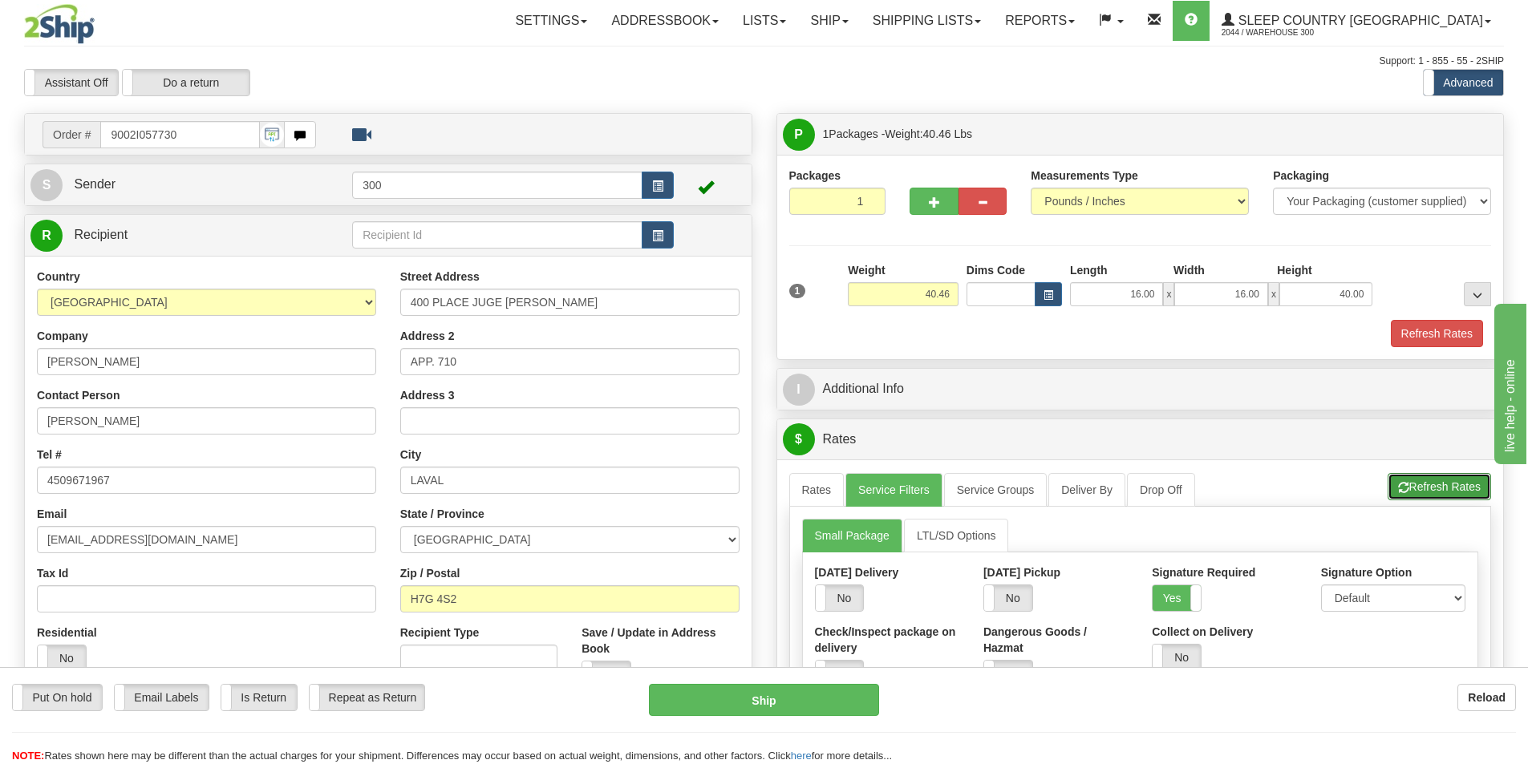
click at [1410, 480] on button "Refresh Rates" at bounding box center [1438, 486] width 103 height 27
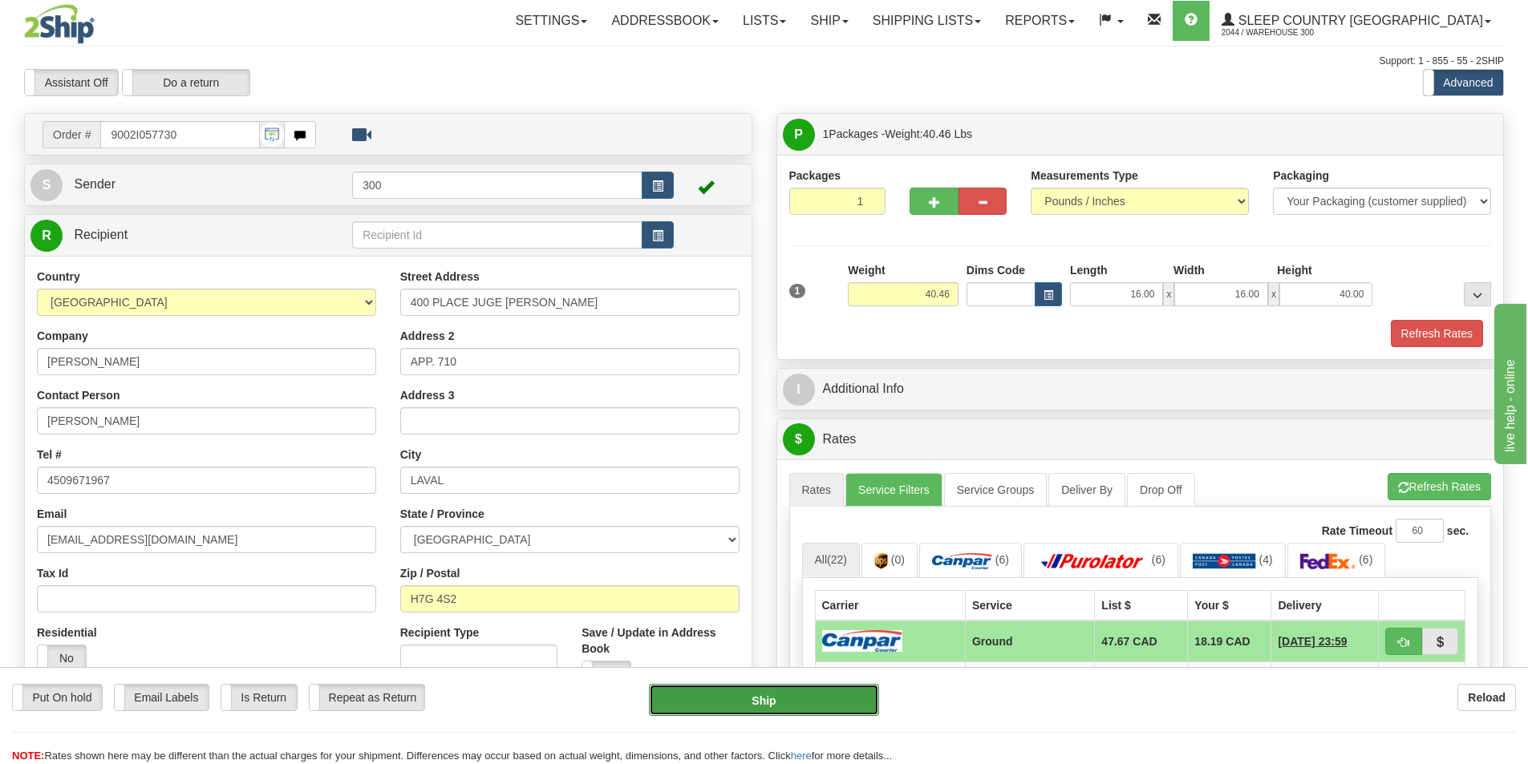
click at [776, 705] on button "Ship" at bounding box center [764, 700] width 230 height 32
type input "1"
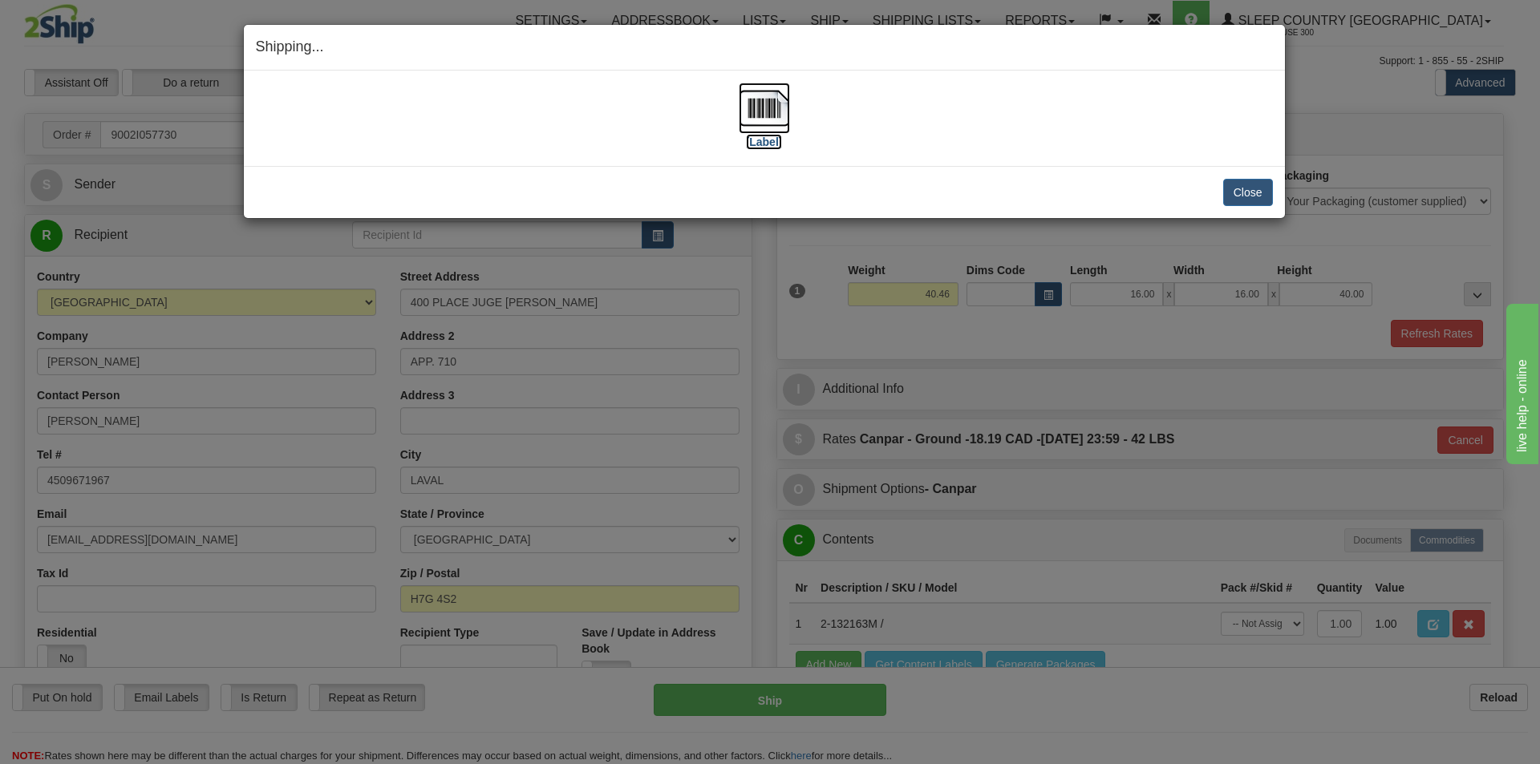
click at [770, 105] on img at bounding box center [764, 108] width 51 height 51
click at [1261, 191] on button "Close" at bounding box center [1248, 192] width 50 height 27
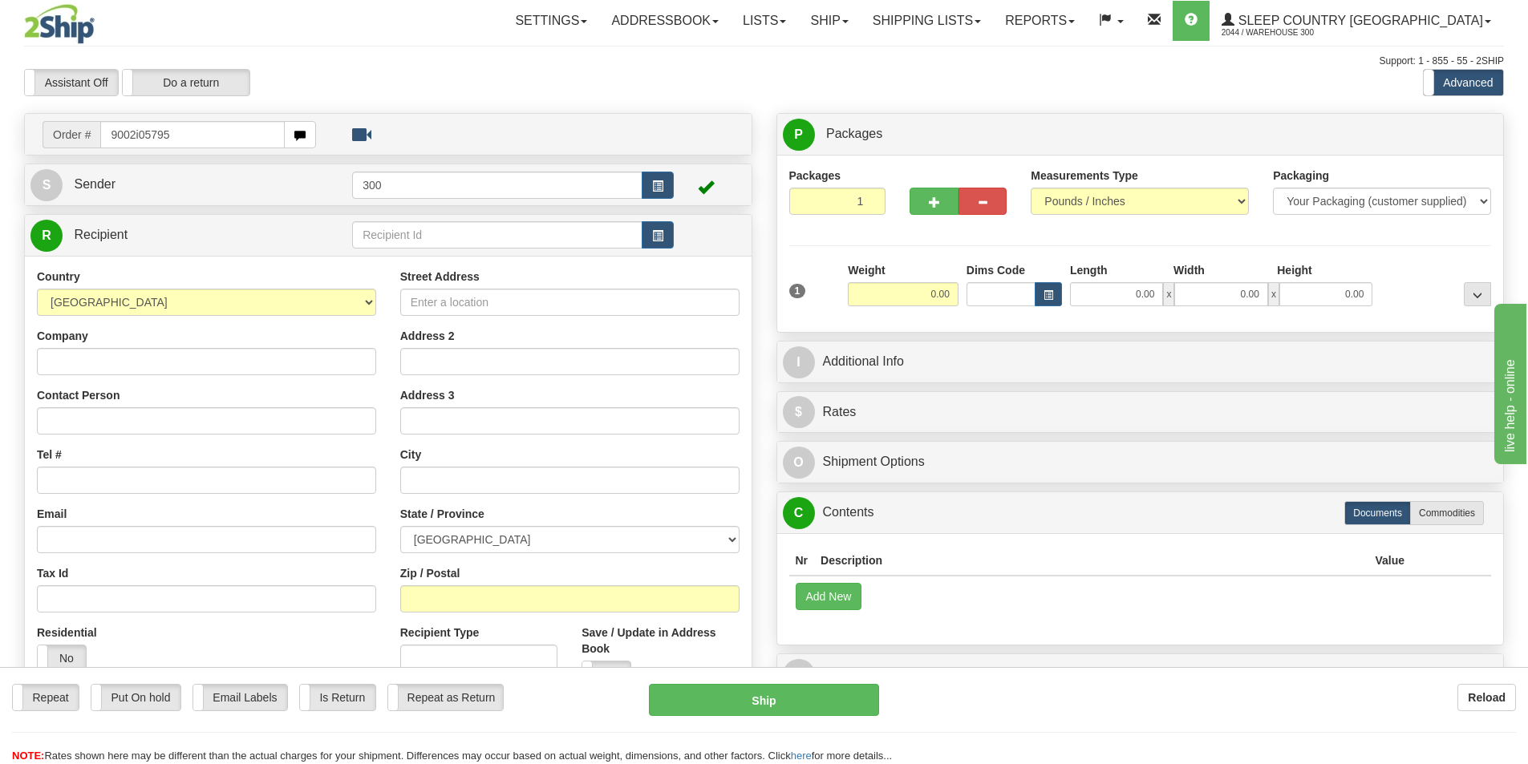
type input "9002i057959"
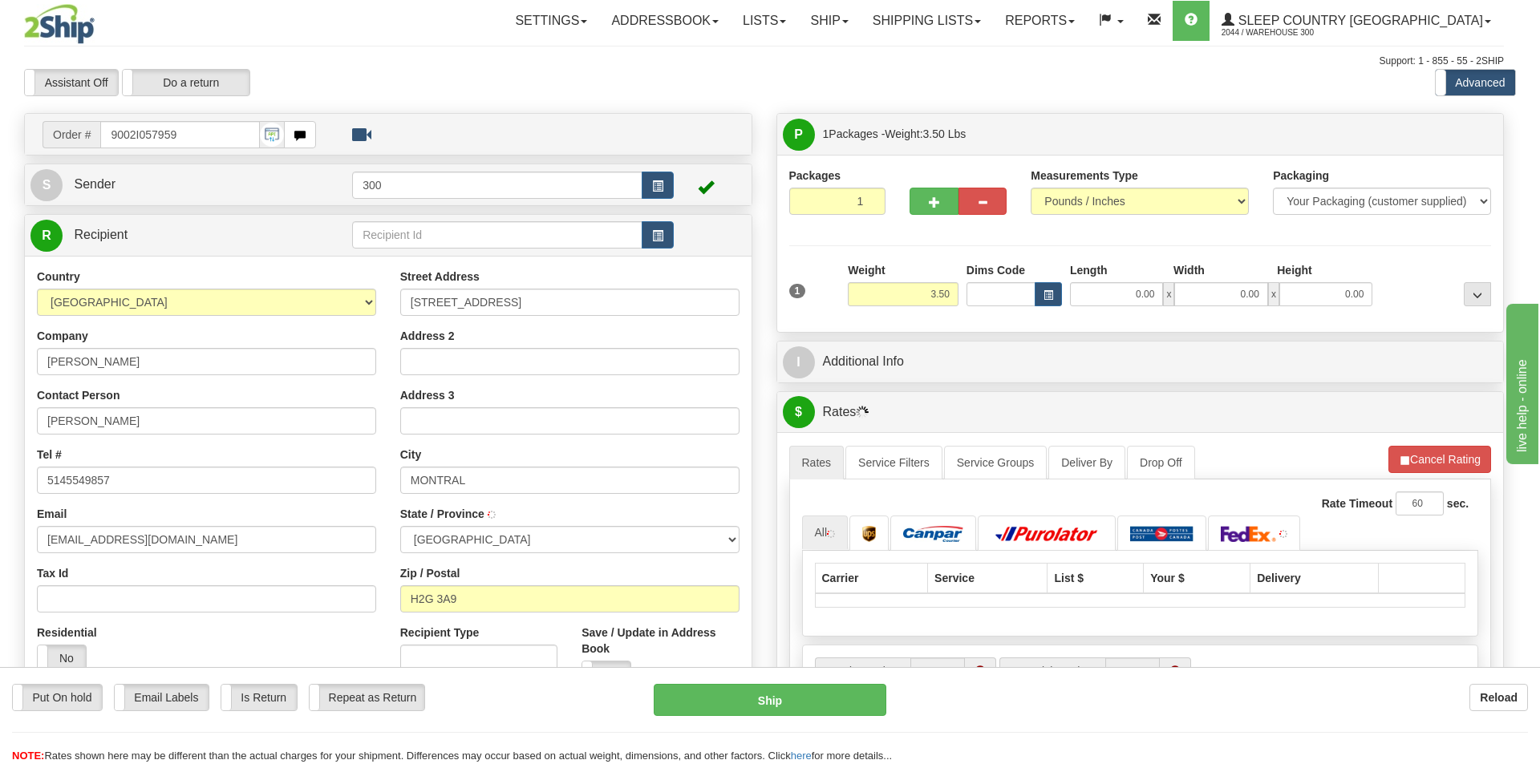
type input "MONTREAL"
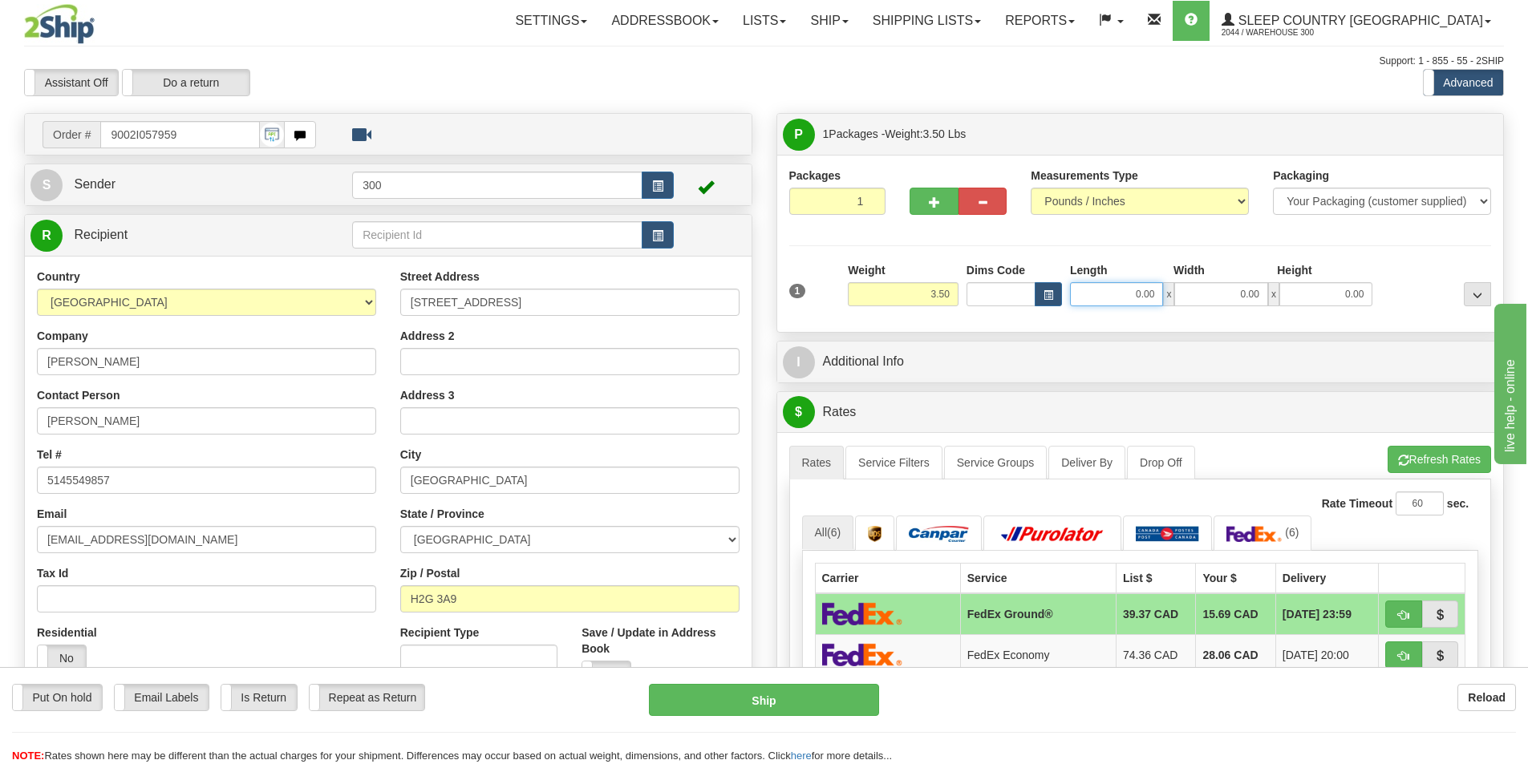
click at [1129, 284] on input "0.00" at bounding box center [1116, 294] width 93 height 24
type input "25.00"
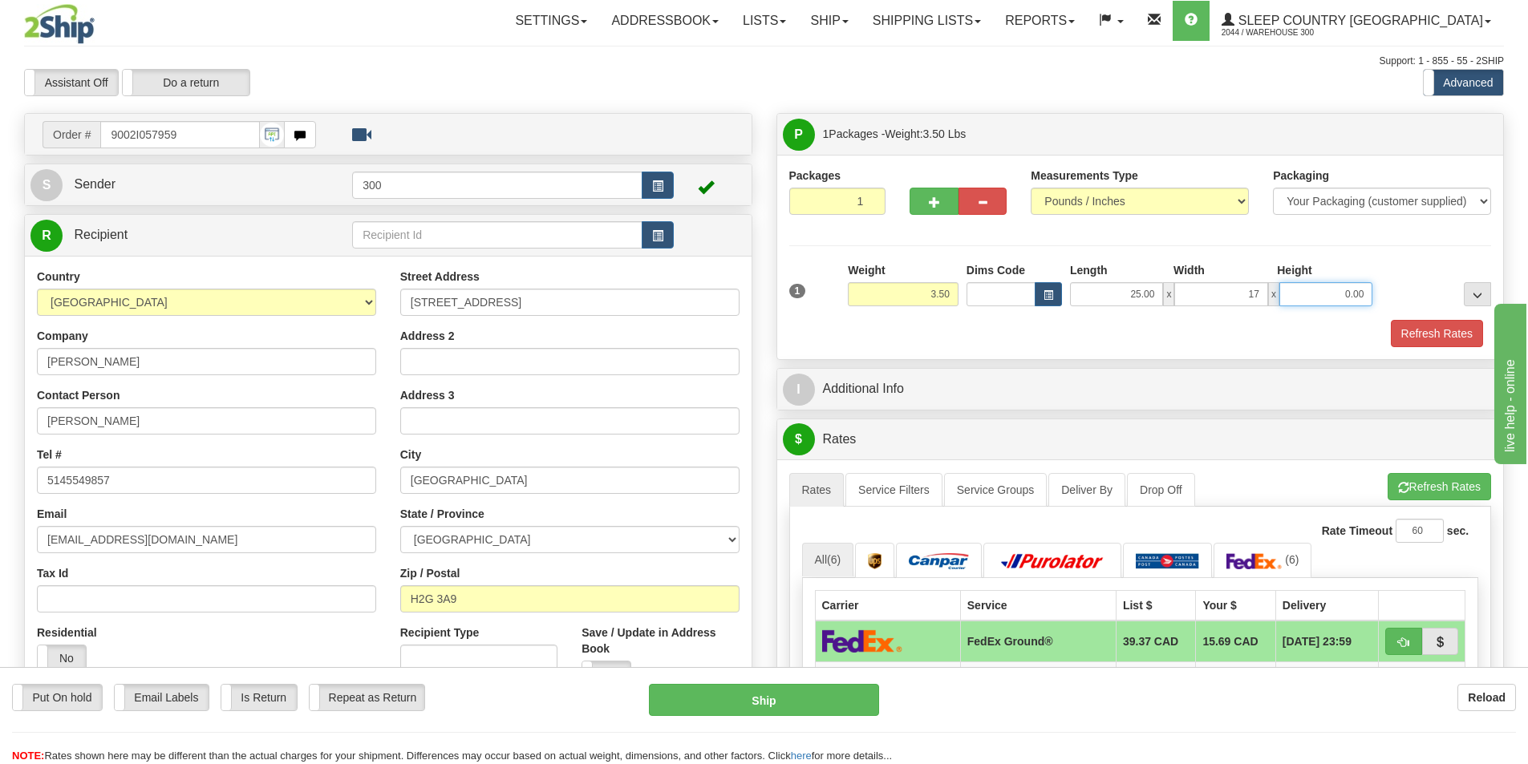
type input "17.00"
type input "4.00"
click at [1415, 340] on button "Refresh Rates" at bounding box center [1436, 333] width 92 height 27
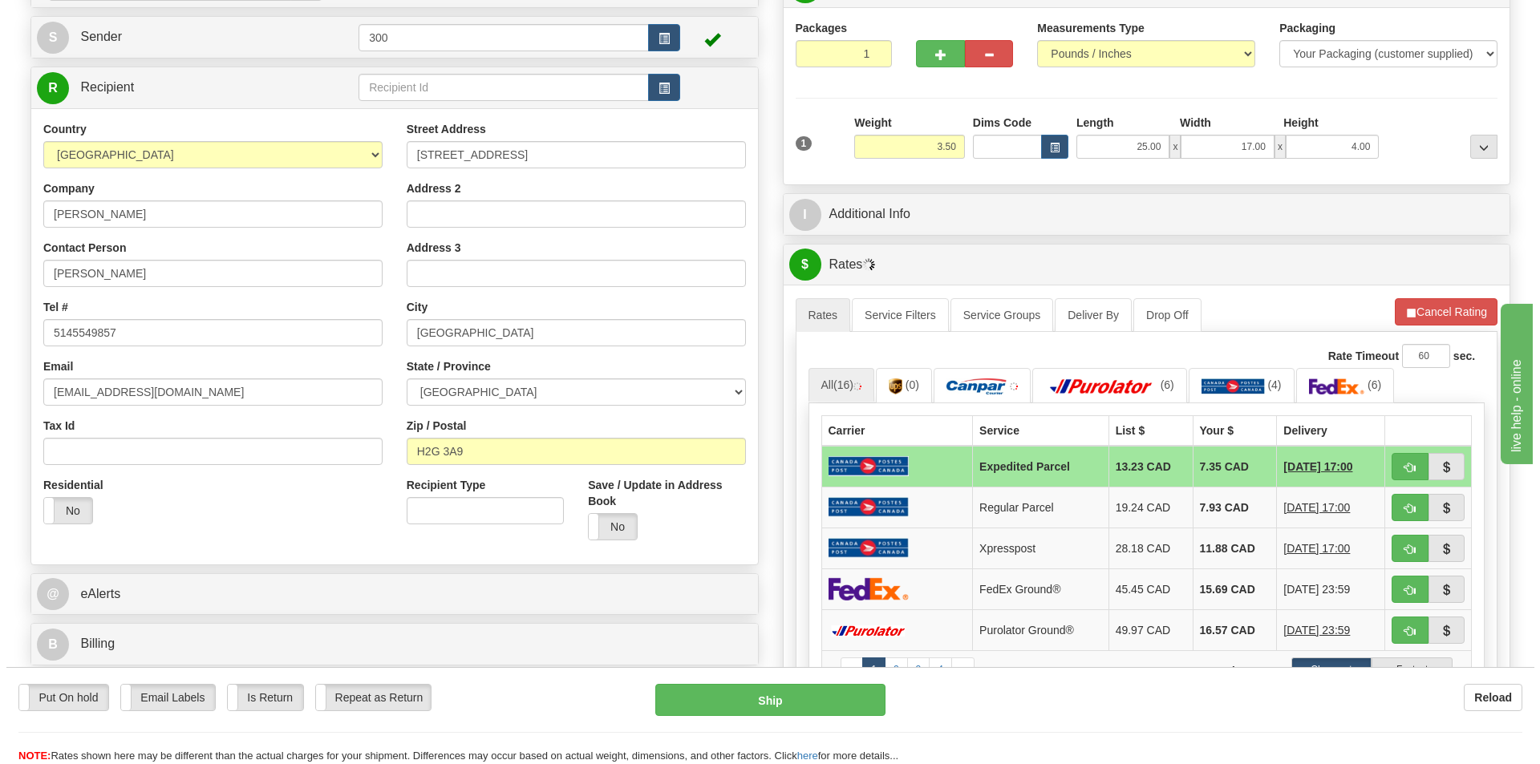
scroll to position [160, 0]
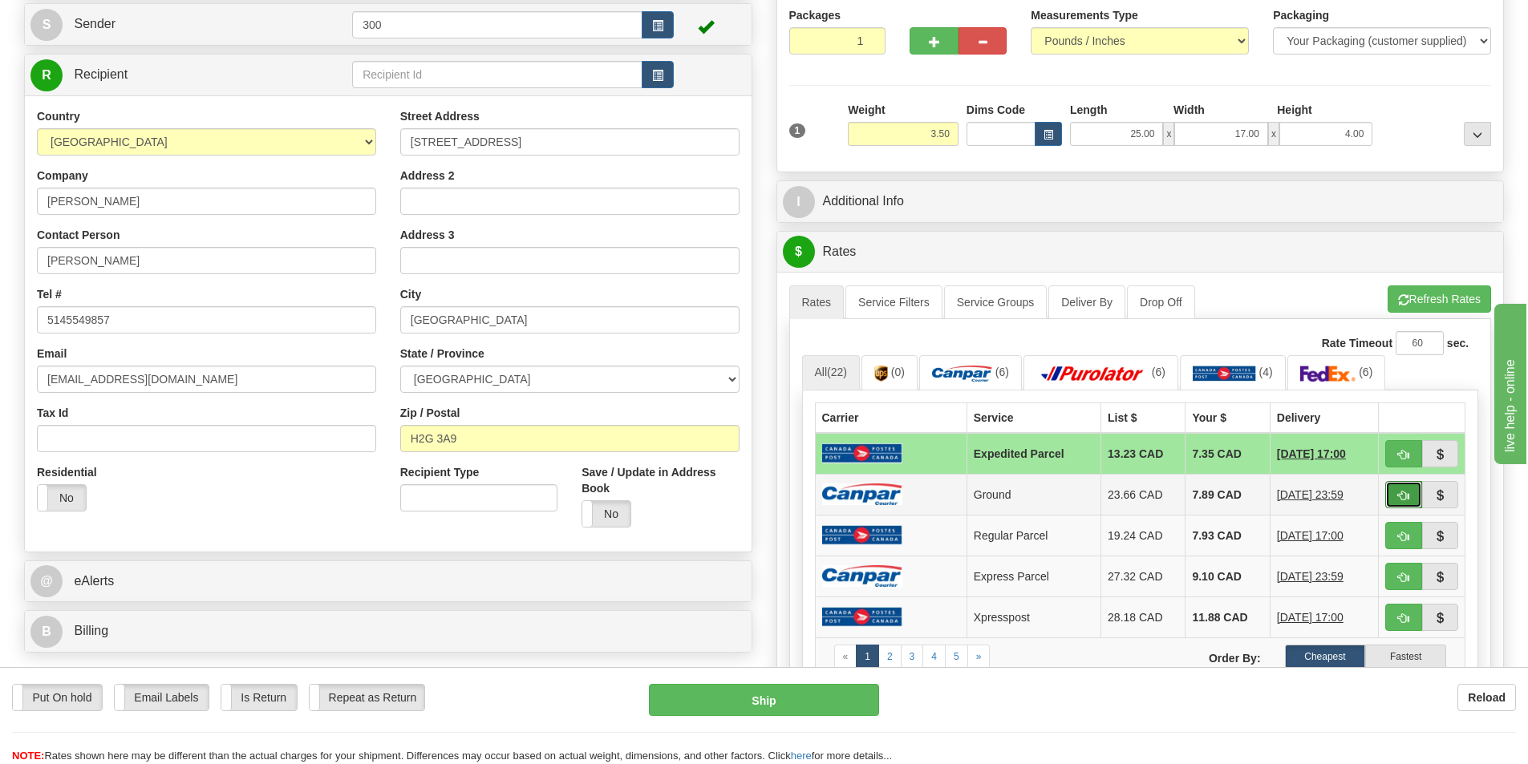
click at [1395, 493] on button "button" at bounding box center [1403, 494] width 37 height 27
type input "1"
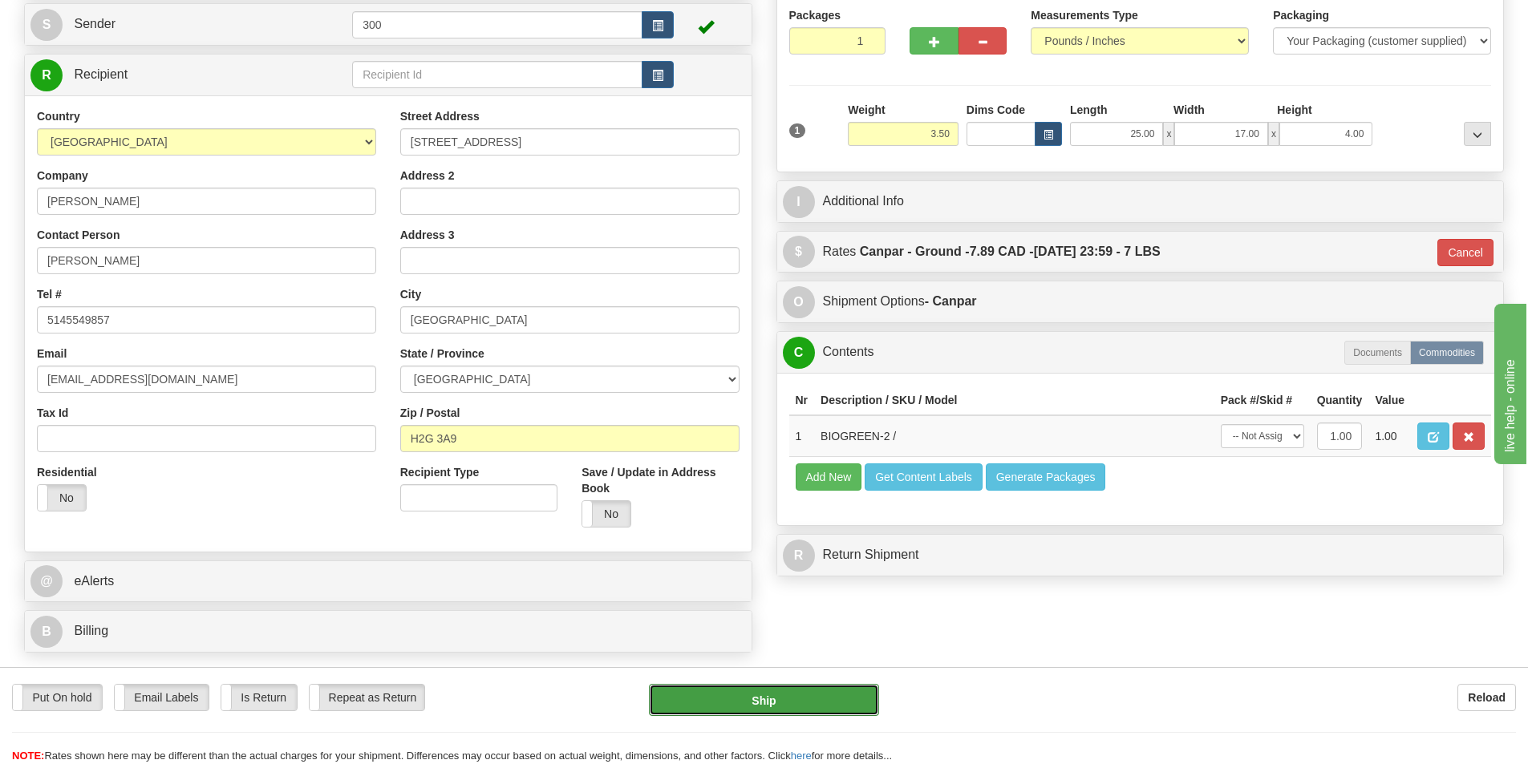
click at [803, 704] on button "Ship" at bounding box center [764, 700] width 230 height 32
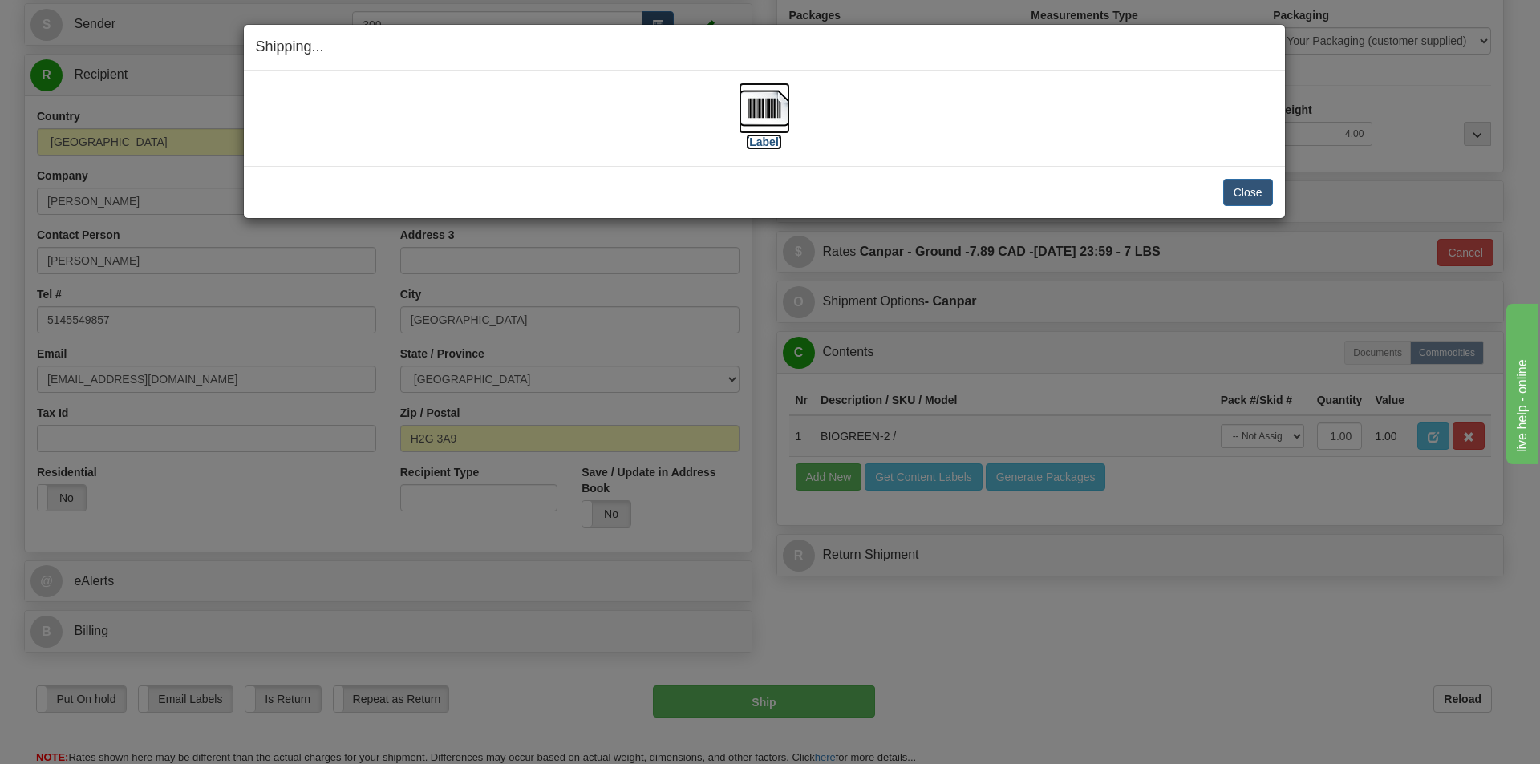
click at [771, 106] on img at bounding box center [764, 108] width 51 height 51
click at [1252, 192] on button "Close" at bounding box center [1248, 192] width 50 height 27
